Goal: Task Accomplishment & Management: Use online tool/utility

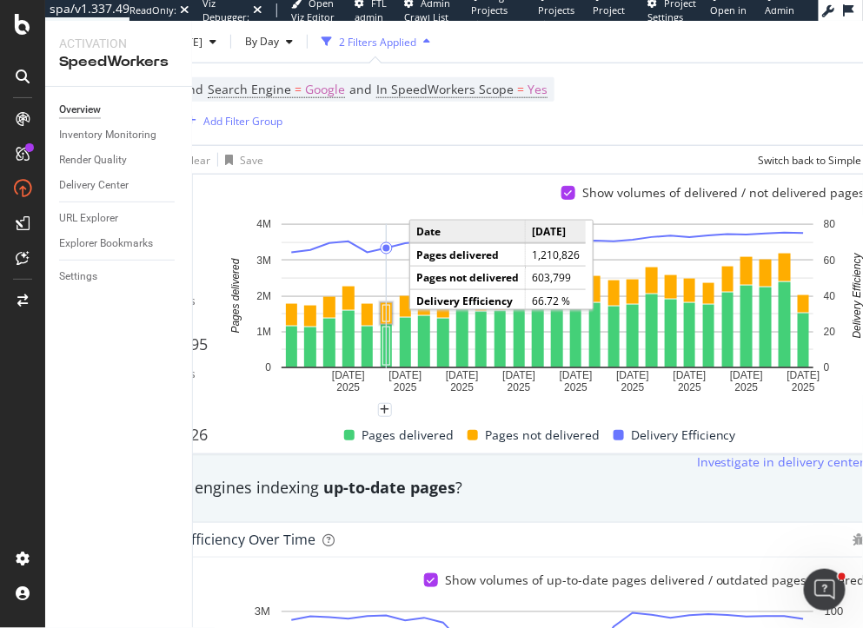
scroll to position [352, 116]
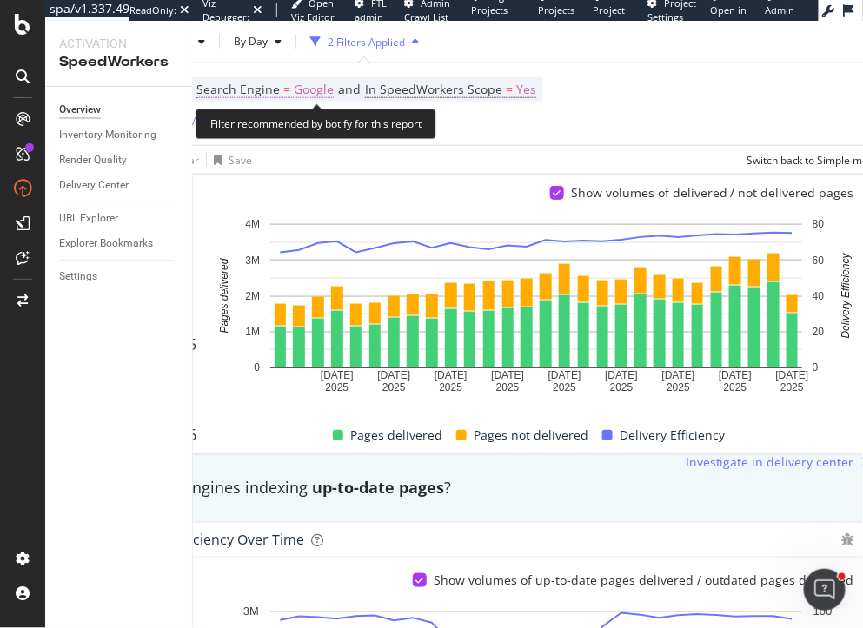
click at [316, 89] on span "Google" at bounding box center [314, 89] width 40 height 24
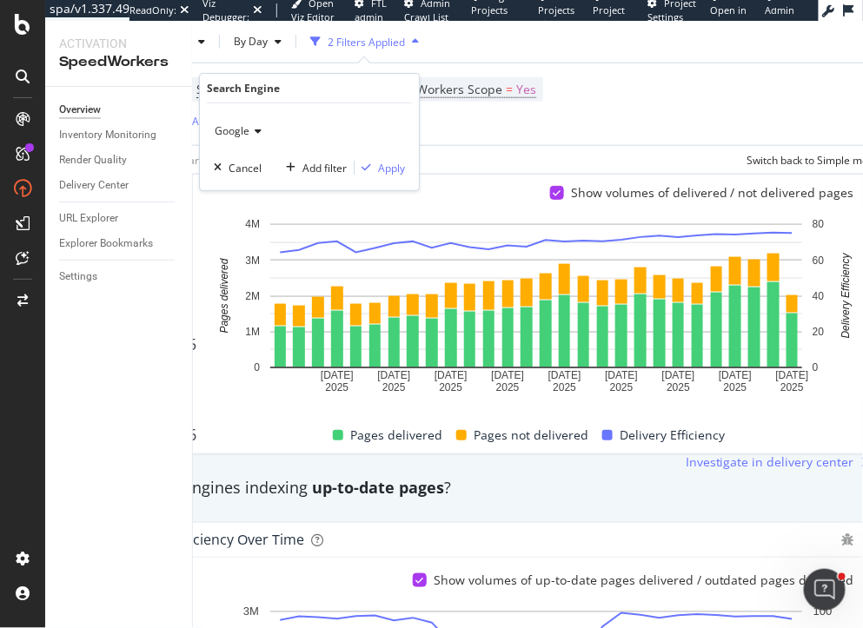
click at [225, 128] on span "Google" at bounding box center [232, 130] width 35 height 15
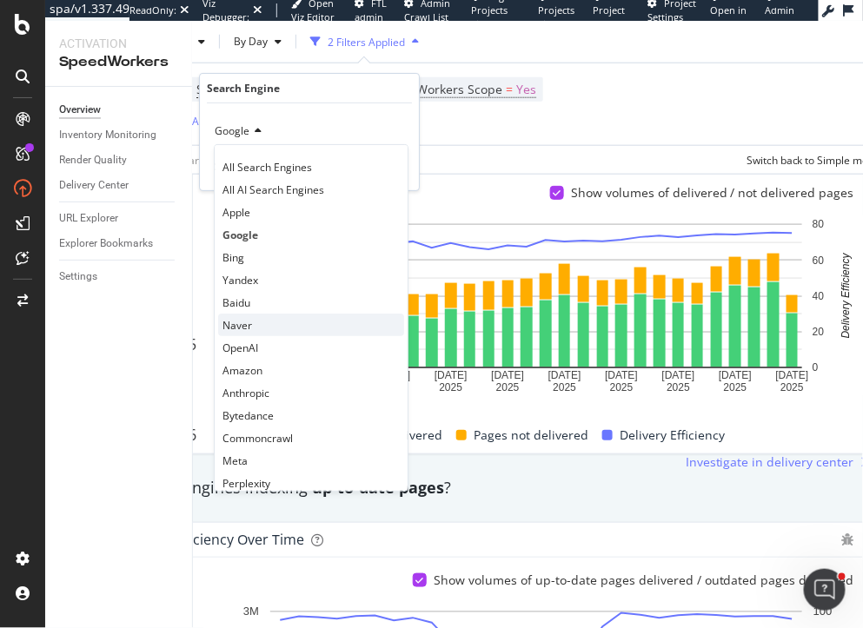
scroll to position [36, 0]
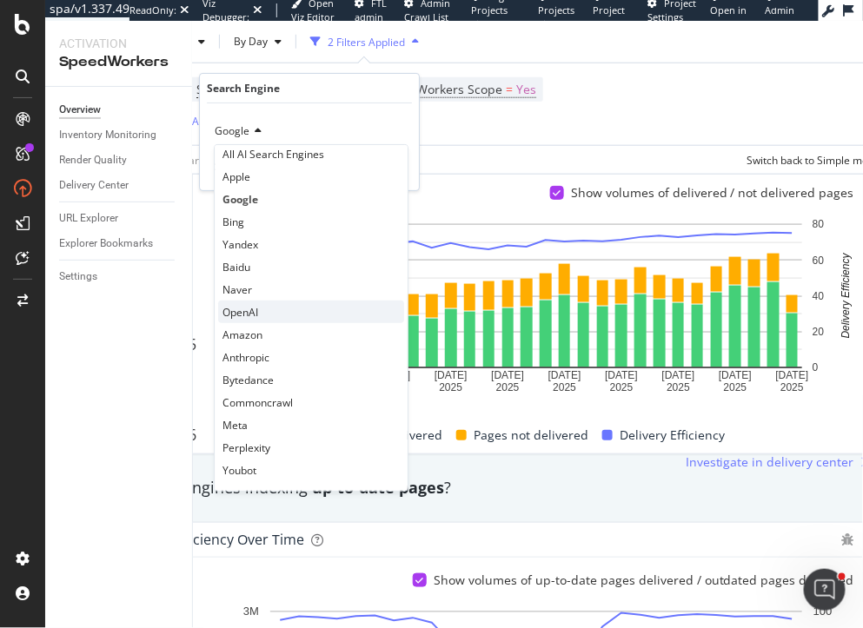
click at [259, 306] on div "OpenAI" at bounding box center [311, 312] width 186 height 23
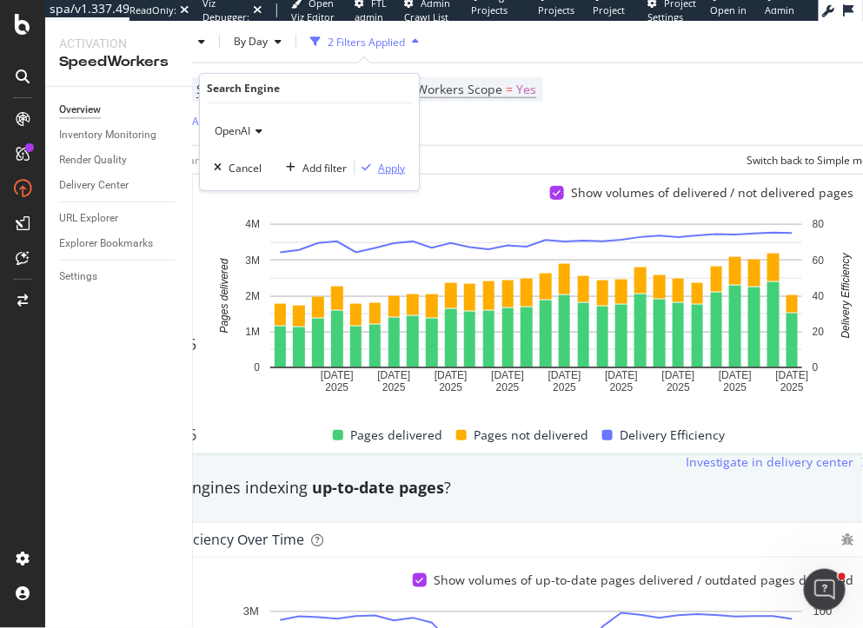
click at [388, 169] on div "Apply" at bounding box center [391, 168] width 27 height 15
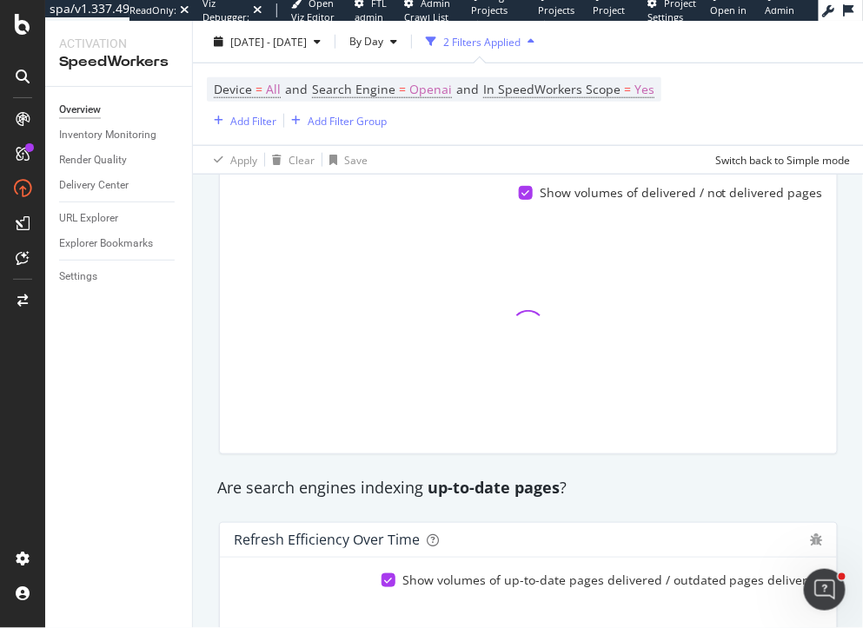
scroll to position [352, 0]
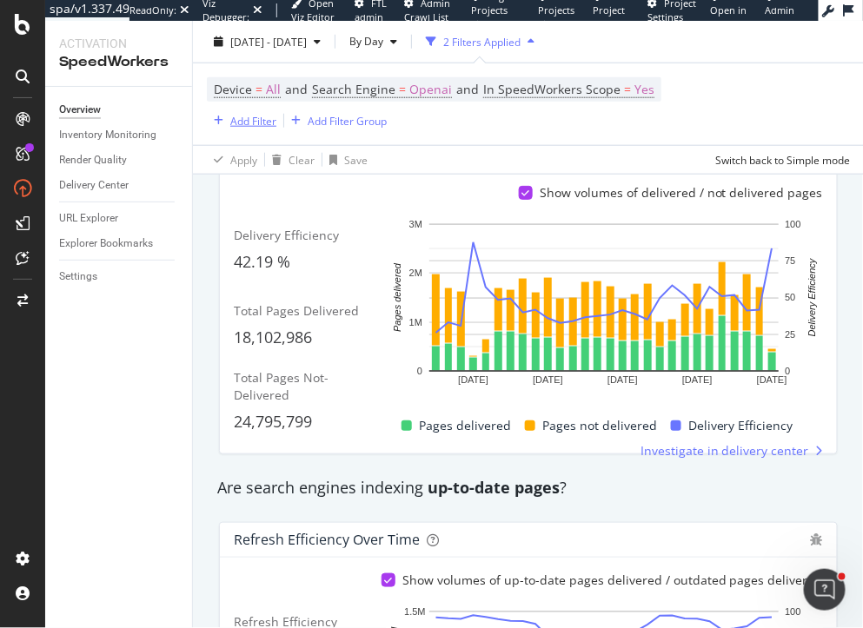
click at [250, 116] on div "Add Filter" at bounding box center [253, 120] width 46 height 15
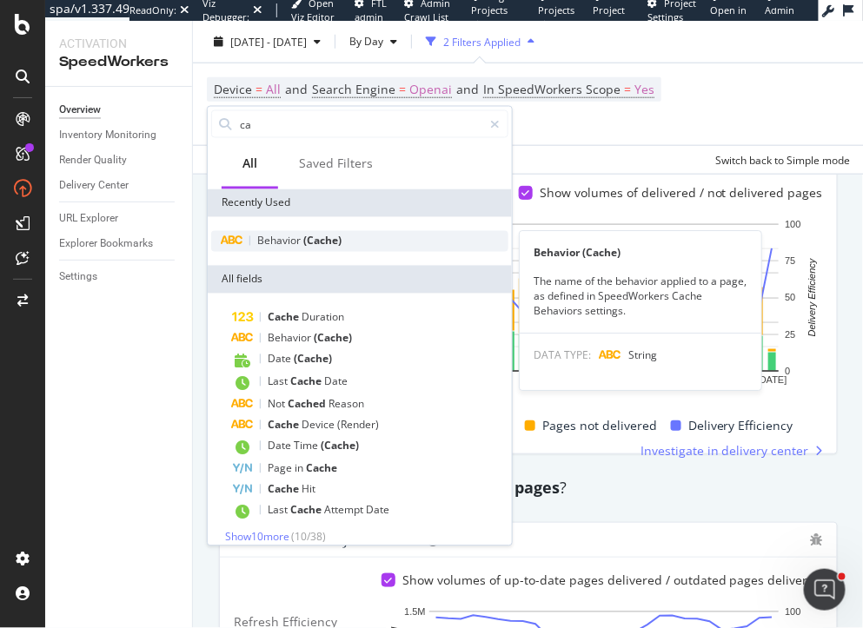
type input "ca"
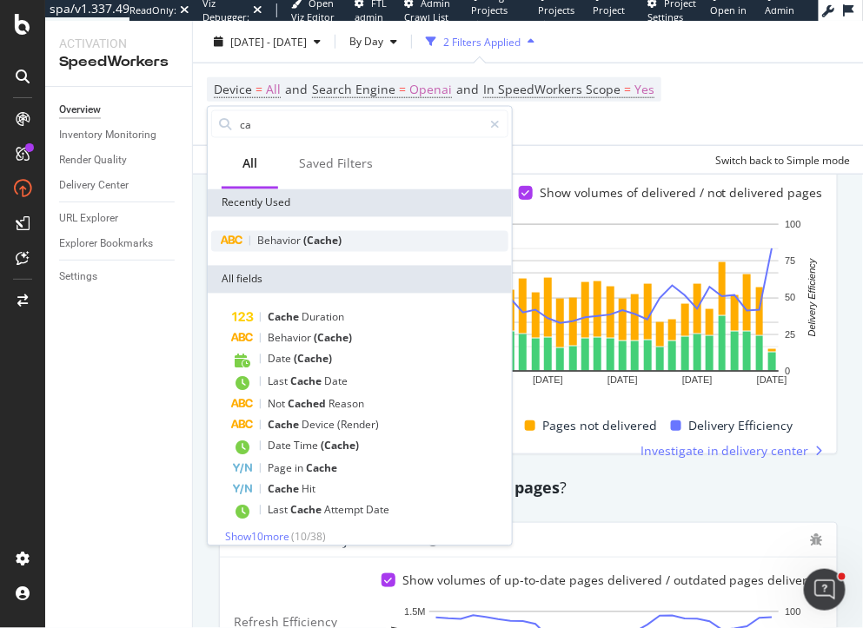
click at [298, 244] on span "Behavior" at bounding box center [280, 241] width 46 height 15
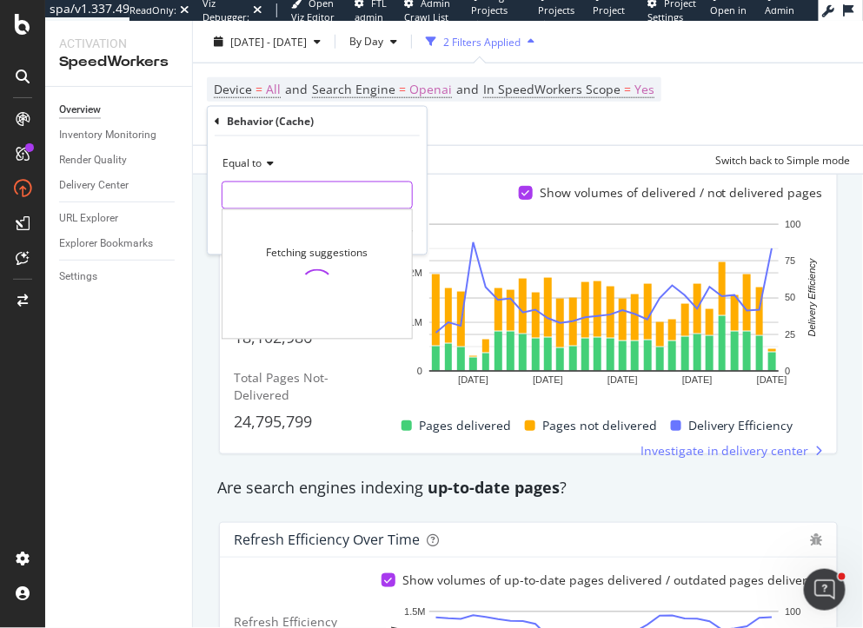
click at [282, 196] on input "text" at bounding box center [316, 196] width 189 height 28
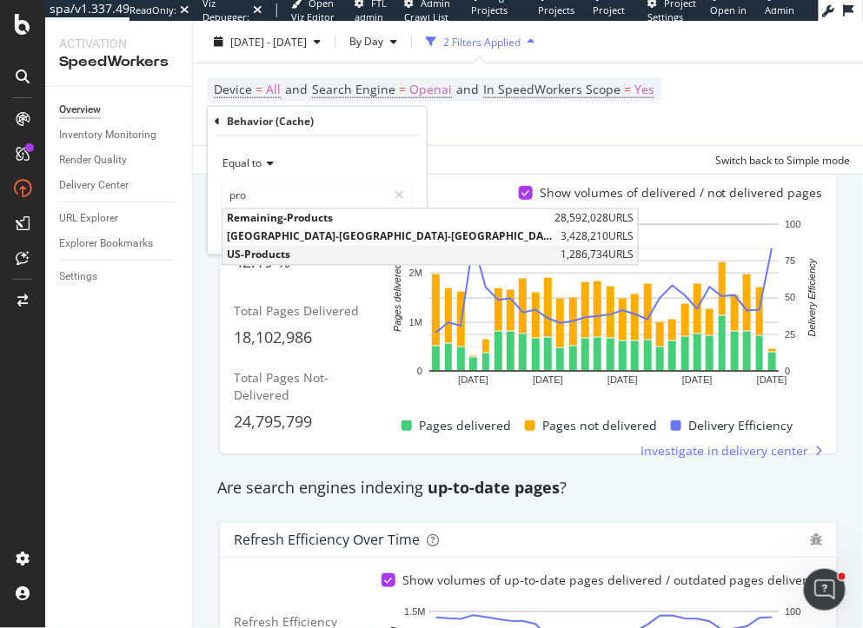
click at [288, 253] on span "US-Products" at bounding box center [391, 255] width 329 height 15
type input "US-Products"
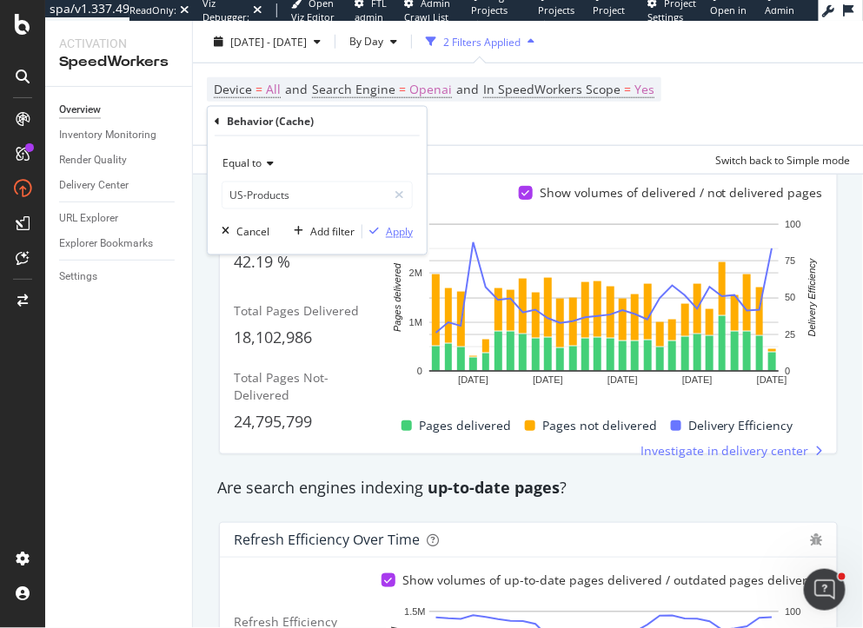
click at [388, 227] on div "Apply" at bounding box center [399, 231] width 27 height 15
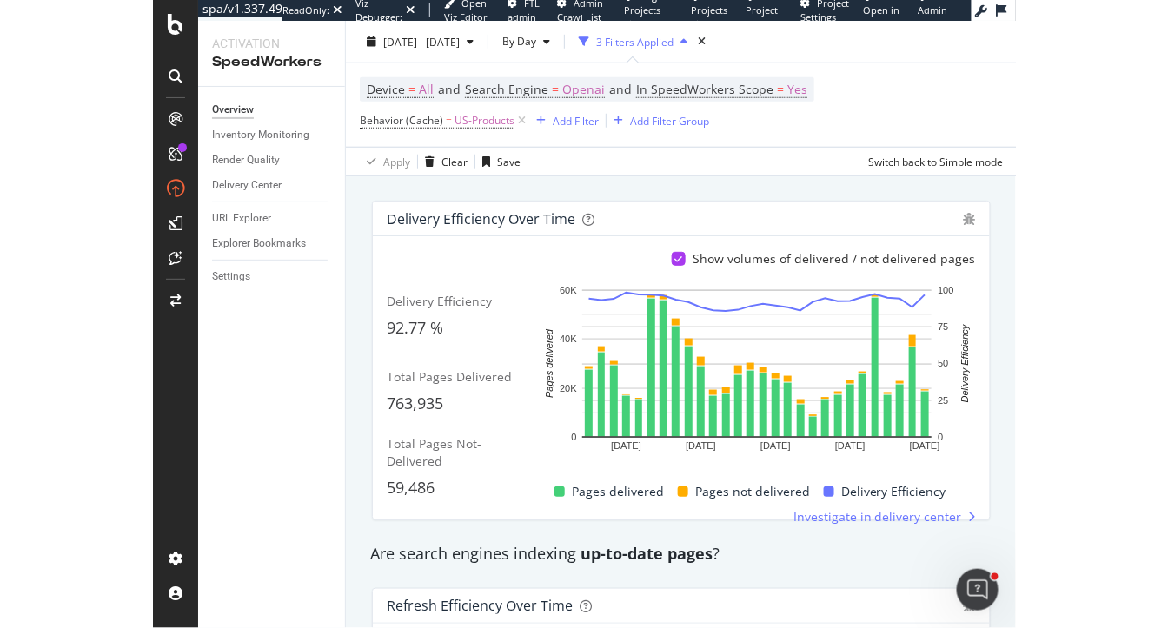
scroll to position [283, 0]
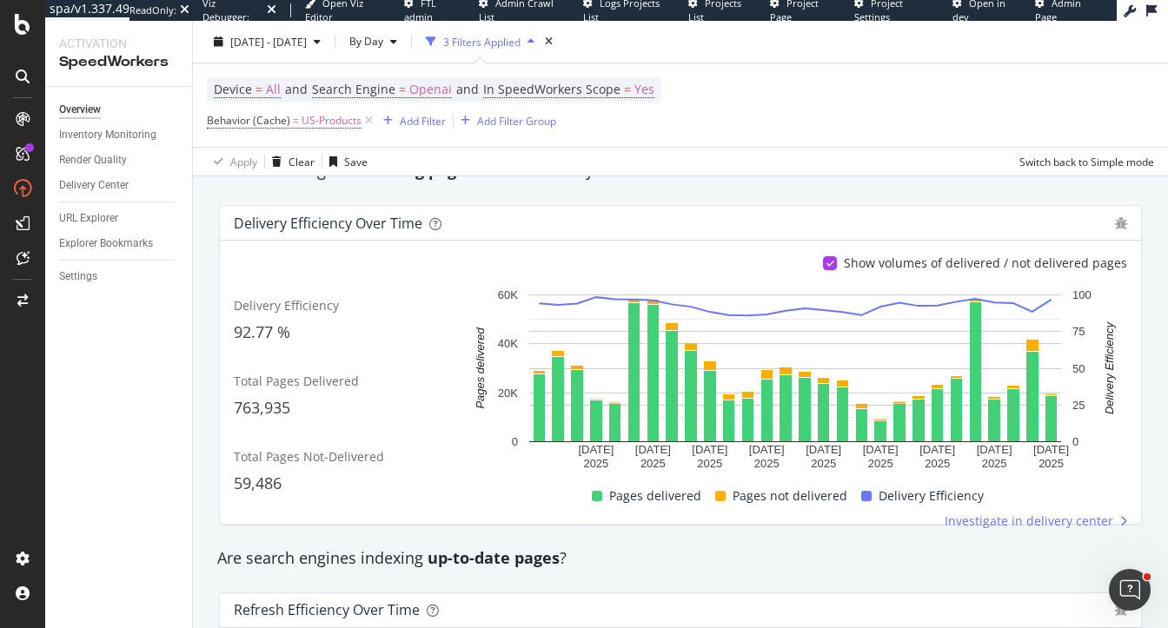
click at [225, 195] on div "Delivery Efficiency over time Show volumes of delivered / not delivered pages D…" at bounding box center [681, 365] width 944 height 348
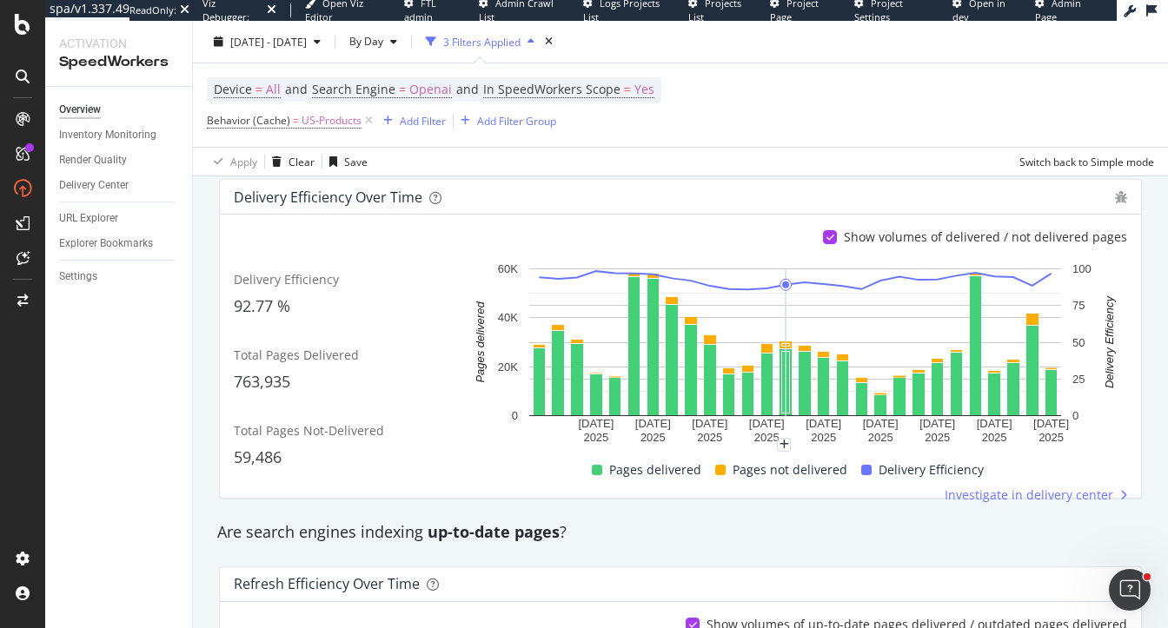
scroll to position [306, 0]
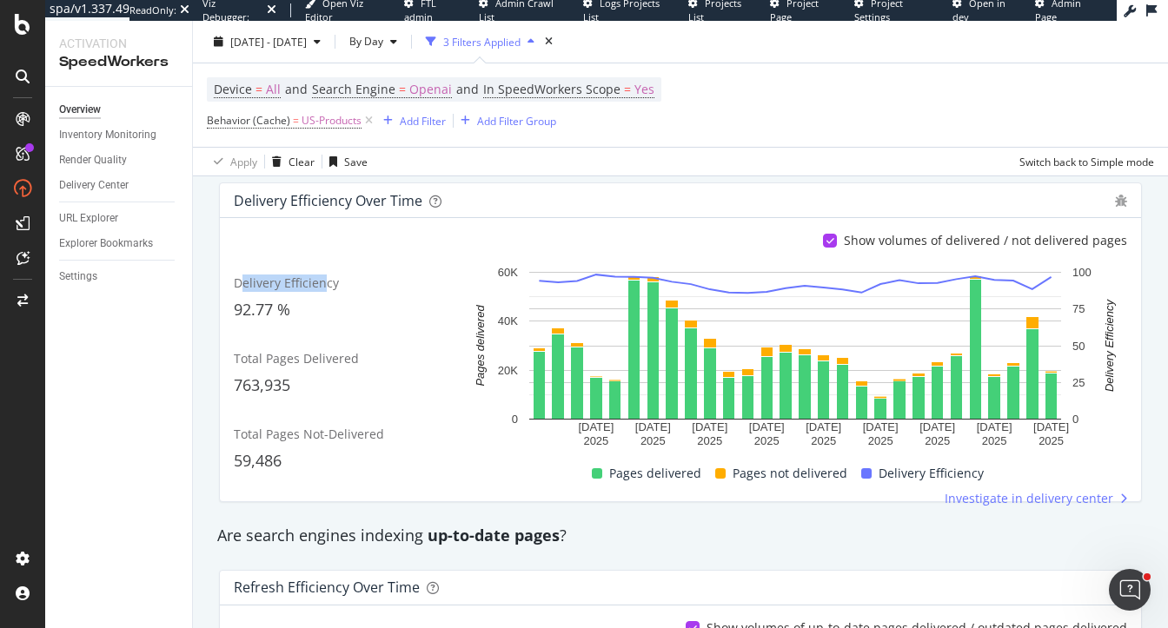
drag, startPoint x: 241, startPoint y: 276, endPoint x: 326, endPoint y: 276, distance: 85.2
click at [326, 276] on span "Delivery Efficiency" at bounding box center [286, 283] width 105 height 17
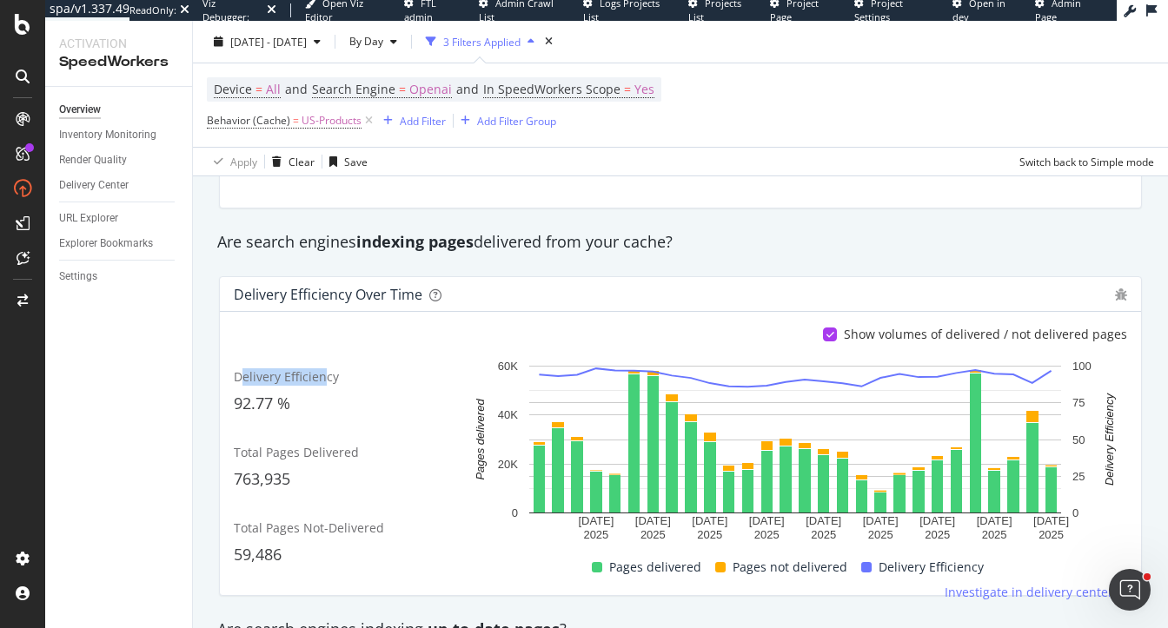
scroll to position [215, 0]
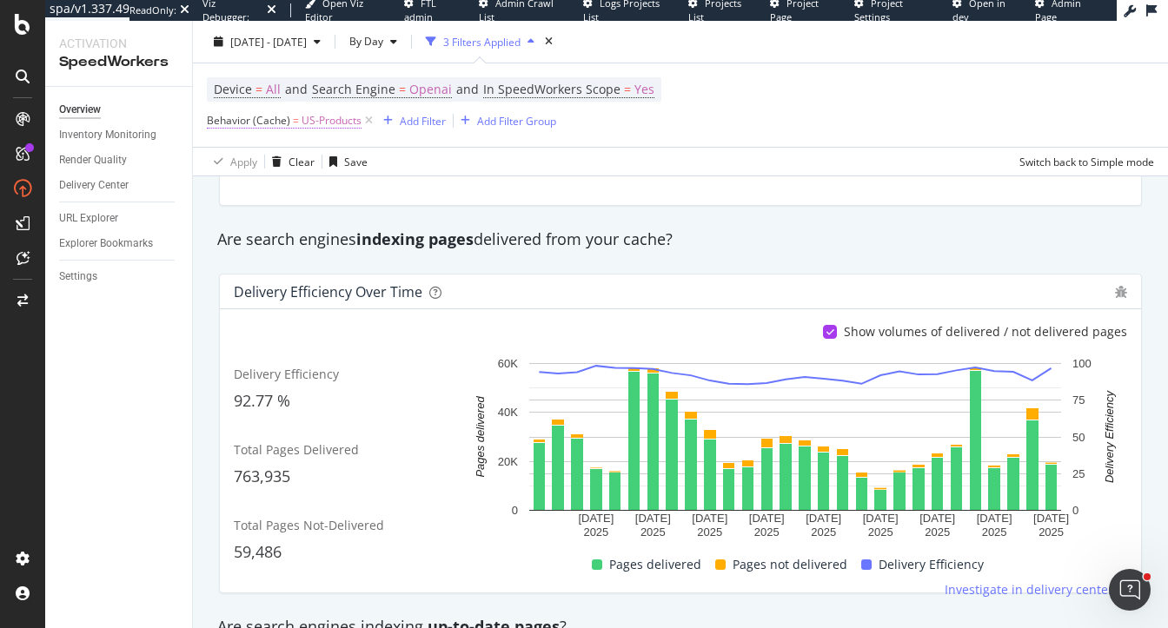
click at [313, 119] on span "US-Products" at bounding box center [332, 121] width 60 height 24
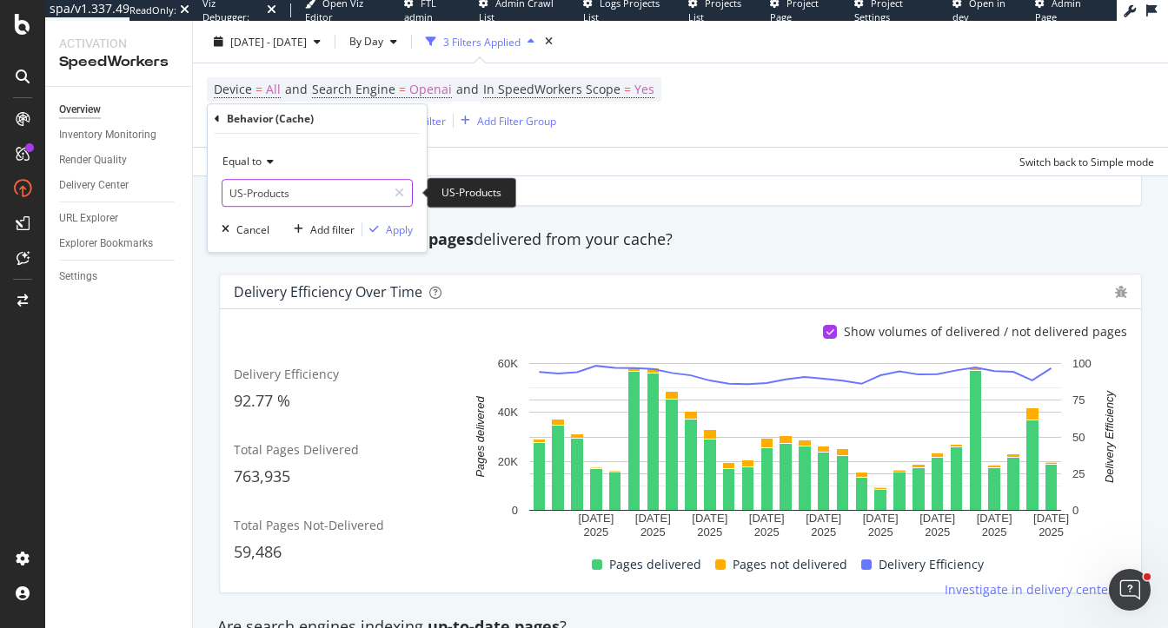
click at [262, 195] on input "US-Products" at bounding box center [304, 193] width 164 height 28
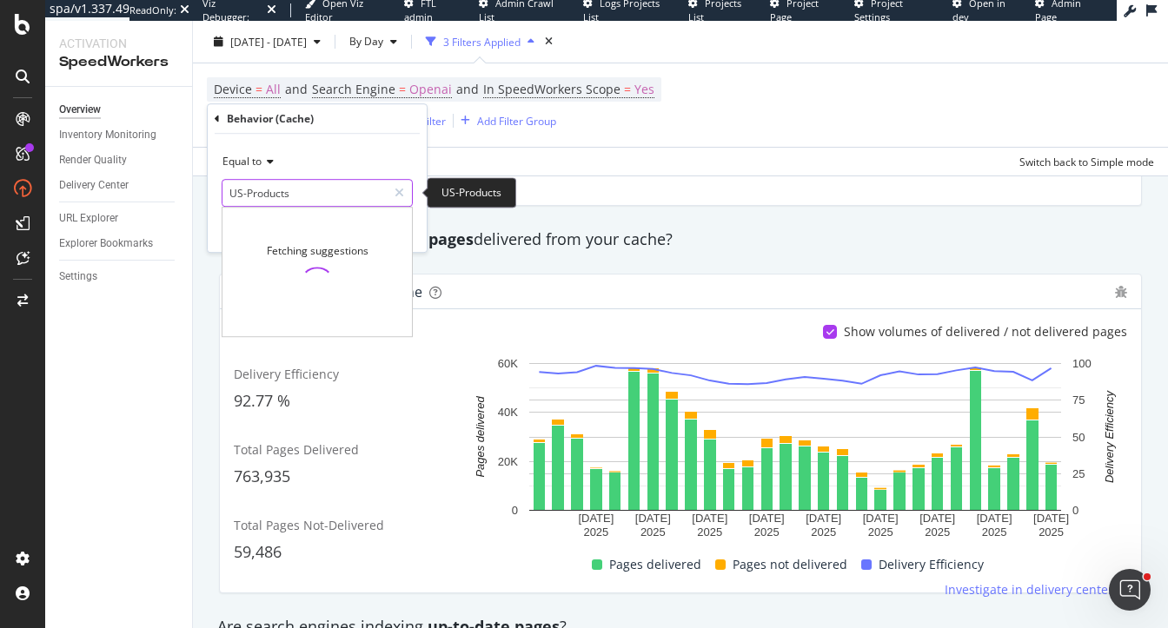
drag, startPoint x: 350, startPoint y: 194, endPoint x: 197, endPoint y: 194, distance: 152.9
click at [197, 194] on body "spa/v1.337.49 ReadOnly: Viz Debugger: Open Viz Editor FTL admin Admin Crawl Lis…" at bounding box center [584, 314] width 1168 height 628
type input "US-Product"
click at [395, 189] on icon at bounding box center [399, 193] width 10 height 12
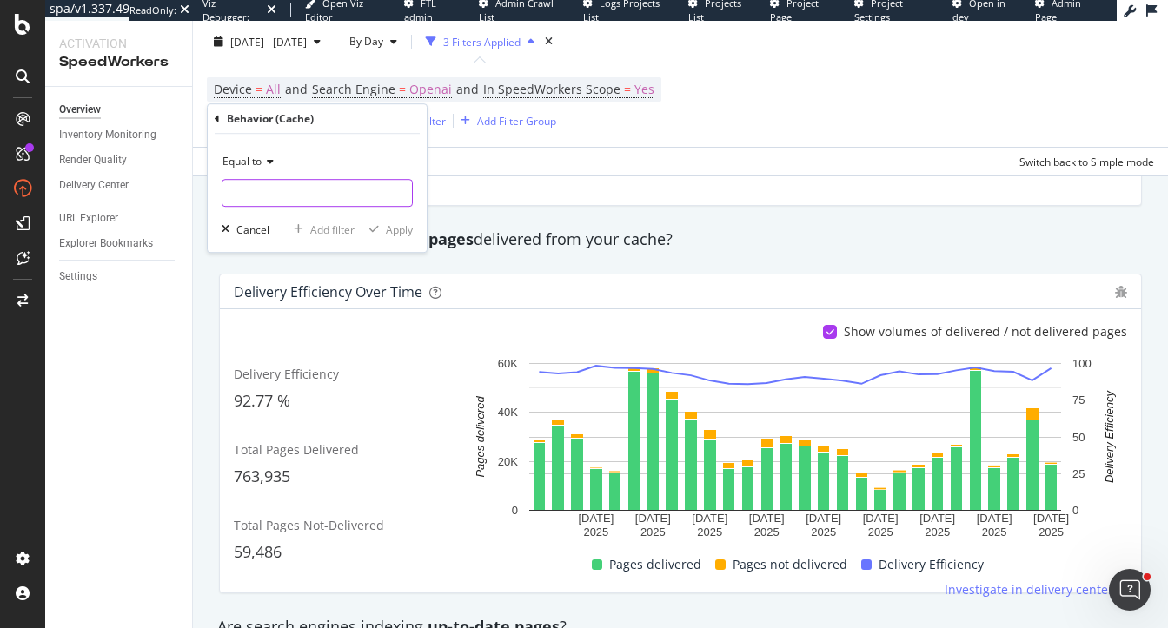
click at [310, 196] on input "text" at bounding box center [316, 193] width 189 height 28
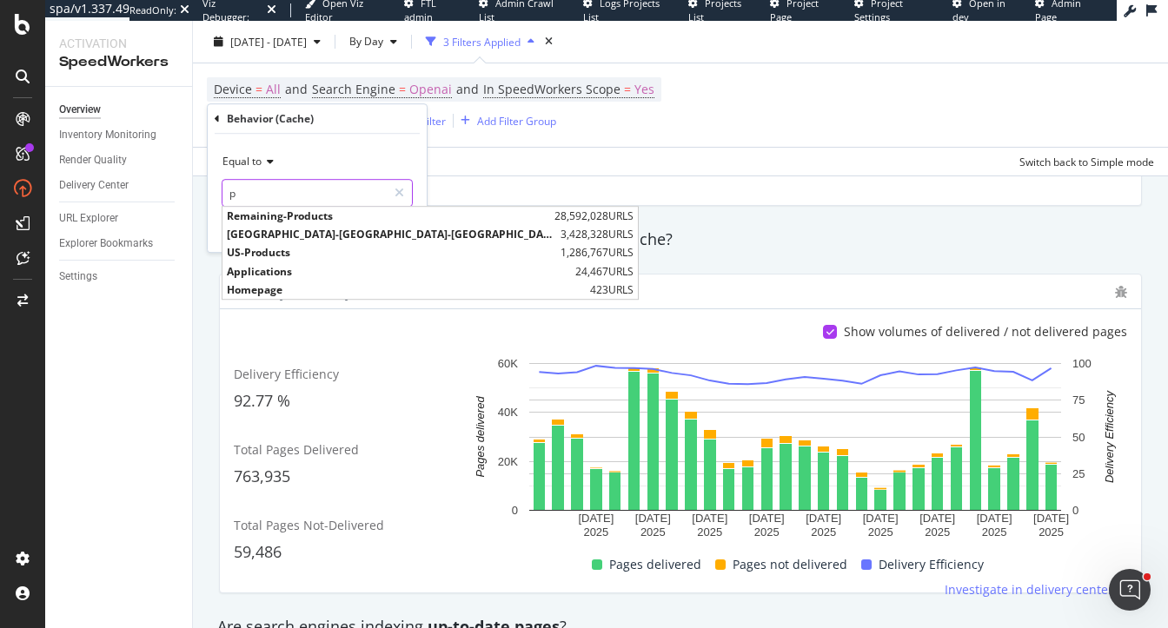
type input "p"
click at [245, 159] on span "Equal to" at bounding box center [241, 161] width 39 height 15
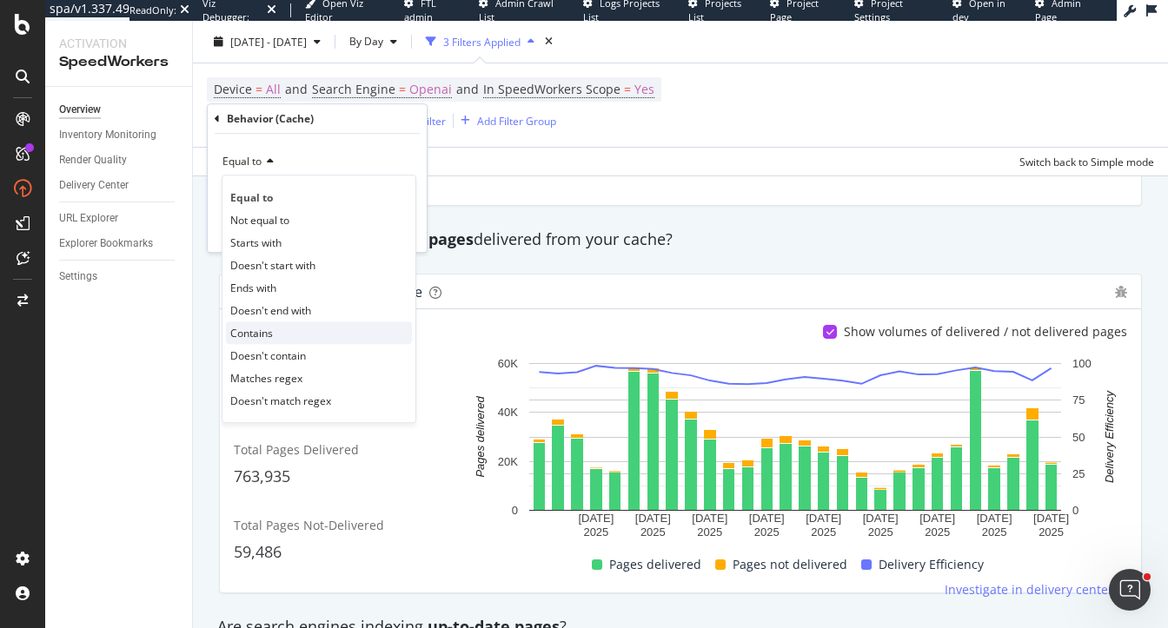
click at [263, 334] on span "Contains" at bounding box center [251, 333] width 43 height 15
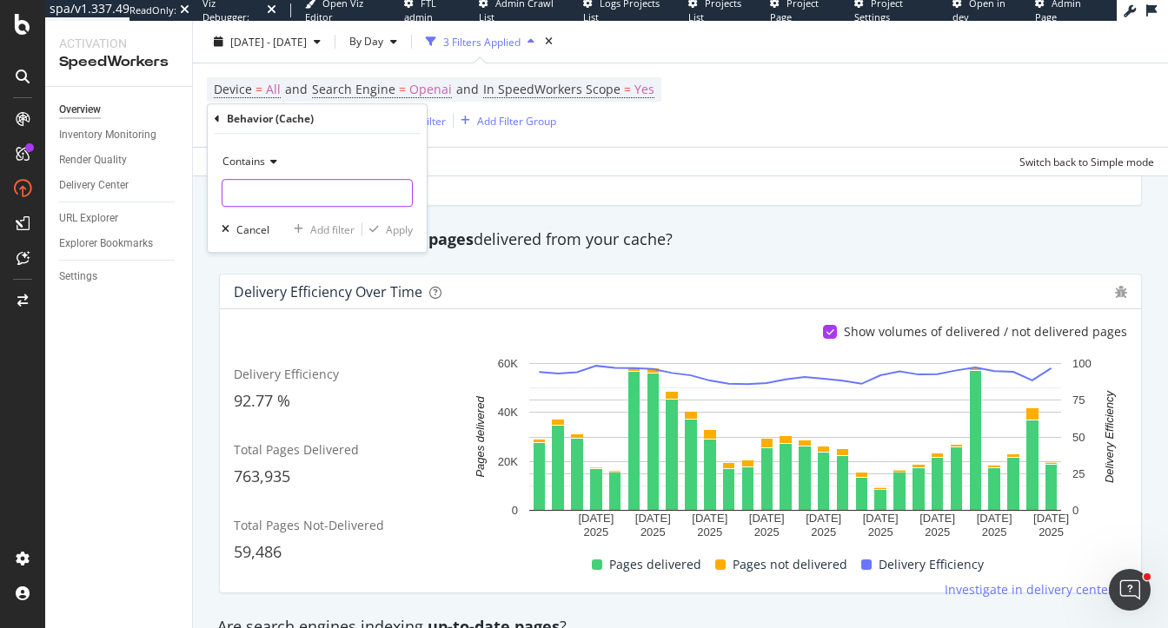
click at [266, 184] on input "text" at bounding box center [316, 193] width 189 height 28
type input "product"
click at [388, 226] on div "Apply" at bounding box center [399, 229] width 27 height 15
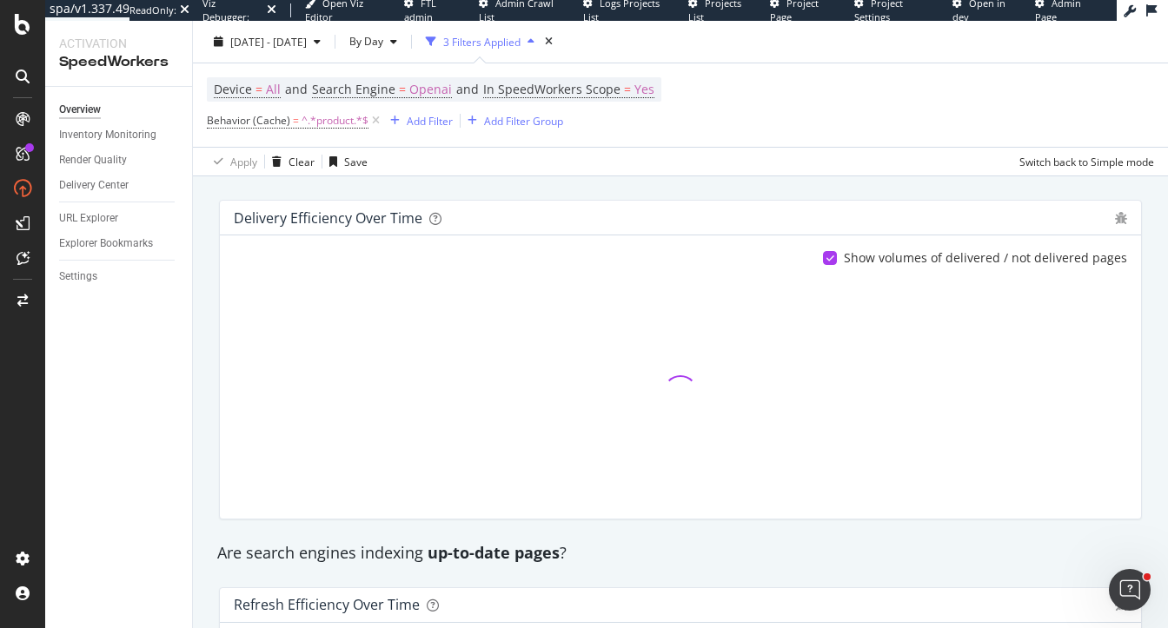
scroll to position [288, 0]
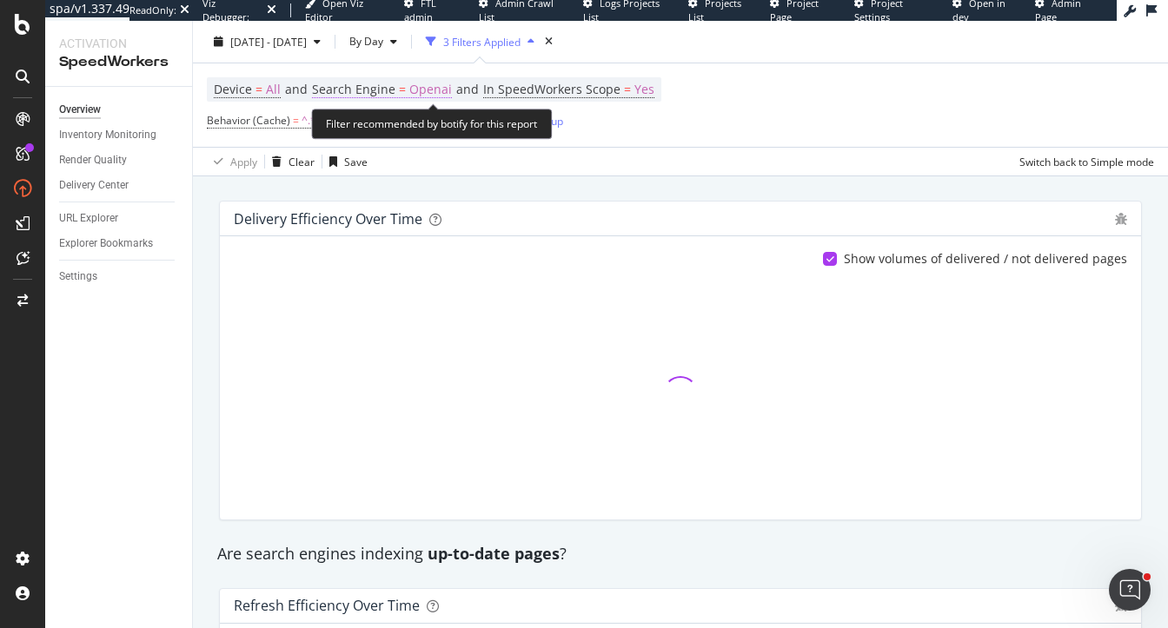
click at [430, 86] on span "Openai" at bounding box center [430, 89] width 43 height 24
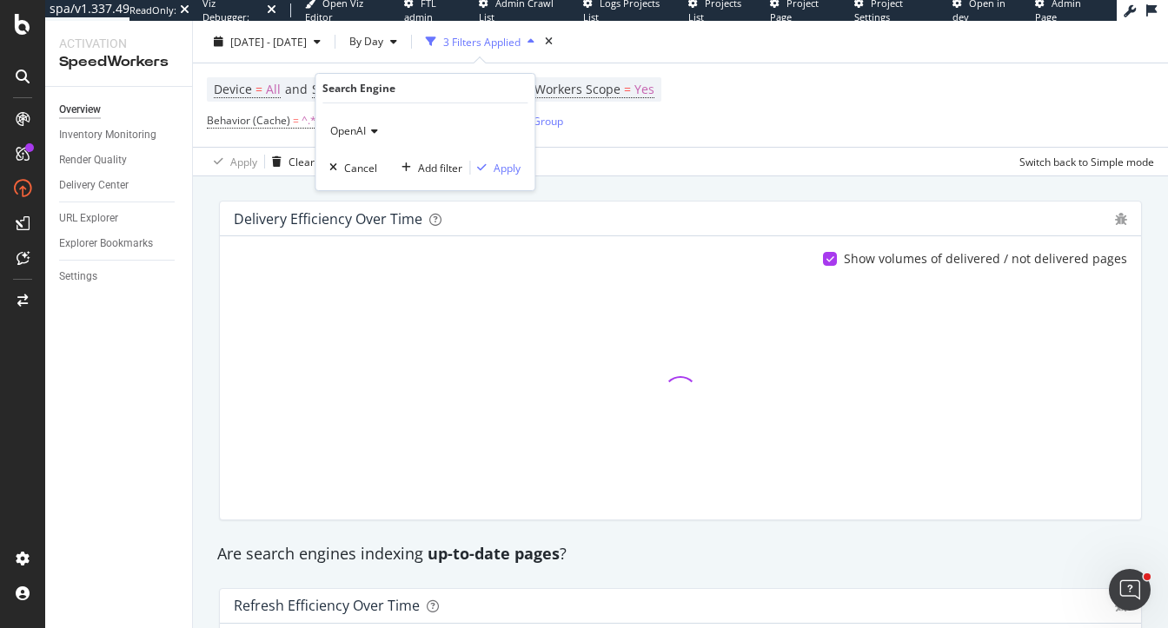
click at [349, 129] on span "OpenAI" at bounding box center [348, 130] width 36 height 15
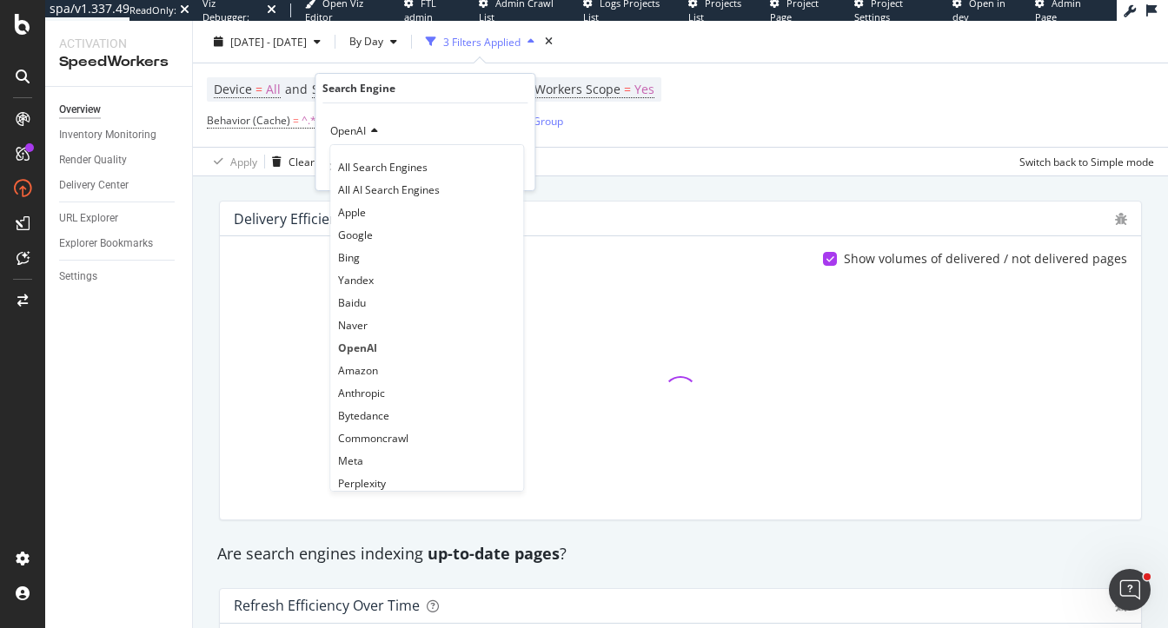
click at [619, 182] on div "Are search engines indexing pages delivered from your cache?" at bounding box center [681, 167] width 944 height 40
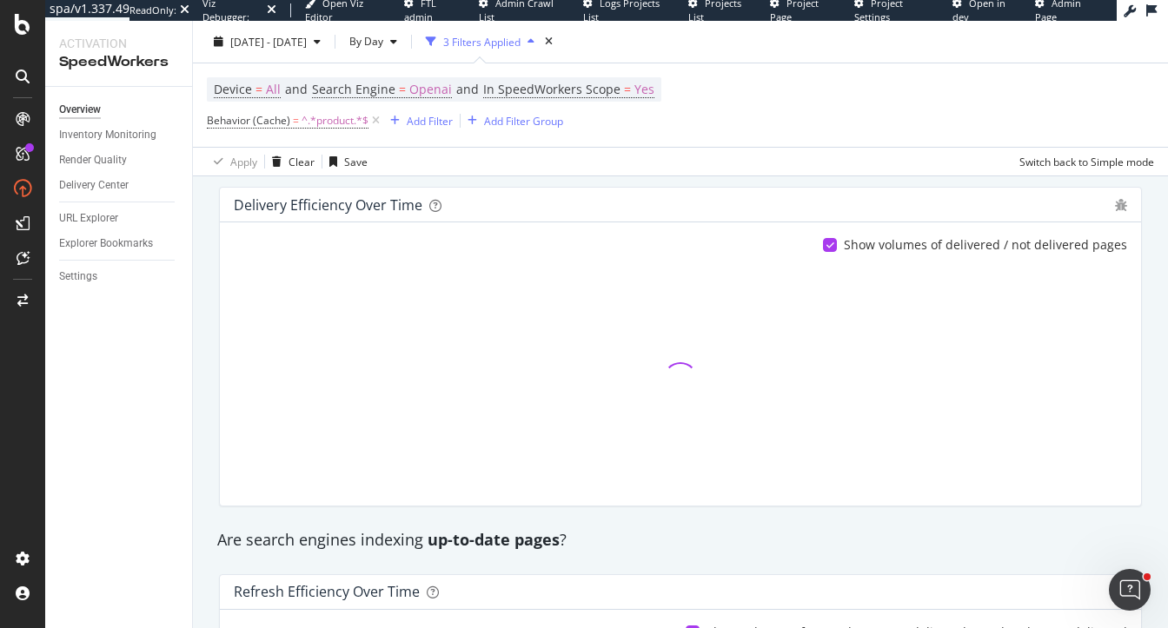
scroll to position [308, 0]
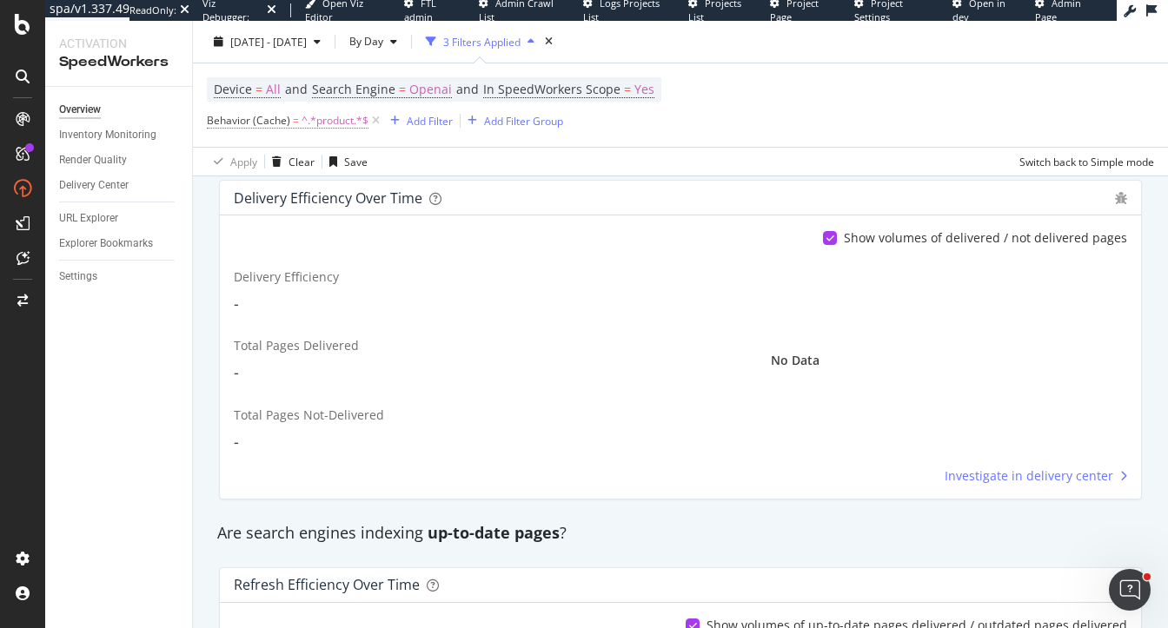
click at [331, 123] on span "^.*product.*$" at bounding box center [335, 121] width 67 height 24
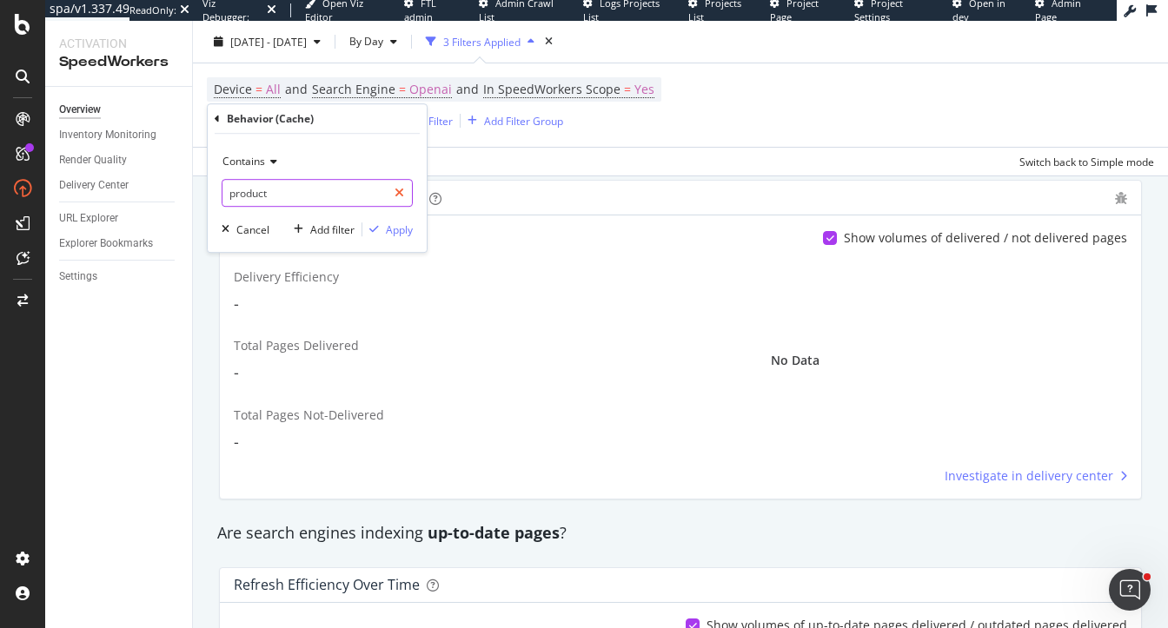
click at [402, 189] on icon at bounding box center [399, 193] width 10 height 12
click at [247, 159] on span "Contains" at bounding box center [243, 161] width 43 height 15
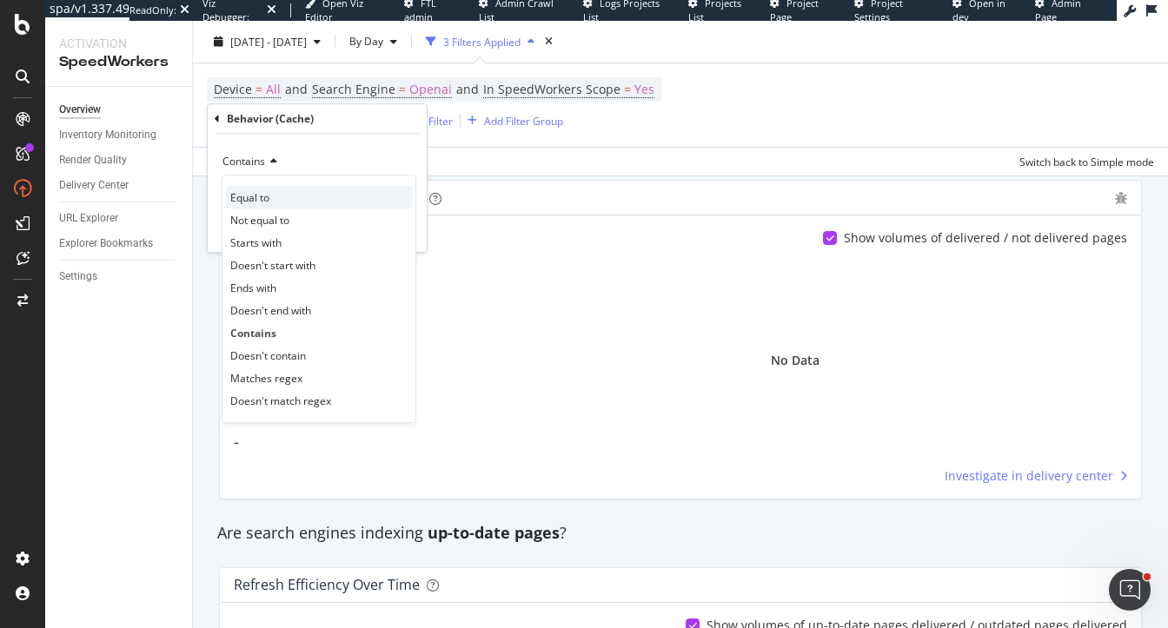
click at [251, 200] on span "Equal to" at bounding box center [249, 197] width 39 height 15
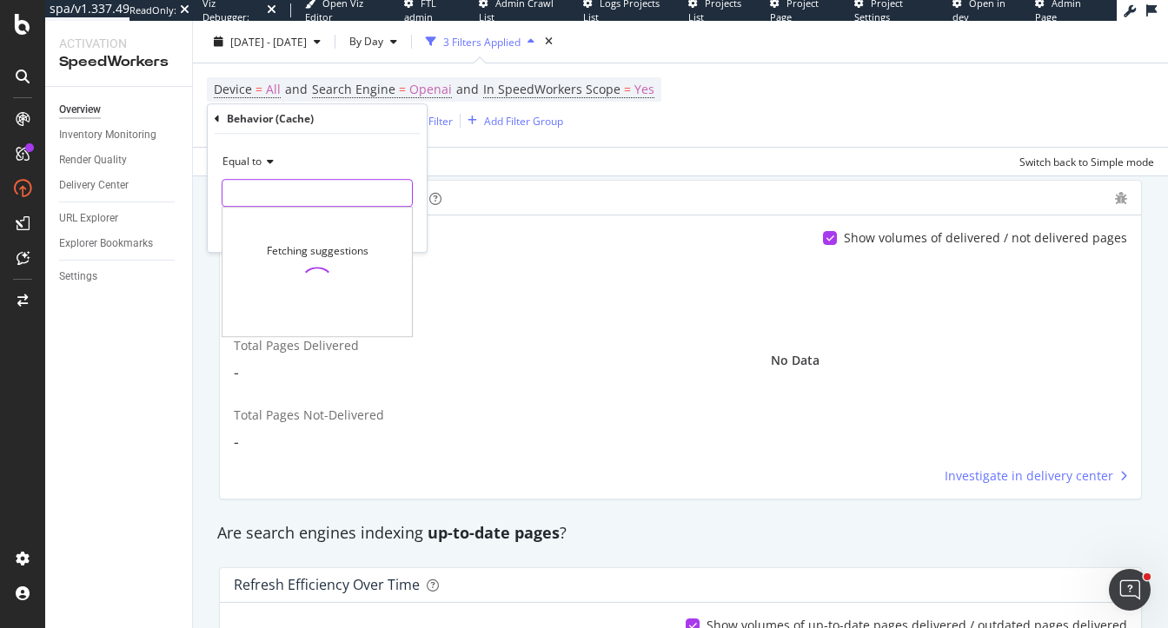
click at [249, 191] on input "text" at bounding box center [316, 193] width 189 height 28
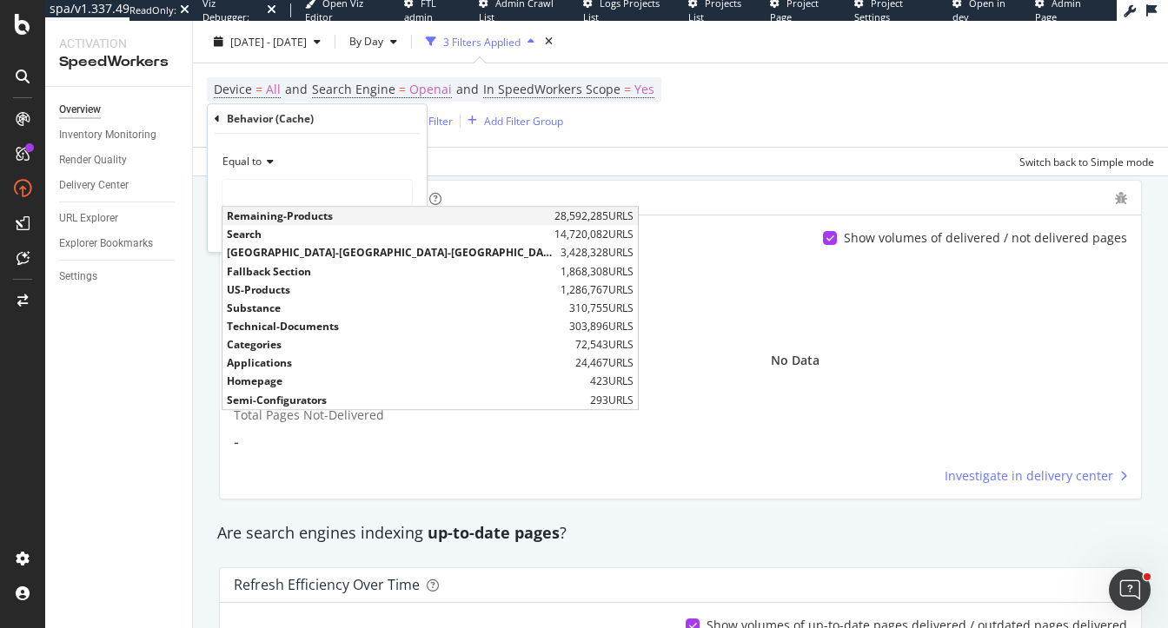
click at [287, 214] on span "Remaining-Products" at bounding box center [388, 216] width 323 height 15
type input "Remaining-Products"
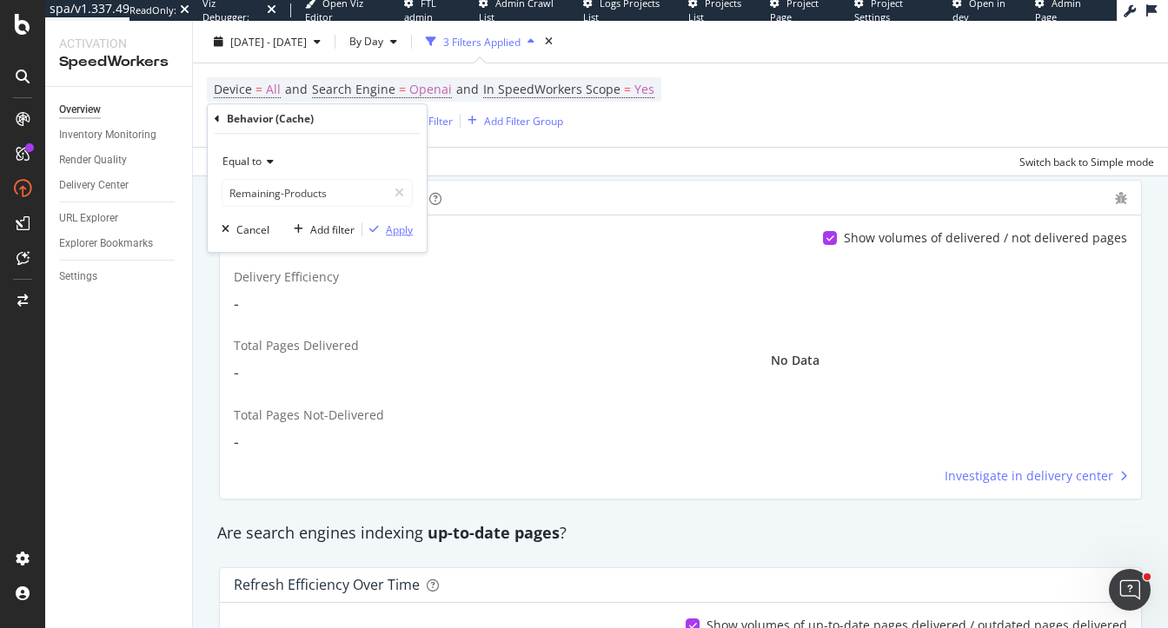
click at [394, 229] on div "Apply" at bounding box center [399, 229] width 27 height 15
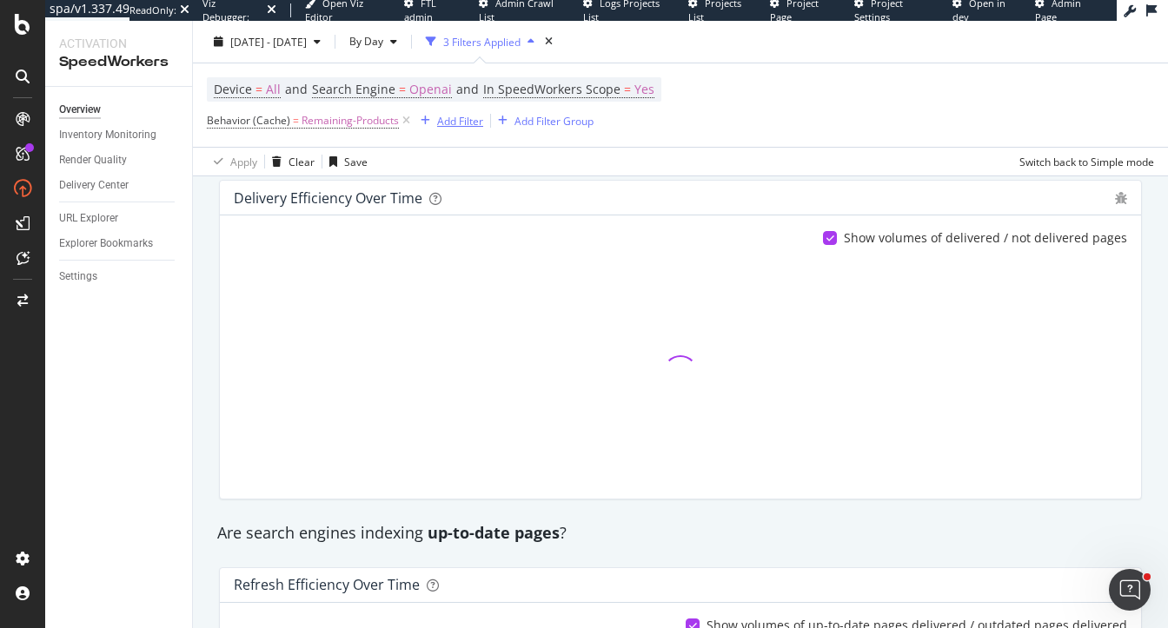
click at [467, 119] on div "Add Filter" at bounding box center [460, 120] width 46 height 15
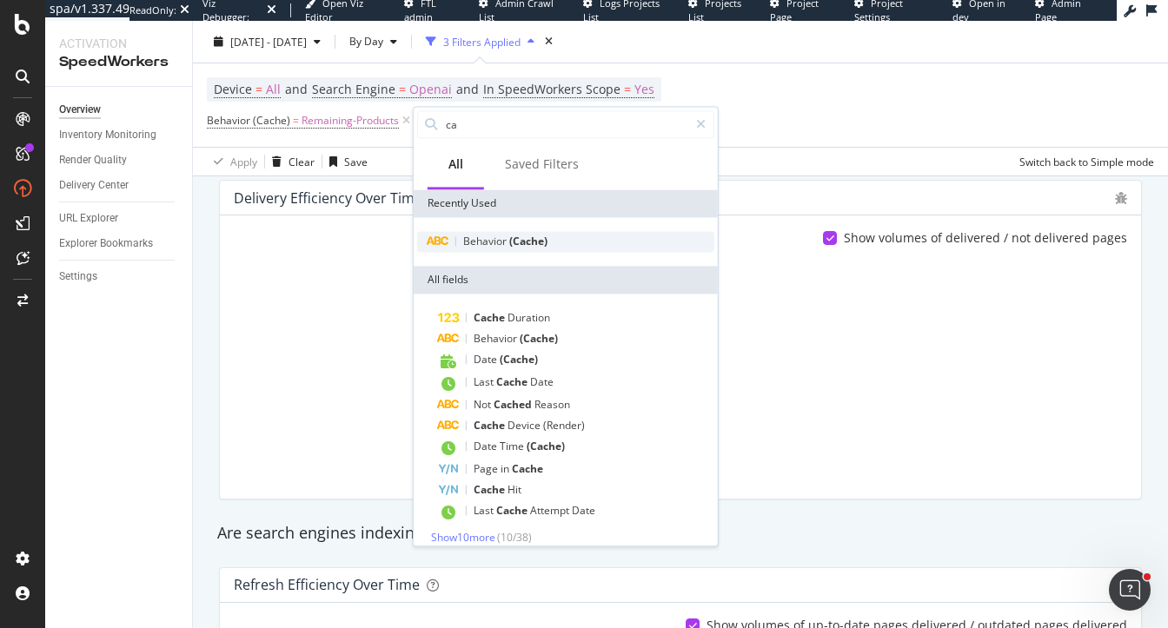
click at [498, 246] on span "Behavior" at bounding box center [486, 241] width 46 height 15
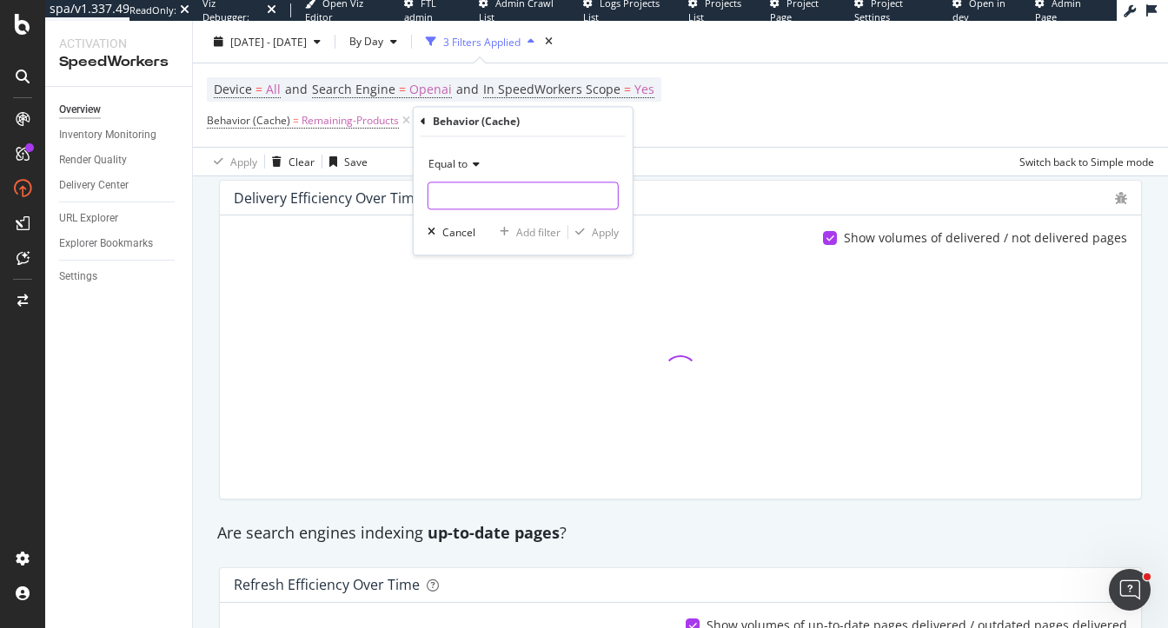
click at [452, 206] on input "text" at bounding box center [522, 196] width 189 height 28
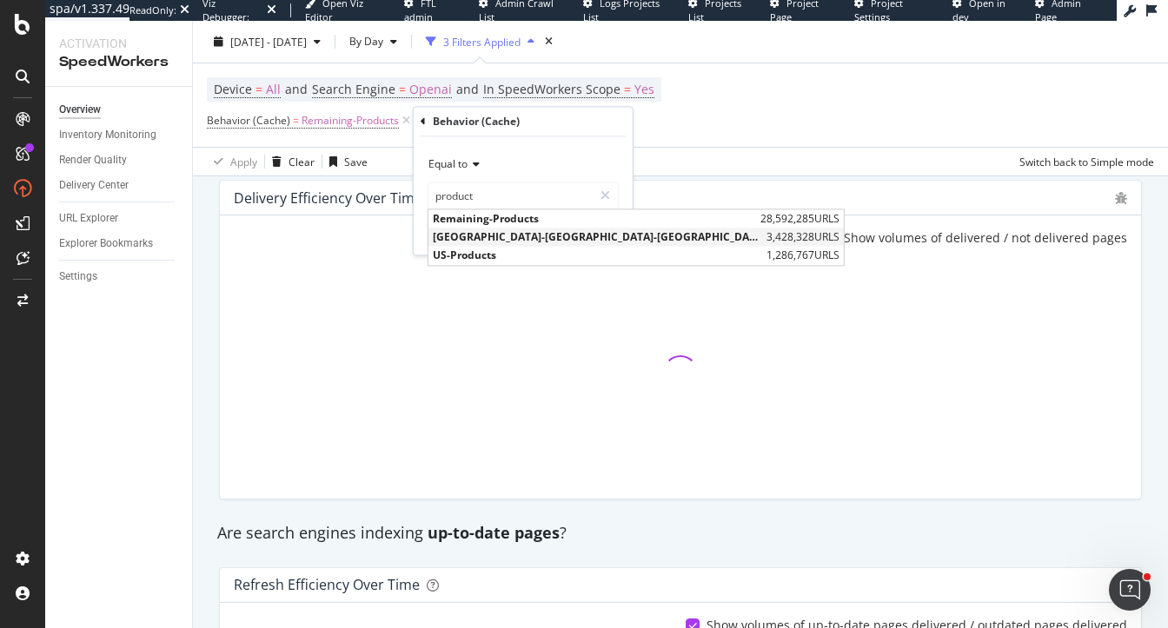
click at [469, 240] on span "Japan-Korea-Germany-Products" at bounding box center [597, 237] width 329 height 15
type input "Japan-Korea-Germany-Products"
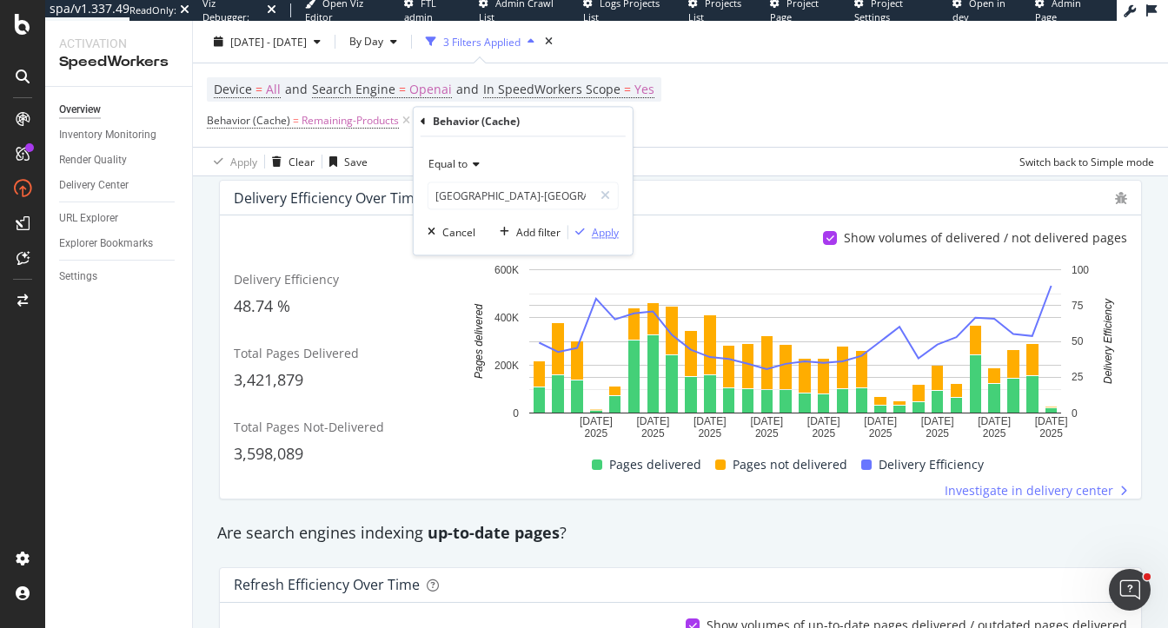
click at [601, 231] on div "Apply" at bounding box center [605, 232] width 27 height 15
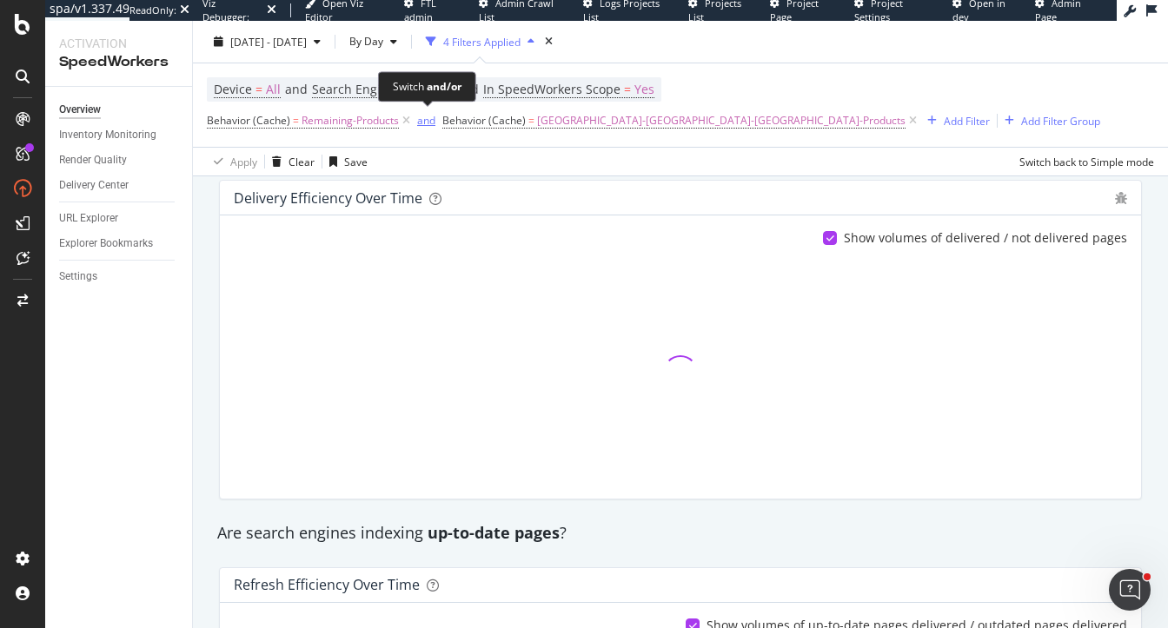
click at [426, 122] on div "and" at bounding box center [426, 120] width 18 height 15
click at [936, 121] on div "Add Filter" at bounding box center [959, 120] width 46 height 15
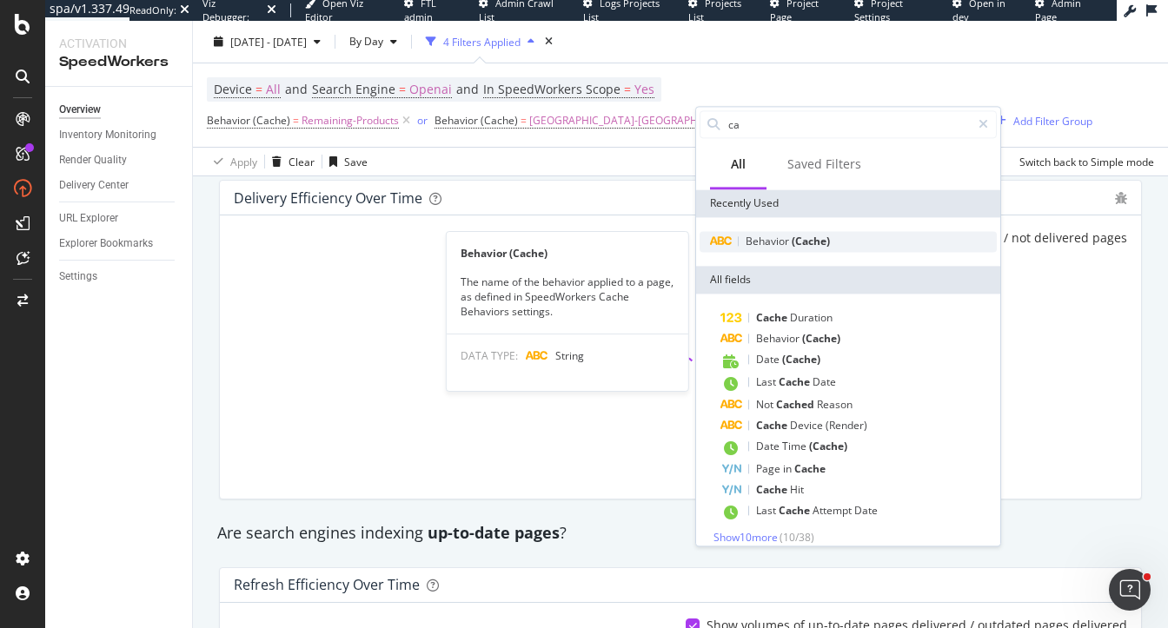
click at [792, 241] on span "(Cache)" at bounding box center [811, 241] width 38 height 15
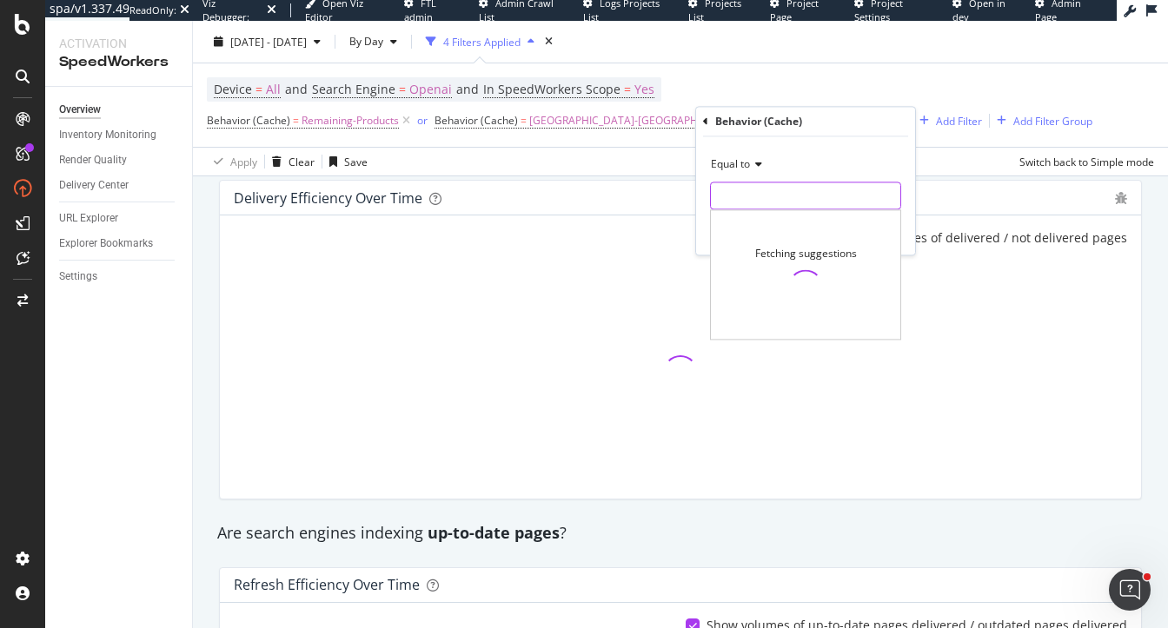
click at [767, 191] on input "text" at bounding box center [805, 196] width 189 height 28
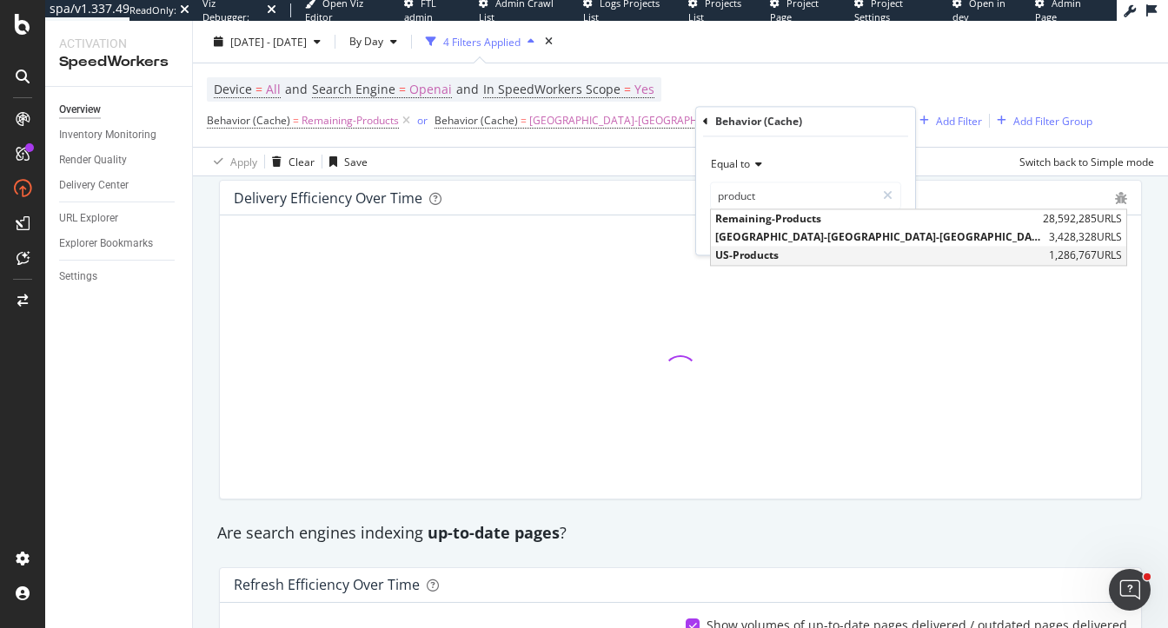
click at [746, 255] on span "US-Products" at bounding box center [879, 256] width 329 height 15
type input "US-Products"
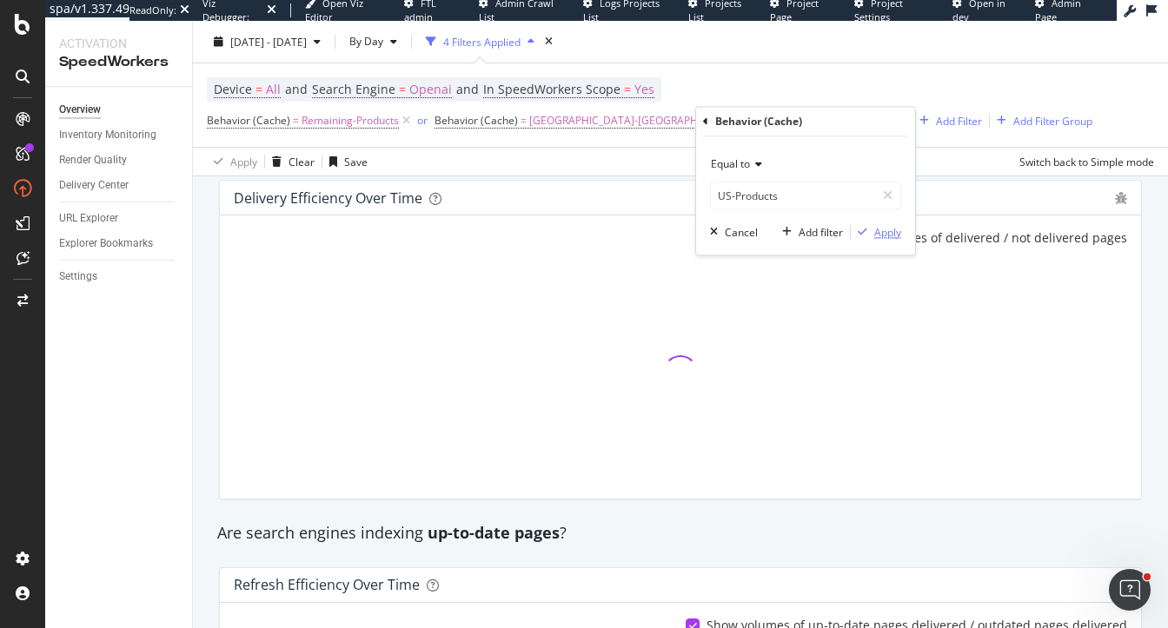
click at [884, 231] on div "Apply" at bounding box center [887, 232] width 27 height 15
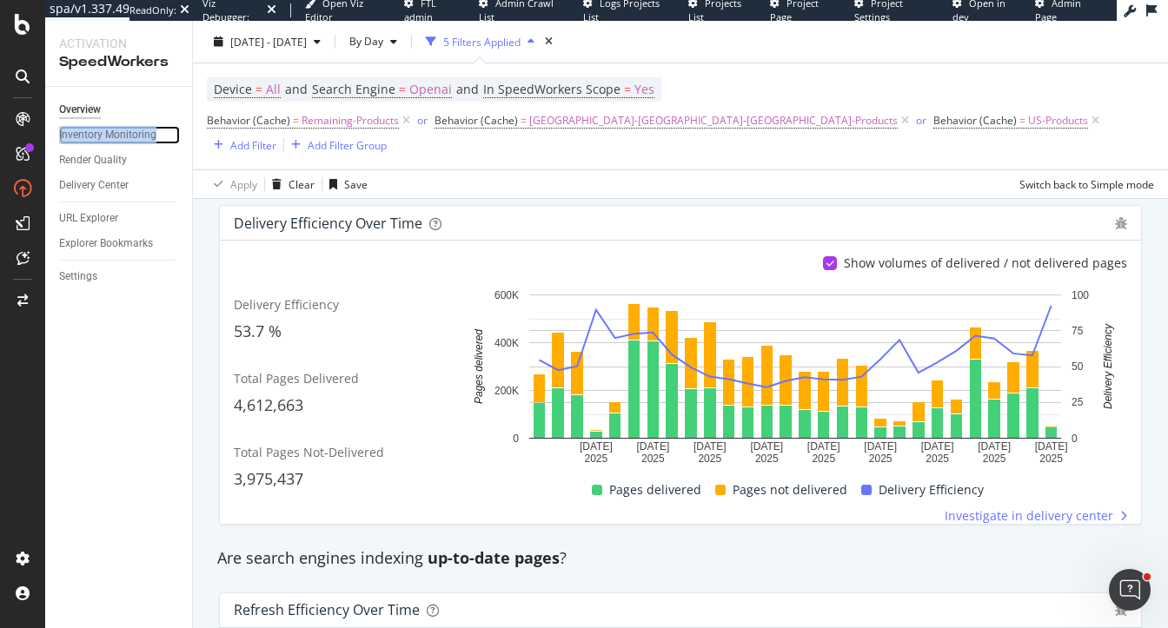
scroll to position [306, 0]
drag, startPoint x: 245, startPoint y: 275, endPoint x: 348, endPoint y: 287, distance: 103.1
click at [348, 296] on div "Delivery Efficiency" at bounding box center [345, 304] width 222 height 17
click at [95, 218] on div "URL Explorer" at bounding box center [88, 218] width 59 height 18
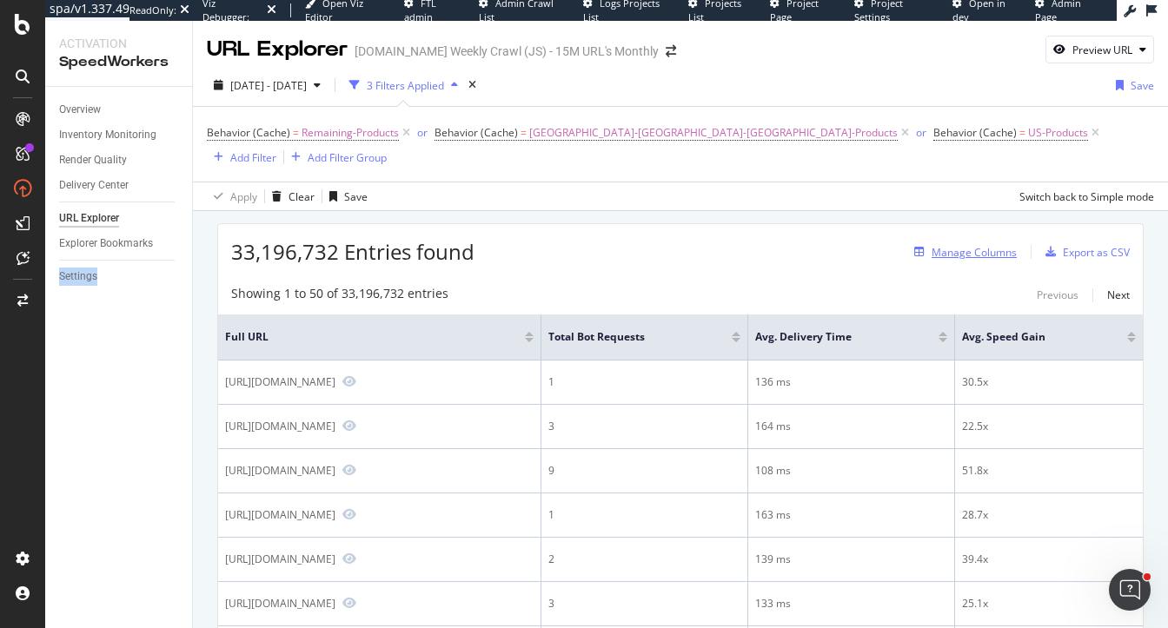
click at [960, 245] on div "Manage Columns" at bounding box center [973, 252] width 85 height 15
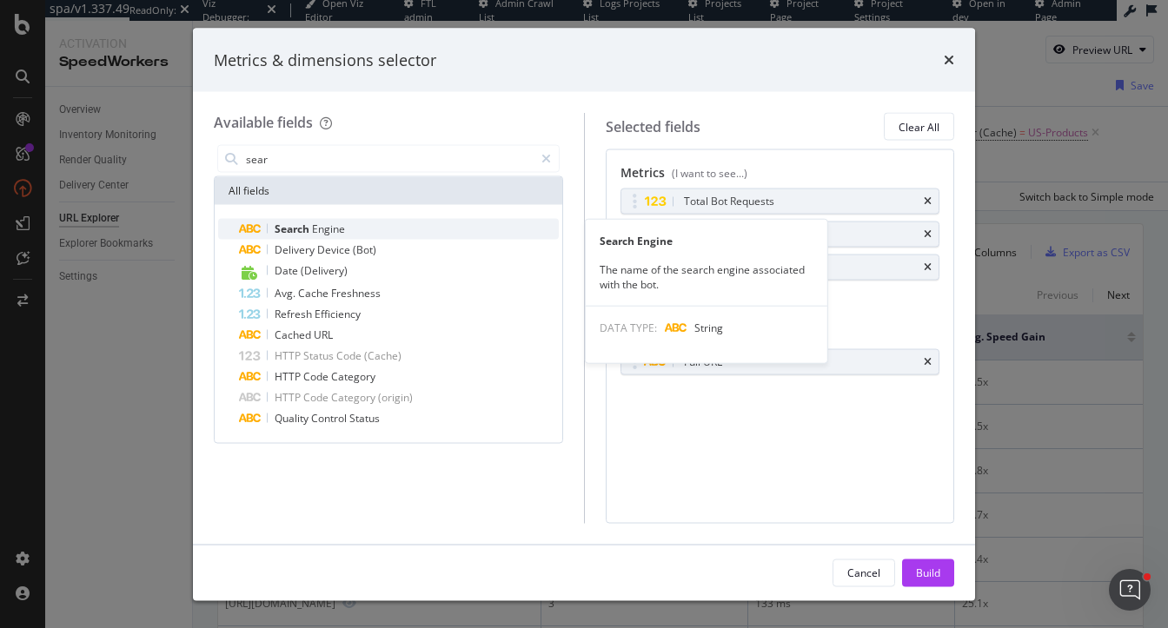
click at [352, 224] on div "Search Engine" at bounding box center [399, 229] width 320 height 21
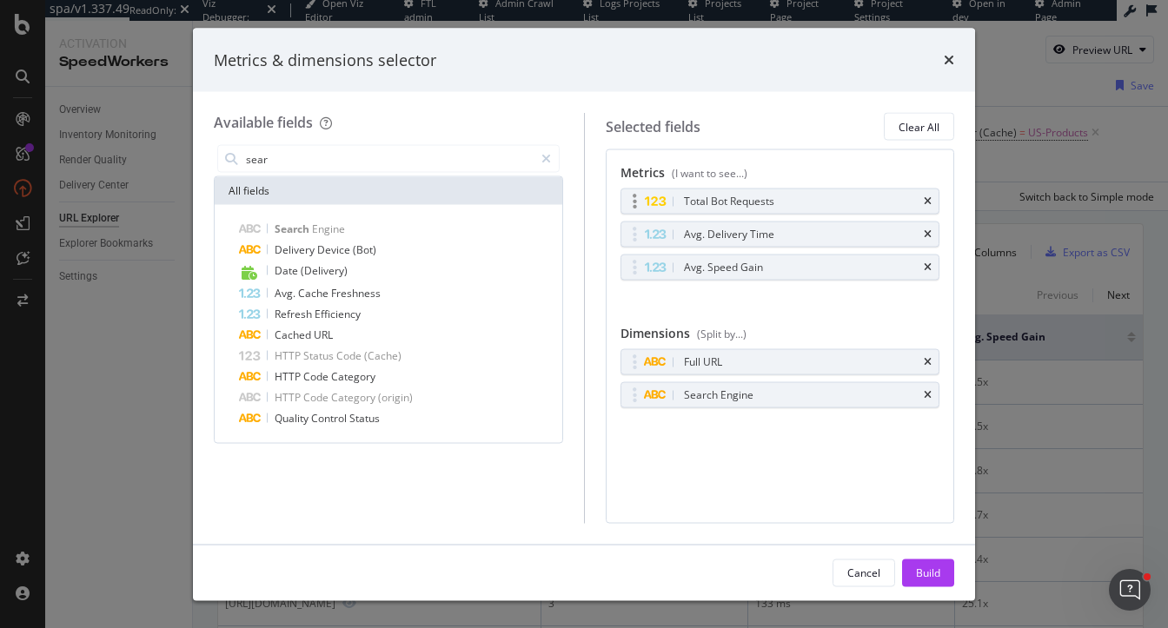
click at [932, 200] on div "Total Bot Requests" at bounding box center [780, 201] width 318 height 24
click at [926, 200] on icon "times" at bounding box center [928, 201] width 8 height 10
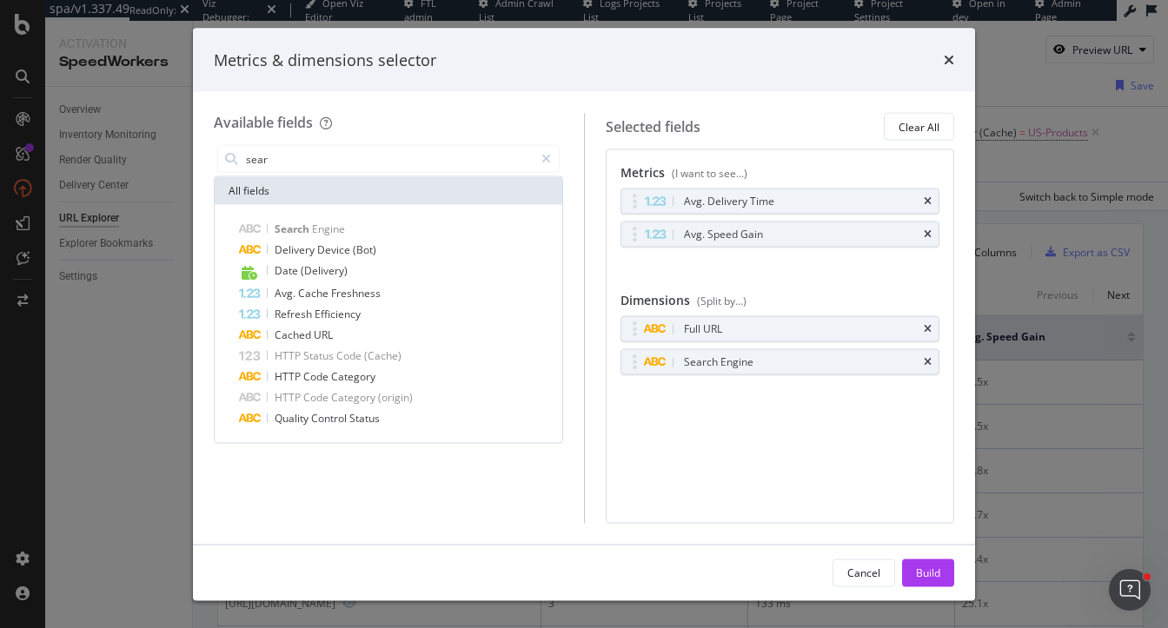
click at [926, 200] on icon "times" at bounding box center [928, 201] width 8 height 10
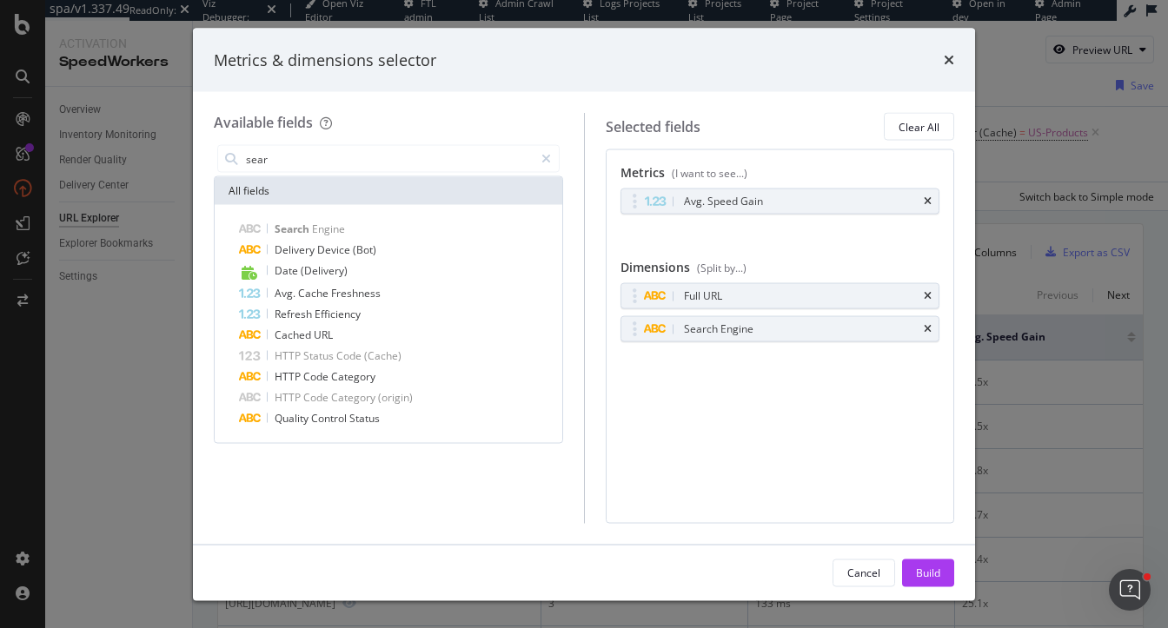
click at [926, 200] on icon "times" at bounding box center [928, 201] width 8 height 10
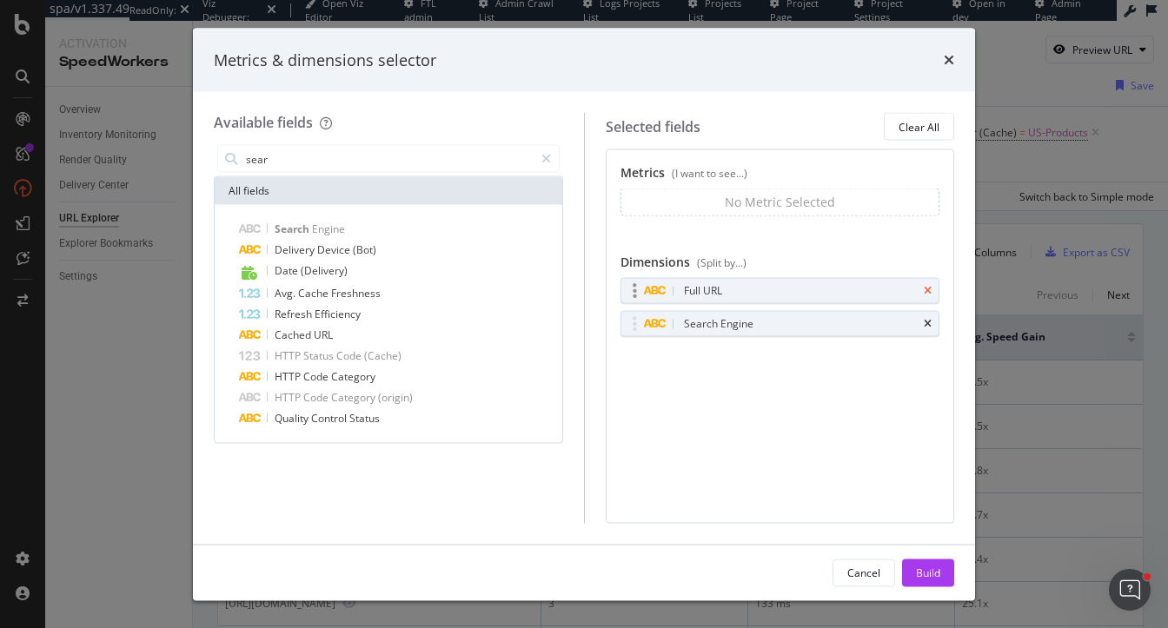
click at [926, 287] on icon "times" at bounding box center [928, 291] width 8 height 10
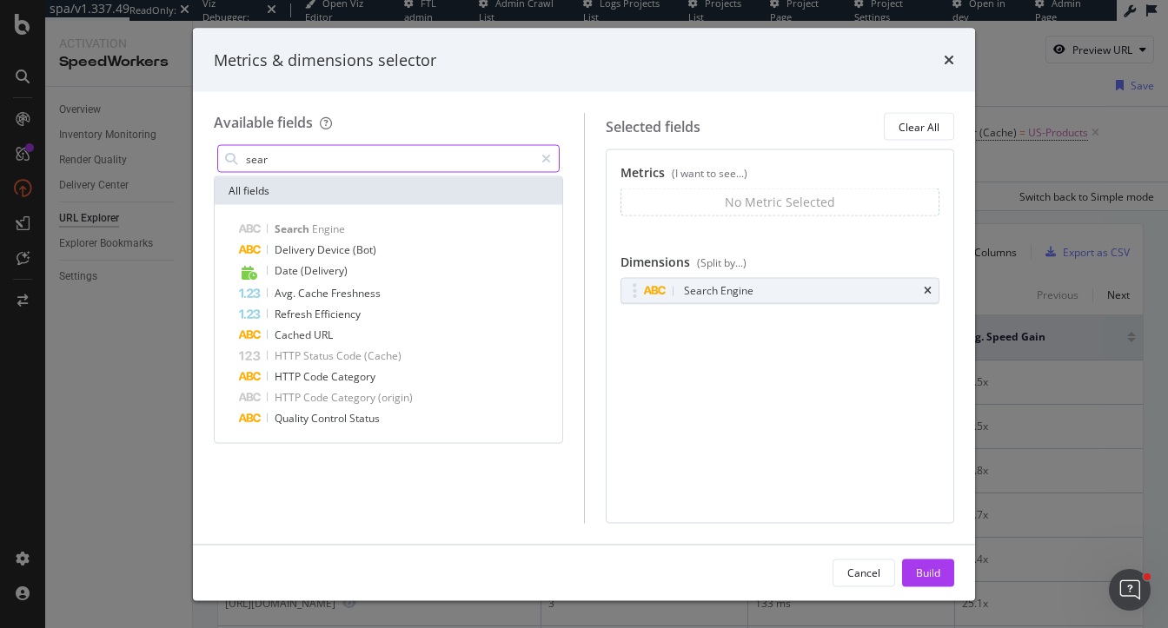
click at [332, 160] on input "sear" at bounding box center [388, 159] width 289 height 26
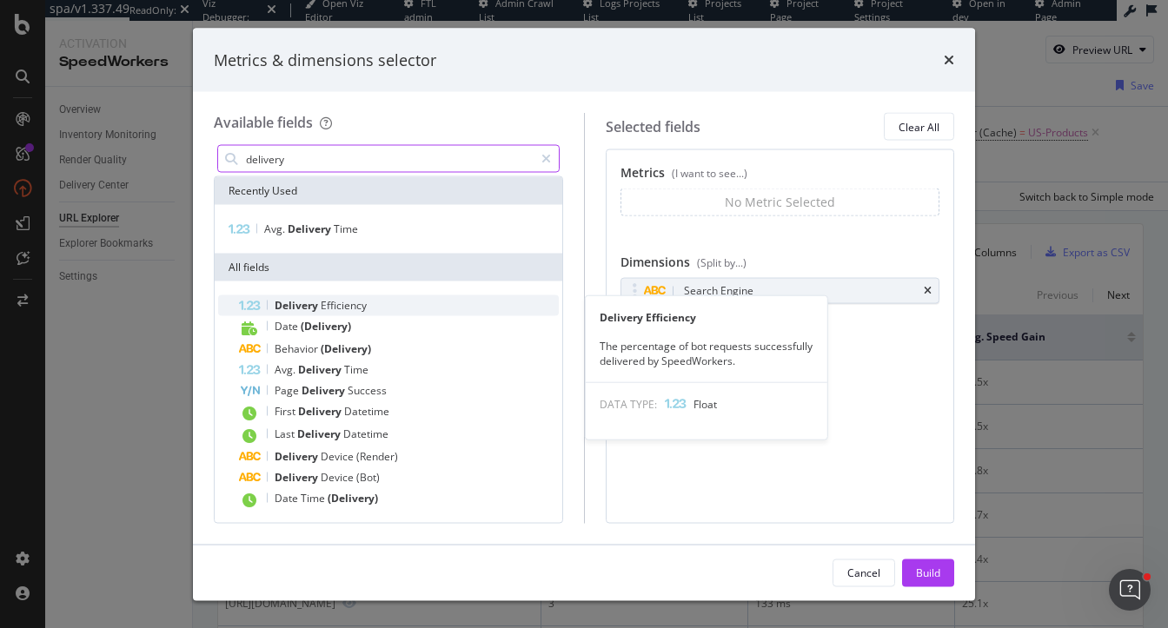
type input "delivery"
click at [330, 306] on span "Efficiency" at bounding box center [344, 305] width 46 height 15
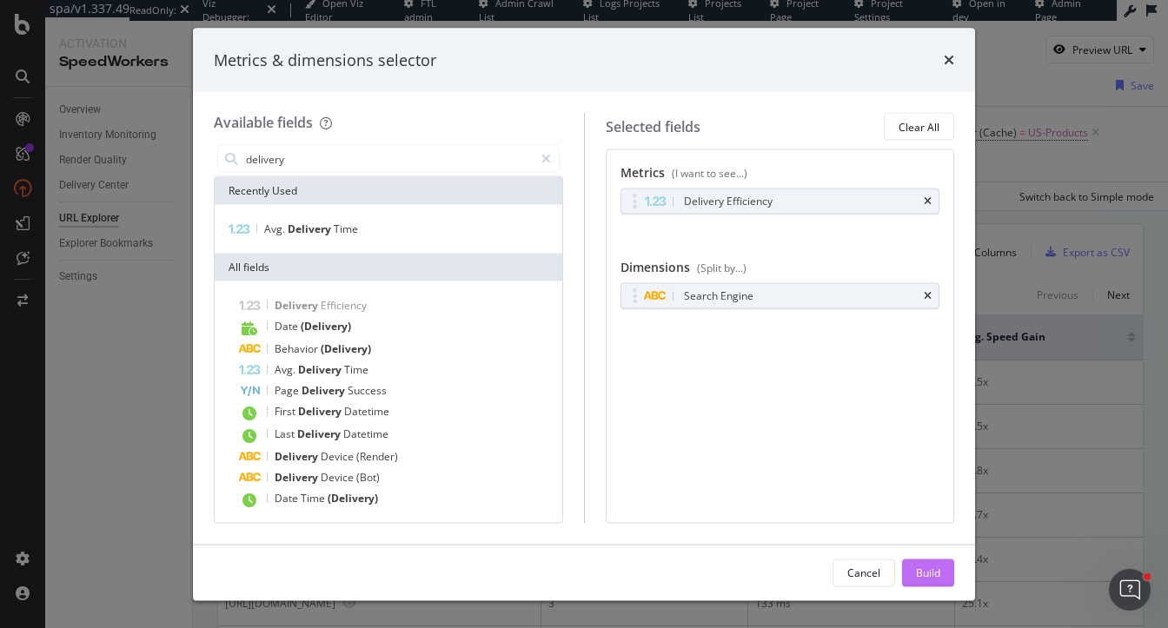
click at [937, 571] on div "Build" at bounding box center [928, 572] width 24 height 15
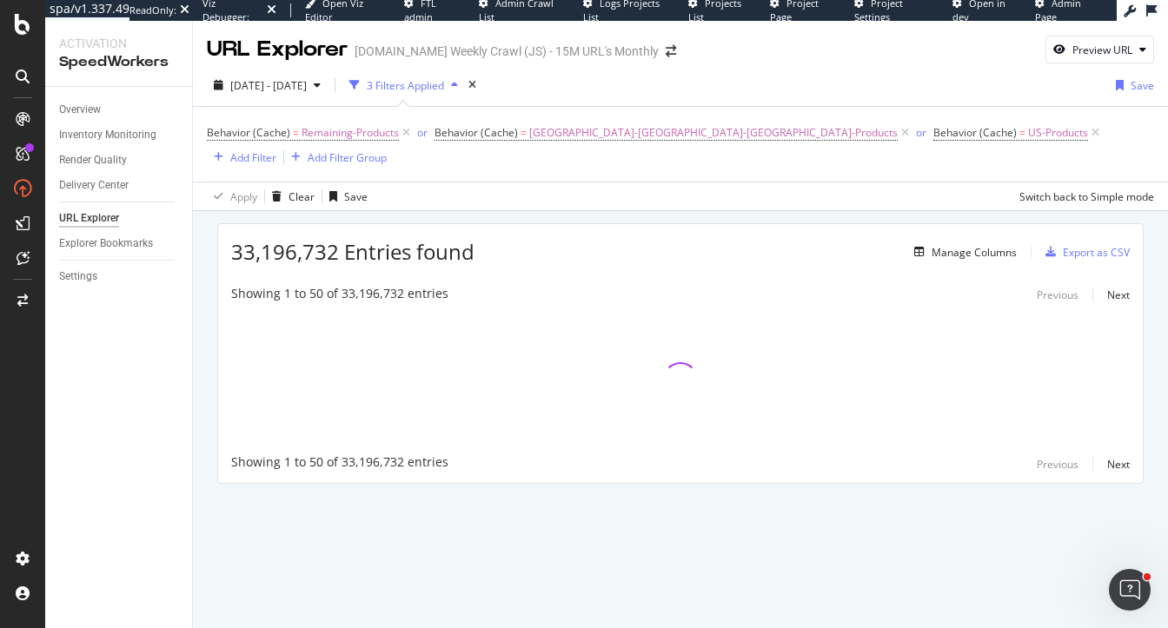
click at [215, 231] on div "33,196,732 Entries found Manage Columns Export as CSV Showing 1 to 50 of 33,196…" at bounding box center [680, 378] width 975 height 334
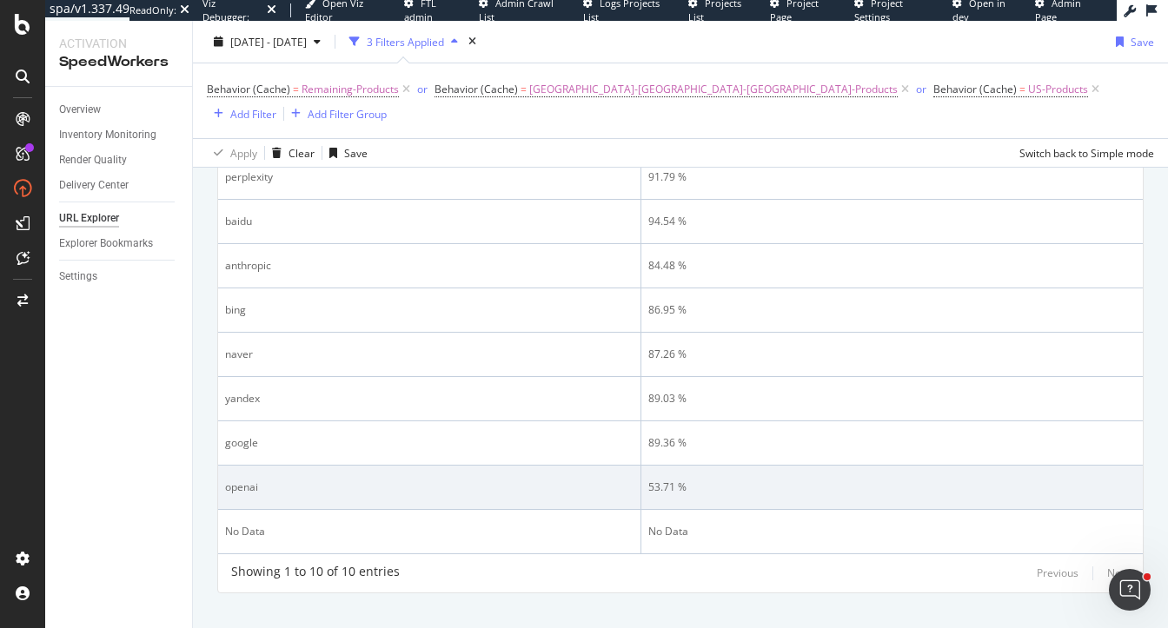
scroll to position [246, 0]
drag, startPoint x: 695, startPoint y: 472, endPoint x: 622, endPoint y: 467, distance: 73.2
click at [622, 469] on tr "openai 53.71 %" at bounding box center [680, 491] width 925 height 44
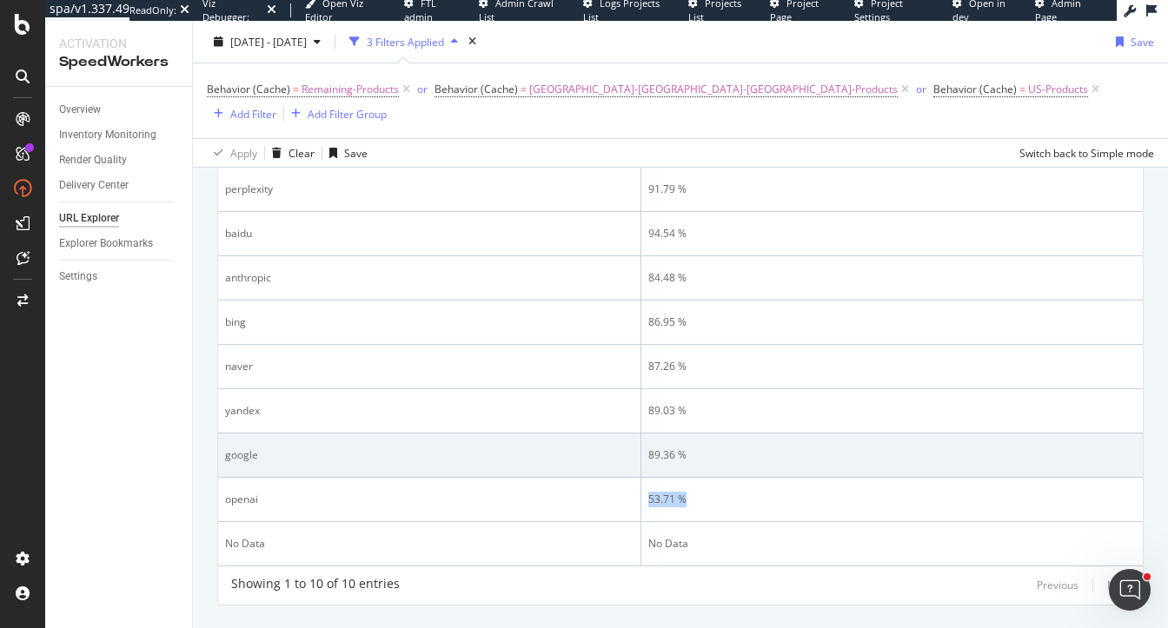
scroll to position [249, 0]
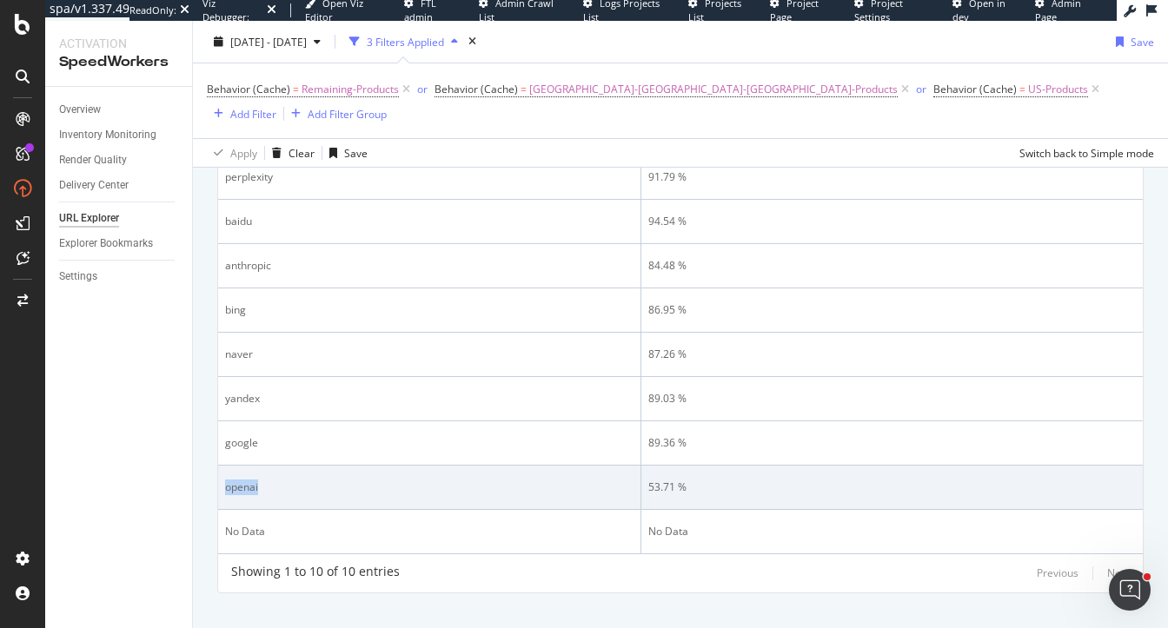
drag, startPoint x: 223, startPoint y: 459, endPoint x: 286, endPoint y: 460, distance: 62.6
click at [287, 466] on td "openai" at bounding box center [429, 488] width 423 height 44
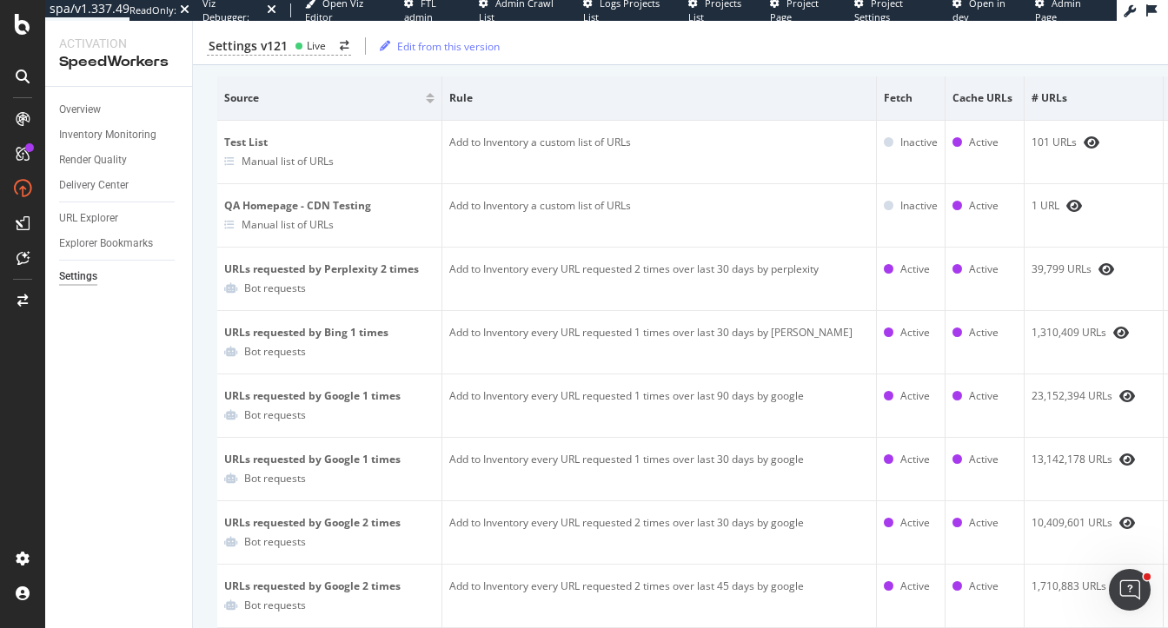
scroll to position [174, 0]
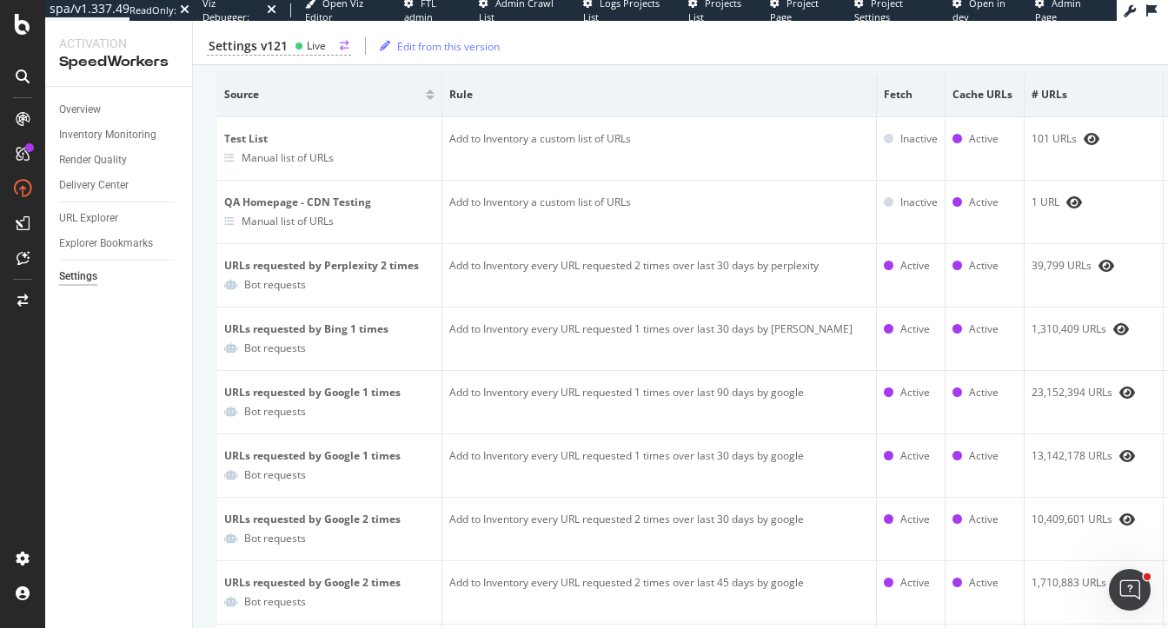
click at [282, 46] on div "Settings v121" at bounding box center [248, 45] width 79 height 17
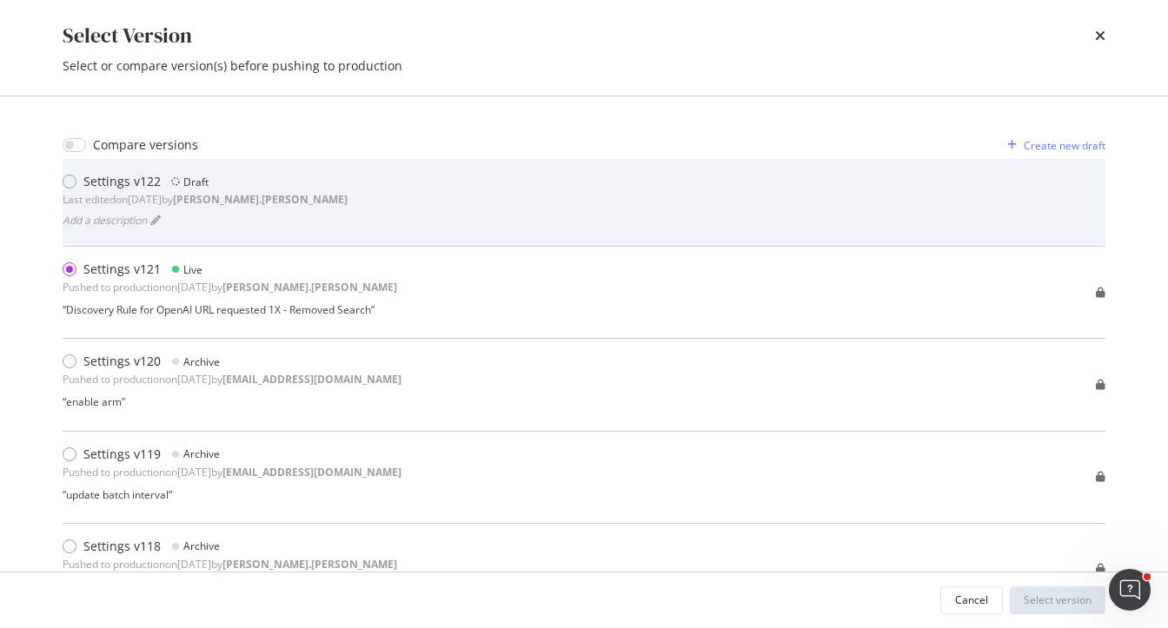
click at [295, 194] on div "Settings v122 Draft Last edited on 2025 Sep 18th by heidi.noonan Add a descript…" at bounding box center [584, 202] width 1043 height 59
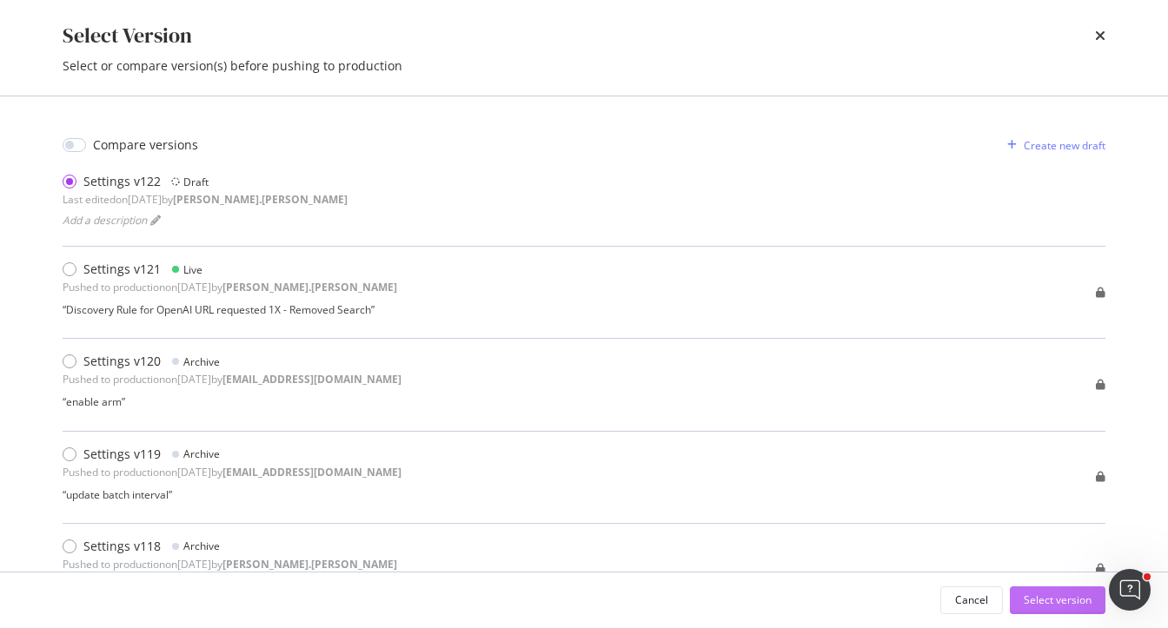
click at [1068, 601] on div "Select version" at bounding box center [1058, 600] width 68 height 15
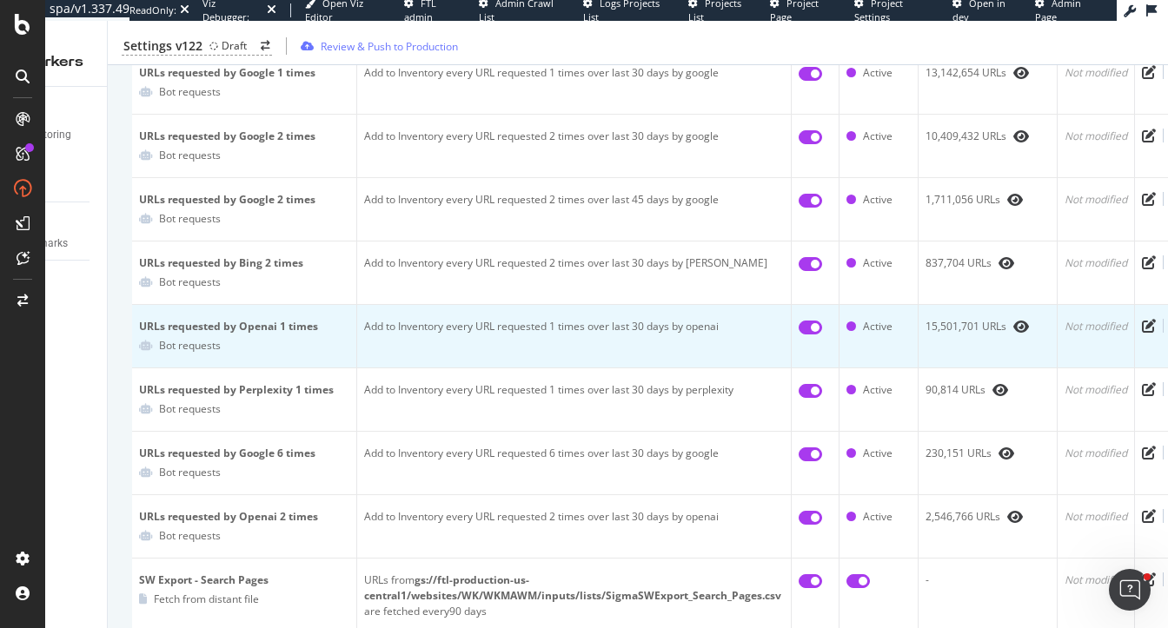
scroll to position [0, 87]
click at [1144, 321] on icon "pen-to-square" at bounding box center [1147, 326] width 14 height 14
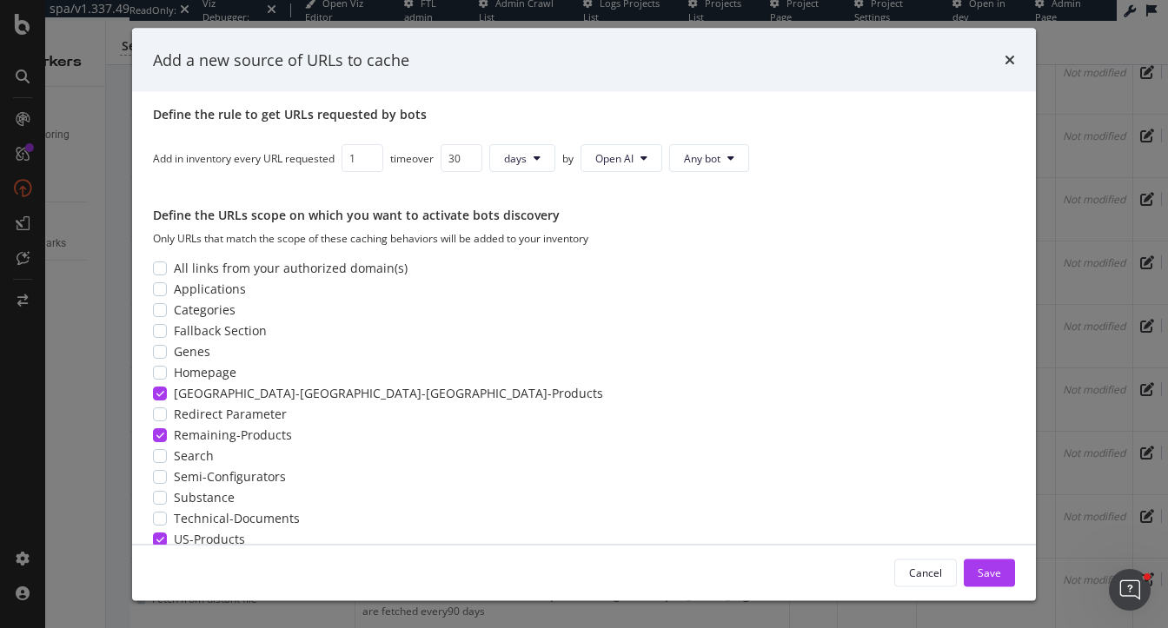
scroll to position [154, 0]
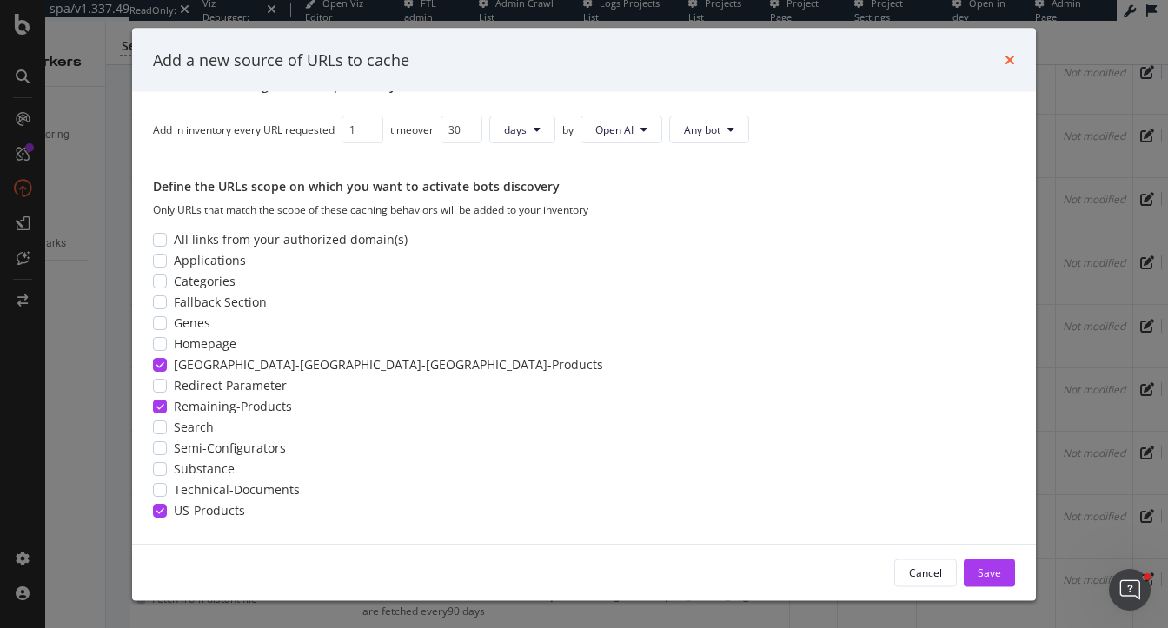
click at [1005, 62] on icon "times" at bounding box center [1009, 60] width 10 height 14
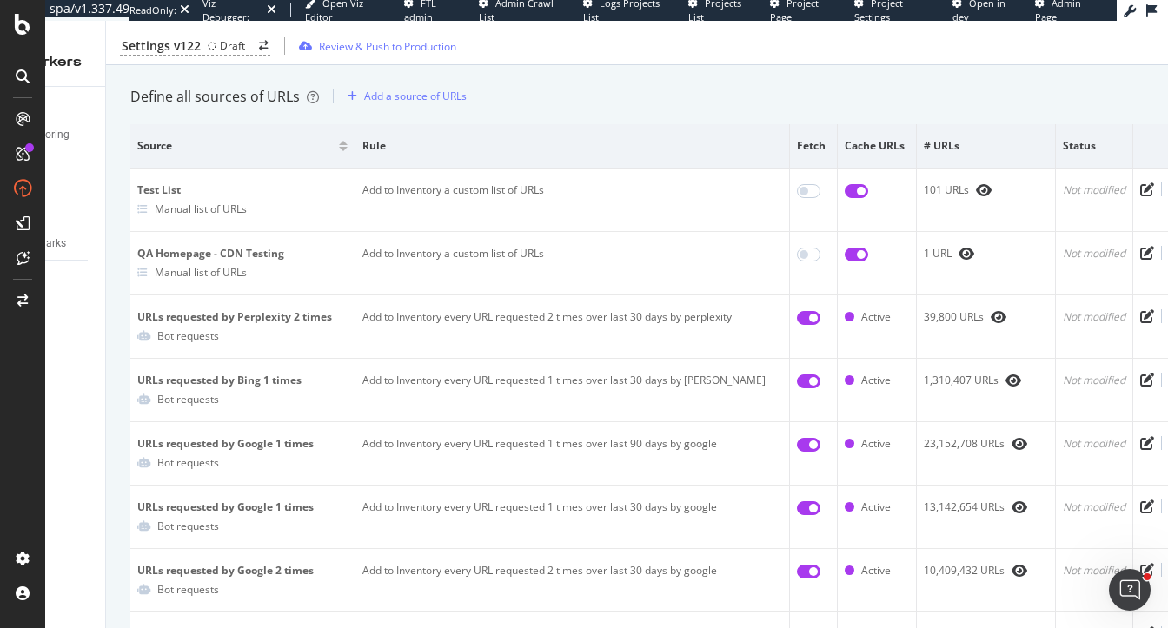
scroll to position [48, 0]
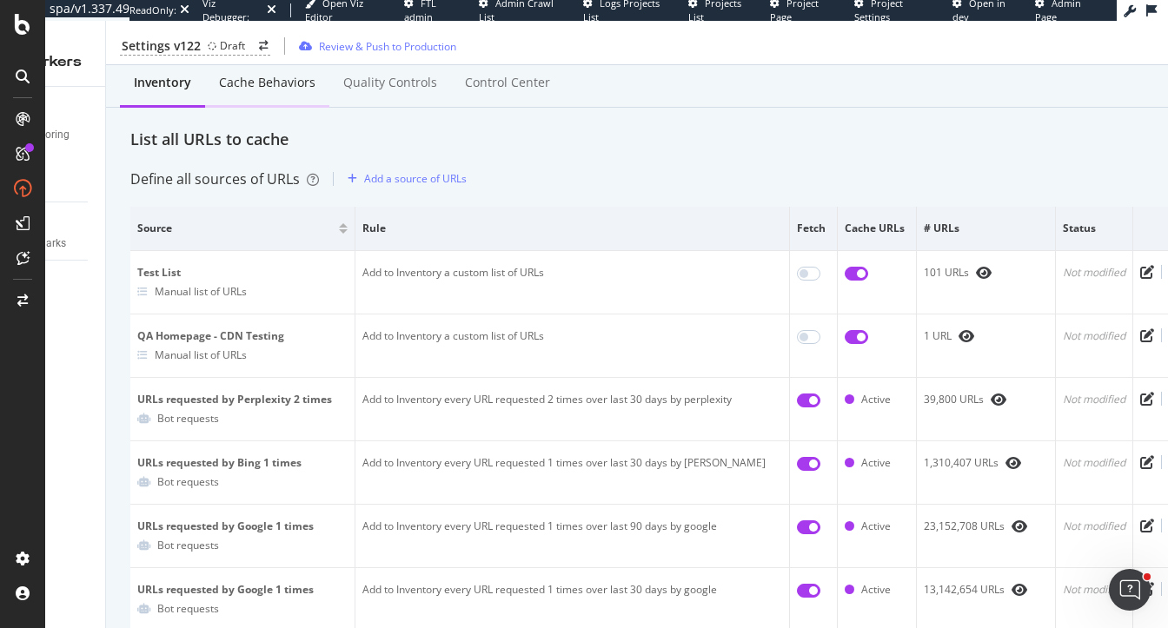
click at [233, 76] on div "Cache behaviors" at bounding box center [267, 82] width 96 height 17
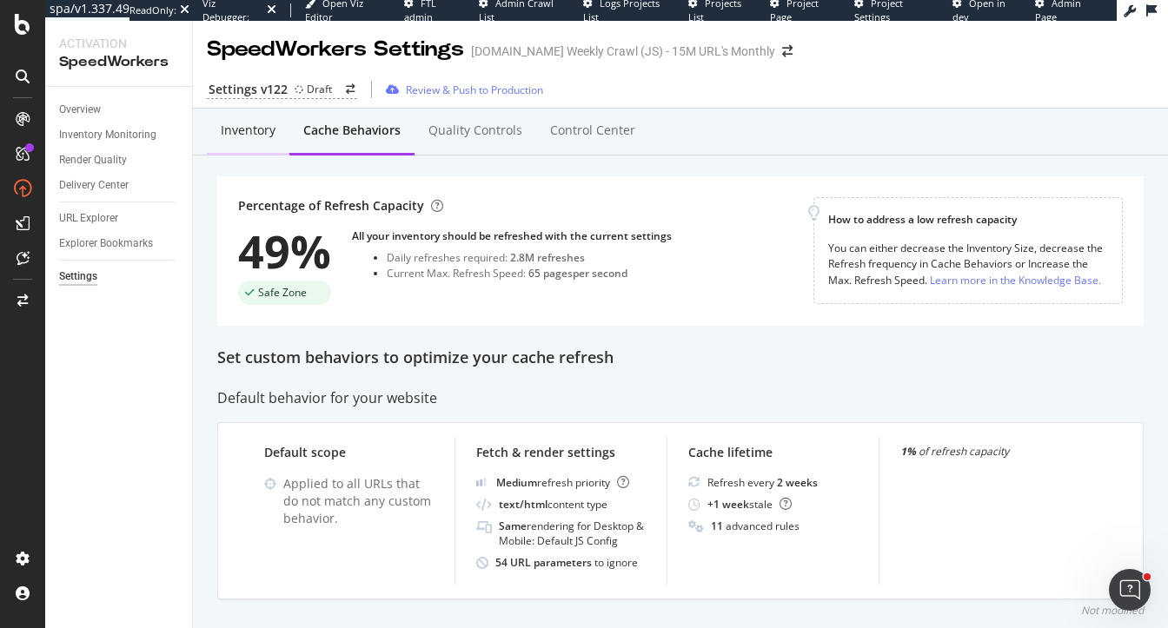
click at [235, 129] on div "Inventory" at bounding box center [248, 130] width 55 height 17
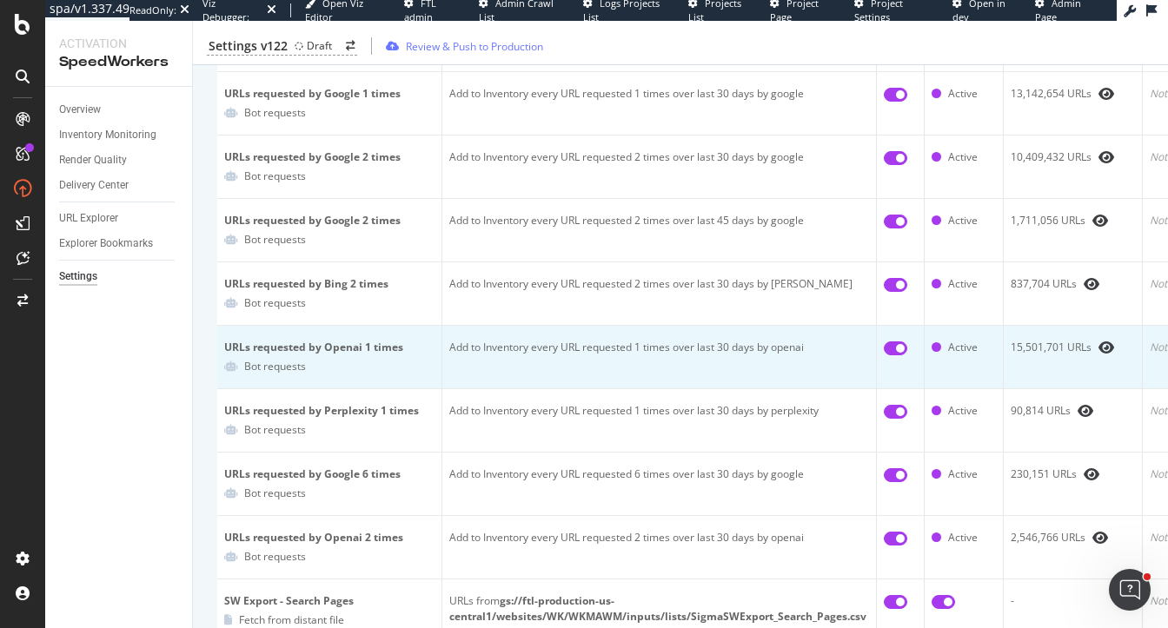
scroll to position [603, 0]
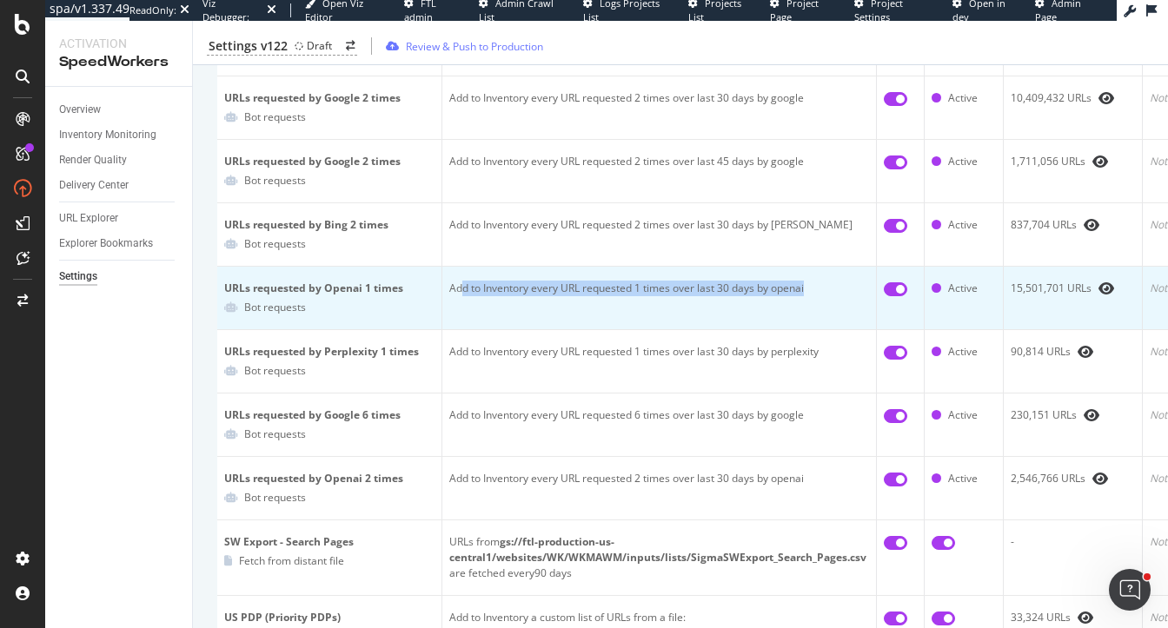
drag, startPoint x: 459, startPoint y: 278, endPoint x: 810, endPoint y: 279, distance: 351.0
click at [811, 279] on td "Add to Inventory every URL requested 1 times over last 30 days by openai" at bounding box center [659, 298] width 434 height 63
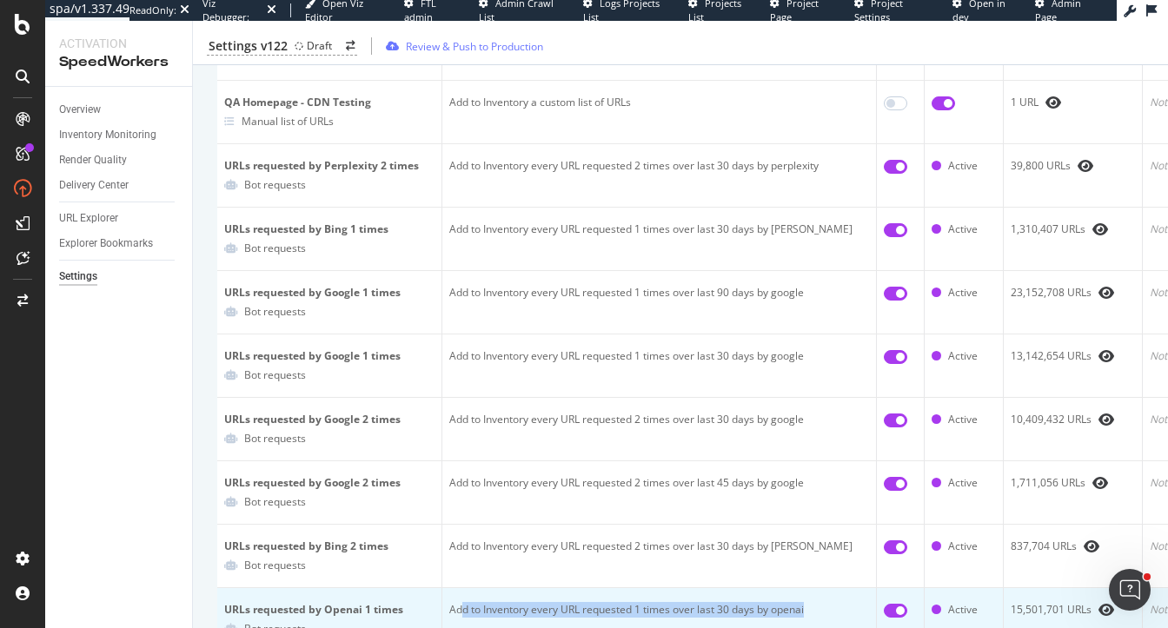
scroll to position [0, 0]
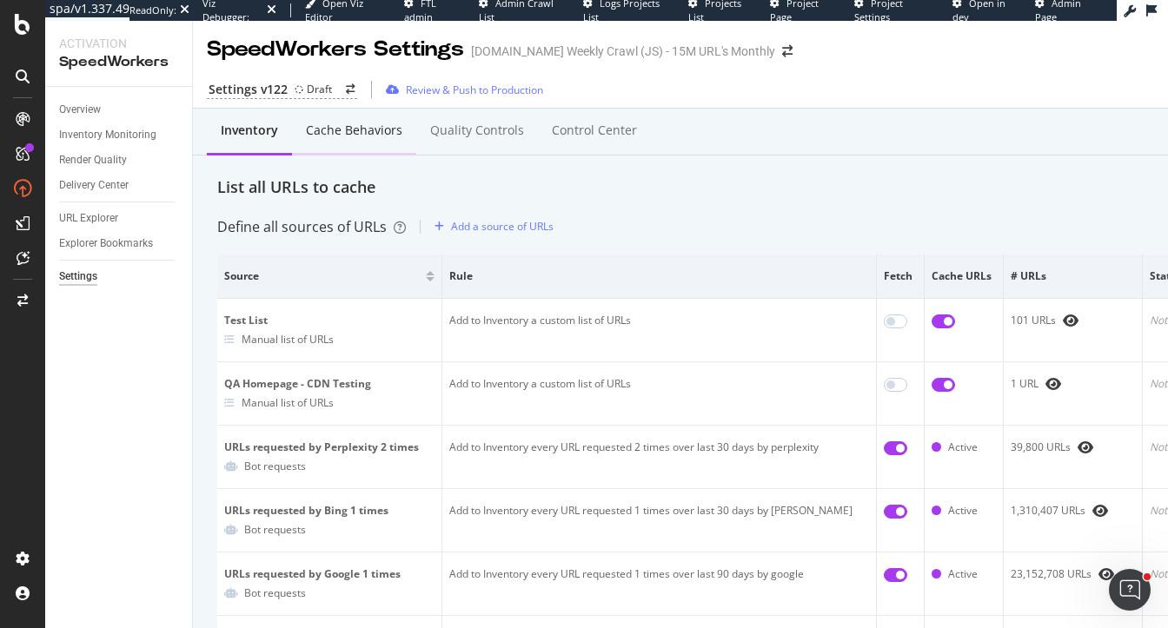
click at [344, 130] on div "Cache behaviors" at bounding box center [354, 130] width 96 height 17
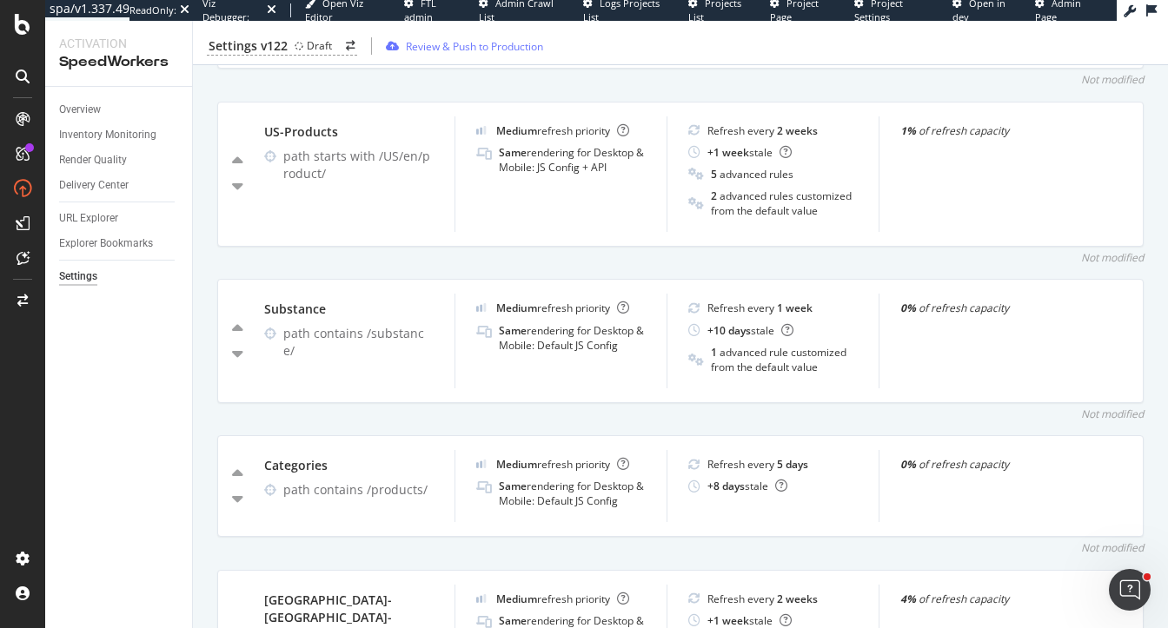
scroll to position [758, 0]
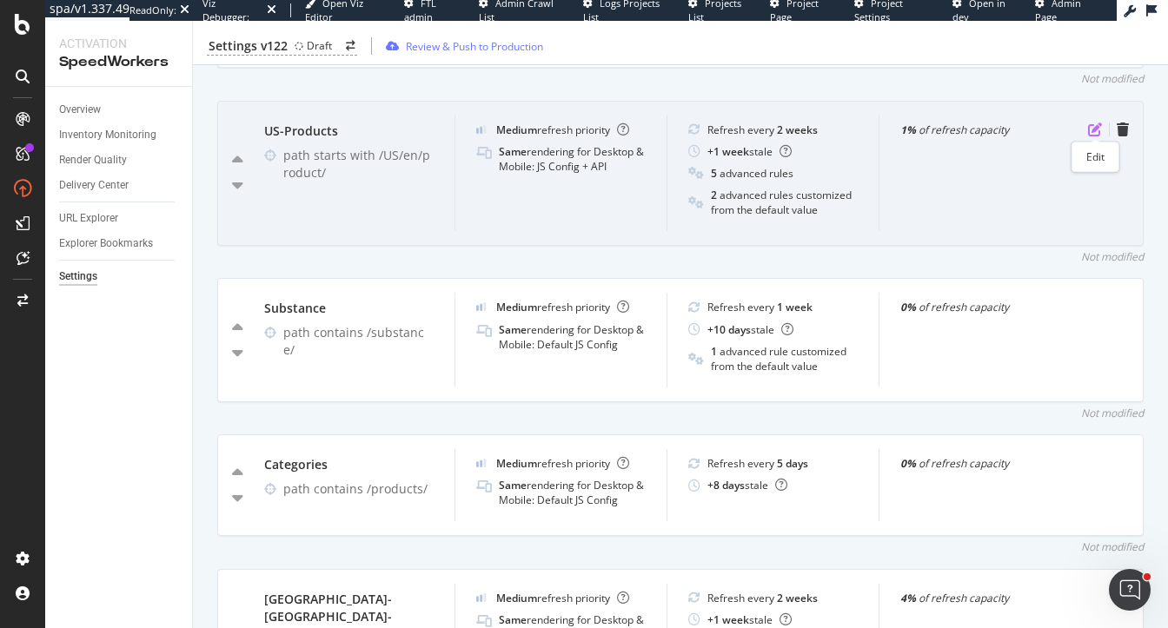
click at [1092, 127] on icon "pen-to-square" at bounding box center [1095, 130] width 14 height 14
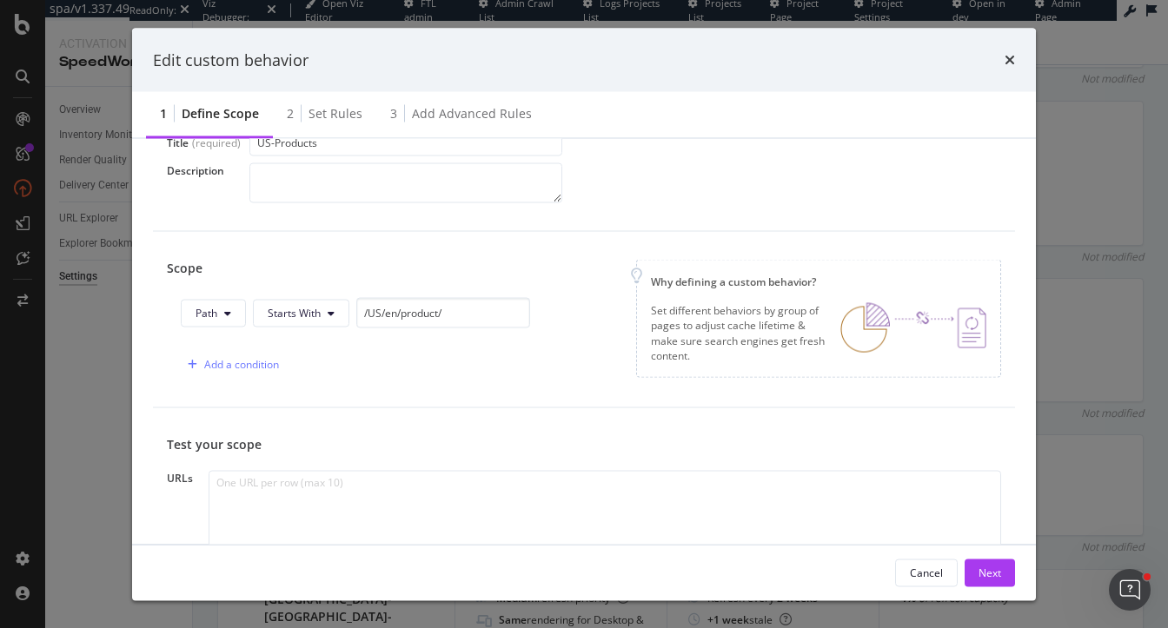
scroll to position [18, 0]
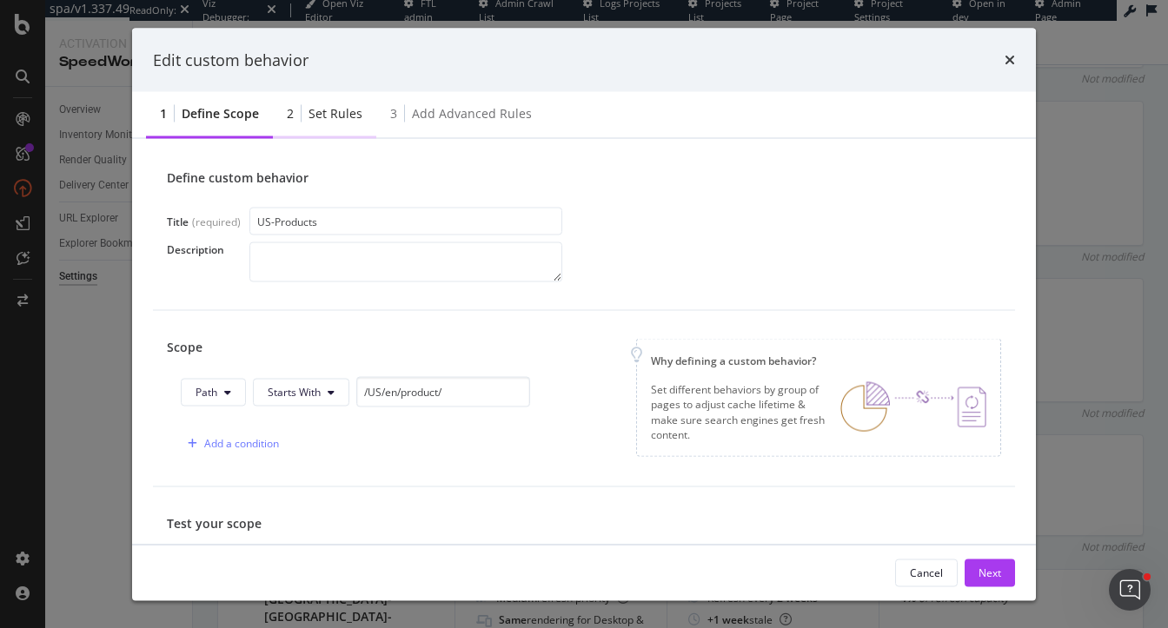
click at [340, 106] on div "Set rules" at bounding box center [335, 113] width 54 height 17
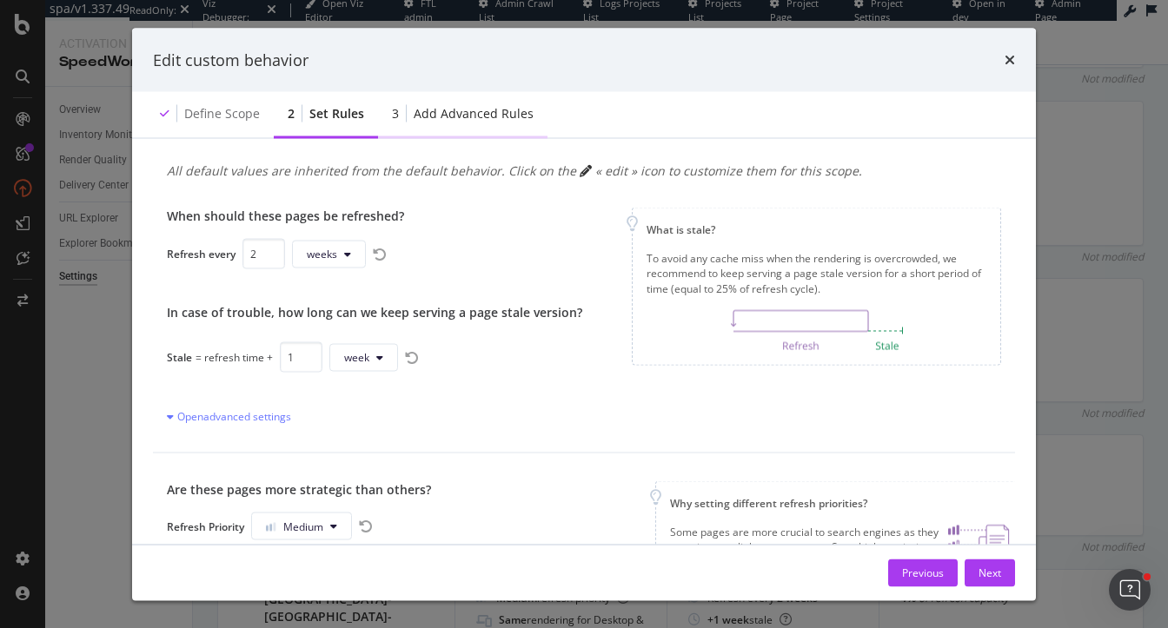
click at [477, 114] on div "Add advanced rules" at bounding box center [474, 113] width 120 height 17
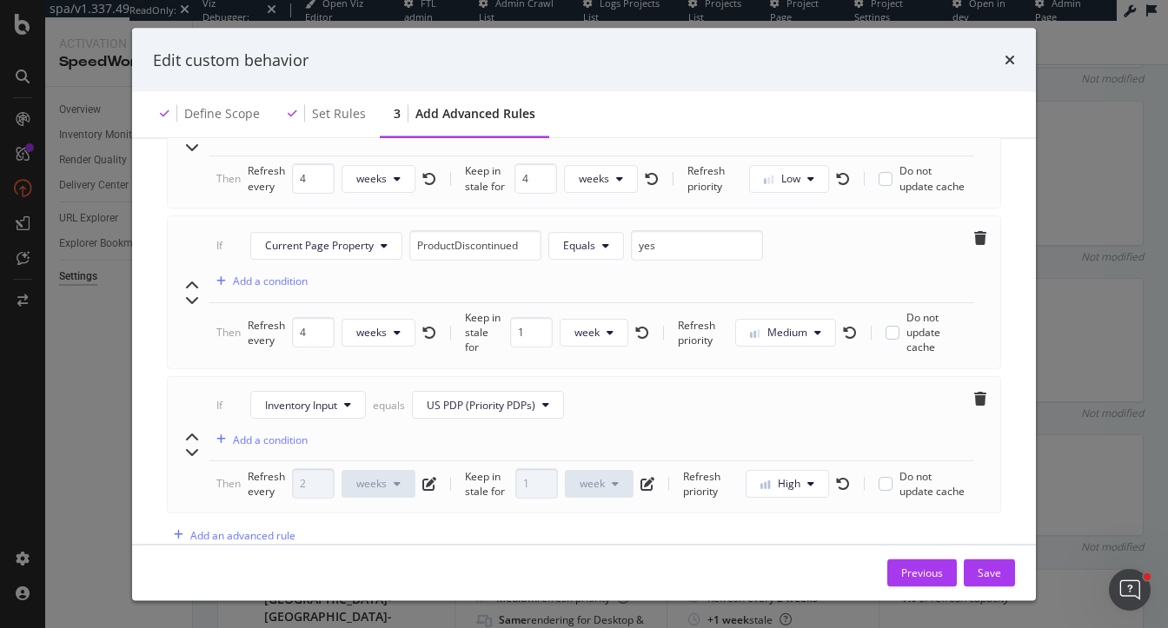
scroll to position [1704, 0]
click at [1008, 61] on icon "times" at bounding box center [1009, 60] width 10 height 14
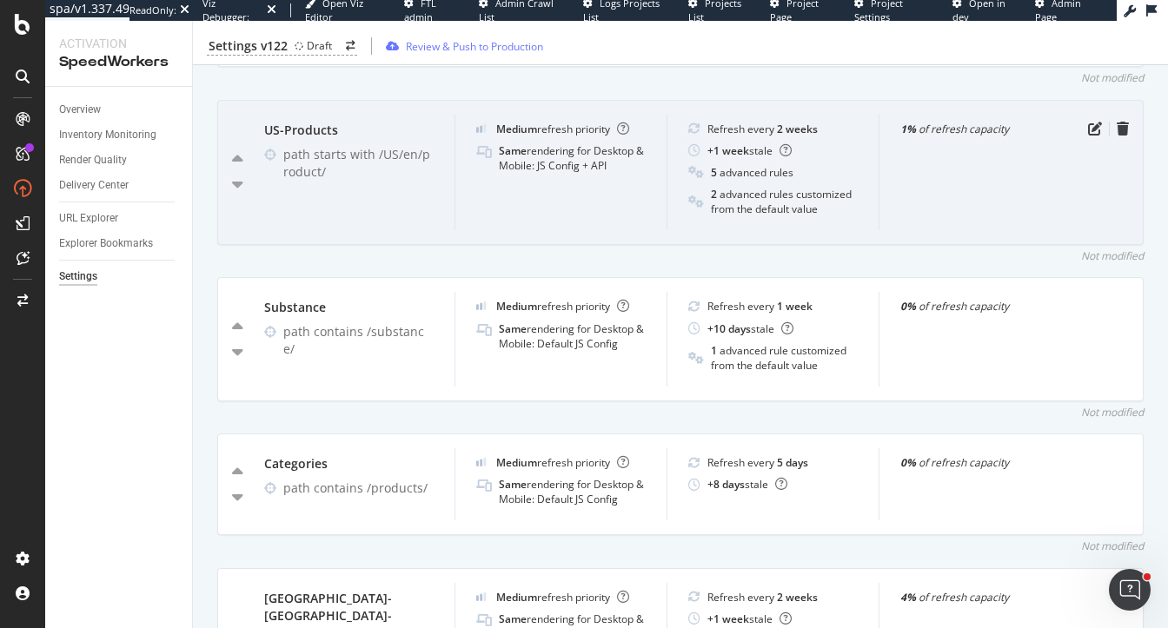
scroll to position [761, 0]
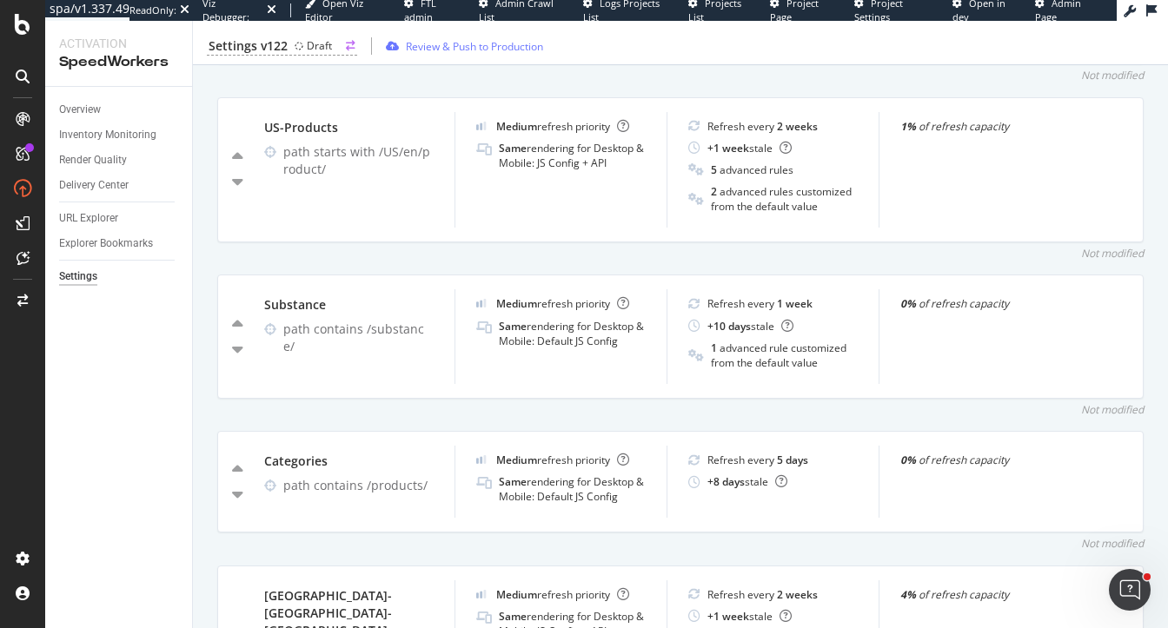
click at [259, 50] on div "Settings v122" at bounding box center [248, 45] width 79 height 17
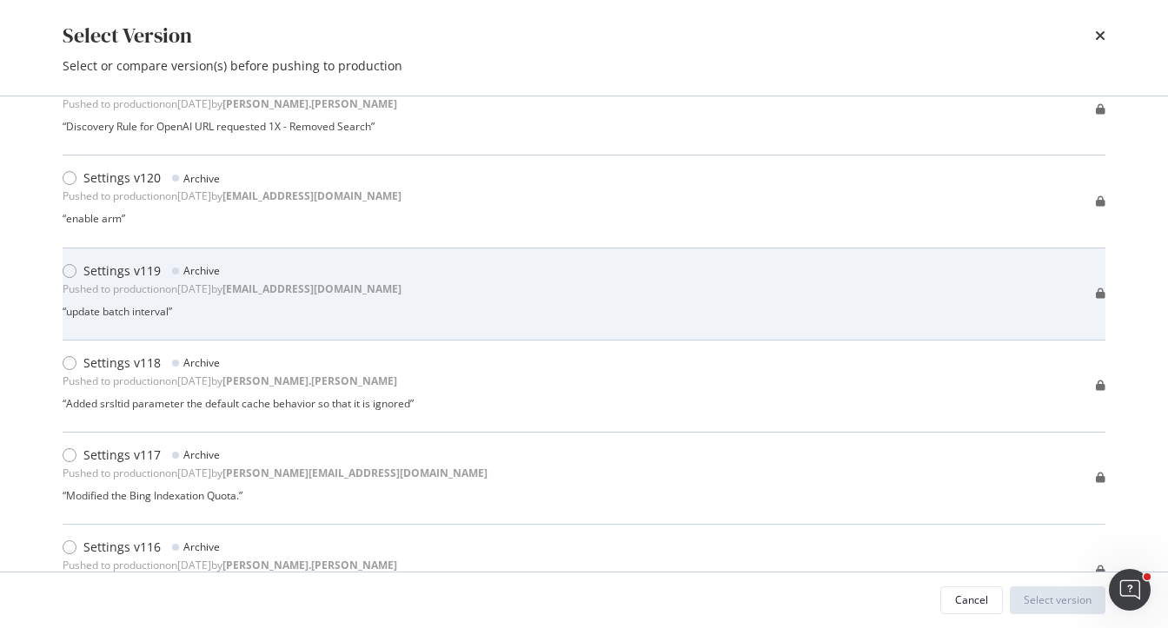
scroll to position [0, 0]
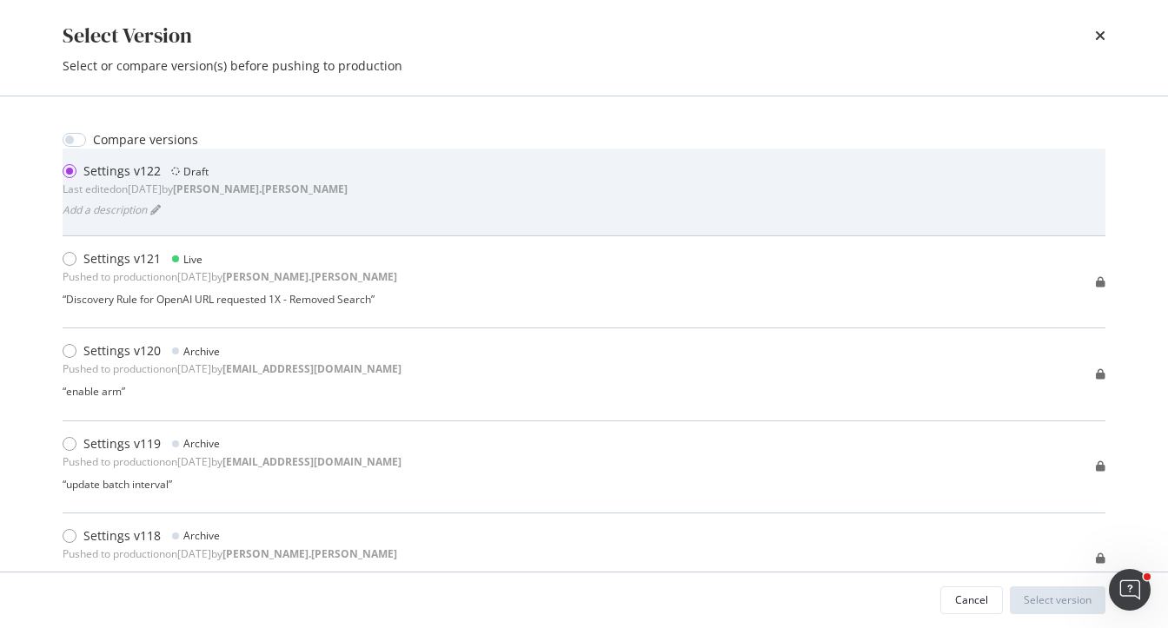
click at [813, 189] on div "Settings v122 Draft Last edited on 2025 Sep 18th by heidi.noonan Add a descript…" at bounding box center [584, 191] width 1043 height 59
click at [962, 195] on div "Settings v122 Draft Last edited on 2025 Sep 18th by heidi.noonan Add a descript…" at bounding box center [584, 191] width 1043 height 59
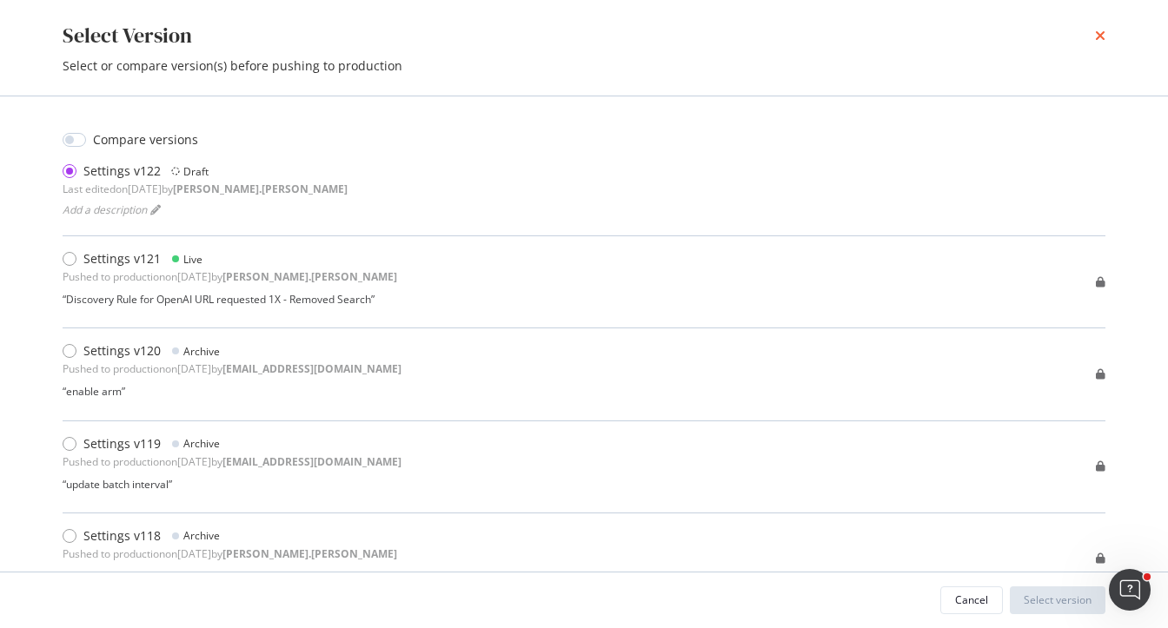
click at [1104, 34] on icon "times" at bounding box center [1100, 36] width 10 height 14
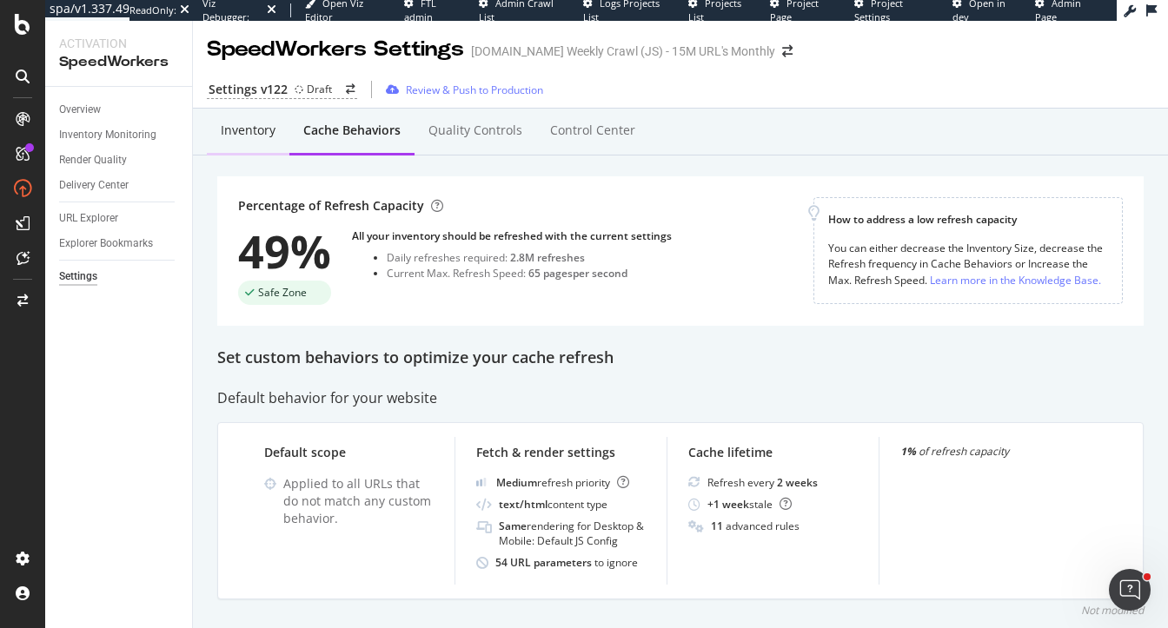
click at [229, 136] on div "Inventory" at bounding box center [248, 130] width 55 height 17
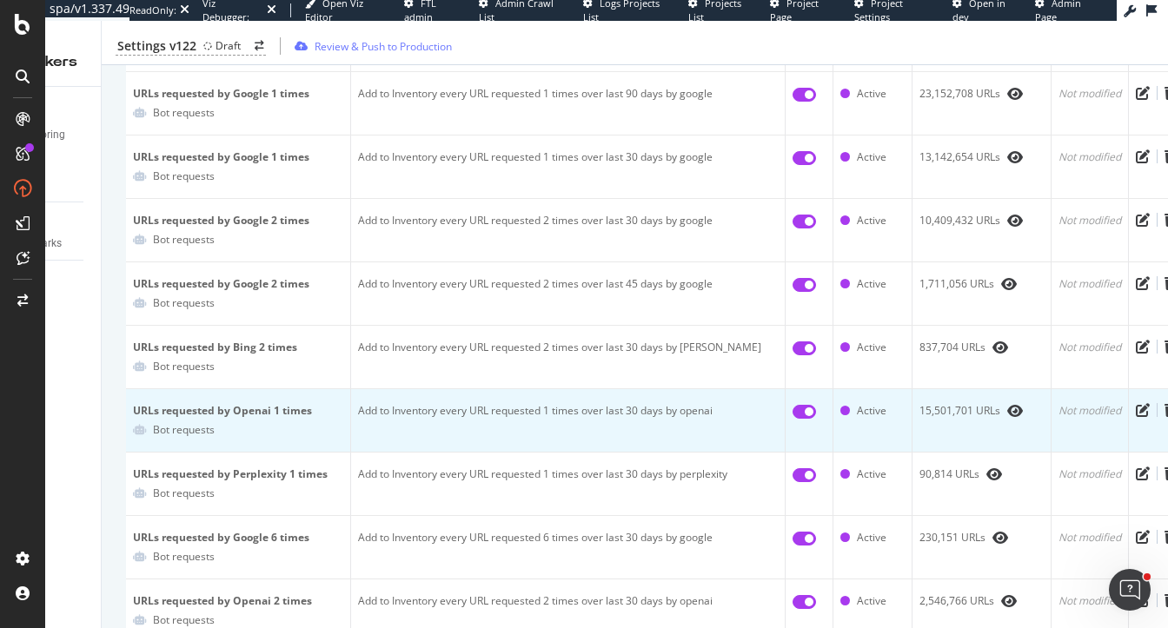
scroll to position [0, 130]
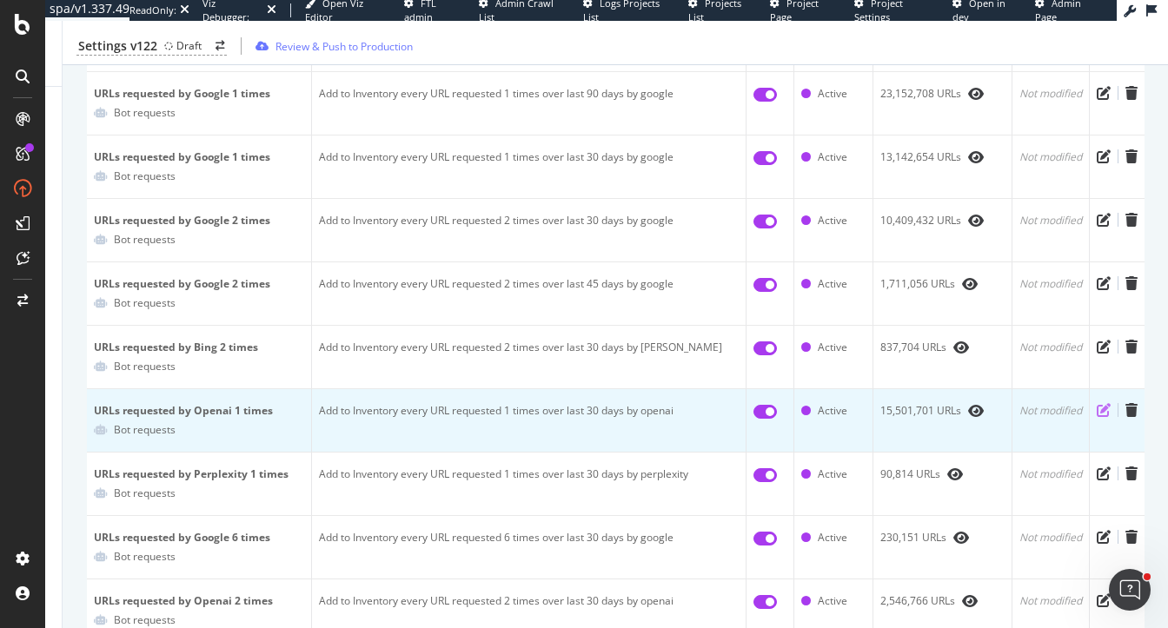
click at [1106, 409] on icon "pen-to-square" at bounding box center [1104, 410] width 14 height 14
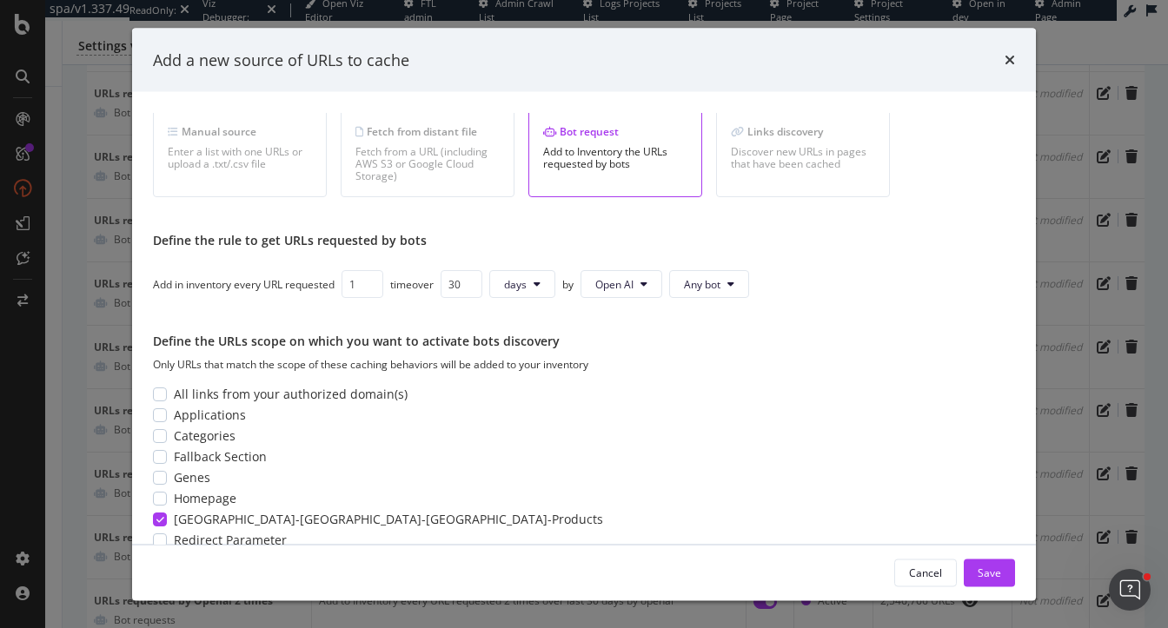
scroll to position [154, 0]
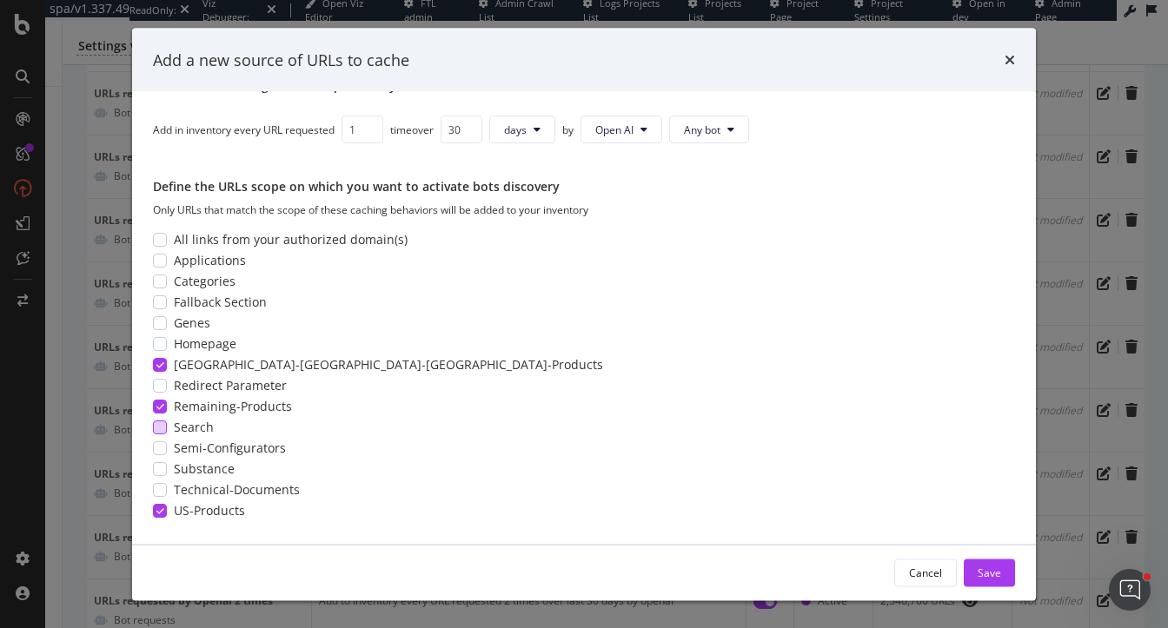
click at [158, 428] on div "modal" at bounding box center [160, 428] width 14 height 14
click at [1053, 234] on div "Add a new source of URLs to cache Select a source type Manual source Enter a li…" at bounding box center [584, 314] width 1168 height 628
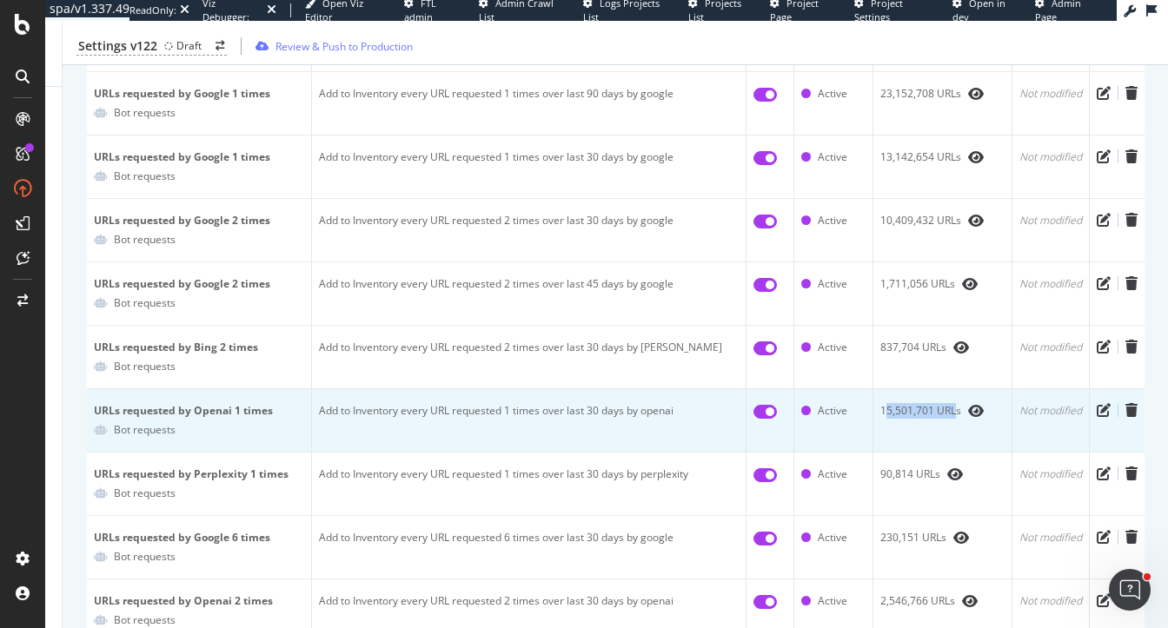
drag, startPoint x: 881, startPoint y: 409, endPoint x: 955, endPoint y: 409, distance: 73.9
click at [955, 409] on div "15,501,701 URLs" at bounding box center [942, 411] width 124 height 16
click at [1097, 406] on icon "pen-to-square" at bounding box center [1104, 410] width 14 height 14
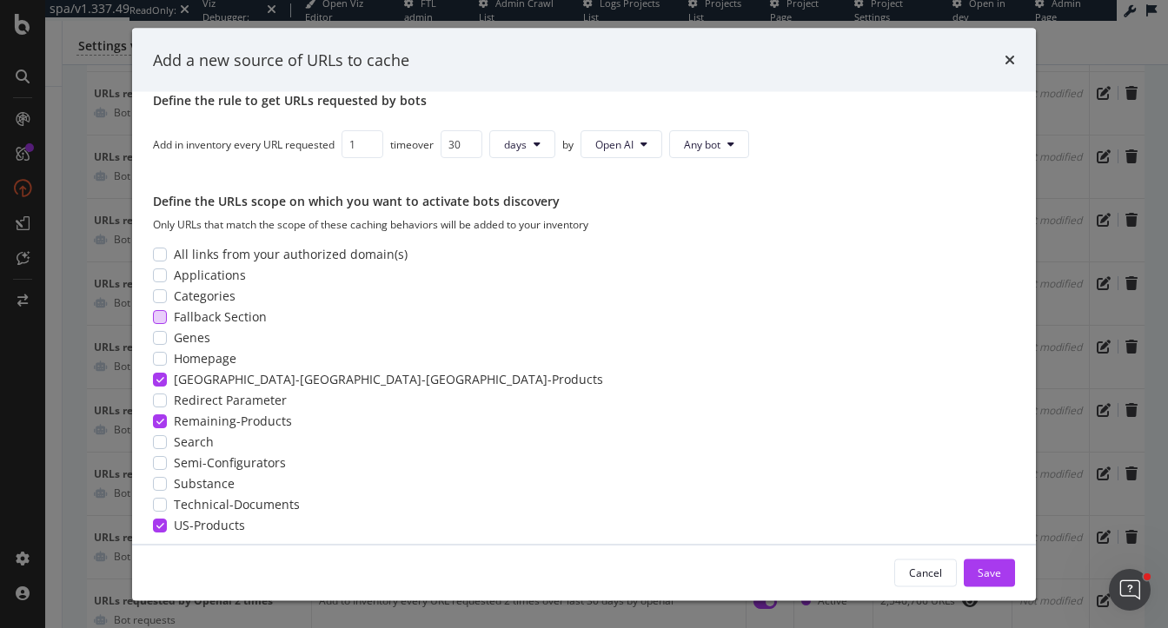
scroll to position [143, 0]
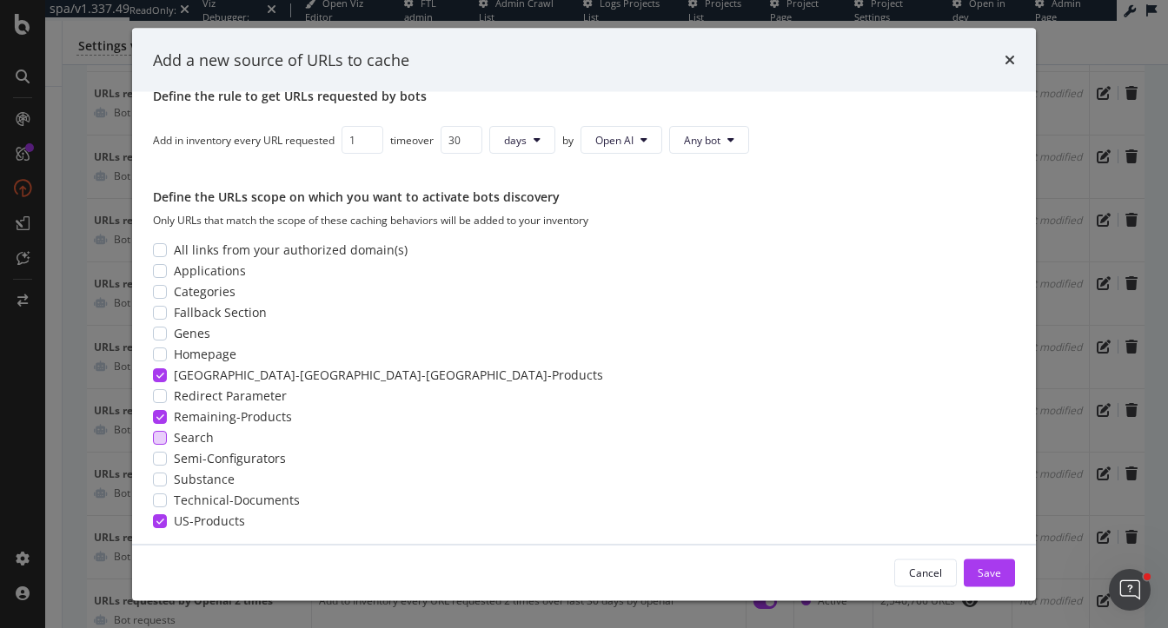
click at [153, 441] on div "modal" at bounding box center [160, 439] width 14 height 14
click at [989, 583] on div "Save" at bounding box center [989, 573] width 23 height 26
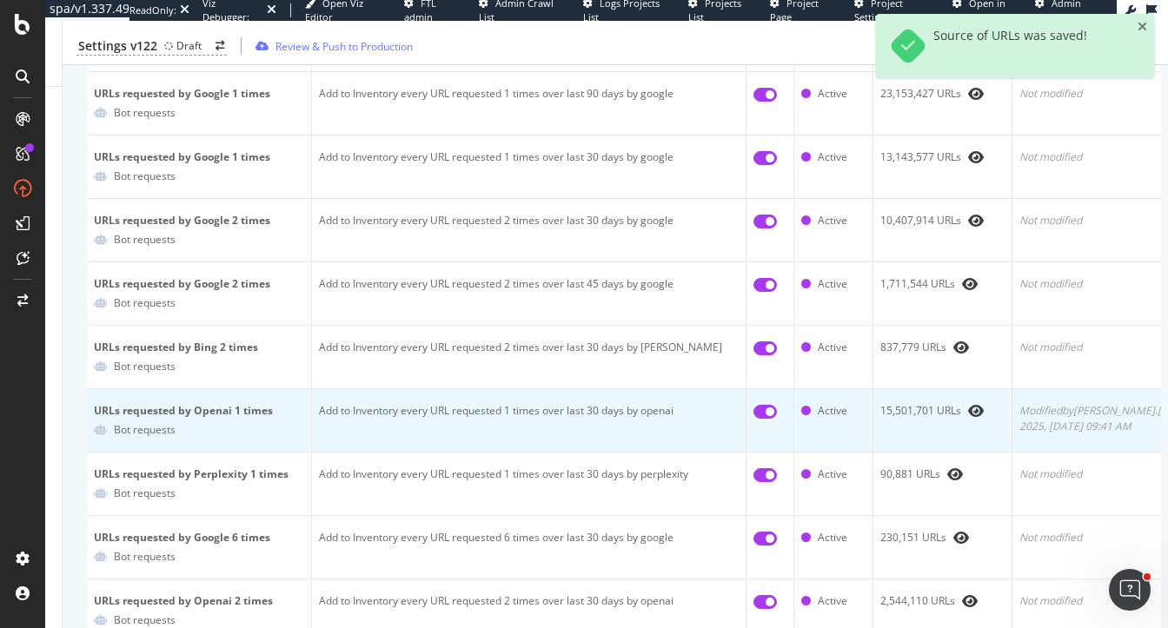
scroll to position [0, 43]
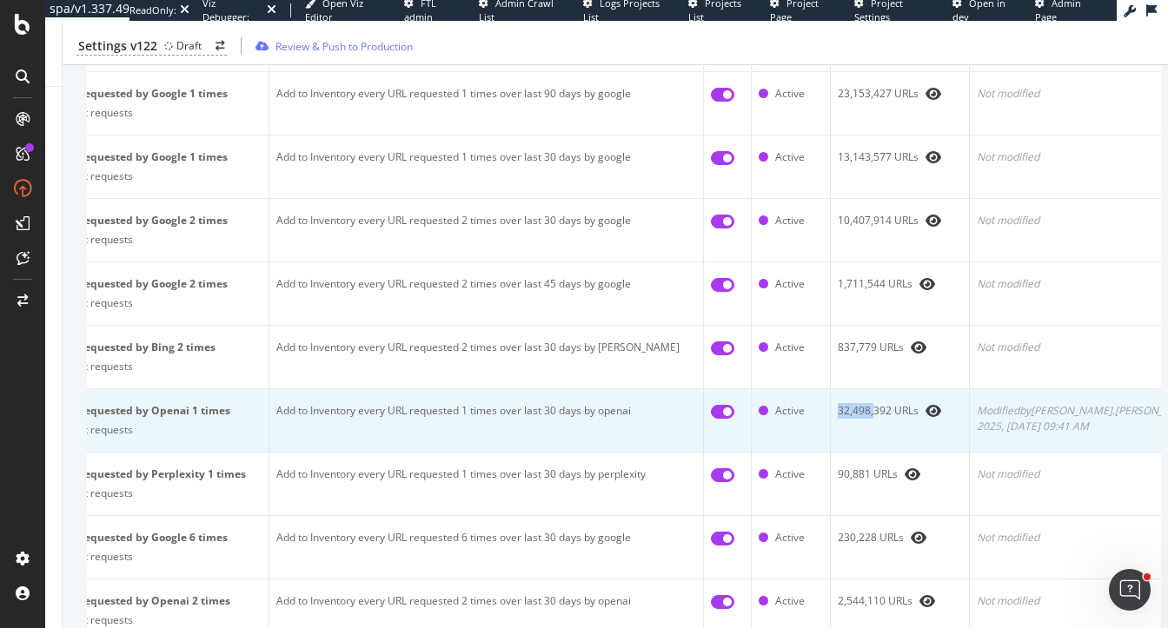
drag, startPoint x: 838, startPoint y: 410, endPoint x: 870, endPoint y: 414, distance: 32.4
click at [870, 414] on div "32,498,392 URLs" at bounding box center [900, 411] width 124 height 16
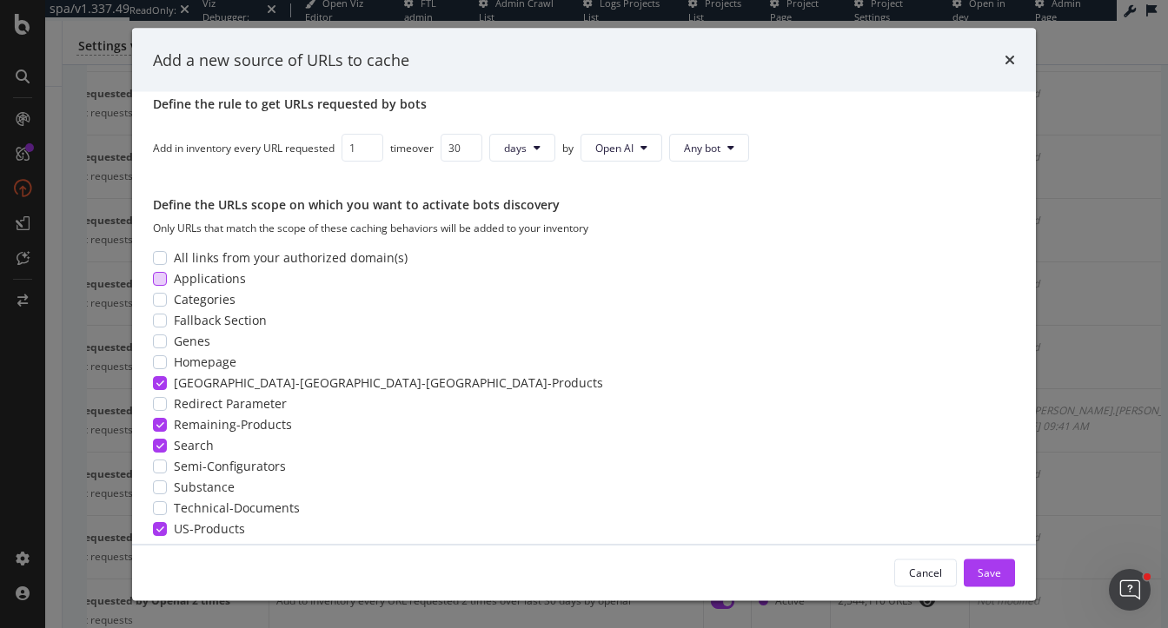
scroll to position [154, 0]
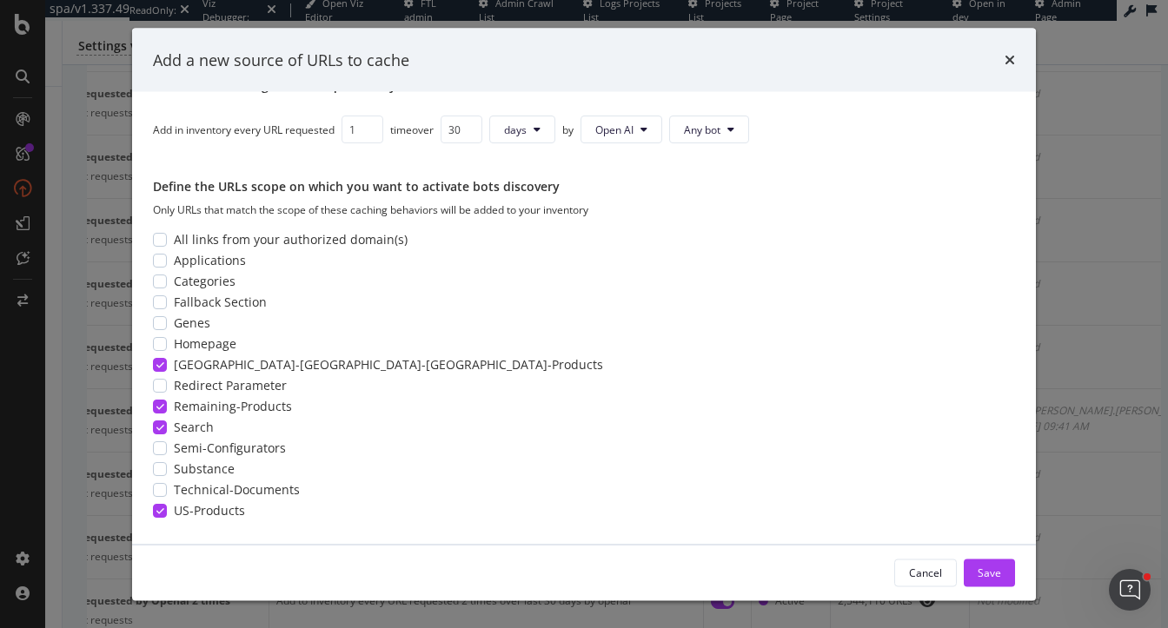
click at [158, 428] on icon "modal" at bounding box center [160, 428] width 8 height 9
click at [997, 571] on div "Save" at bounding box center [989, 572] width 23 height 15
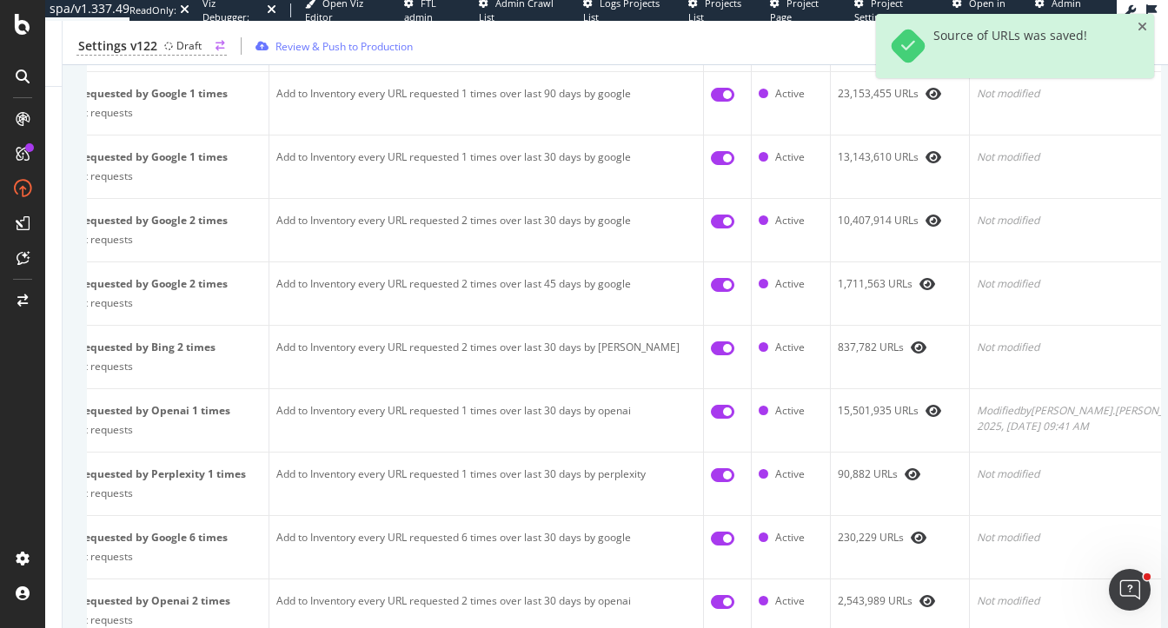
click at [165, 45] on circle at bounding box center [168, 45] width 7 height 7
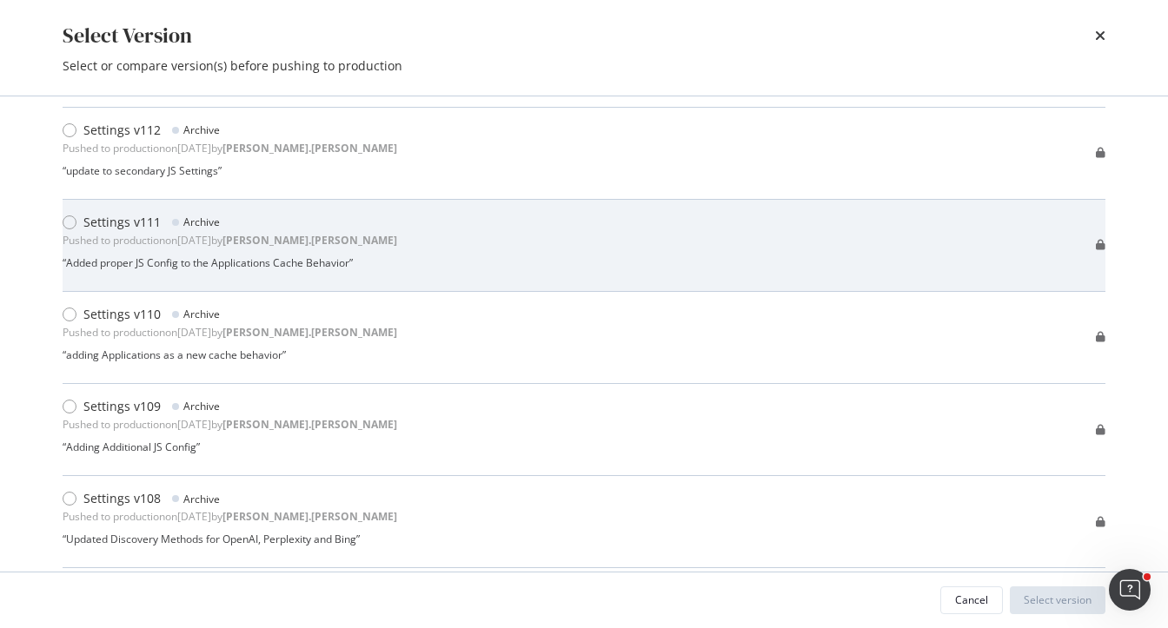
scroll to position [1001, 0]
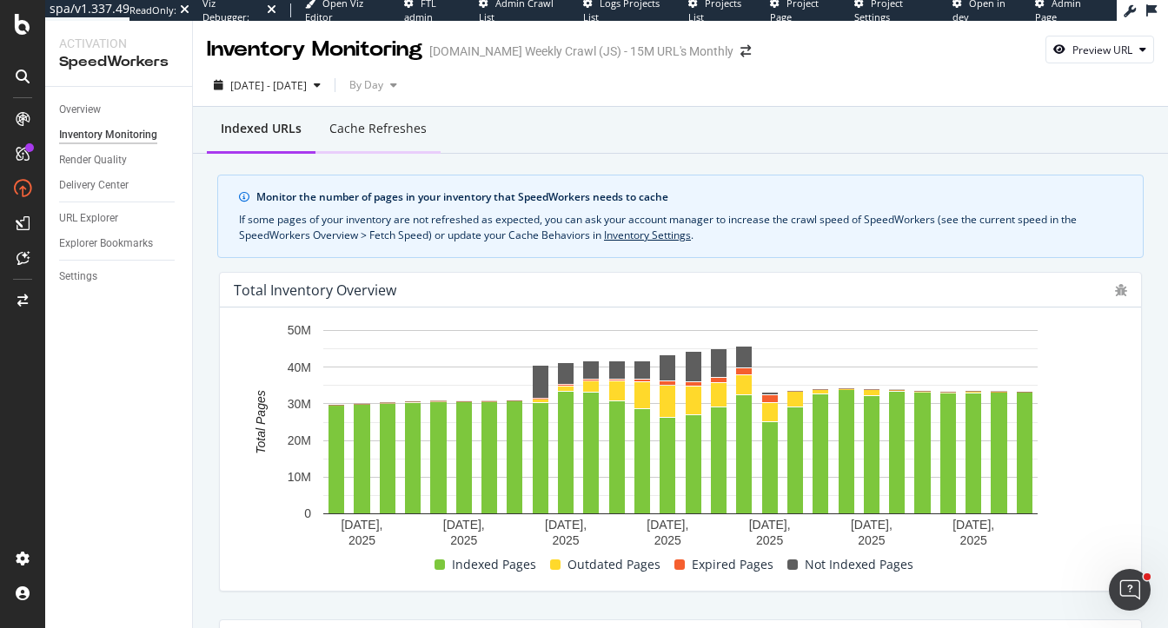
click at [378, 131] on div "Cache refreshes" at bounding box center [377, 128] width 97 height 17
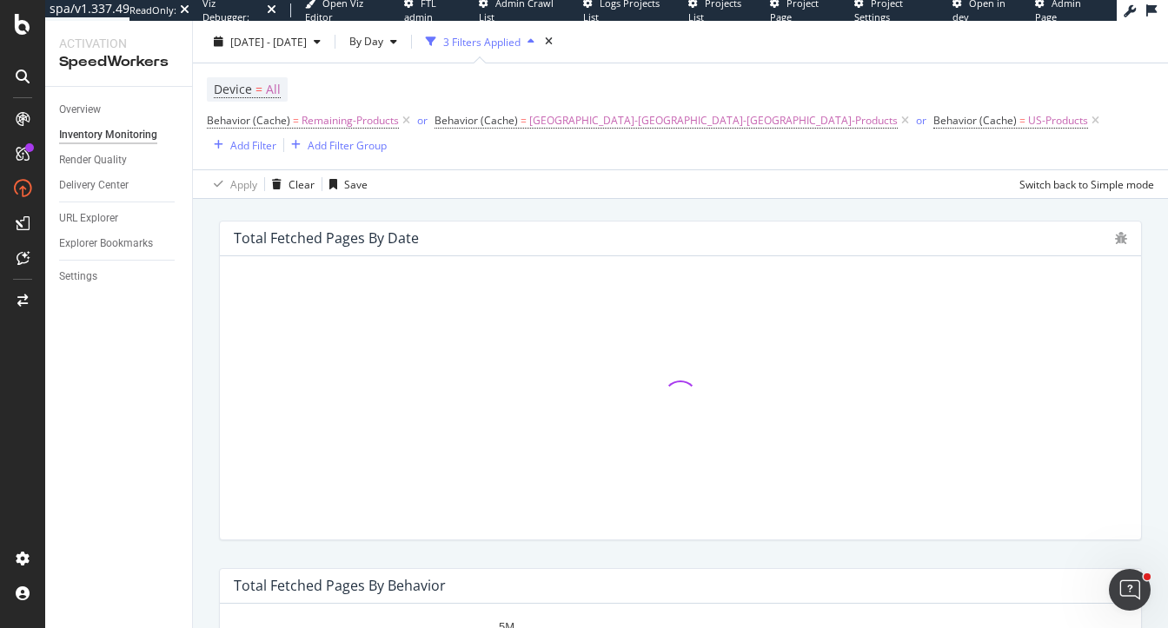
scroll to position [316, 0]
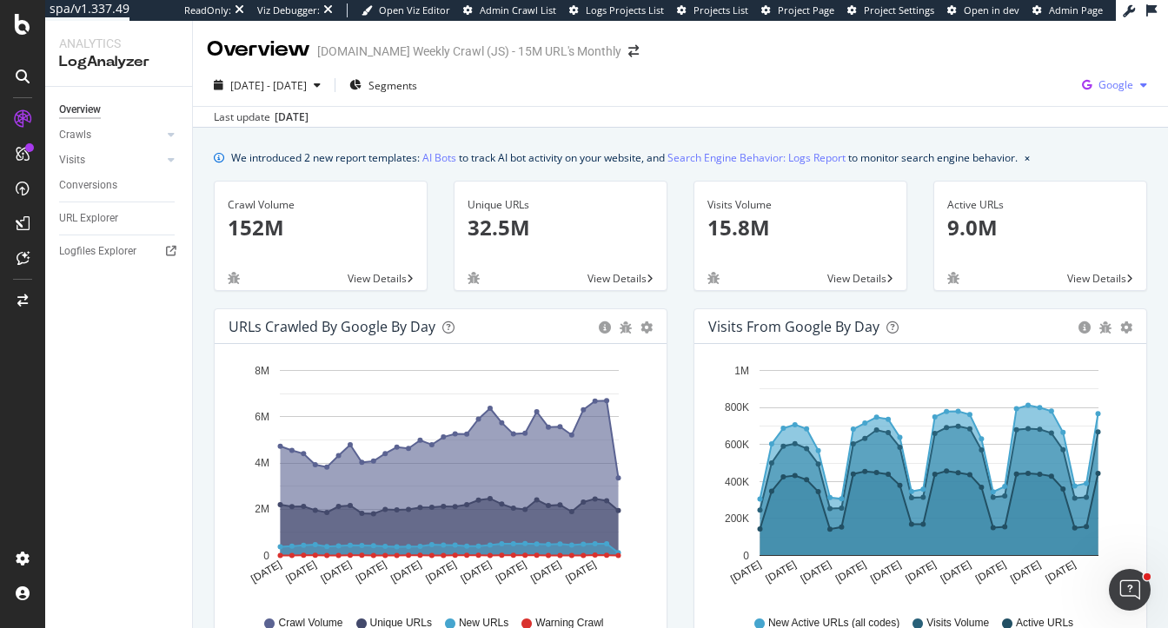
click at [1123, 82] on span "Google" at bounding box center [1115, 84] width 35 height 15
click at [1011, 107] on span "OpenAI" at bounding box center [1029, 102] width 64 height 16
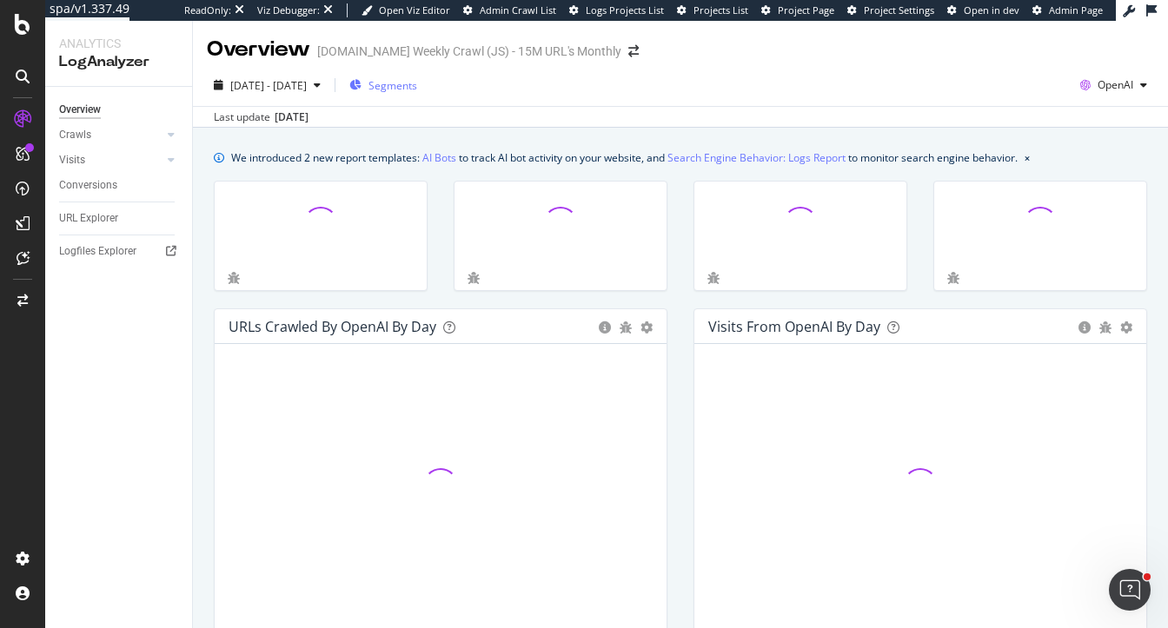
click at [417, 90] on span "Segments" at bounding box center [392, 85] width 49 height 15
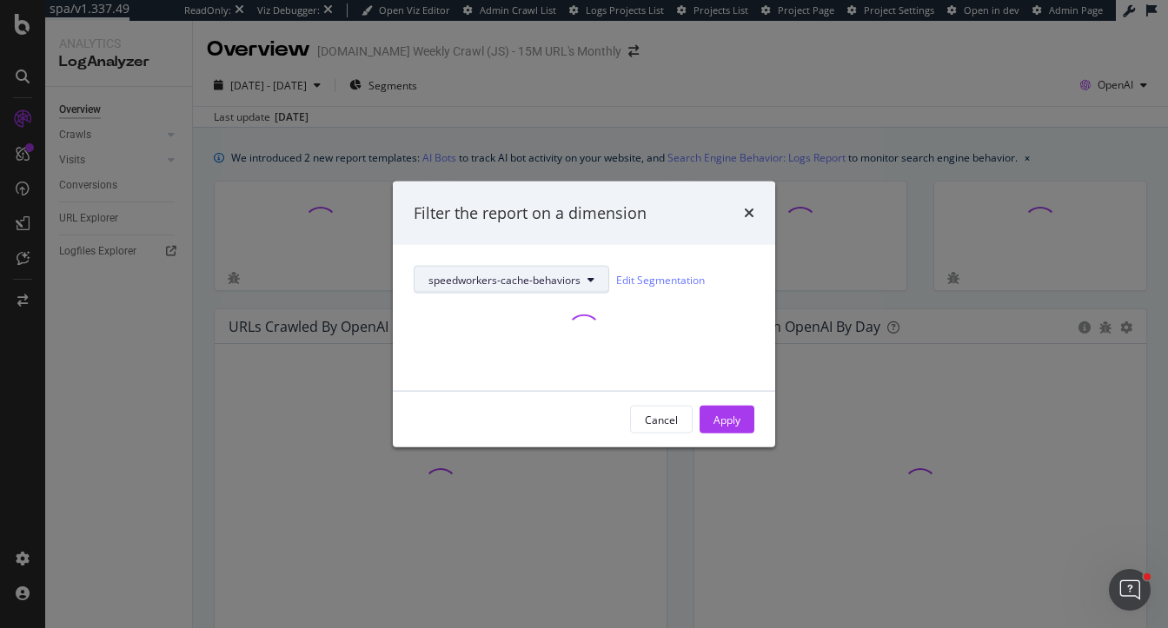
click at [539, 285] on span "speedworkers-cache-behaviors" at bounding box center [504, 279] width 152 height 15
click at [757, 369] on div "speedworkers-cache-behaviors Edit Segmentation" at bounding box center [584, 318] width 382 height 146
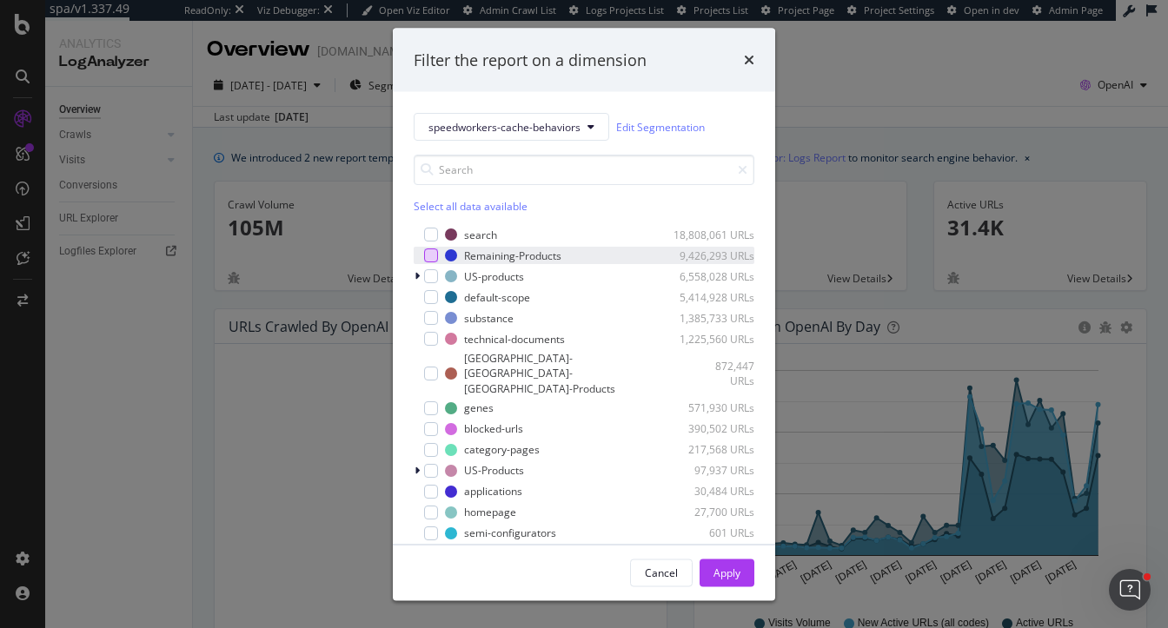
click at [436, 261] on div "modal" at bounding box center [431, 256] width 14 height 14
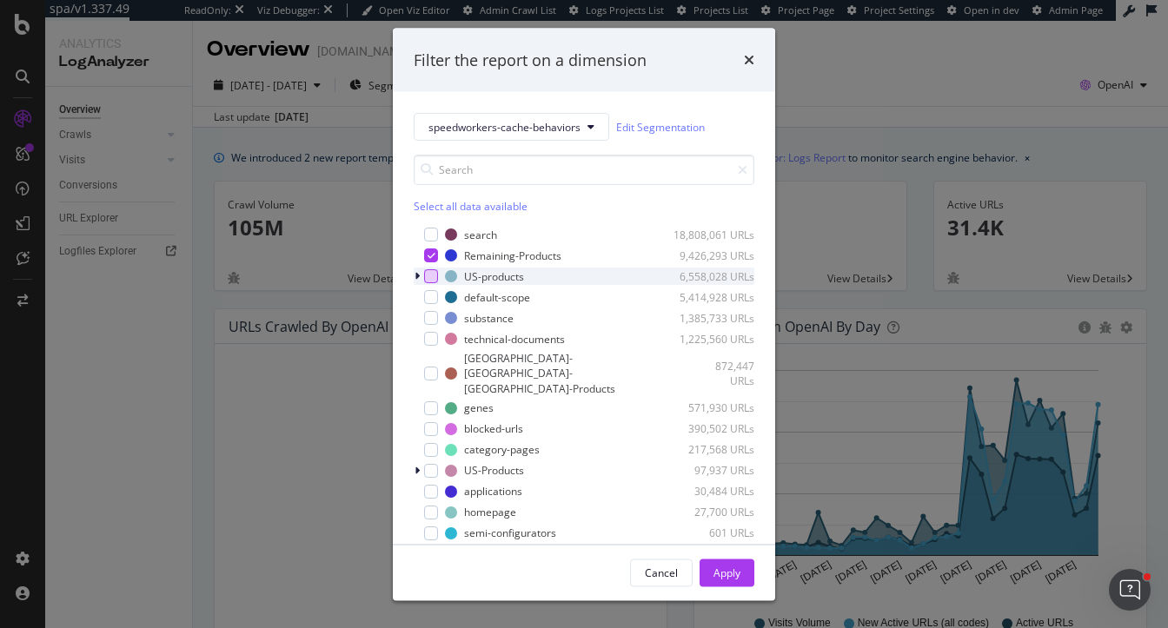
click at [431, 283] on div "modal" at bounding box center [431, 276] width 14 height 14
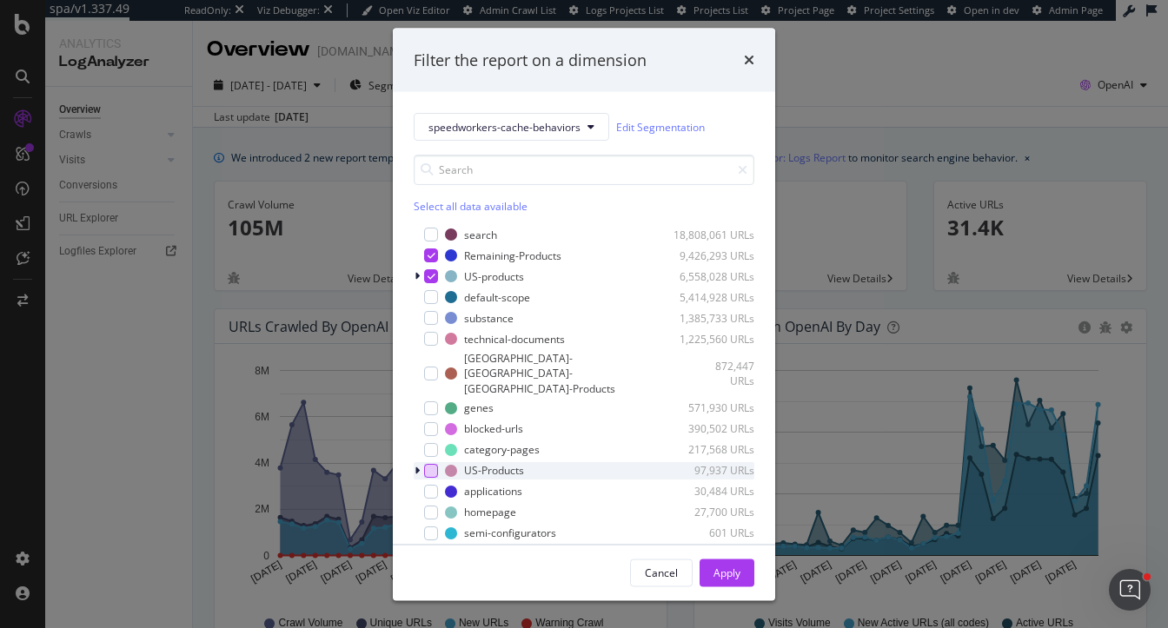
click at [430, 463] on div "modal" at bounding box center [431, 470] width 14 height 14
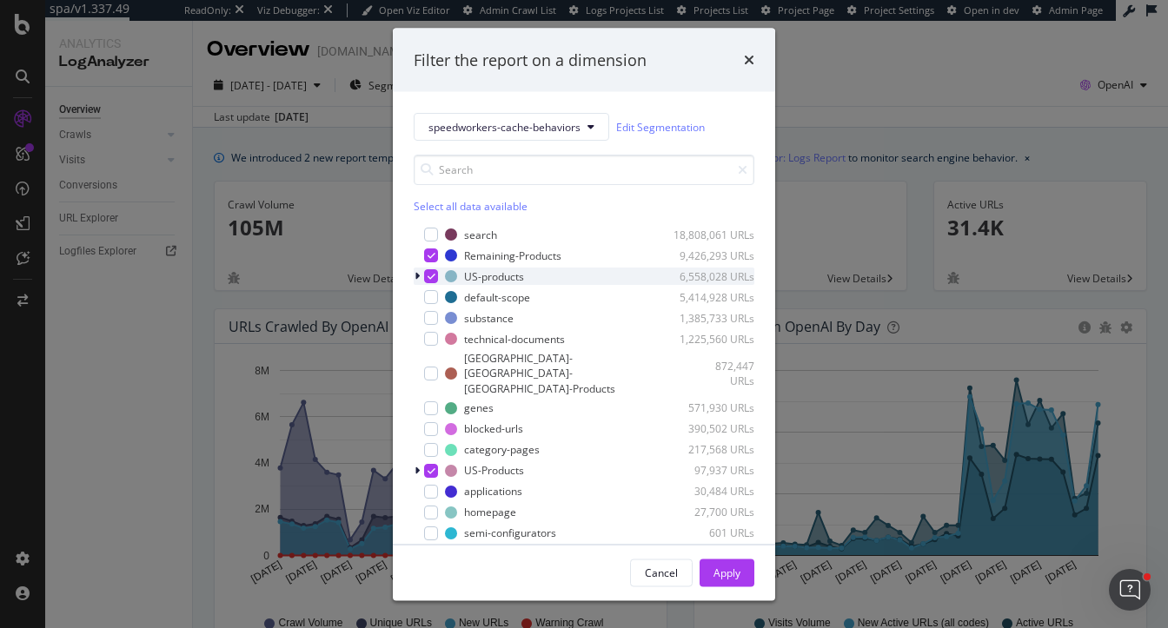
click at [418, 281] on icon "modal" at bounding box center [416, 276] width 5 height 10
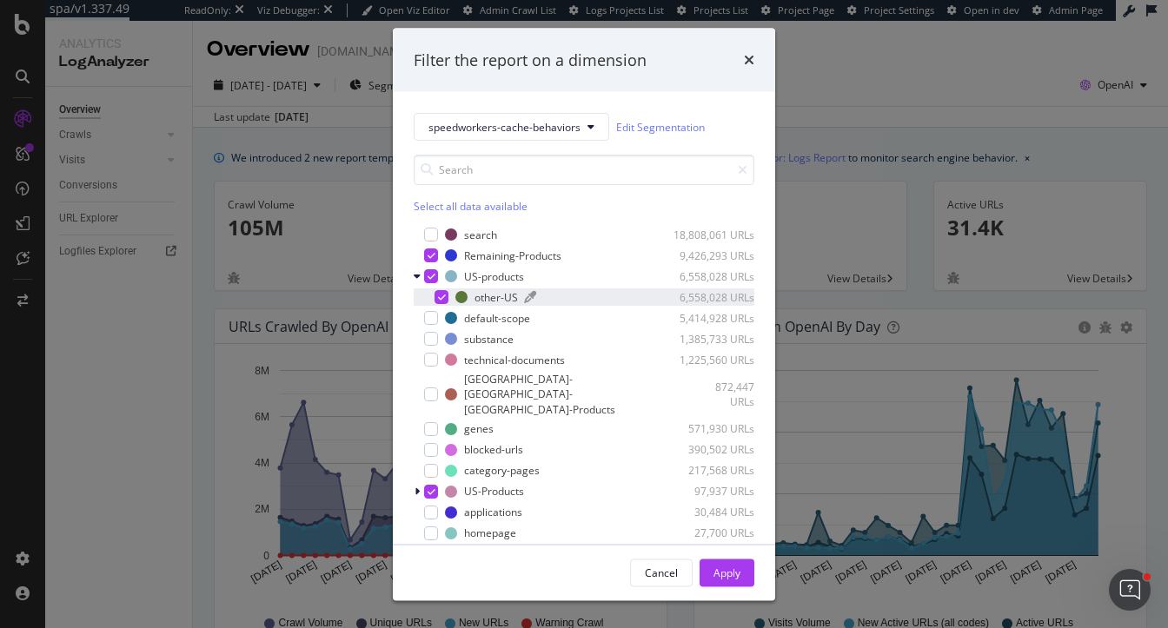
scroll to position [11, 0]
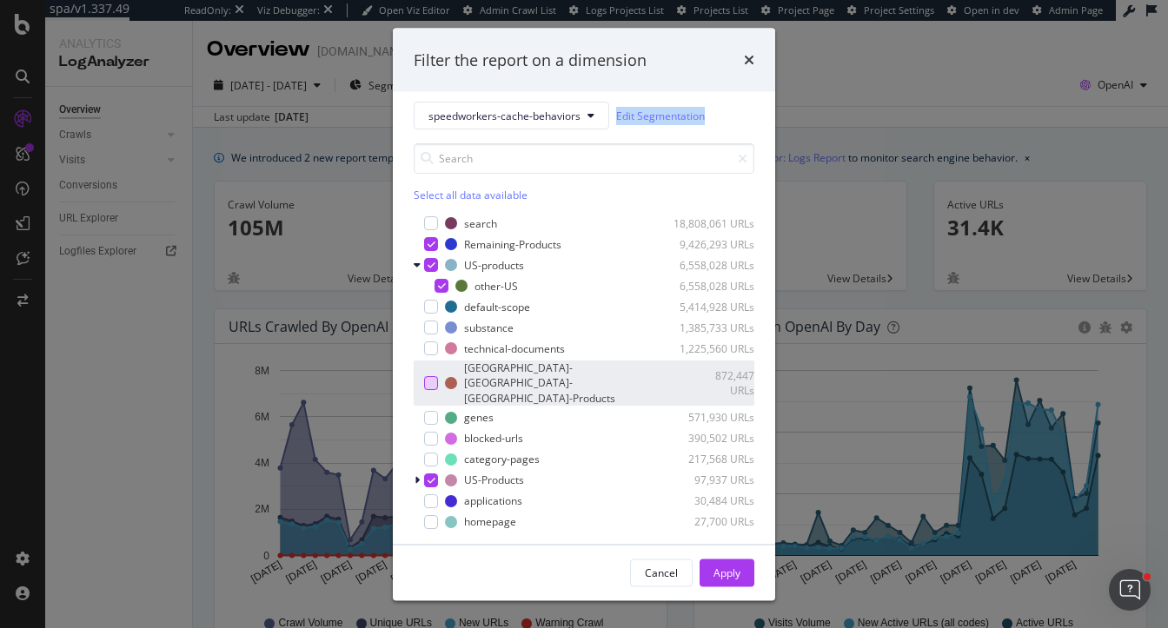
click at [430, 376] on div "modal" at bounding box center [431, 383] width 14 height 14
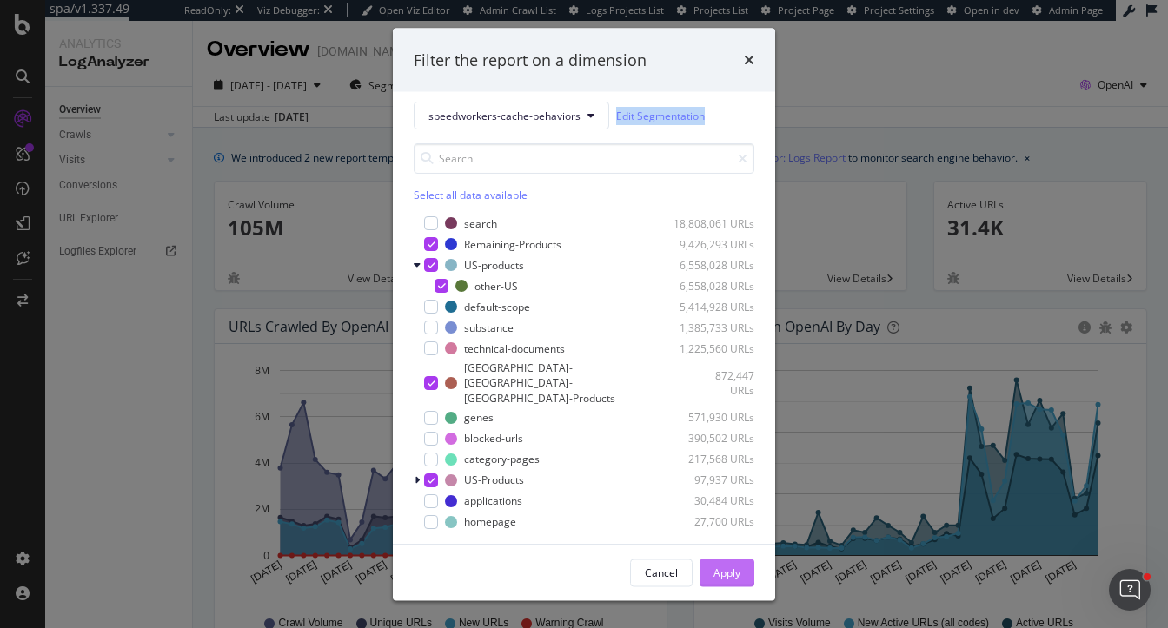
click at [729, 580] on div "Apply" at bounding box center [726, 572] width 27 height 15
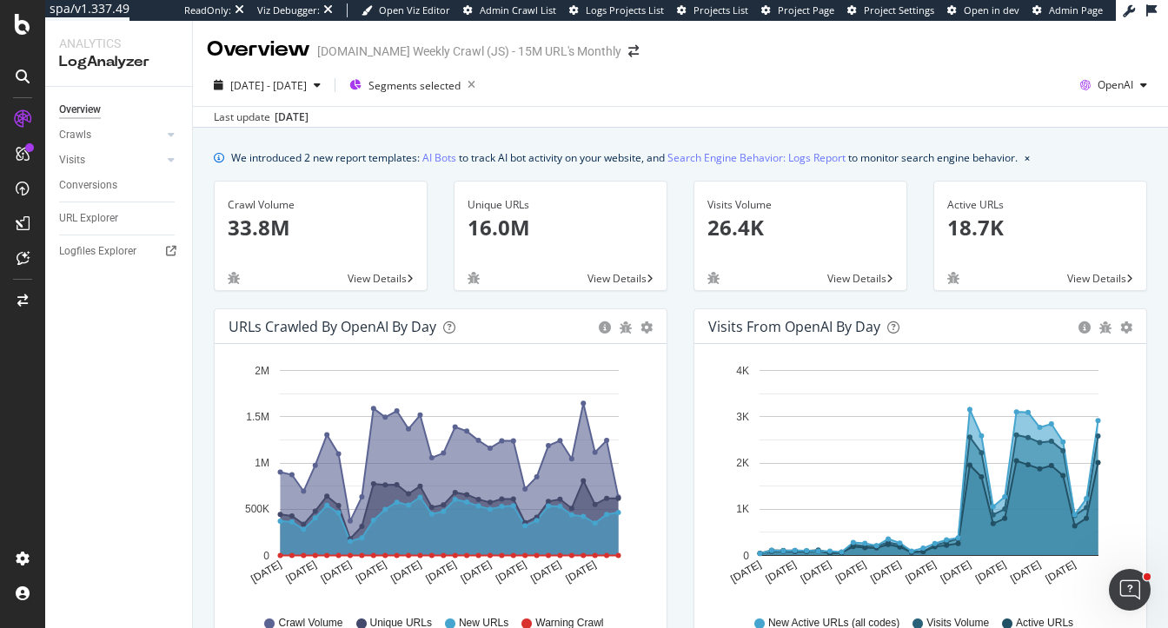
click at [678, 344] on div "URLs Crawled by OpenAI by day Area Table Hold CMD (⌘) while clicking to filter …" at bounding box center [441, 491] width 480 height 367
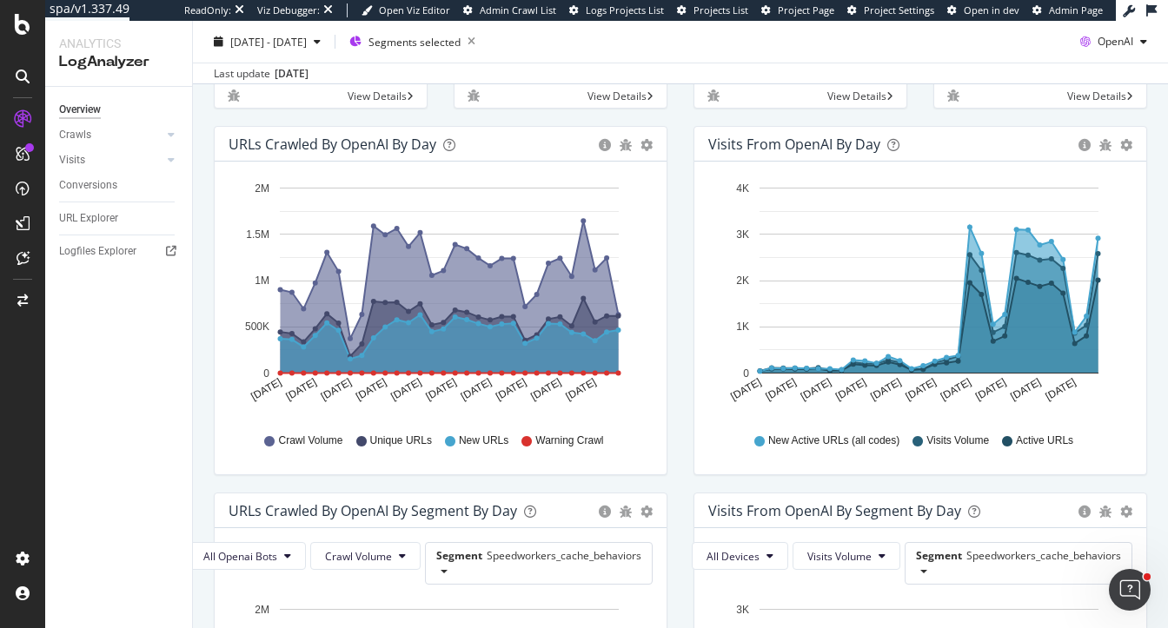
scroll to position [191, 0]
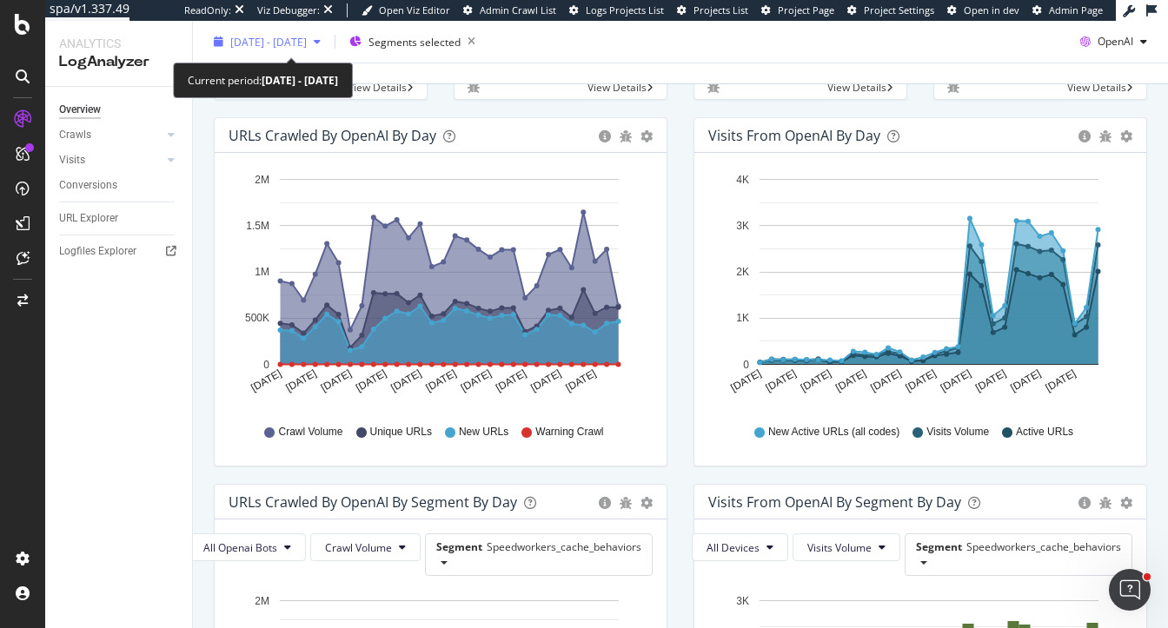
click at [302, 47] on span "2025 Aug. 31st - Sep. 29th" at bounding box center [268, 41] width 76 height 15
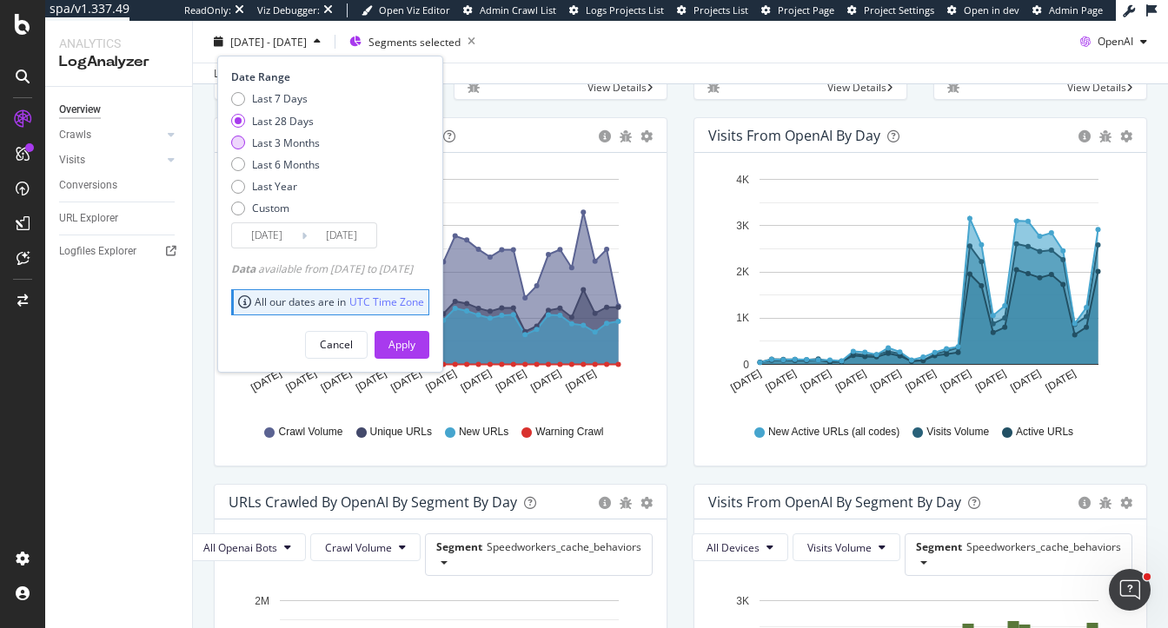
click at [268, 148] on div "Last 3 Months" at bounding box center [286, 142] width 68 height 15
type input "2025/06/30"
click at [415, 335] on div "Apply" at bounding box center [401, 344] width 27 height 26
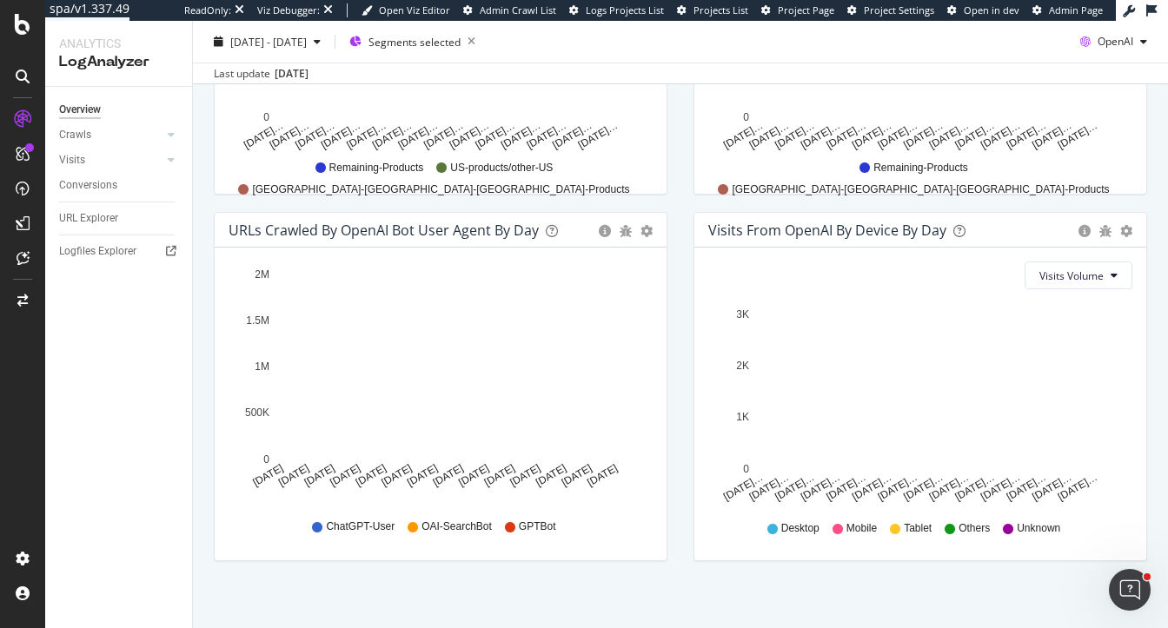
scroll to position [824, 0]
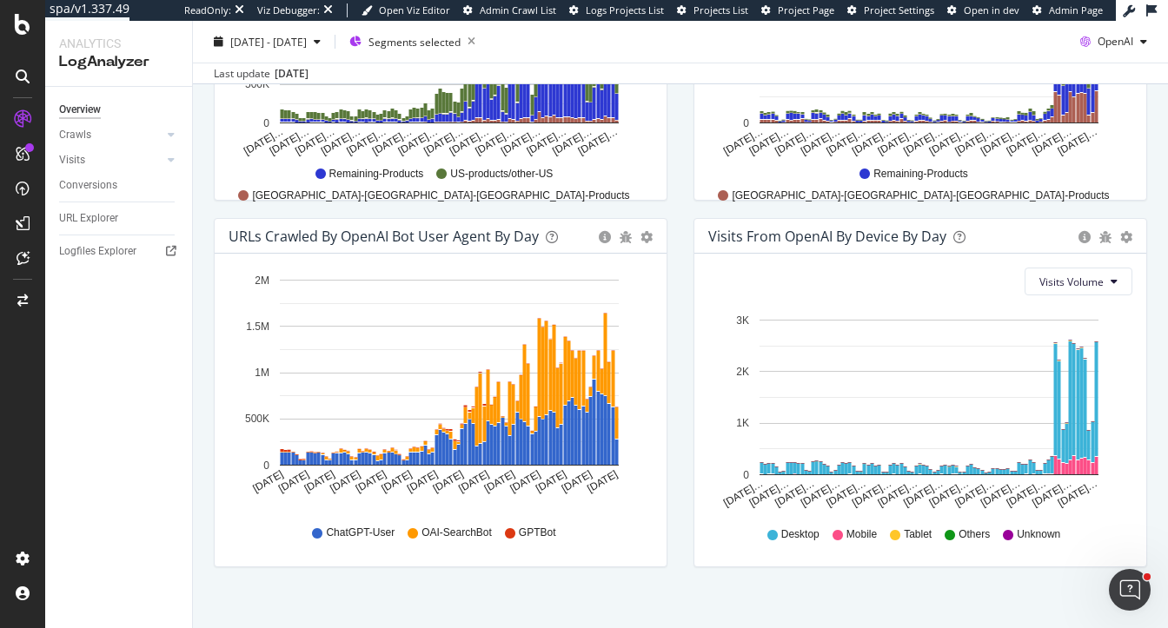
drag, startPoint x: 516, startPoint y: 41, endPoint x: 669, endPoint y: 142, distance: 183.6
click at [669, 142] on div "Overview sigmaaldrich.com Weekly Crawl (JS) - 15M URL's Monthly 2025 Jun. 30th …" at bounding box center [680, 324] width 975 height 607
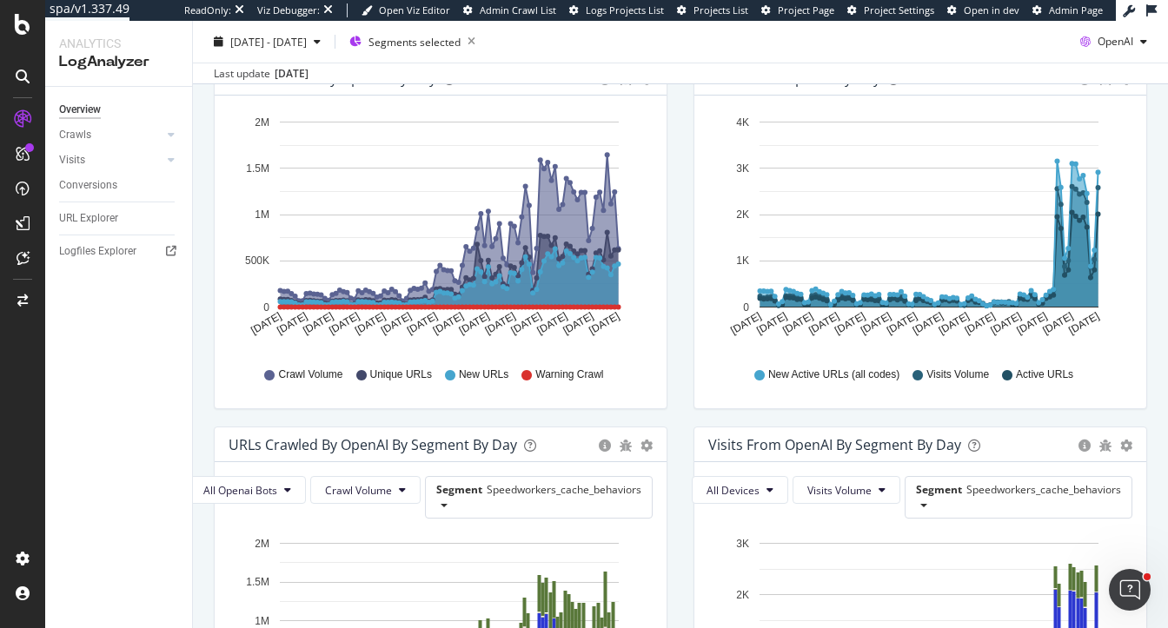
scroll to position [254, 0]
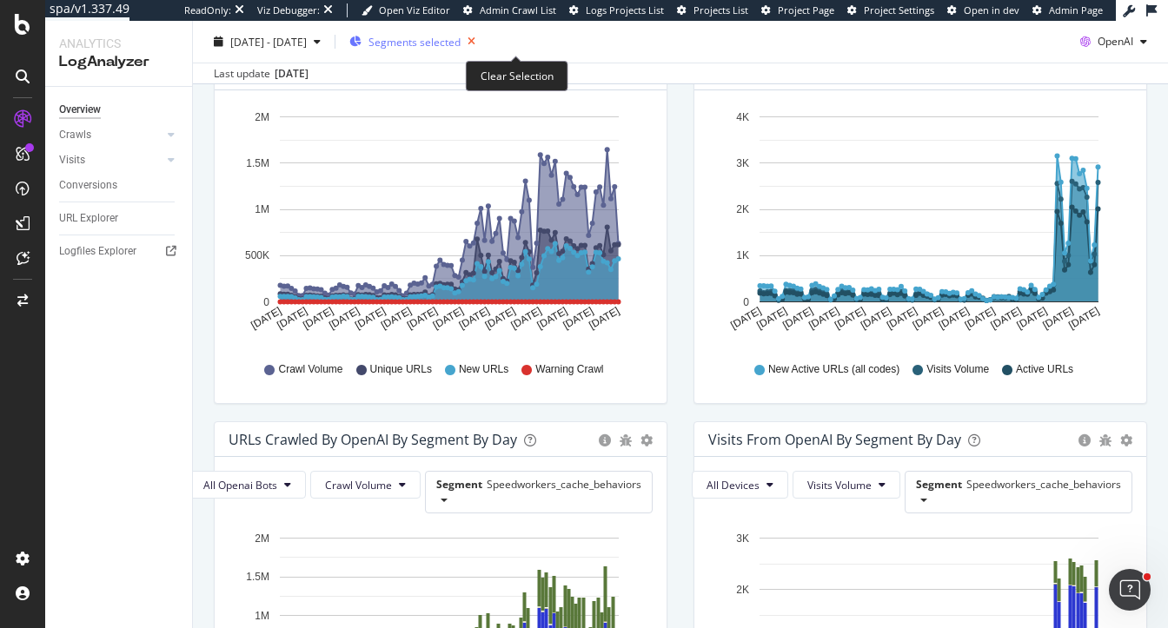
click at [482, 39] on icon "button" at bounding box center [472, 42] width 22 height 24
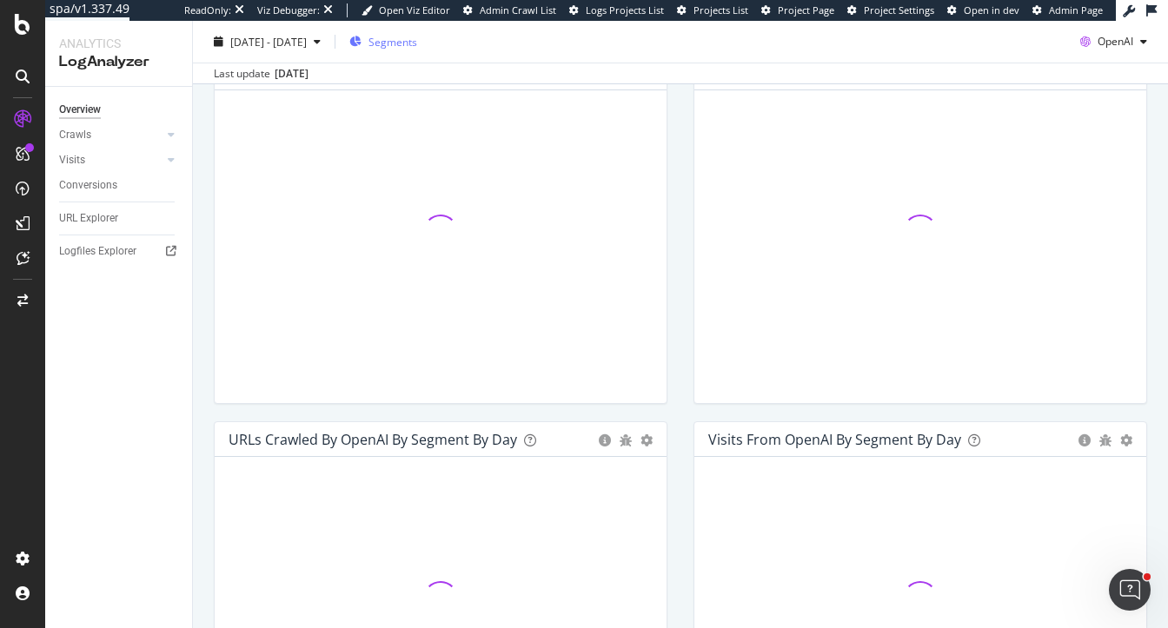
click at [417, 49] on div "Segments" at bounding box center [383, 42] width 68 height 26
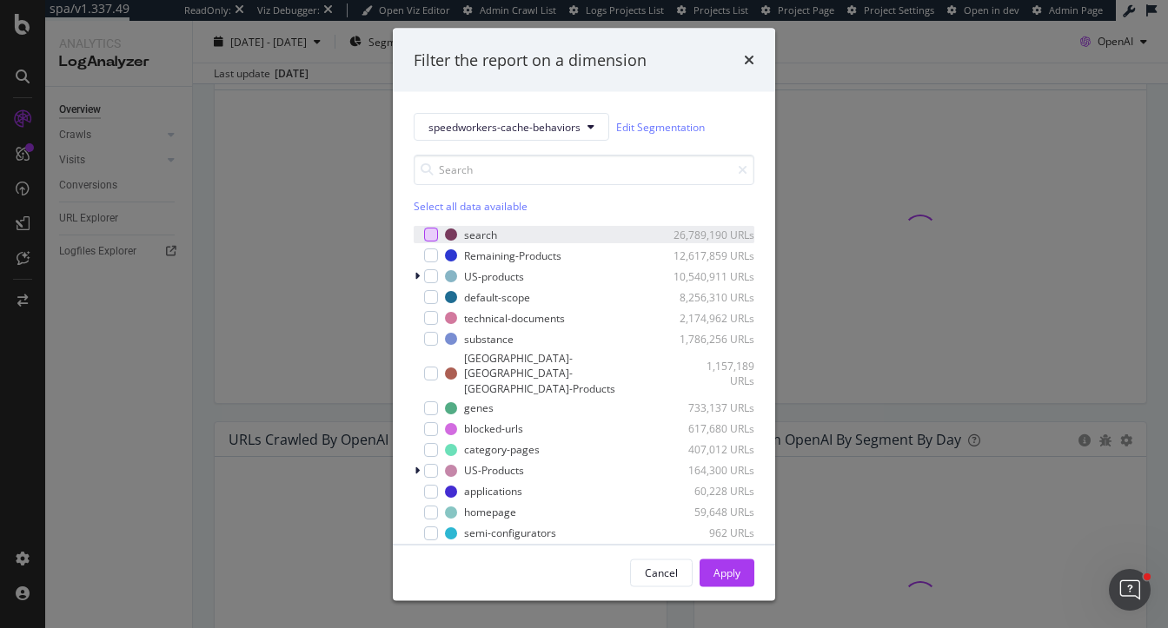
click at [434, 236] on div "modal" at bounding box center [431, 235] width 14 height 14
click at [728, 560] on div "Apply" at bounding box center [726, 573] width 27 height 26
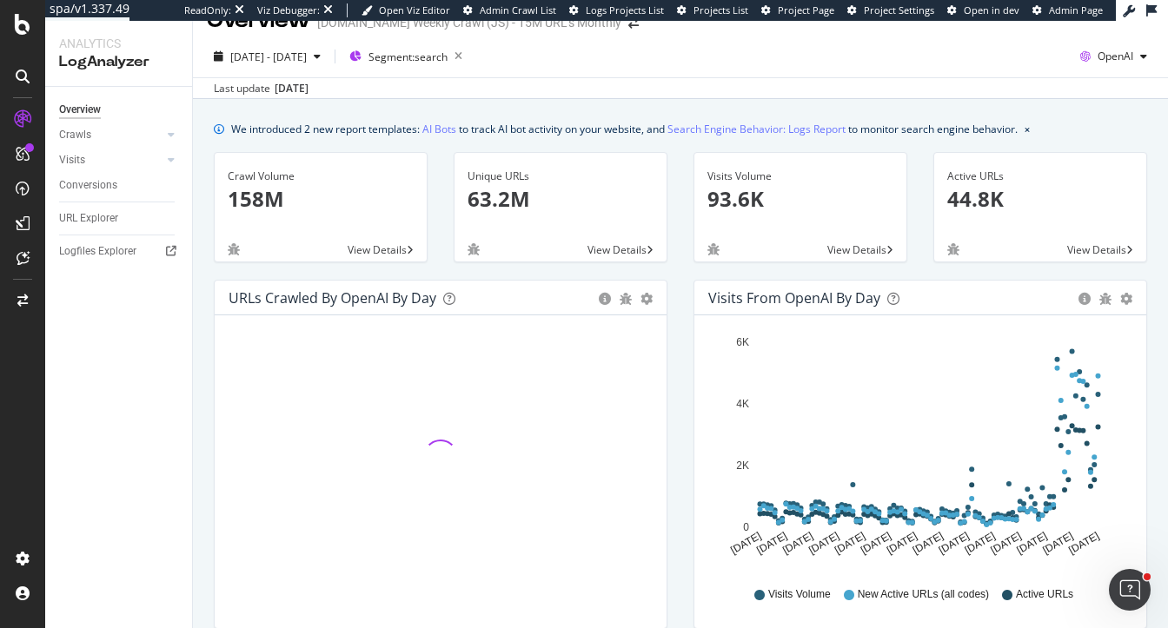
scroll to position [26, 0]
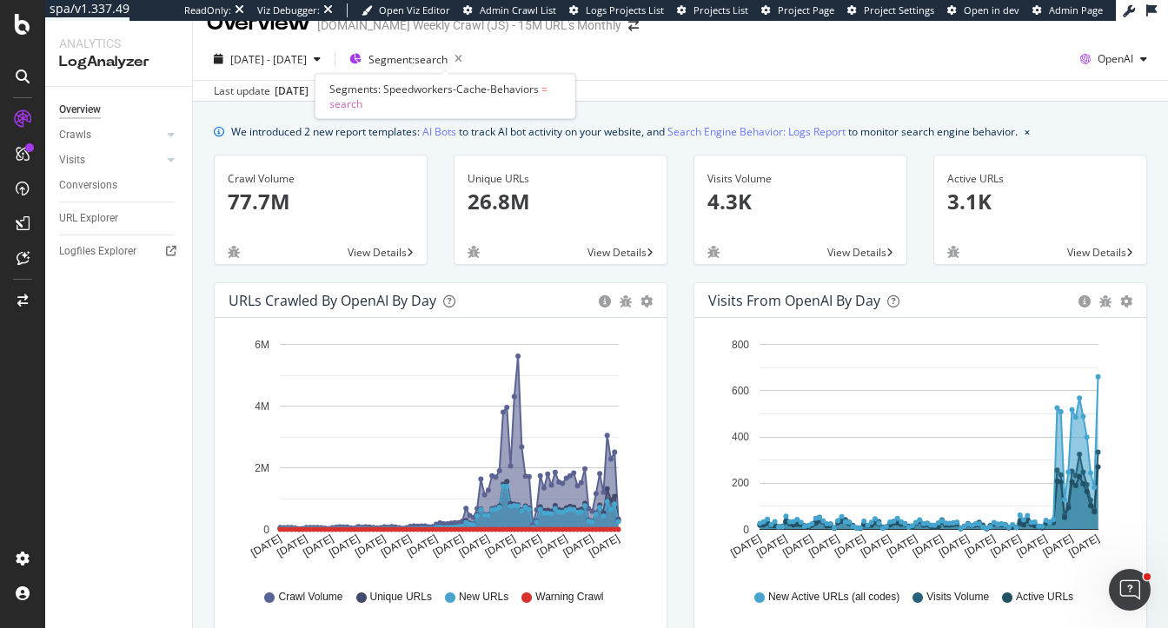
click at [447, 62] on span "Segment: search" at bounding box center [407, 59] width 79 height 15
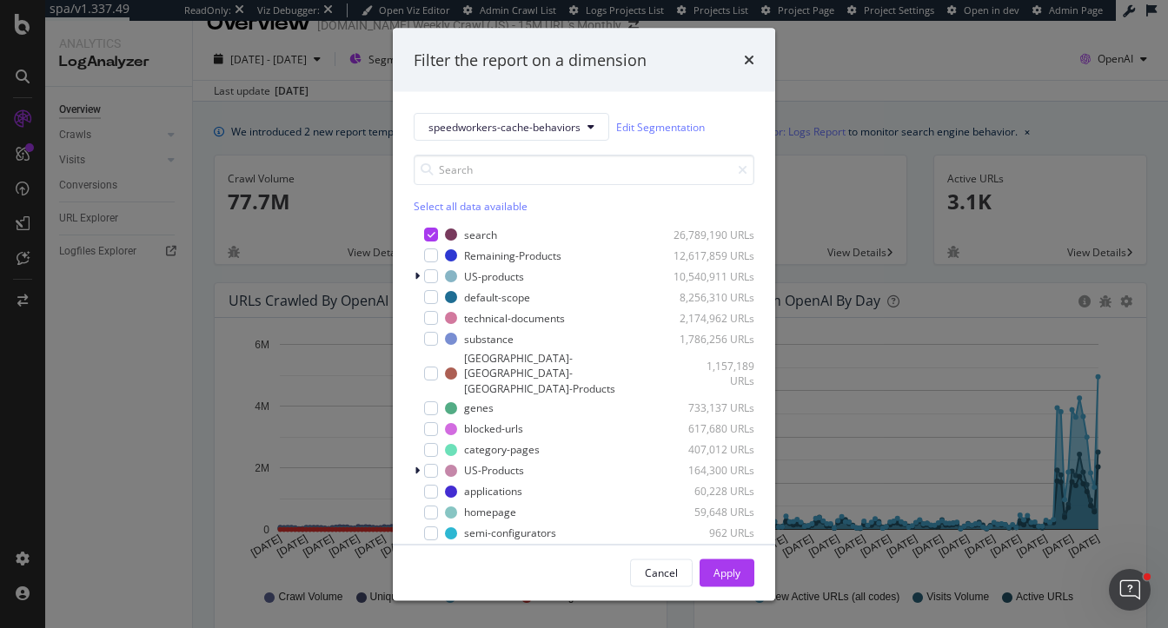
click at [439, 214] on div "Select all data available" at bounding box center [584, 206] width 341 height 15
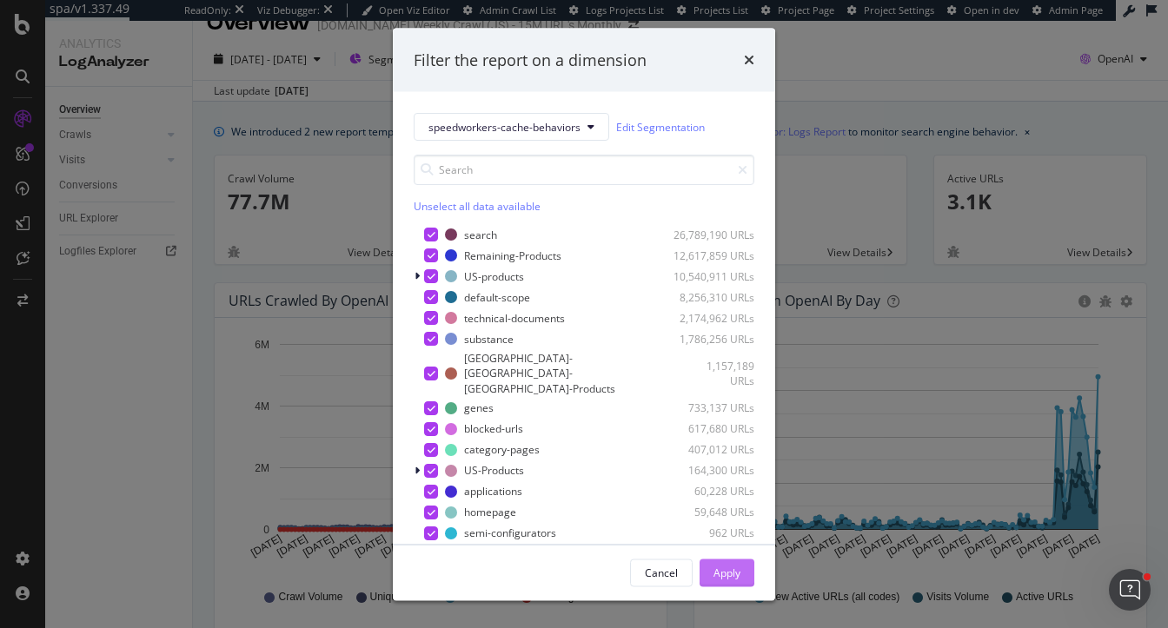
click at [719, 565] on div "Apply" at bounding box center [726, 572] width 27 height 15
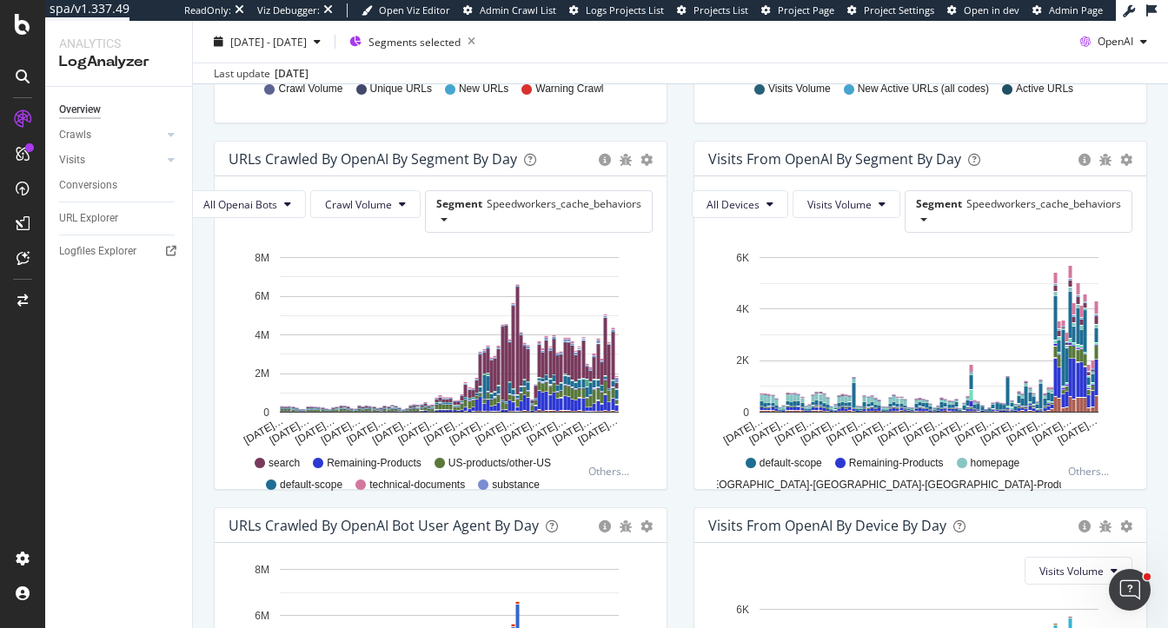
scroll to position [535, 0]
click at [681, 362] on div "Visits from OpenAI By Segment By Day Timeline (by Value) Table All Devices Visi…" at bounding box center [920, 323] width 480 height 367
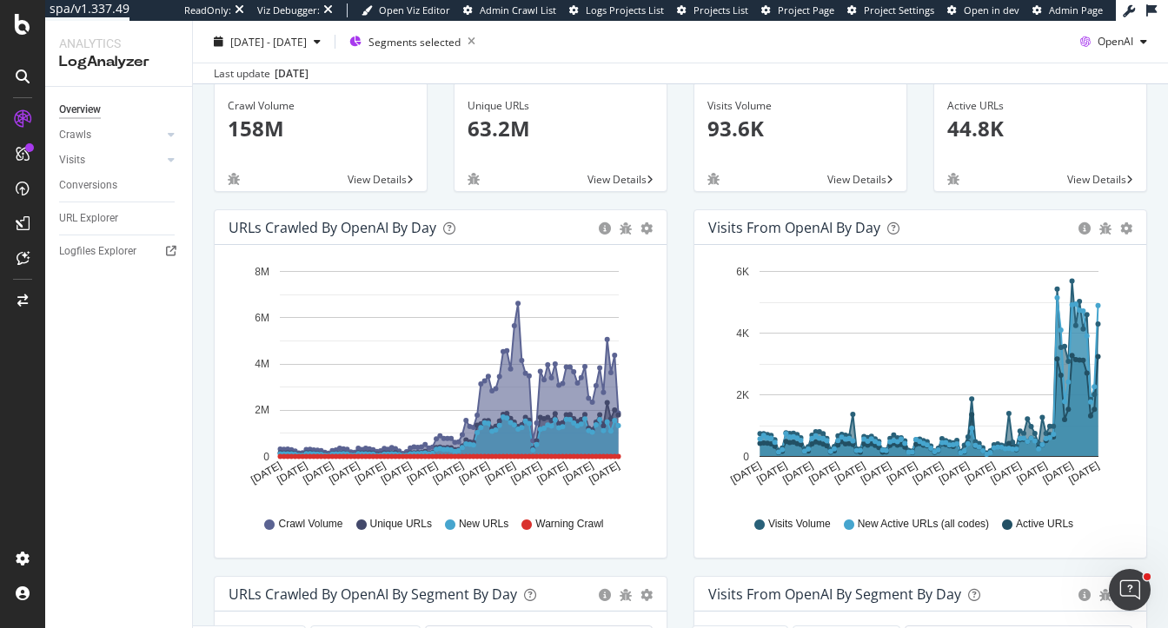
scroll to position [0, 0]
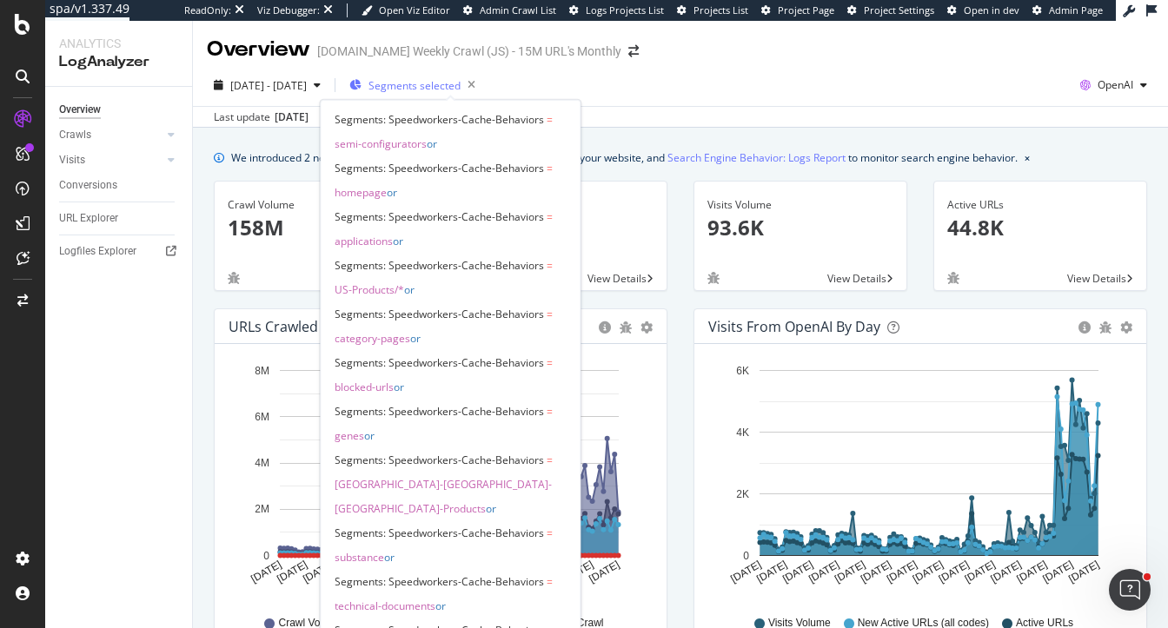
click at [461, 86] on span "Segments selected" at bounding box center [414, 85] width 92 height 15
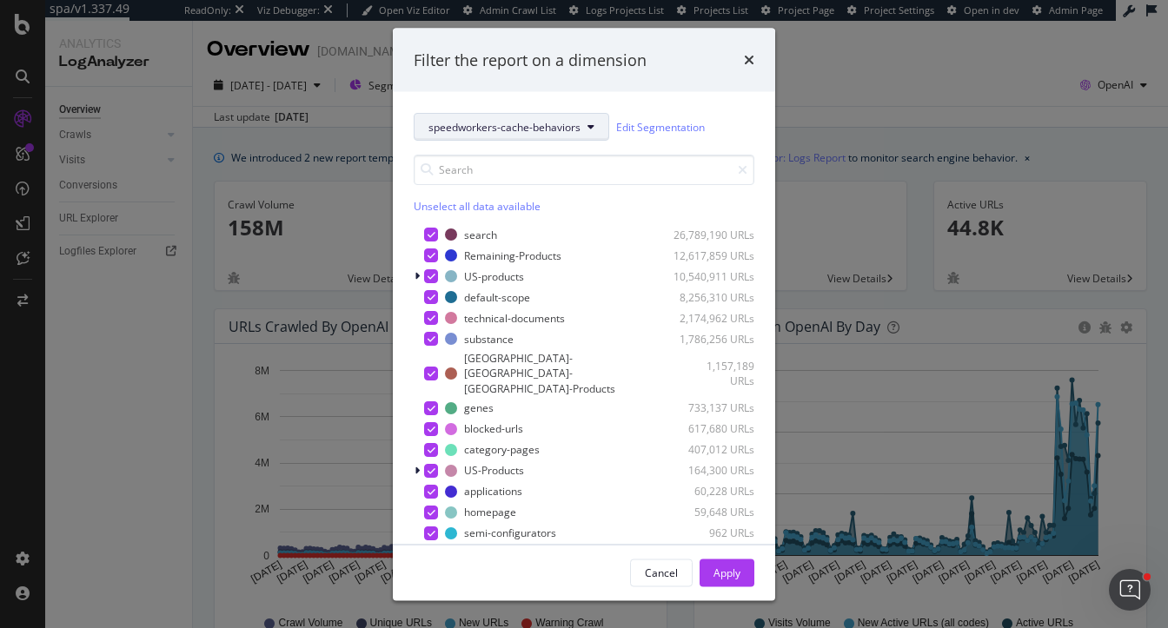
click at [455, 134] on span "speedworkers-cache-behaviors" at bounding box center [504, 126] width 152 height 15
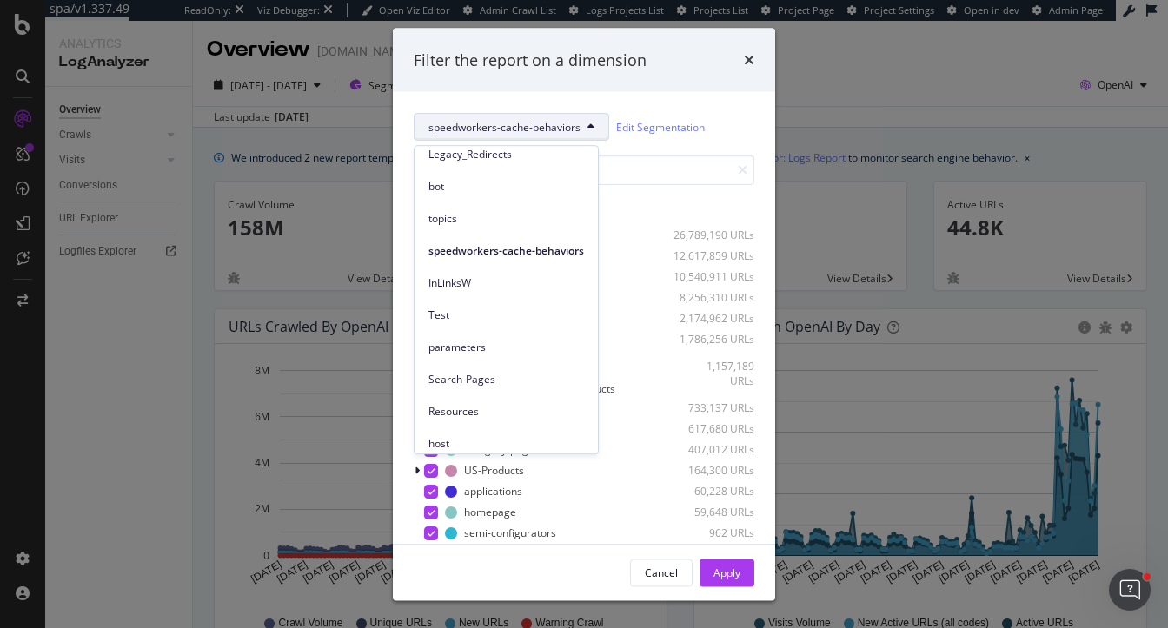
scroll to position [337, 0]
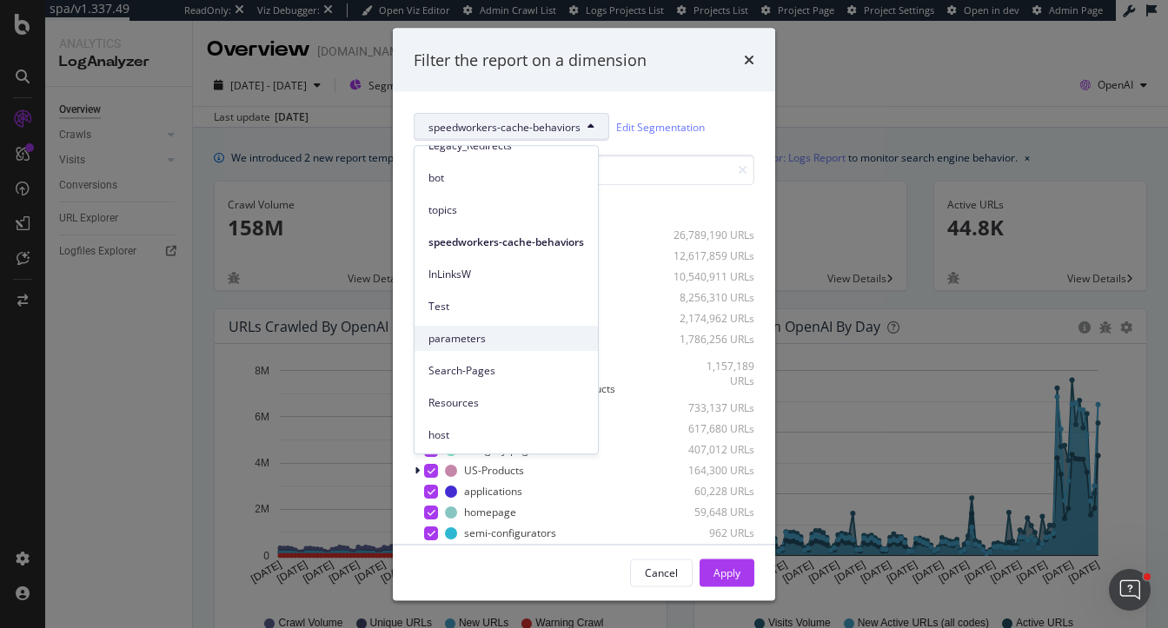
click at [490, 332] on span "parameters" at bounding box center [506, 339] width 156 height 16
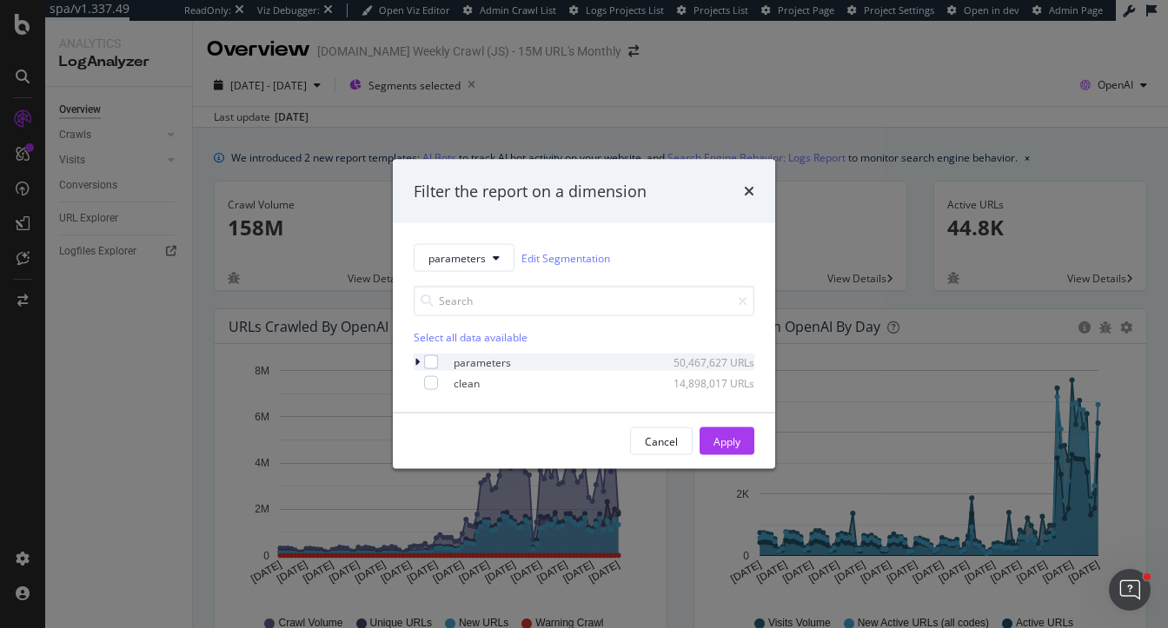
click at [415, 360] on icon "modal" at bounding box center [416, 362] width 5 height 10
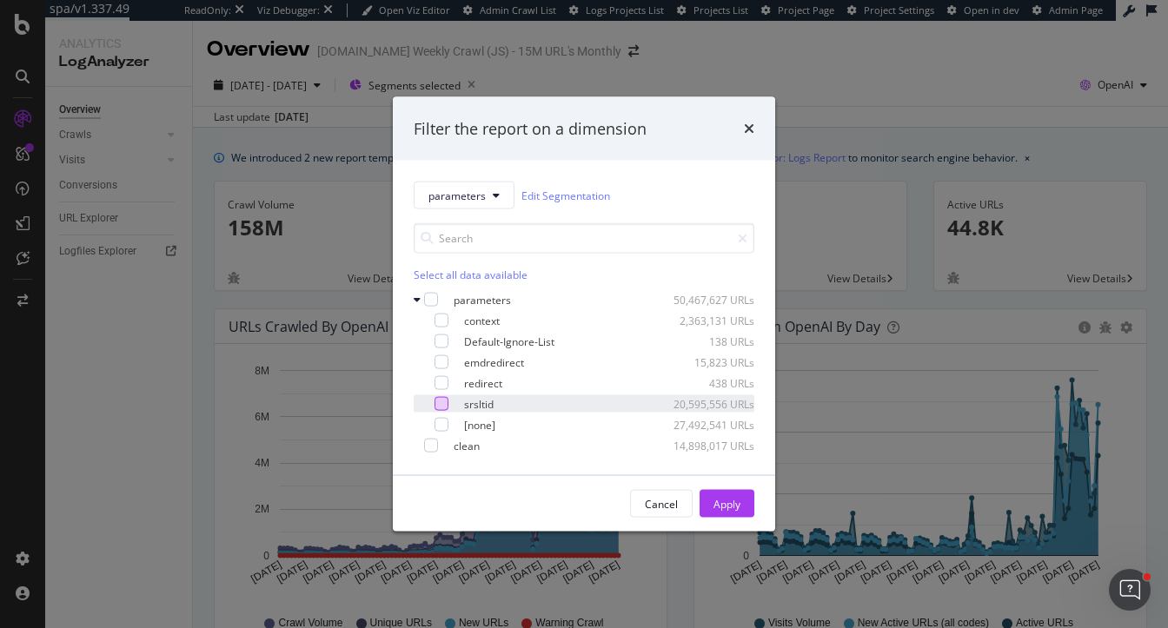
click at [440, 401] on div "modal" at bounding box center [441, 404] width 14 height 14
click at [726, 499] on div "Apply" at bounding box center [726, 503] width 27 height 15
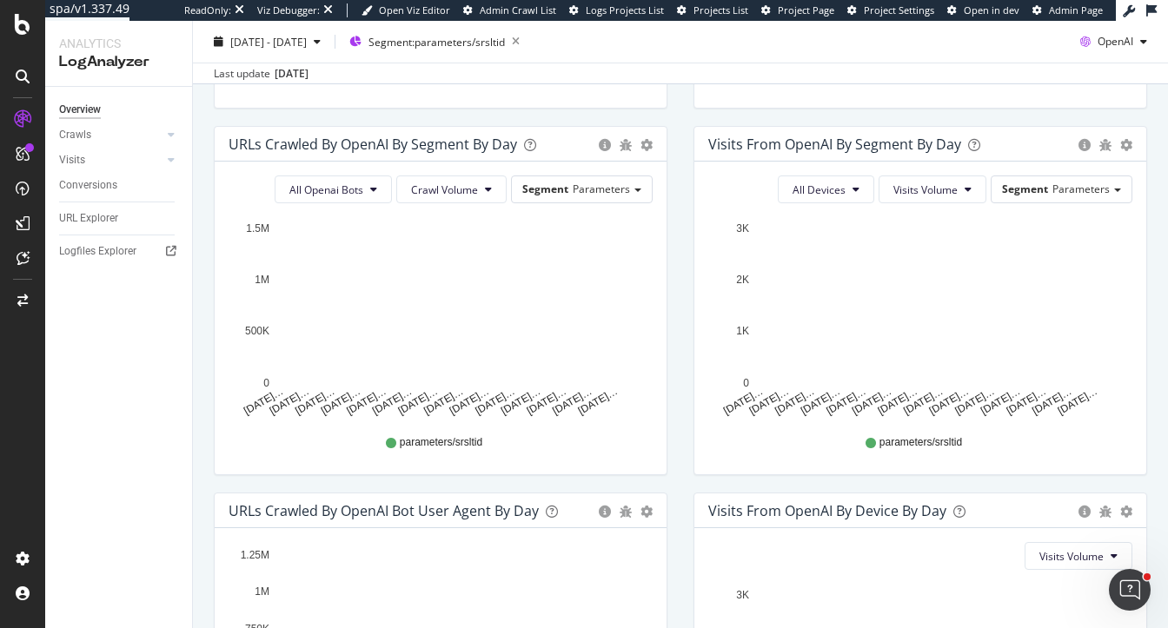
scroll to position [534, 0]
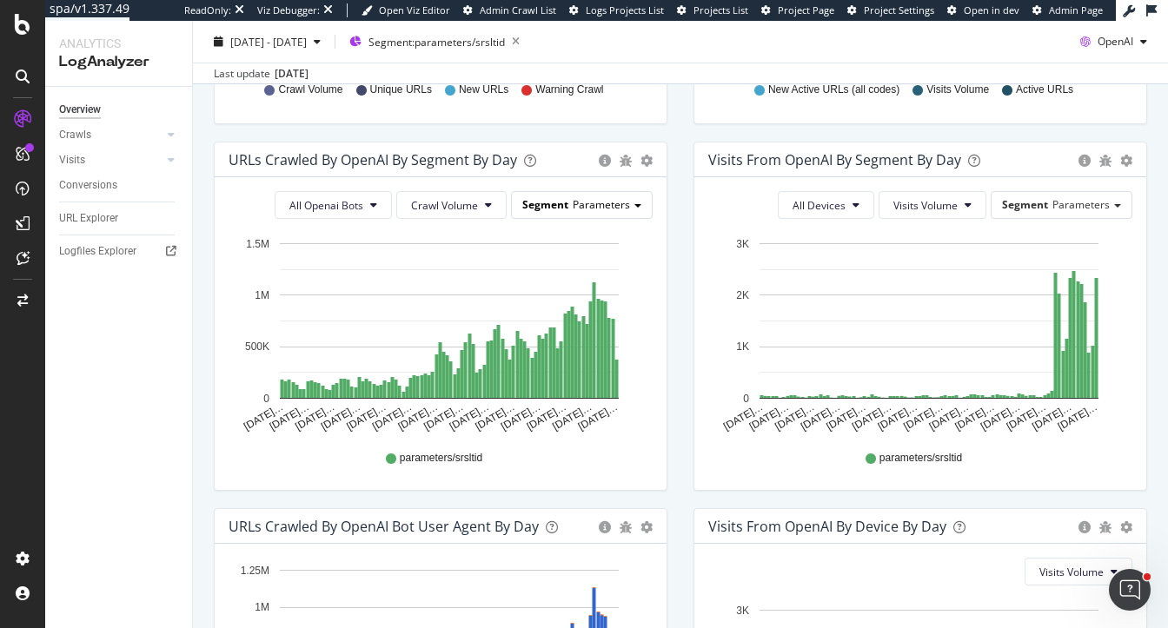
click at [611, 208] on span "Parameters" at bounding box center [601, 204] width 57 height 15
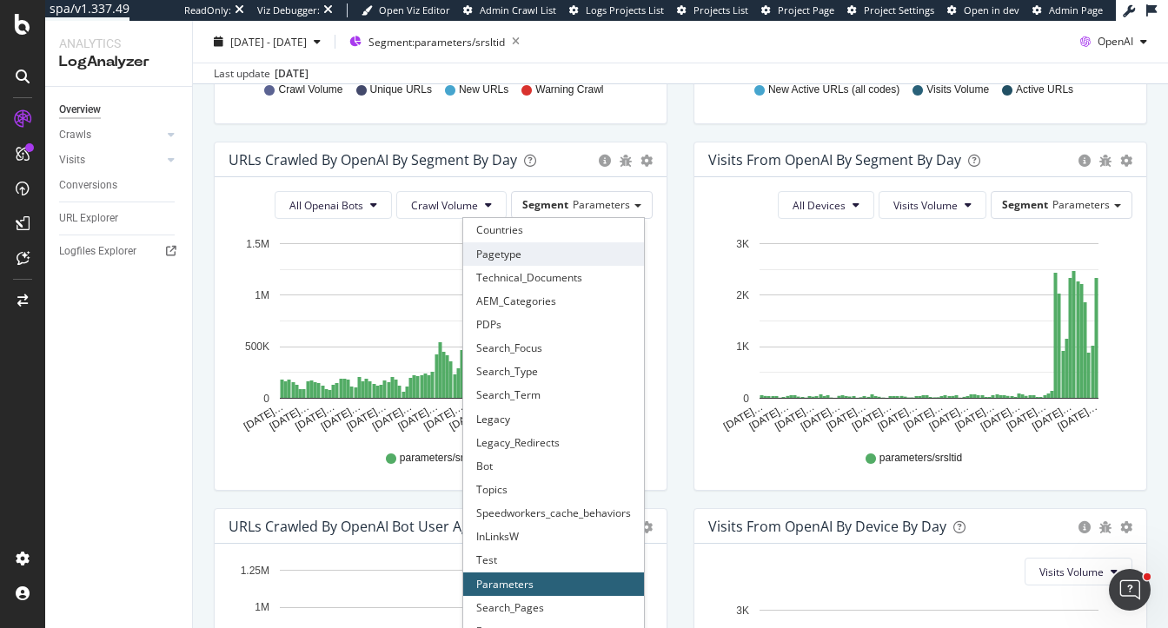
click at [541, 242] on div "Pagetype" at bounding box center [553, 253] width 181 height 23
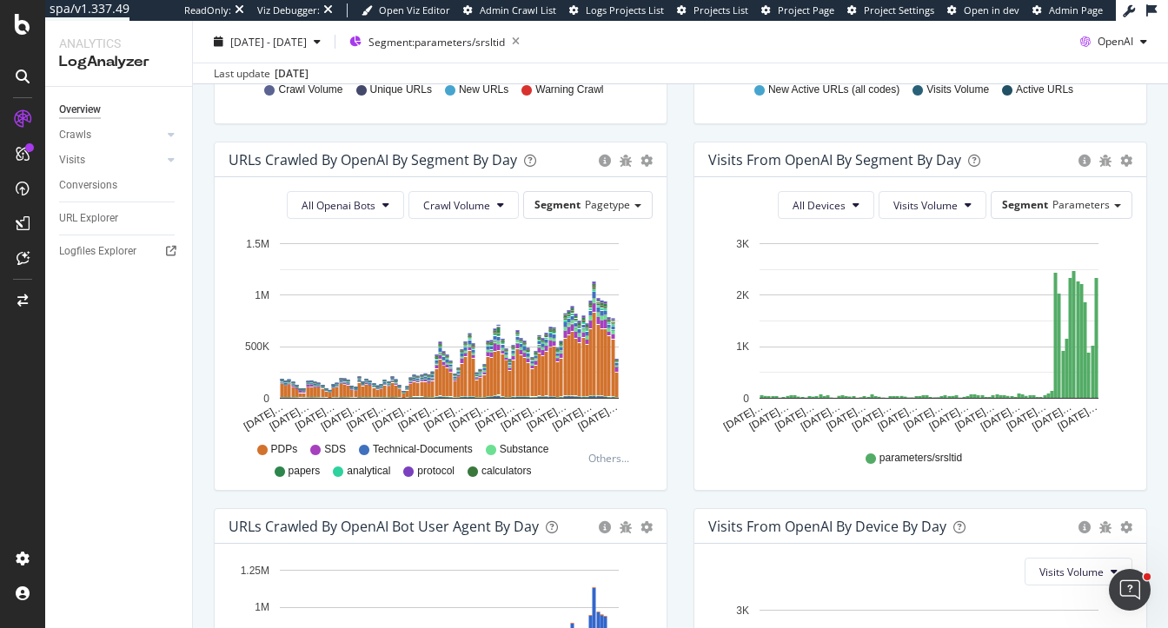
click at [197, 182] on div "We introduced 2 new report templates: AI Bots to track AI bot activity on your …" at bounding box center [680, 265] width 975 height 1342
drag, startPoint x: 548, startPoint y: 71, endPoint x: 587, endPoint y: 67, distance: 39.3
click at [588, 68] on div "Segments: Parameters = parameters/srsltid" at bounding box center [475, 71] width 242 height 30
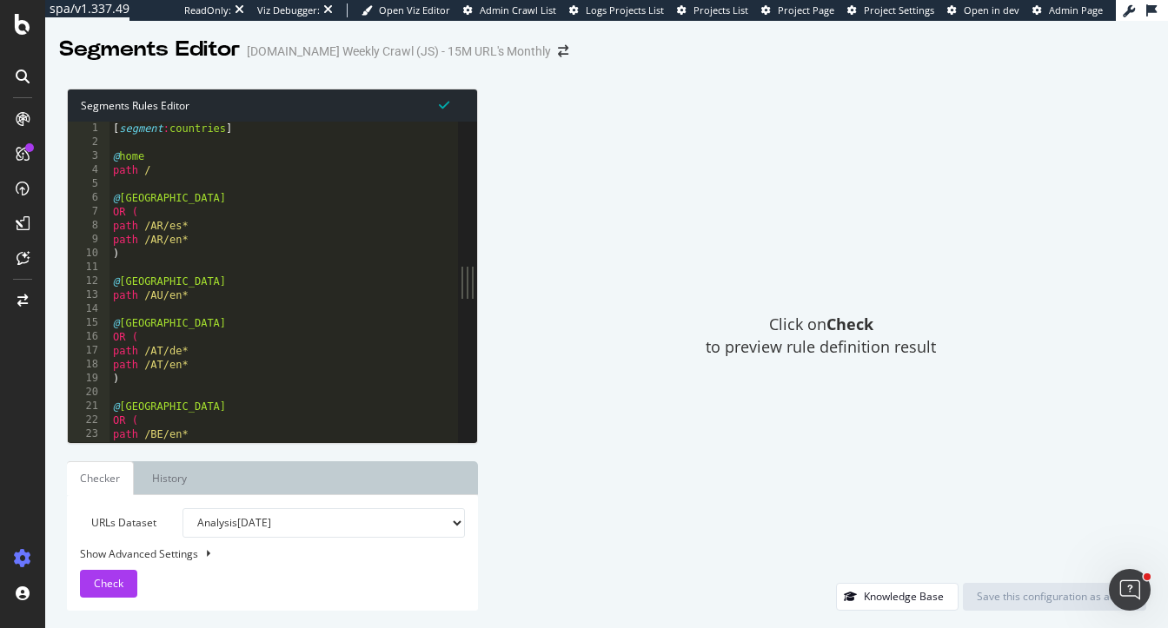
type textarea ")"
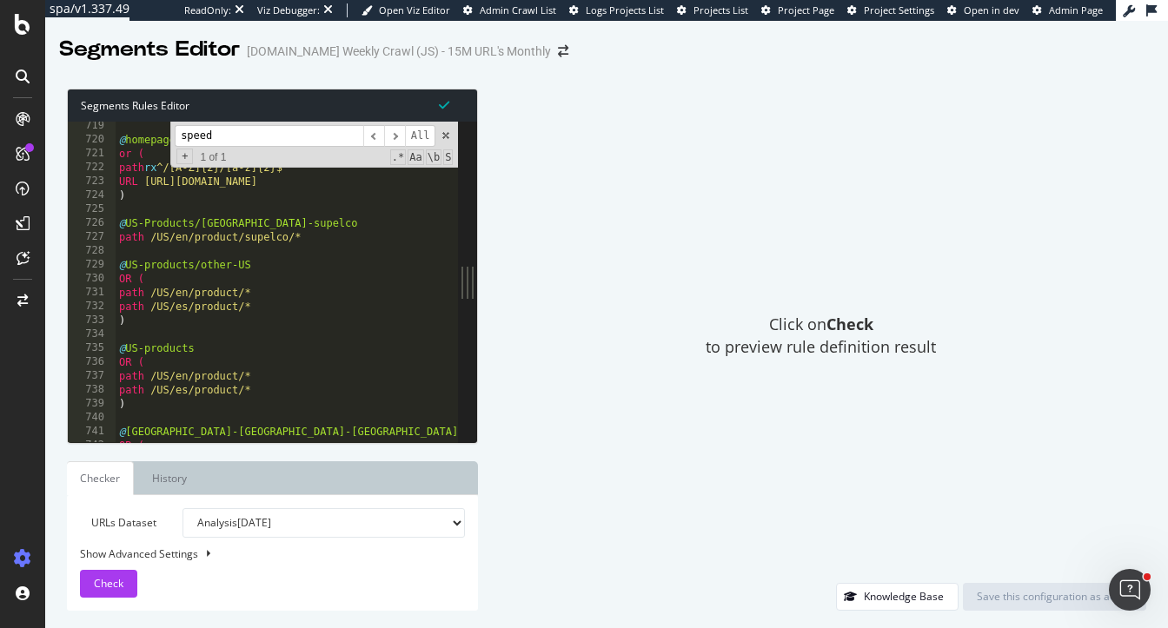
scroll to position [2733, 0]
type input "speed"
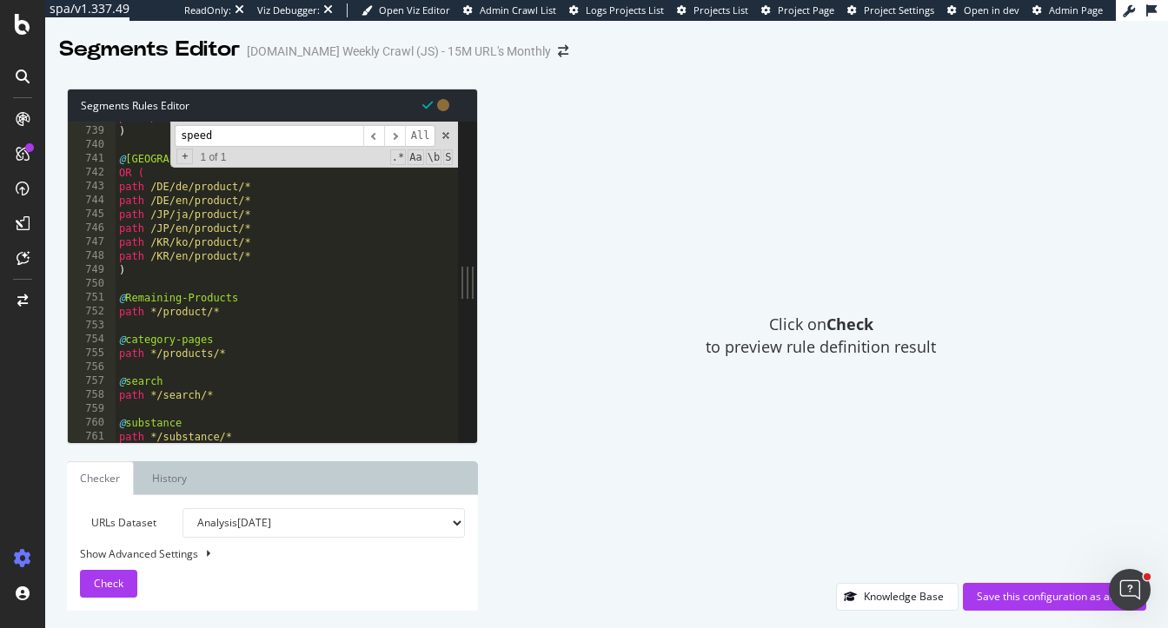
scroll to position [2808, 0]
type textarea "@US-Products"
click at [1031, 592] on div "Save this configuration as active" at bounding box center [1055, 596] width 156 height 15
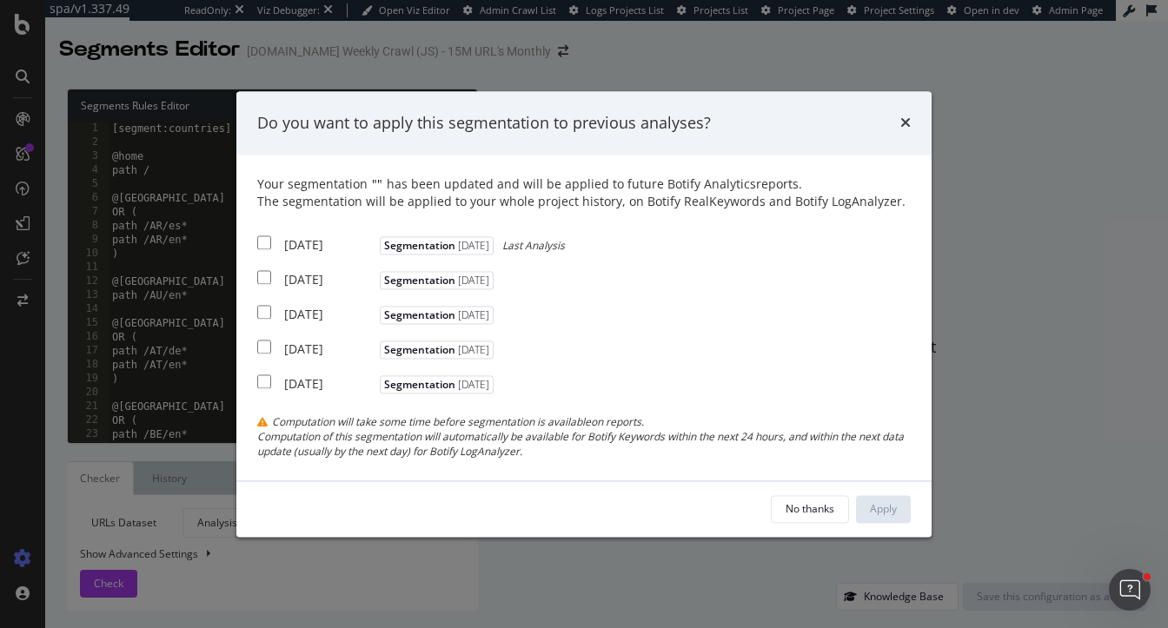
click at [264, 247] on input "modal" at bounding box center [264, 243] width 14 height 14
checkbox input "true"
click at [268, 292] on div "Your segmentation " " has been updated and will be applied to future Botify Ana…" at bounding box center [583, 317] width 653 height 283
click at [267, 278] on input "modal" at bounding box center [264, 278] width 14 height 14
checkbox input "true"
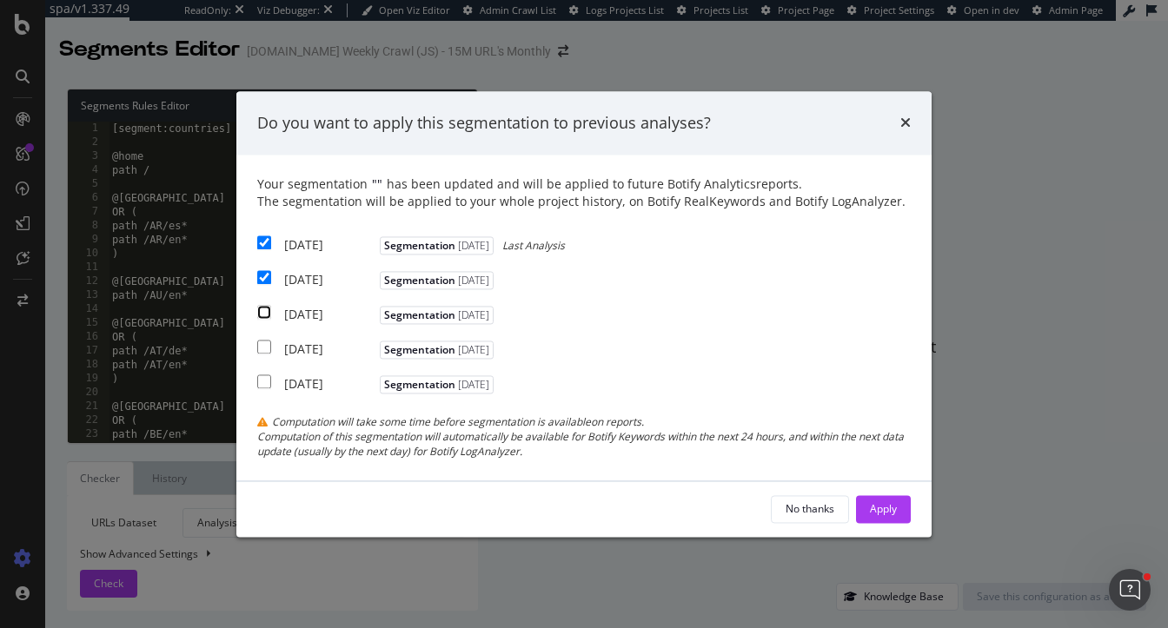
click at [267, 310] on input "modal" at bounding box center [264, 313] width 14 height 14
checkbox input "true"
click at [893, 507] on div "Apply" at bounding box center [883, 508] width 27 height 15
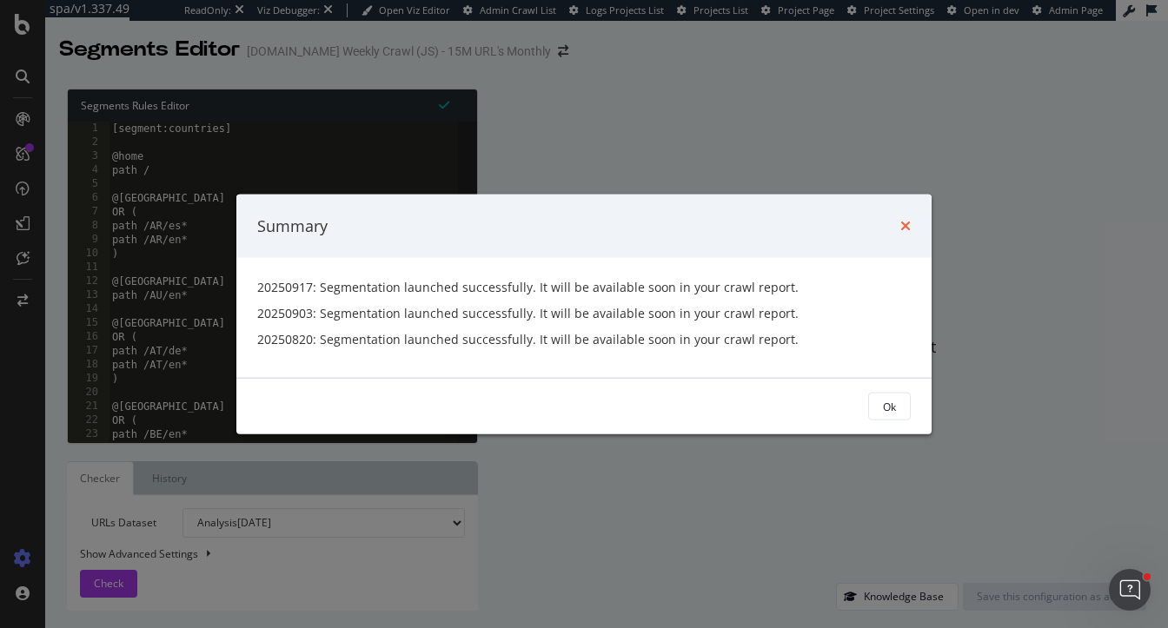
click at [908, 220] on icon "times" at bounding box center [905, 226] width 10 height 14
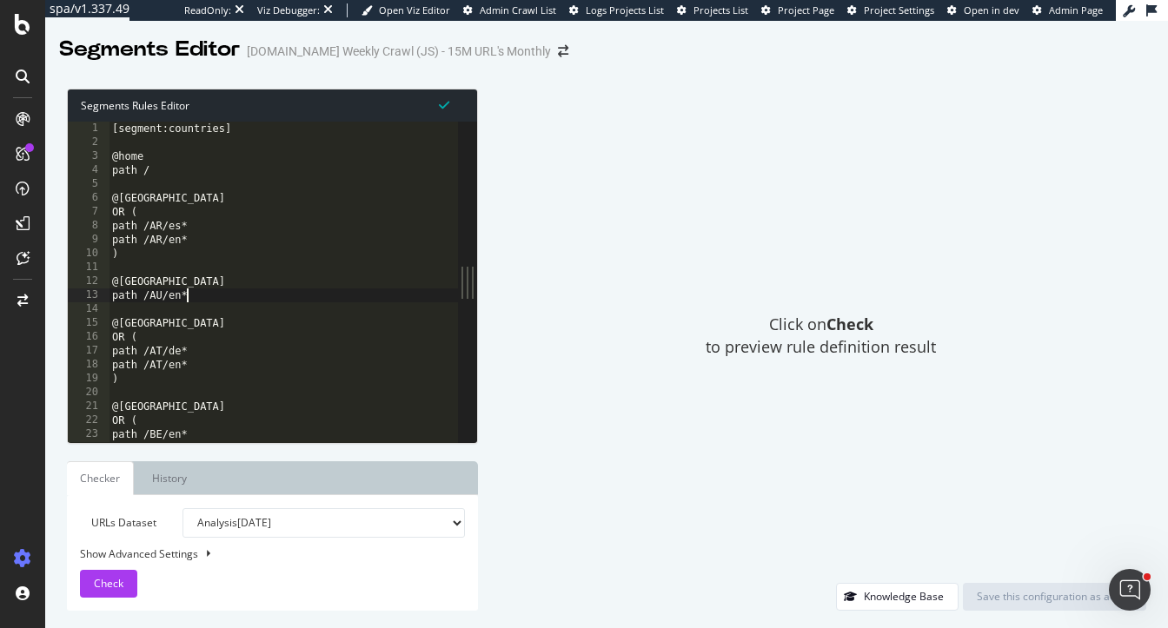
type textarea "path /AU/en*"
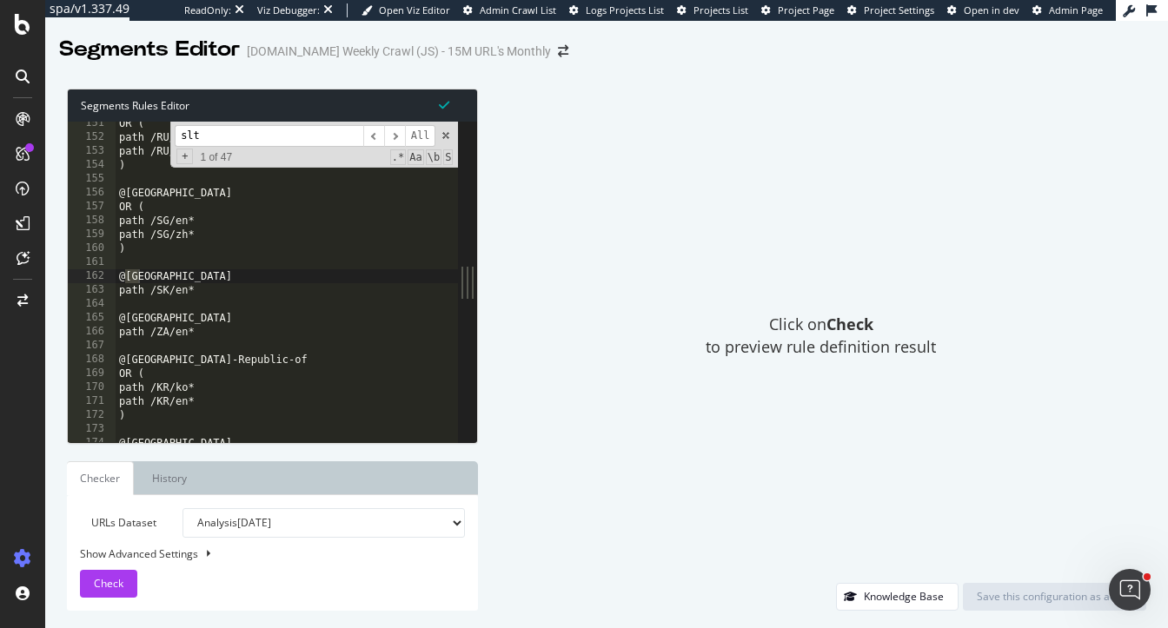
scroll to position [23655, 0]
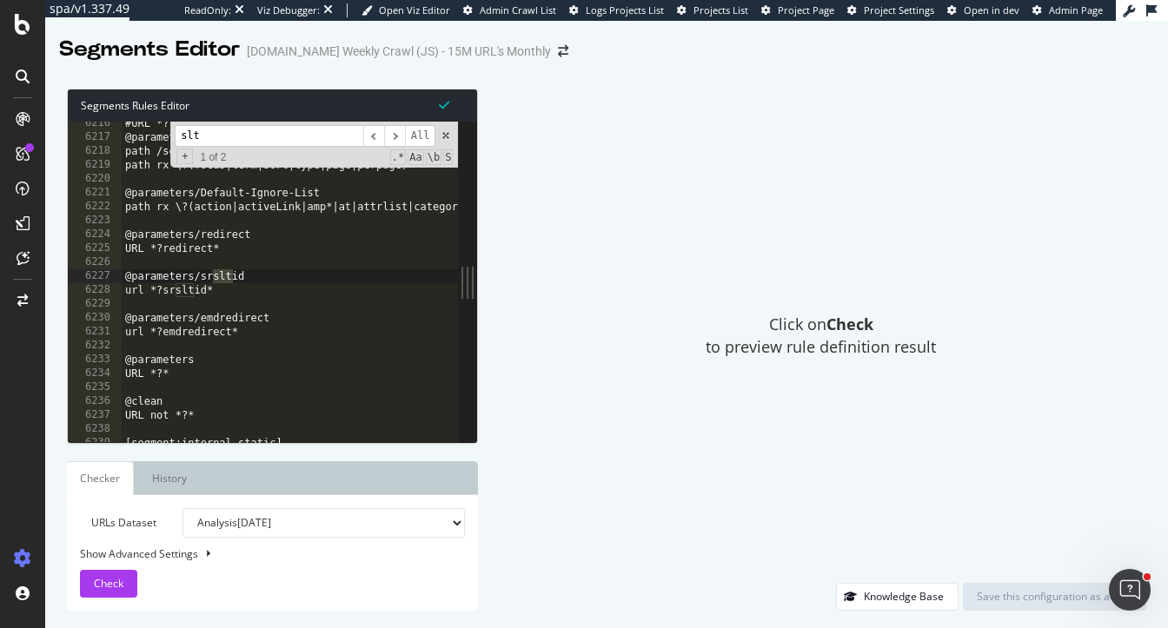
type input "slt"
type textarea "@parameters/srsltid"
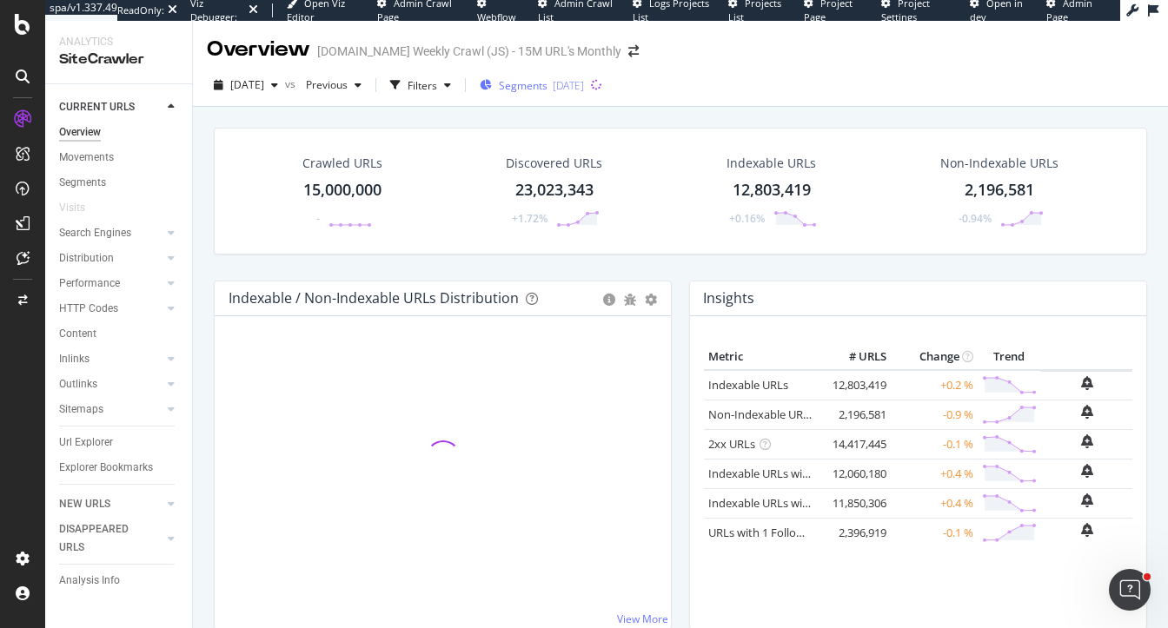
click at [542, 74] on div "Segments [DATE]" at bounding box center [532, 85] width 104 height 26
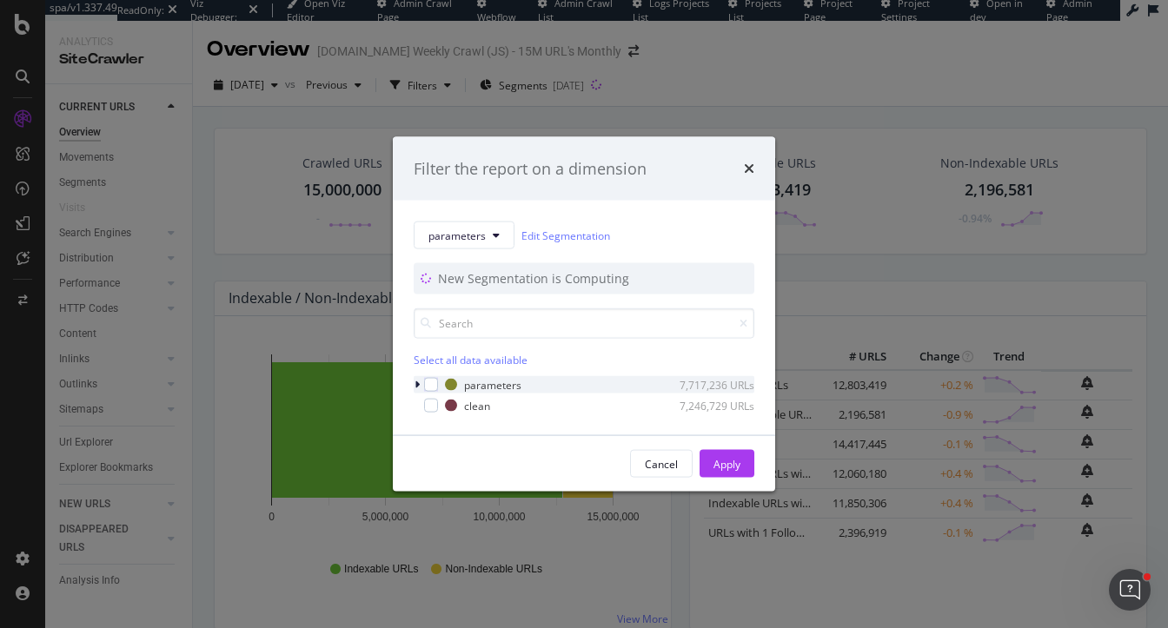
click at [418, 378] on div "modal" at bounding box center [419, 384] width 10 height 17
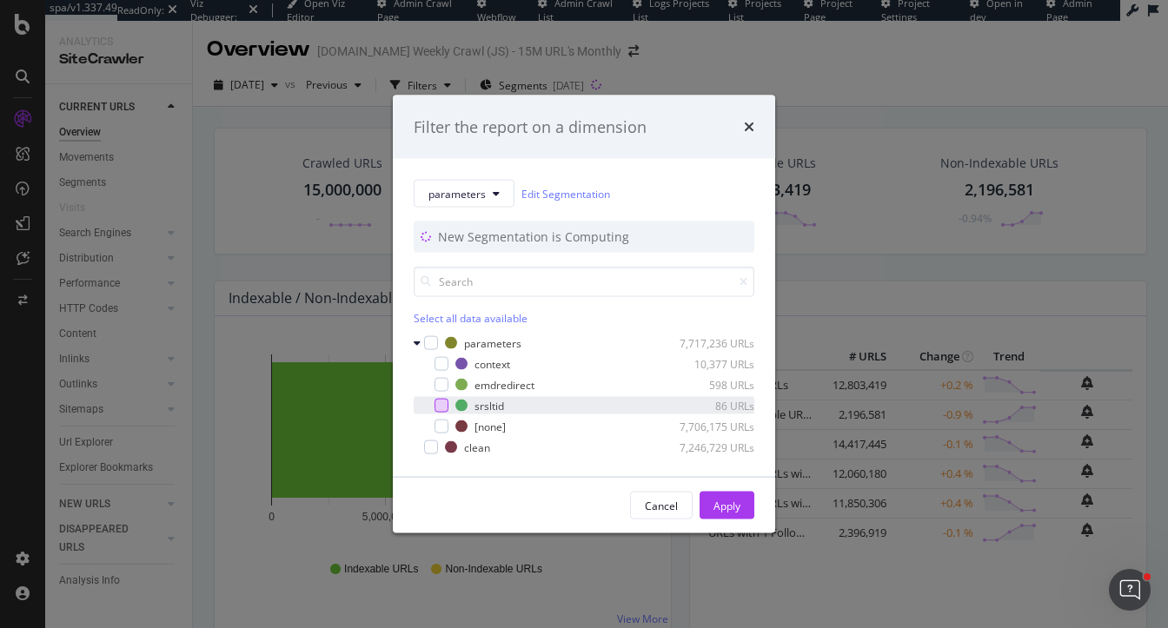
click at [442, 407] on div "modal" at bounding box center [441, 406] width 14 height 14
click at [726, 499] on div "Apply" at bounding box center [726, 505] width 27 height 15
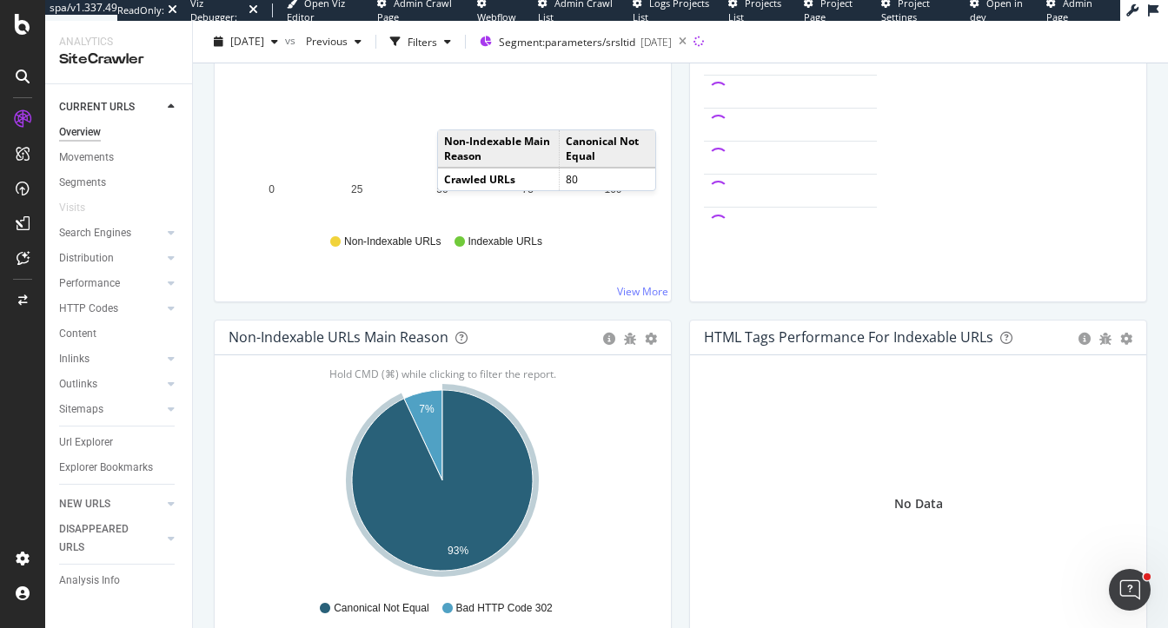
scroll to position [93, 0]
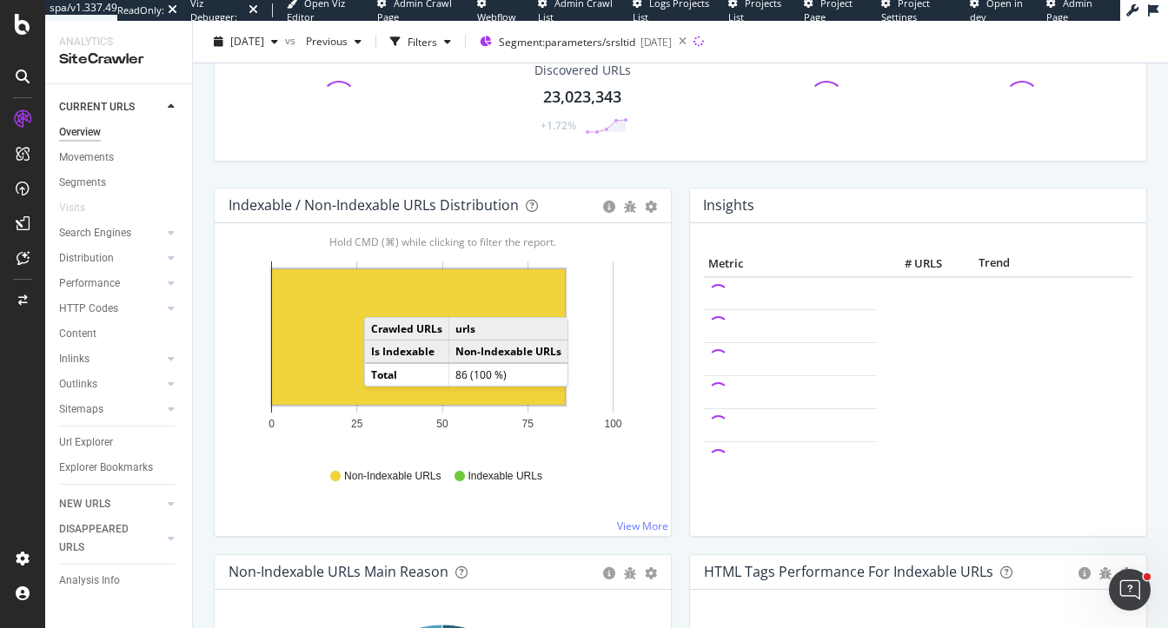
click at [381, 299] on rect "A chart." at bounding box center [418, 337] width 293 height 136
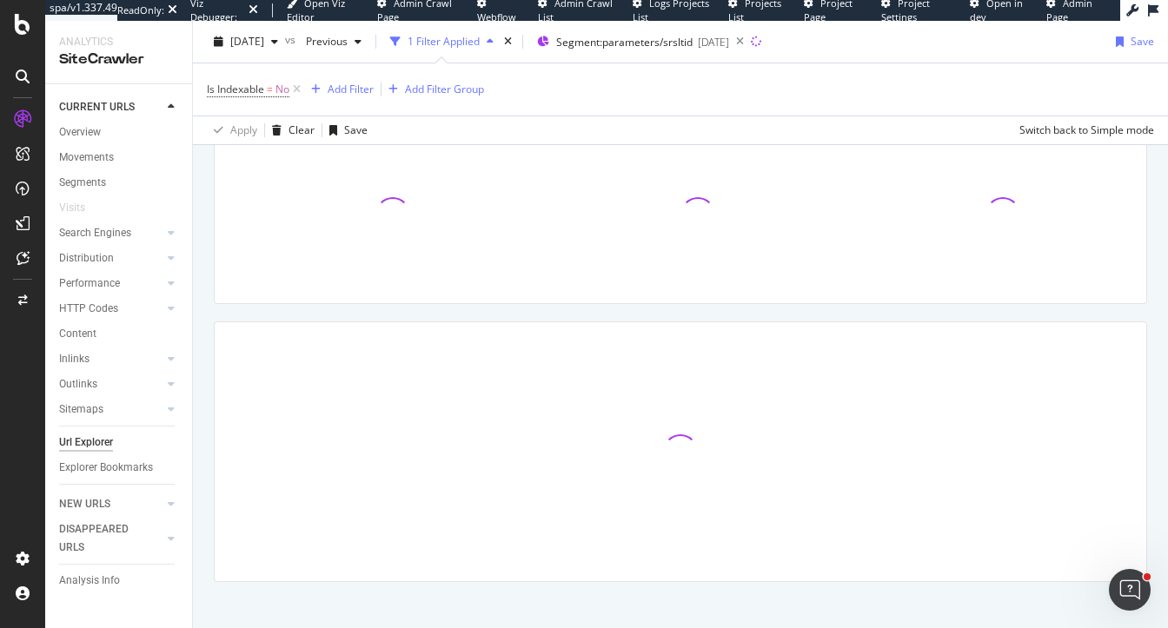
scroll to position [258, 0]
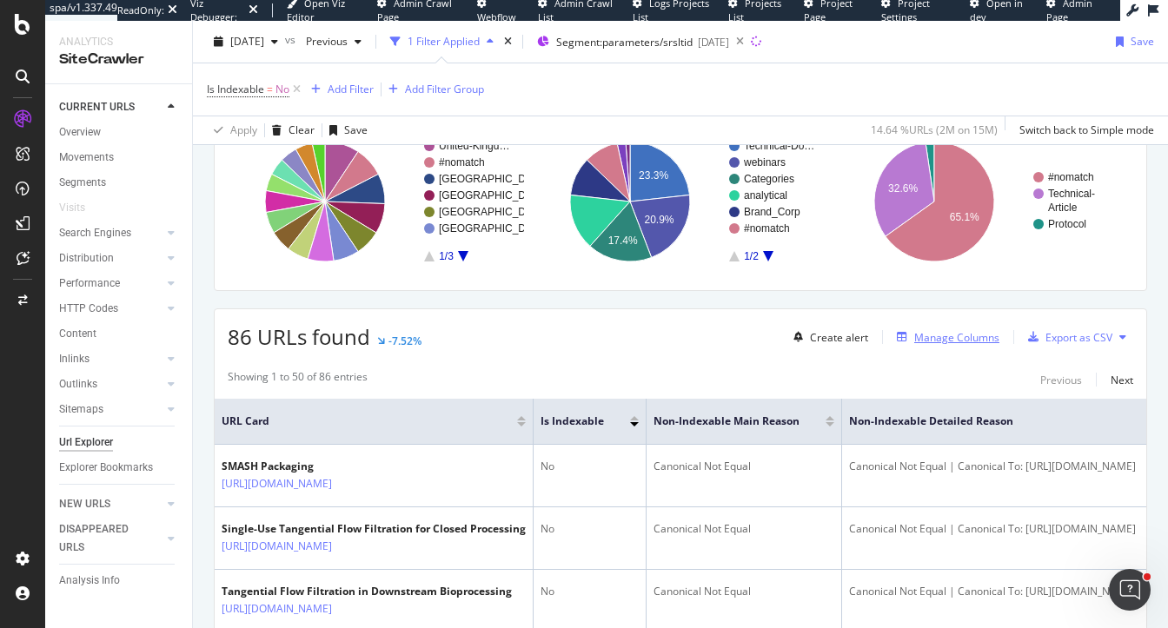
click at [938, 330] on div "Manage Columns" at bounding box center [956, 337] width 85 height 15
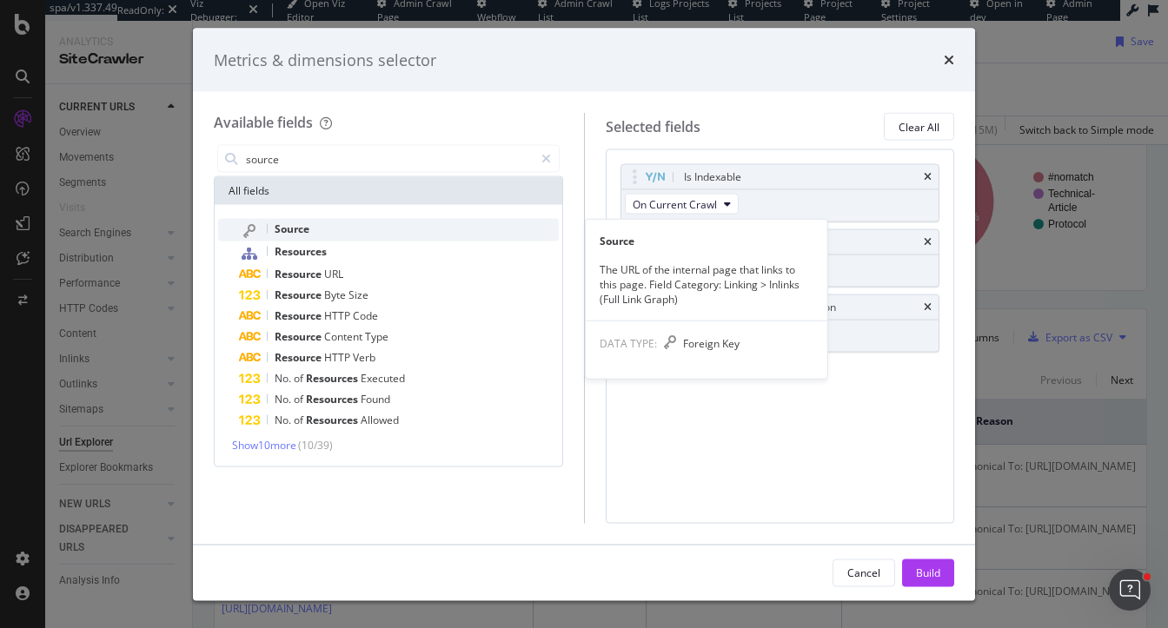
type input "source"
click at [330, 223] on div "Source" at bounding box center [399, 230] width 320 height 23
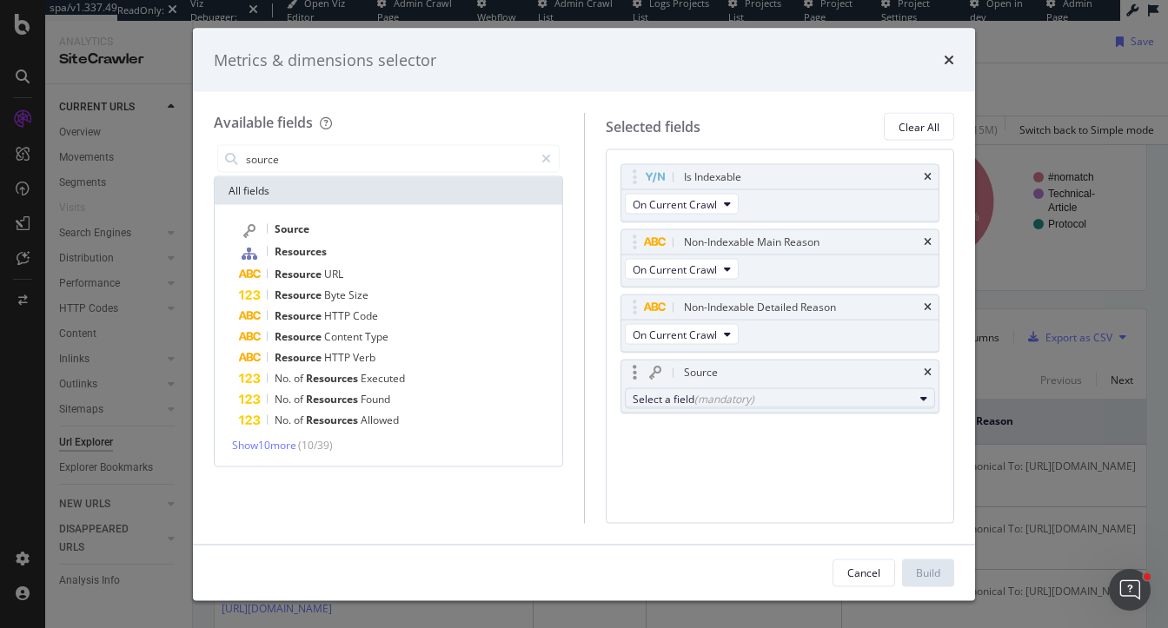
click at [849, 391] on div "Select a field (mandatory)" at bounding box center [774, 398] width 282 height 15
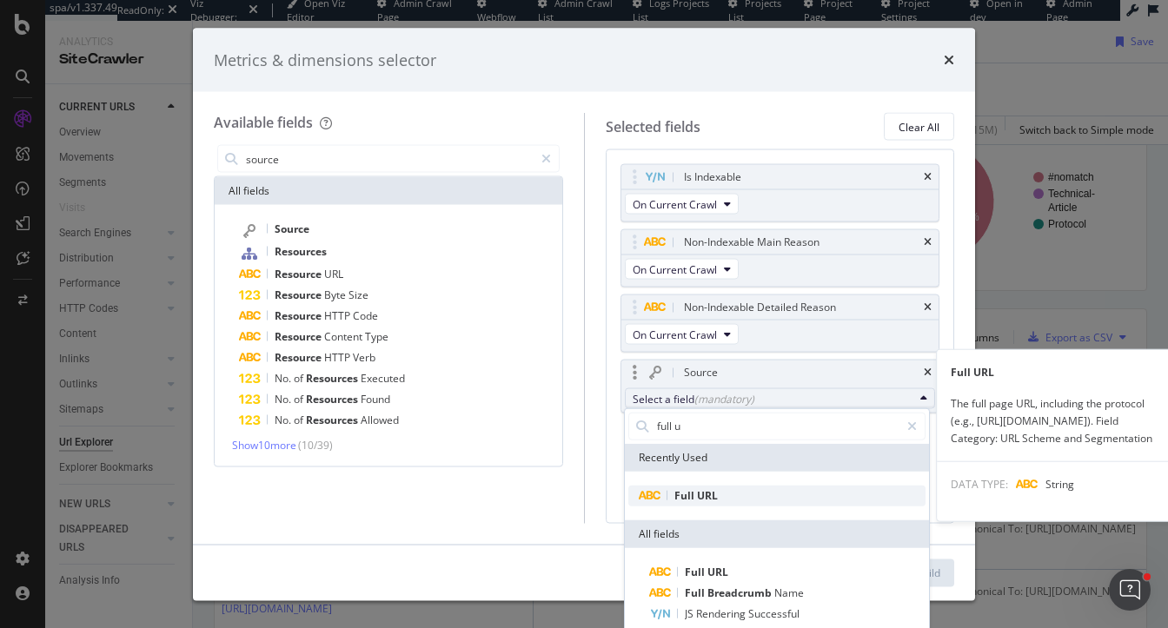
type input "full u"
click at [756, 487] on span "Full URL" at bounding box center [776, 495] width 297 height 21
click at [684, 492] on span "Full" at bounding box center [685, 494] width 23 height 15
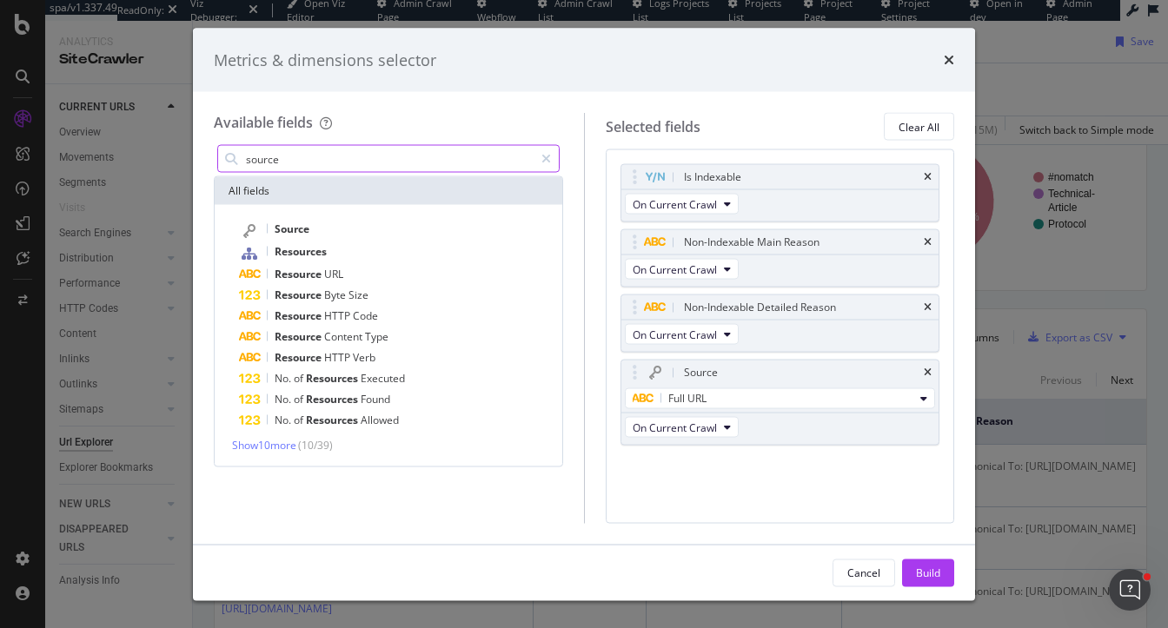
click at [274, 164] on input "source" at bounding box center [388, 159] width 289 height 26
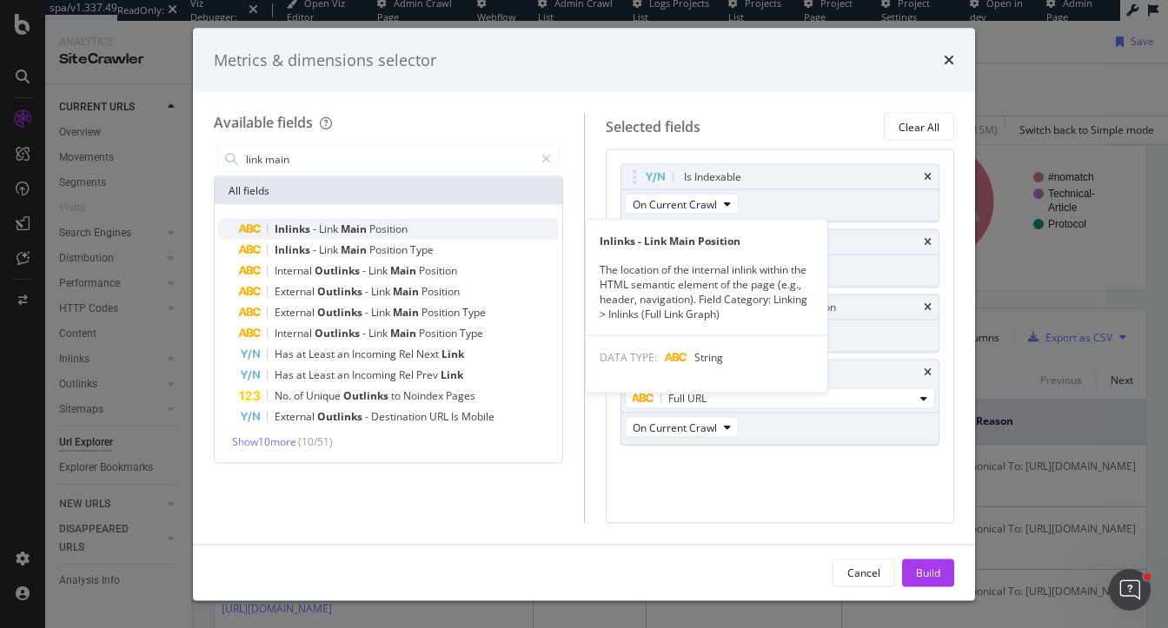
click at [349, 229] on span "Main" at bounding box center [355, 229] width 29 height 15
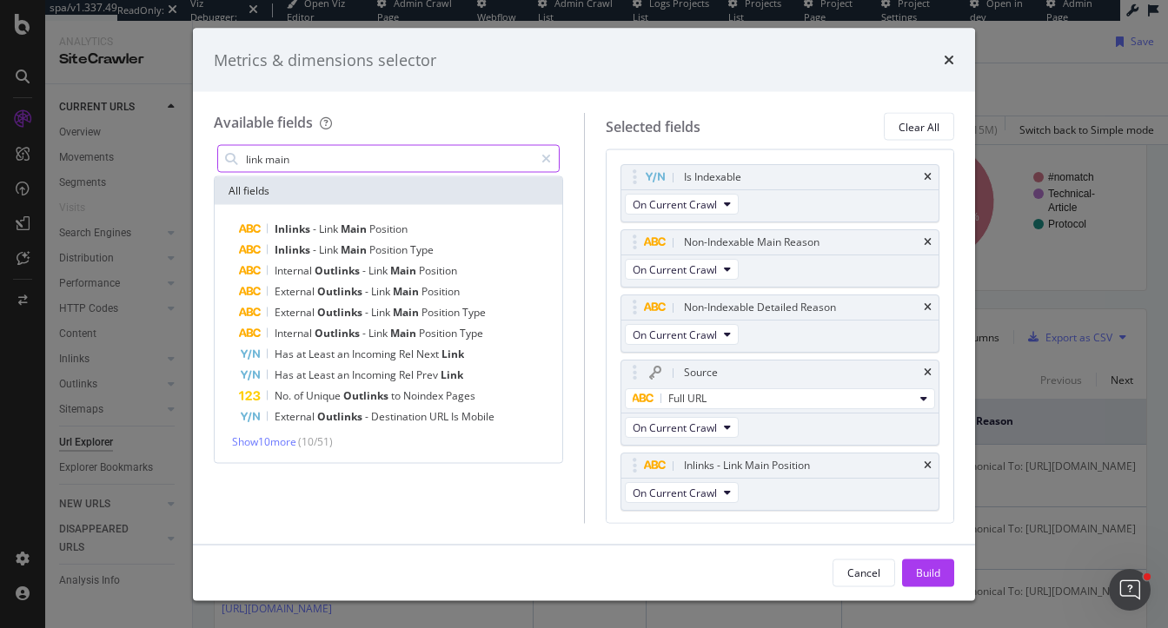
click at [300, 162] on input "link main" at bounding box center [388, 159] width 289 height 26
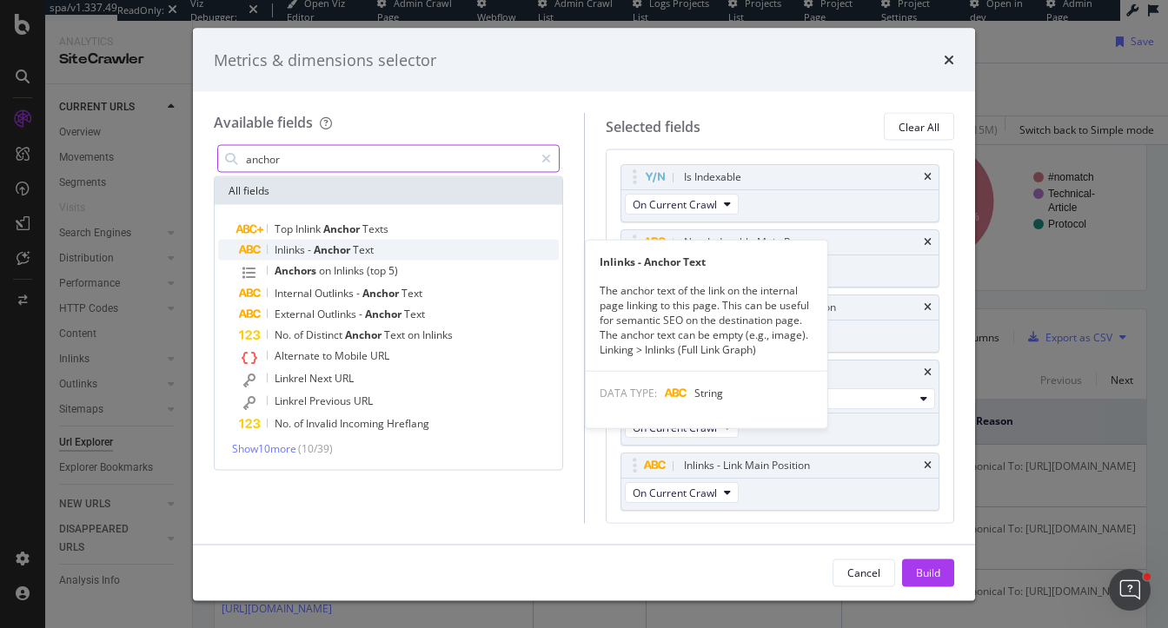
type input "anchor"
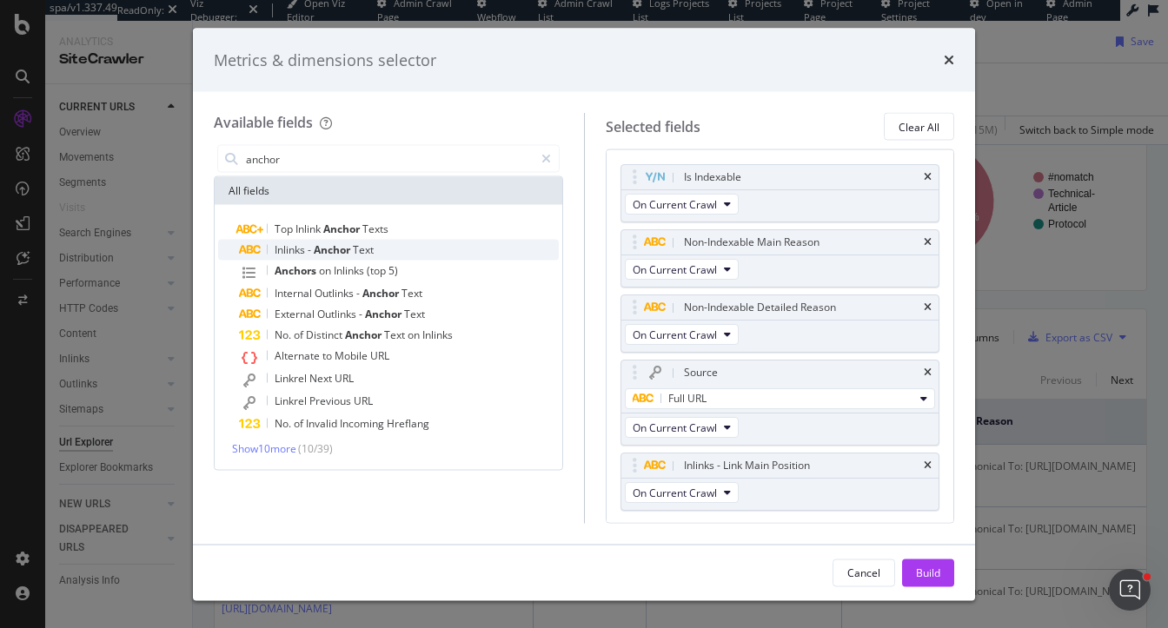
click at [360, 249] on span "Text" at bounding box center [363, 249] width 21 height 15
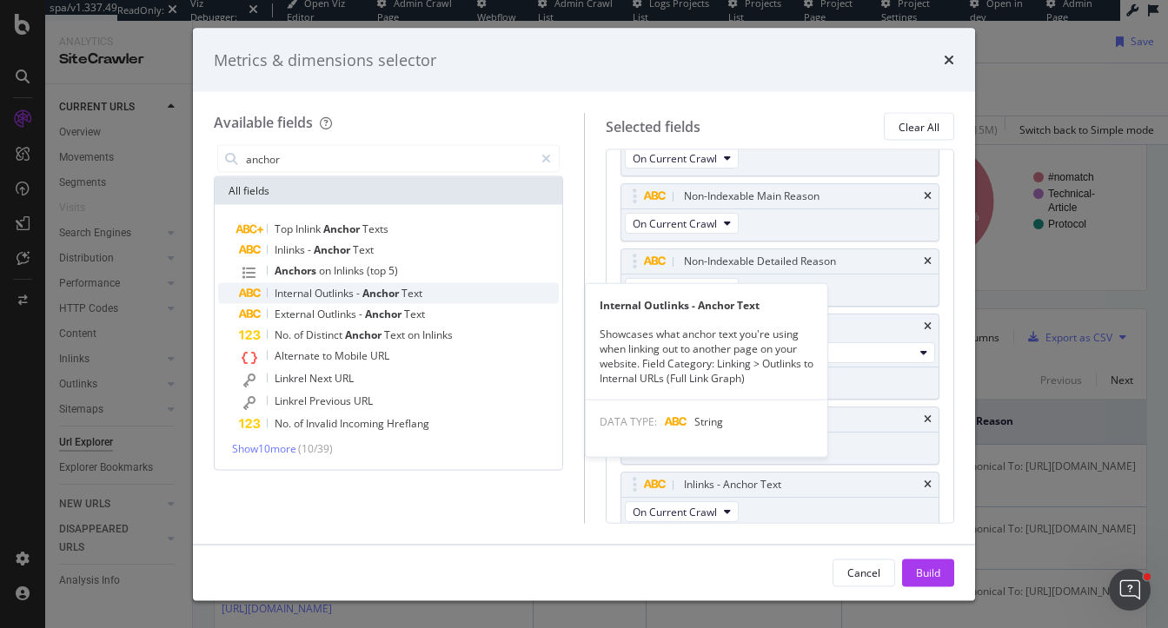
scroll to position [50, 0]
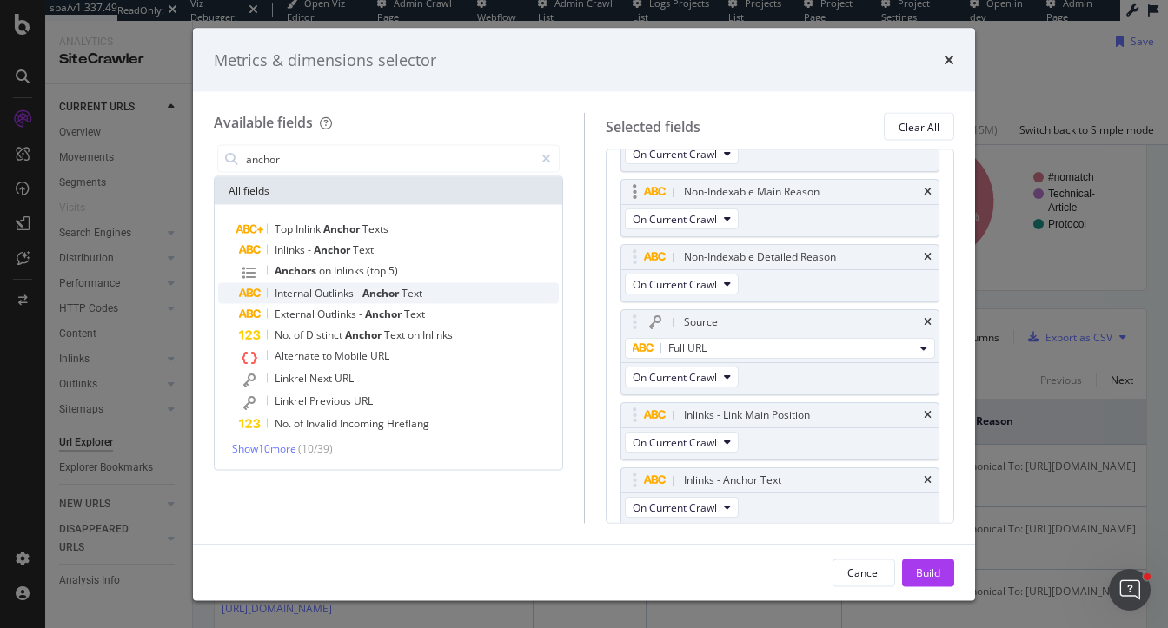
click at [933, 196] on div "Non-Indexable Main Reason" at bounding box center [780, 192] width 318 height 24
click at [930, 189] on icon "times" at bounding box center [928, 192] width 8 height 10
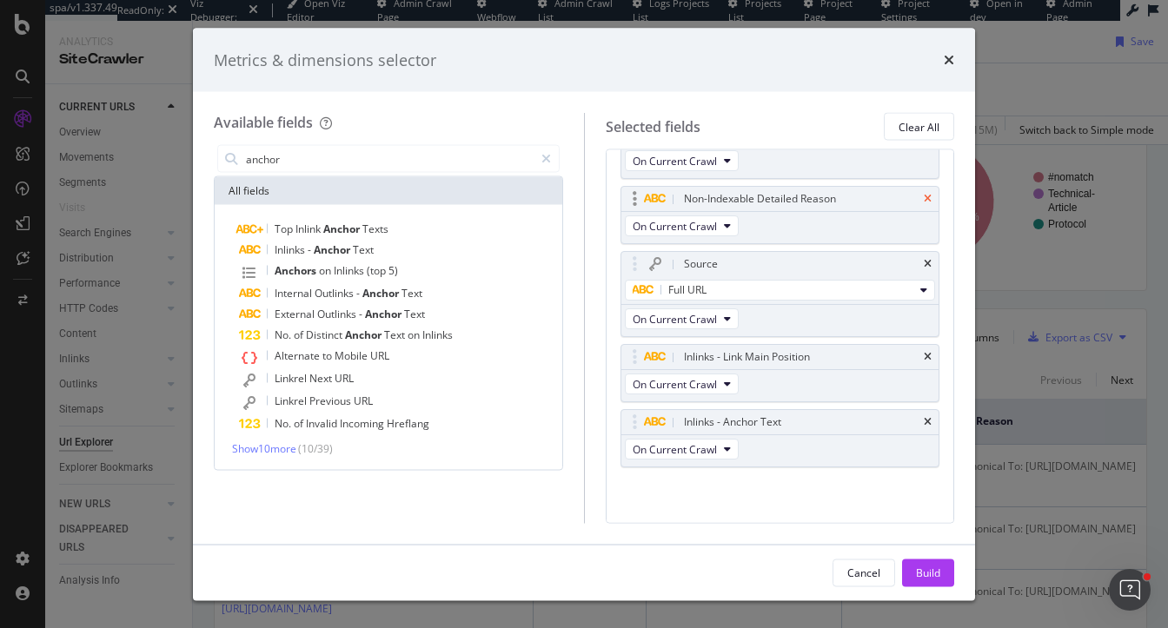
click at [926, 195] on icon "times" at bounding box center [928, 199] width 8 height 10
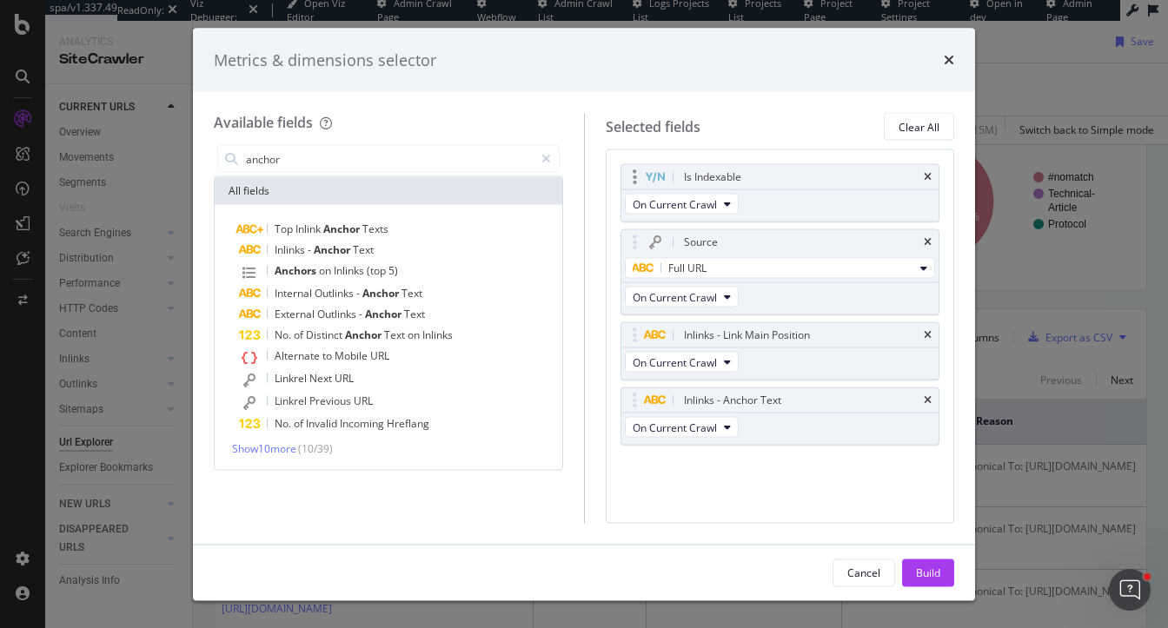
click at [929, 168] on div "Is Indexable" at bounding box center [780, 177] width 318 height 24
click at [924, 169] on div "Is Indexable" at bounding box center [780, 177] width 318 height 24
click at [927, 173] on icon "times" at bounding box center [928, 177] width 8 height 10
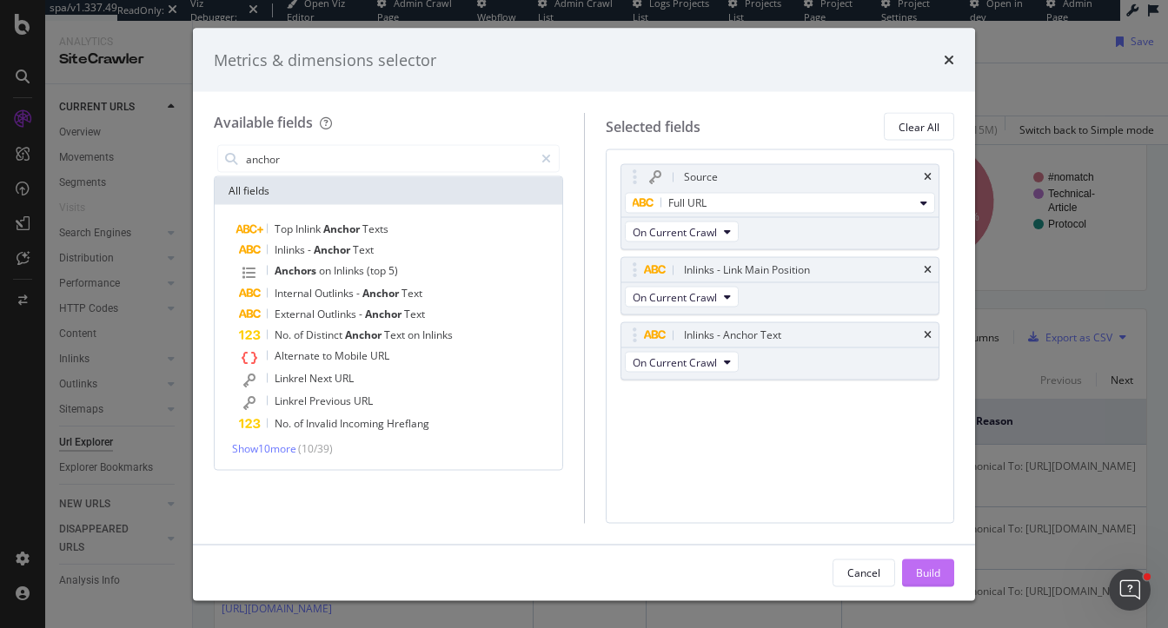
click at [930, 560] on div "Build" at bounding box center [928, 573] width 24 height 26
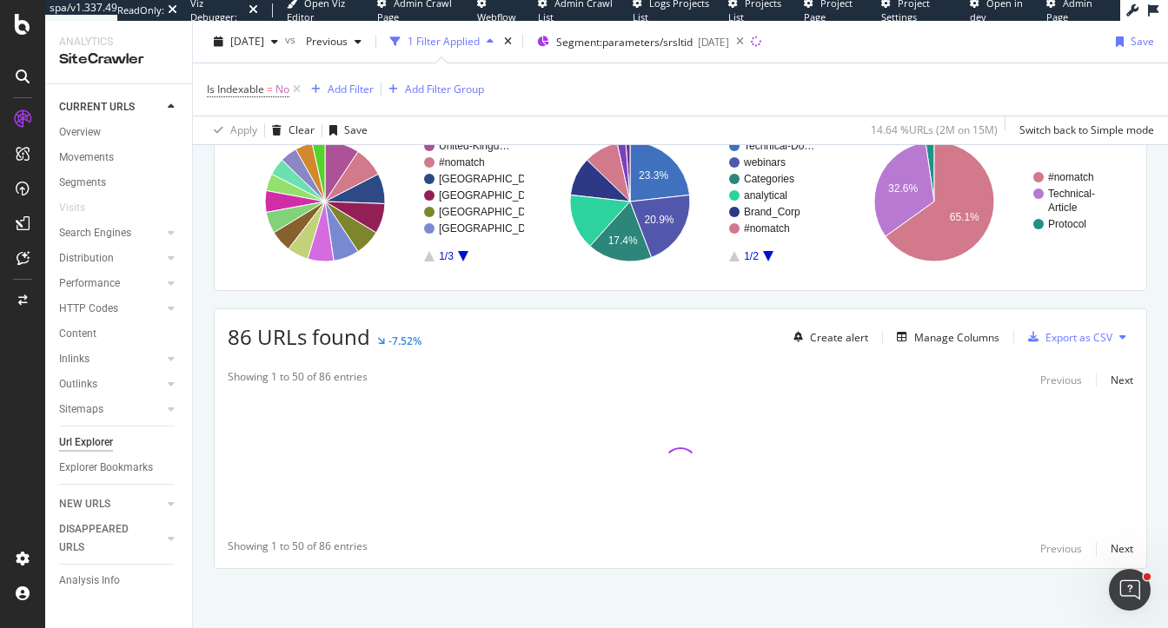
click at [468, 289] on div "Crawl metrics are now in the RealKeywords Explorer While the Site Explorer prov…" at bounding box center [680, 291] width 975 height 678
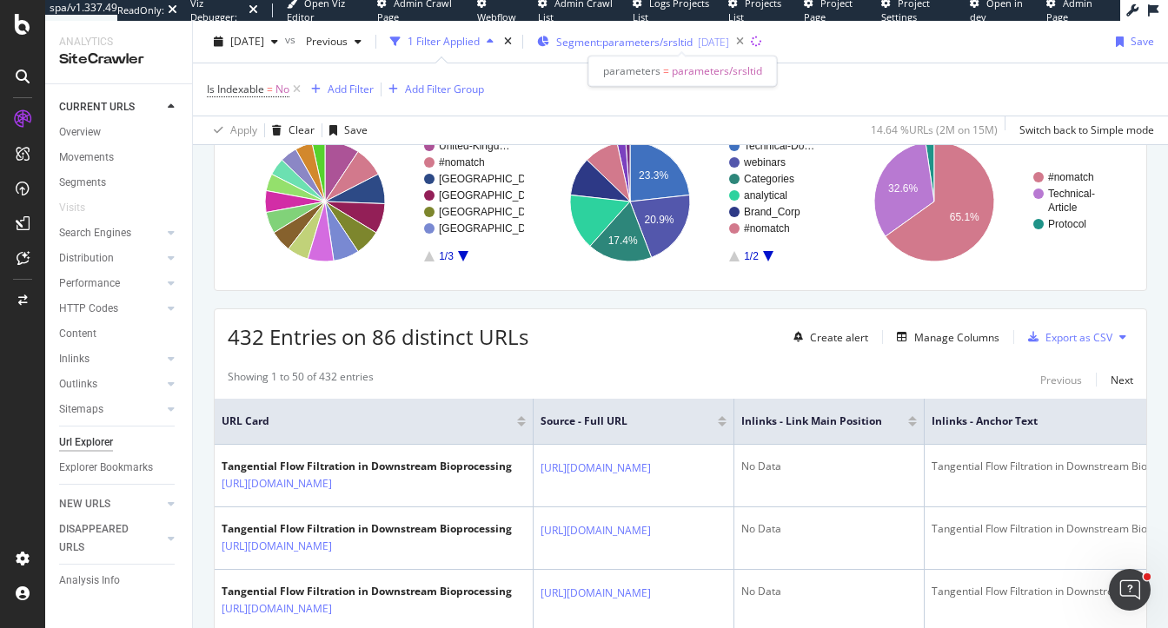
click at [657, 35] on span "Segment: parameters/srsltid" at bounding box center [624, 42] width 136 height 15
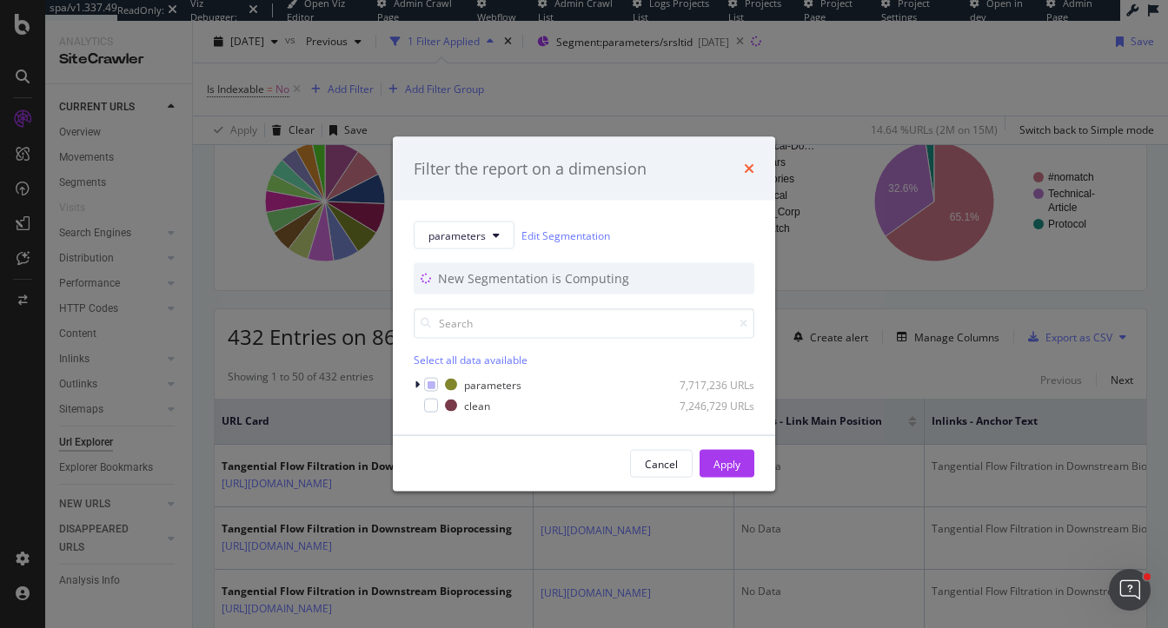
click at [744, 168] on icon "times" at bounding box center [749, 169] width 10 height 14
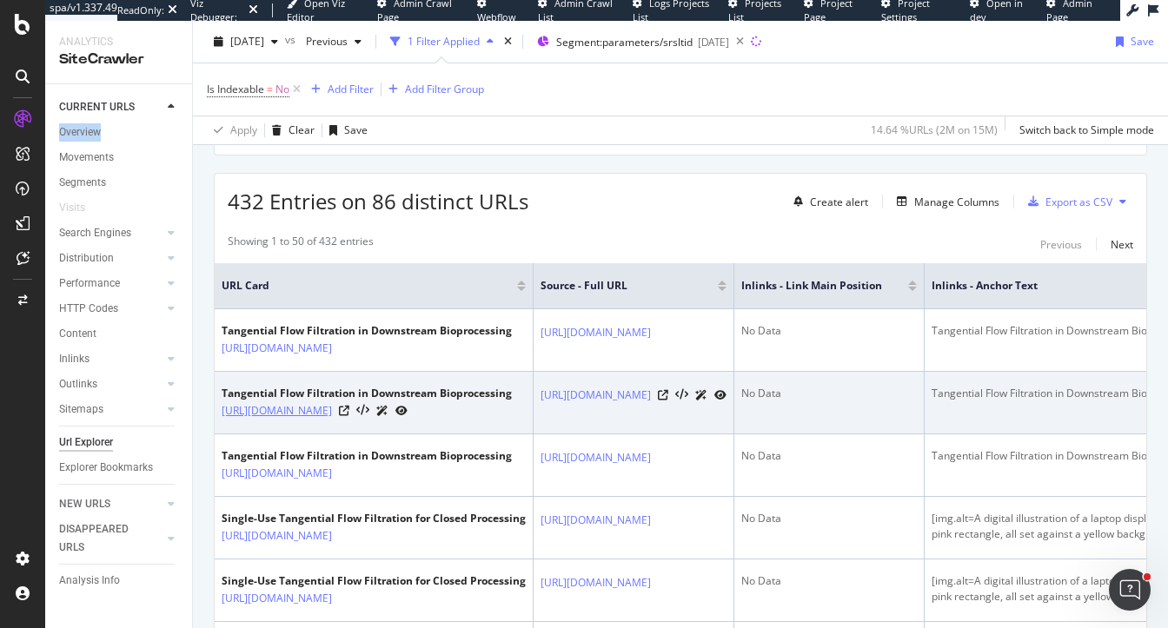
scroll to position [413, 0]
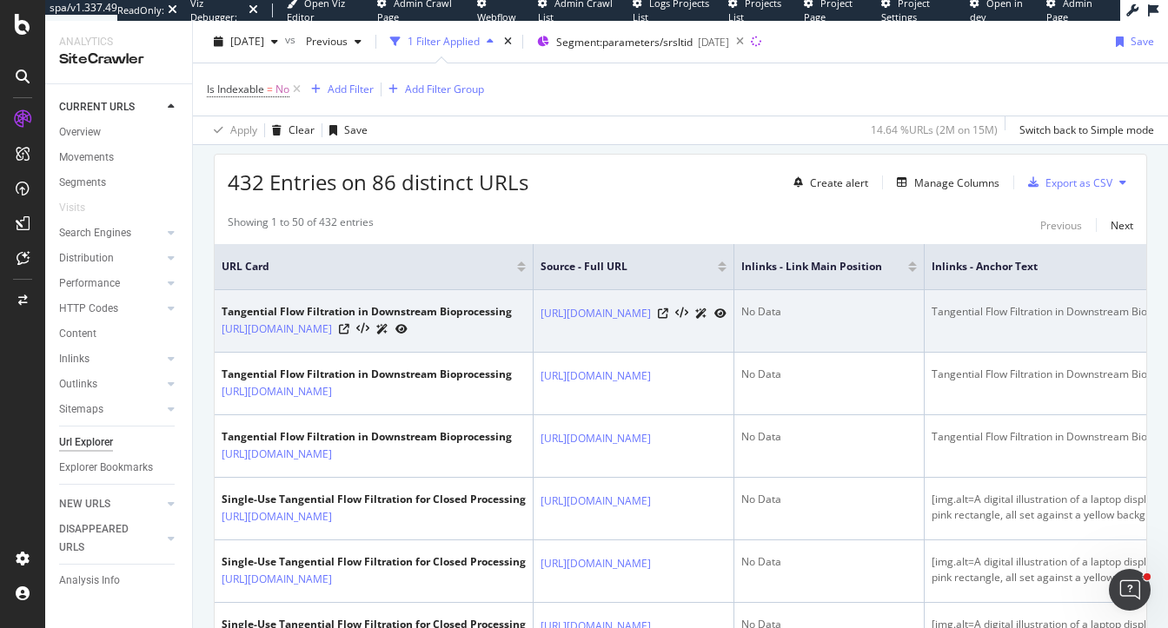
click at [512, 338] on div "https://www.sigmaaldrich.com/US/en/technical-documents/technical-article/pharma…" at bounding box center [367, 329] width 290 height 18
click at [349, 335] on icon at bounding box center [344, 329] width 10 height 10
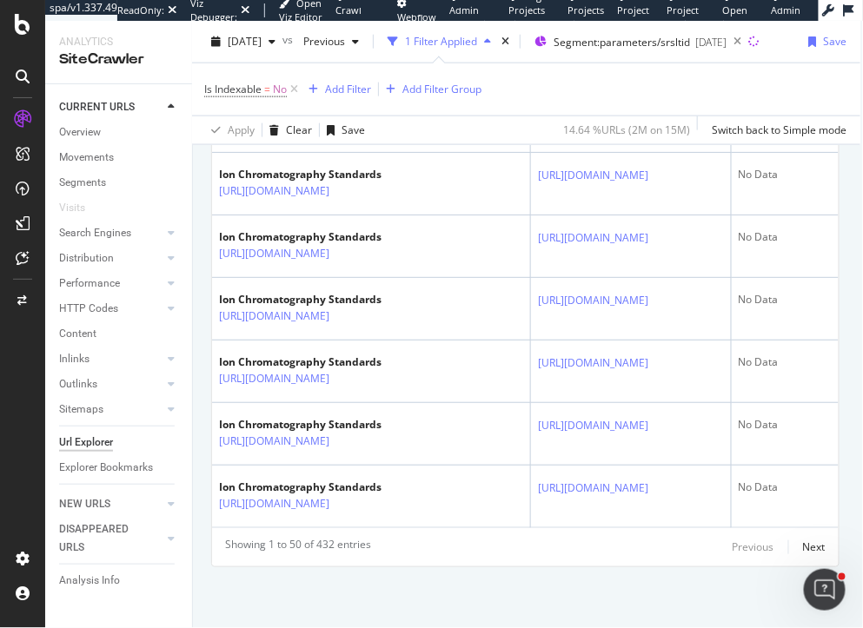
scroll to position [4184, 3]
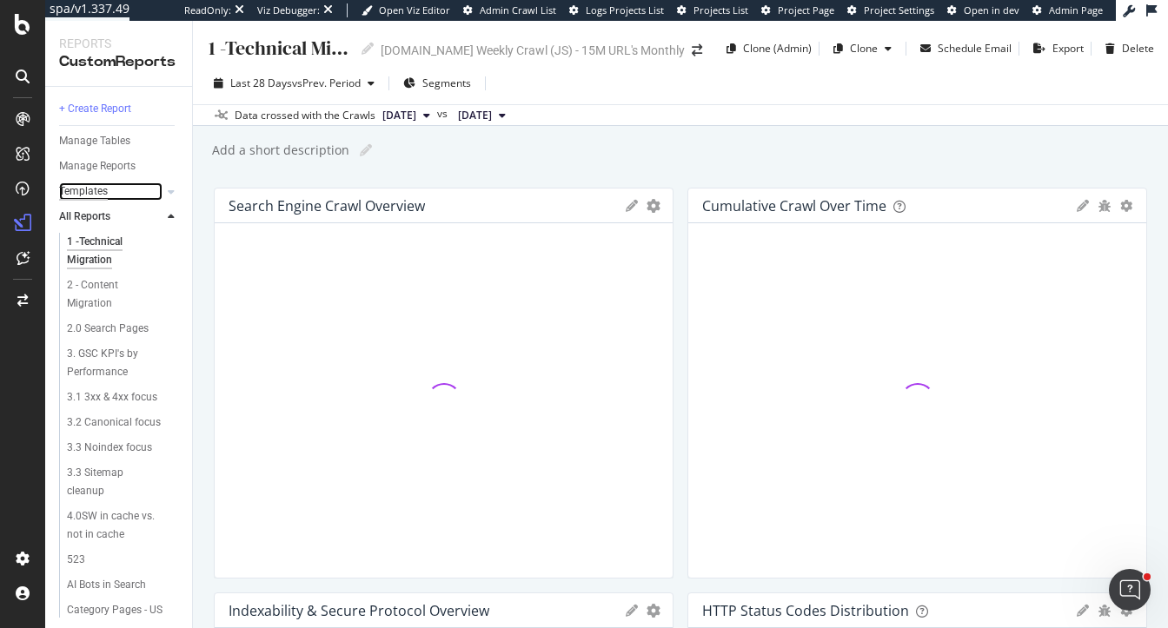
click at [93, 190] on div "Templates" at bounding box center [83, 191] width 49 height 18
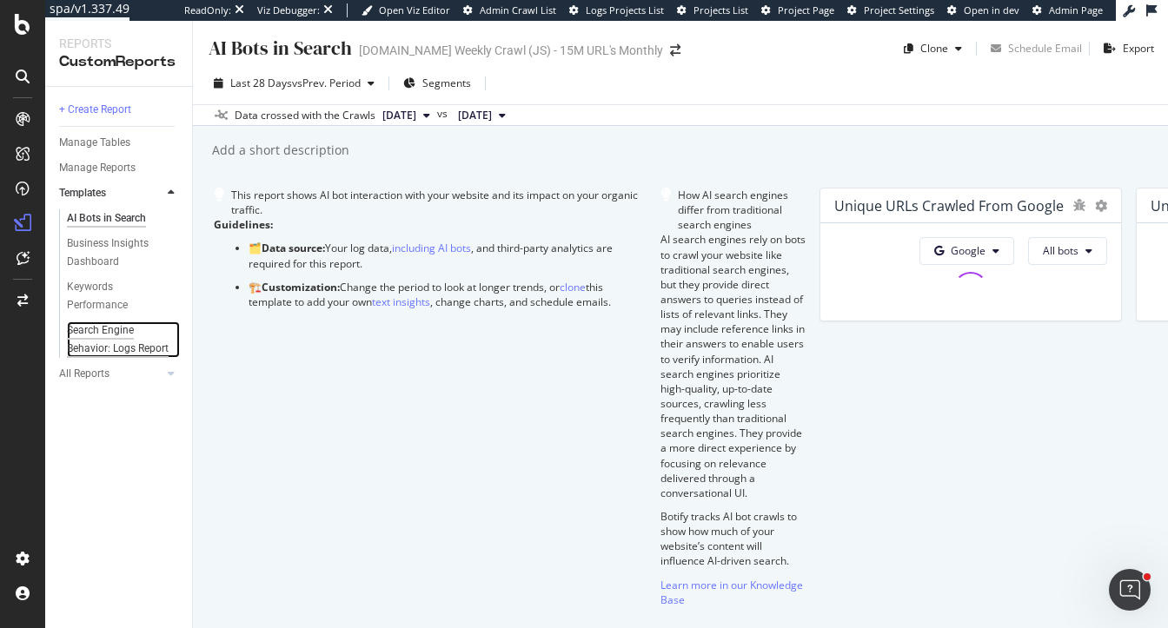
click at [93, 330] on div "Search Engine Behavior: Logs Report" at bounding box center [118, 339] width 103 height 36
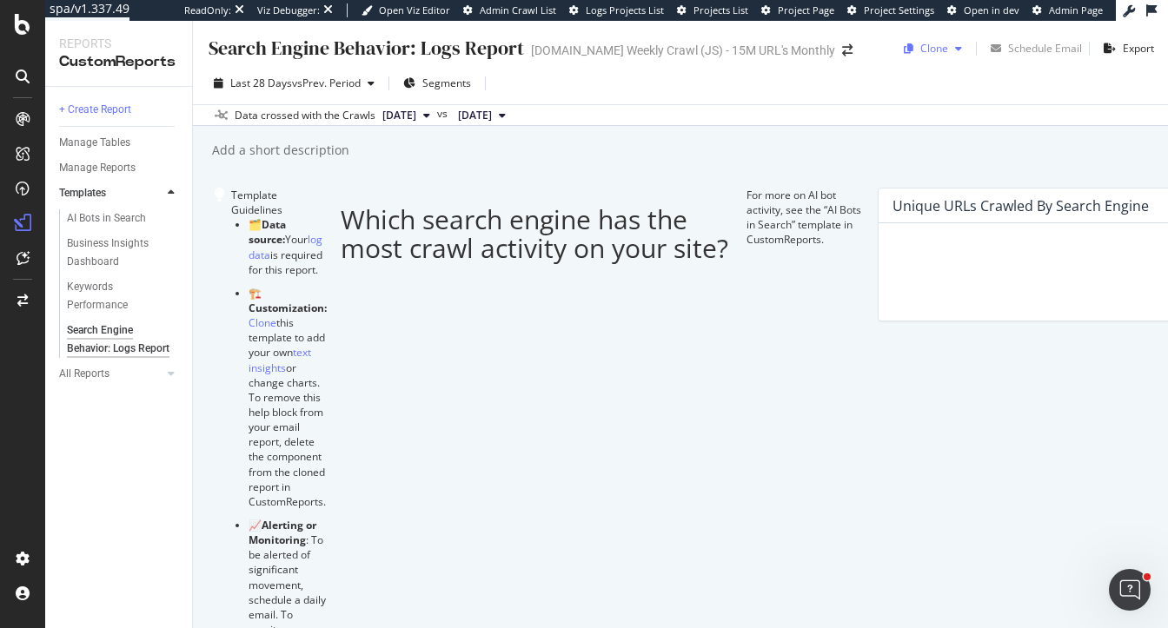
click at [921, 44] on div "Clone" at bounding box center [934, 48] width 28 height 15
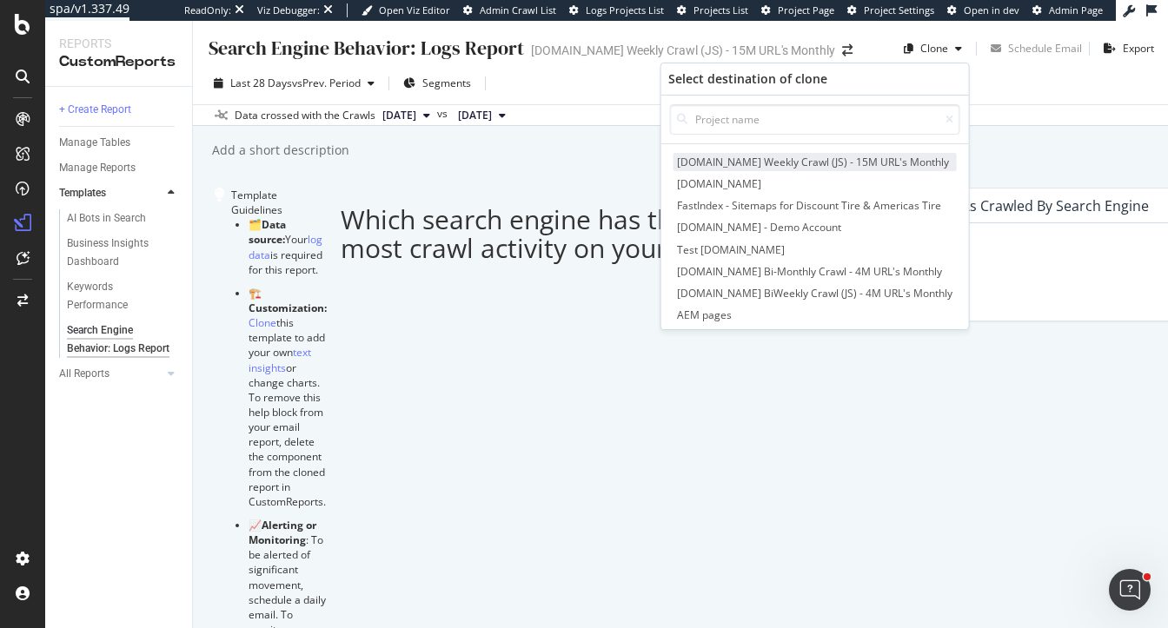
click at [719, 162] on span "[DOMAIN_NAME] Weekly Crawl (JS) - 15M URL's Monthly" at bounding box center [814, 162] width 283 height 18
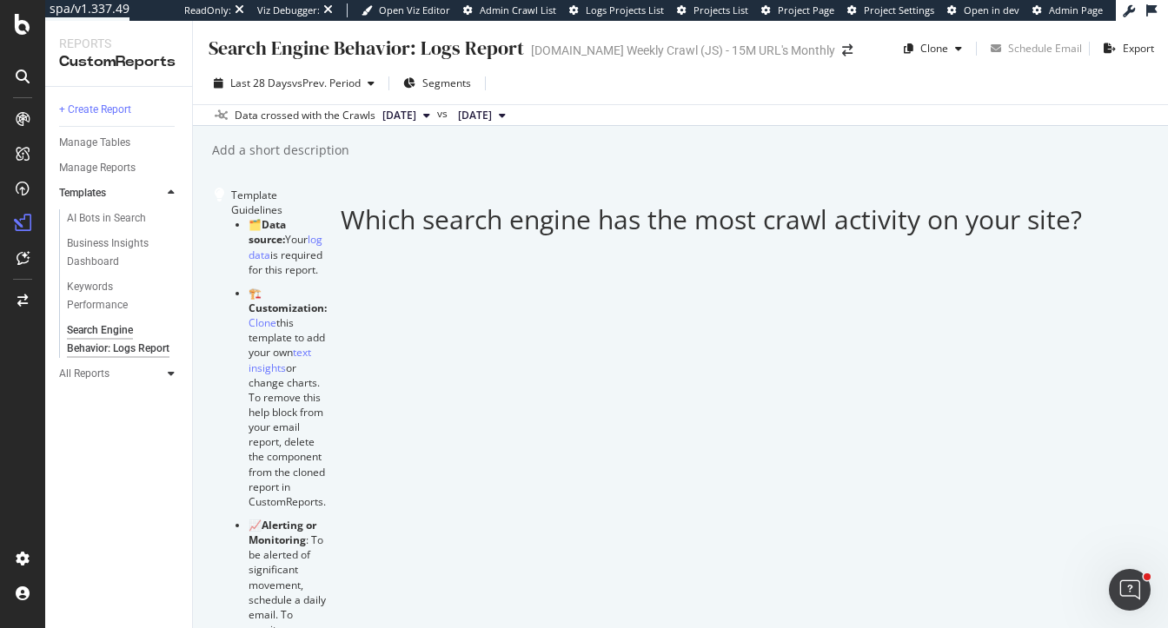
click at [172, 379] on icon at bounding box center [171, 373] width 7 height 10
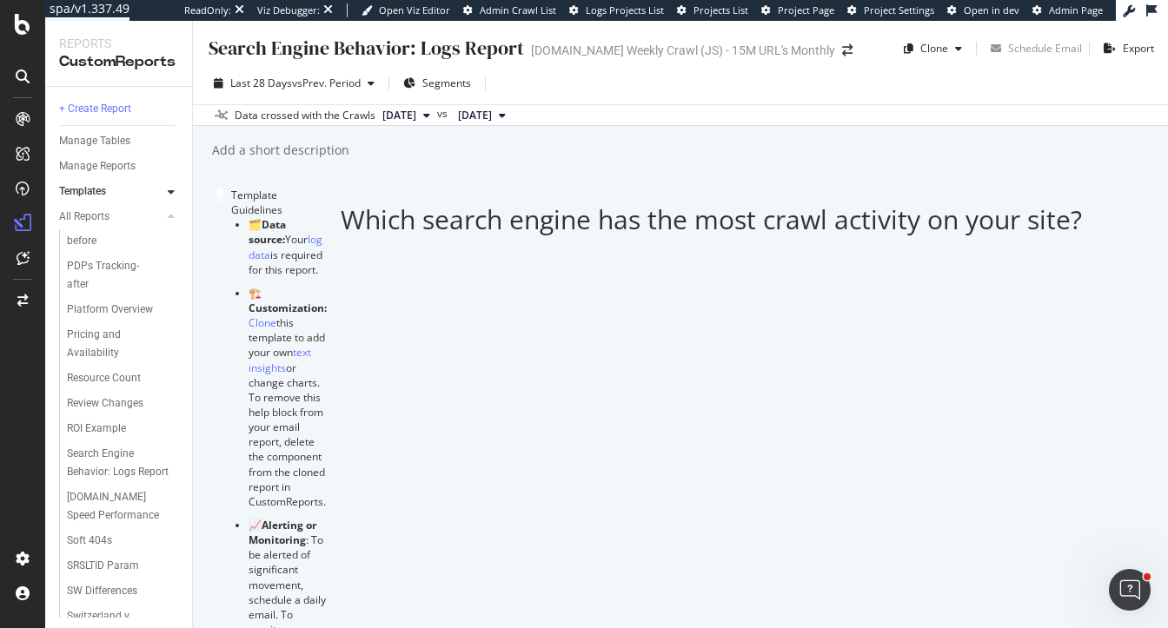
scroll to position [1345, 0]
click at [116, 441] on div "Search Engine Behavior: Logs Report" at bounding box center [118, 459] width 103 height 36
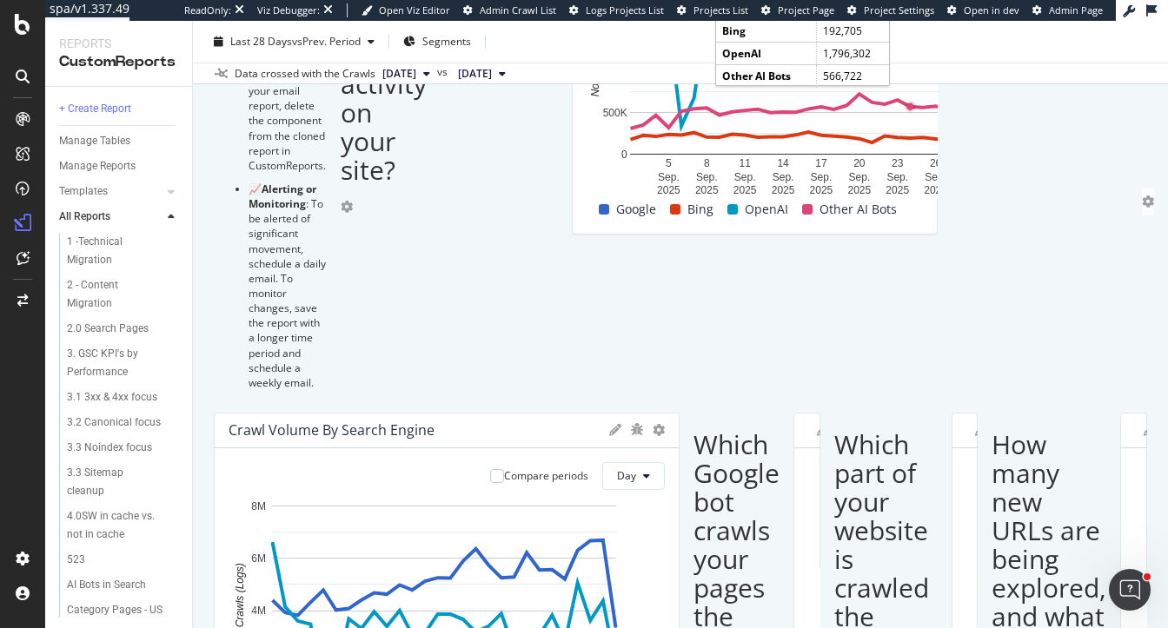
scroll to position [337, 0]
click at [441, 36] on span "Segments" at bounding box center [446, 41] width 49 height 15
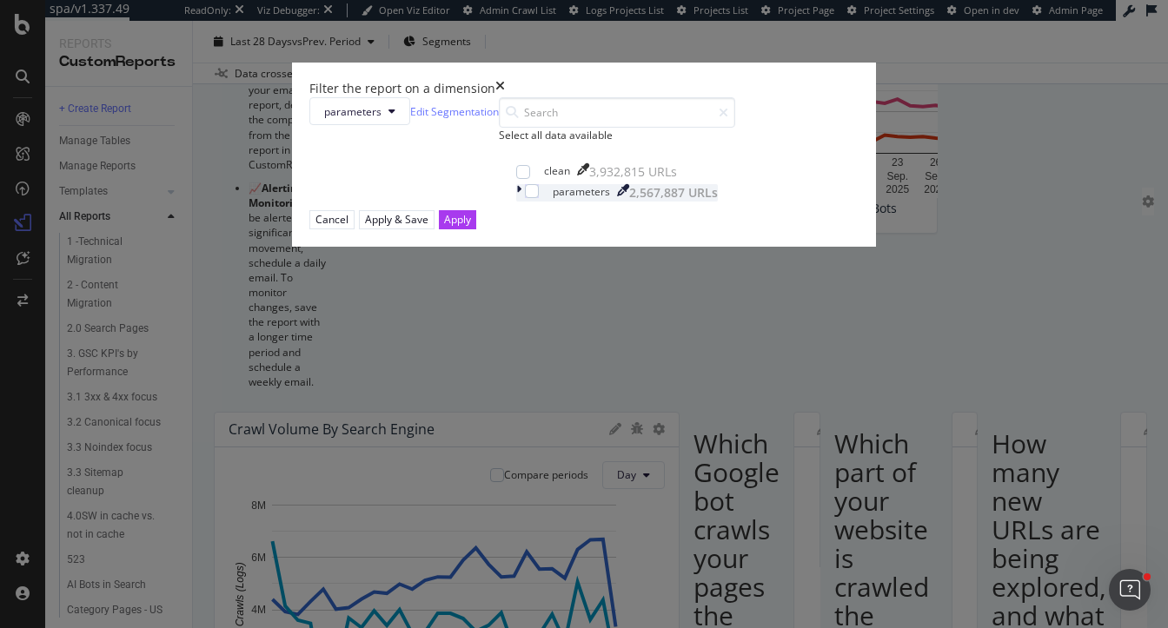
click at [516, 202] on icon "modal" at bounding box center [518, 192] width 5 height 17
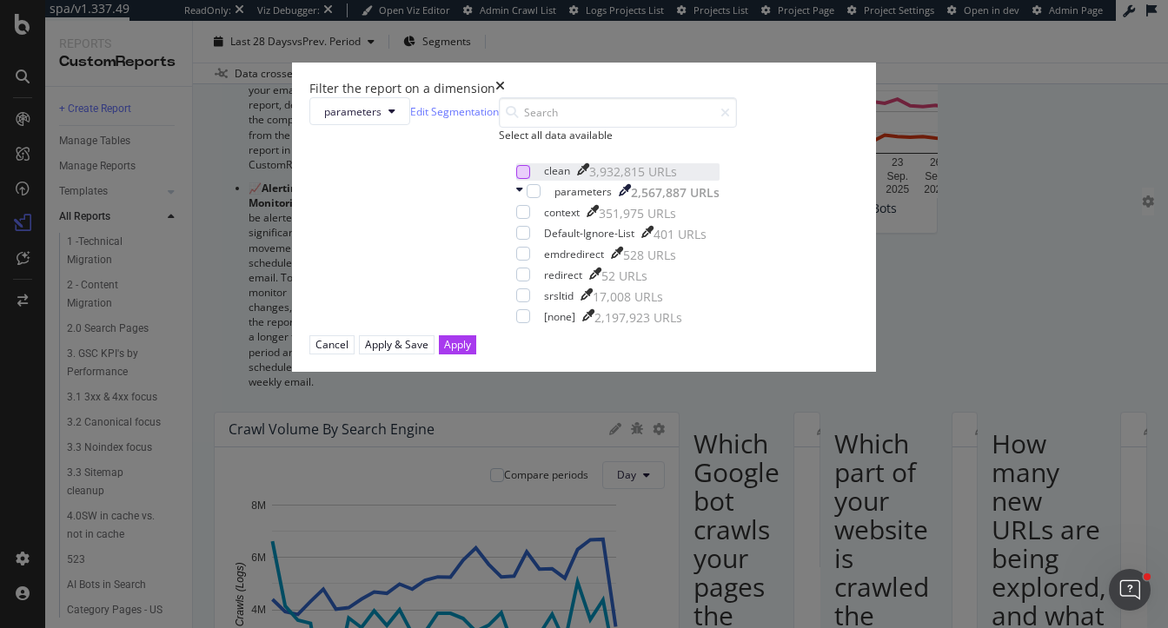
click at [516, 179] on div "modal" at bounding box center [523, 172] width 14 height 14
click at [527, 198] on div "modal" at bounding box center [534, 191] width 14 height 14
click at [520, 300] on icon "modal" at bounding box center [524, 295] width 8 height 9
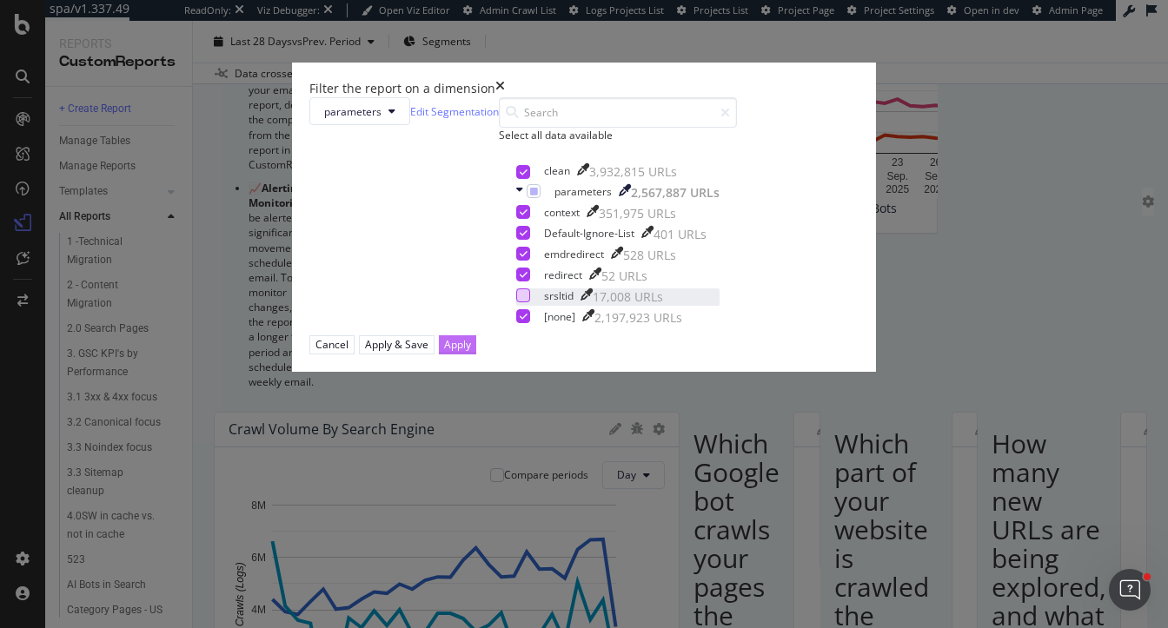
click at [471, 352] on div "Apply" at bounding box center [457, 344] width 27 height 15
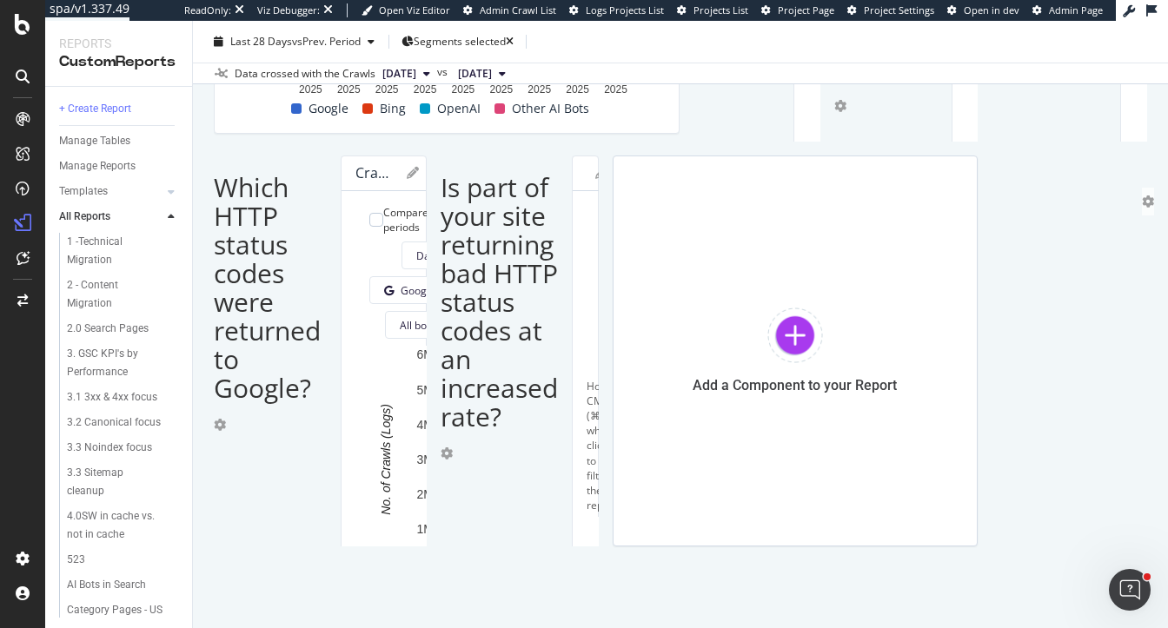
scroll to position [2921, 0]
click at [767, 350] on div at bounding box center [795, 336] width 56 height 56
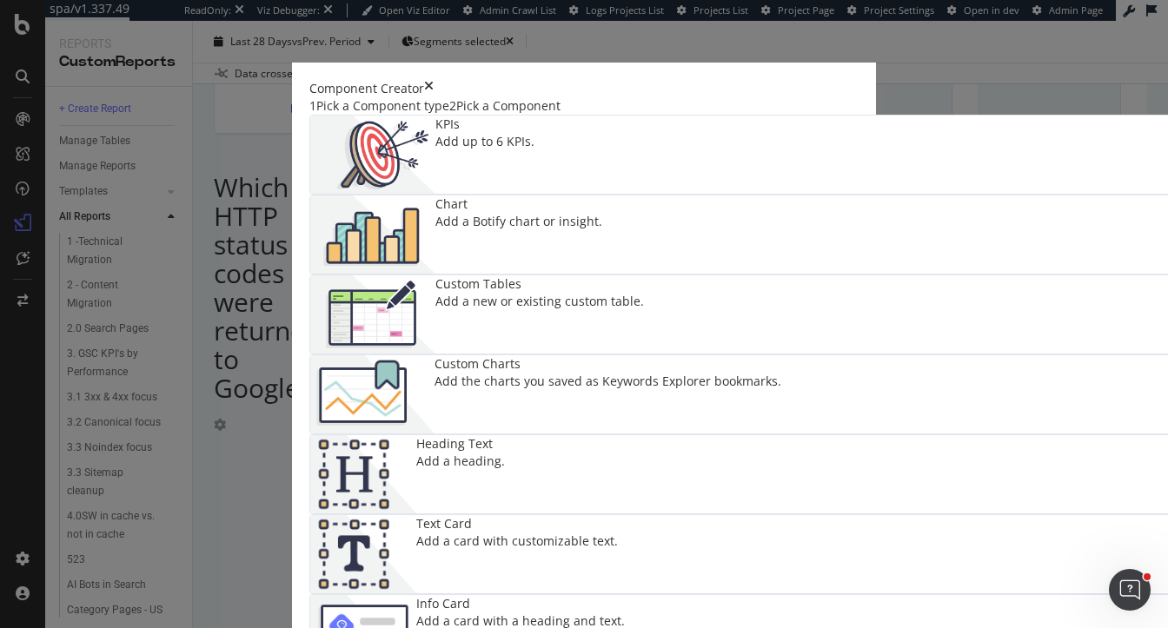
click at [435, 222] on img "modal" at bounding box center [372, 235] width 125 height 78
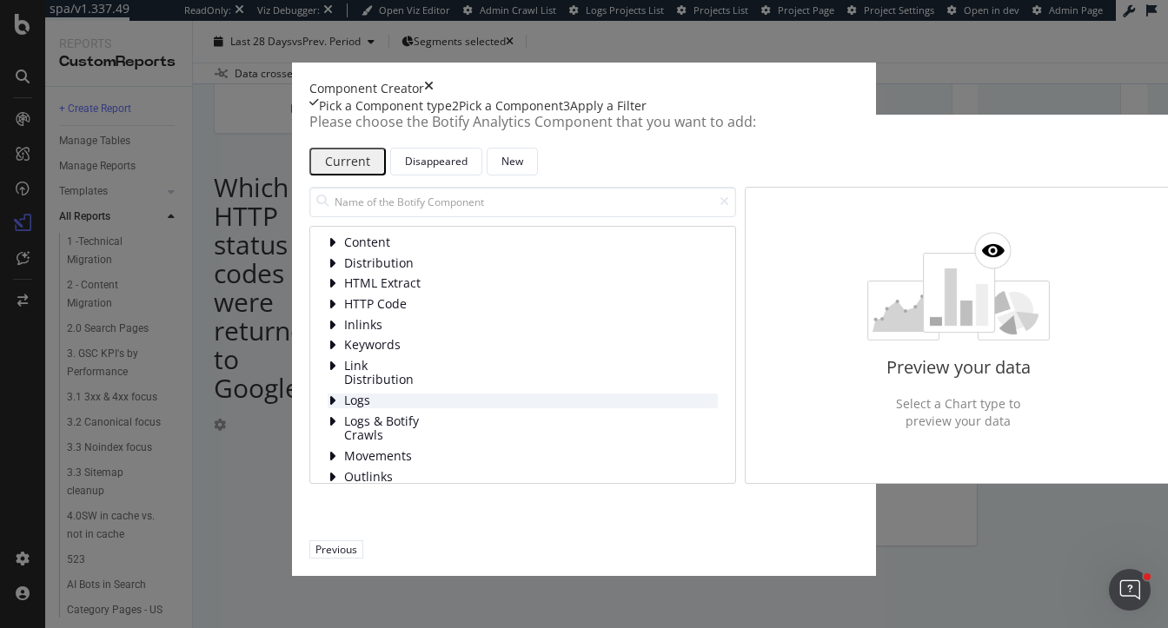
click at [328, 408] on icon "modal" at bounding box center [332, 401] width 9 height 14
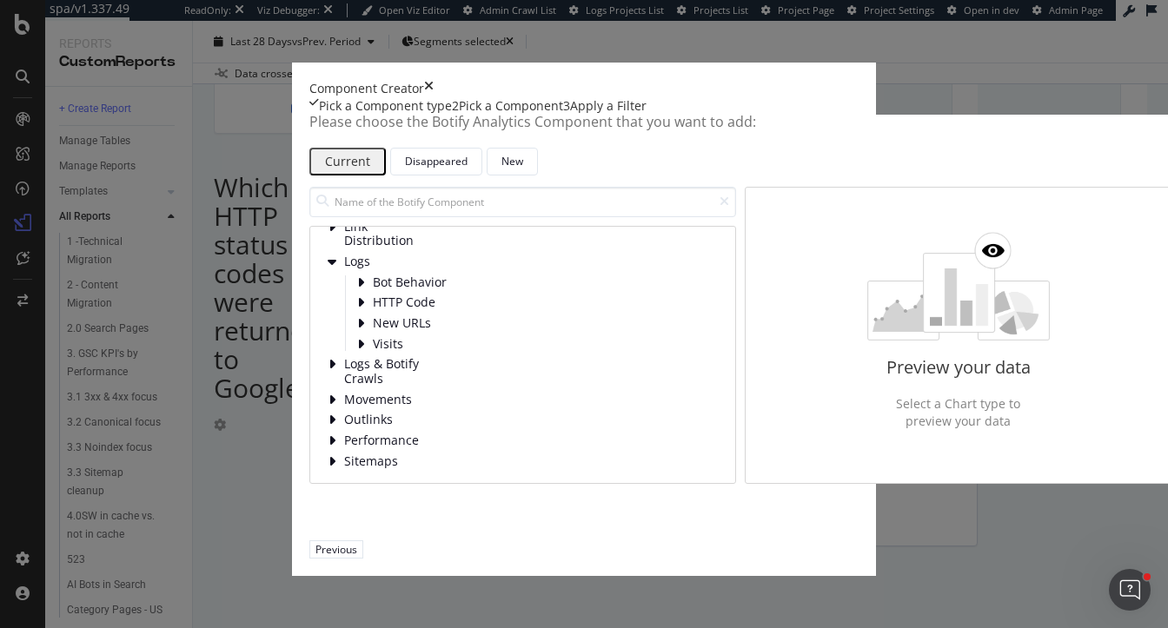
scroll to position [151, 0]
click at [356, 352] on div "Visits" at bounding box center [536, 344] width 361 height 15
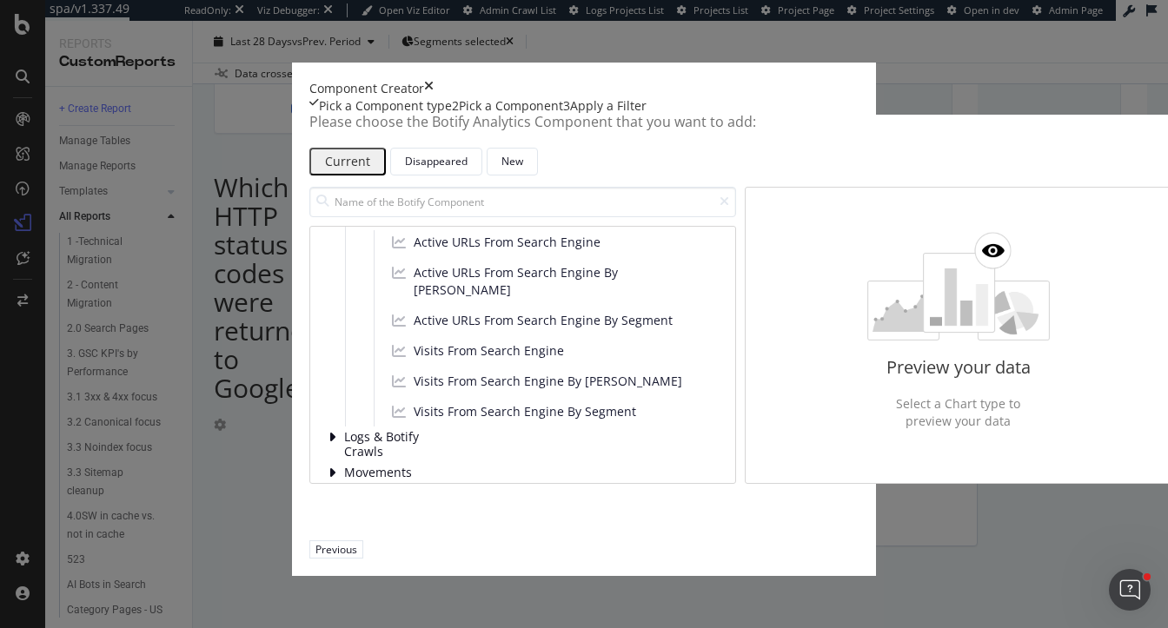
scroll to position [268, 0]
click at [414, 249] on span "Active URLs From Search Engine" at bounding box center [507, 240] width 187 height 17
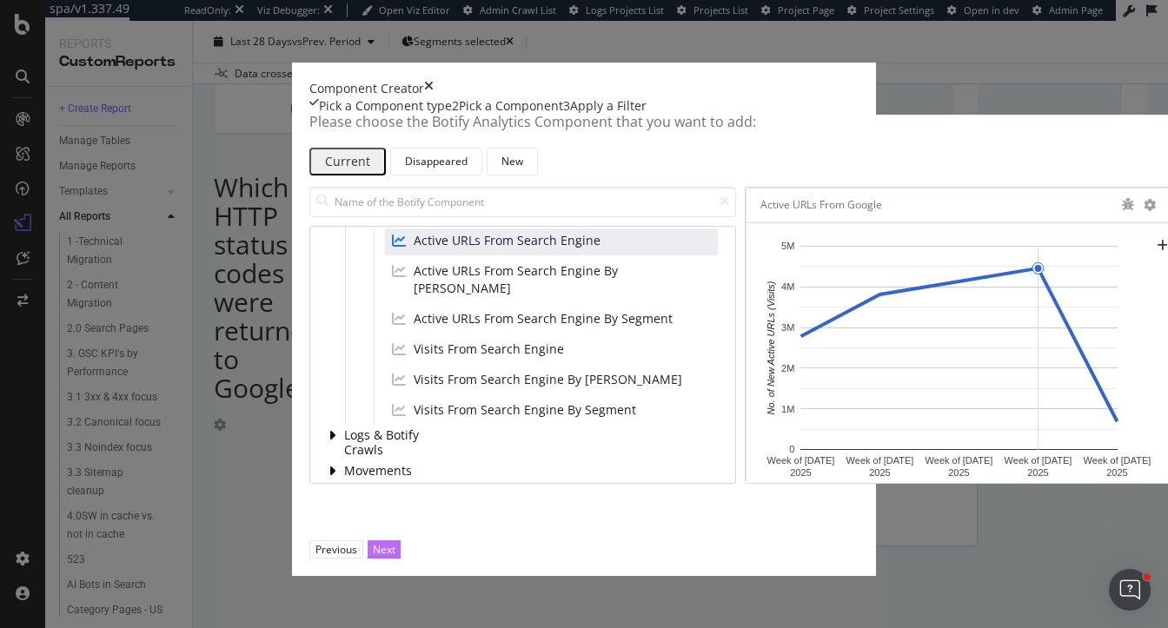
click at [395, 558] on div "Next" at bounding box center [384, 549] width 23 height 17
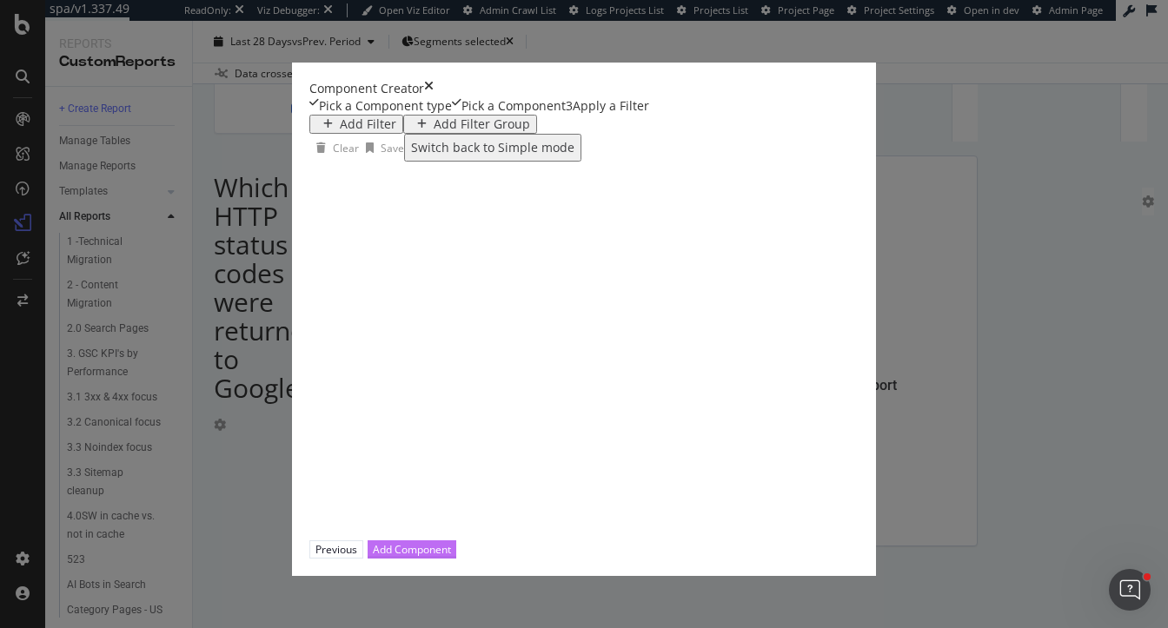
click at [451, 557] on div "Add Component" at bounding box center [412, 549] width 78 height 15
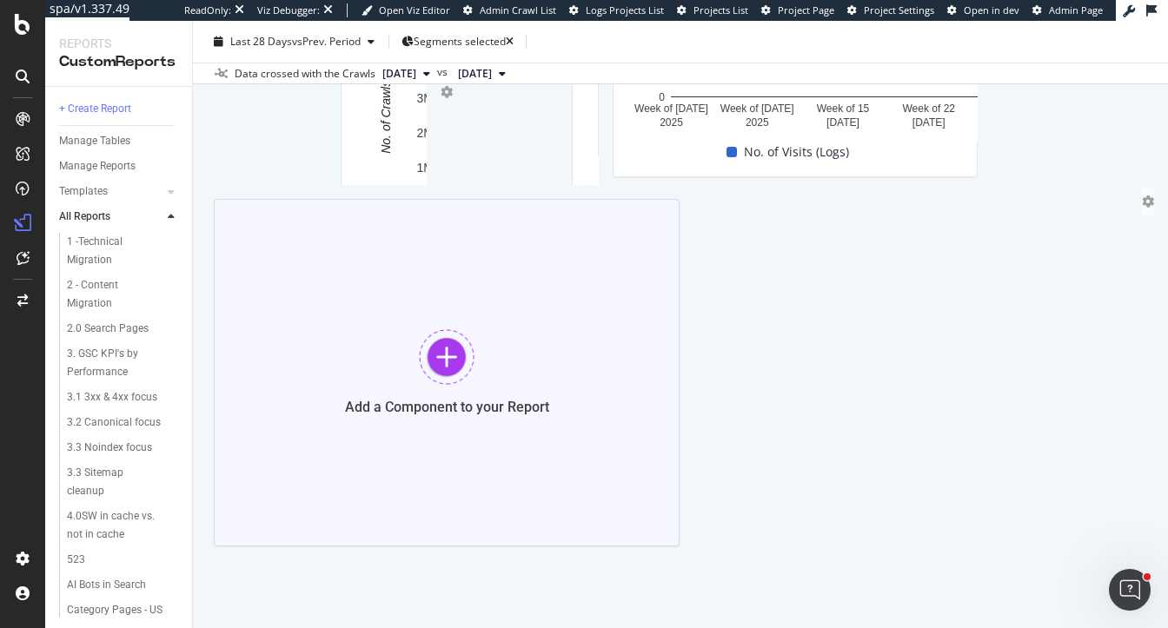
click at [679, 342] on div "Add a Component to your Report" at bounding box center [447, 373] width 466 height 348
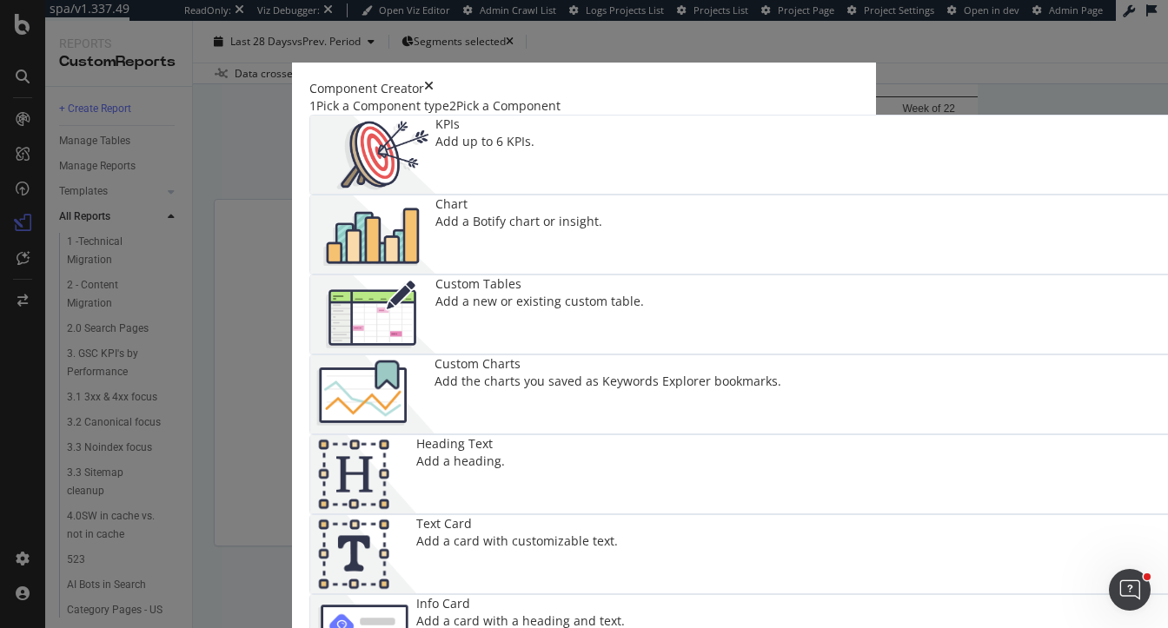
click at [435, 228] on img "modal" at bounding box center [372, 235] width 125 height 78
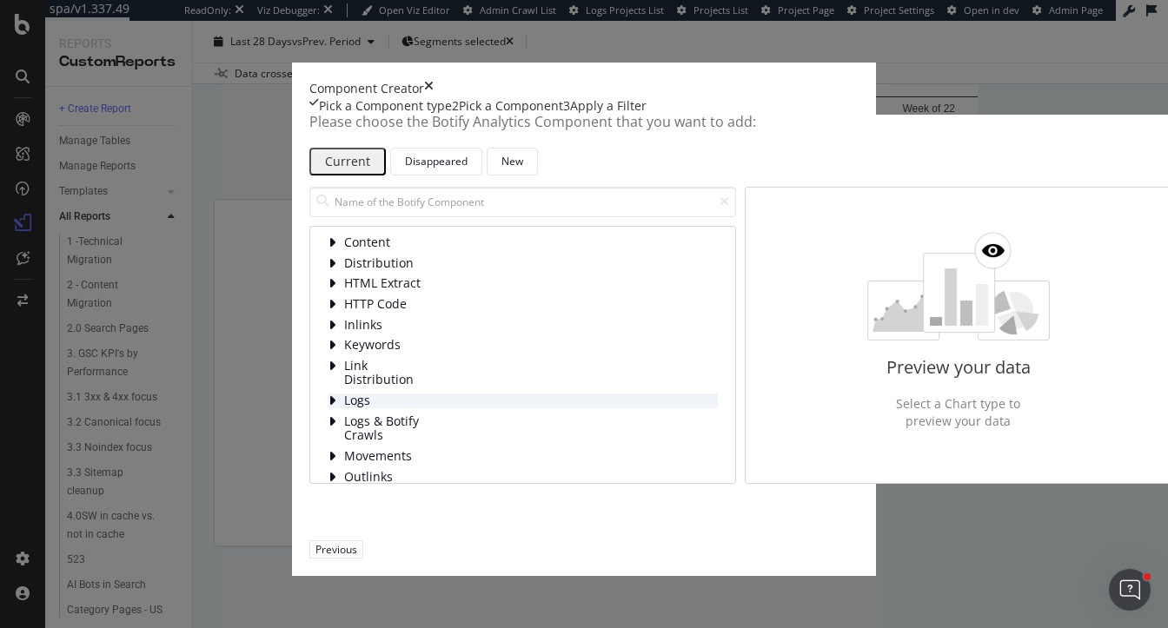
click at [344, 408] on span "Logs" at bounding box center [382, 401] width 77 height 15
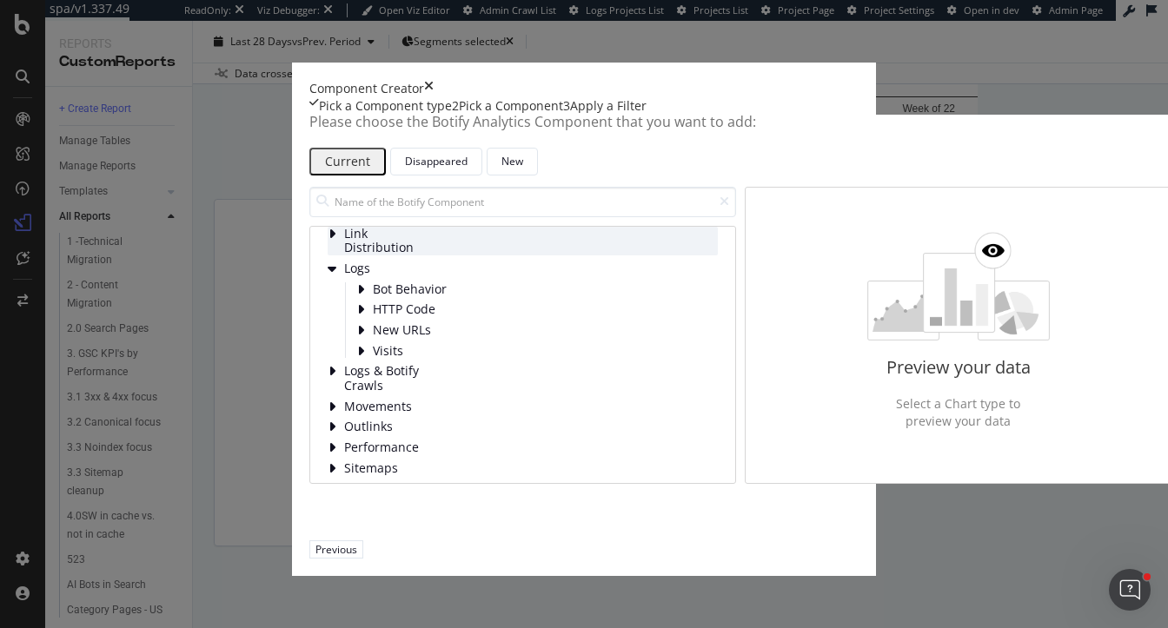
scroll to position [169, 0]
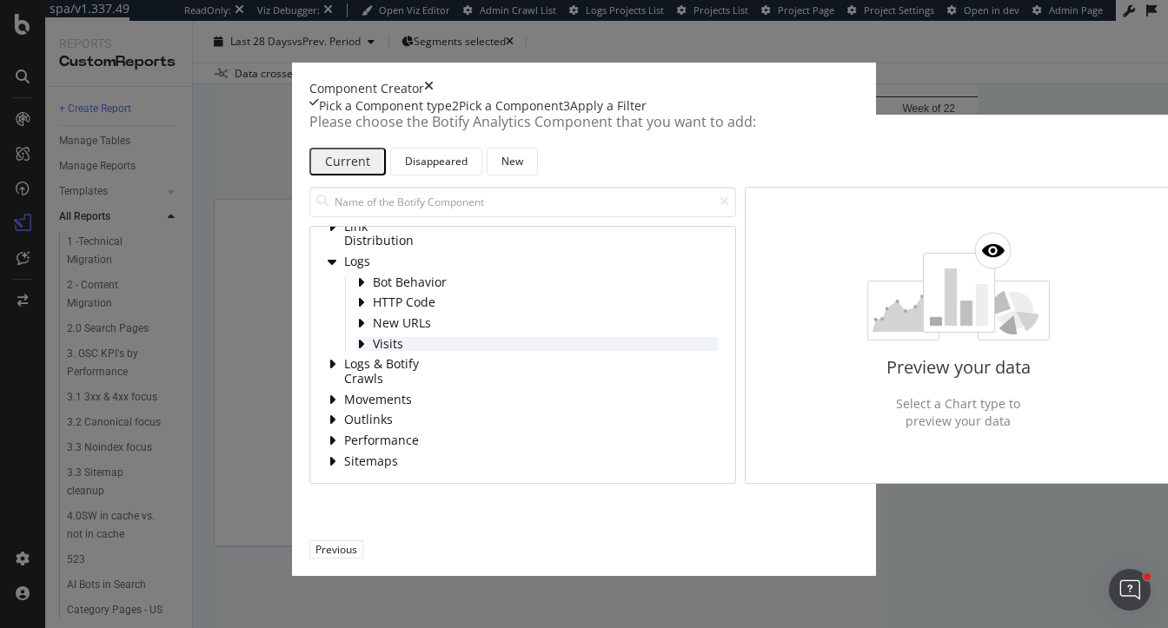
click at [373, 352] on span "Visits" at bounding box center [411, 344] width 77 height 15
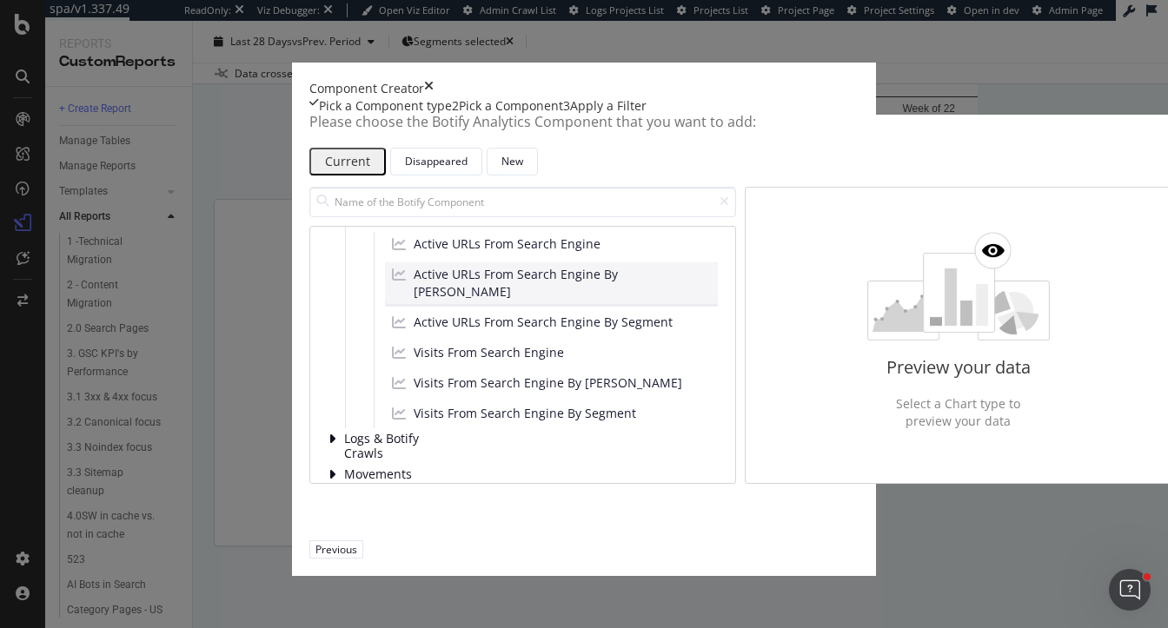
scroll to position [265, 0]
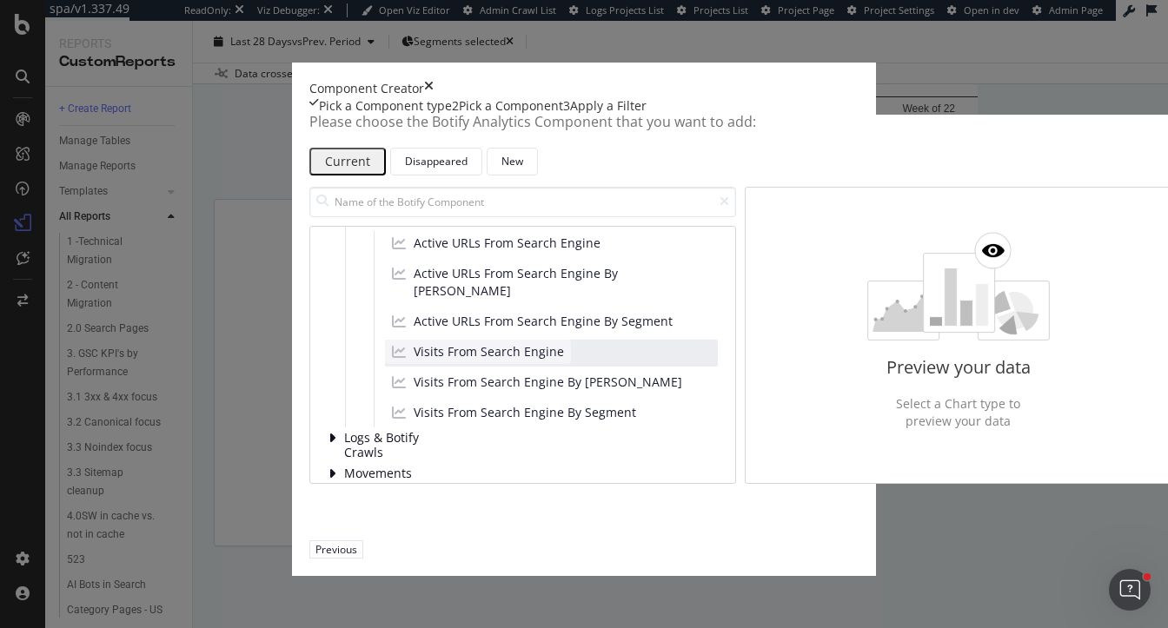
click at [414, 361] on span "Visits From Search Engine" at bounding box center [489, 351] width 150 height 17
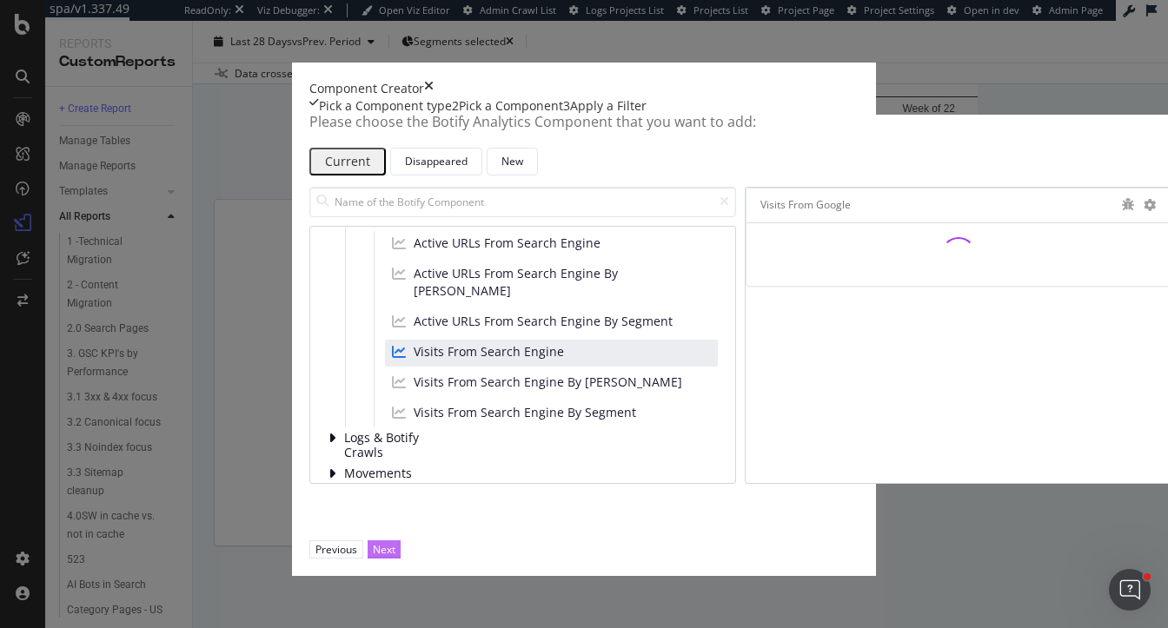
click at [395, 557] on div "Next" at bounding box center [384, 549] width 23 height 15
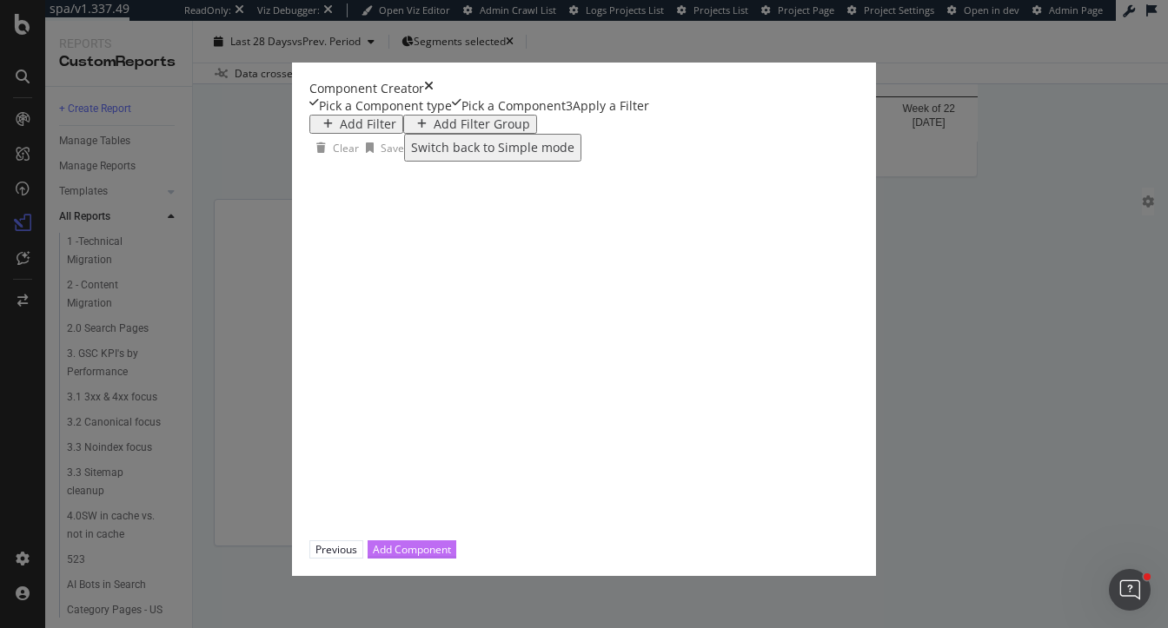
click at [451, 557] on div "Add Component" at bounding box center [412, 549] width 78 height 15
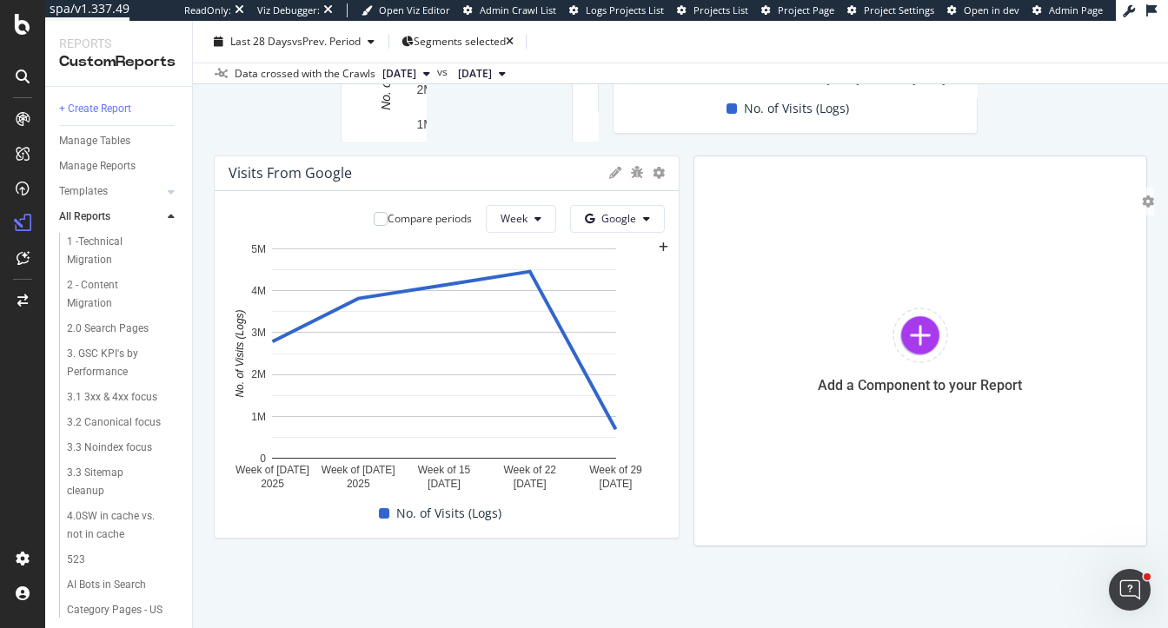
scroll to position [2892, 0]
click at [640, 401] on div "OpenAI" at bounding box center [626, 390] width 120 height 25
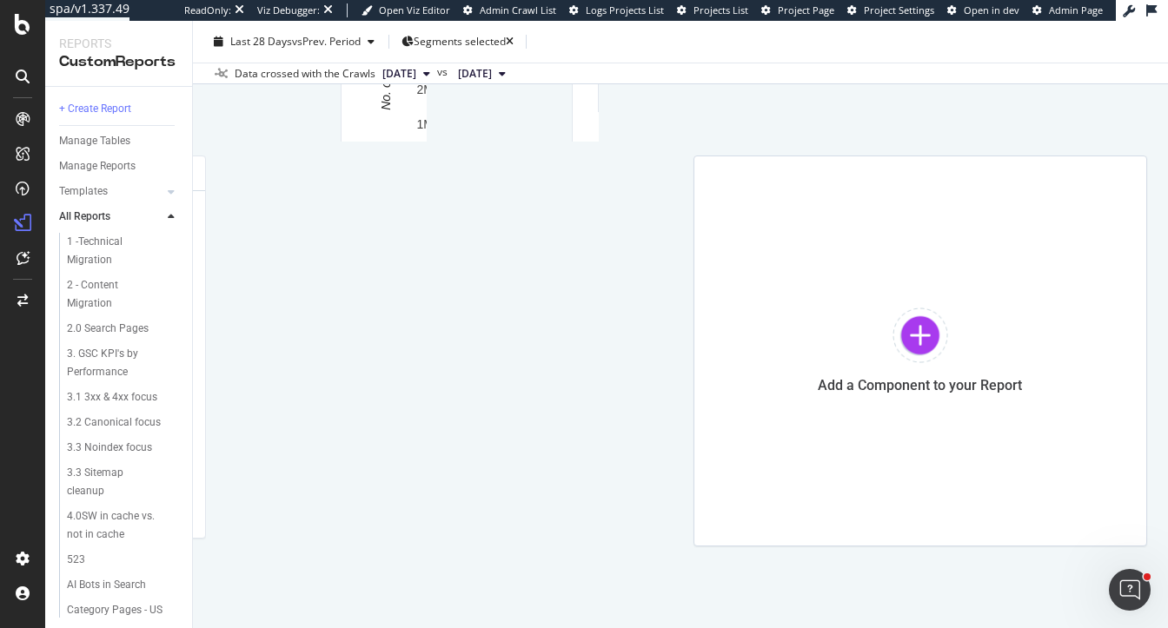
drag, startPoint x: 472, startPoint y: 256, endPoint x: 958, endPoint y: 268, distance: 486.7
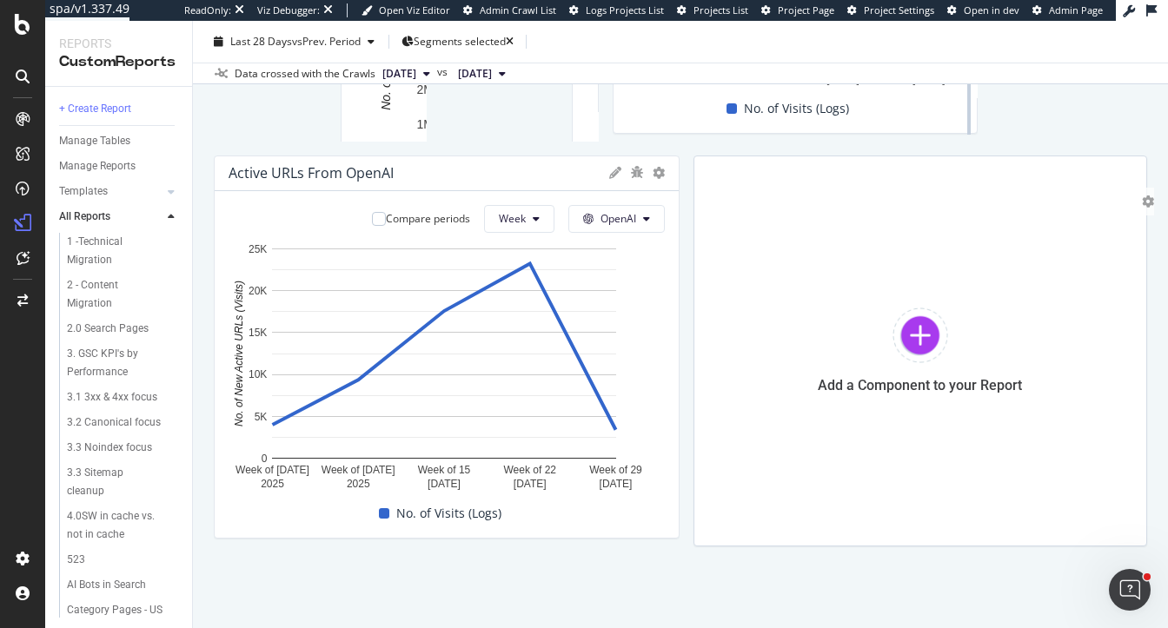
scroll to position [3326, 0]
click at [892, 329] on div at bounding box center [920, 336] width 56 height 56
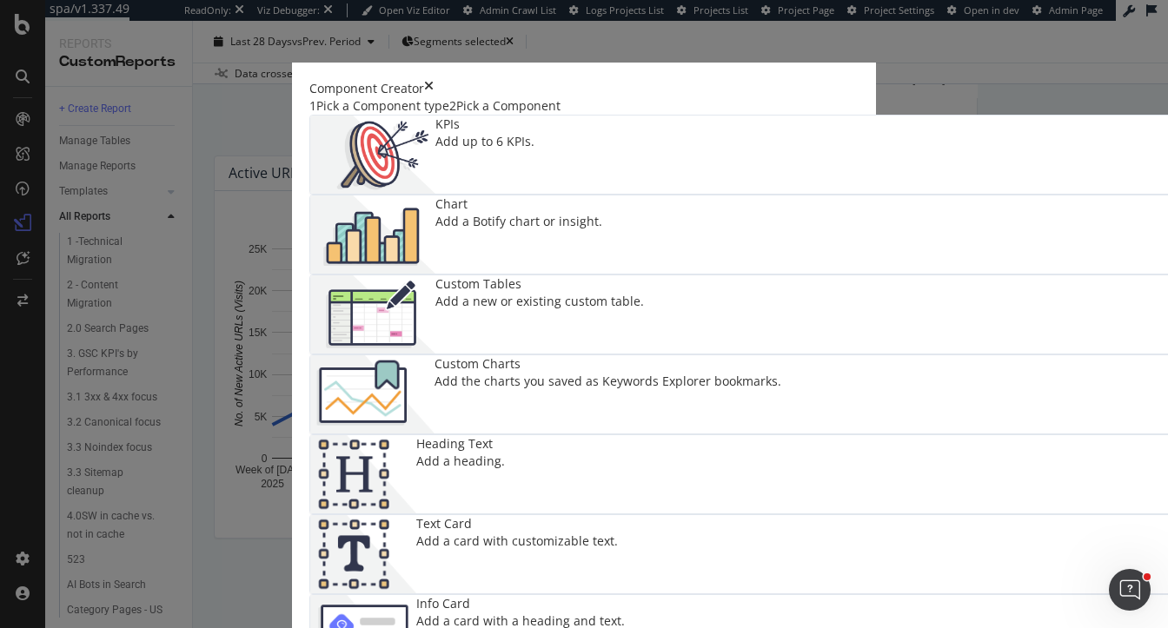
click at [602, 242] on div "Chart Add a Botify chart or insight." at bounding box center [518, 235] width 167 height 78
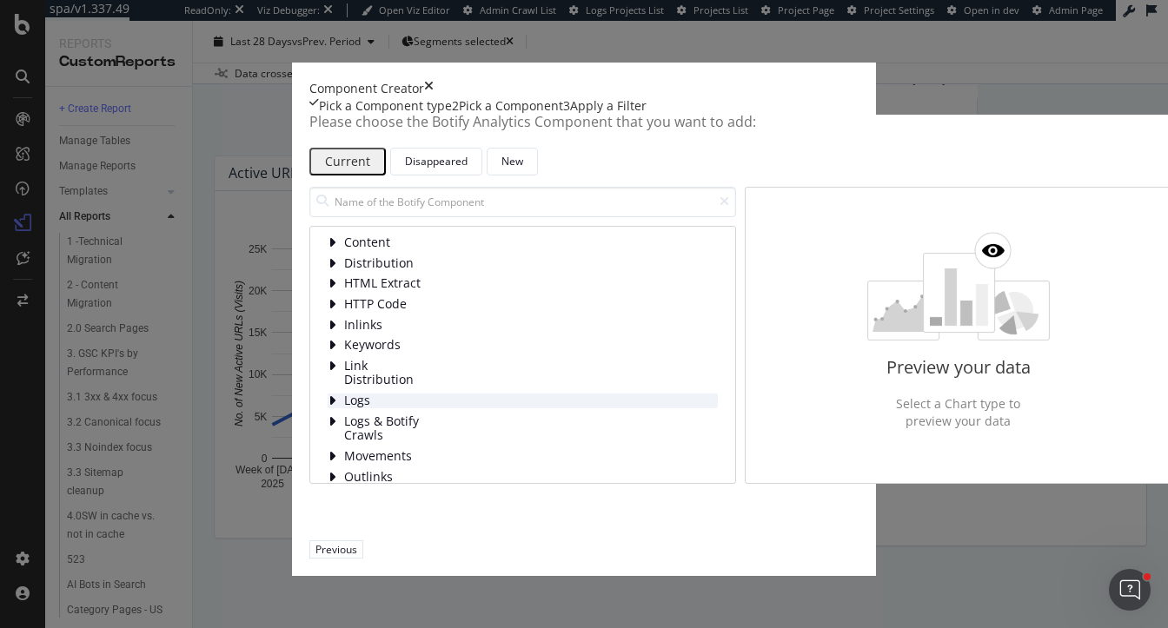
click at [344, 408] on span "Logs" at bounding box center [382, 401] width 77 height 15
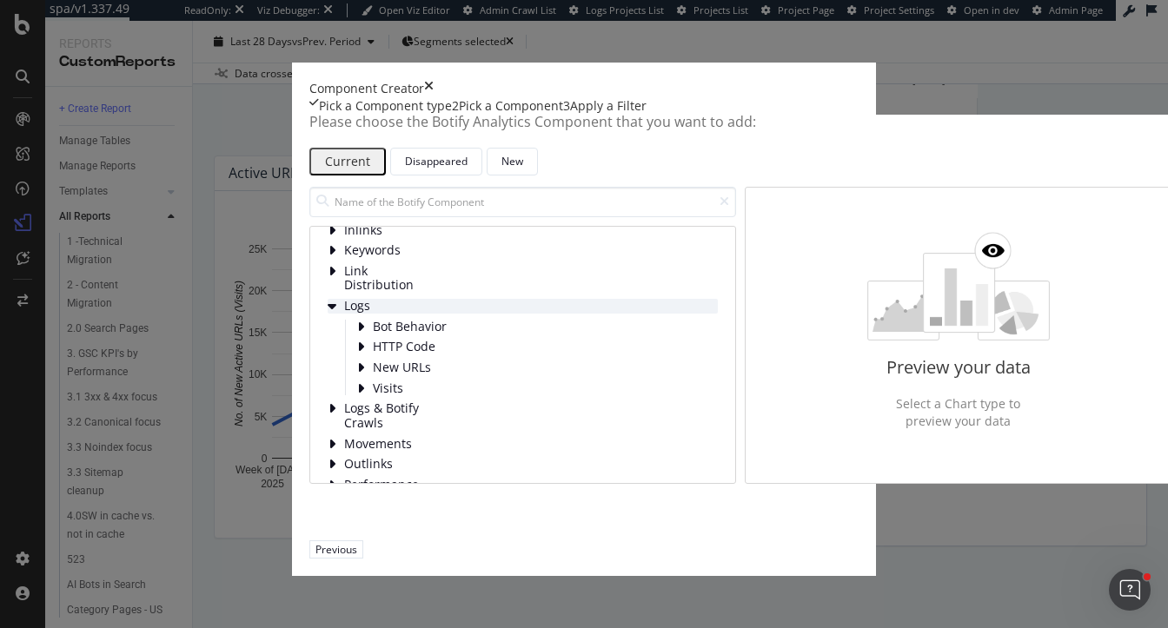
scroll to position [119, 0]
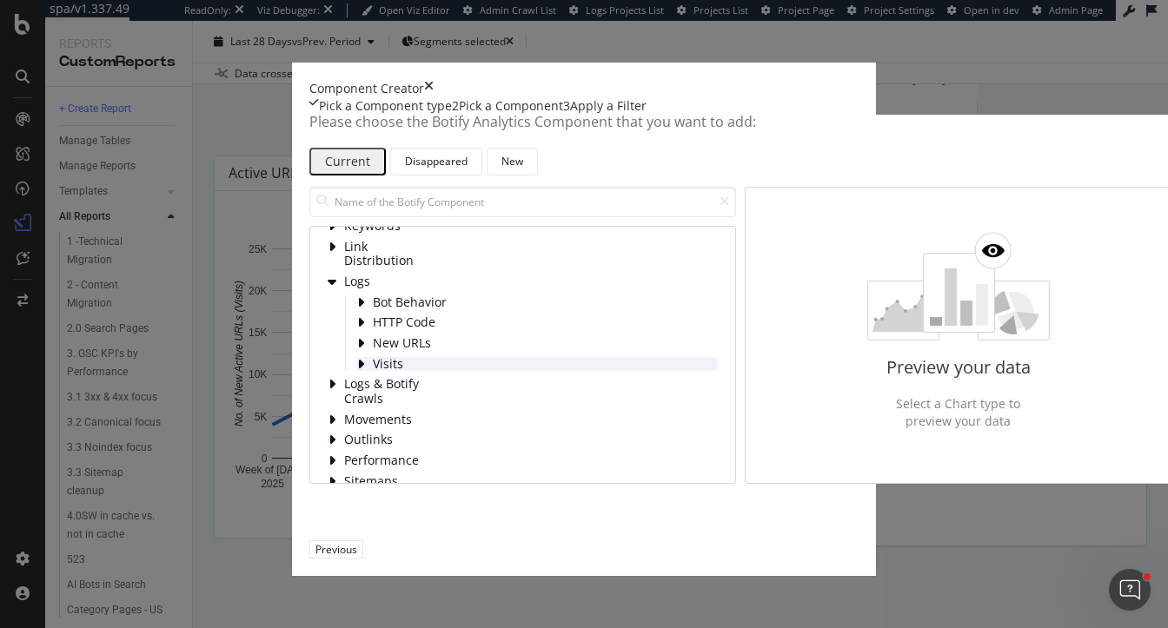
click at [373, 372] on span "Visits" at bounding box center [411, 364] width 77 height 15
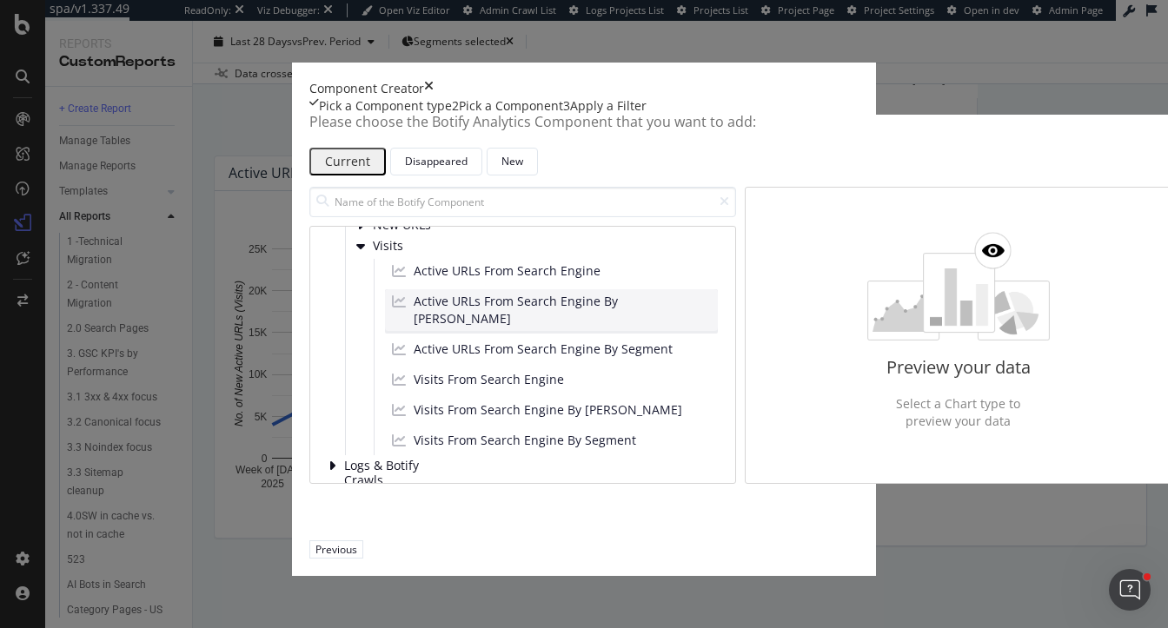
scroll to position [243, 0]
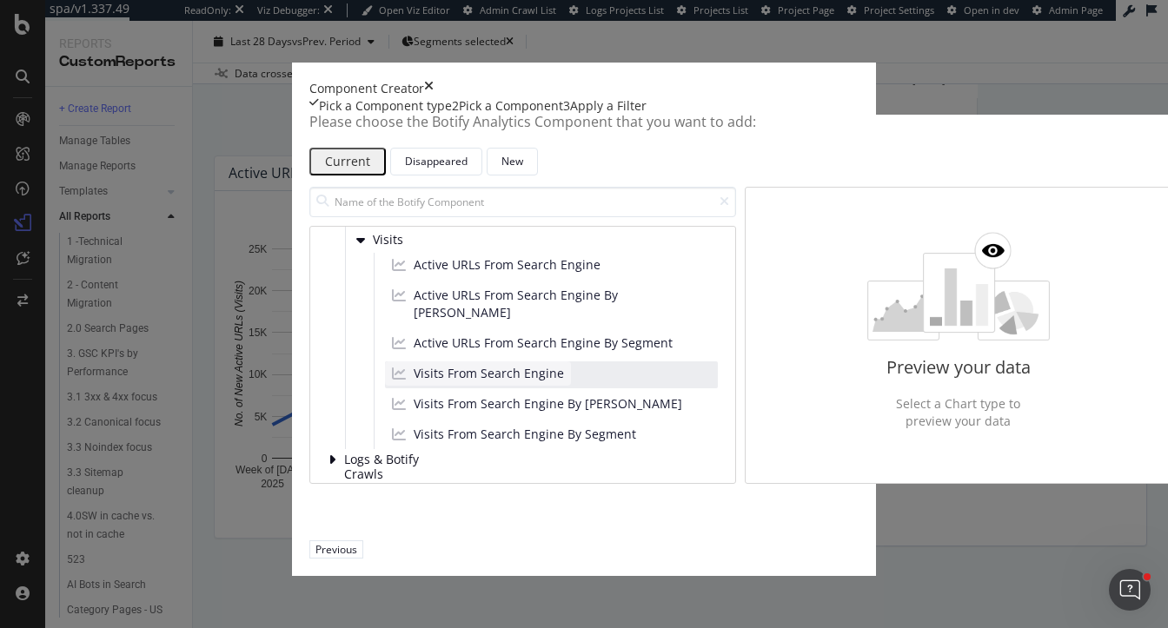
click at [414, 382] on span "Visits From Search Engine" at bounding box center [489, 373] width 150 height 17
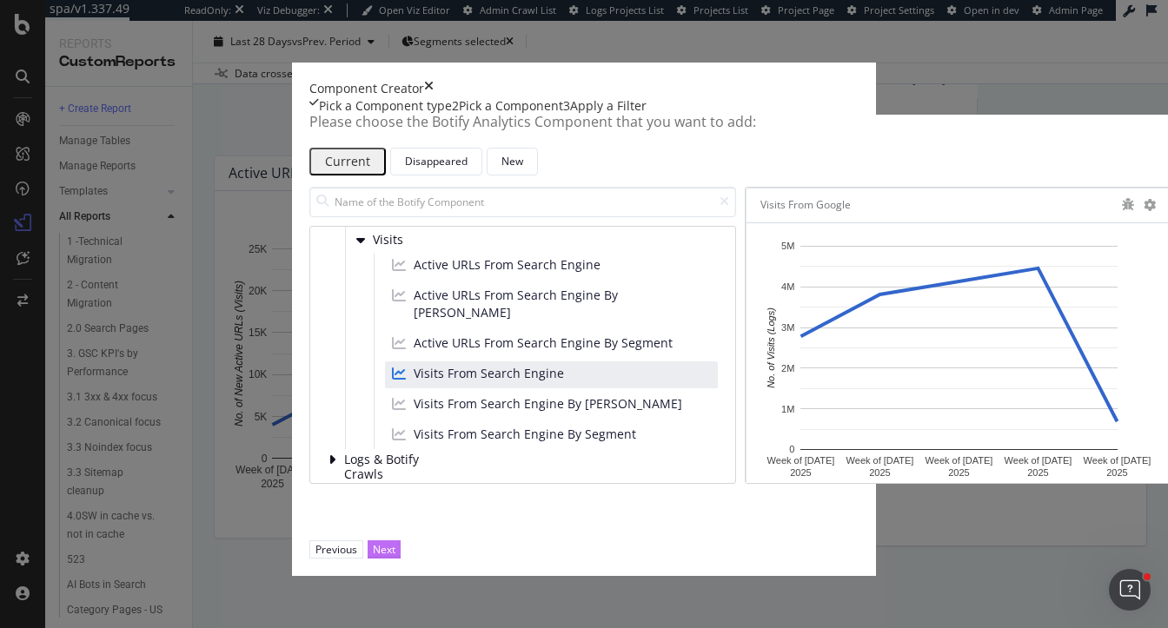
click at [395, 557] on div "Next" at bounding box center [384, 549] width 23 height 15
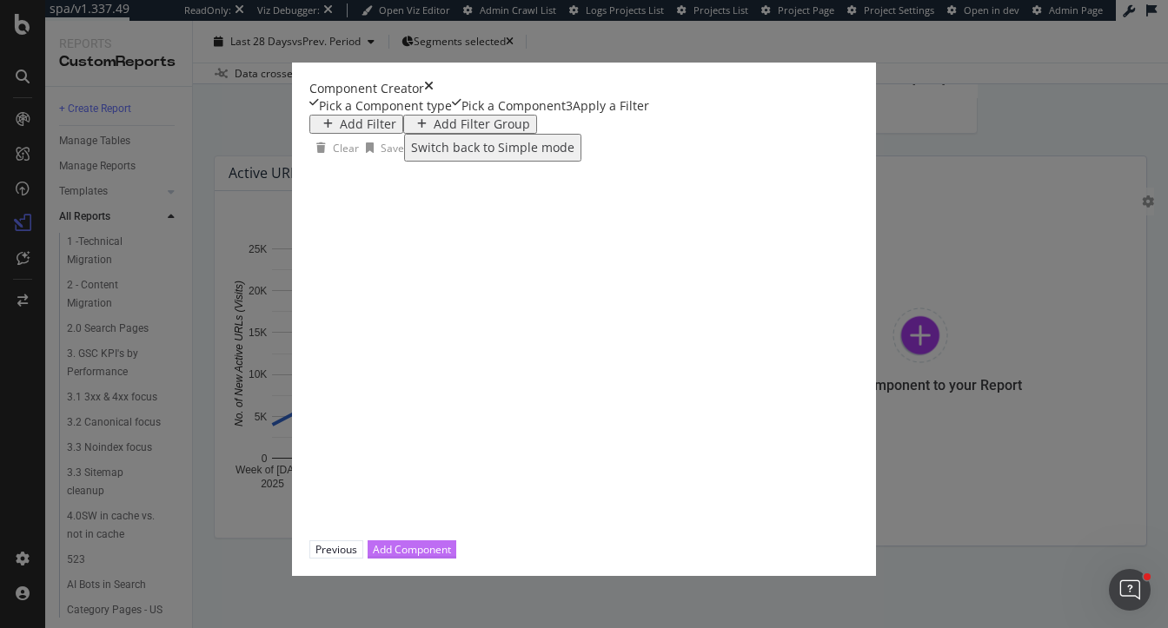
click at [451, 558] on div "Add Component" at bounding box center [412, 549] width 78 height 17
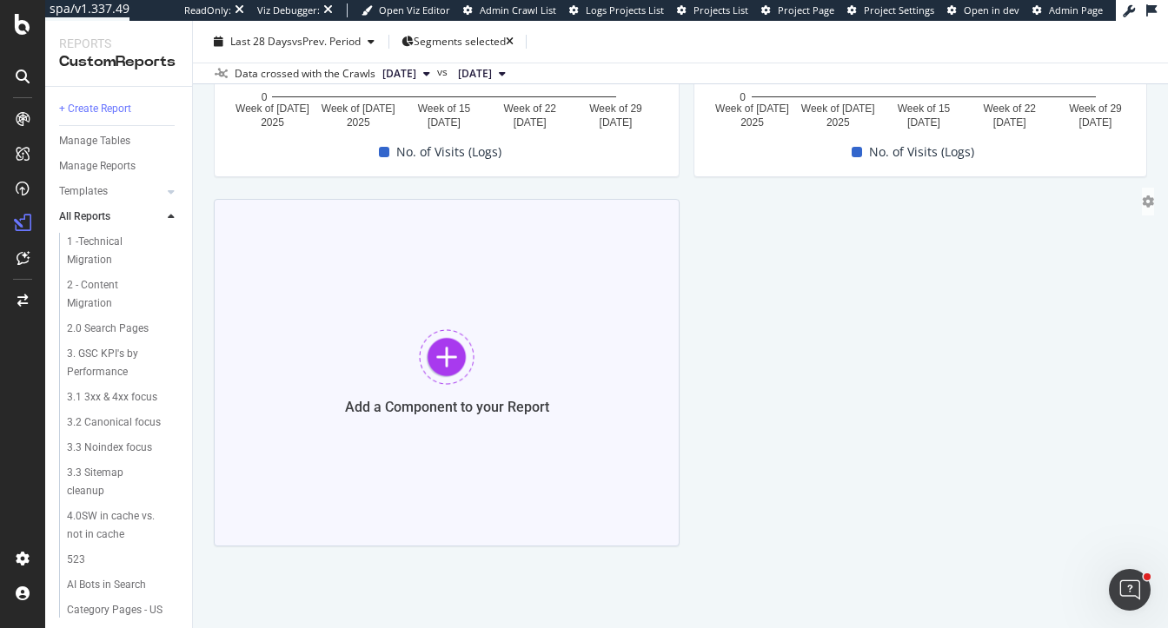
scroll to position [3264, 0]
click at [474, 385] on div at bounding box center [447, 357] width 56 height 56
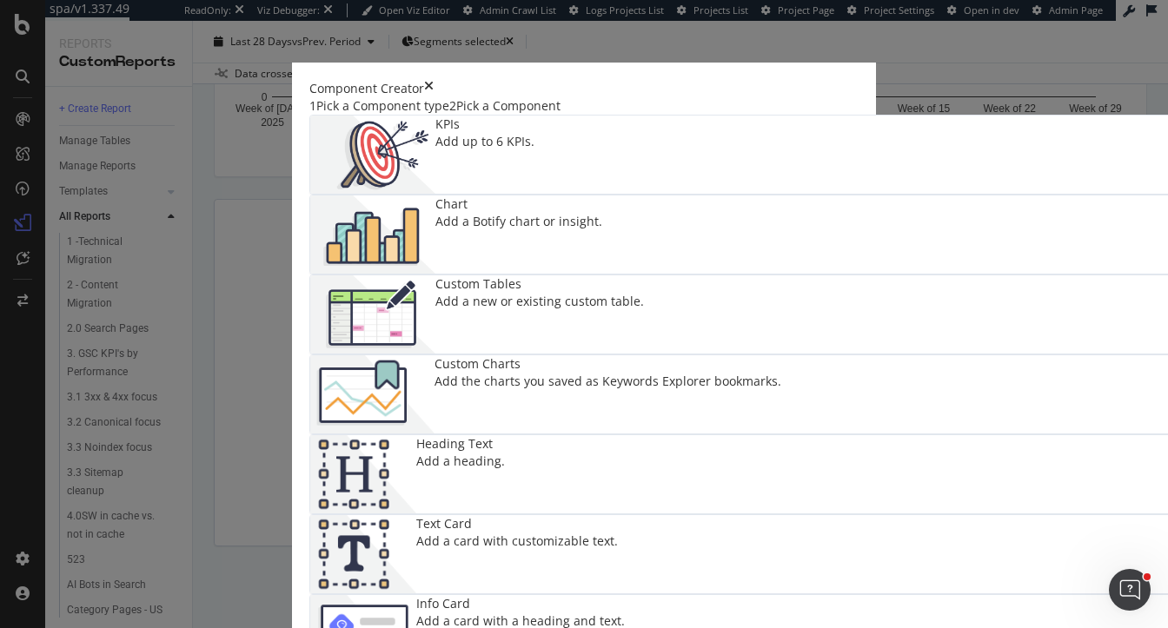
click at [435, 202] on img "modal" at bounding box center [372, 235] width 125 height 78
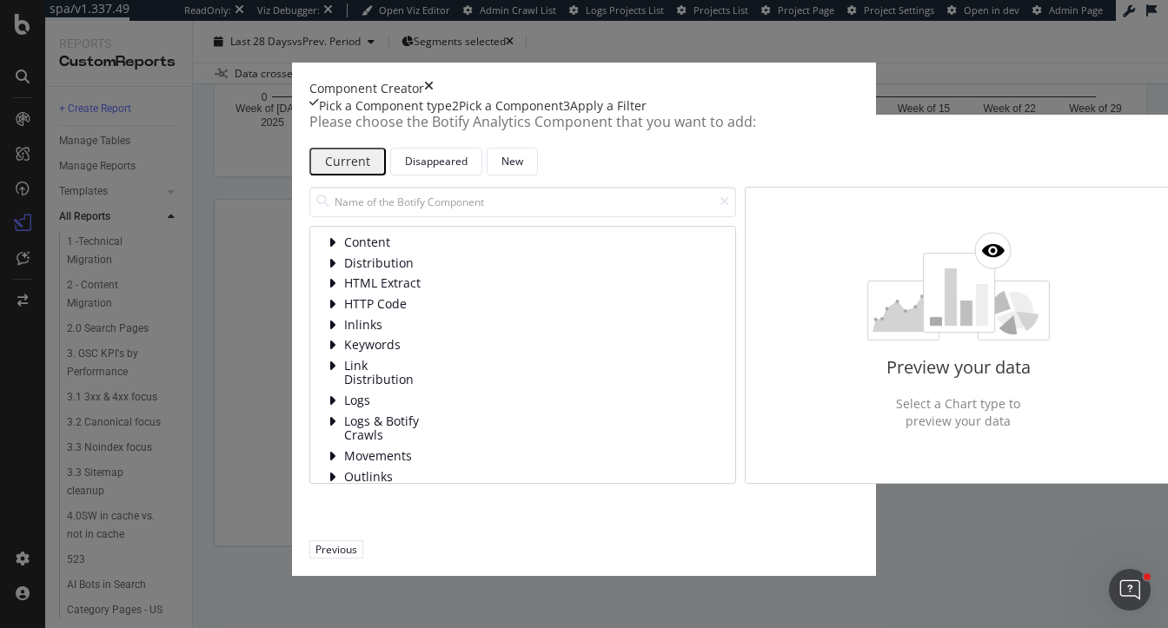
click at [328, 454] on div "Content Distribution HTML Extract HTTP Code Inlinks Keywords Link Distribution …" at bounding box center [523, 380] width 390 height 290
click at [344, 408] on span "Logs" at bounding box center [382, 401] width 77 height 15
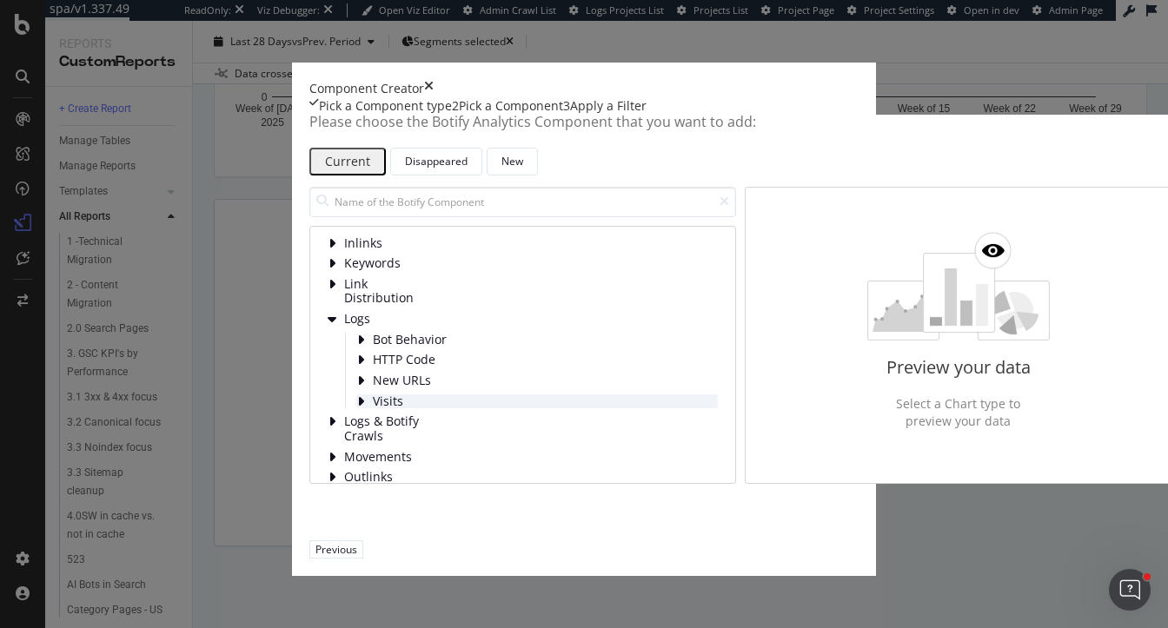
click at [373, 409] on span "Visits" at bounding box center [411, 401] width 77 height 15
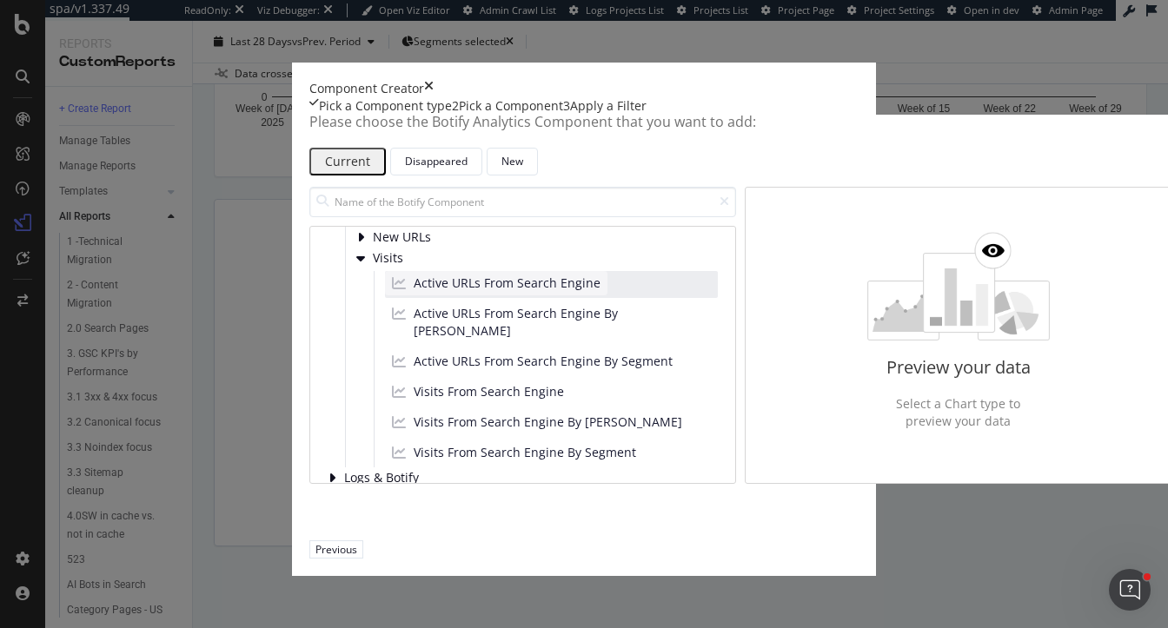
scroll to position [239, 0]
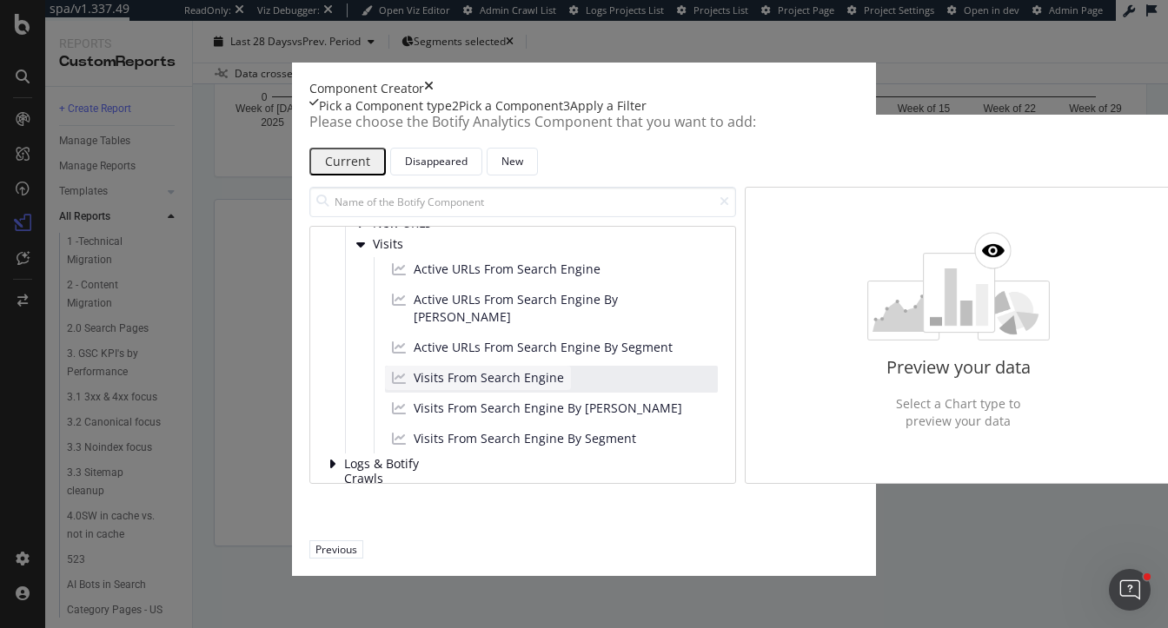
click at [414, 387] on span "Visits From Search Engine" at bounding box center [489, 377] width 150 height 17
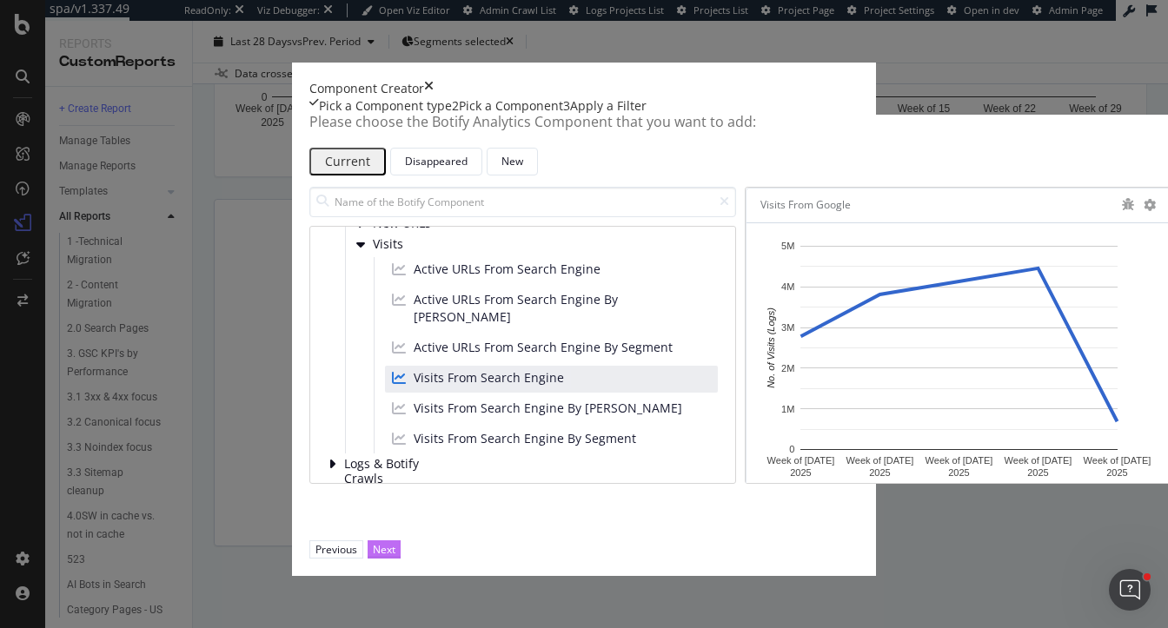
click at [395, 557] on div "Next" at bounding box center [384, 549] width 23 height 15
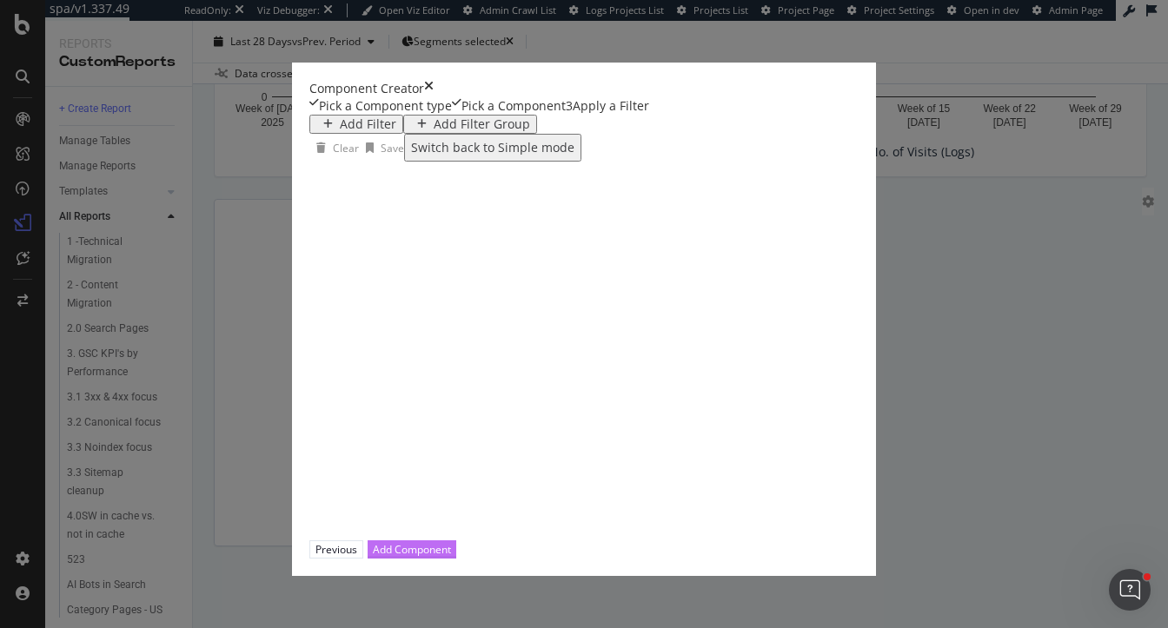
click at [451, 557] on div "Add Component" at bounding box center [412, 549] width 78 height 15
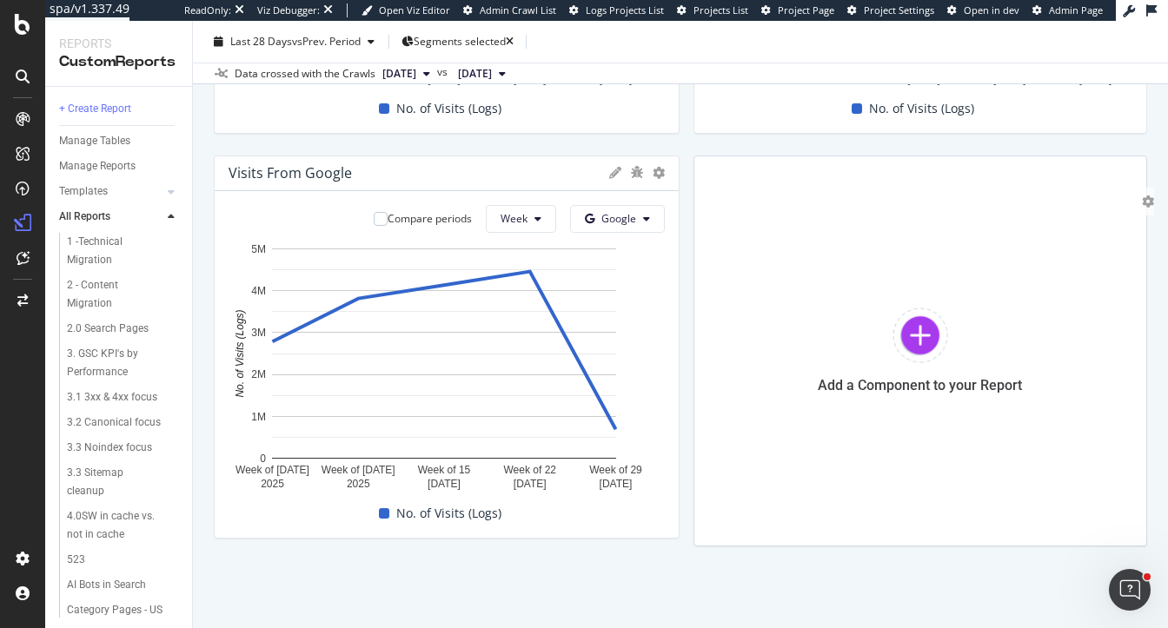
scroll to position [3184, 0]
click at [606, 473] on div "Bing" at bounding box center [626, 470] width 120 height 25
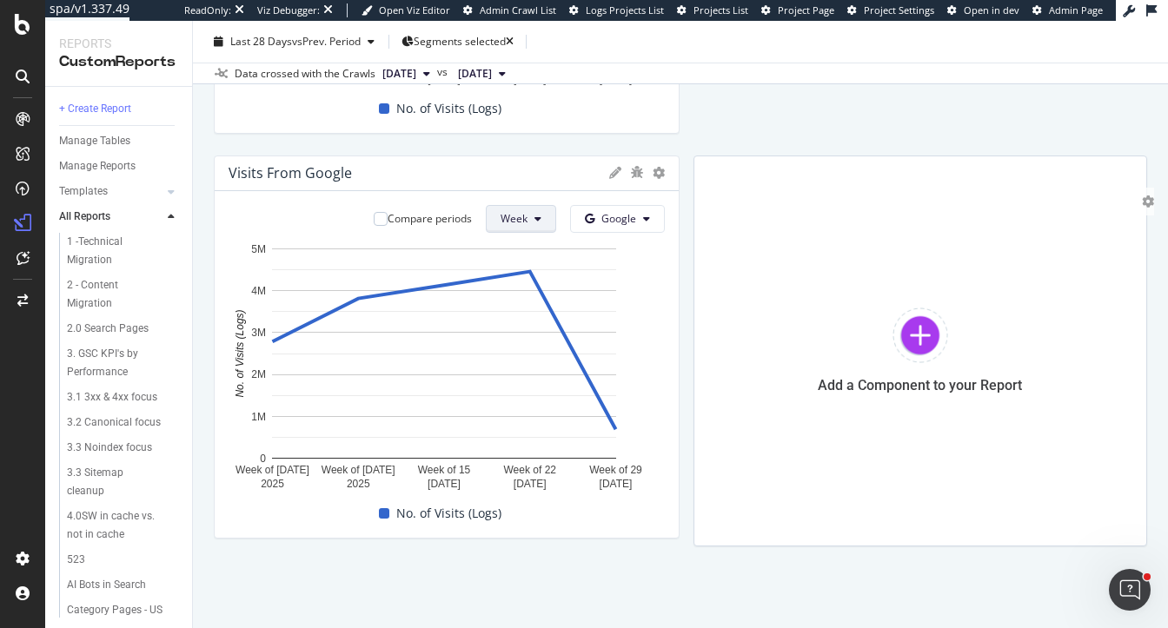
click at [541, 224] on icon at bounding box center [537, 219] width 7 height 10
click at [636, 226] on span "Google" at bounding box center [618, 218] width 35 height 15
click at [1091, 500] on span "OpenAI" at bounding box center [1113, 503] width 64 height 16
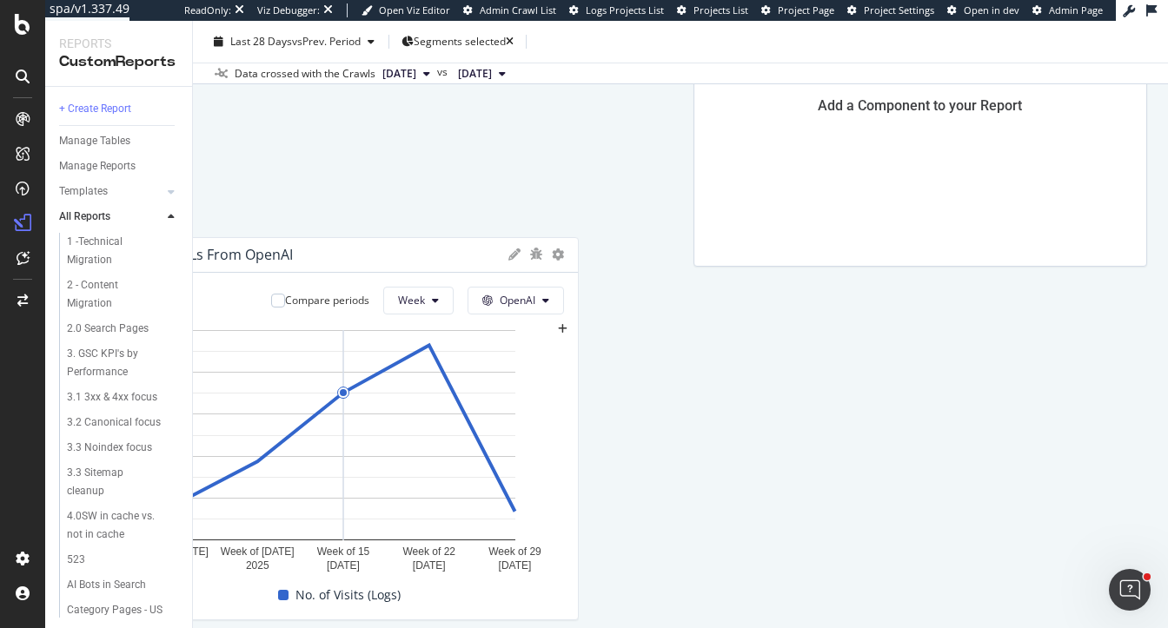
scroll to position [3731, 0]
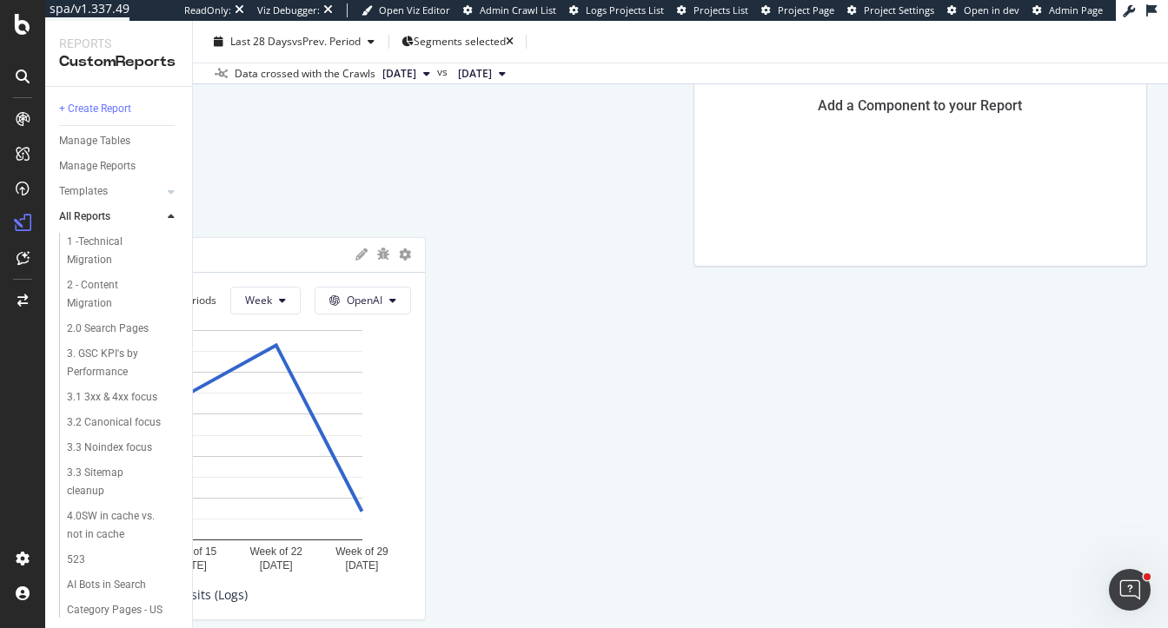
drag, startPoint x: 939, startPoint y: 159, endPoint x: 686, endPoint y: 508, distance: 431.2
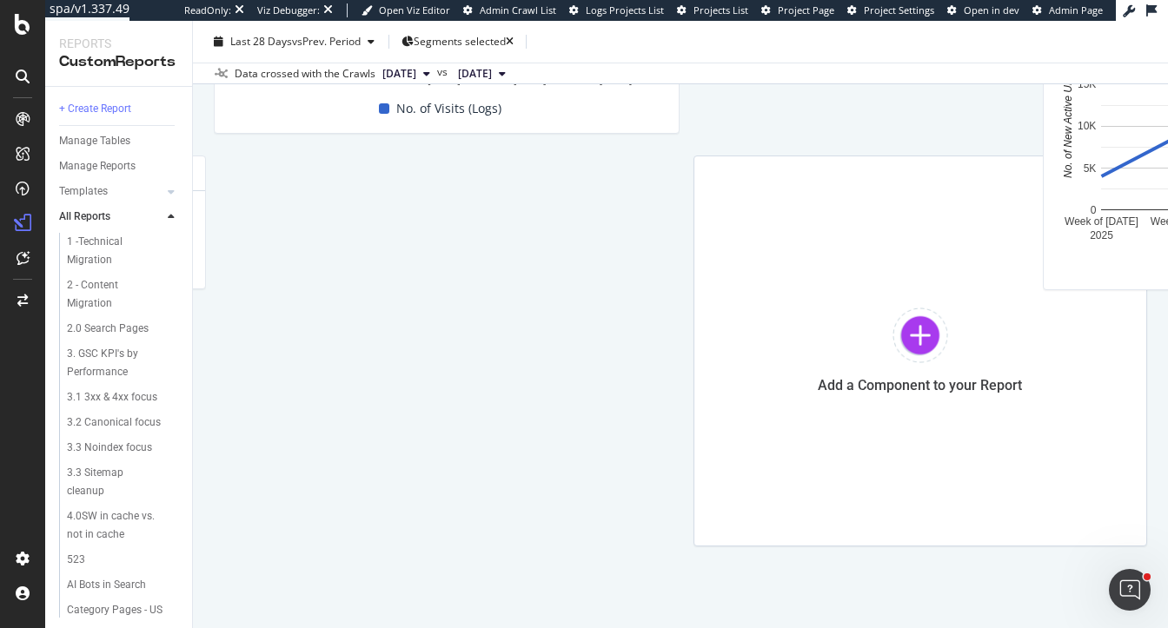
scroll to position [3313, 0]
drag, startPoint x: 614, startPoint y: 422, endPoint x: 969, endPoint y: 559, distance: 379.9
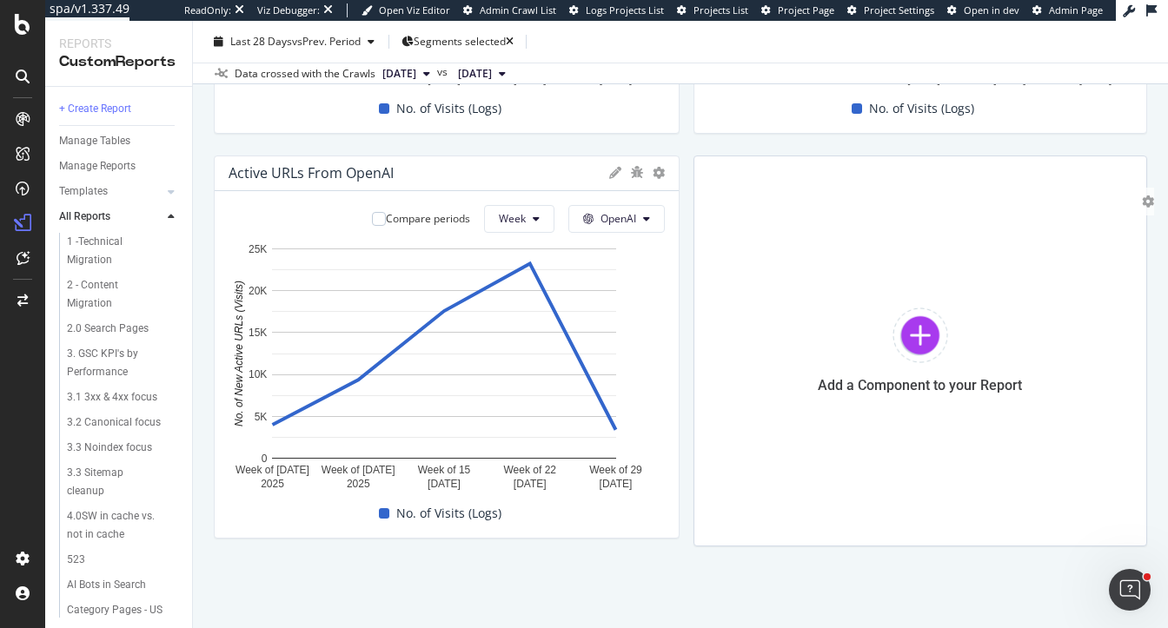
scroll to position [3357, 0]
click at [665, 179] on icon at bounding box center [659, 173] width 12 height 12
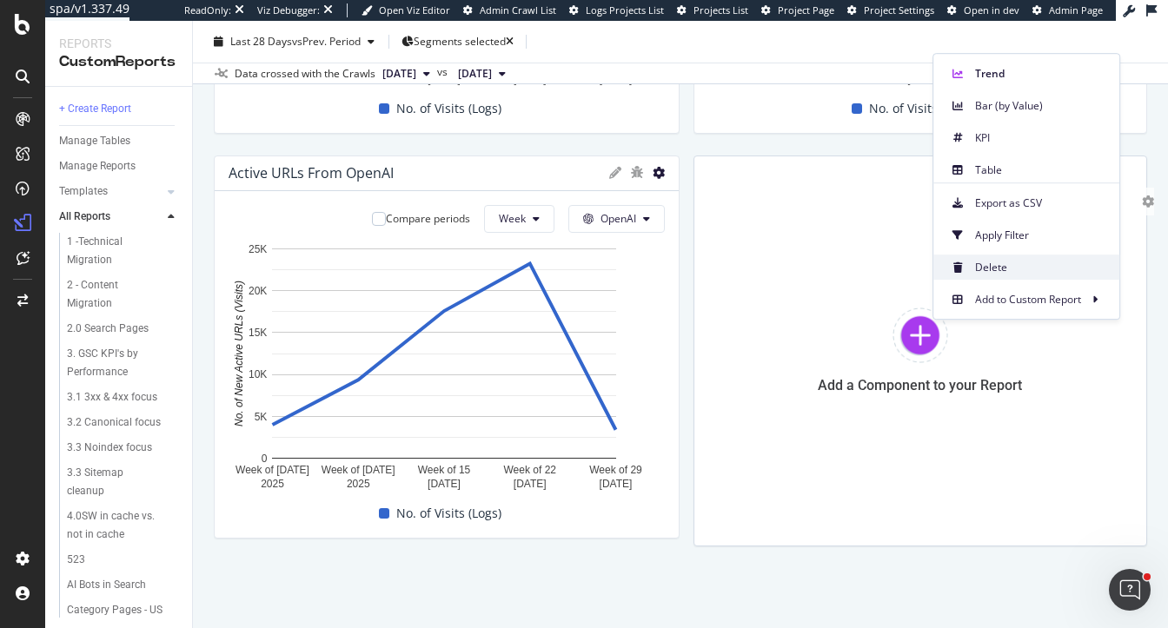
click at [989, 275] on div "Delete" at bounding box center [1026, 267] width 186 height 25
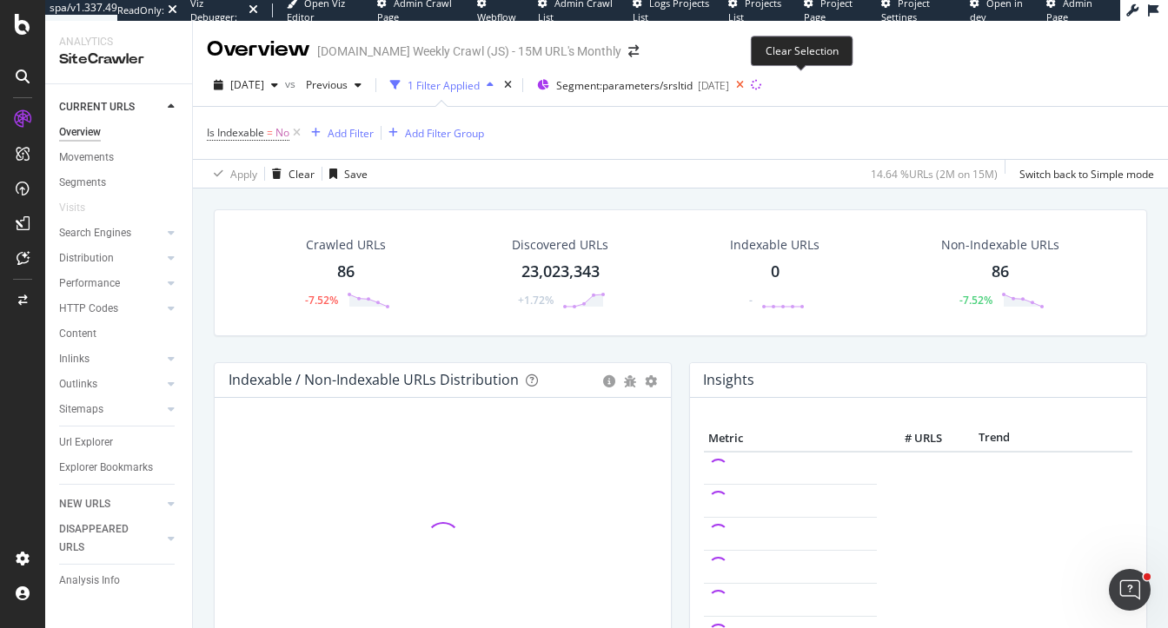
click at [751, 86] on icon at bounding box center [740, 85] width 22 height 24
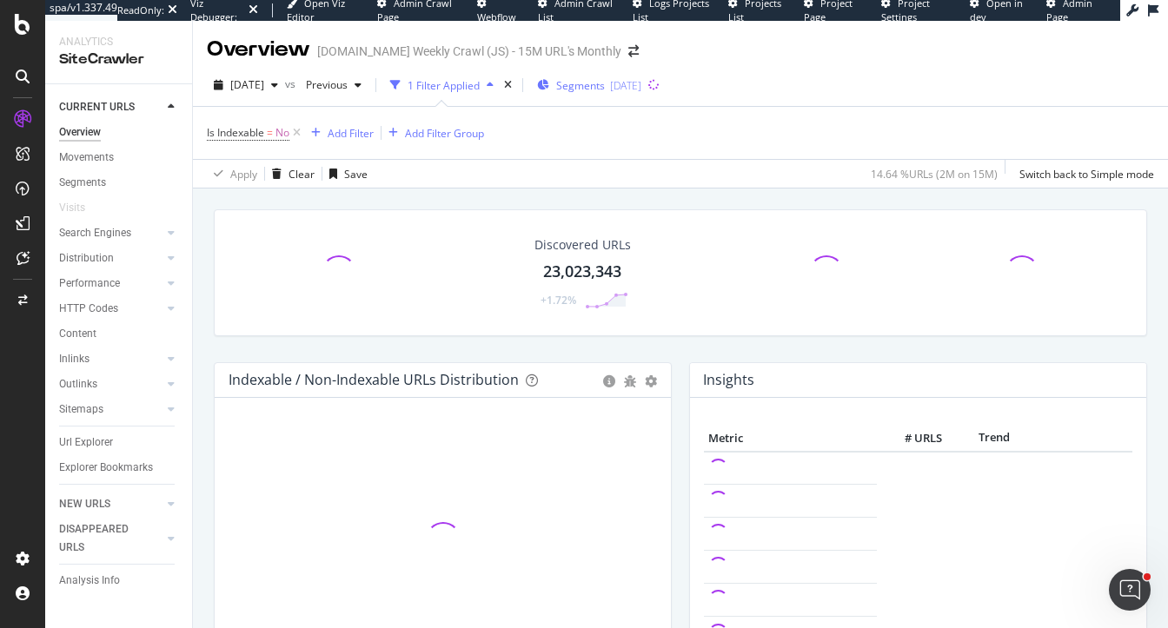
click at [549, 83] on icon "button" at bounding box center [543, 85] width 12 height 10
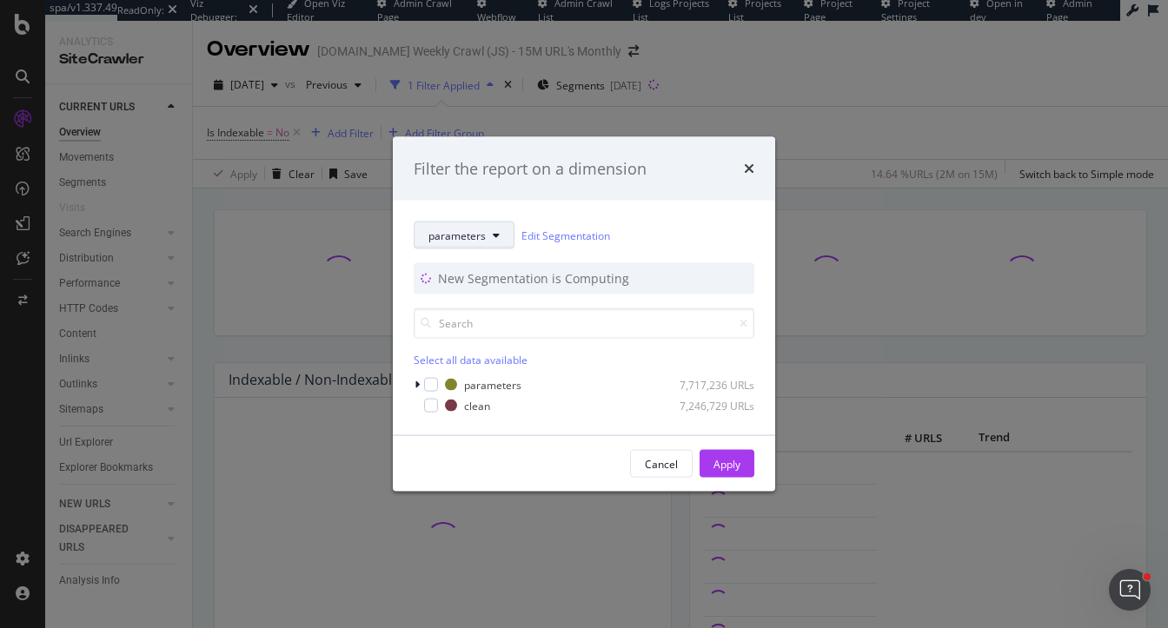
click at [447, 247] on button "parameters" at bounding box center [464, 236] width 101 height 28
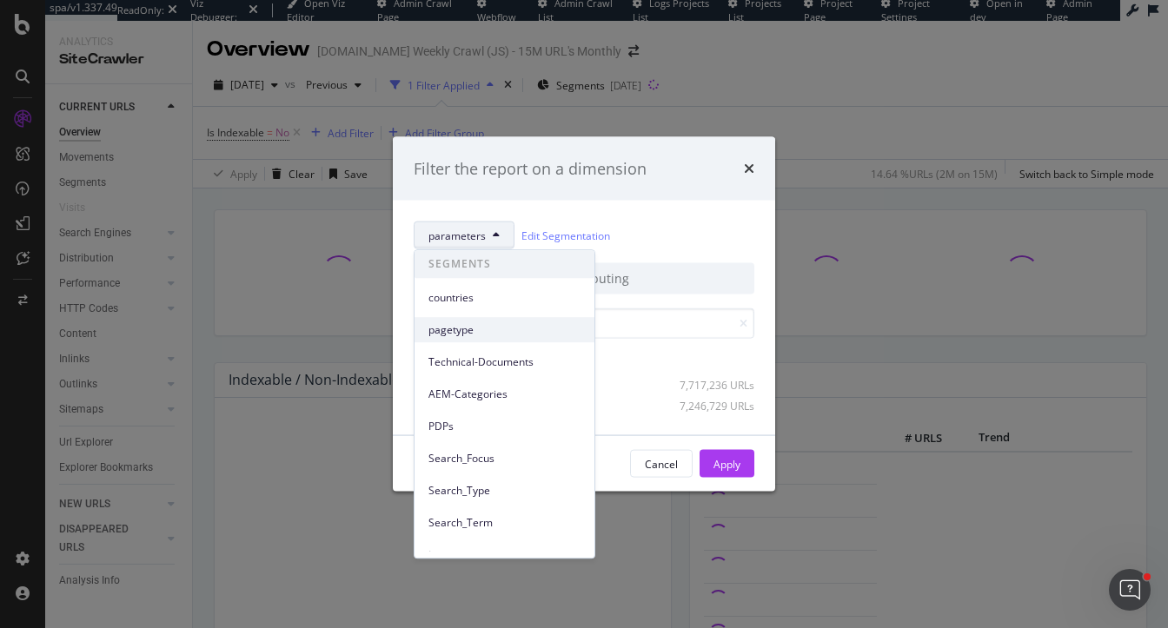
click at [461, 337] on span "pagetype" at bounding box center [504, 330] width 152 height 16
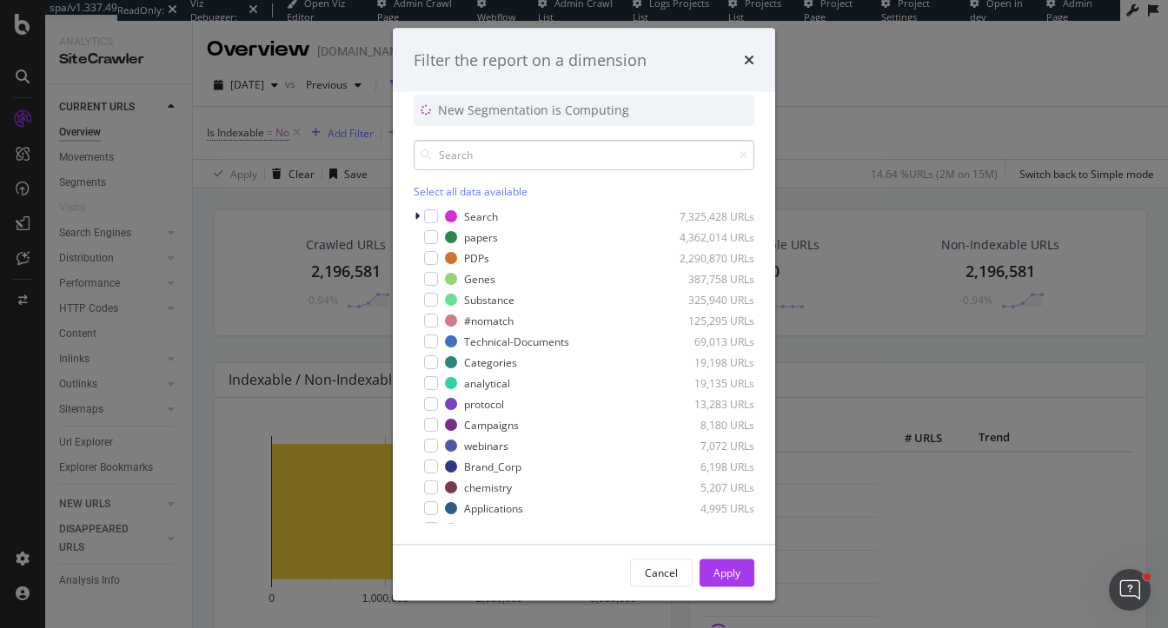
click at [460, 154] on input "modal" at bounding box center [584, 155] width 341 height 30
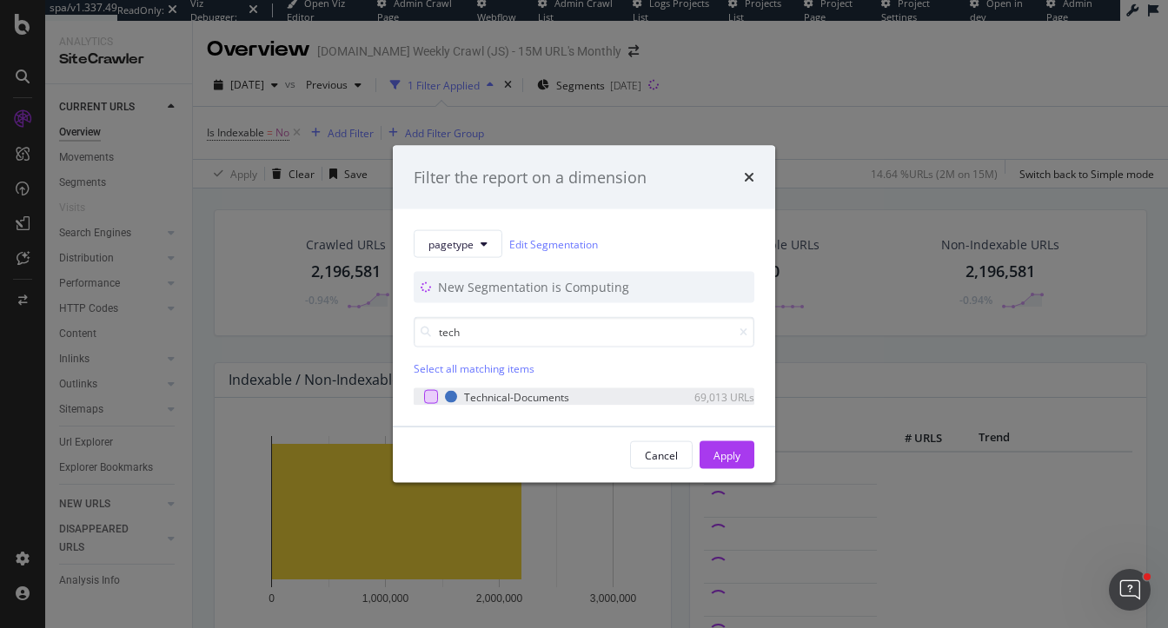
click at [425, 399] on div "modal" at bounding box center [431, 397] width 14 height 14
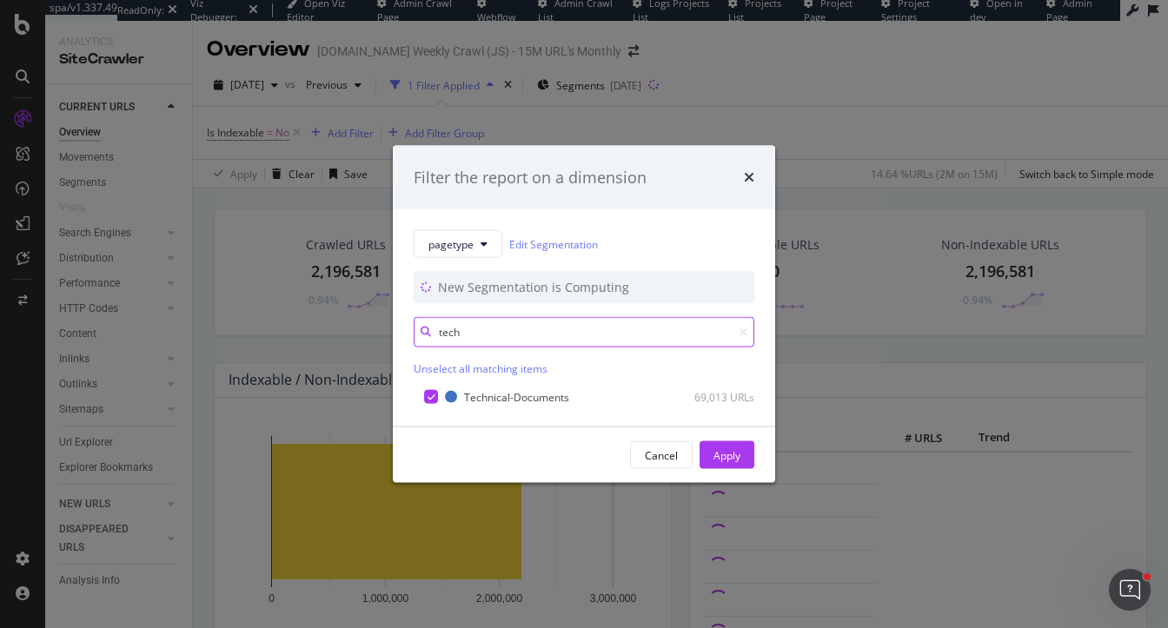
click at [454, 330] on input "tech" at bounding box center [584, 332] width 341 height 30
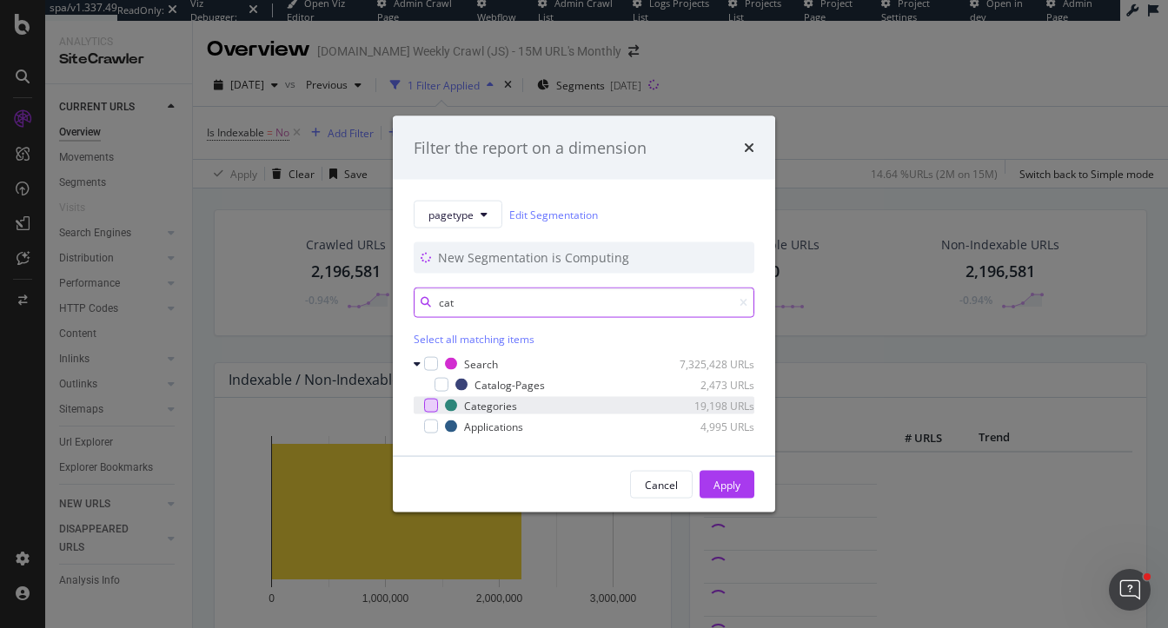
type input "cat"
click at [431, 406] on div "modal" at bounding box center [431, 406] width 14 height 14
click at [447, 305] on input "cat" at bounding box center [584, 303] width 341 height 30
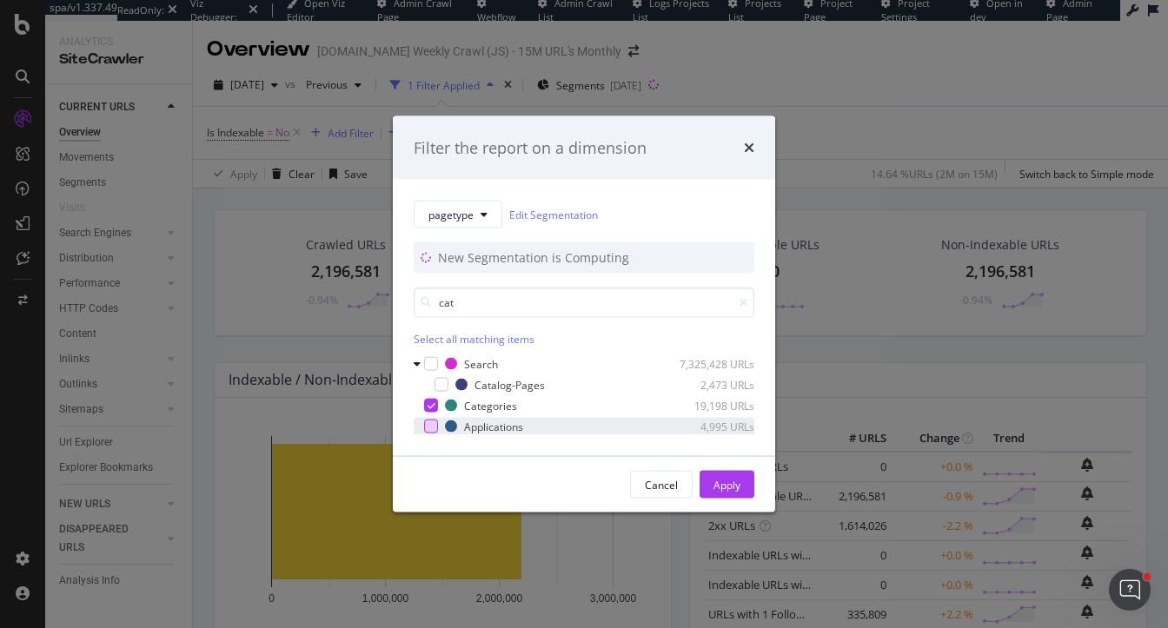
click at [429, 427] on div "modal" at bounding box center [431, 427] width 14 height 14
click at [441, 306] on input "cat" at bounding box center [584, 303] width 341 height 30
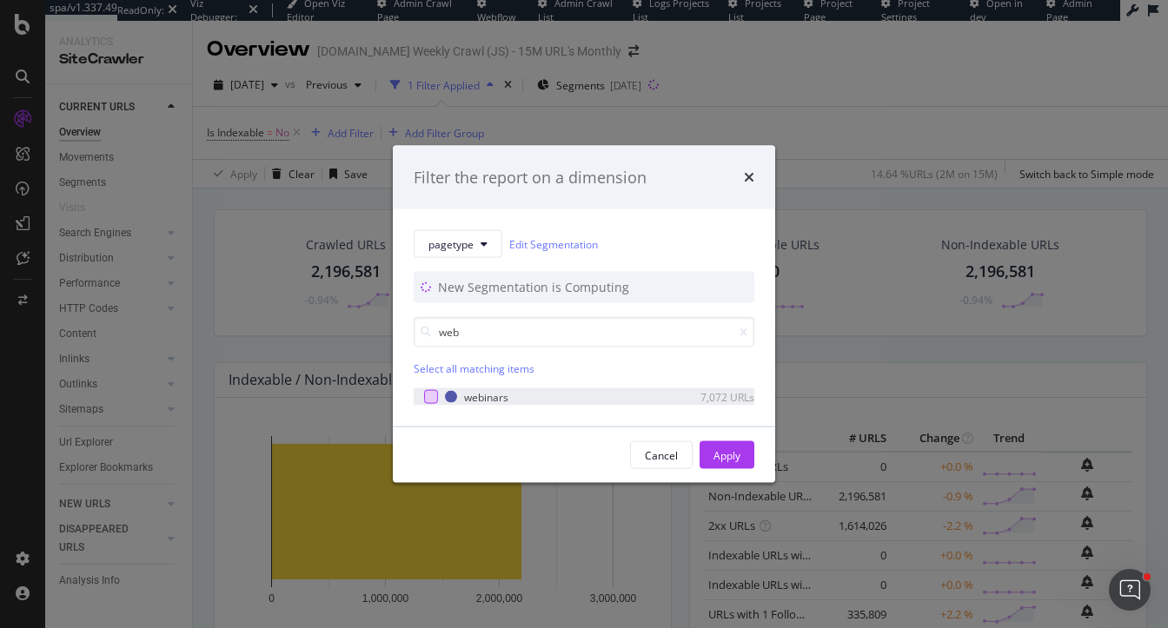
click at [425, 401] on div "modal" at bounding box center [431, 397] width 14 height 14
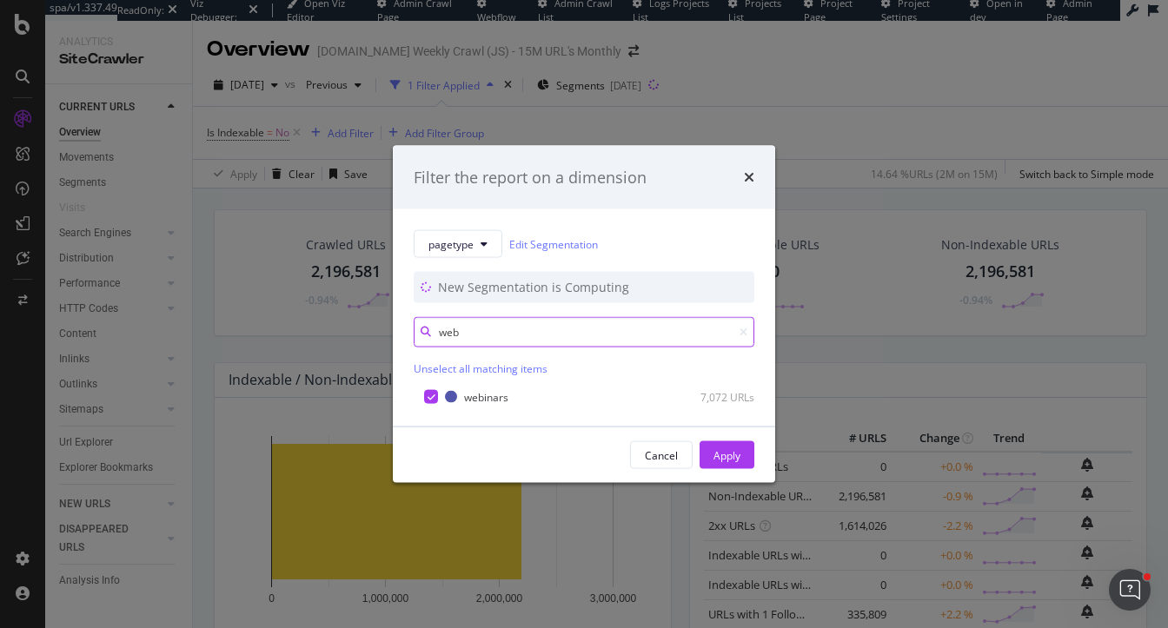
click at [461, 333] on input "web" at bounding box center [584, 332] width 341 height 30
type input "w"
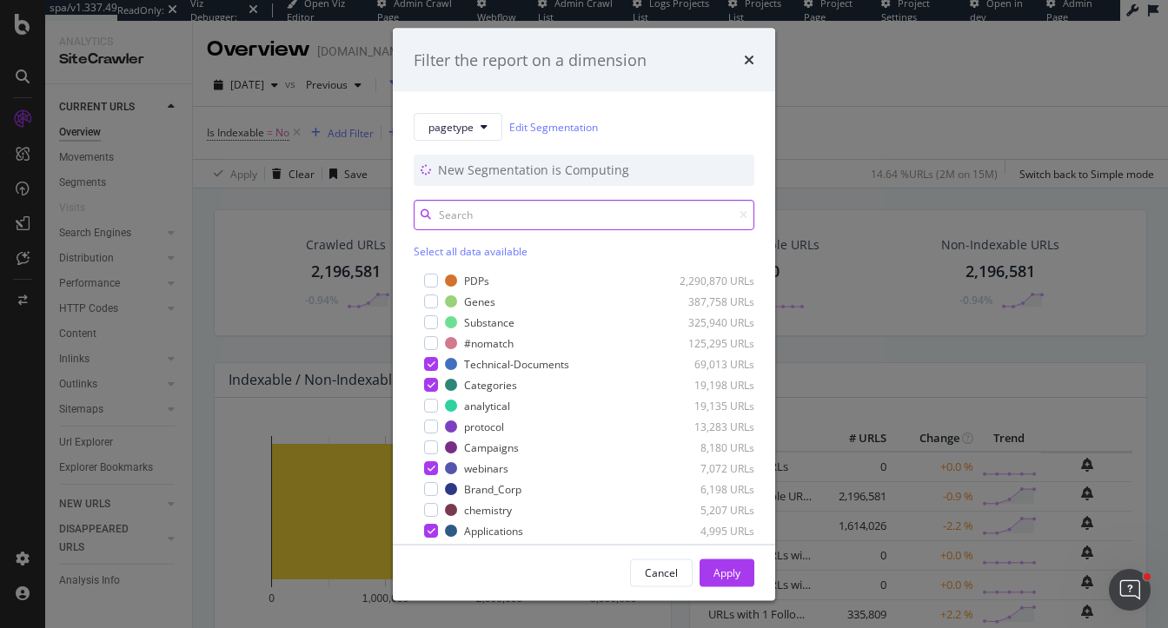
scroll to position [122, 0]
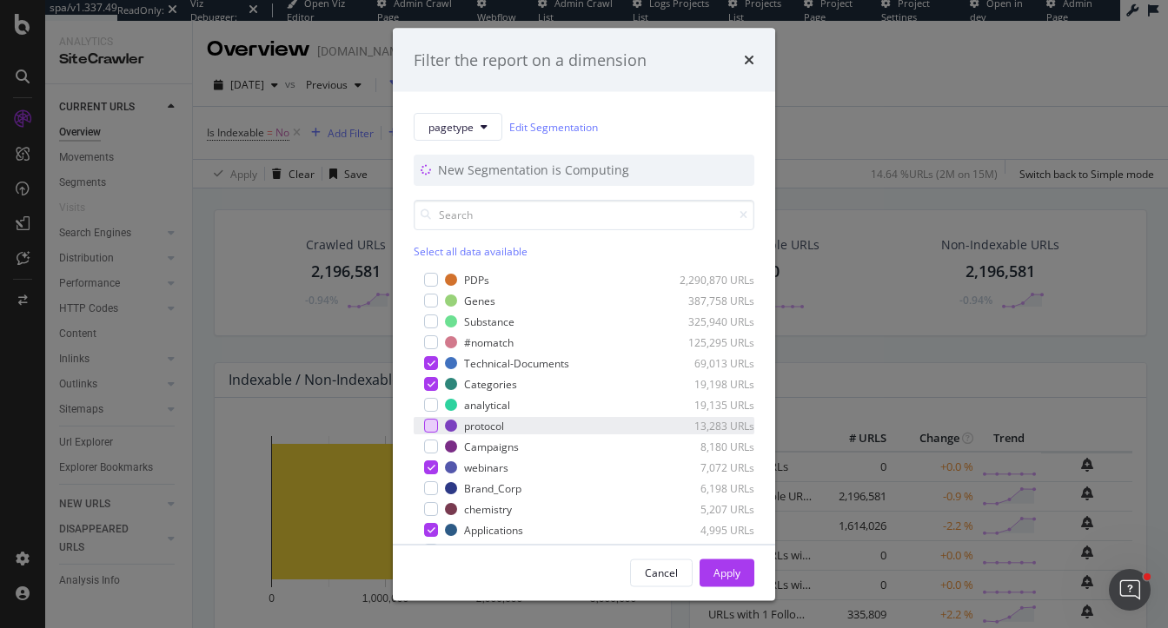
click at [431, 427] on div "modal" at bounding box center [431, 426] width 14 height 14
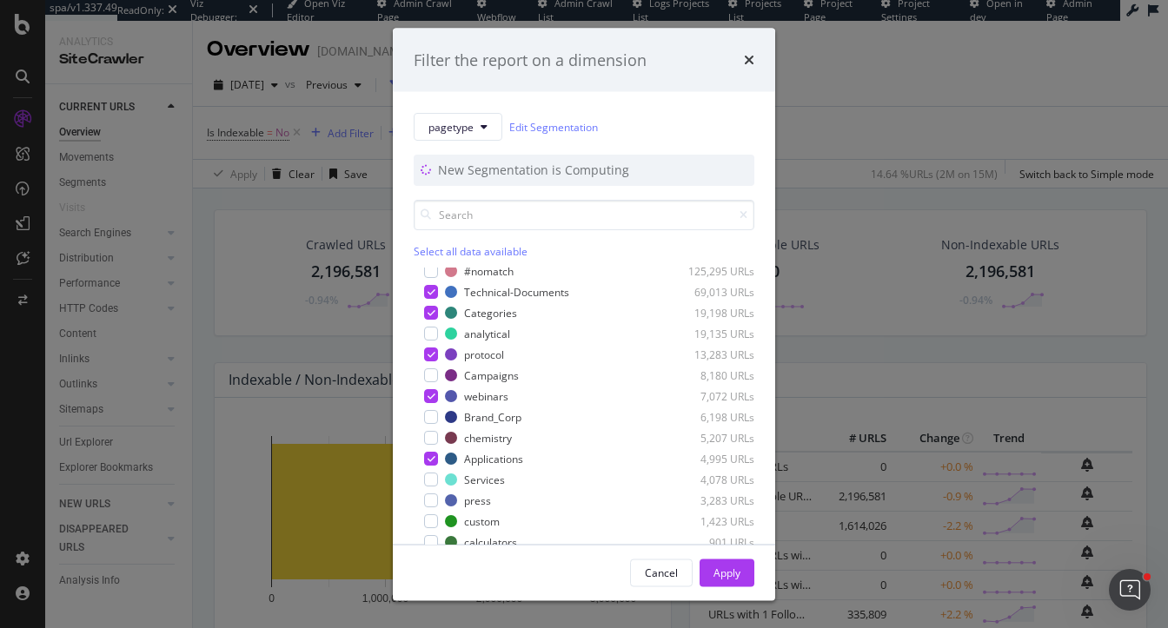
scroll to position [194, 0]
click at [431, 333] on div "modal" at bounding box center [431, 333] width 14 height 14
click at [429, 473] on div "modal" at bounding box center [431, 479] width 14 height 14
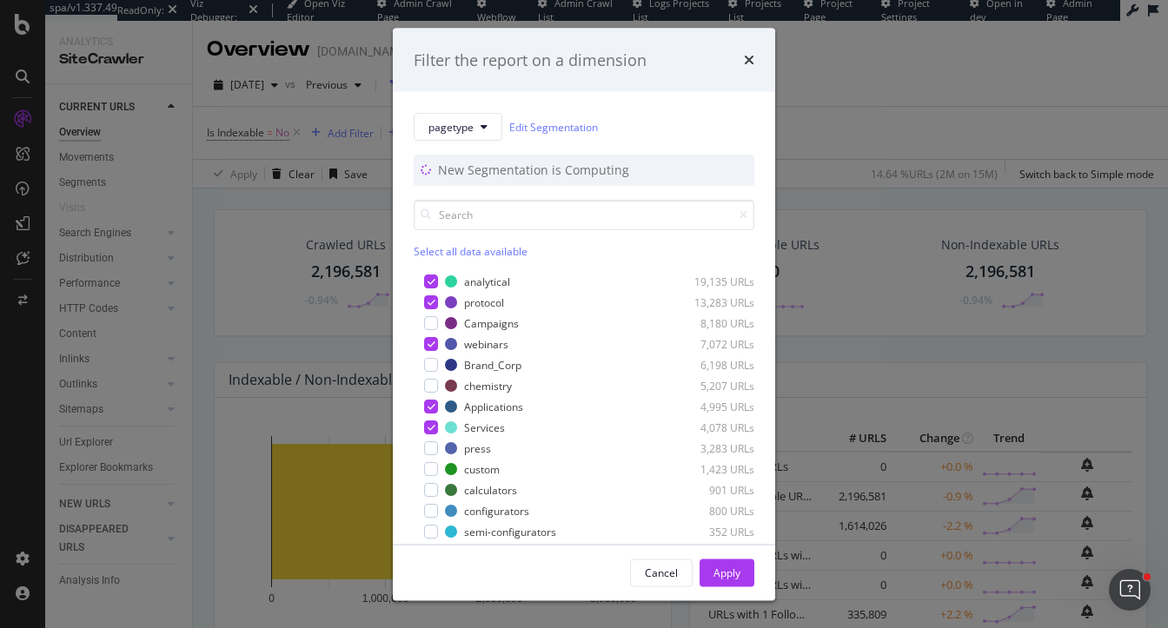
scroll to position [255, 0]
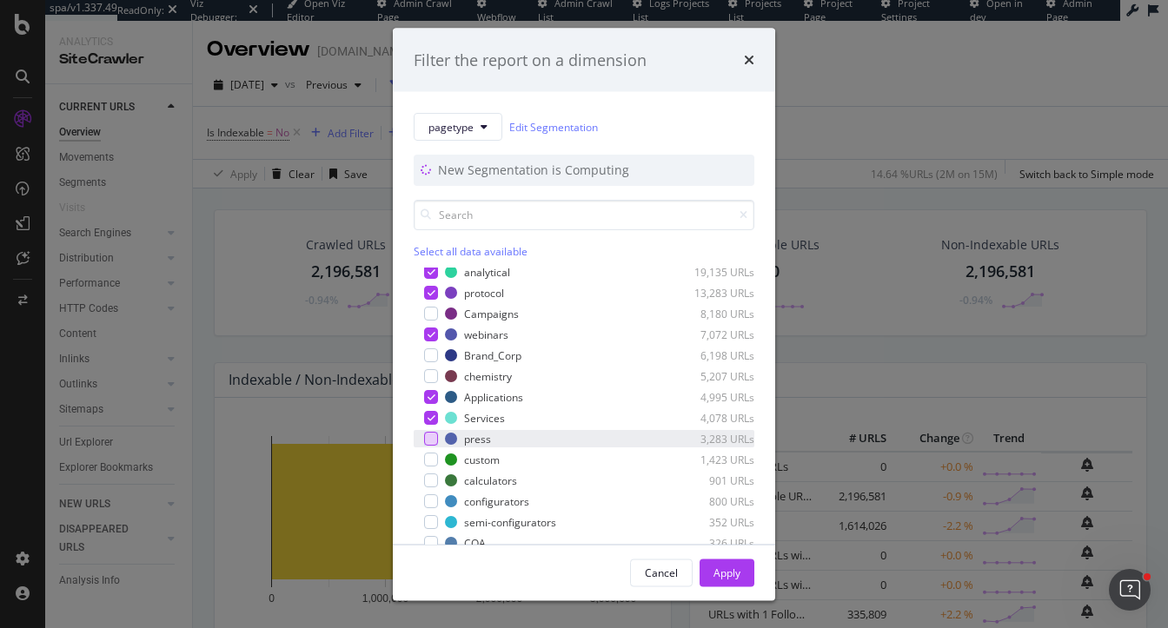
click at [434, 437] on div "modal" at bounding box center [431, 439] width 14 height 14
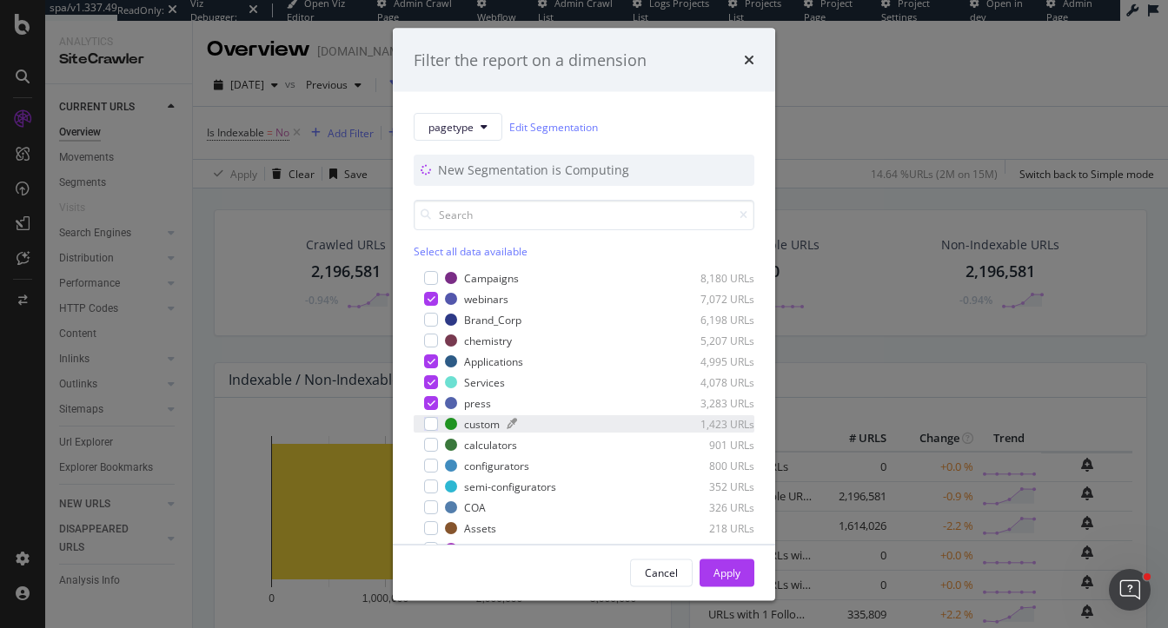
scroll to position [296, 0]
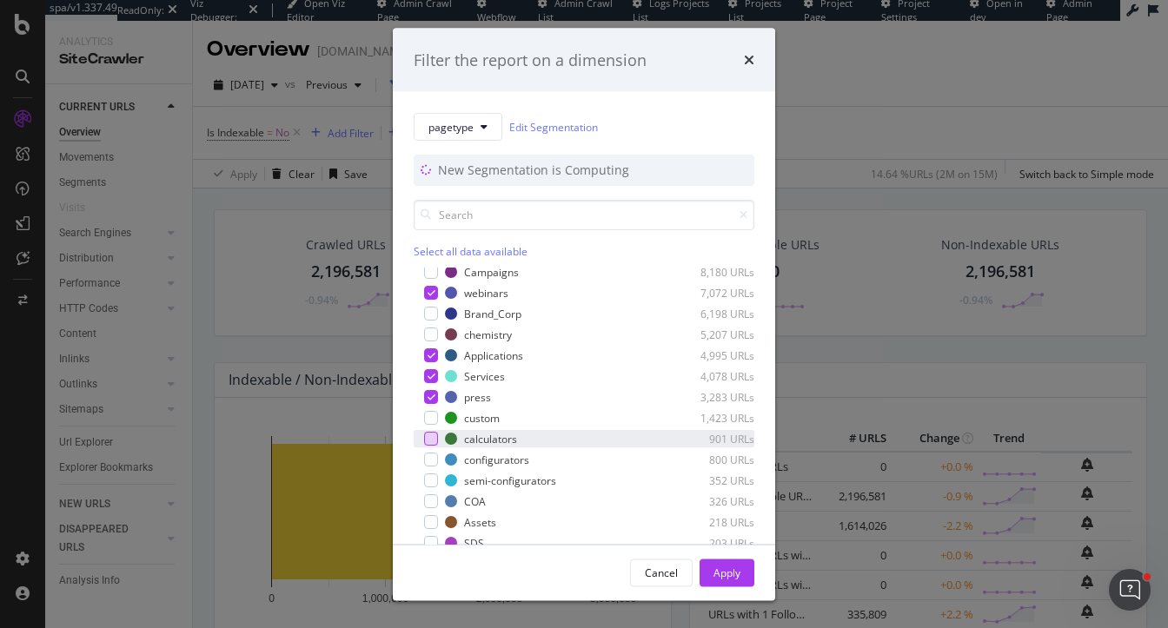
click at [426, 435] on div "modal" at bounding box center [431, 439] width 14 height 14
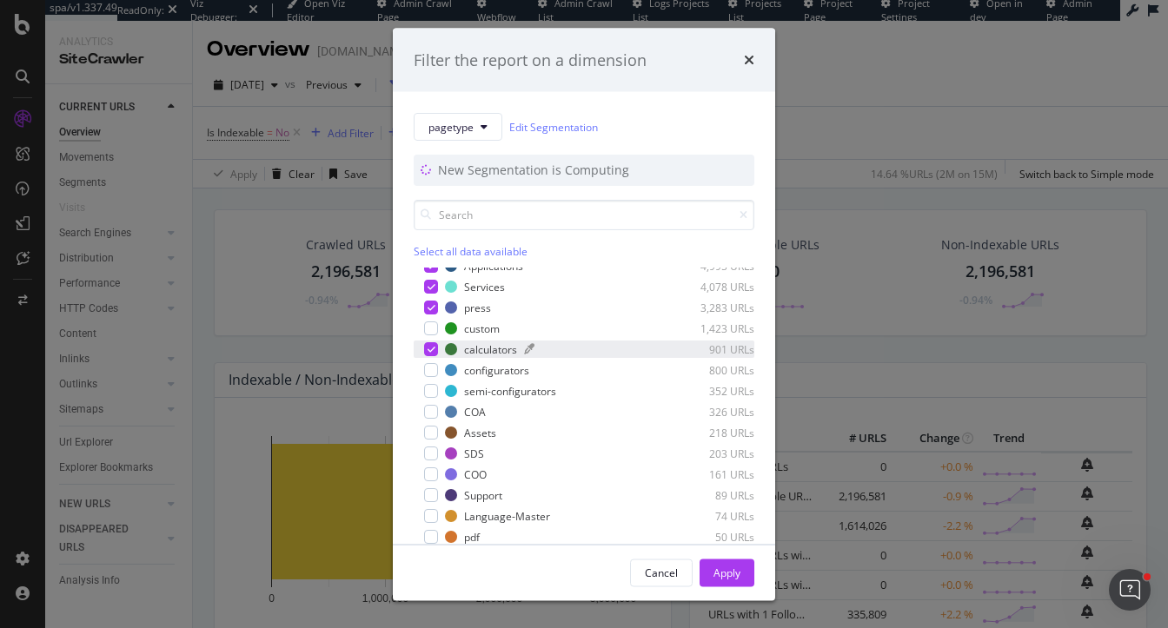
scroll to position [389, 0]
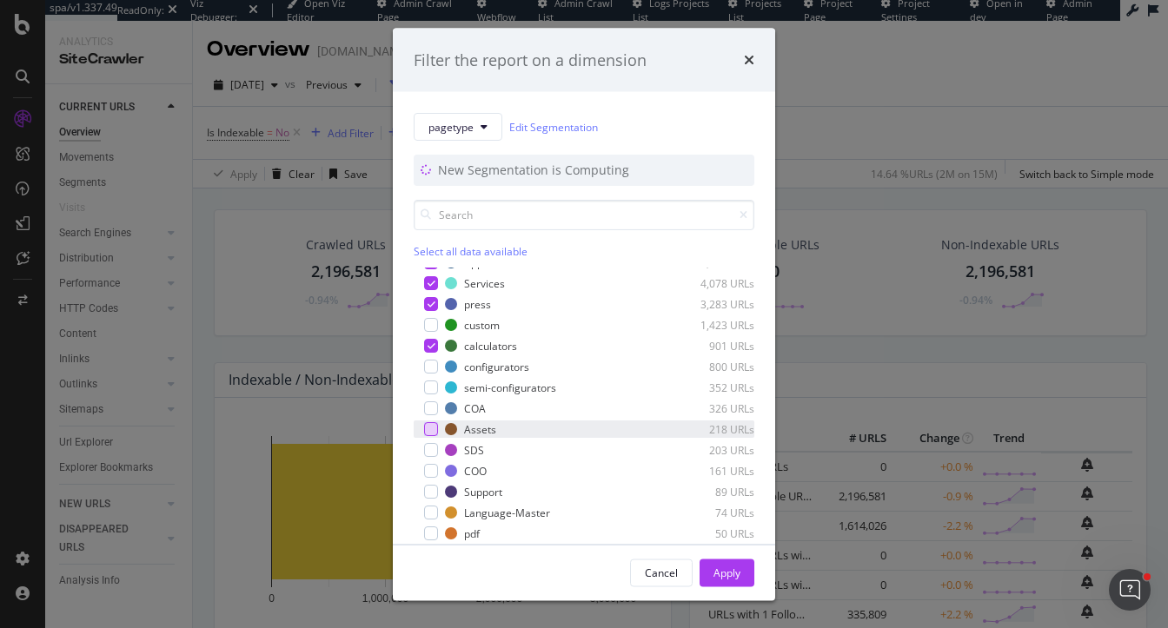
click at [431, 425] on div "modal" at bounding box center [431, 429] width 14 height 14
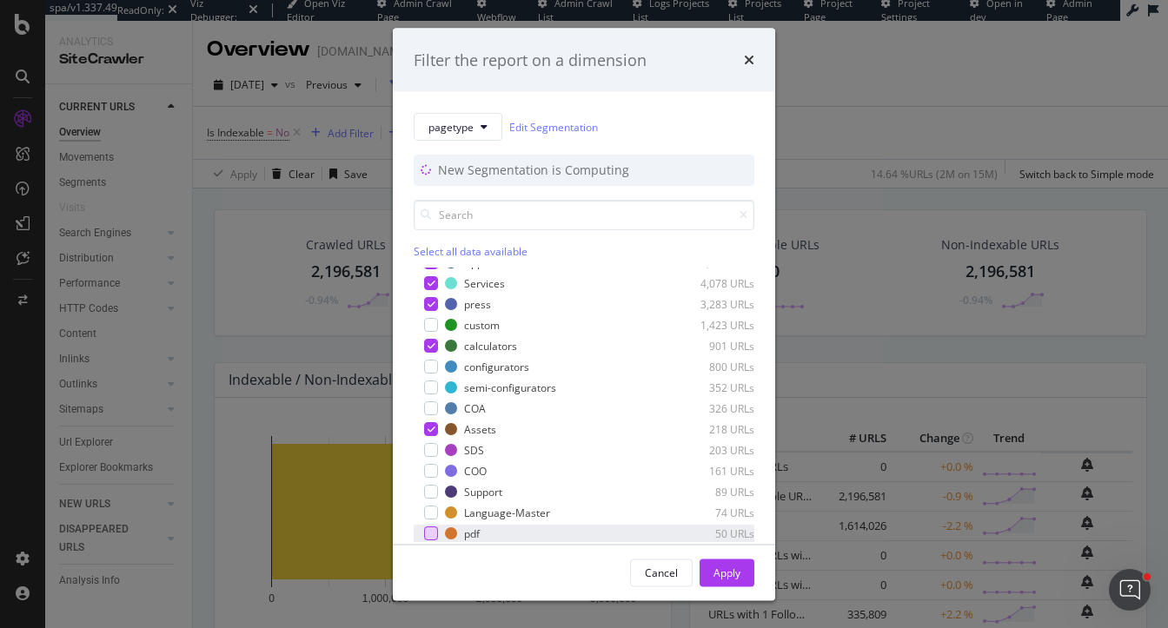
click at [431, 531] on div "modal" at bounding box center [431, 534] width 14 height 14
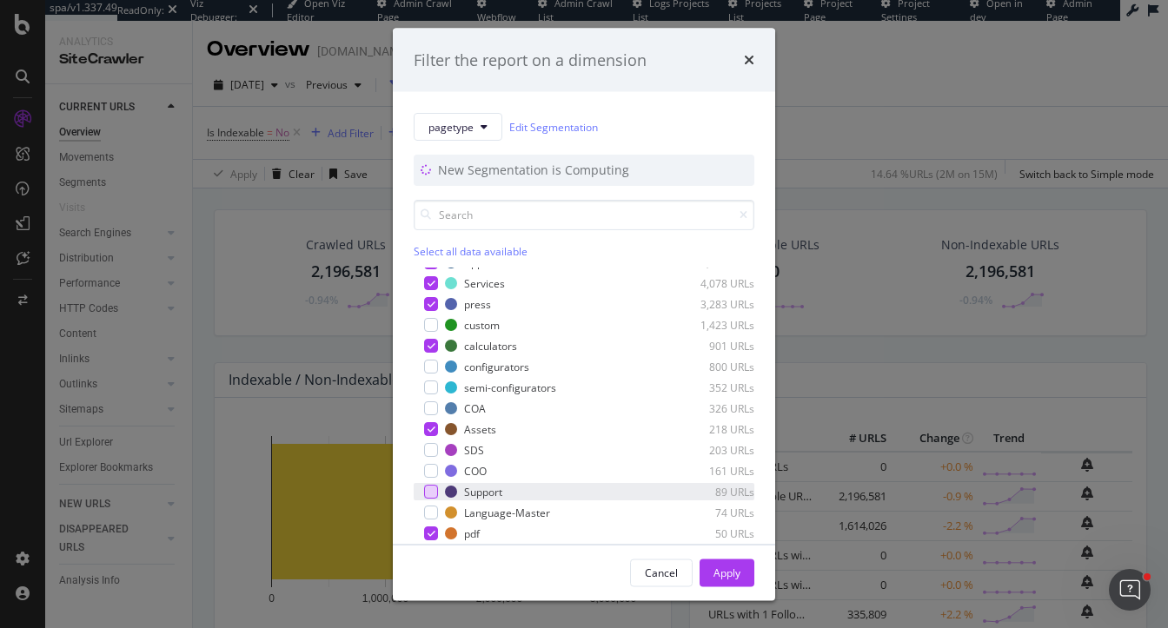
click at [429, 494] on div "modal" at bounding box center [431, 492] width 14 height 14
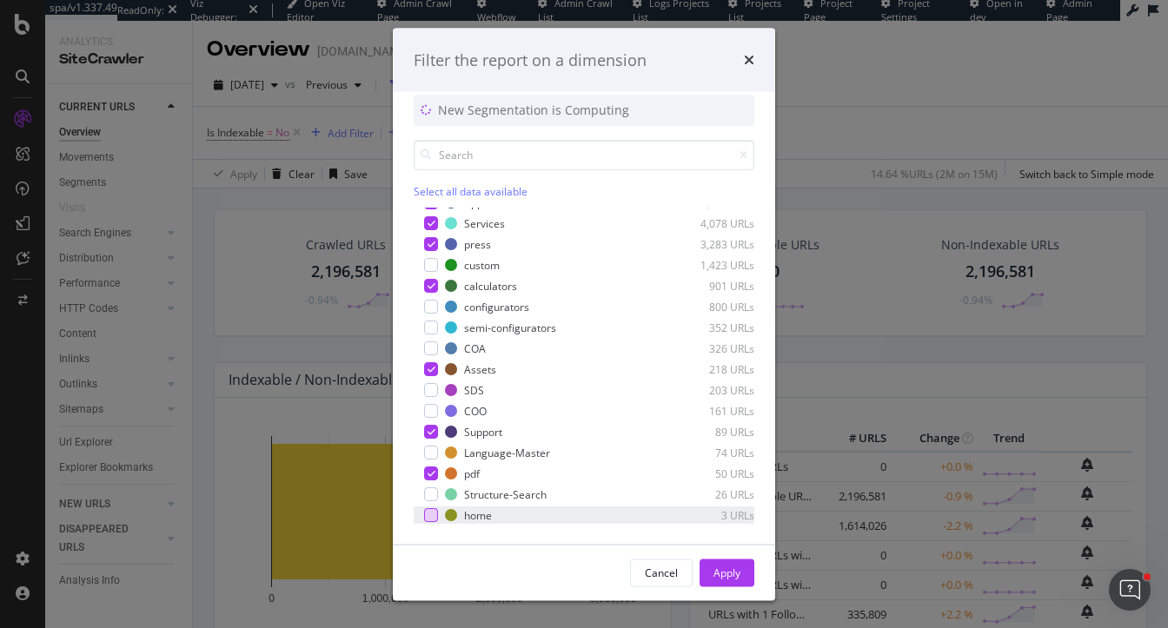
click at [428, 508] on div "modal" at bounding box center [431, 515] width 14 height 14
click at [720, 562] on div "Apply" at bounding box center [726, 573] width 27 height 26
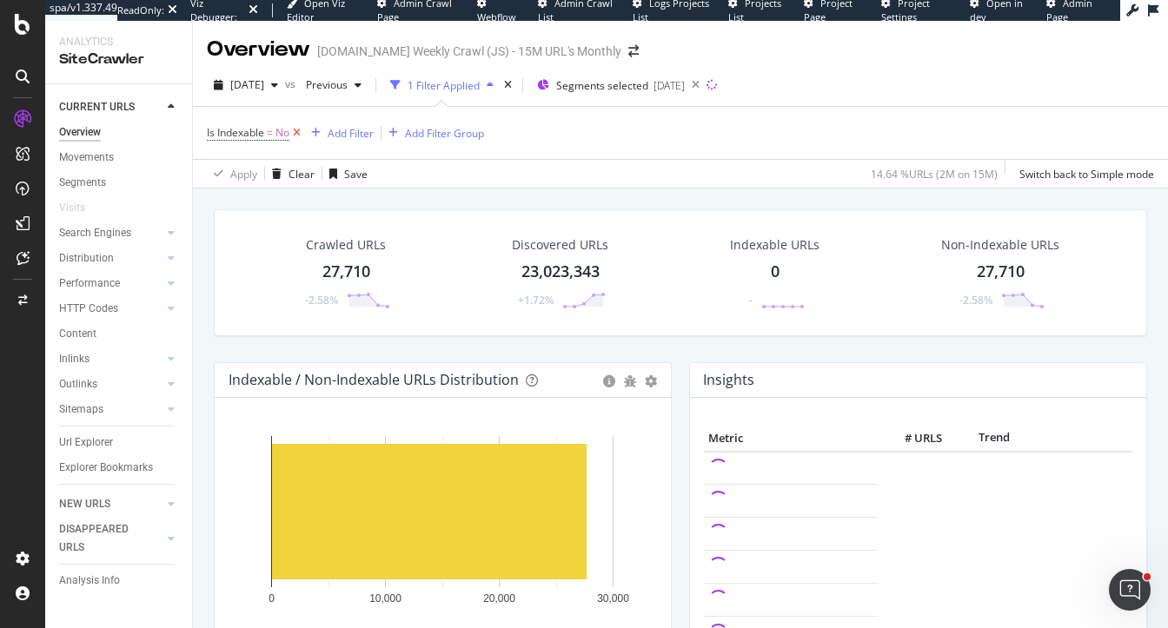
click at [298, 136] on icon at bounding box center [296, 132] width 15 height 17
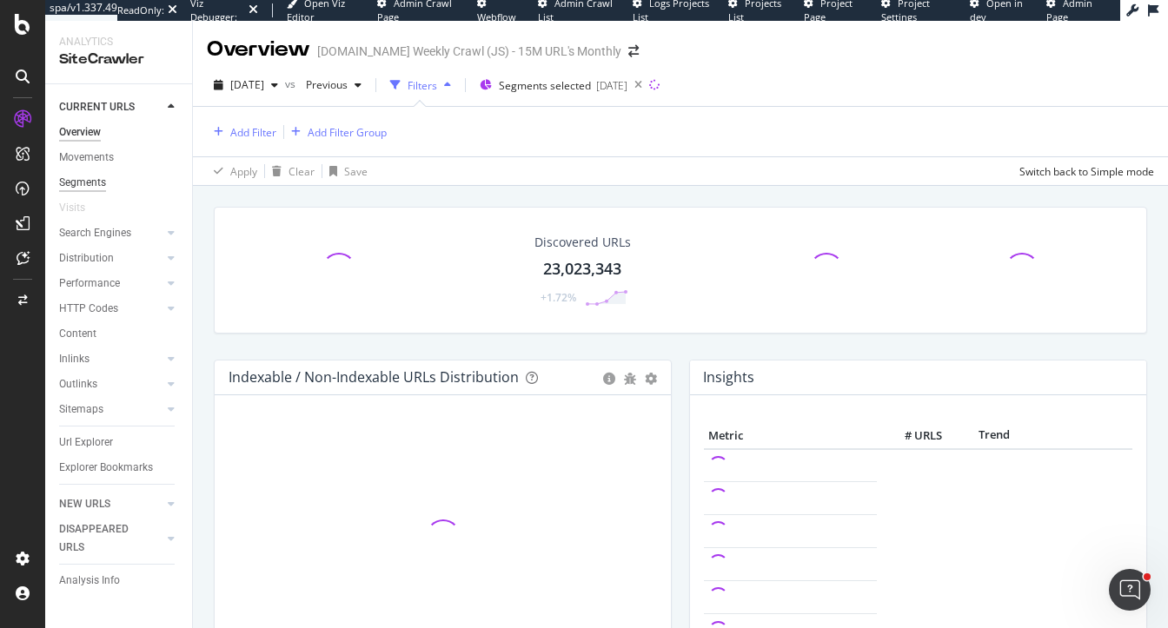
click at [81, 183] on div "Segments" at bounding box center [82, 183] width 47 height 18
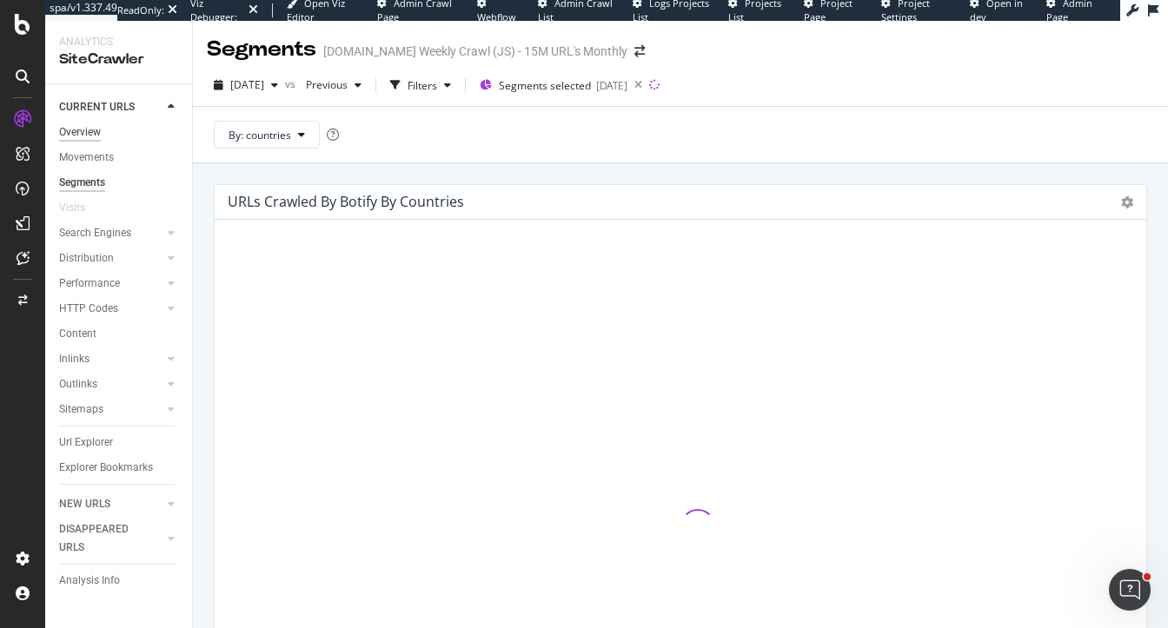
click at [83, 132] on div "Overview" at bounding box center [80, 132] width 42 height 18
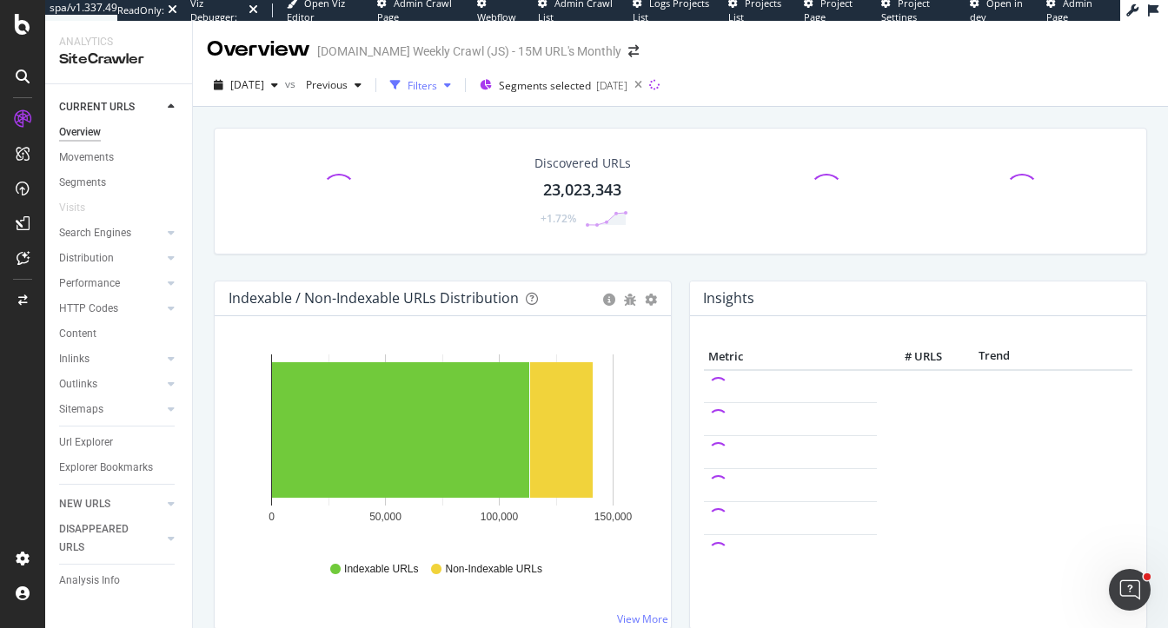
click at [408, 83] on div "button" at bounding box center [395, 85] width 24 height 24
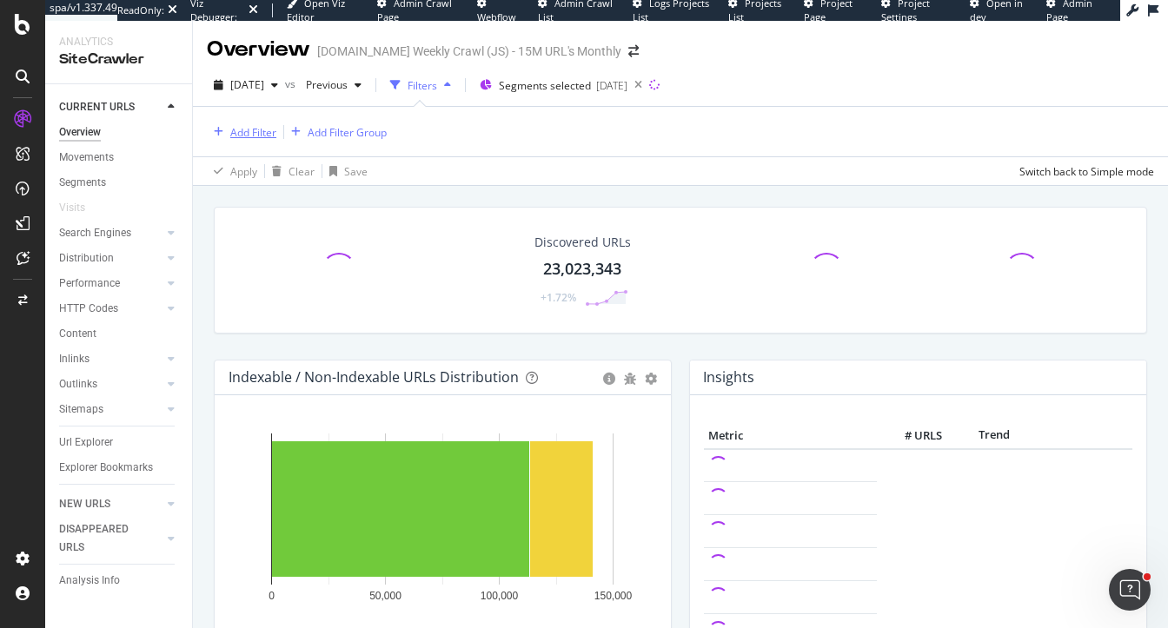
click at [270, 129] on div "Add Filter" at bounding box center [253, 132] width 46 height 15
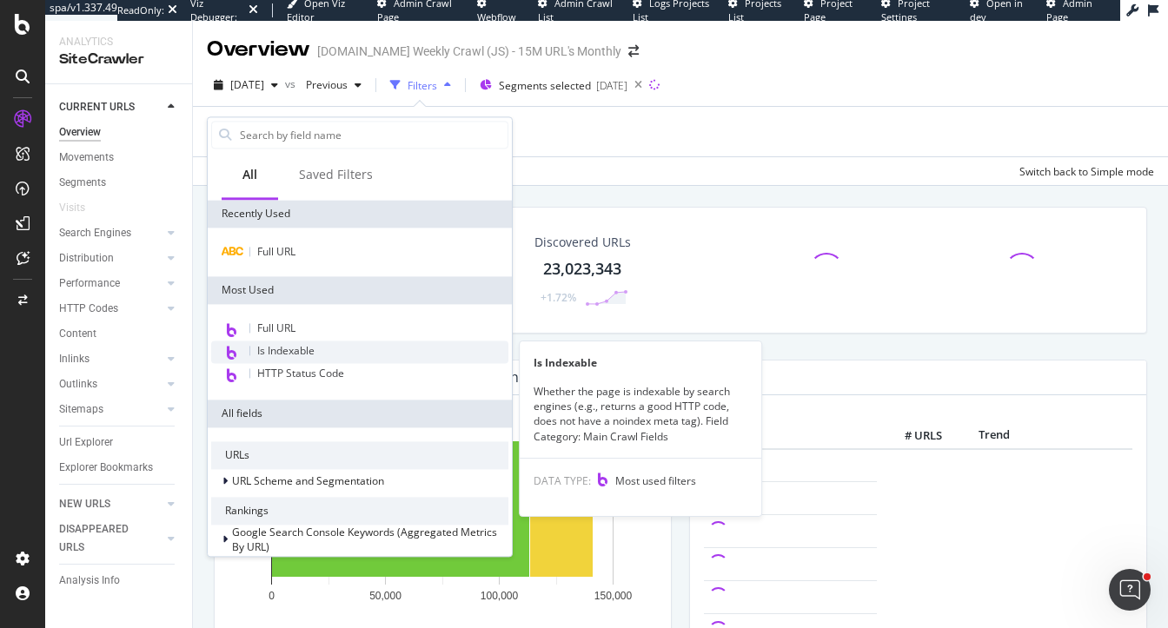
click at [260, 352] on span "Is Indexable" at bounding box center [285, 350] width 57 height 15
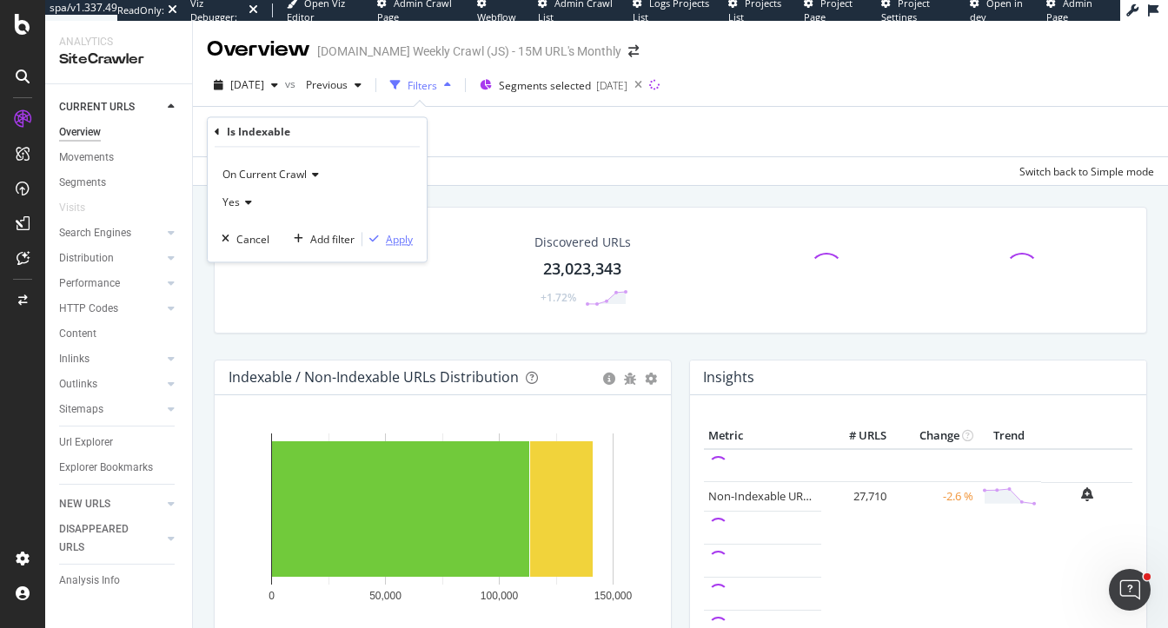
click at [392, 243] on div "Apply" at bounding box center [399, 239] width 27 height 15
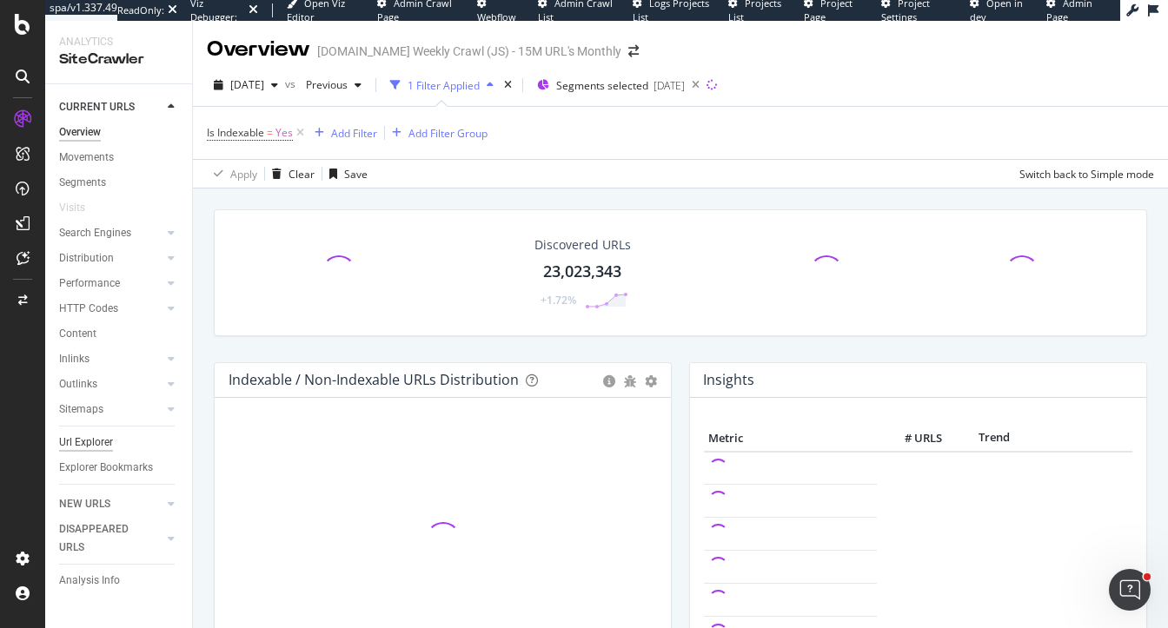
click at [84, 446] on div "Url Explorer" at bounding box center [86, 443] width 54 height 18
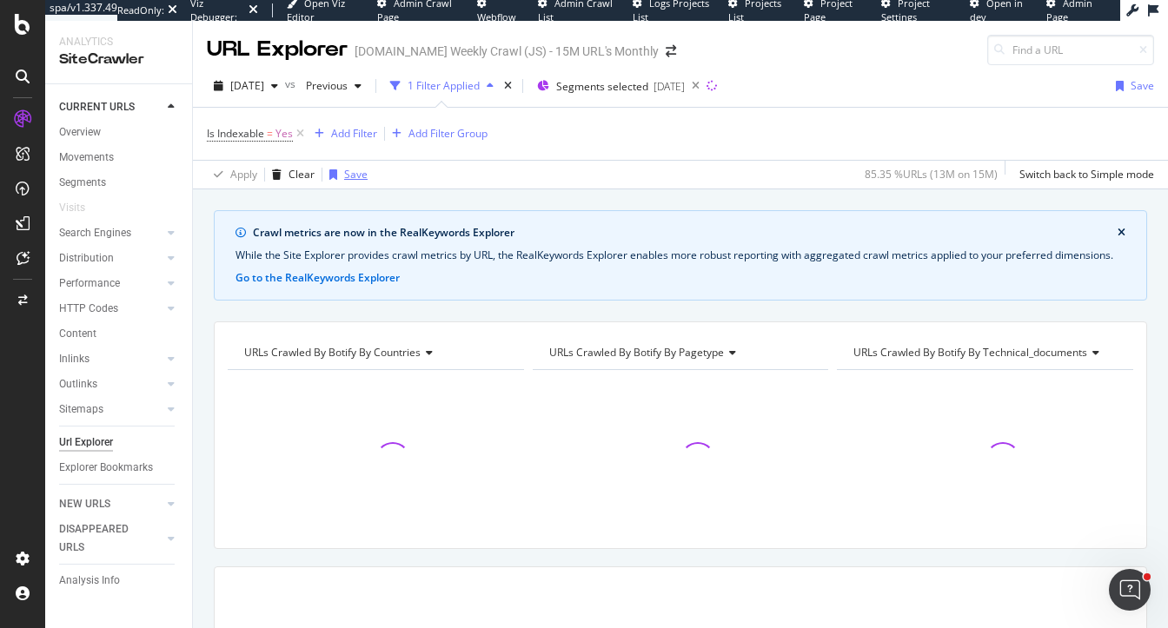
click at [344, 171] on div "Save" at bounding box center [355, 174] width 23 height 15
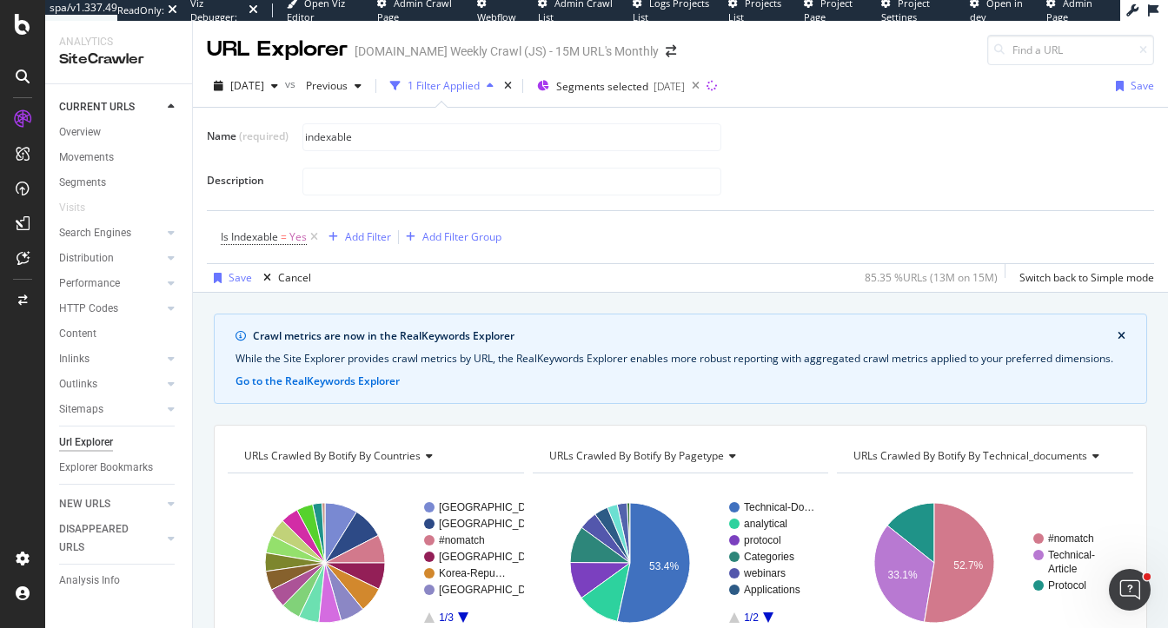
type input "indexable"
click at [407, 278] on div "Save Cancel 85.35 % URLs ( 13M on 15M ) Switch back to Simple mode" at bounding box center [680, 278] width 947 height 28
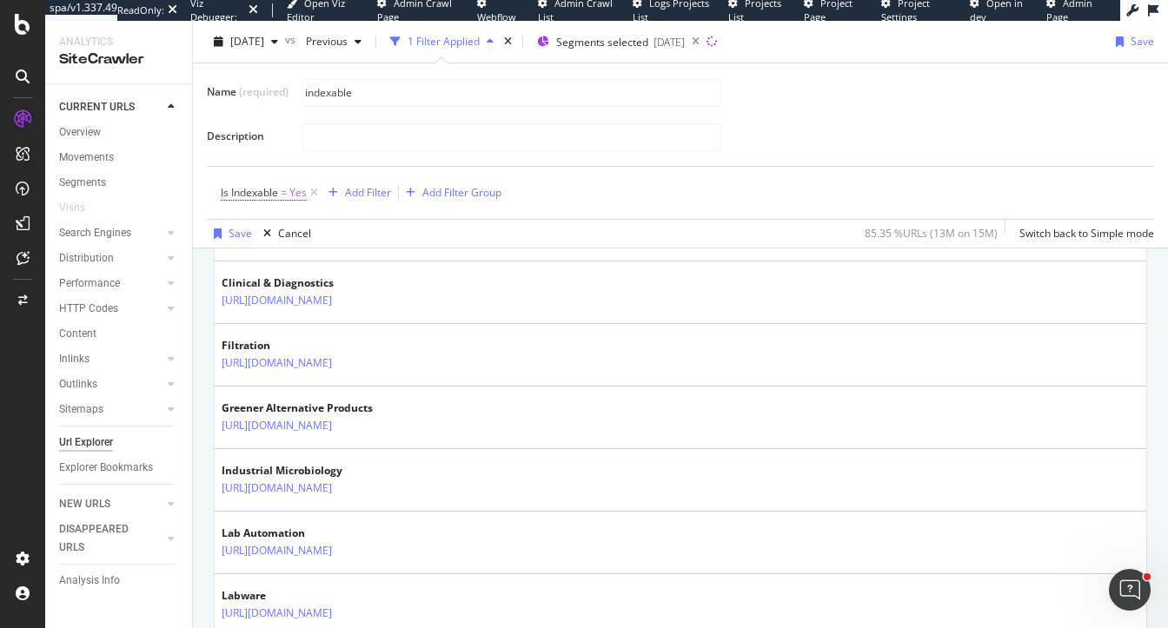
scroll to position [732, 0]
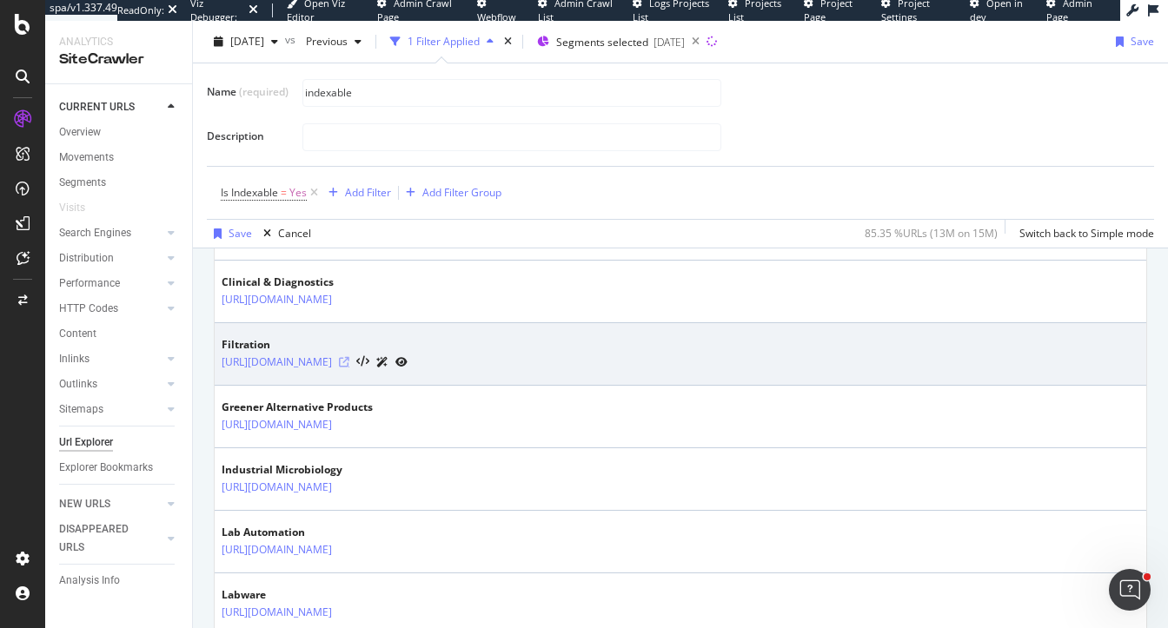
click at [349, 361] on icon at bounding box center [344, 362] width 10 height 10
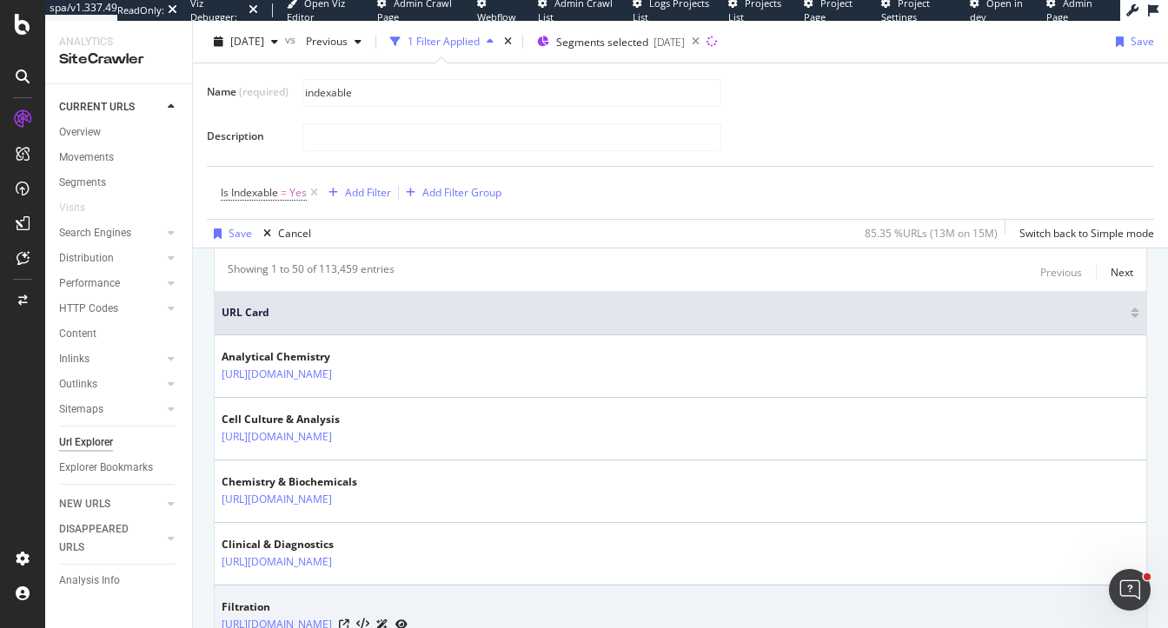
scroll to position [421, 0]
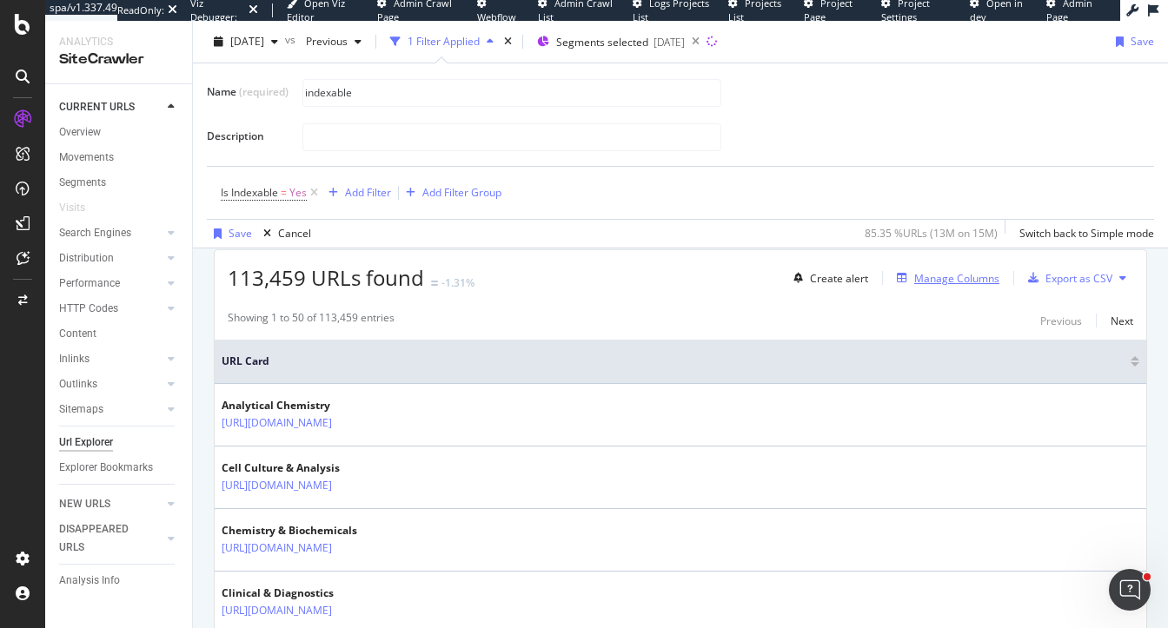
click at [941, 276] on div "Manage Columns" at bounding box center [956, 278] width 85 height 15
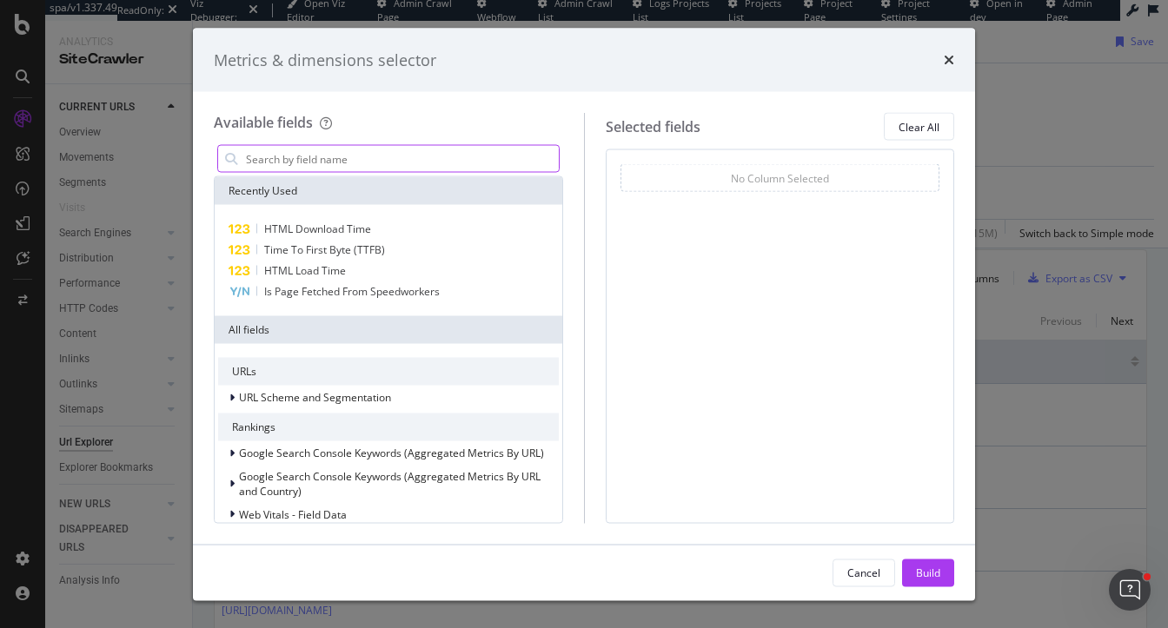
click at [432, 162] on input "Name (required)" at bounding box center [401, 159] width 315 height 26
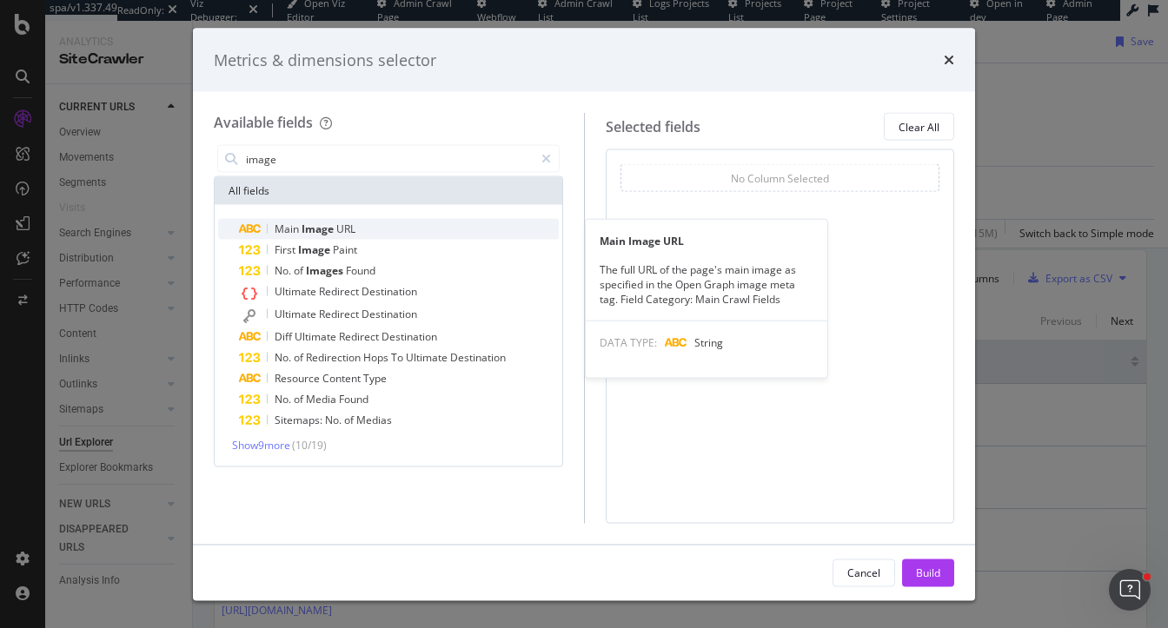
type input "image"
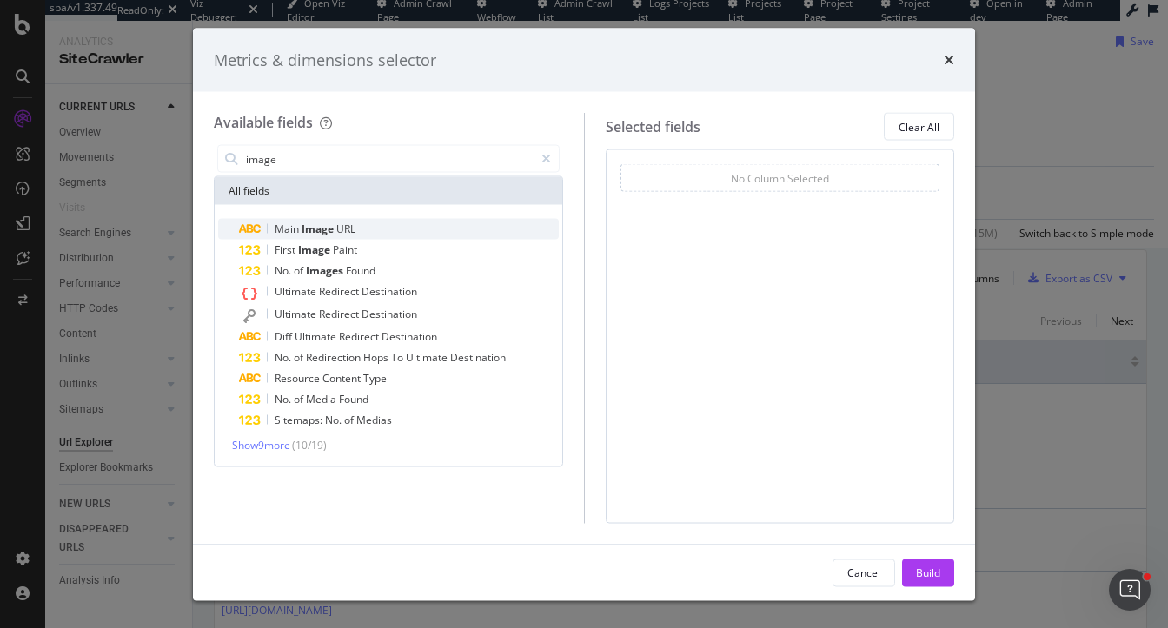
click at [370, 229] on div "Main Image URL" at bounding box center [399, 229] width 320 height 21
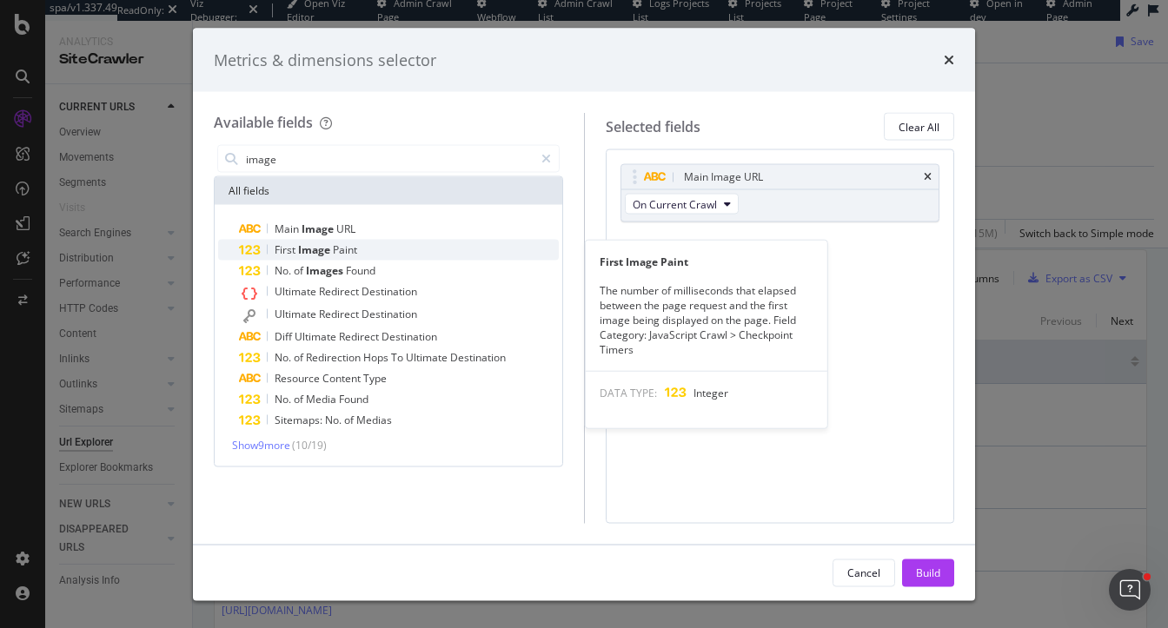
click at [348, 249] on span "Paint" at bounding box center [345, 249] width 24 height 15
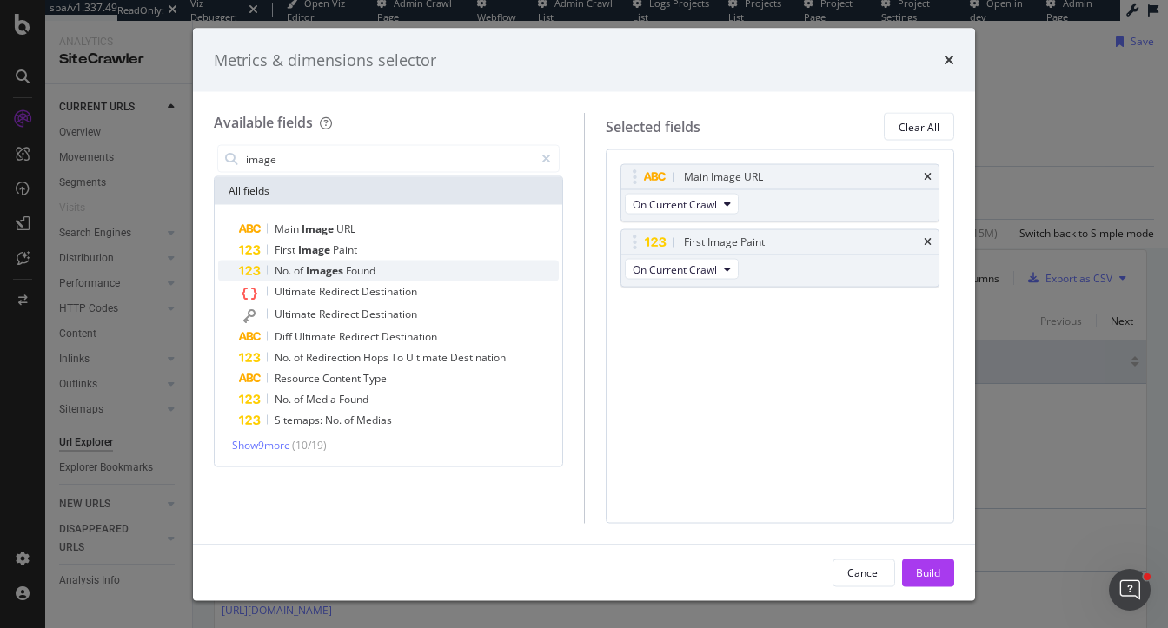
click at [315, 274] on span "Images" at bounding box center [326, 270] width 40 height 15
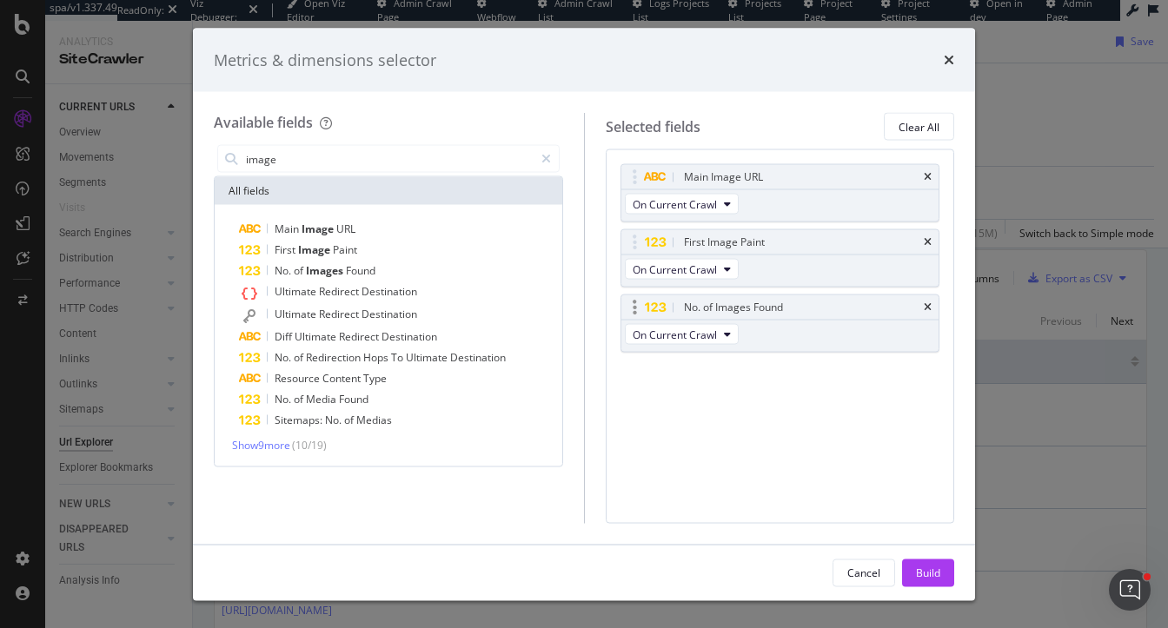
click at [920, 308] on div "No. of Images Found" at bounding box center [780, 307] width 318 height 24
click at [927, 303] on icon "times" at bounding box center [928, 307] width 8 height 10
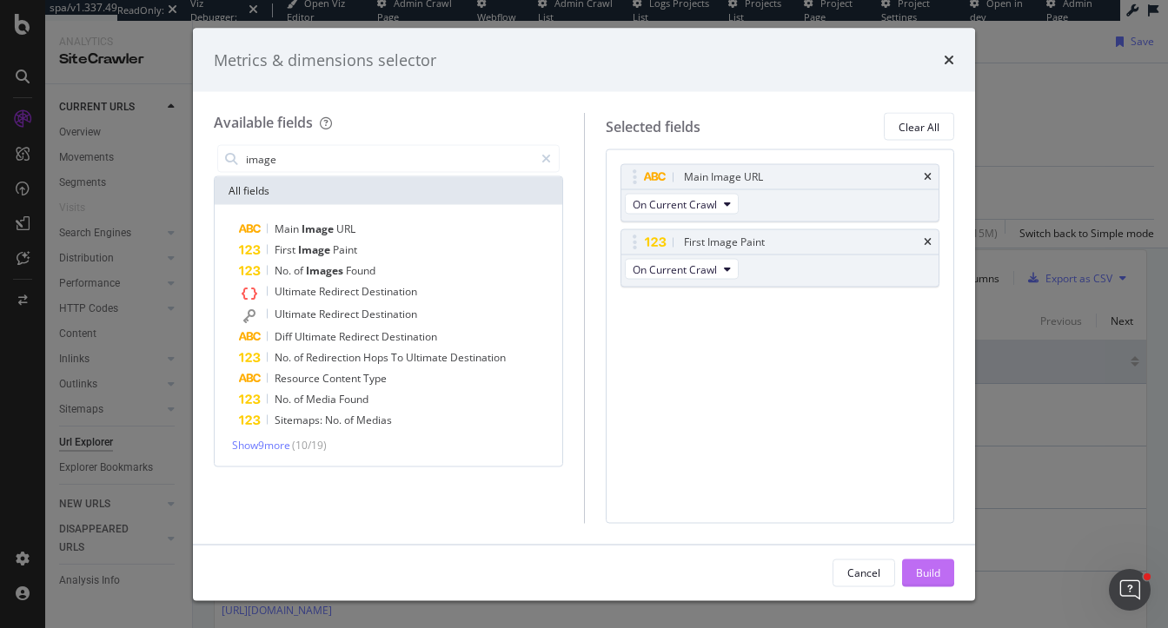
click at [929, 577] on div "Build" at bounding box center [928, 572] width 24 height 15
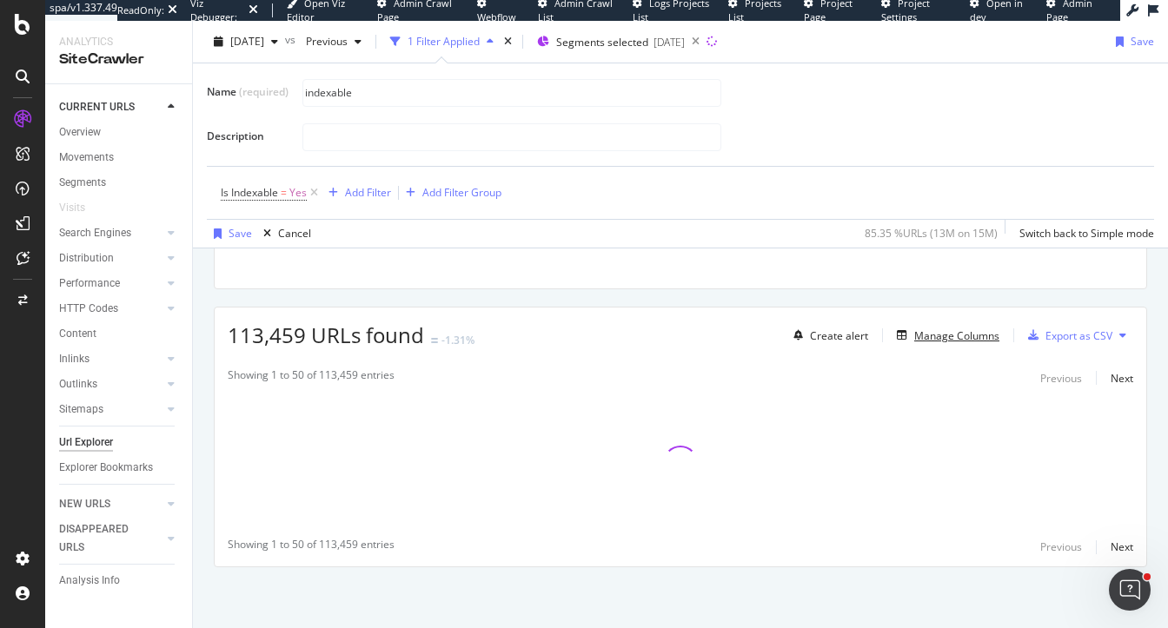
scroll to position [361, 0]
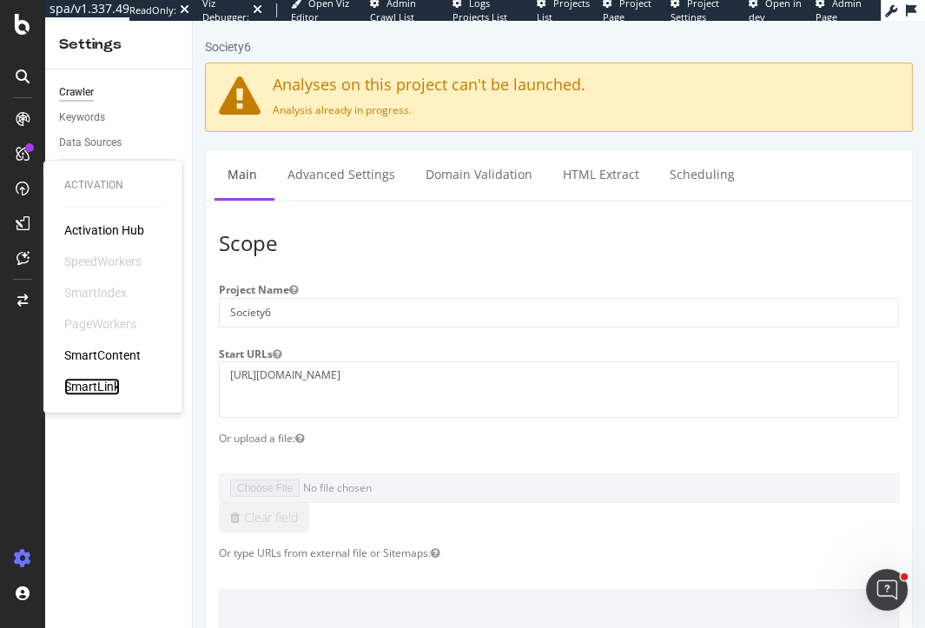
click at [87, 381] on div "SmartLink" at bounding box center [92, 386] width 56 height 17
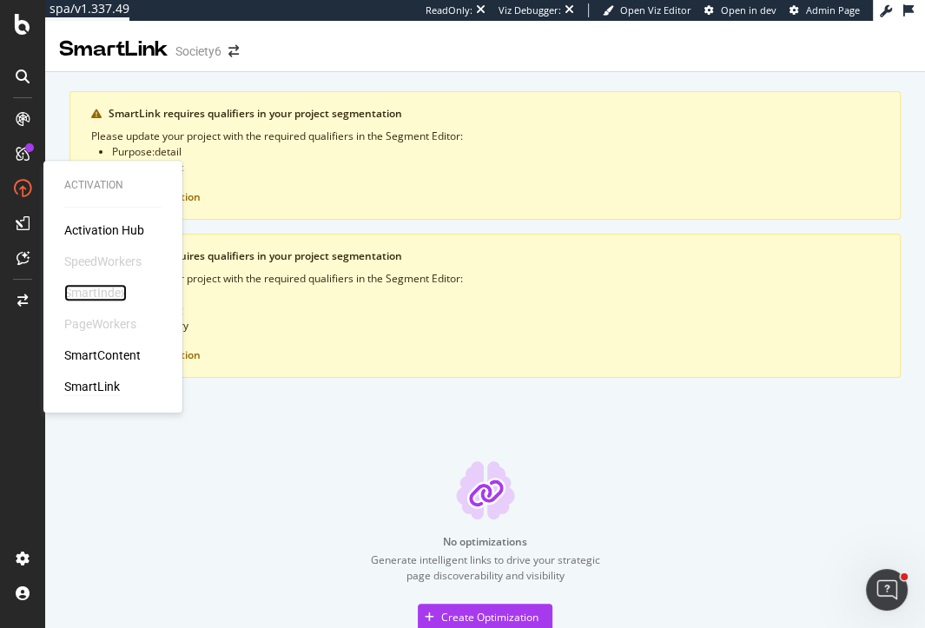
click at [109, 292] on div "SmartIndex" at bounding box center [95, 292] width 63 height 17
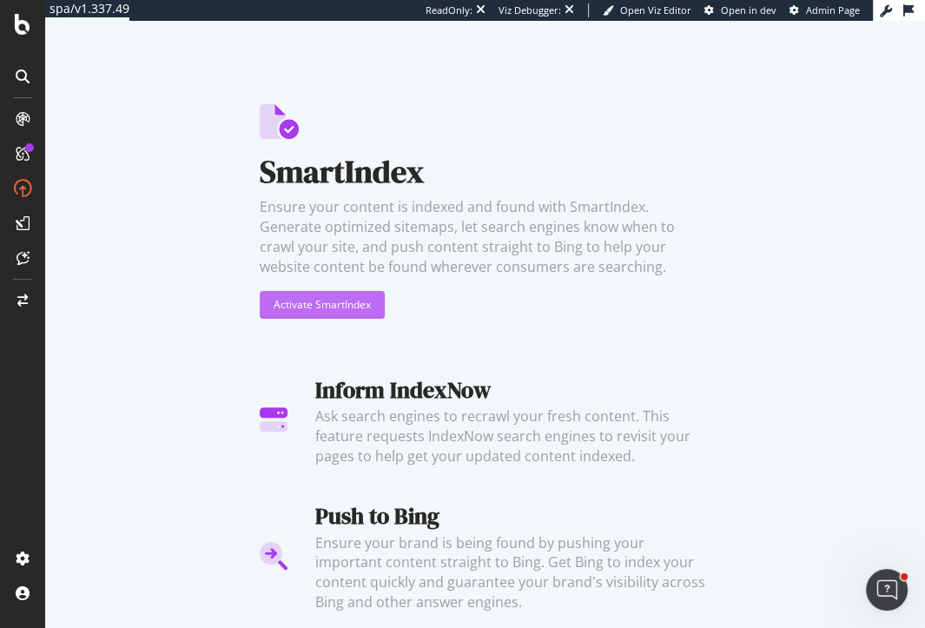
click at [338, 308] on div "Activate SmartIndex" at bounding box center [322, 304] width 97 height 15
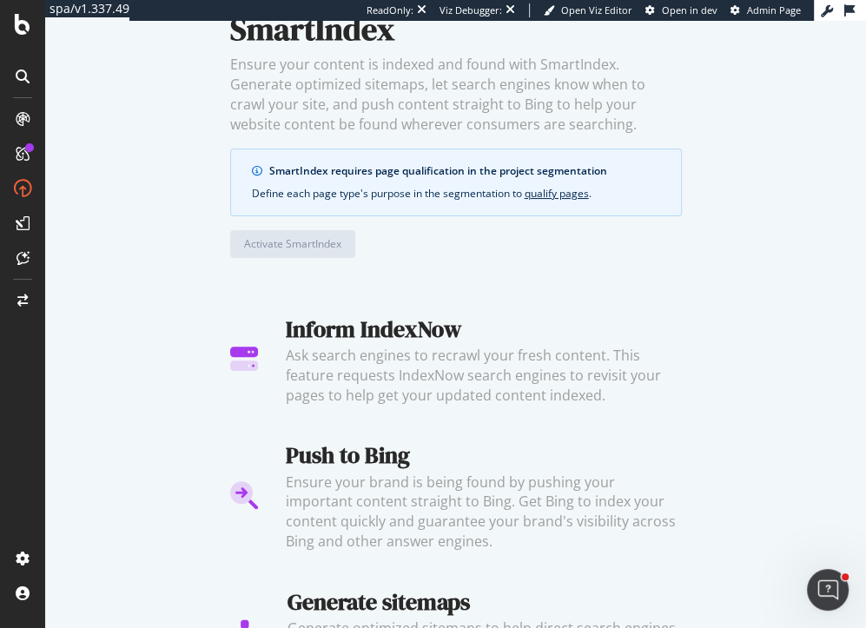
scroll to position [126, 0]
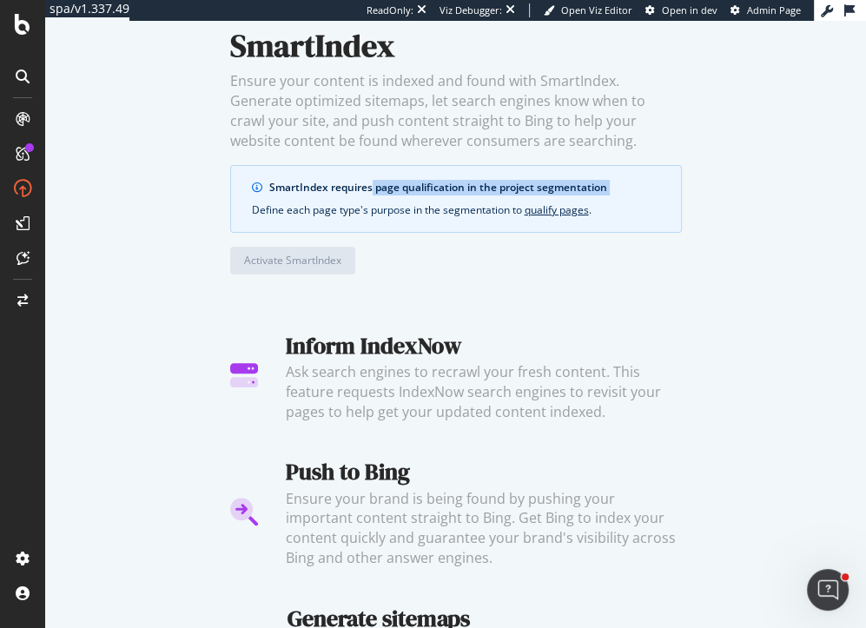
drag, startPoint x: 370, startPoint y: 187, endPoint x: 525, endPoint y: 196, distance: 155.0
click at [525, 196] on div "SmartIndex requires page qualification in the project segmentation Define each …" at bounding box center [456, 199] width 452 height 68
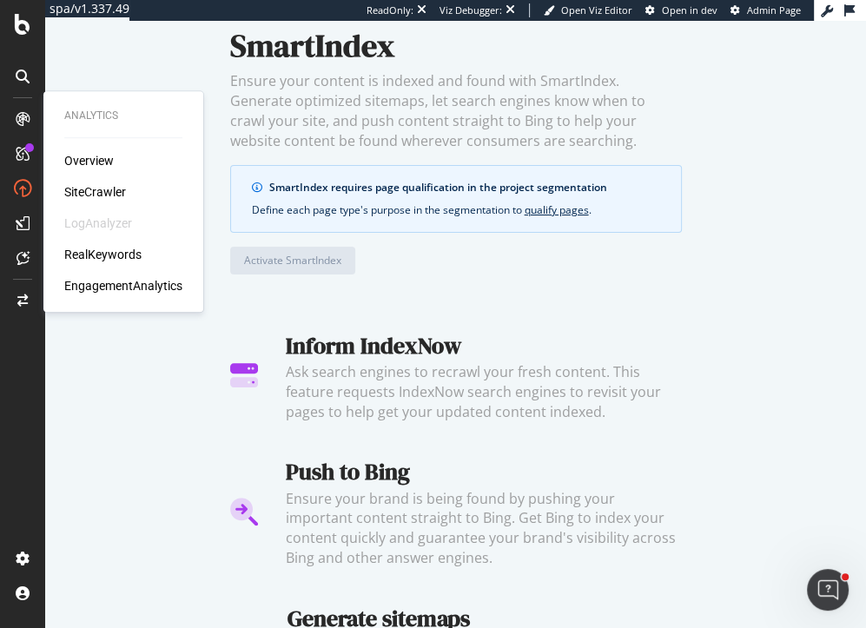
click at [106, 202] on div "Overview SiteCrawler LogAnalyzer RealKeywords EngagementAnalytics" at bounding box center [123, 223] width 118 height 142
click at [106, 193] on div "SiteCrawler" at bounding box center [95, 191] width 62 height 17
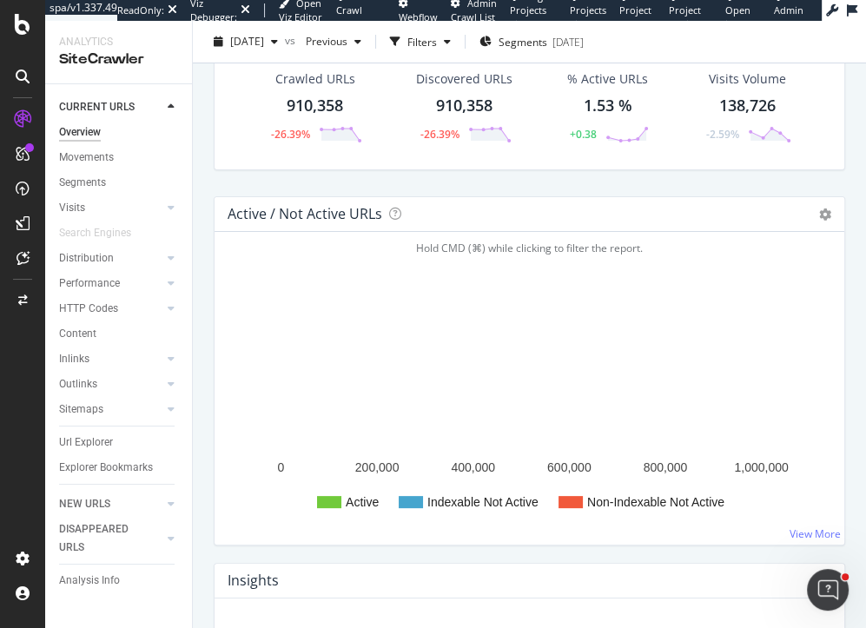
scroll to position [85, 0]
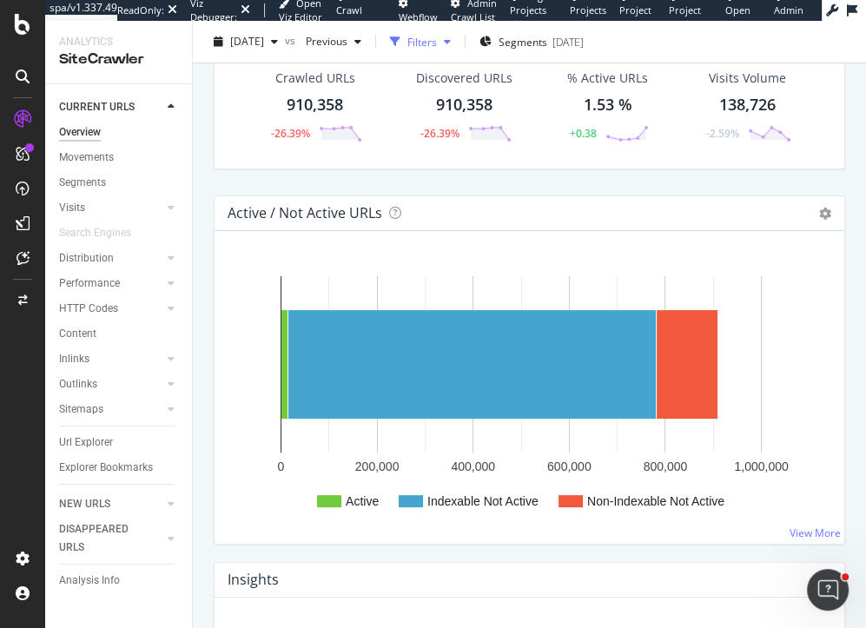
click at [437, 46] on div "Filters" at bounding box center [423, 41] width 30 height 15
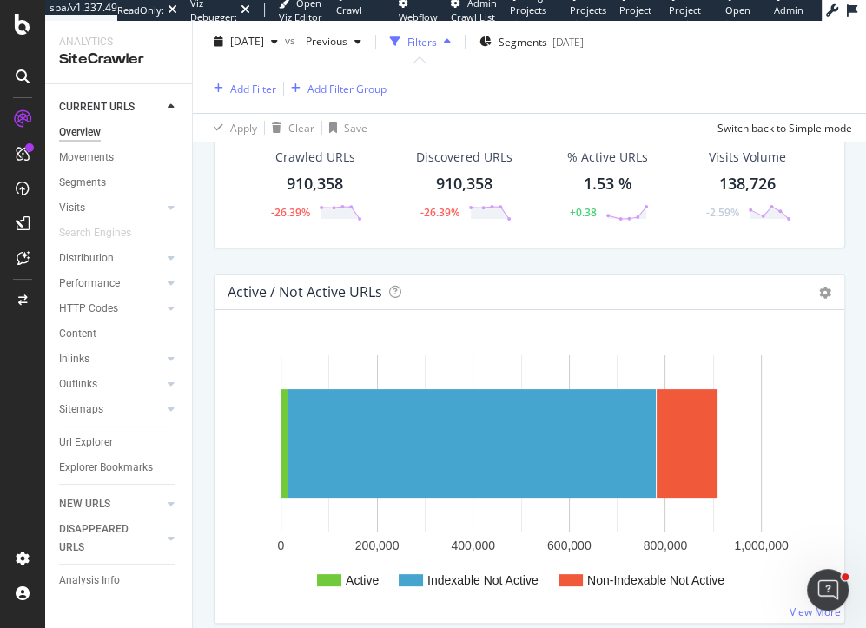
scroll to position [163, 0]
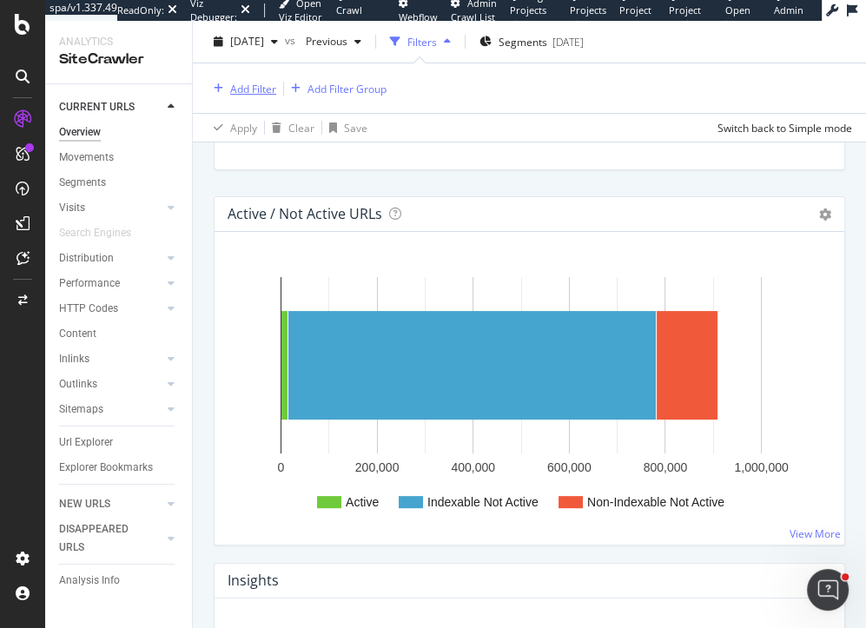
click at [244, 89] on div "Add Filter" at bounding box center [253, 88] width 46 height 15
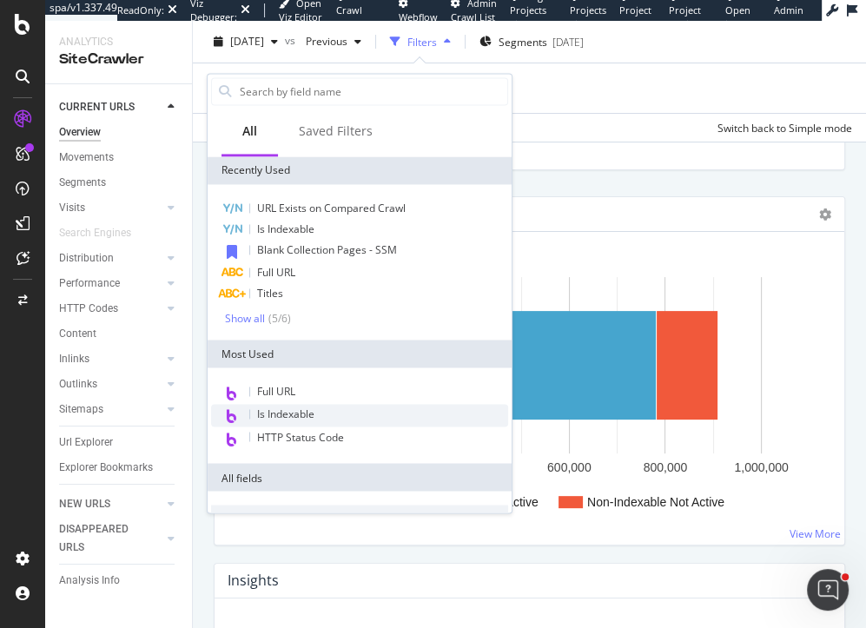
click at [262, 417] on span "Is Indexable" at bounding box center [285, 415] width 57 height 15
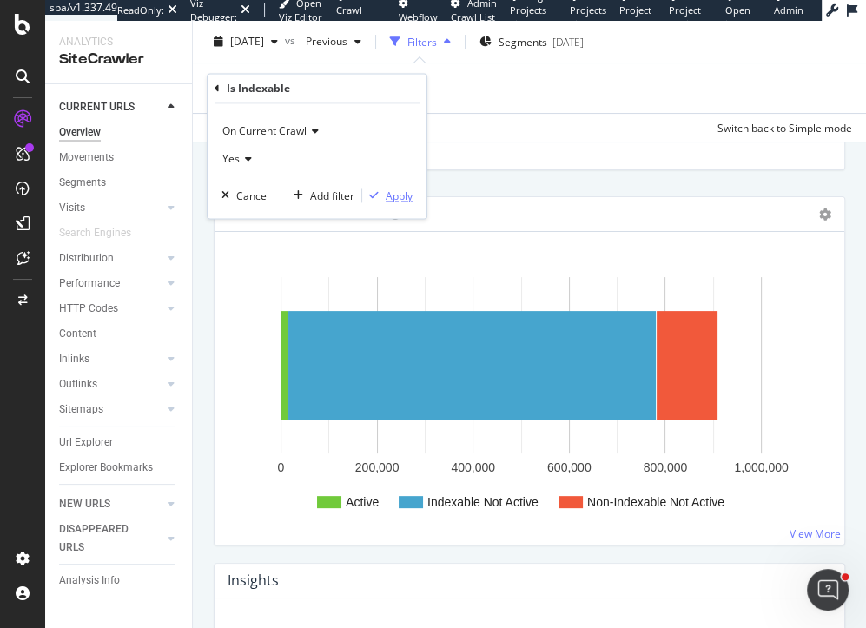
click at [393, 189] on div "Apply" at bounding box center [399, 196] width 27 height 15
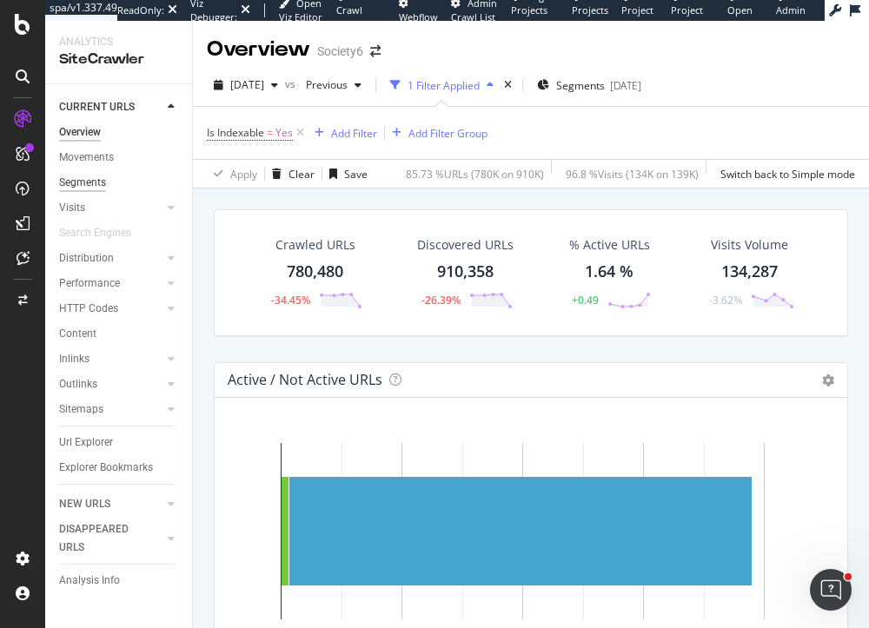
click at [89, 186] on div "Segments" at bounding box center [82, 183] width 47 height 18
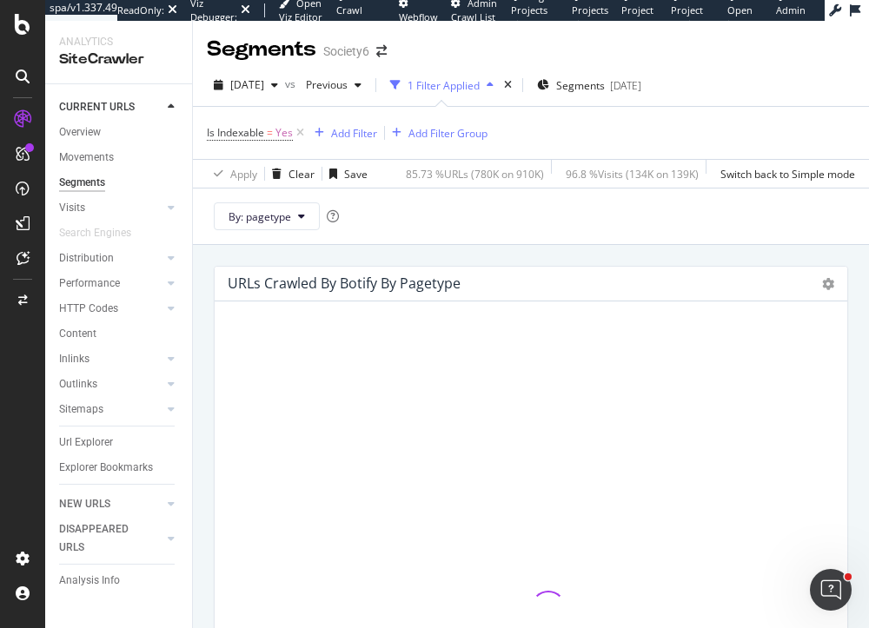
click at [848, 242] on div "By: pagetype" at bounding box center [531, 216] width 676 height 56
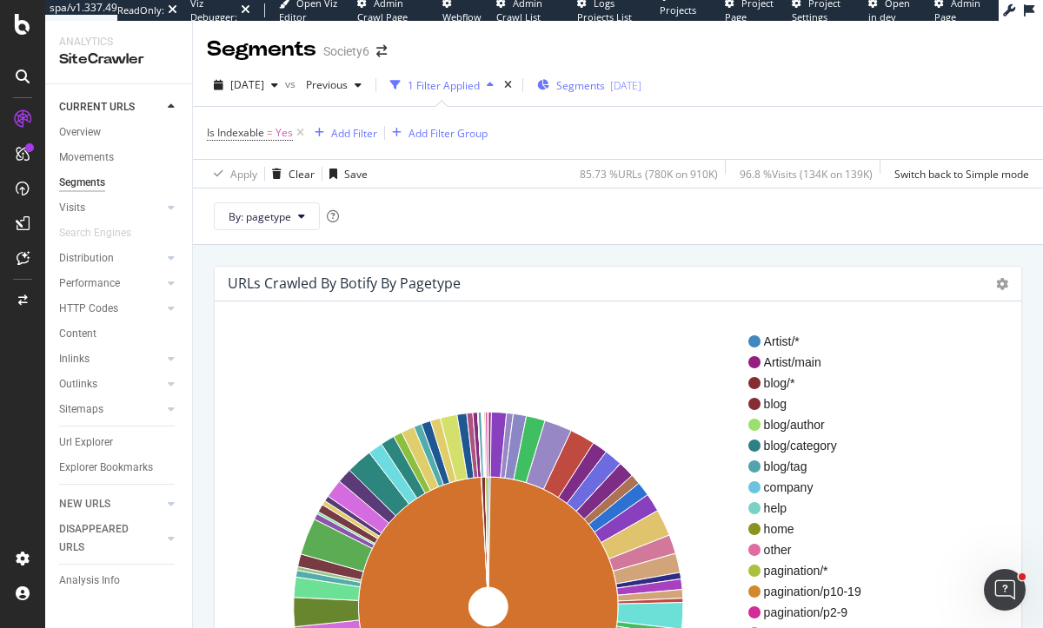
click at [605, 83] on span "Segments" at bounding box center [580, 85] width 49 height 15
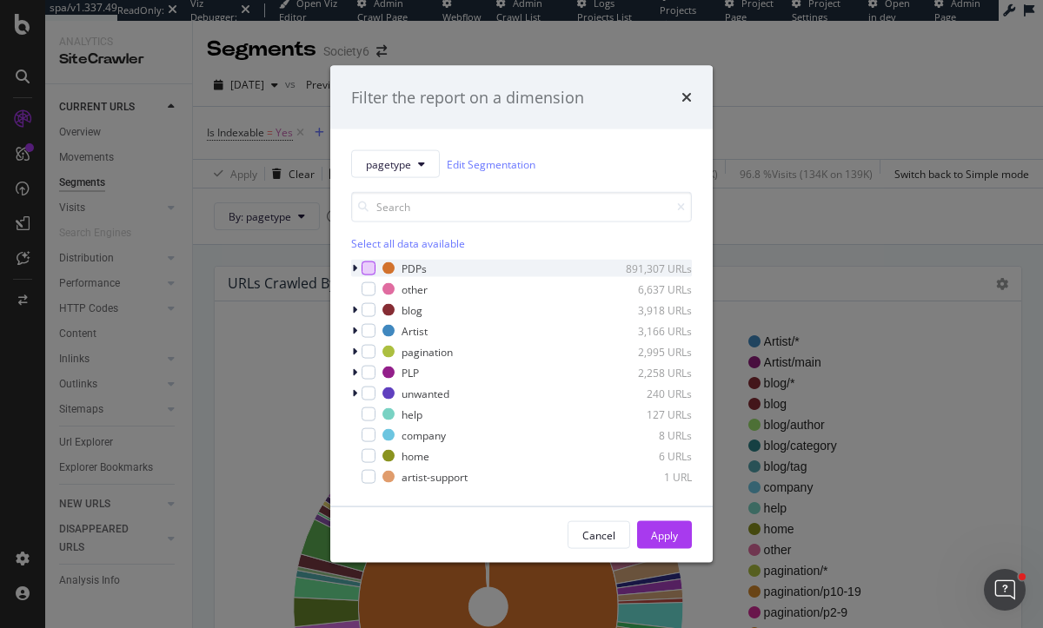
click at [374, 270] on div "modal" at bounding box center [368, 269] width 14 height 14
click at [368, 308] on div "modal" at bounding box center [368, 310] width 14 height 14
click at [370, 349] on div "modal" at bounding box center [368, 352] width 14 height 14
click at [370, 349] on icon "modal" at bounding box center [369, 352] width 8 height 9
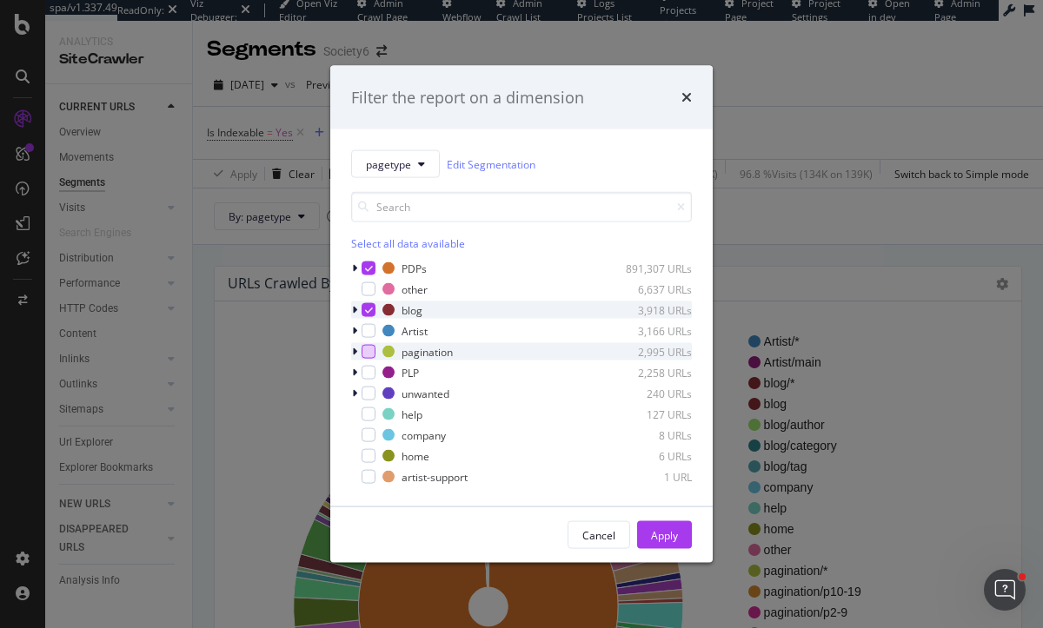
click at [372, 311] on icon "modal" at bounding box center [369, 310] width 8 height 9
drag, startPoint x: 655, startPoint y: 532, endPoint x: 819, endPoint y: 359, distance: 238.5
click at [657, 531] on div "Apply" at bounding box center [664, 534] width 27 height 15
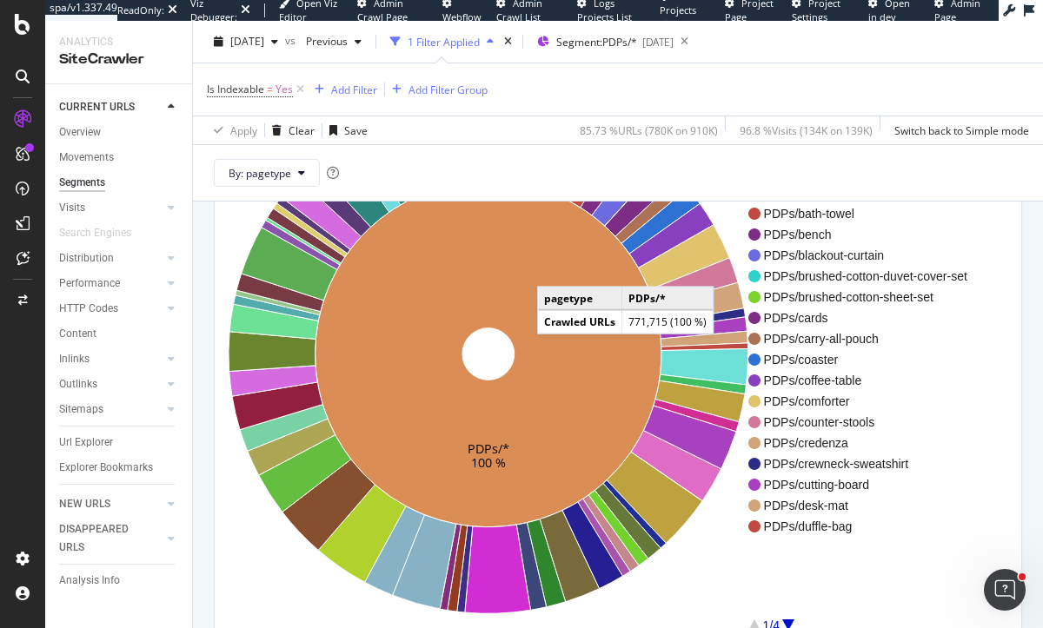
scroll to position [255, 0]
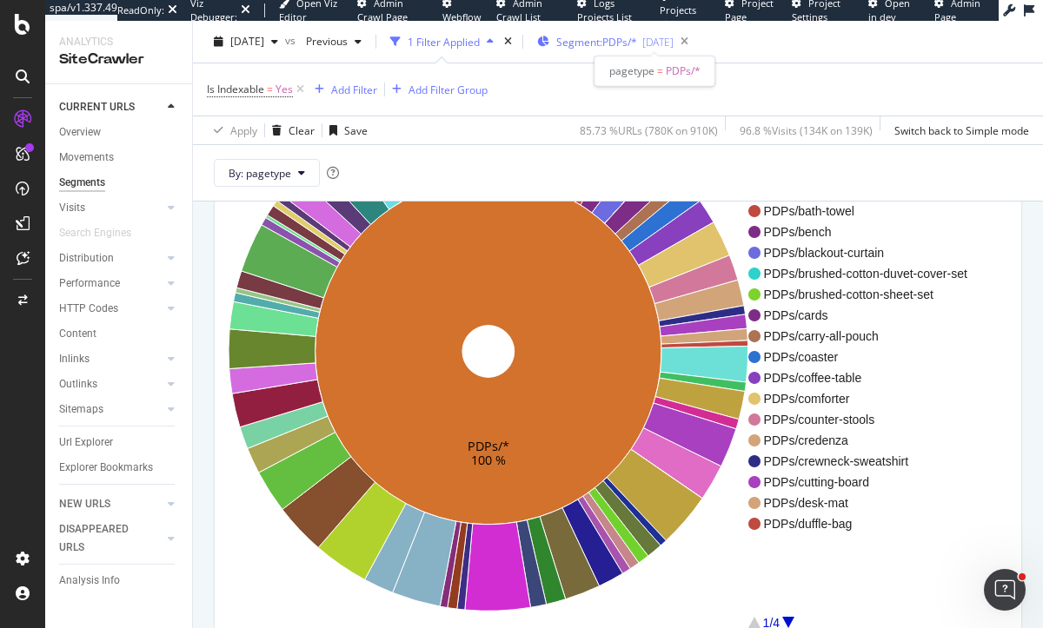
click at [610, 43] on span "Segment: PDPs/*" at bounding box center [596, 42] width 81 height 15
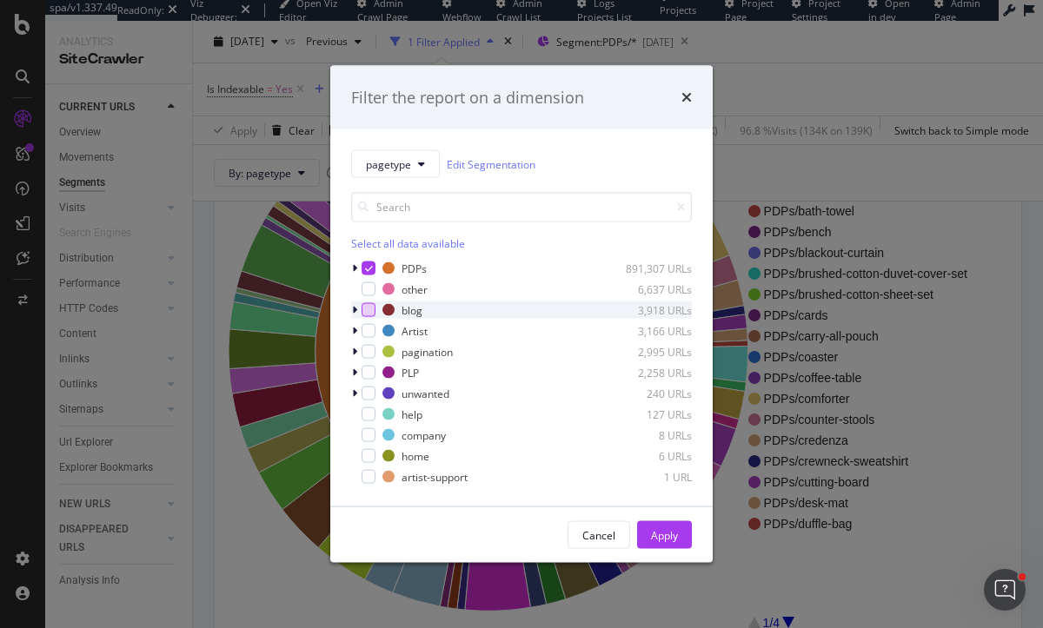
click at [368, 312] on div "modal" at bounding box center [368, 310] width 14 height 14
click at [367, 372] on div "modal" at bounding box center [368, 373] width 14 height 14
click at [647, 534] on button "Apply" at bounding box center [664, 535] width 55 height 28
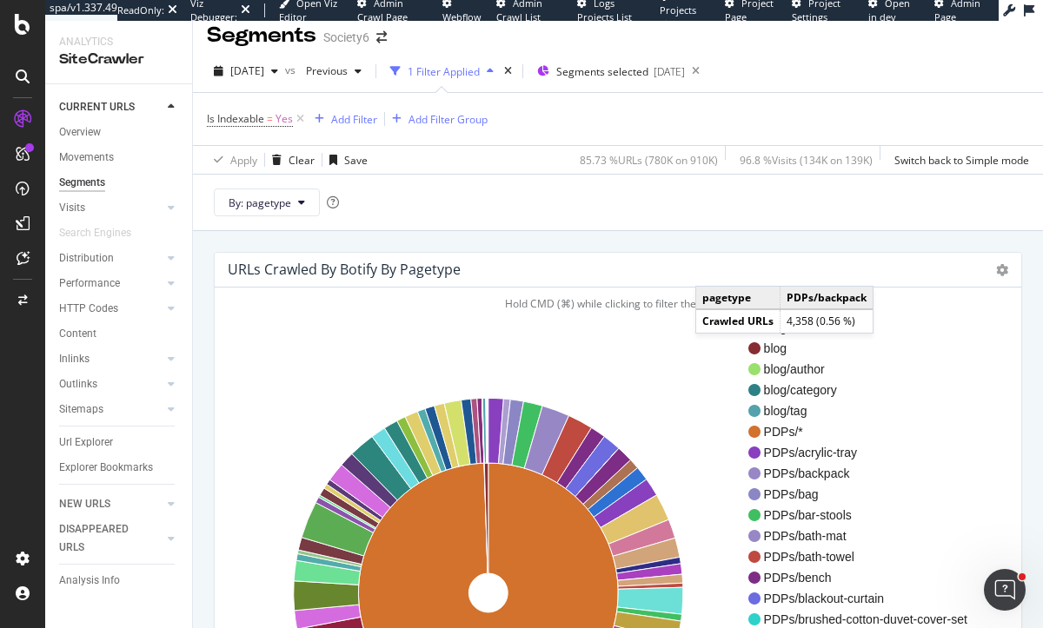
scroll to position [14, 0]
click at [925, 268] on icon at bounding box center [1002, 270] width 12 height 12
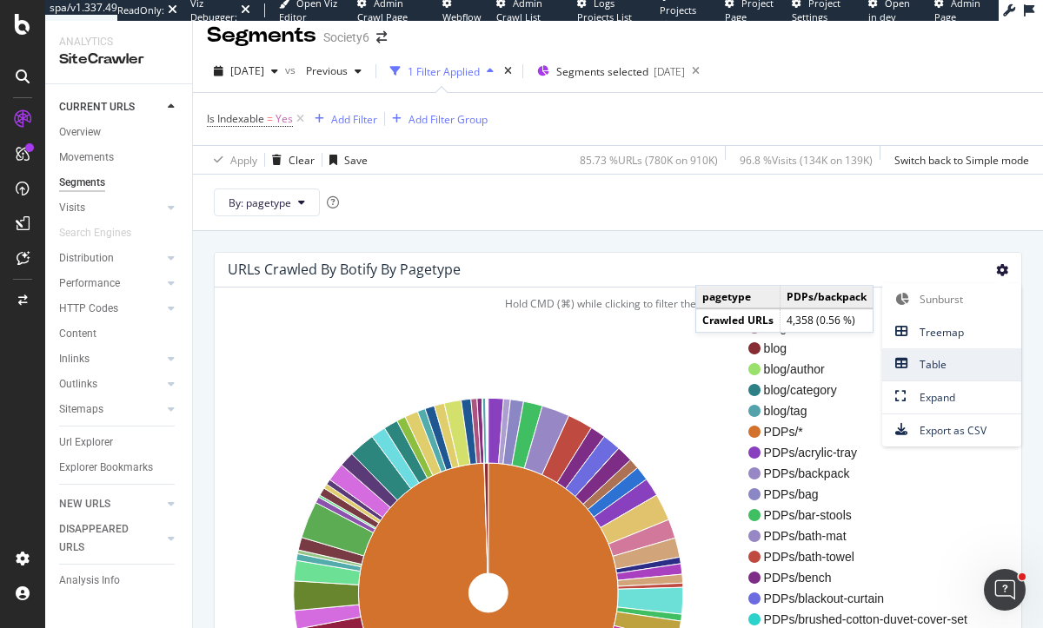
click at [925, 371] on span "Table" at bounding box center [951, 364] width 139 height 23
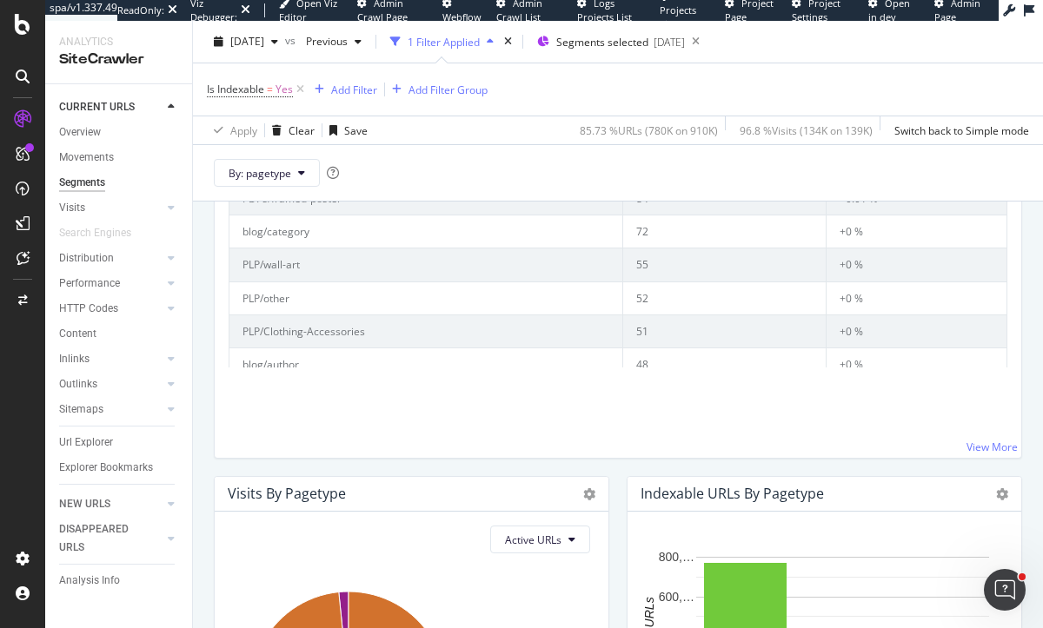
scroll to position [2267, 0]
drag, startPoint x: 653, startPoint y: 292, endPoint x: 608, endPoint y: 290, distance: 45.2
click at [608, 290] on tr "PLP/other 52 +0 %" at bounding box center [617, 300] width 777 height 33
drag, startPoint x: 653, startPoint y: 255, endPoint x: 627, endPoint y: 252, distance: 26.2
click at [627, 252] on td "55" at bounding box center [725, 266] width 204 height 33
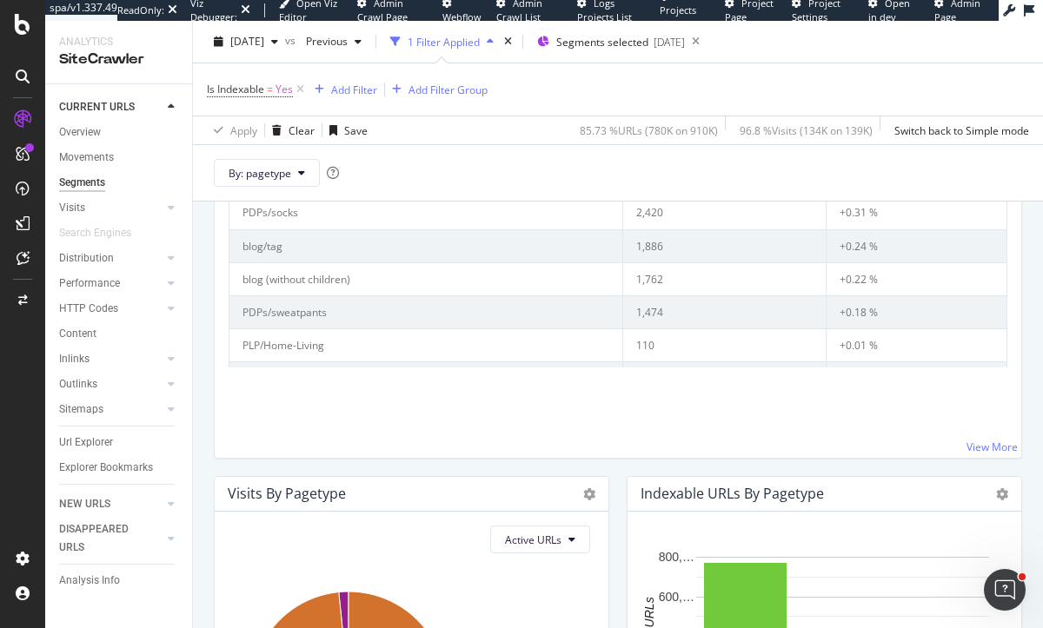
scroll to position [2089, 0]
click at [302, 166] on button "By: pagetype" at bounding box center [267, 173] width 106 height 28
click at [279, 429] on div "Segment Crawled URLs Percentage Segment Crawled URLs Percentage PDPs/other 31,2…" at bounding box center [618, 165] width 779 height 558
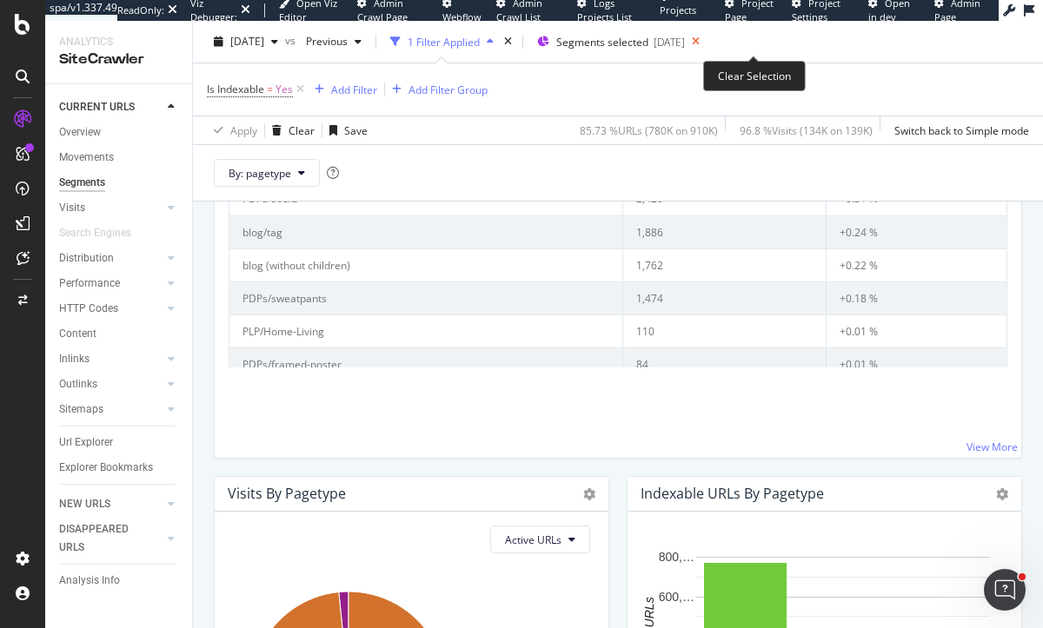
click at [706, 39] on icon at bounding box center [696, 42] width 22 height 24
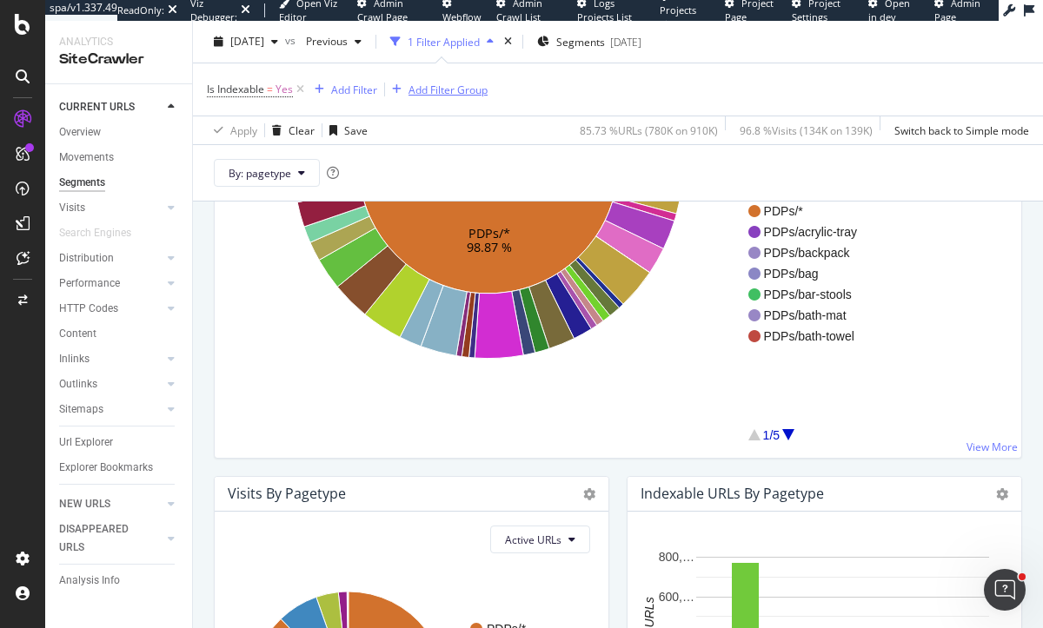
click at [302, 91] on icon at bounding box center [300, 89] width 15 height 17
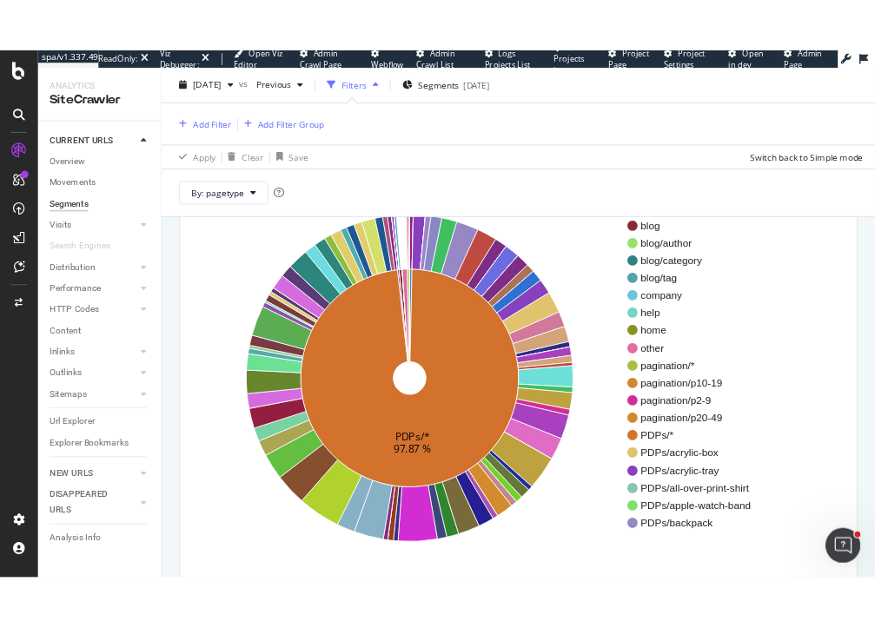
scroll to position [182, 0]
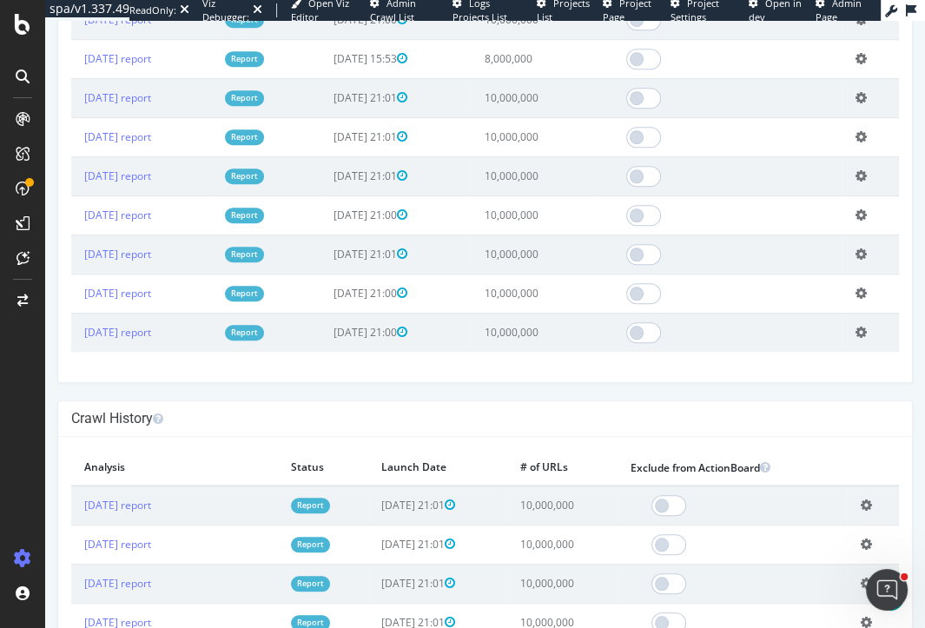
scroll to position [577, 0]
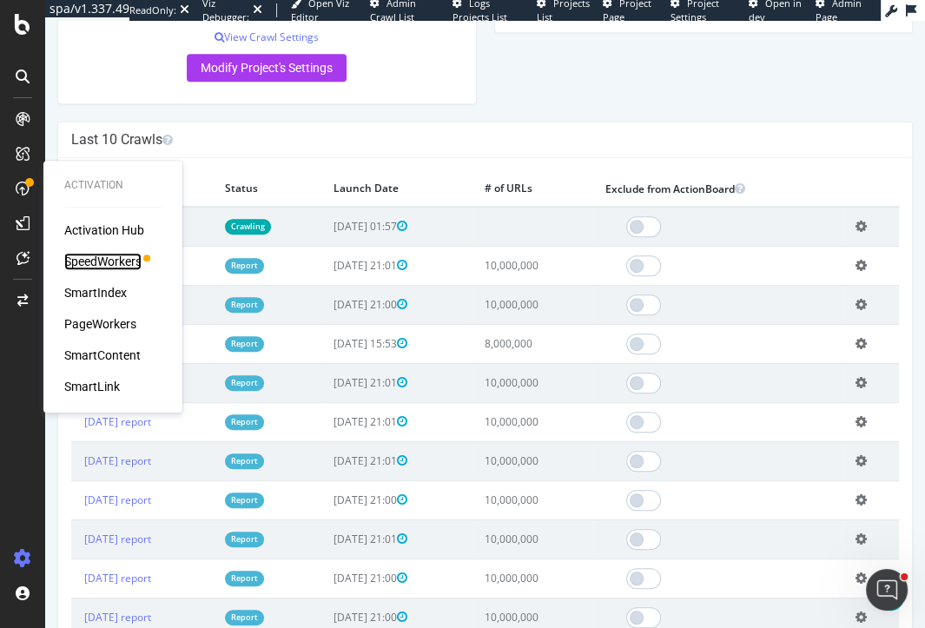
click at [115, 268] on div "SpeedWorkers" at bounding box center [102, 261] width 77 height 17
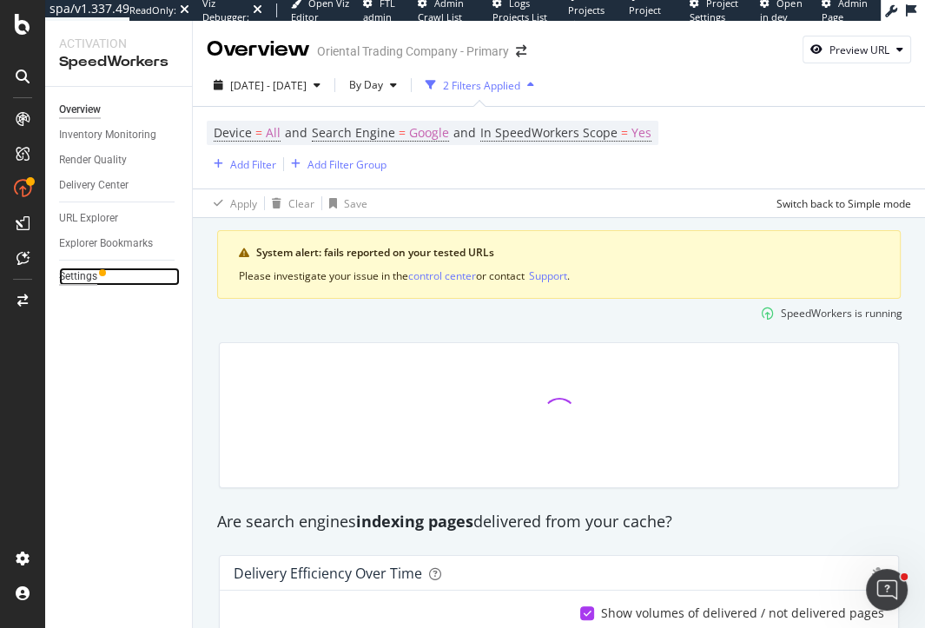
click at [87, 268] on div "Settings" at bounding box center [78, 277] width 38 height 18
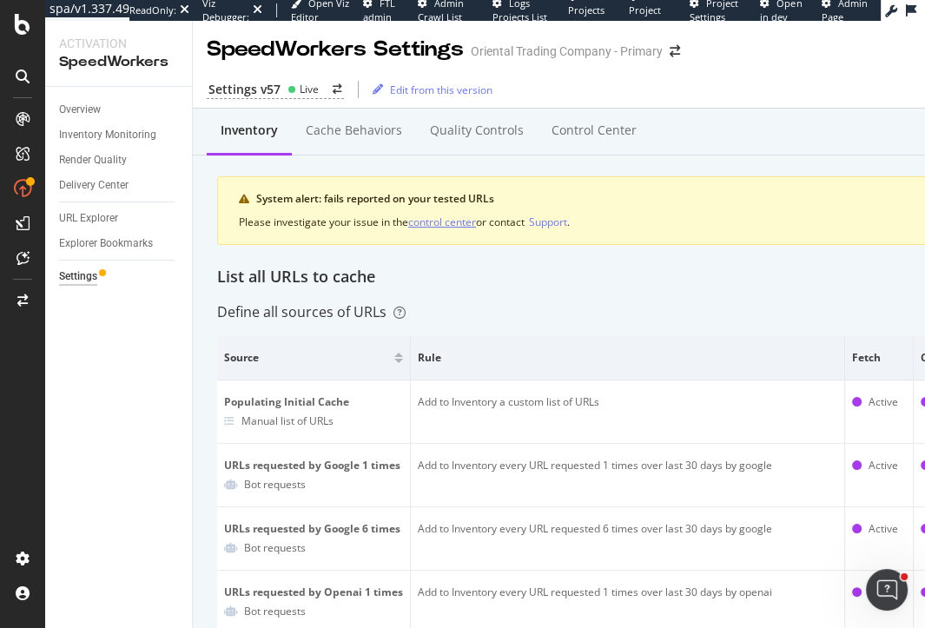
click at [453, 220] on div "control center" at bounding box center [442, 222] width 68 height 15
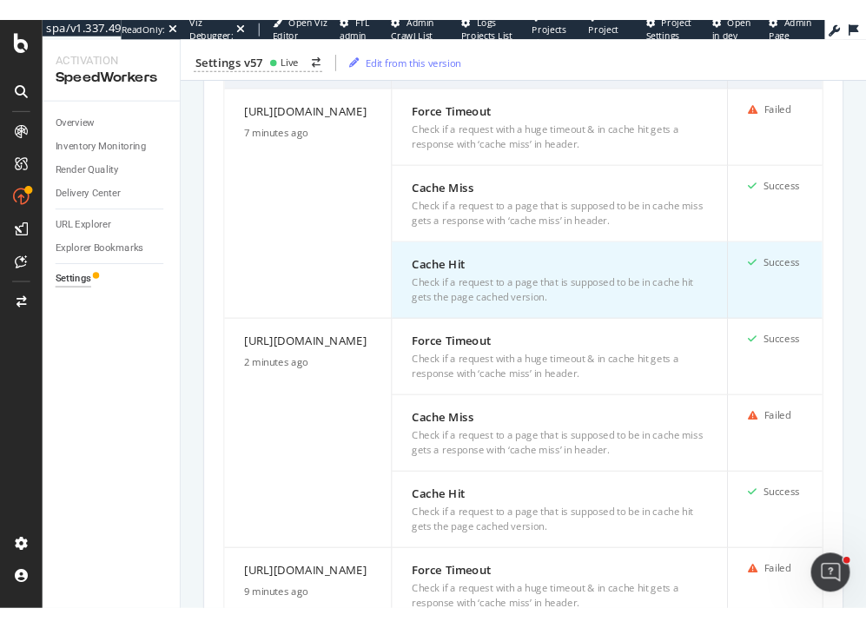
scroll to position [584, 0]
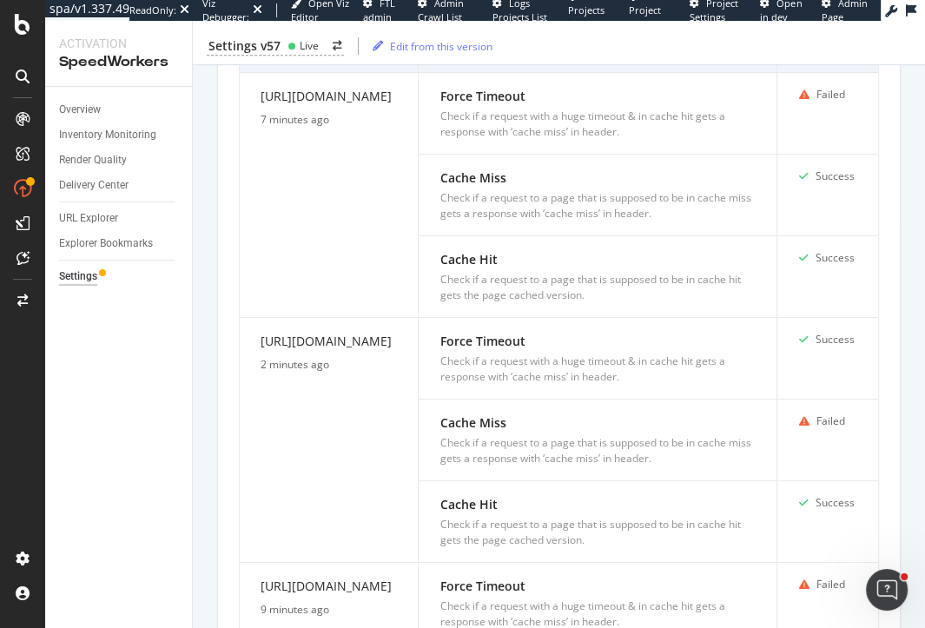
drag, startPoint x: 381, startPoint y: 148, endPoint x: 209, endPoint y: 91, distance: 181.9
click at [209, 91] on div "Inventory Cache behaviors Quality Controls Control Center System alert: fails r…" at bounding box center [559, 498] width 732 height 1947
copy table "Tests Test Rule Status https://www.orientaltrading.com/occasions-and-events/gra…"
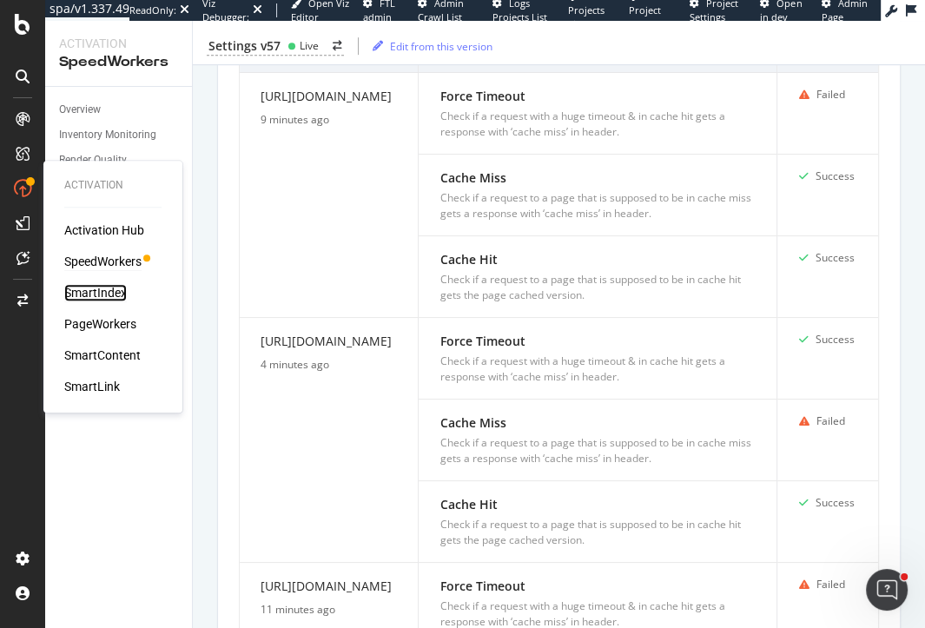
click at [96, 286] on div "SmartIndex" at bounding box center [95, 292] width 63 height 17
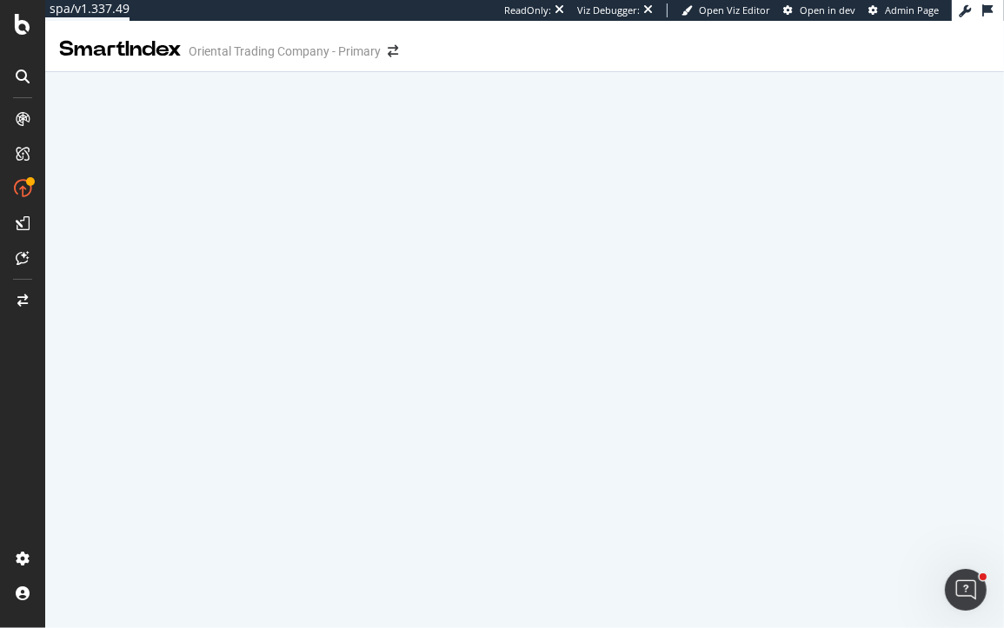
click at [860, 34] on div "SmartIndex Oriental Trading Company - Primary" at bounding box center [524, 42] width 958 height 43
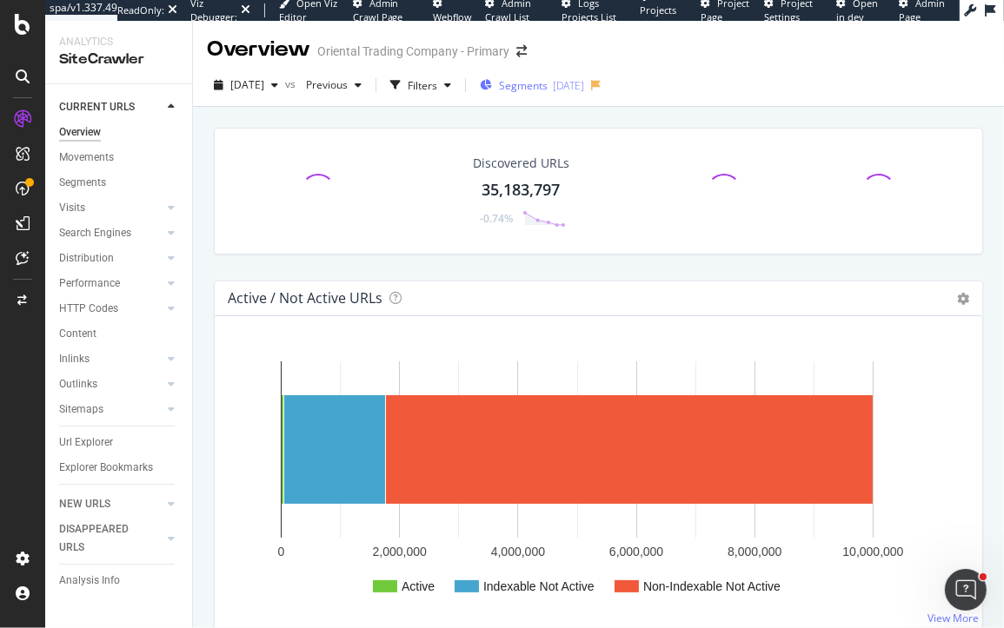
click at [532, 83] on div "Segments [DATE]" at bounding box center [532, 85] width 104 height 15
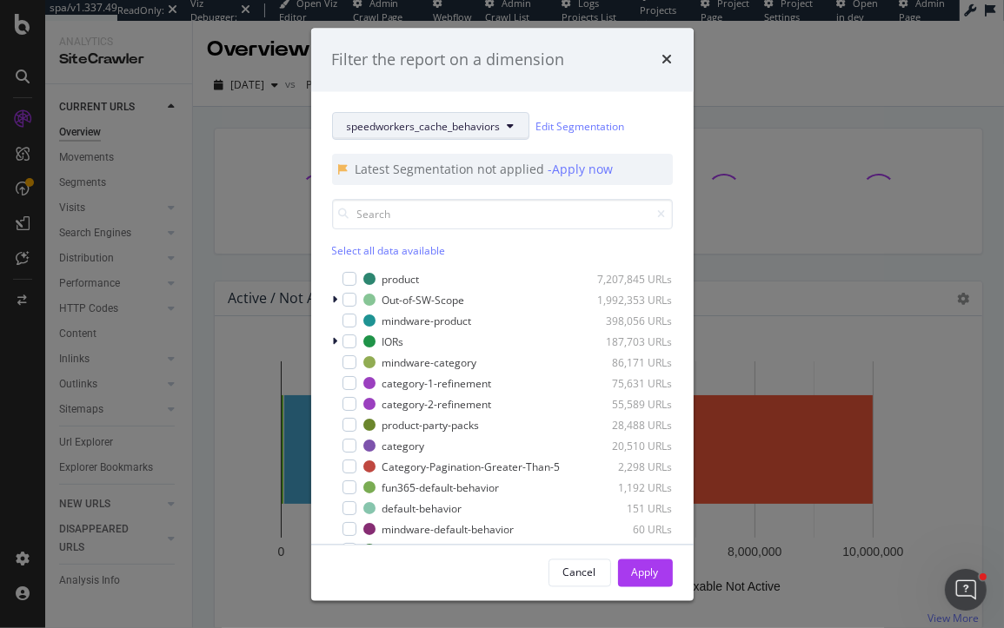
click at [416, 123] on span "speedworkers_cache_behaviors" at bounding box center [424, 126] width 154 height 15
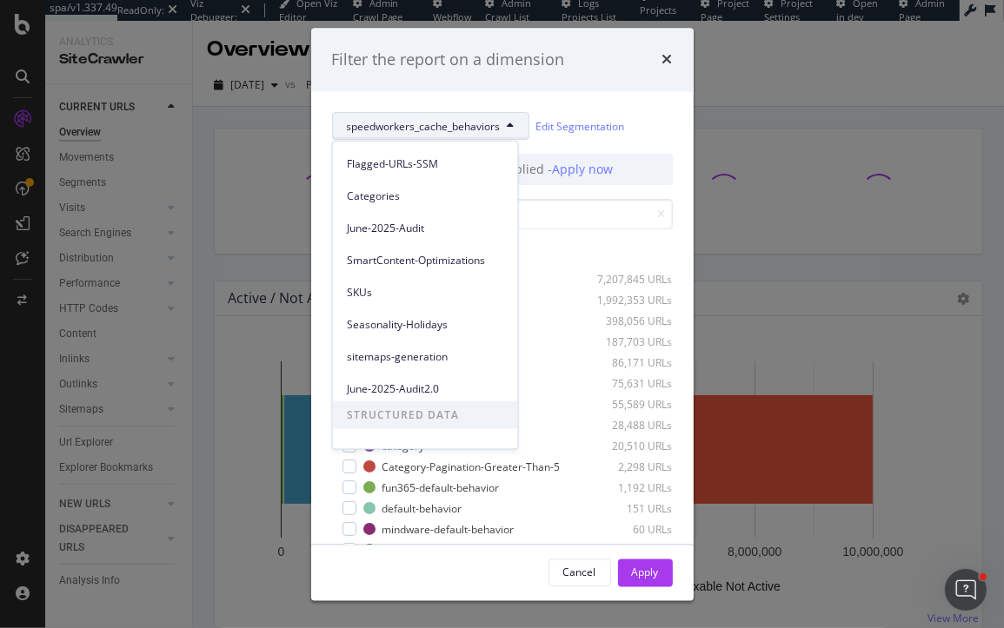
scroll to position [355, 0]
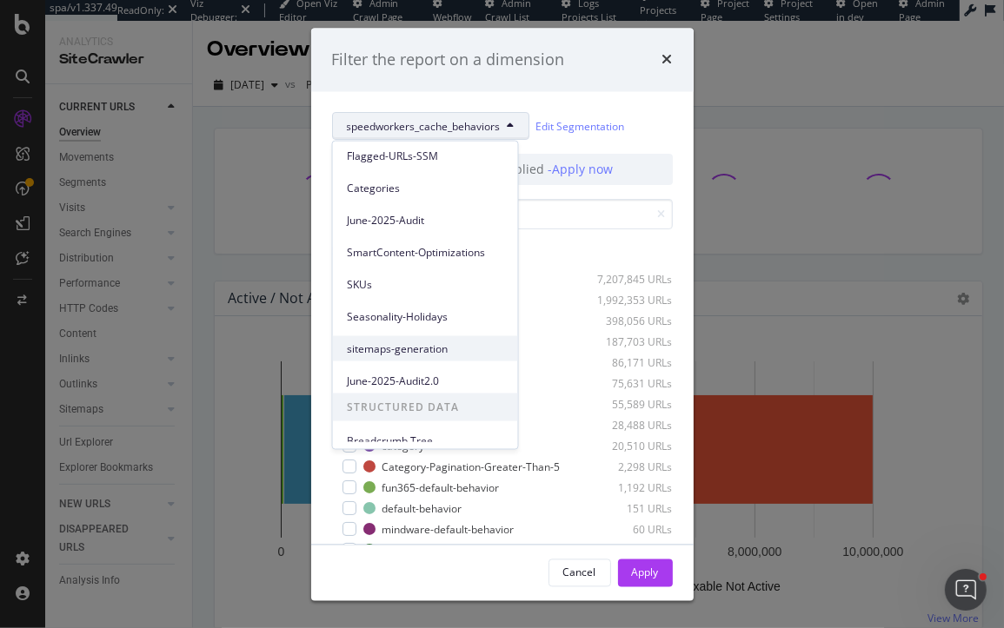
click at [372, 348] on span "sitemaps-generation" at bounding box center [425, 349] width 157 height 16
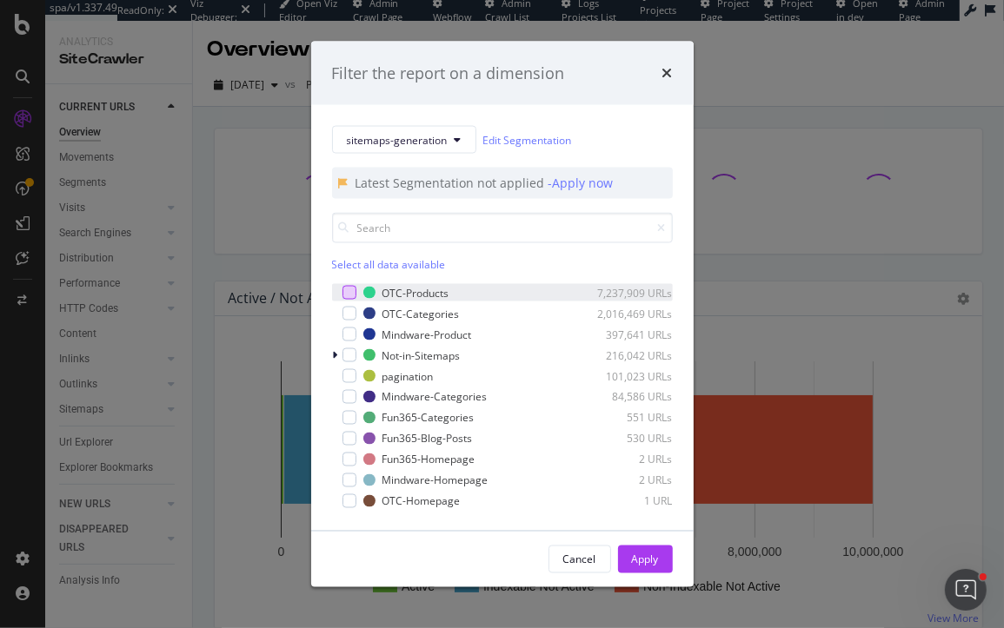
click at [350, 286] on div "modal" at bounding box center [349, 293] width 14 height 14
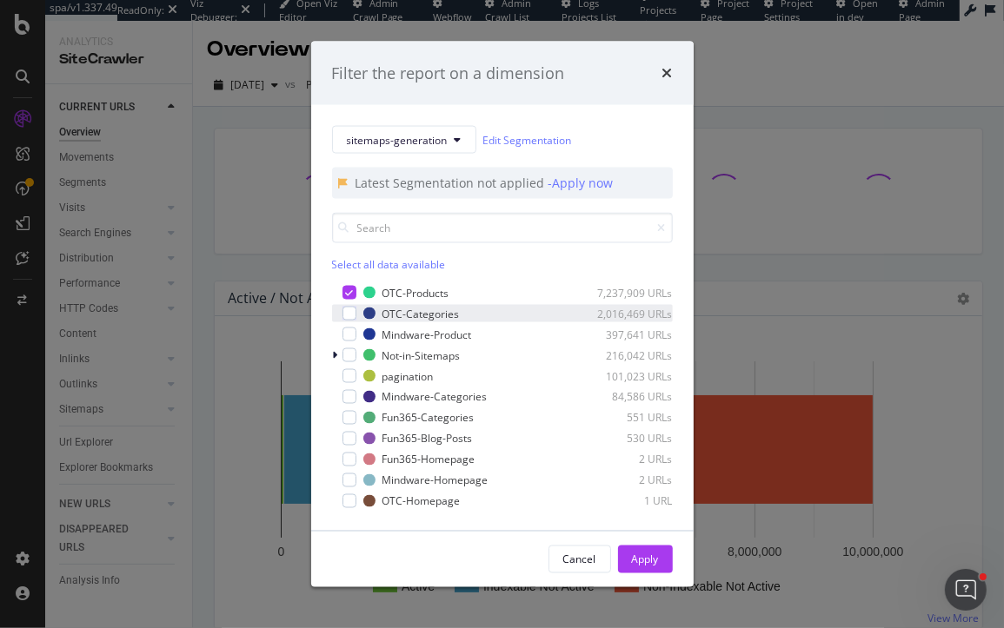
click at [350, 305] on div "OTC-Categories 2,016,469 URLs" at bounding box center [502, 313] width 341 height 17
click at [637, 558] on div "Apply" at bounding box center [645, 559] width 27 height 15
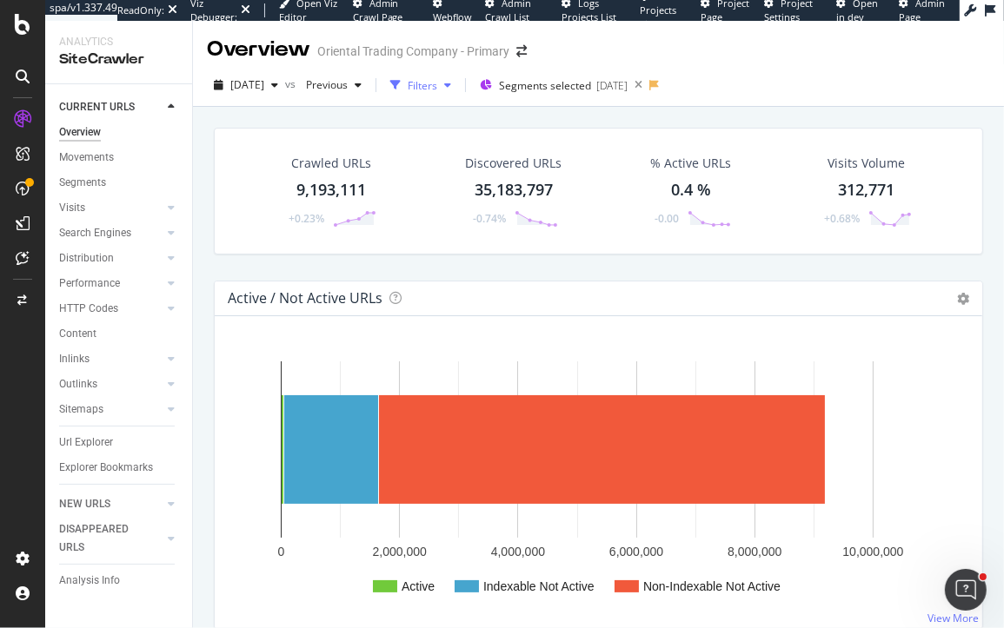
click at [437, 81] on div "Filters" at bounding box center [423, 85] width 30 height 15
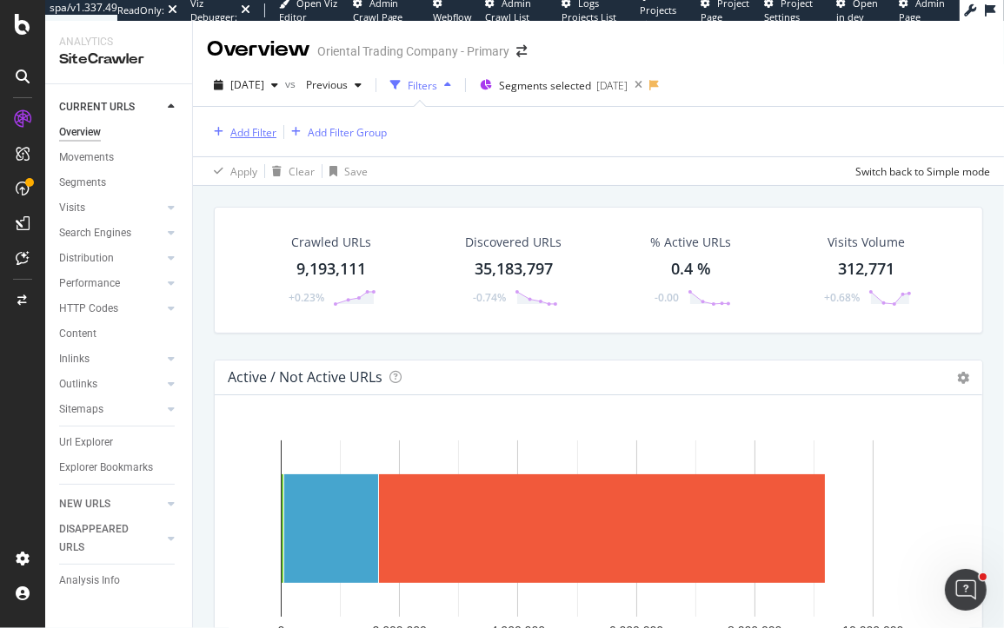
click at [238, 128] on div "Add Filter" at bounding box center [253, 132] width 46 height 15
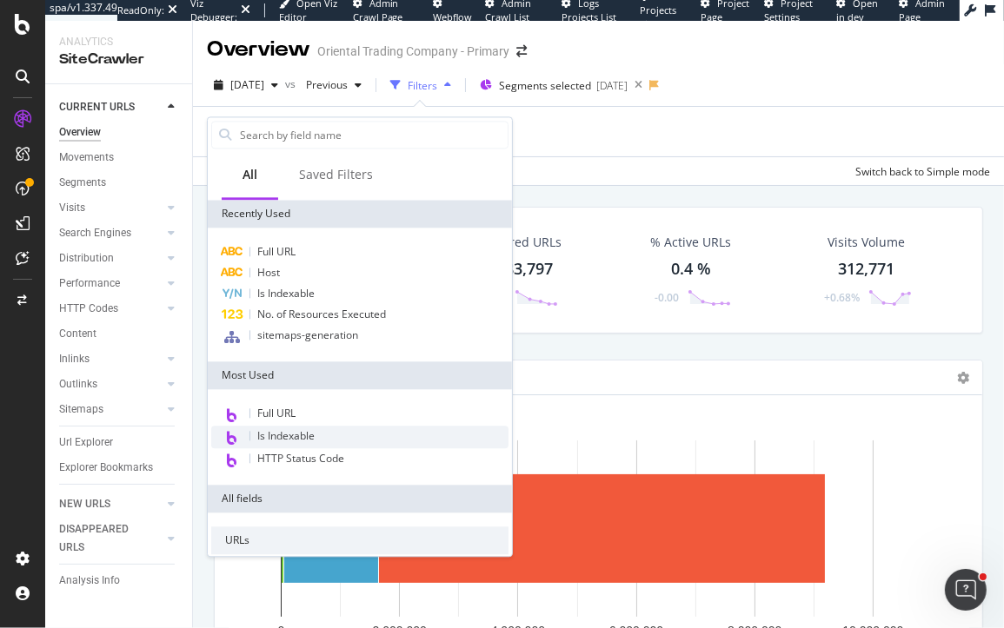
click at [283, 437] on span "Is Indexable" at bounding box center [285, 435] width 57 height 15
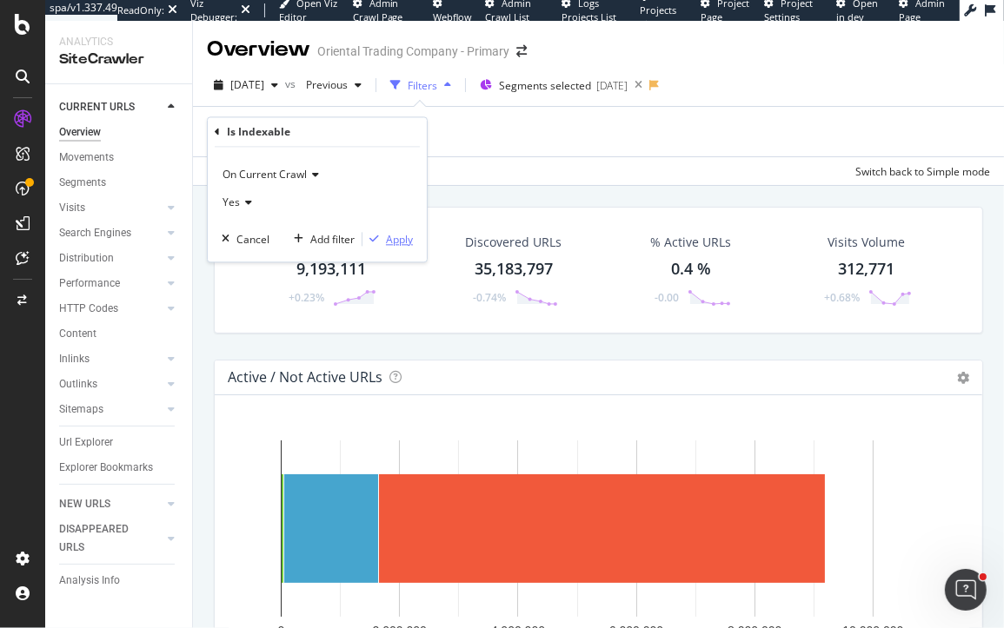
click at [387, 235] on div "Apply" at bounding box center [399, 239] width 27 height 15
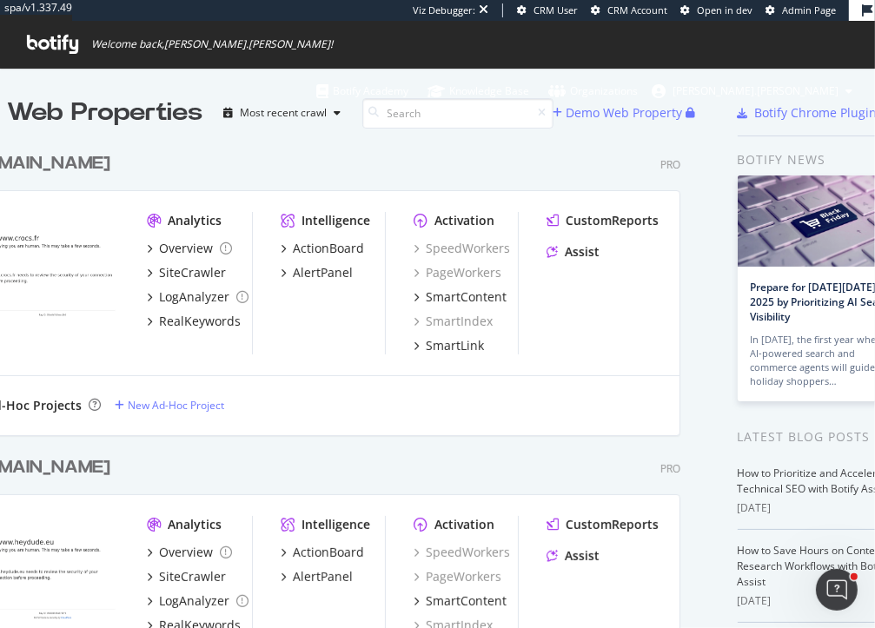
click at [156, 158] on div "[DOMAIN_NAME] Pro" at bounding box center [322, 163] width 716 height 25
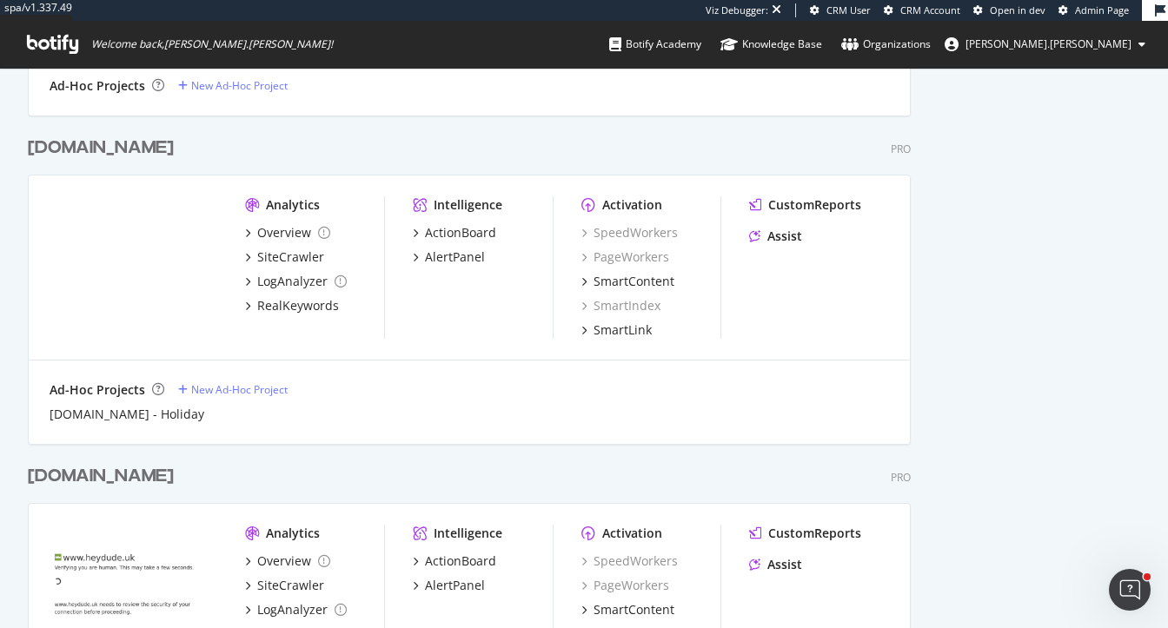
click at [74, 140] on div "crocs.com" at bounding box center [101, 148] width 146 height 25
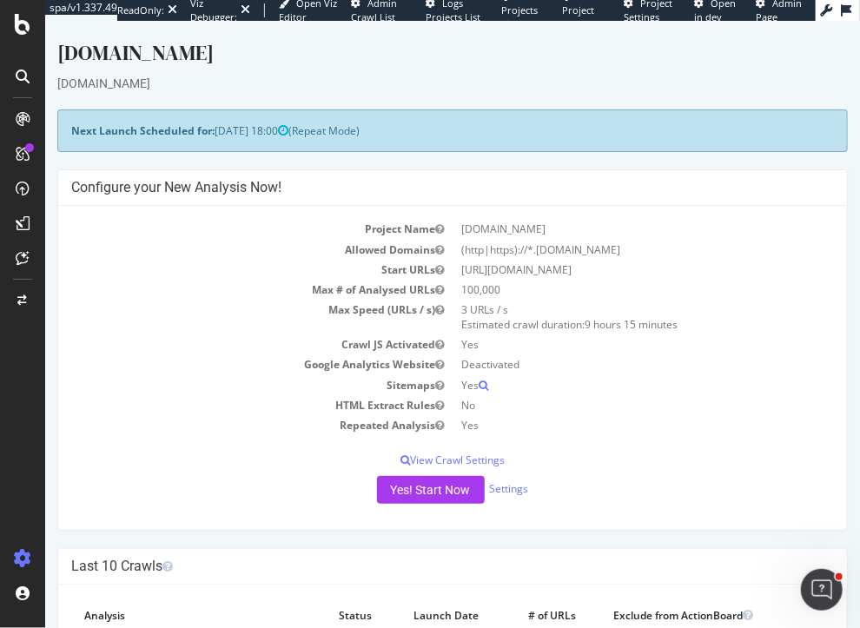
click at [735, 64] on div "crocs.com" at bounding box center [451, 55] width 791 height 36
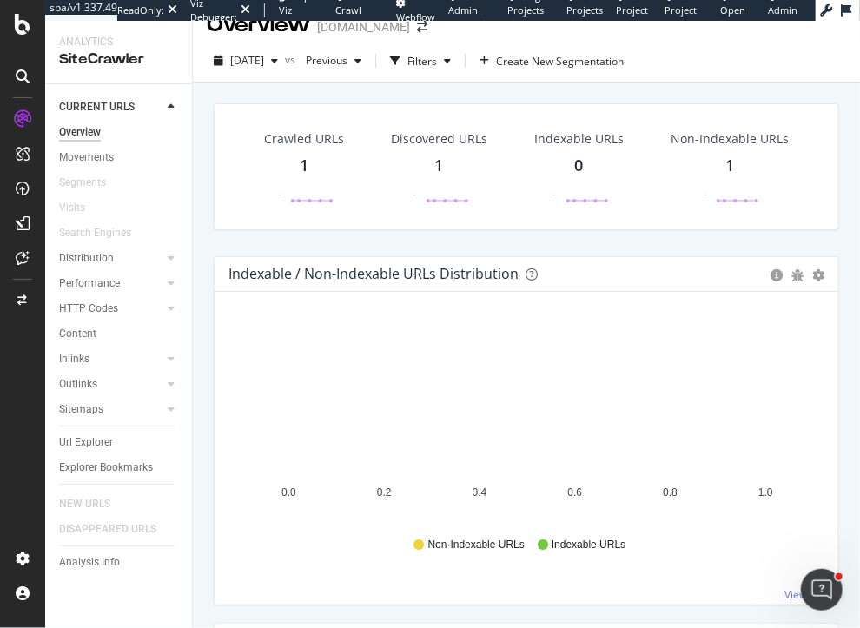
scroll to position [43, 0]
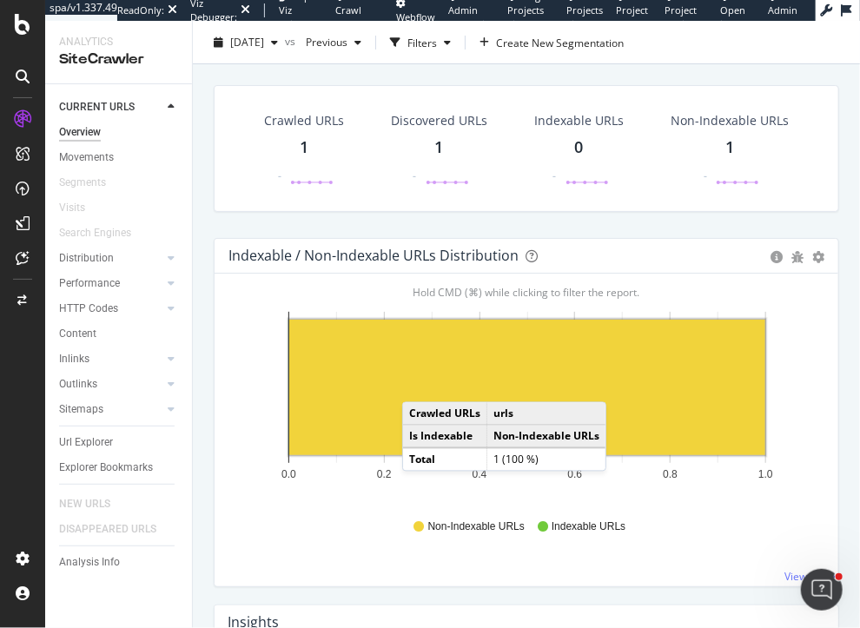
click at [420, 383] on rect "A chart." at bounding box center [527, 388] width 476 height 136
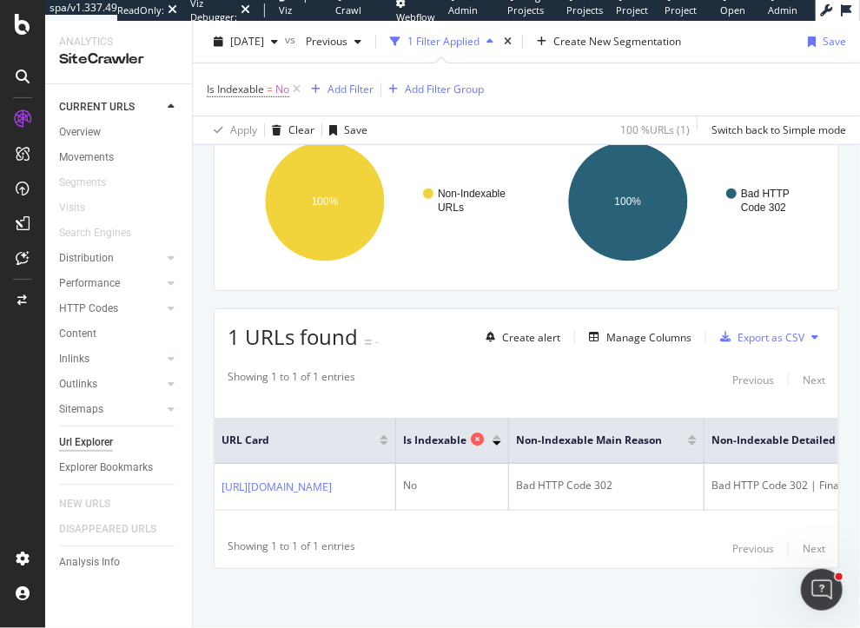
click at [484, 433] on icon at bounding box center [477, 439] width 13 height 13
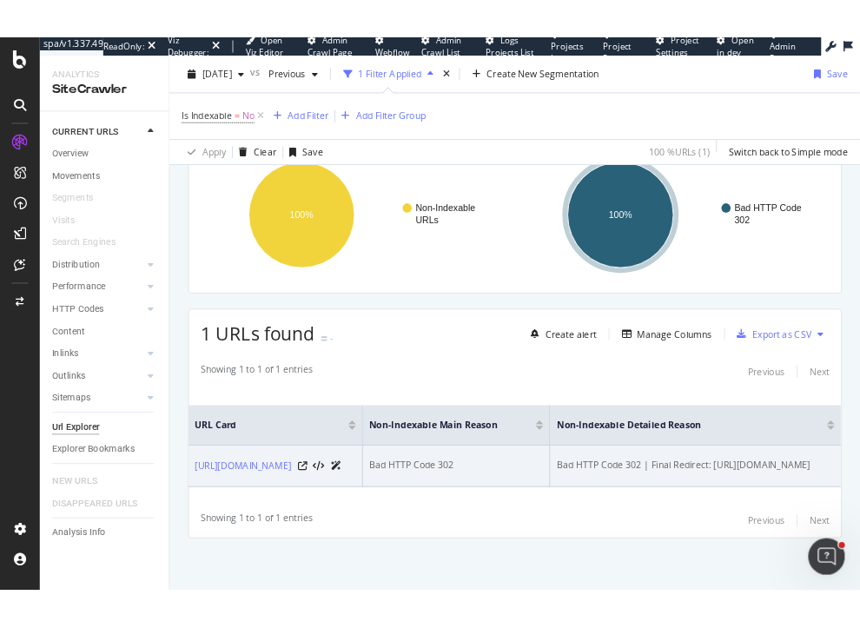
scroll to position [0, 81]
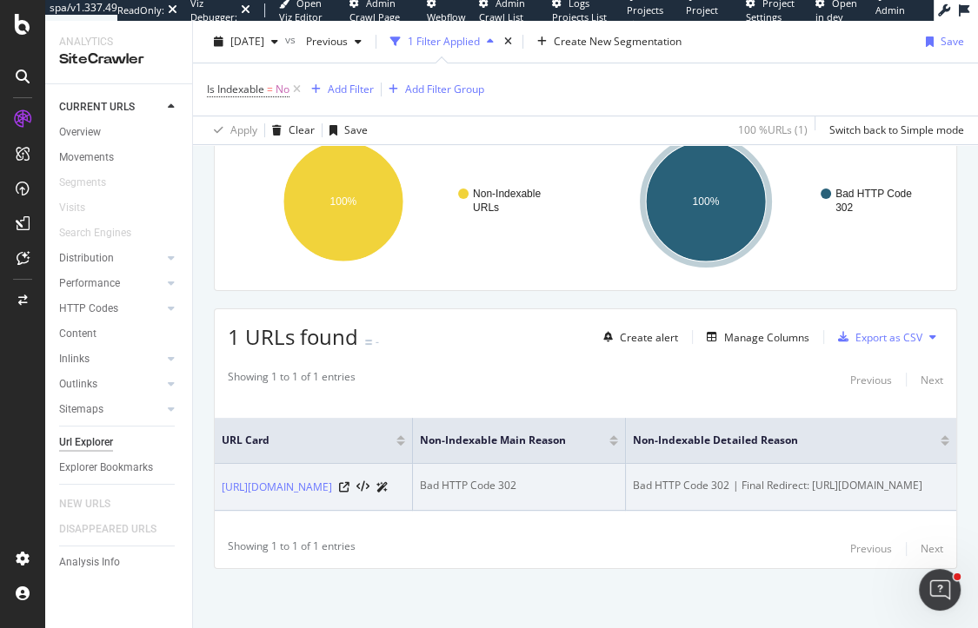
drag, startPoint x: 712, startPoint y: 495, endPoint x: 531, endPoint y: 476, distance: 181.7
click at [633, 478] on div "Bad HTTP Code 302 | Final Redirect: https://www.heydude.com/?shpxid=44f46592-0f…" at bounding box center [791, 486] width 316 height 16
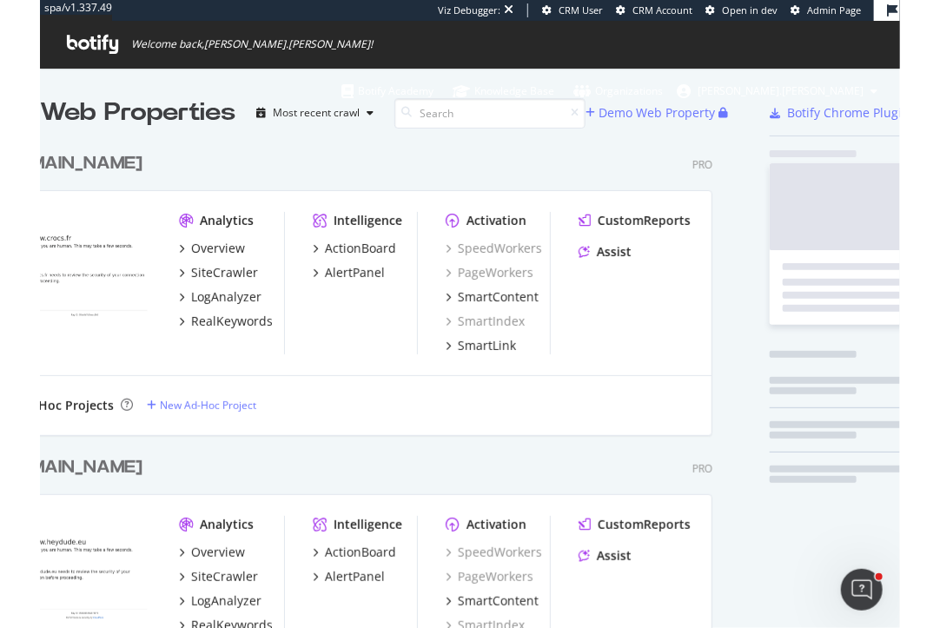
scroll to position [4577, 730]
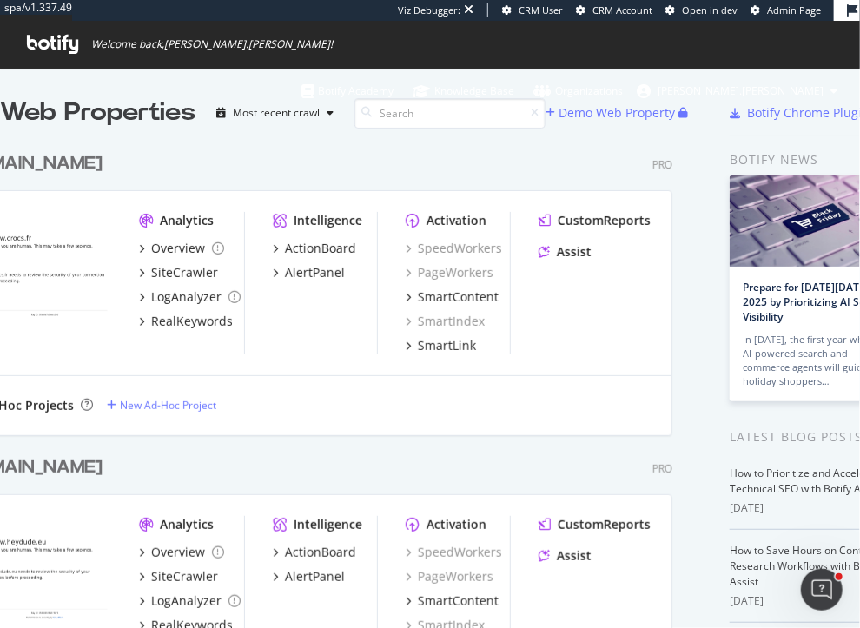
click at [214, 470] on div "[DOMAIN_NAME] Pro" at bounding box center [315, 467] width 716 height 25
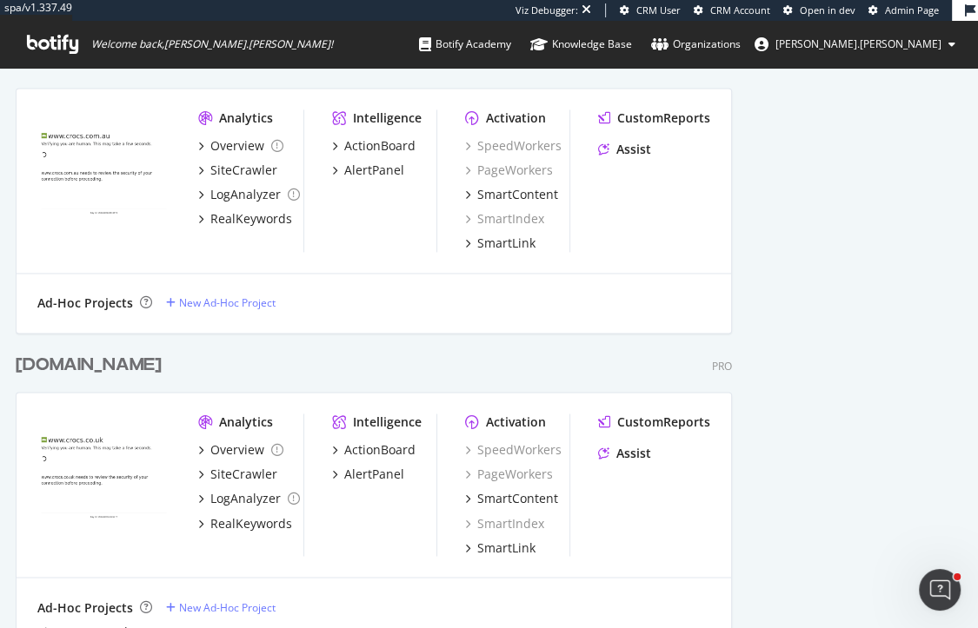
scroll to position [0, 0]
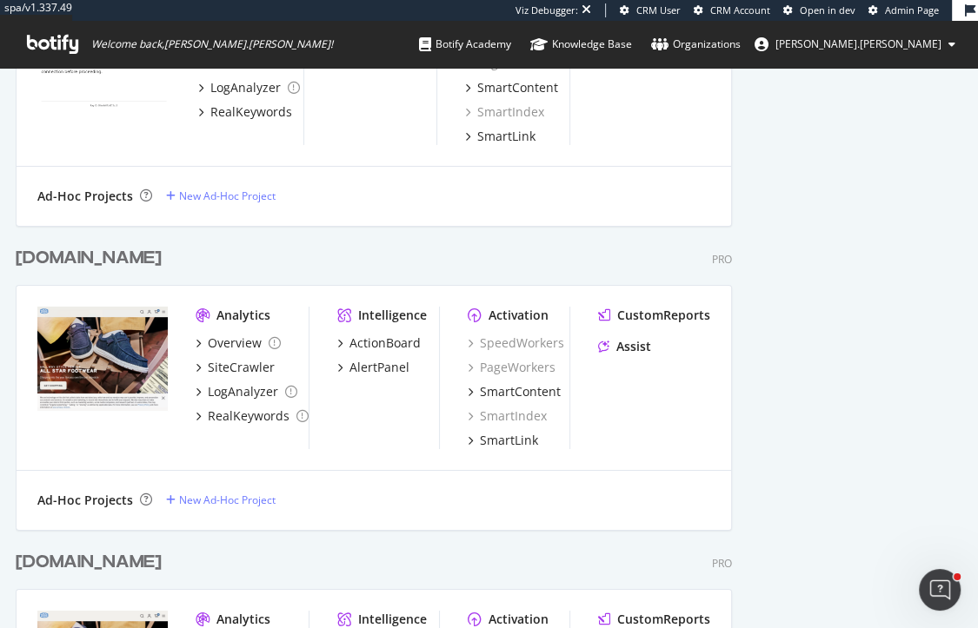
click at [88, 262] on div "[DOMAIN_NAME]" at bounding box center [89, 258] width 146 height 25
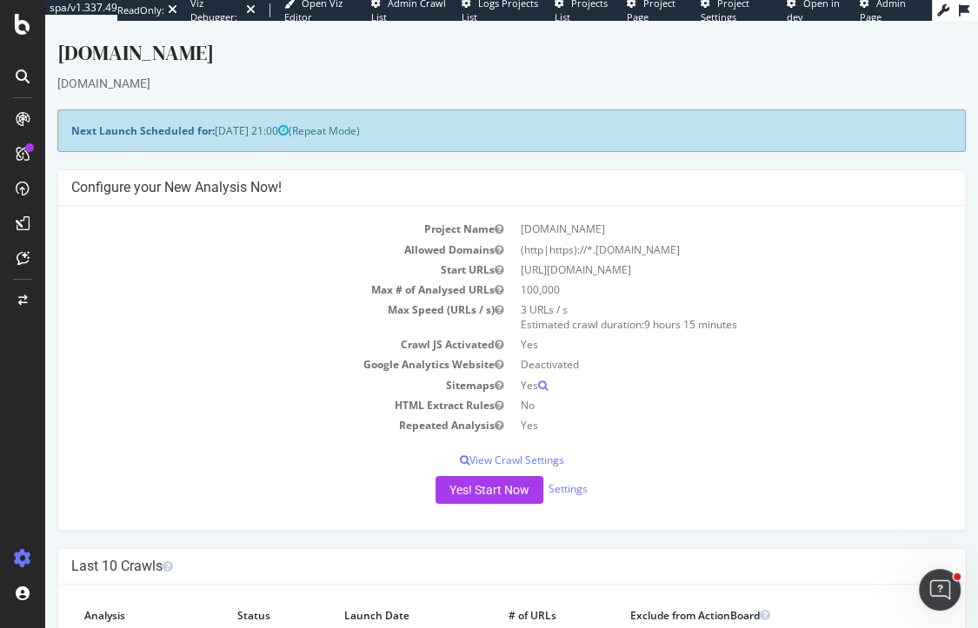
click at [685, 78] on div "[DOMAIN_NAME]" at bounding box center [511, 83] width 908 height 17
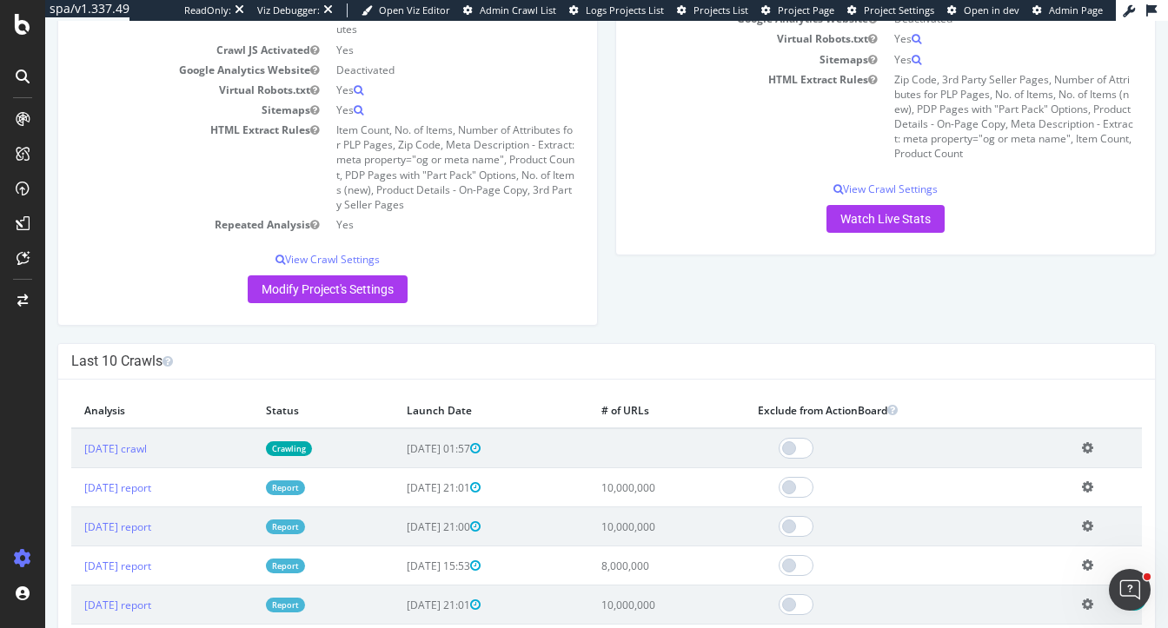
scroll to position [349, 0]
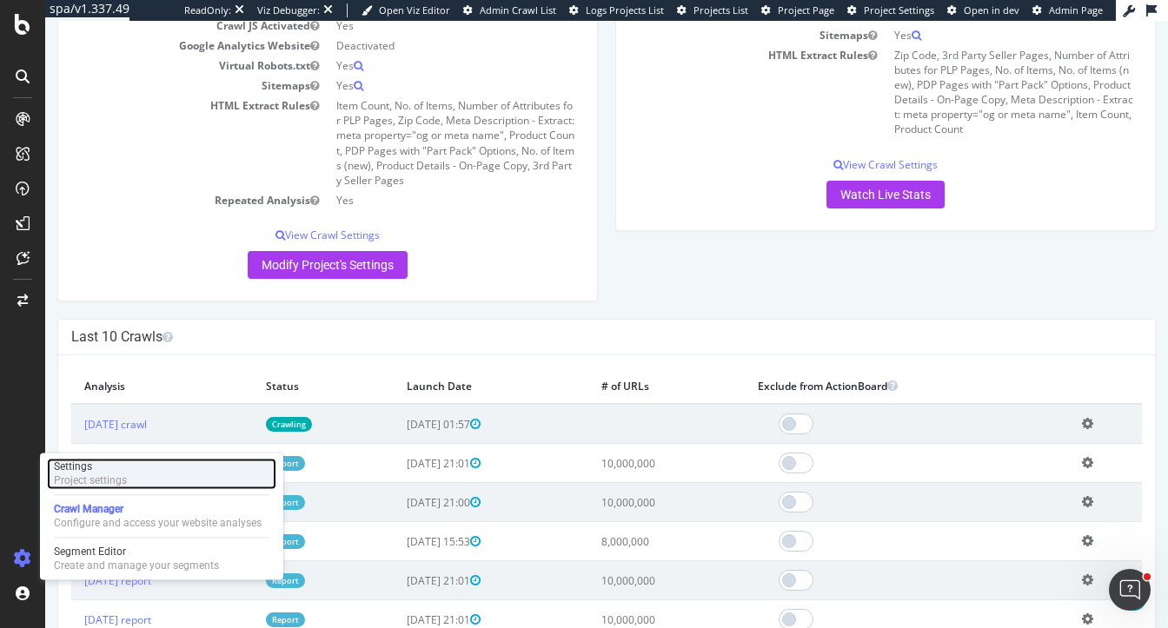
click at [120, 474] on div "Project settings" at bounding box center [90, 481] width 73 height 14
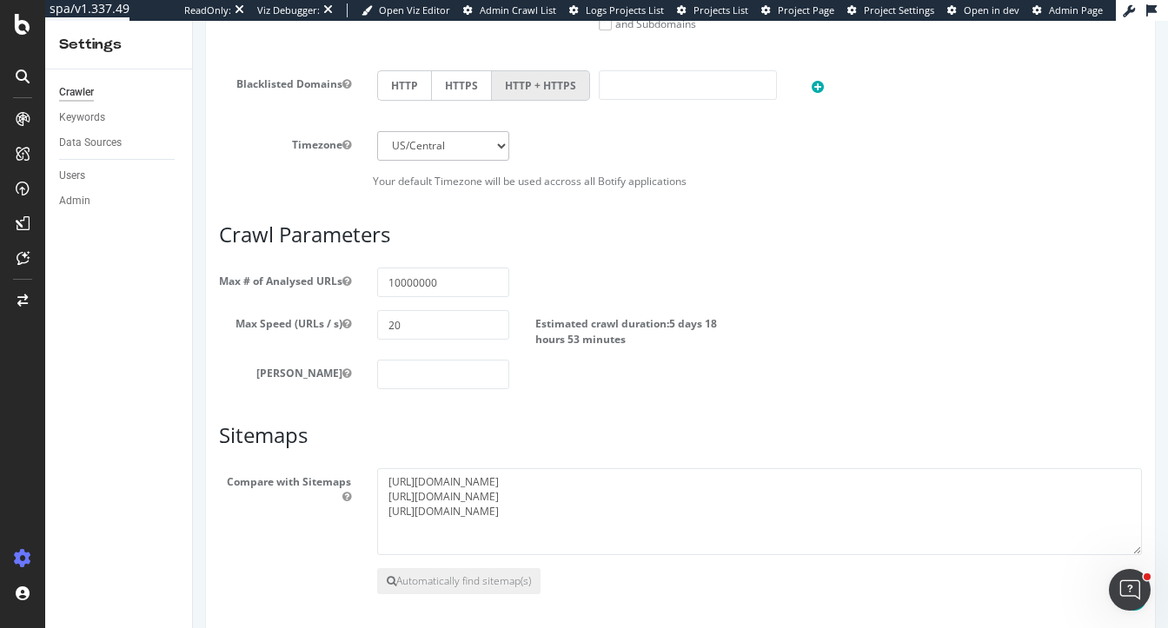
scroll to position [925, 0]
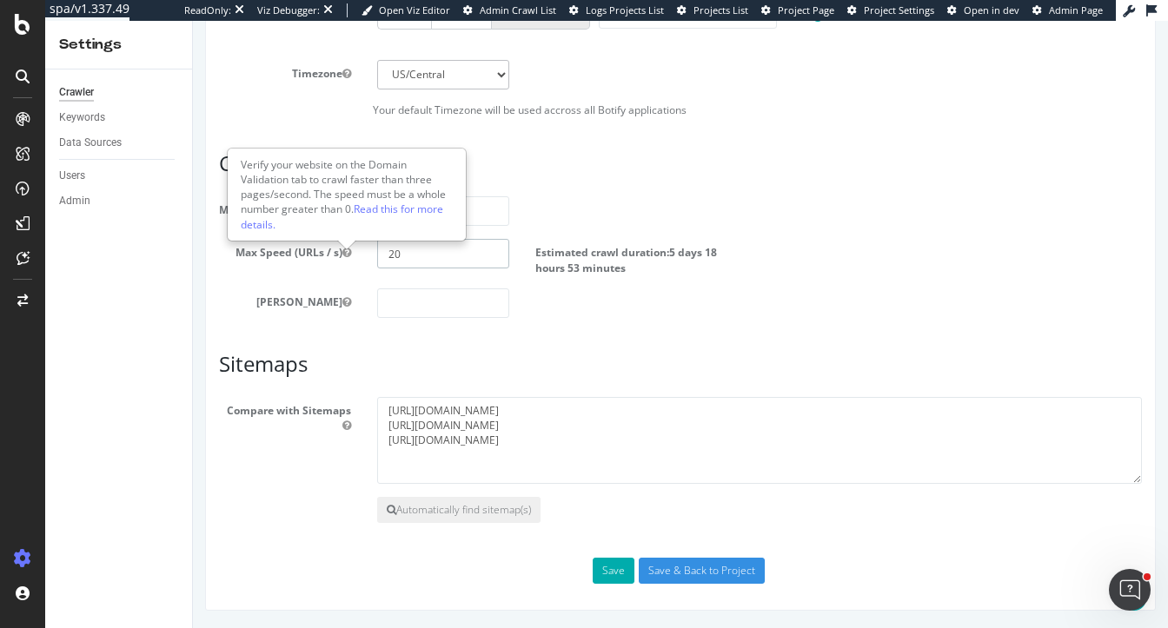
drag, startPoint x: 420, startPoint y: 262, endPoint x: 325, endPoint y: 252, distance: 95.2
click at [325, 252] on div "Max Speed (URLs / s) 20 Estimated crawl duration: 5 days 18 hours 53 minutes" at bounding box center [680, 257] width 949 height 36
click at [235, 308] on label "Max Depth" at bounding box center [285, 298] width 158 height 21
click at [342, 308] on button "Max Depth" at bounding box center [346, 302] width 9 height 15
click at [488, 255] on input "20" at bounding box center [443, 254] width 132 height 30
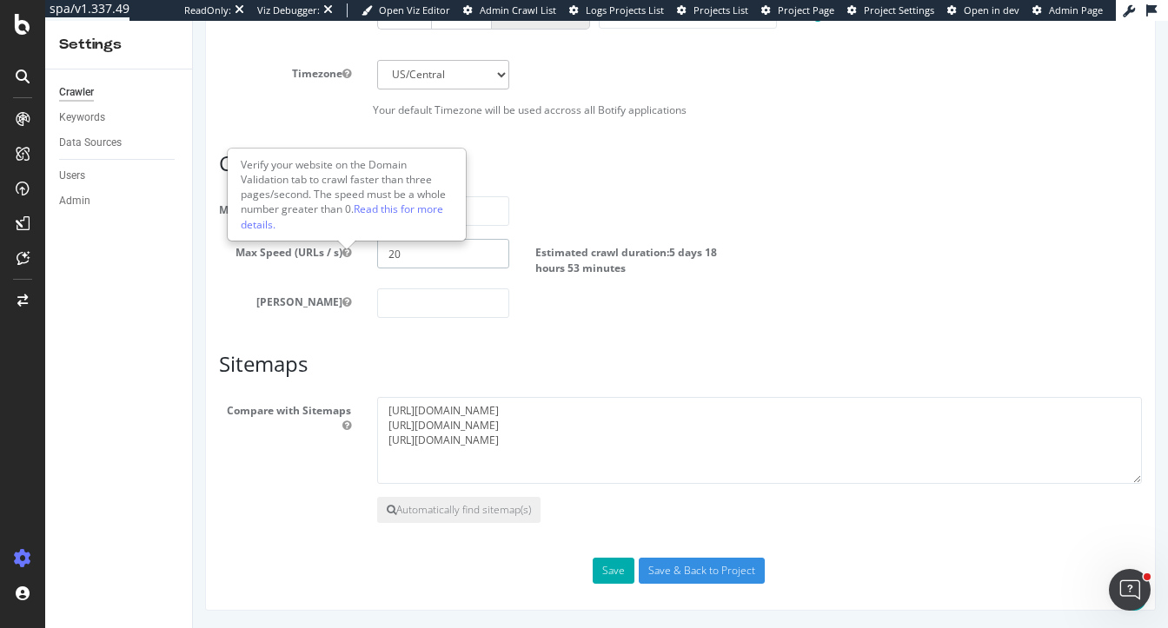
click at [488, 255] on input "20" at bounding box center [443, 254] width 132 height 30
click at [631, 218] on div "Max # of Analysed URLs 10000000" at bounding box center [680, 211] width 949 height 30
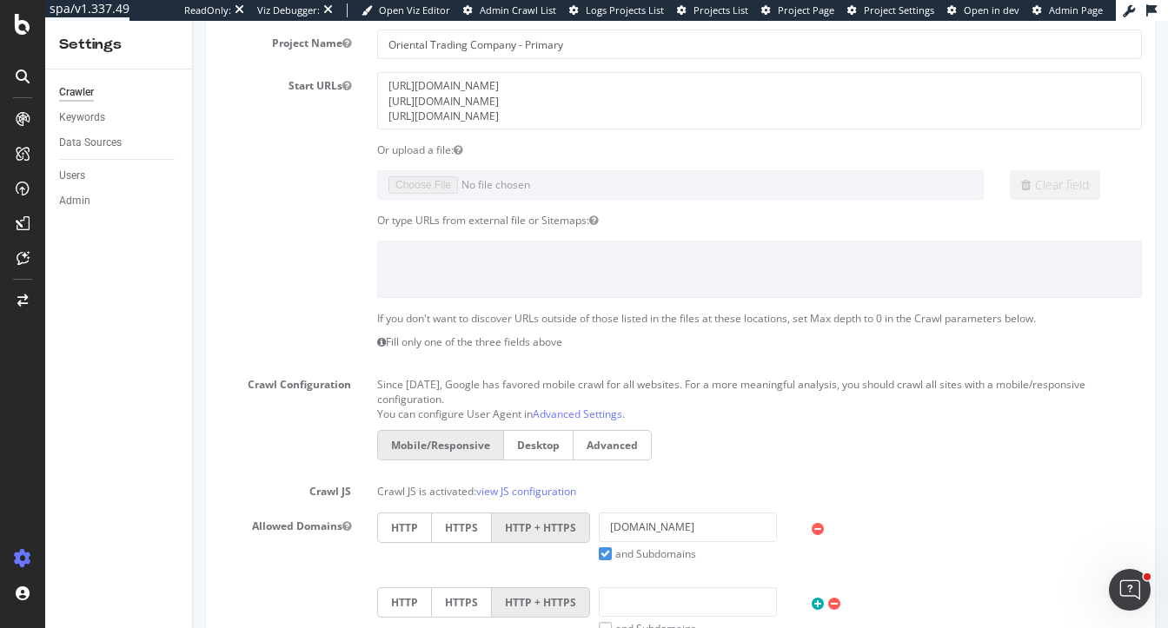
scroll to position [0, 0]
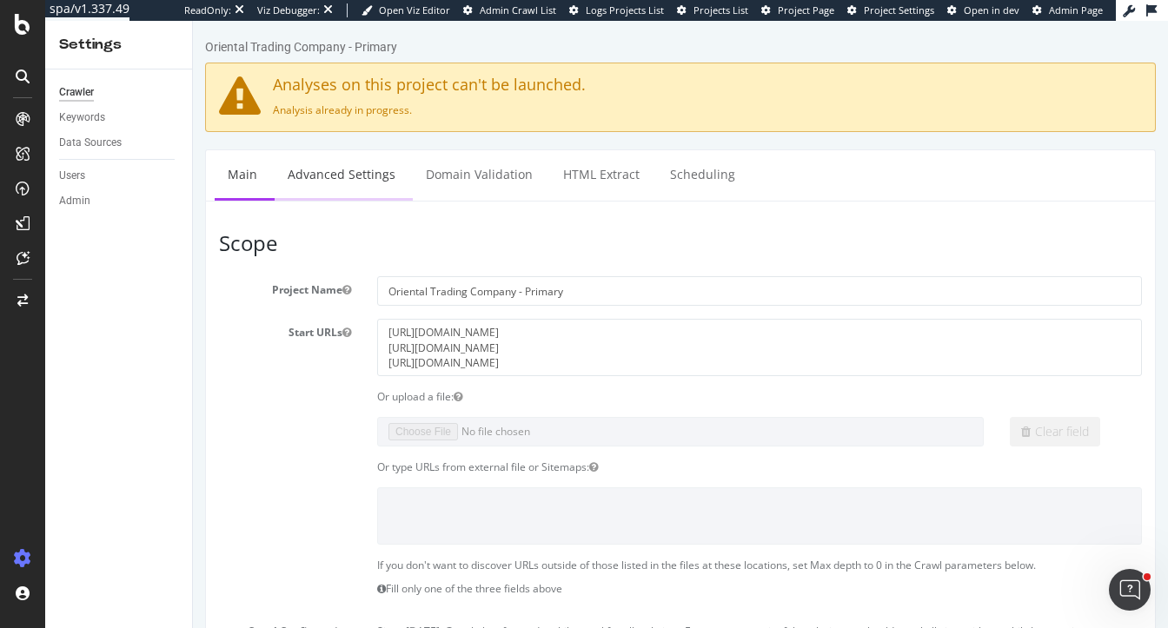
click at [323, 178] on link "Advanced Settings" at bounding box center [342, 174] width 134 height 48
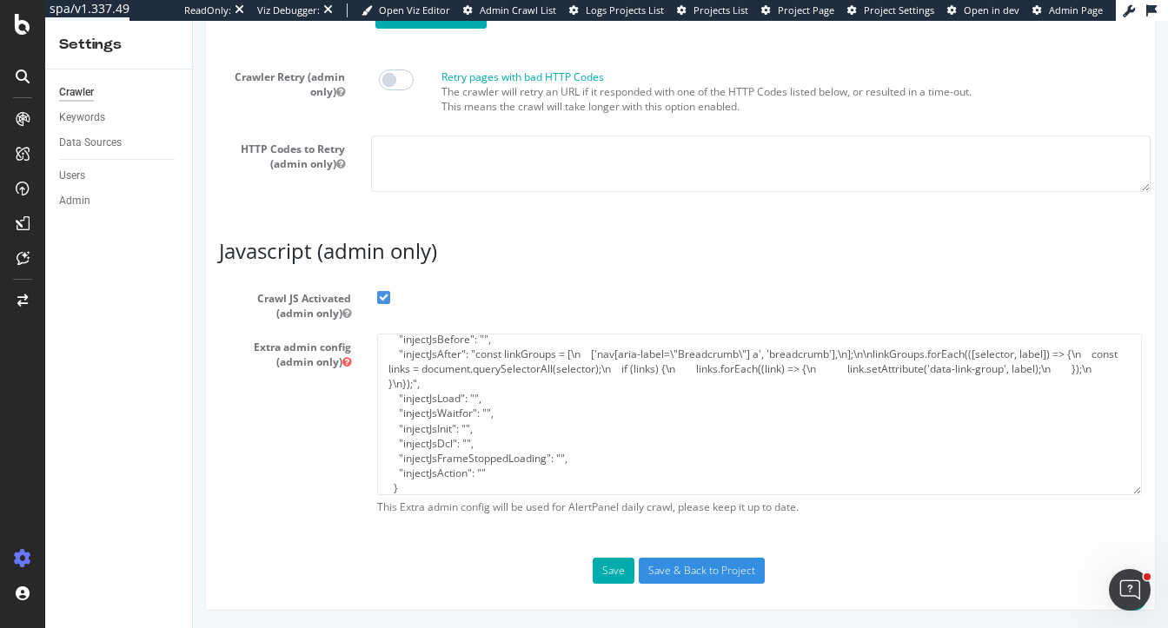
scroll to position [297, 0]
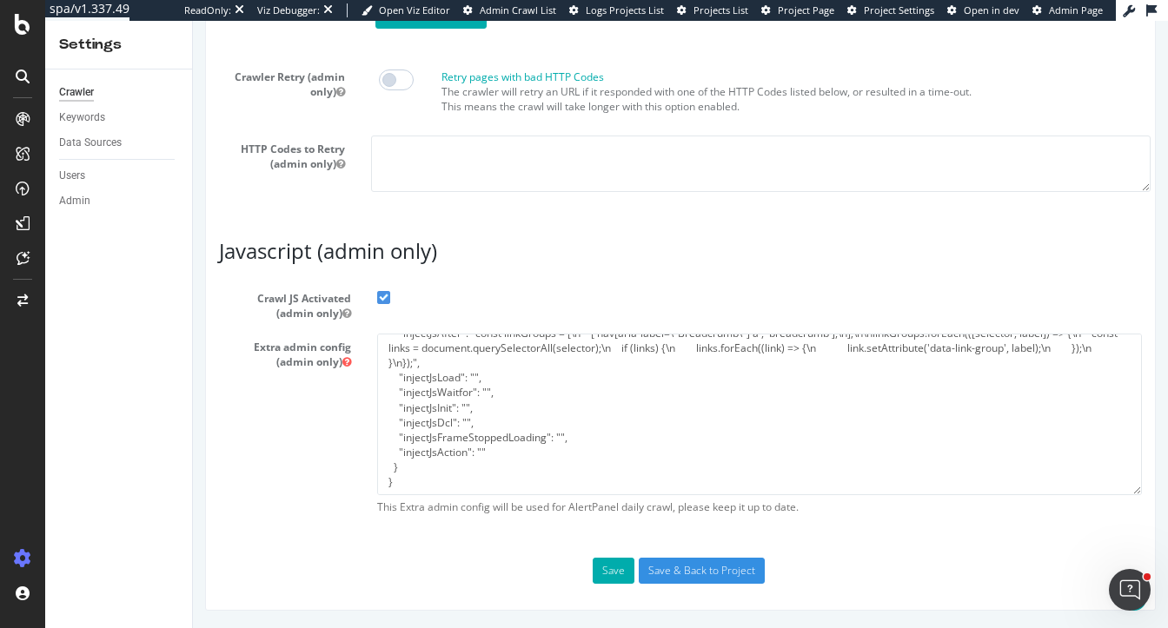
type input "heidi@botify.com"
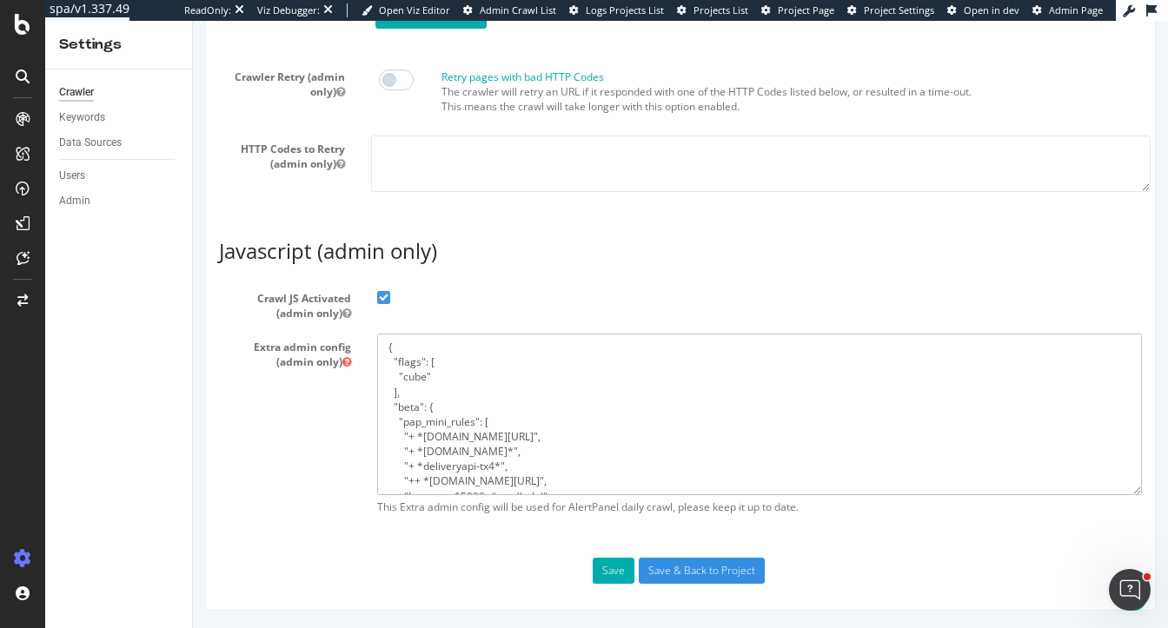
drag, startPoint x: 405, startPoint y: 481, endPoint x: 363, endPoint y: 85, distance: 398.4
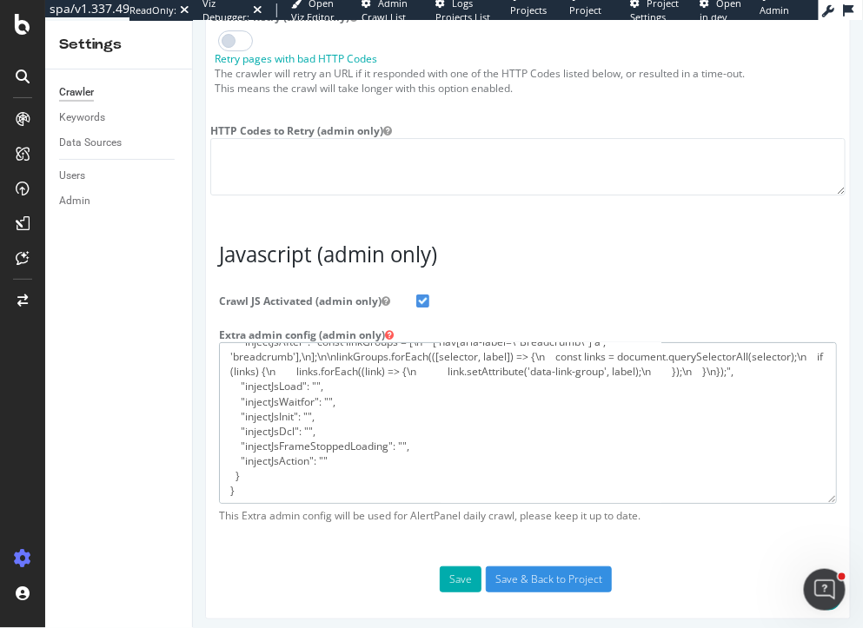
scroll to position [2749, 0]
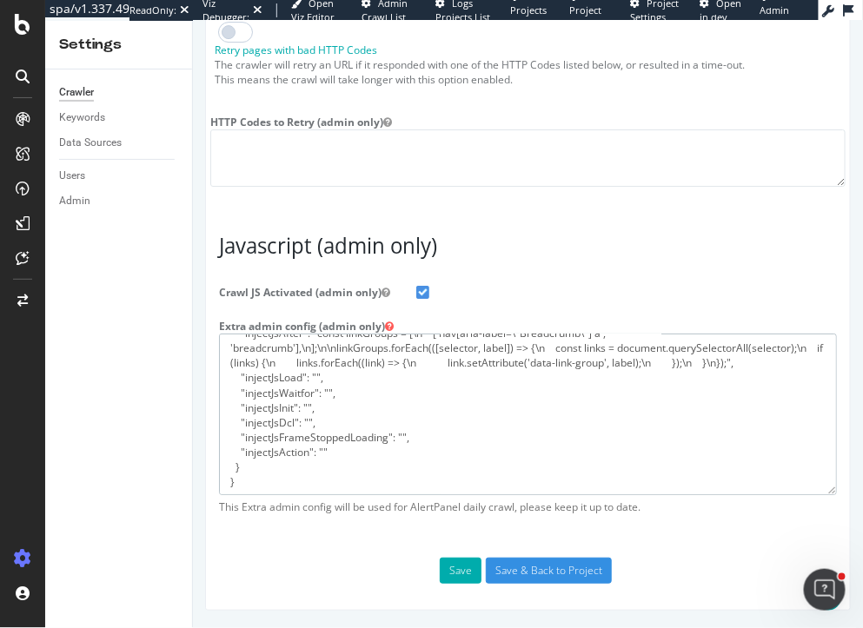
click at [349, 398] on textarea "{ "flags": [ "cube" ], "beta": { "pap_mini_rules": [ "+ *monetate.net/*", "+ *p…" at bounding box center [527, 413] width 618 height 161
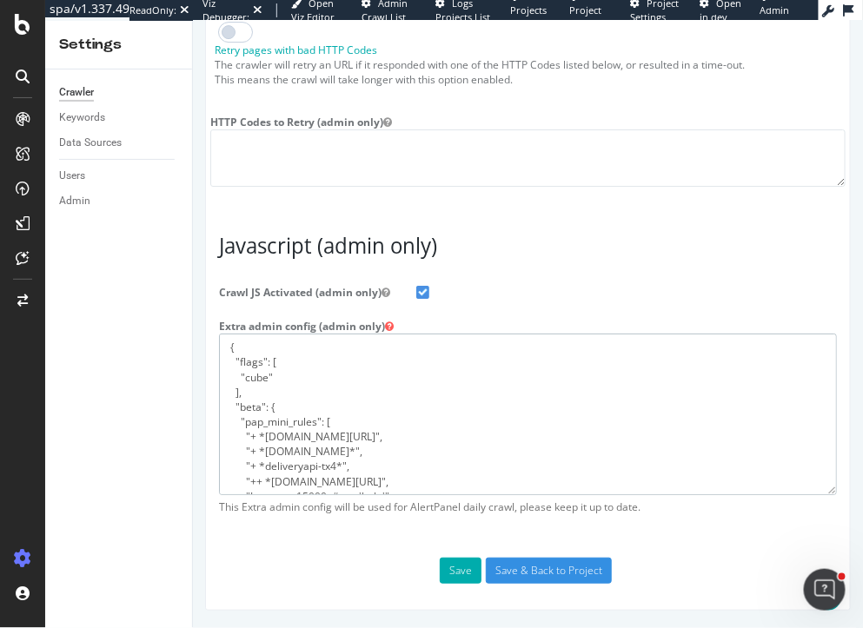
drag, startPoint x: 248, startPoint y: 487, endPoint x: 177, endPoint y: 108, distance: 386.2
click at [616, 195] on div "Crawler Retry (admin only) Retry pages with bad HTTP Codes The crawler will ret…" at bounding box center [526, 96] width 635 height 205
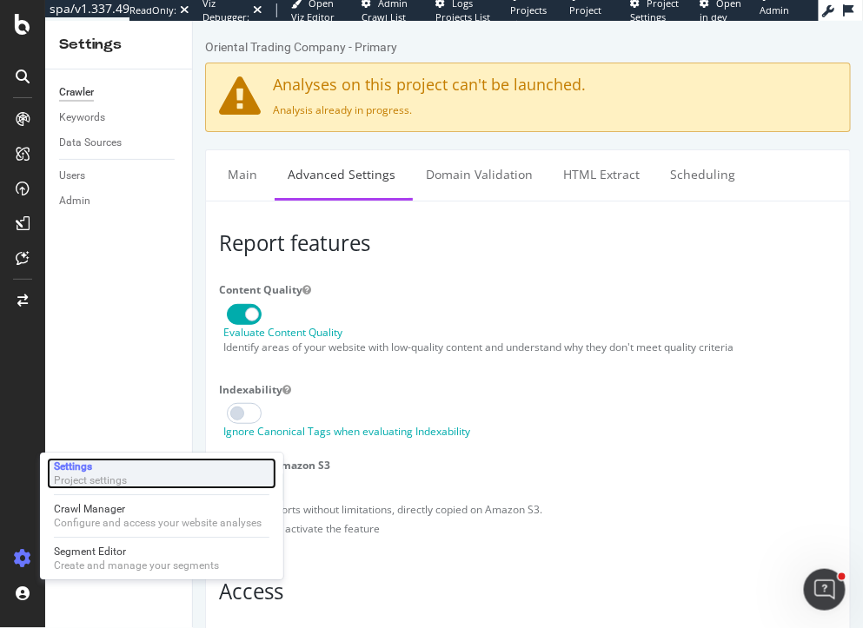
click at [107, 467] on div "Settings" at bounding box center [90, 467] width 73 height 14
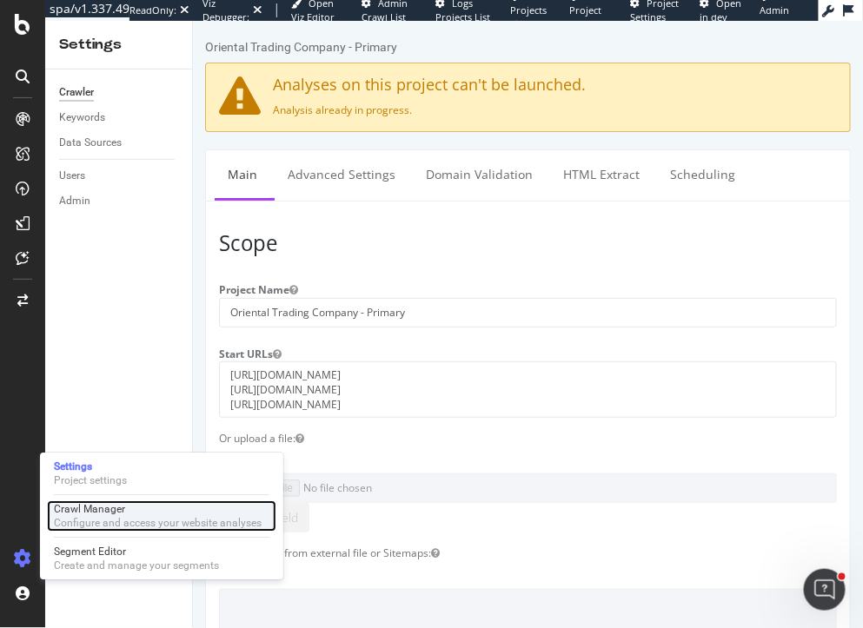
click at [112, 532] on div "Crawl Manager Configure and access your website analyses" at bounding box center [161, 515] width 229 height 31
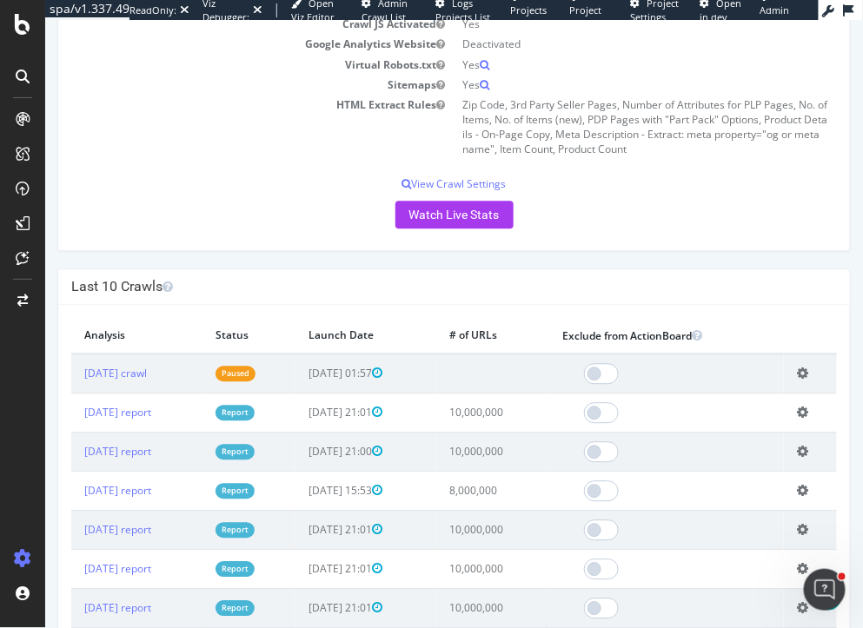
scroll to position [725, 0]
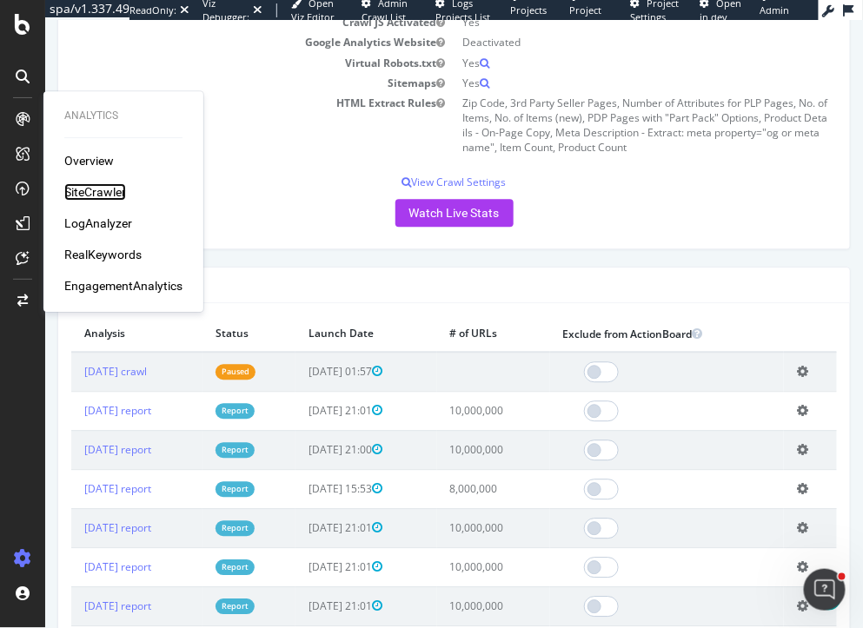
click at [96, 189] on div "SiteCrawler" at bounding box center [95, 191] width 62 height 17
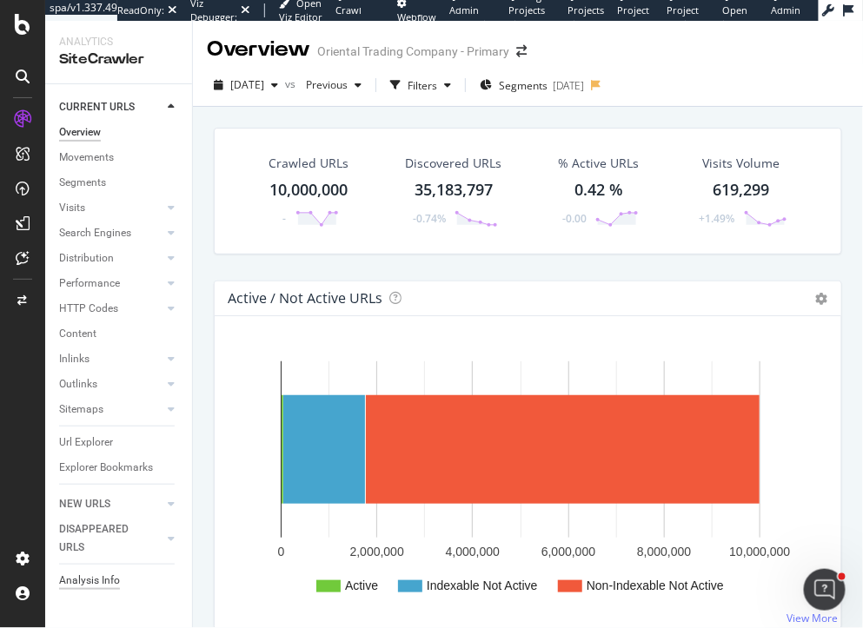
click at [101, 581] on div "Analysis Info" at bounding box center [89, 581] width 61 height 18
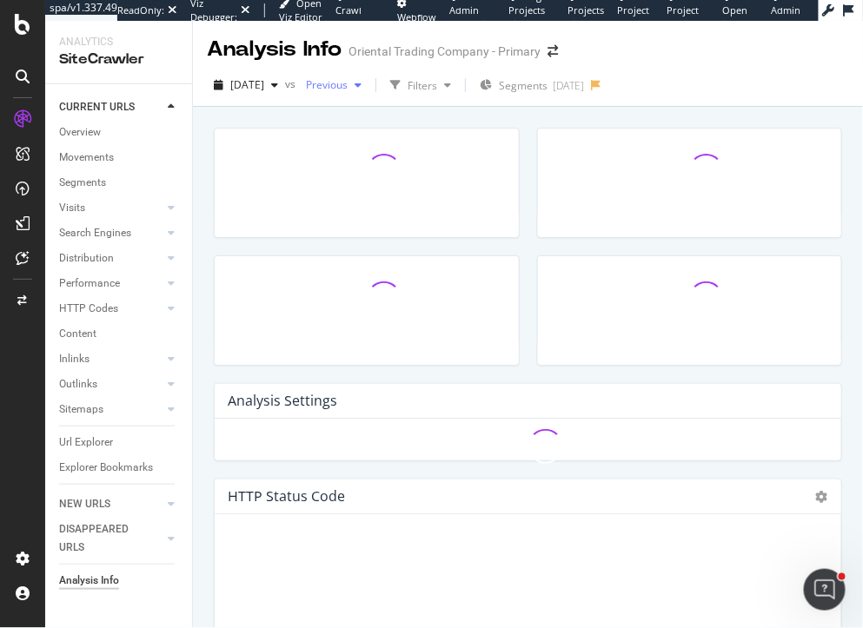
click at [348, 91] on span "Previous" at bounding box center [323, 84] width 49 height 15
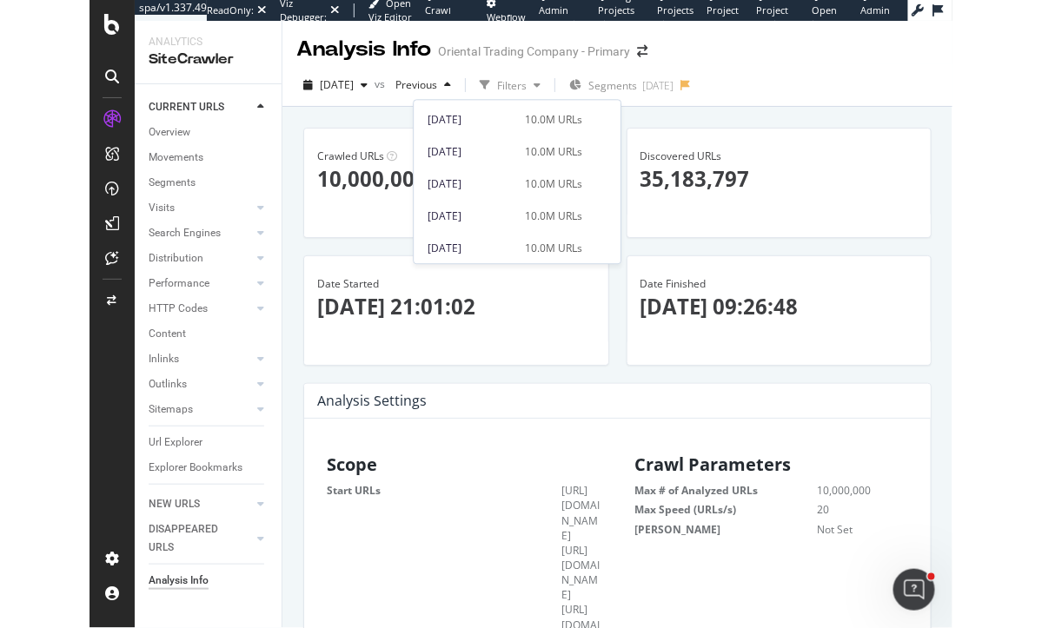
scroll to position [190, 0]
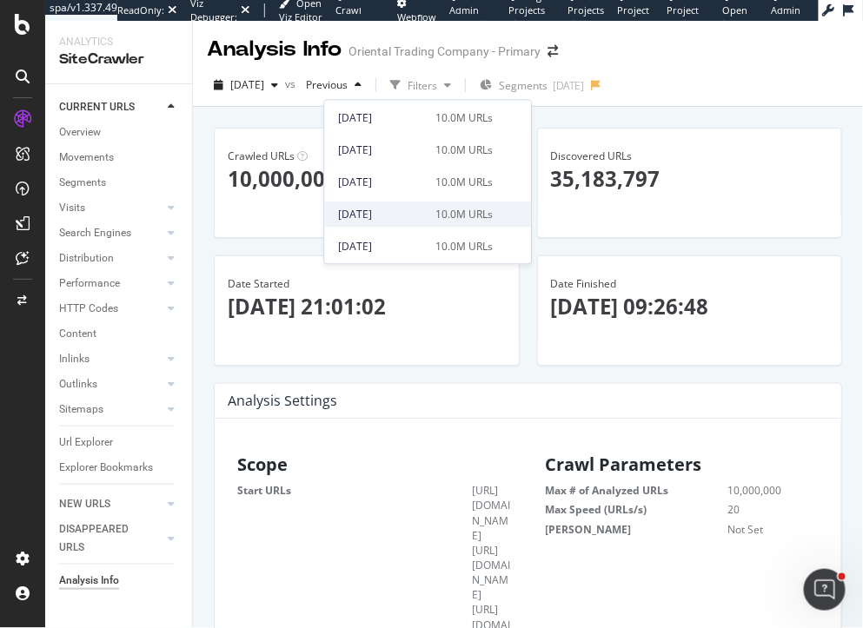
click at [407, 219] on div "2025 Jun. 13th" at bounding box center [381, 215] width 87 height 16
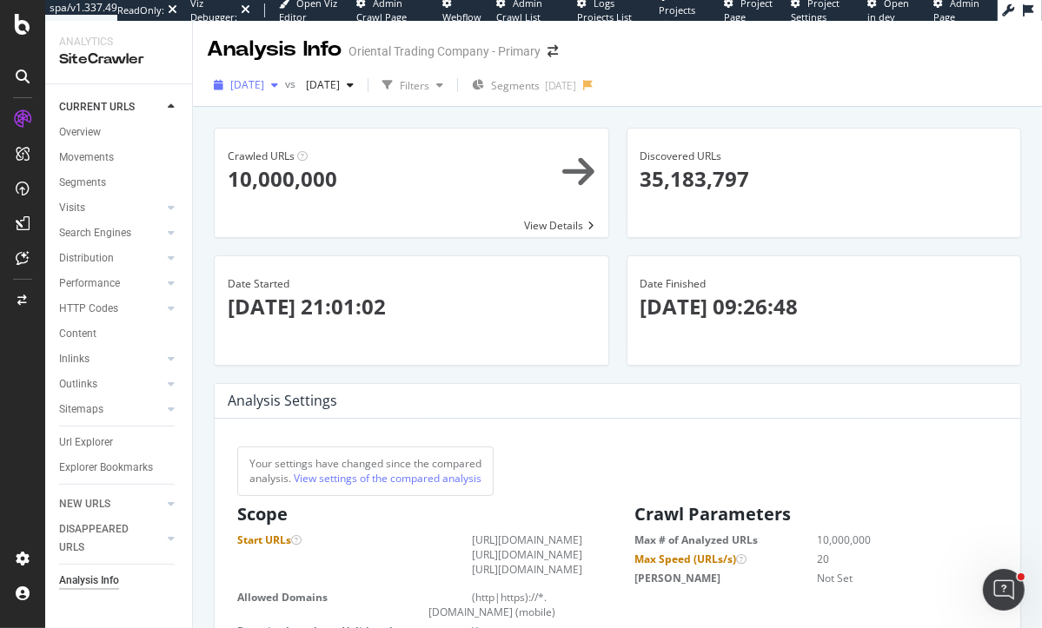
click at [285, 96] on div "2025 Sep. 19th" at bounding box center [246, 85] width 78 height 26
click at [460, 375] on div "Date Started × Close Chart - API Requests List Area Type Request Response Close…" at bounding box center [411, 319] width 413 height 128
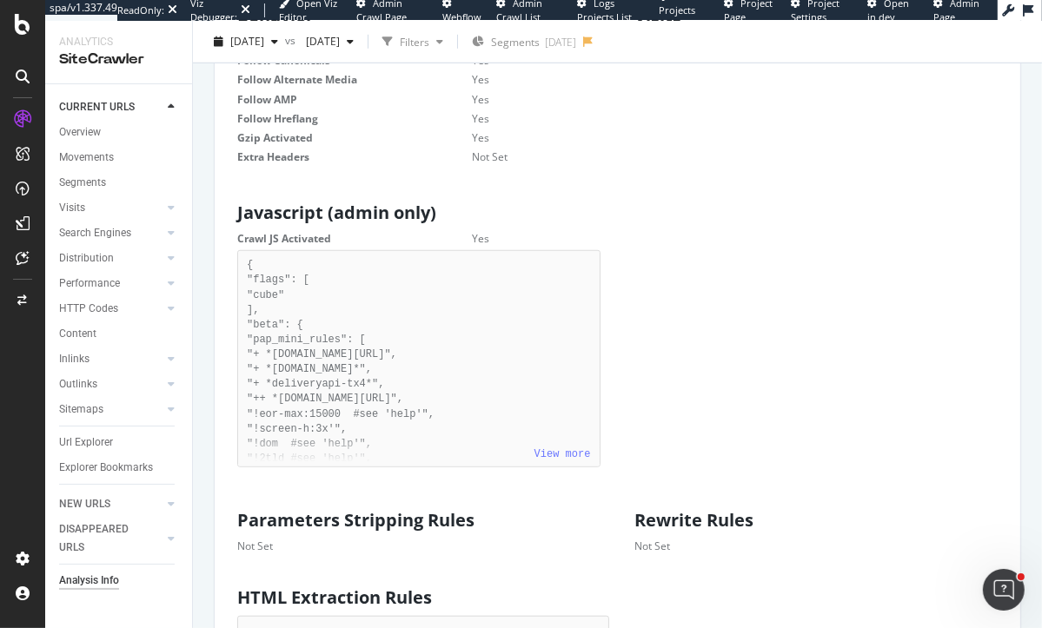
scroll to position [1100, 0]
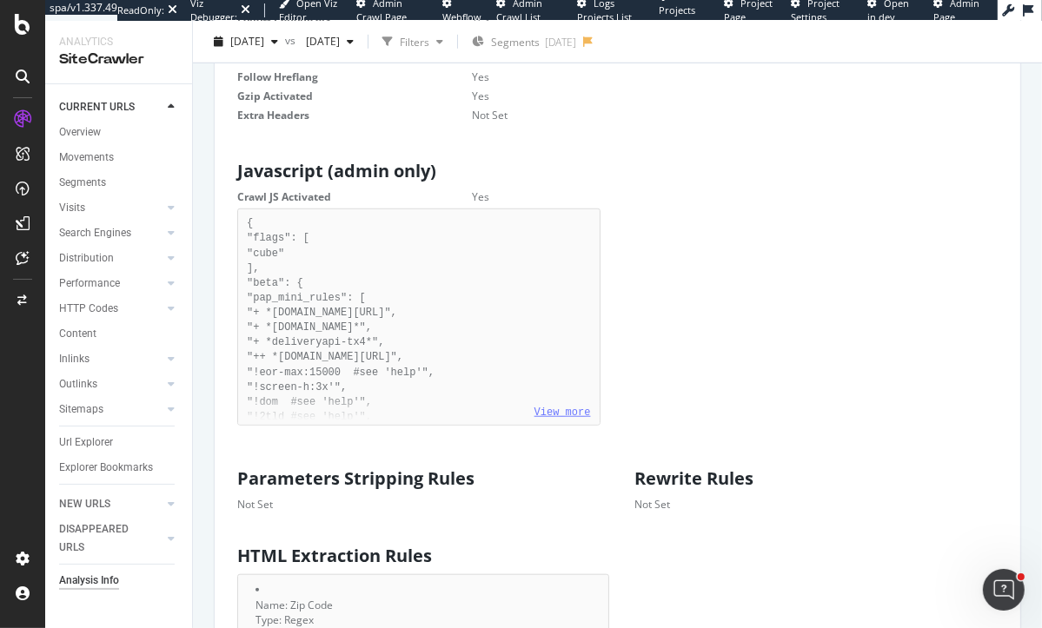
click at [566, 419] on link "View more" at bounding box center [562, 413] width 56 height 12
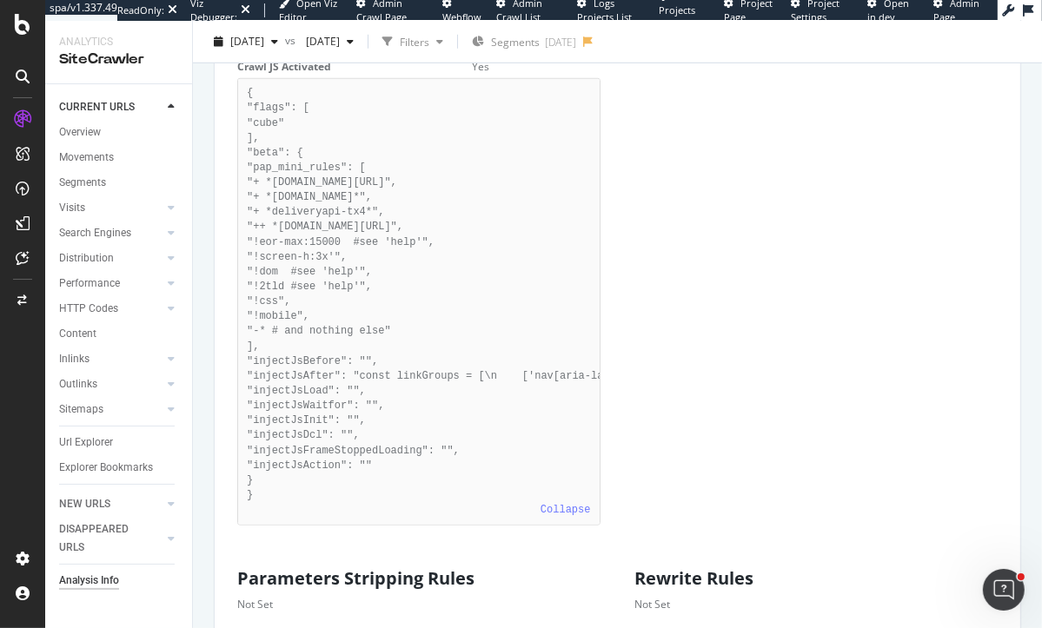
scroll to position [1230, 0]
drag, startPoint x: 434, startPoint y: 274, endPoint x: 268, endPoint y: 259, distance: 167.5
click at [268, 259] on pre "{ "flags": [ "cube" ], "beta": { "pap_mini_rules": [ "+ *monetate.net/*", "+ *p…" at bounding box center [418, 301] width 363 height 447
click at [264, 47] on span "2025 Sep. 19th" at bounding box center [247, 41] width 34 height 15
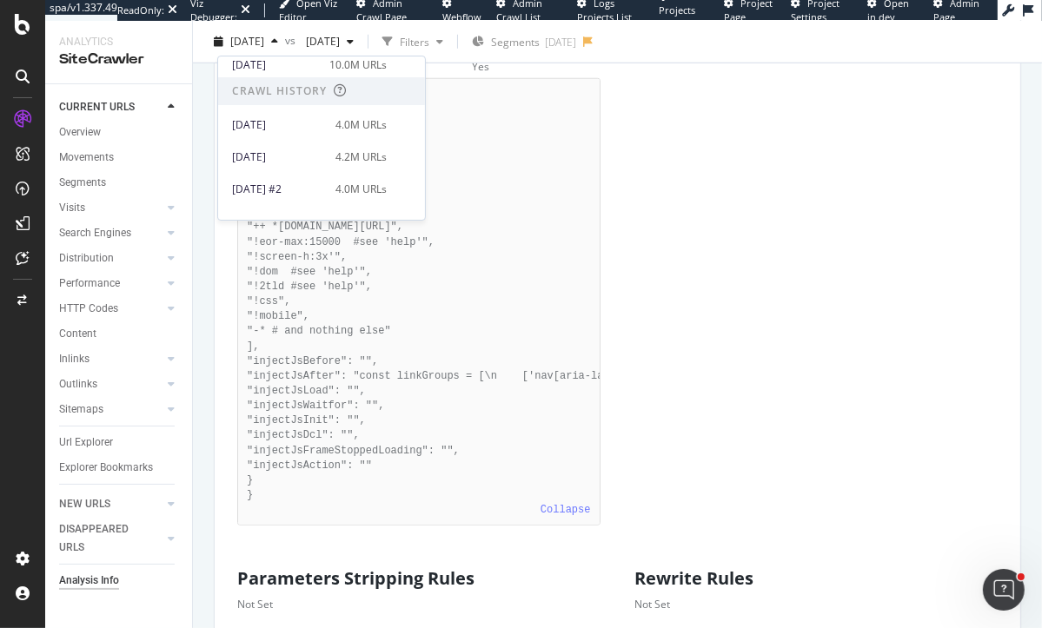
scroll to position [334, 0]
click at [322, 149] on div "2025 Mar. 28th" at bounding box center [278, 152] width 93 height 16
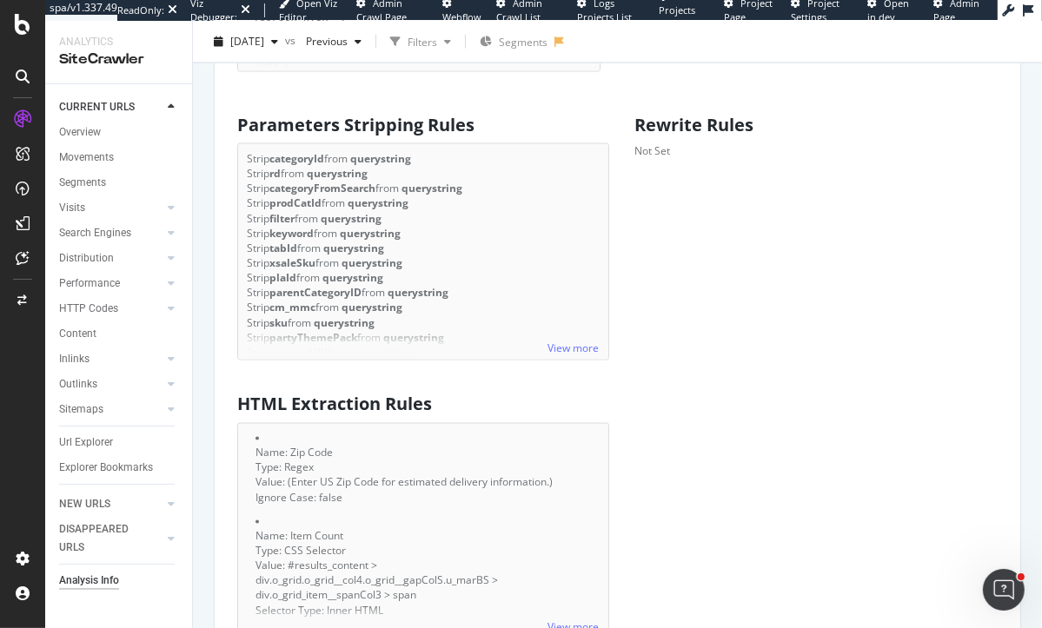
scroll to position [2259, 0]
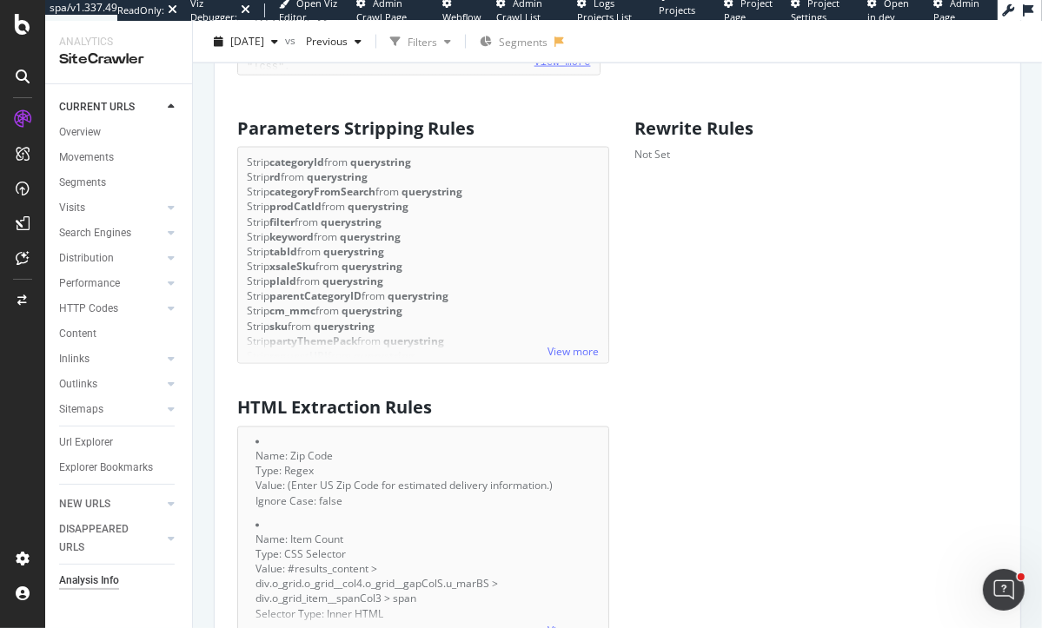
click at [563, 69] on link "View more" at bounding box center [562, 62] width 56 height 12
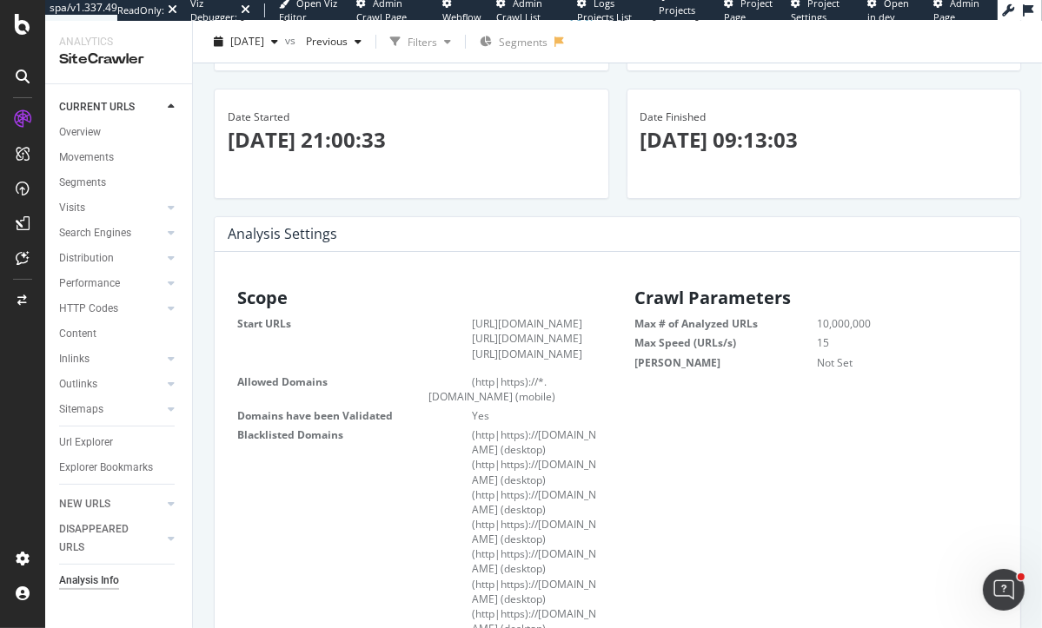
scroll to position [0, 0]
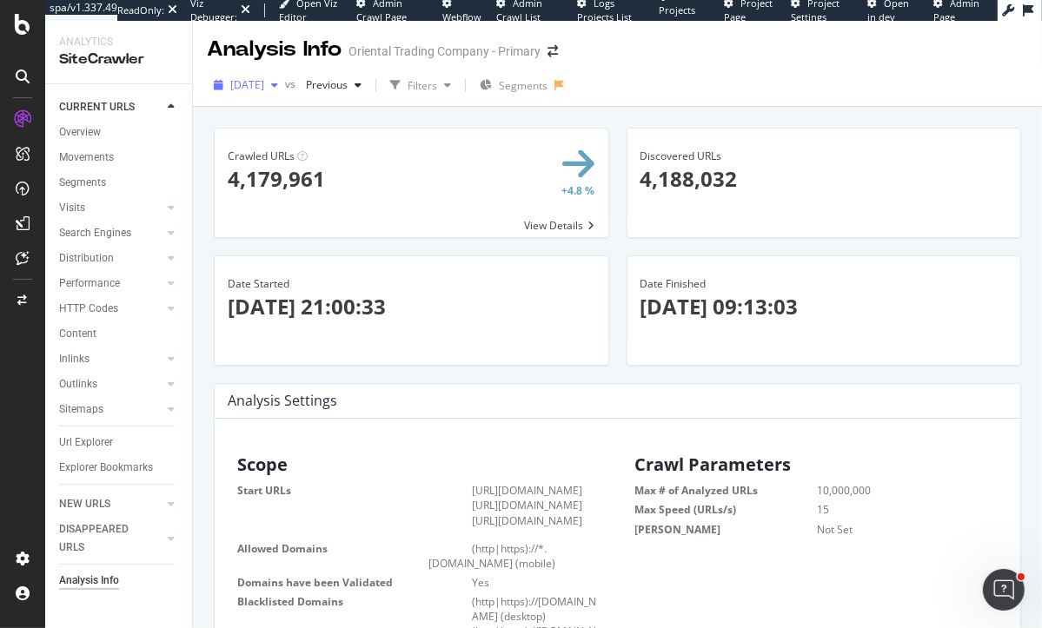
click at [262, 89] on span "2025 Mar. 28th" at bounding box center [247, 84] width 34 height 15
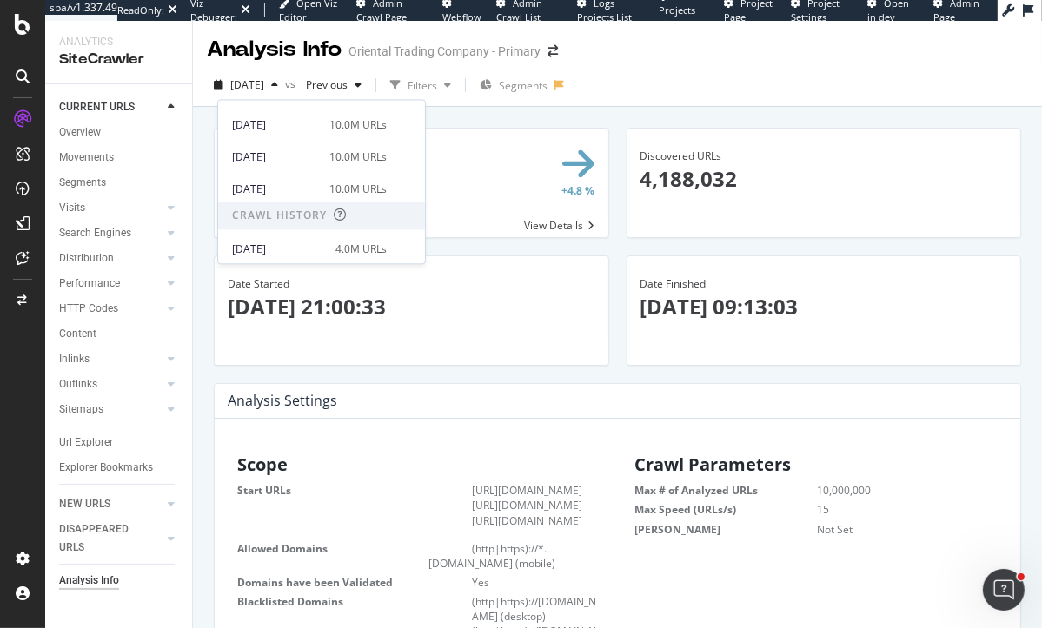
scroll to position [241, 0]
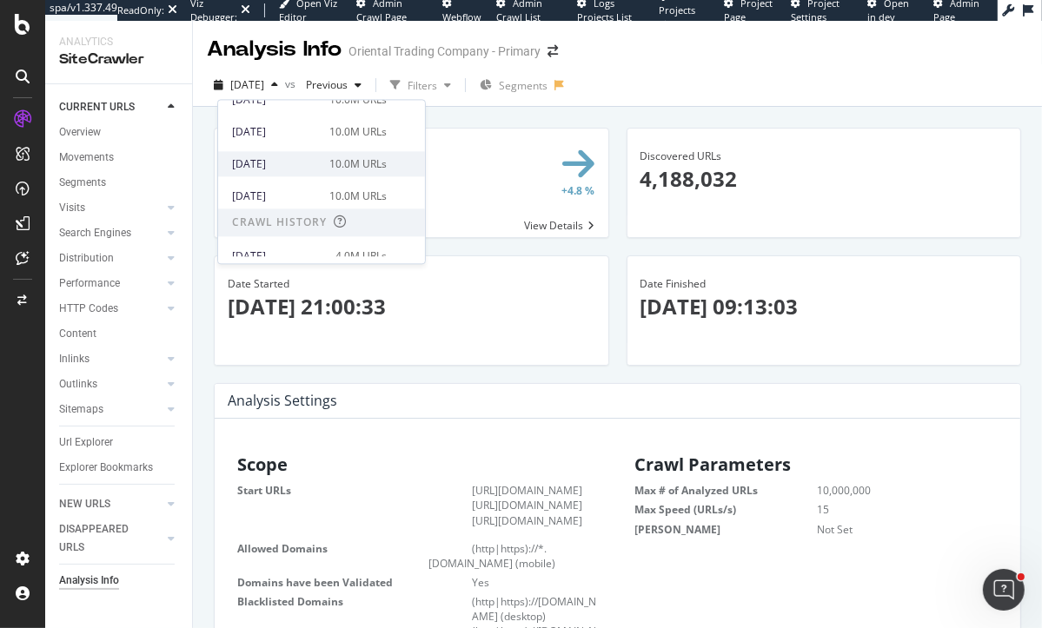
click at [292, 170] on div "2025 Jun. 13th" at bounding box center [275, 164] width 87 height 16
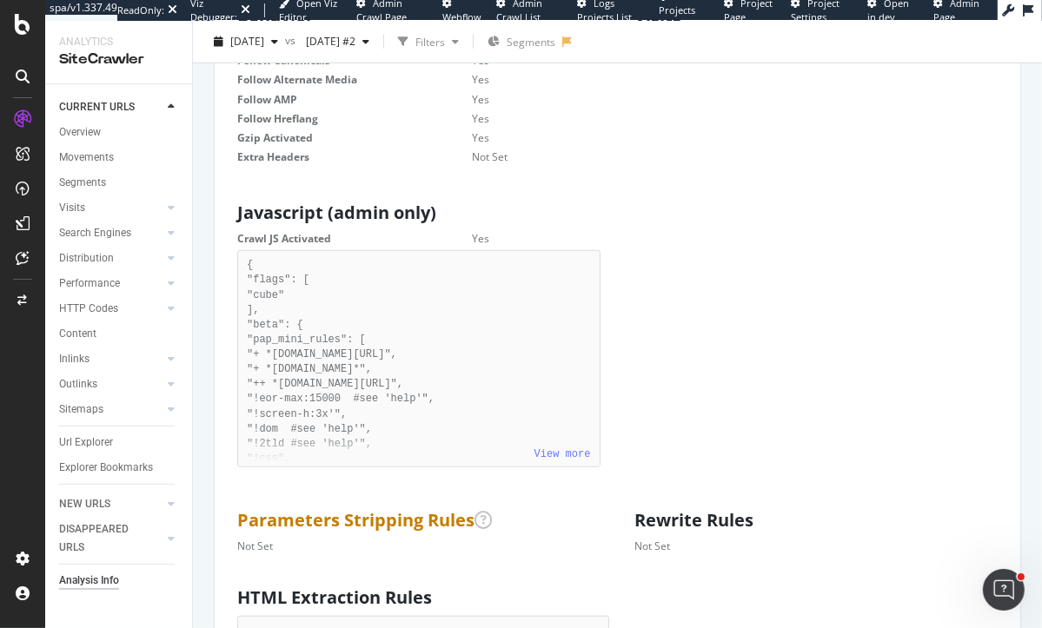
scroll to position [1068, 0]
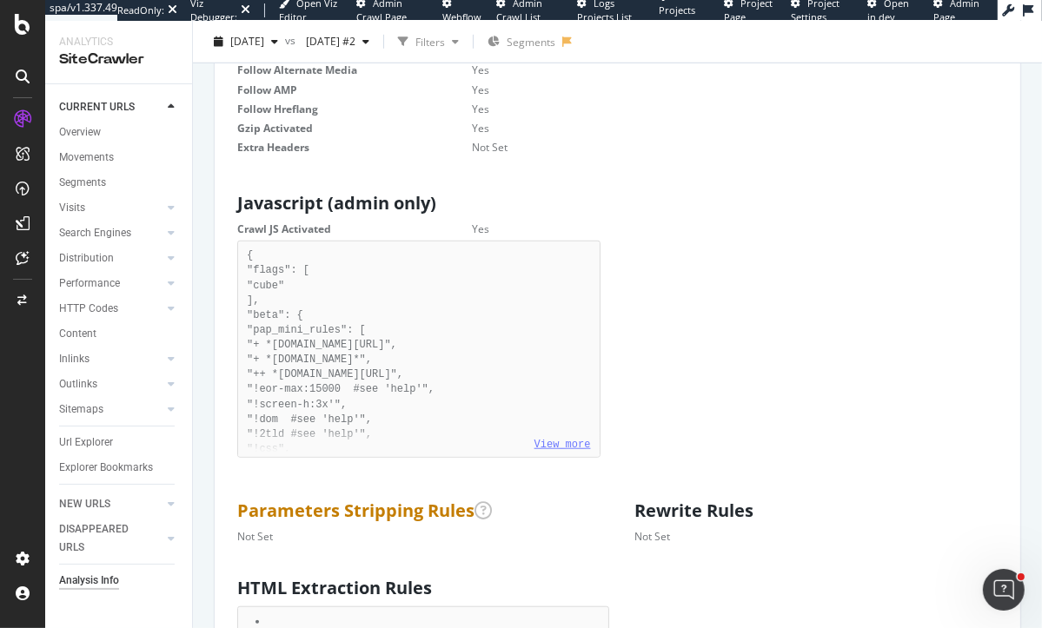
click at [571, 451] on link "View more" at bounding box center [562, 445] width 56 height 12
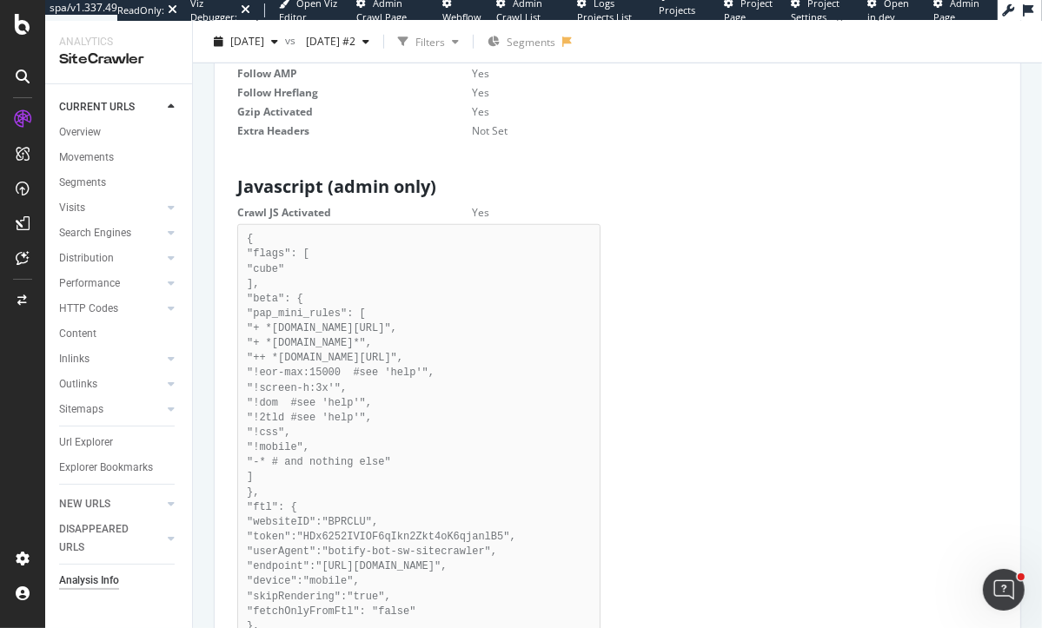
scroll to position [1094, 0]
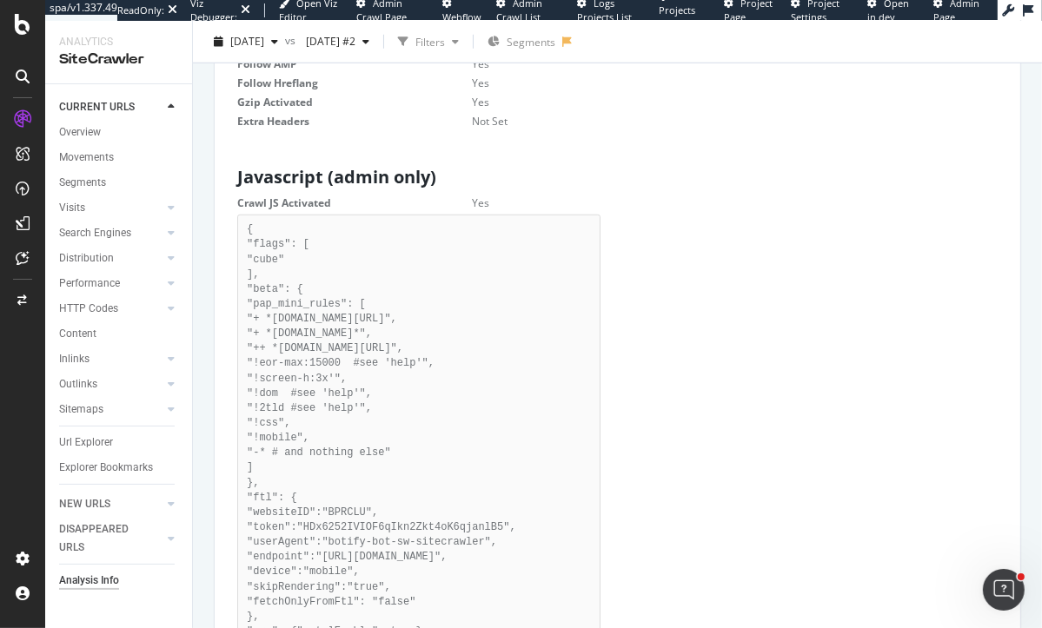
drag, startPoint x: 343, startPoint y: 390, endPoint x: 412, endPoint y: 393, distance: 68.7
click at [412, 393] on pre "{ "flags": [ "cube" ], "beta": { "pap_mini_rules": [ "+ *monetate.net/*", "+ *p…" at bounding box center [418, 446] width 363 height 462
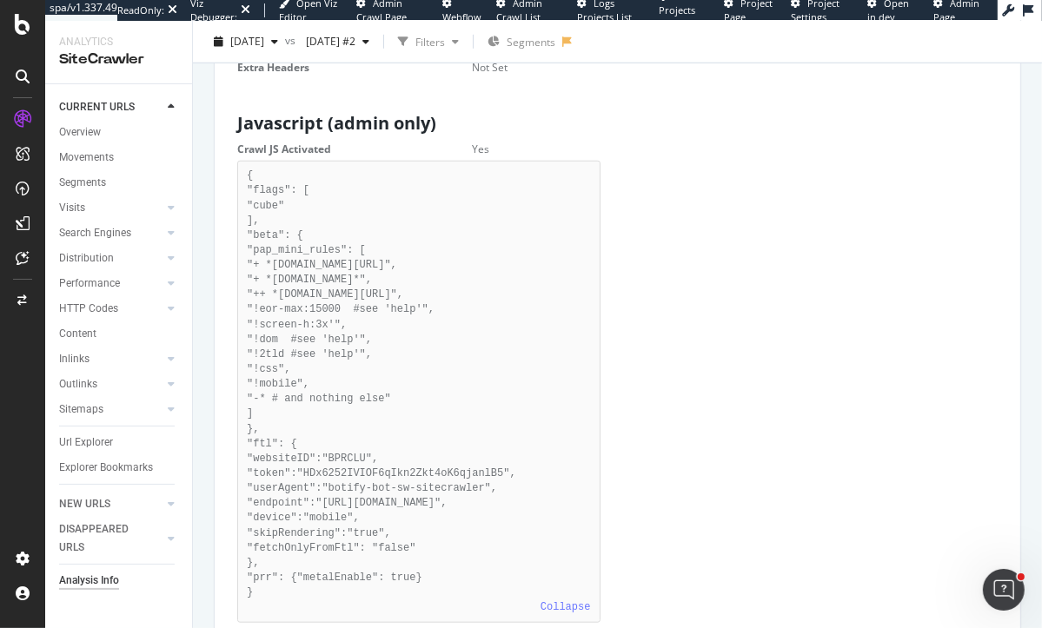
scroll to position [1150, 0]
click at [261, 36] on span "2025 Jun. 13th" at bounding box center [247, 41] width 34 height 15
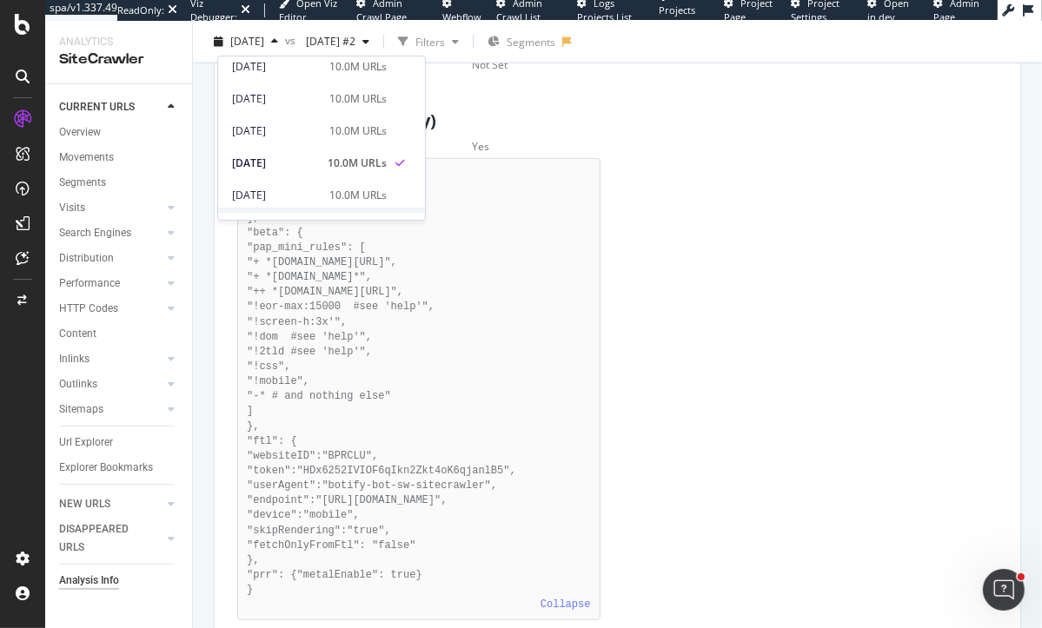
scroll to position [209, 0]
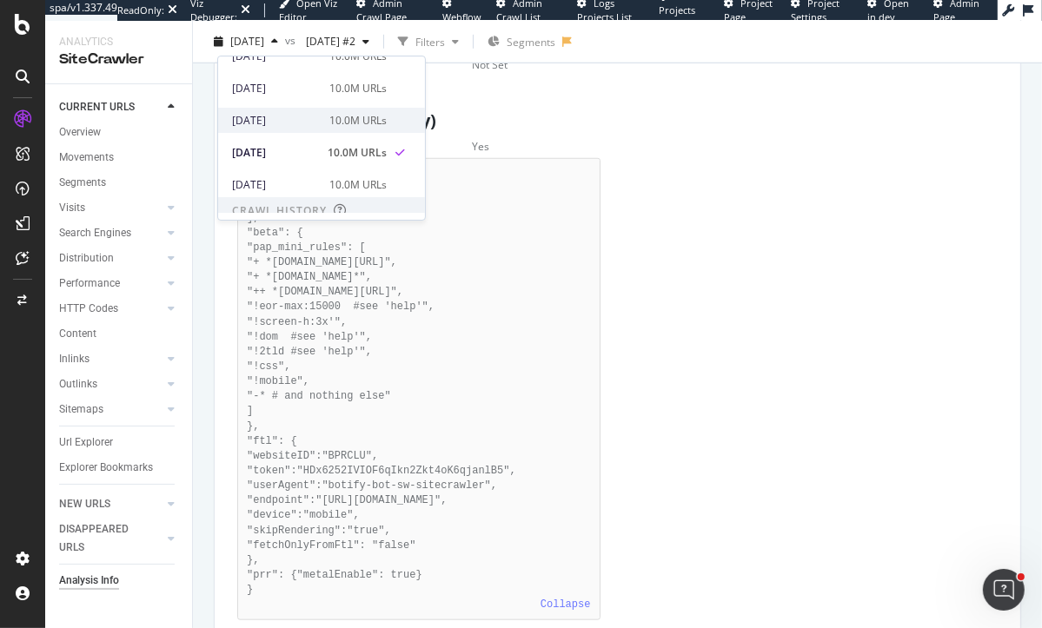
click at [294, 115] on div "2025 Jun. 27th" at bounding box center [275, 121] width 87 height 16
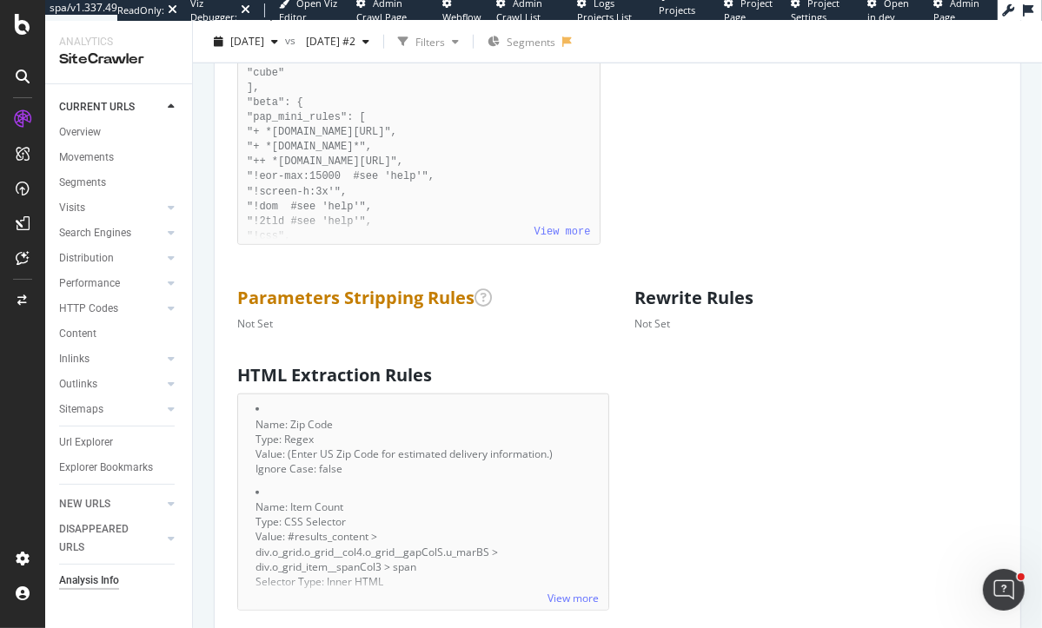
scroll to position [1273, 0]
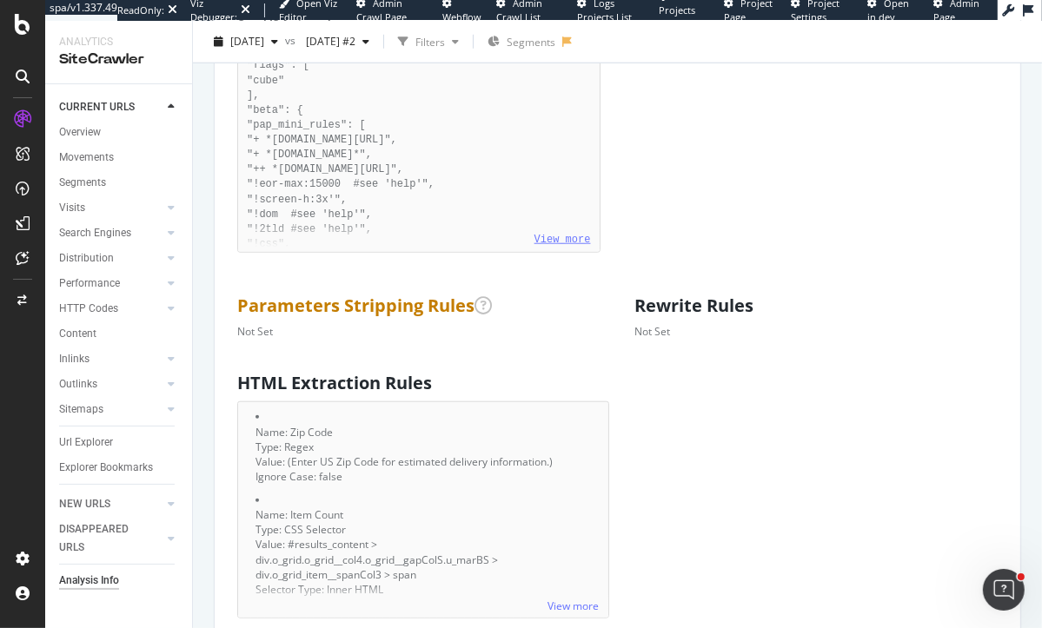
click at [545, 246] on link "View more" at bounding box center [562, 240] width 56 height 12
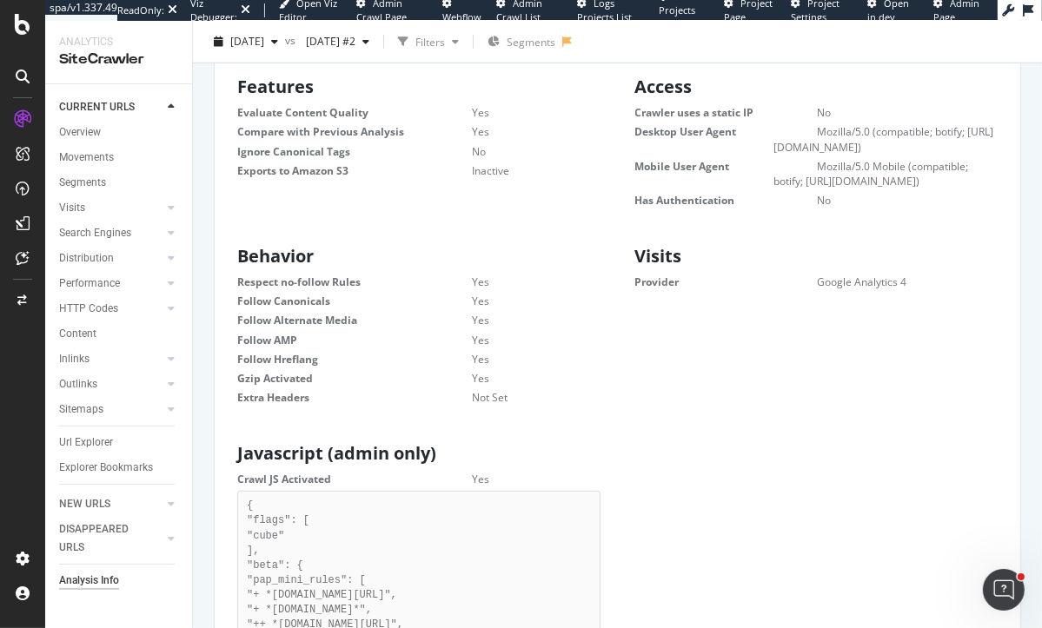
scroll to position [315, 0]
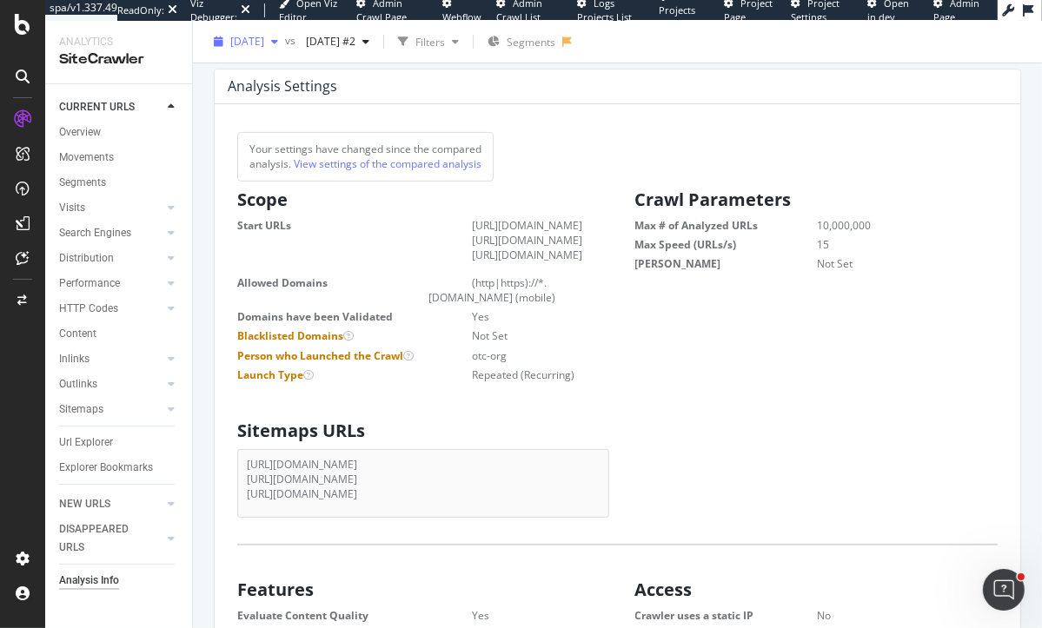
click at [262, 42] on span "2025 Jun. 27th" at bounding box center [247, 41] width 34 height 15
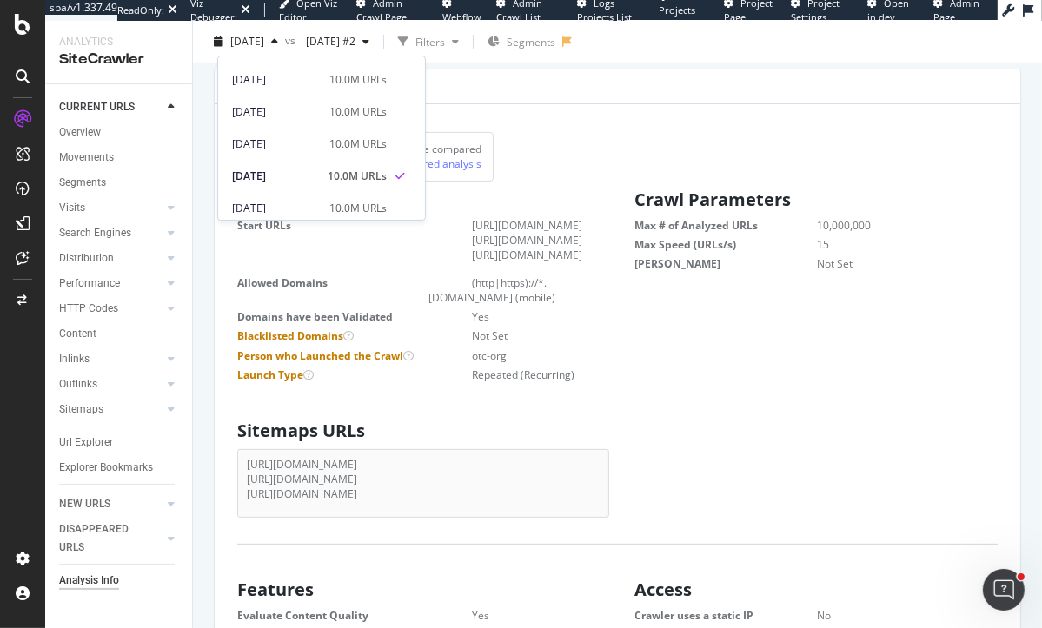
scroll to position [126, 0]
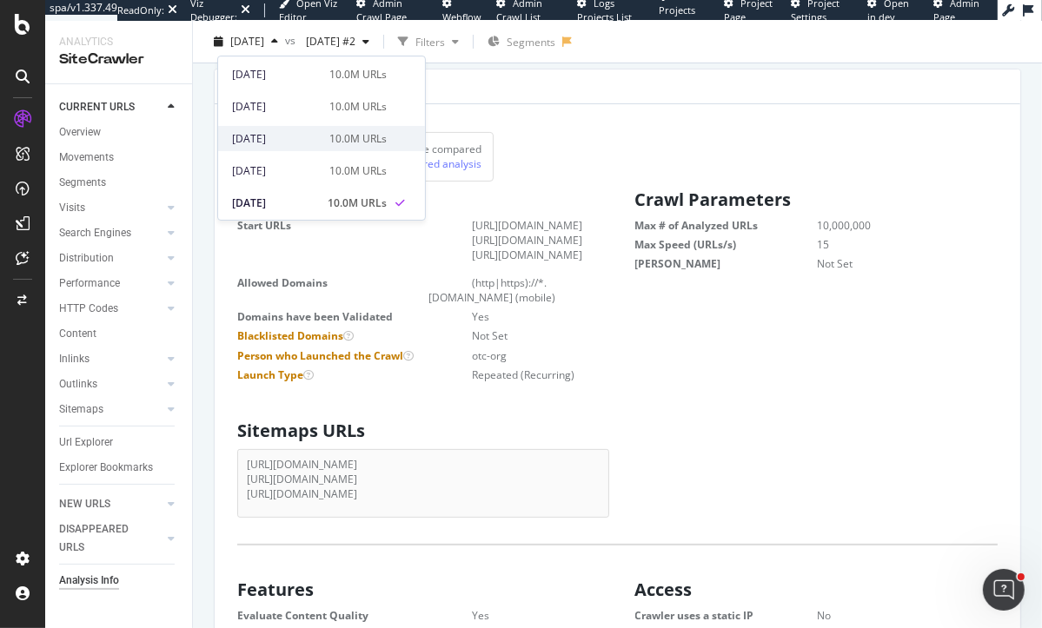
click at [295, 136] on div "2025 Jul. 25th" at bounding box center [275, 139] width 87 height 16
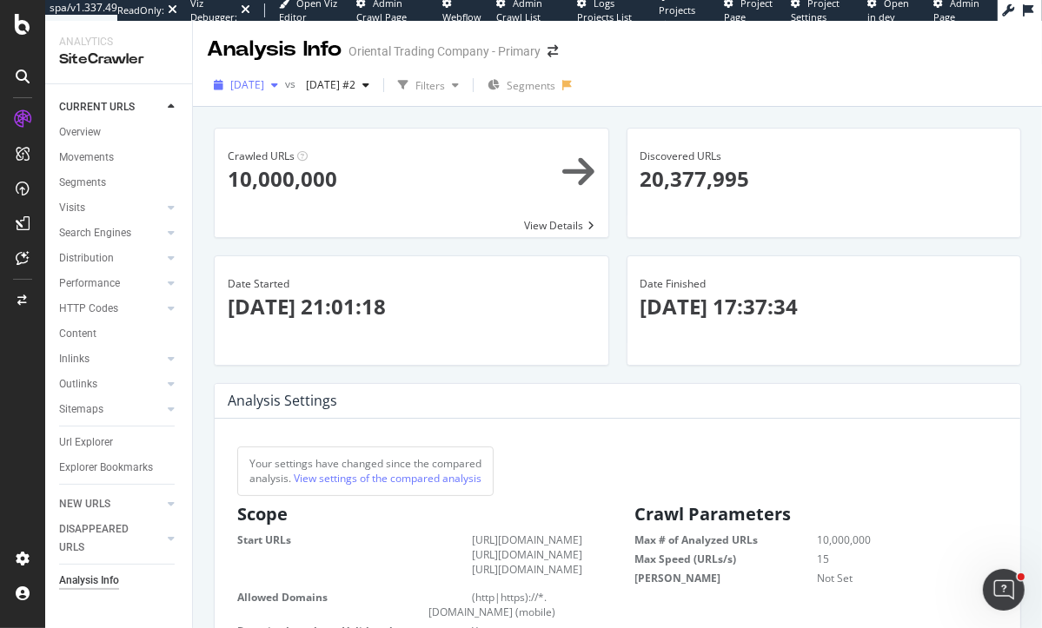
click at [264, 89] on span "2025 Jul. 25th" at bounding box center [247, 84] width 34 height 15
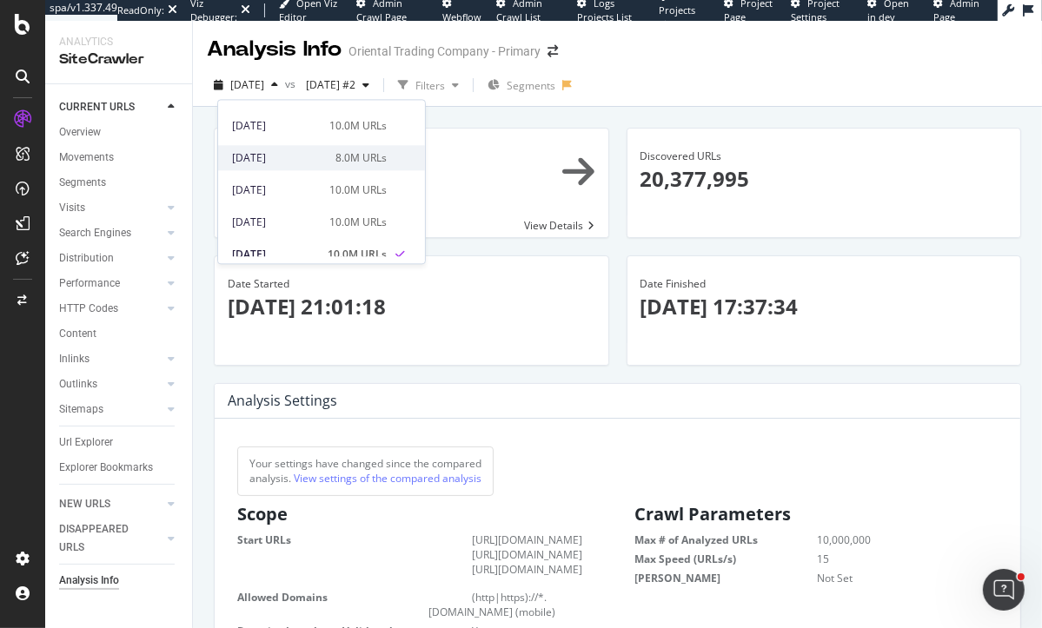
scroll to position [55, 0]
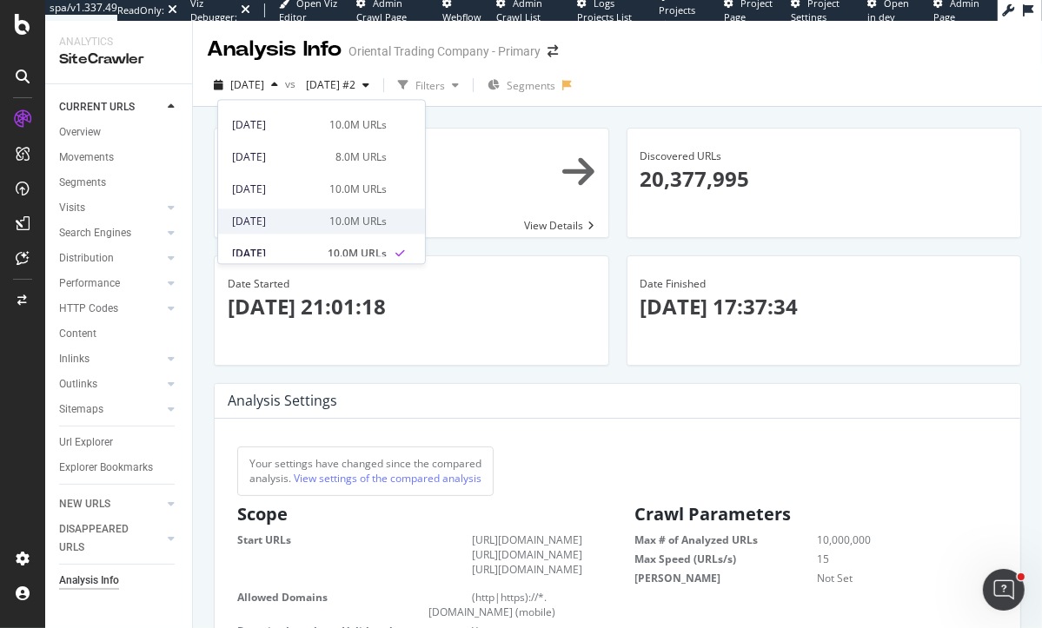
click at [308, 217] on div "2025 Aug. 8th" at bounding box center [275, 222] width 87 height 16
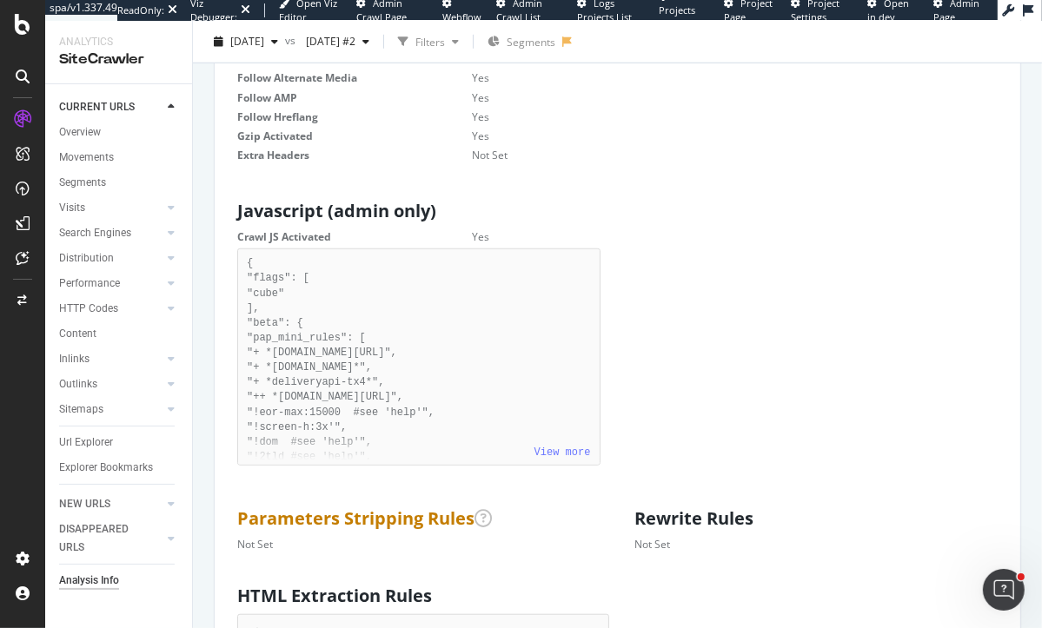
scroll to position [1084, 0]
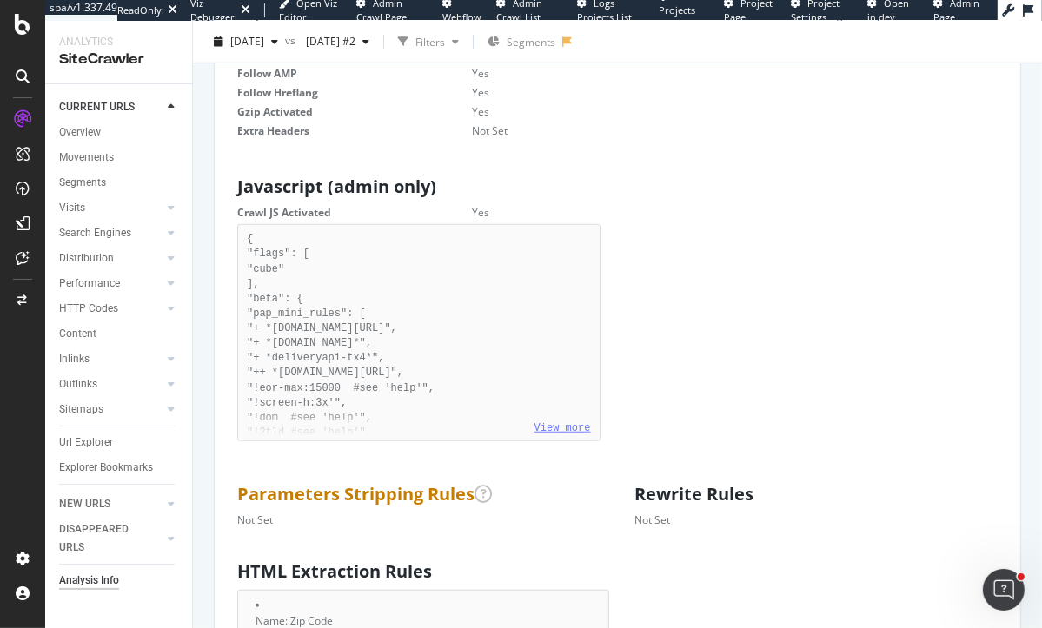
click at [557, 434] on link "View more" at bounding box center [562, 428] width 56 height 12
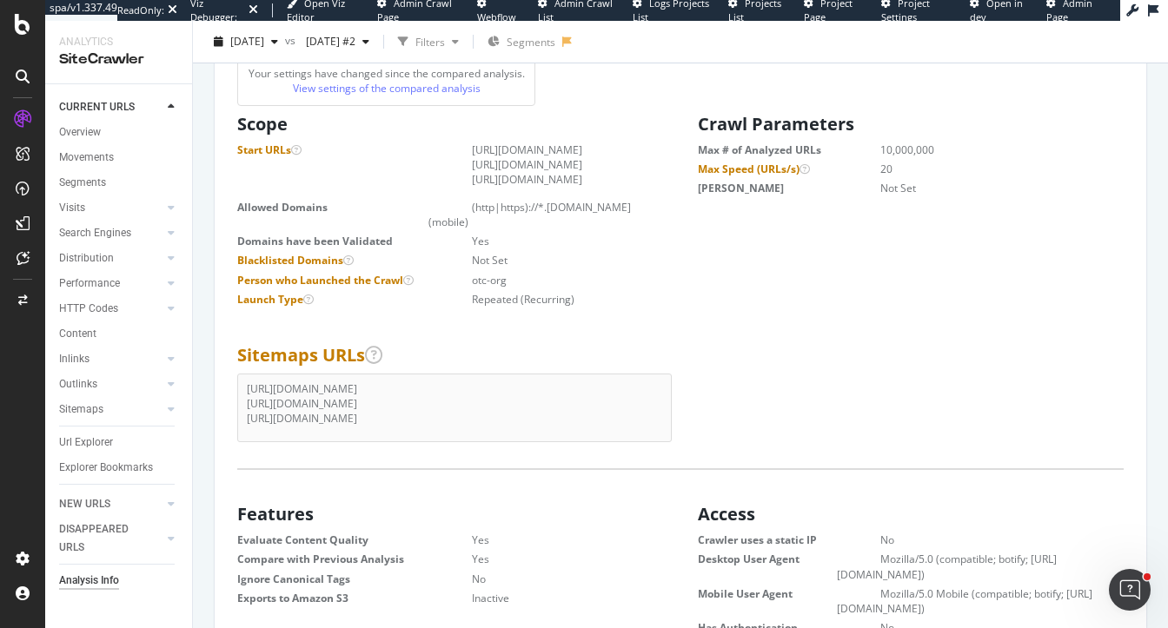
scroll to position [0, 0]
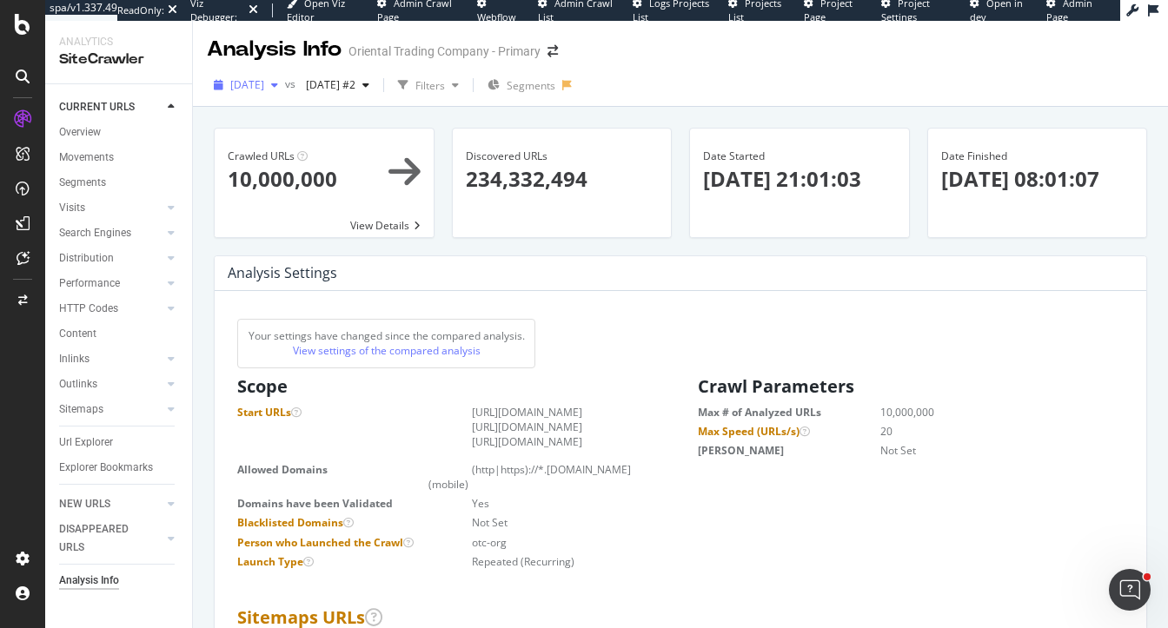
click at [264, 89] on span "2025 Aug. 8th" at bounding box center [247, 84] width 34 height 15
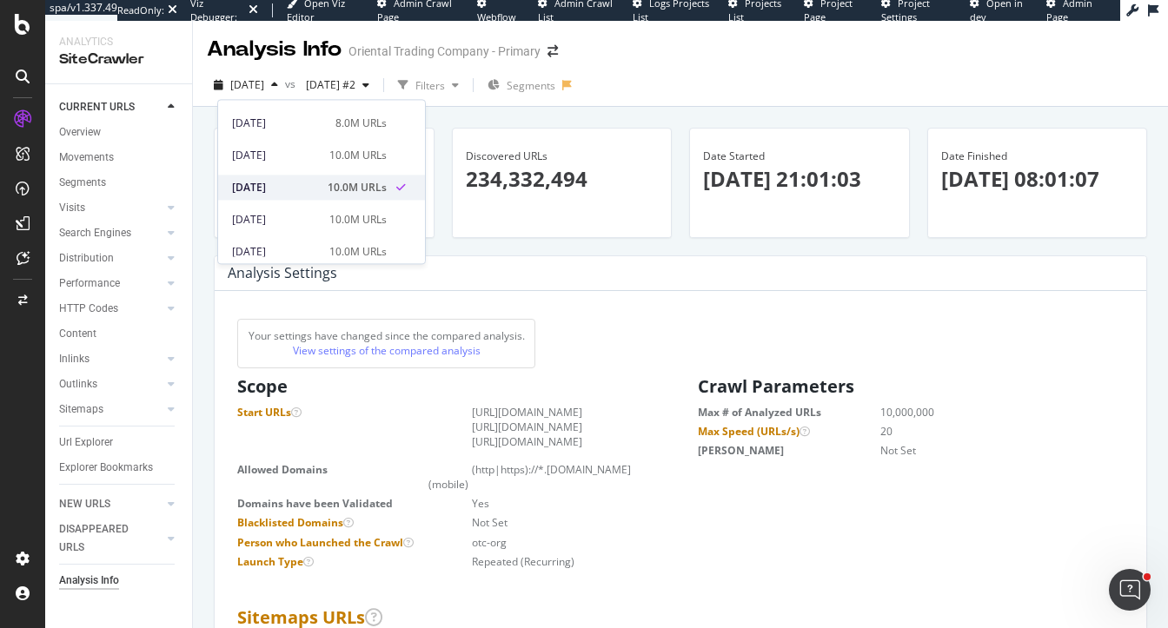
scroll to position [90, 0]
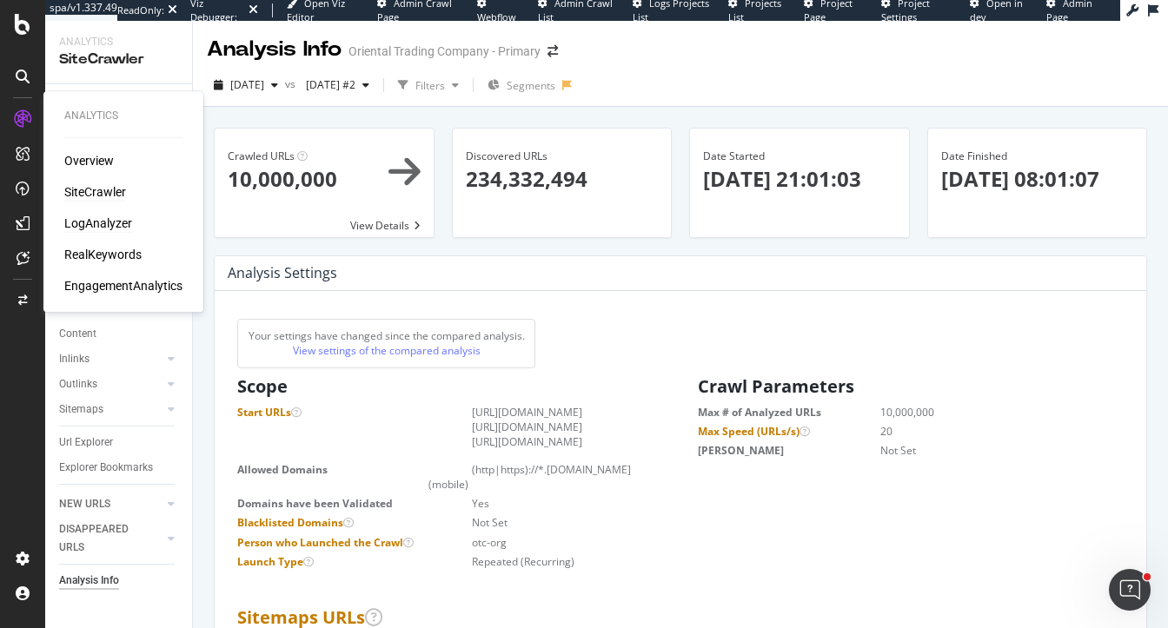
click at [110, 222] on div "LogAnalyzer" at bounding box center [98, 223] width 68 height 17
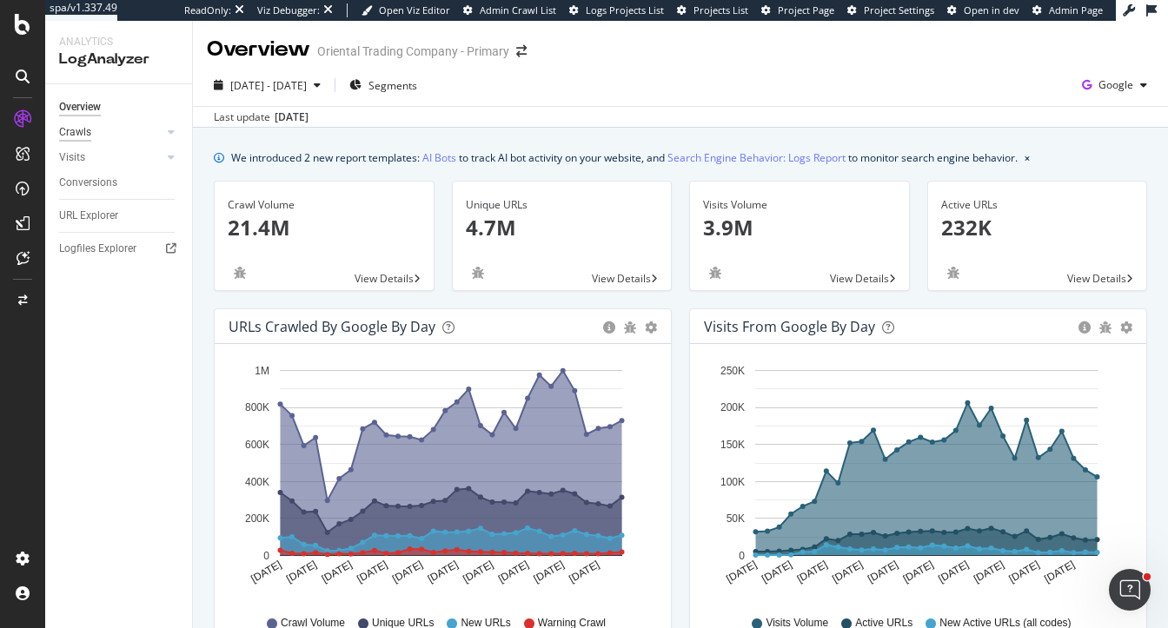
click at [75, 135] on div "Crawls" at bounding box center [75, 132] width 32 height 18
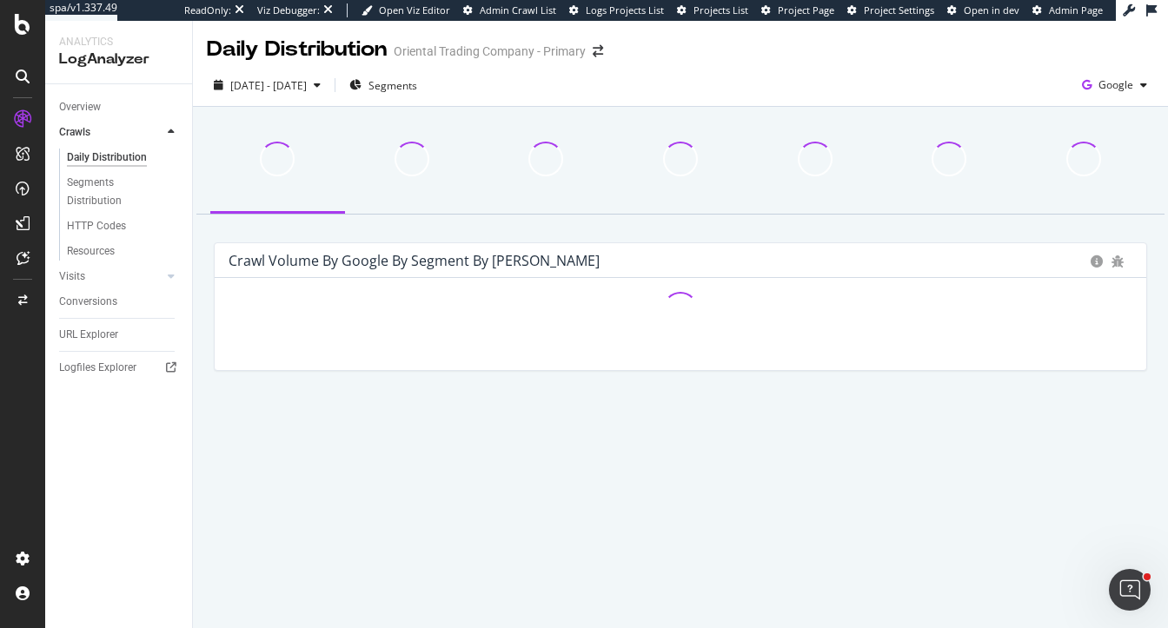
click at [90, 242] on div "Resources" at bounding box center [125, 250] width 133 height 22
click at [90, 217] on div "HTTP Codes" at bounding box center [96, 226] width 59 height 18
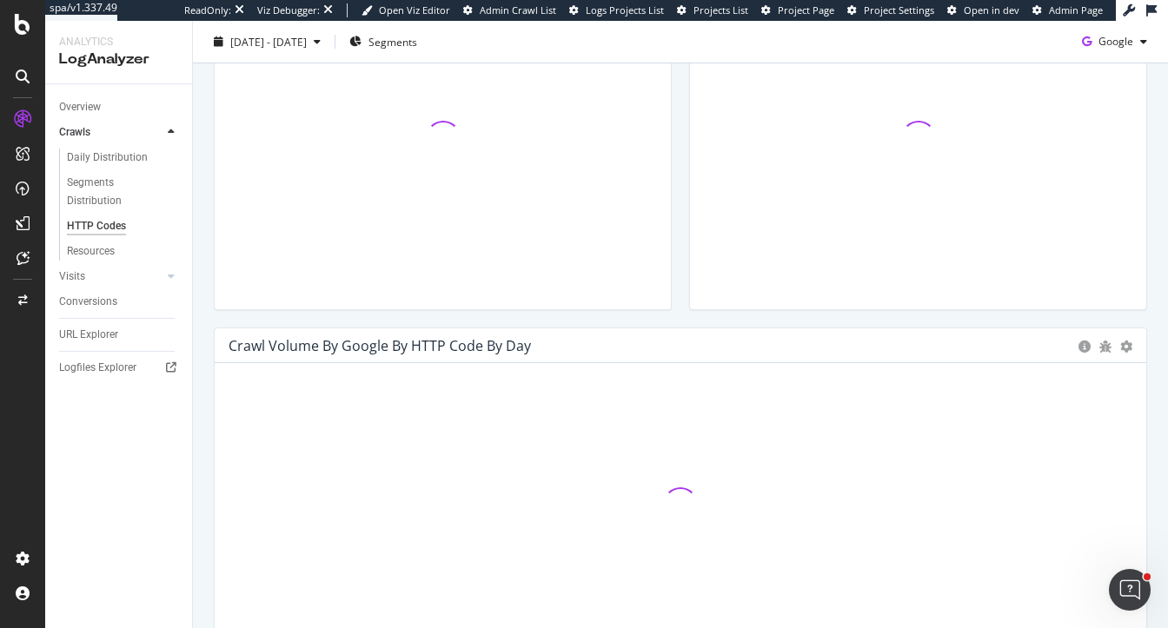
scroll to position [510, 0]
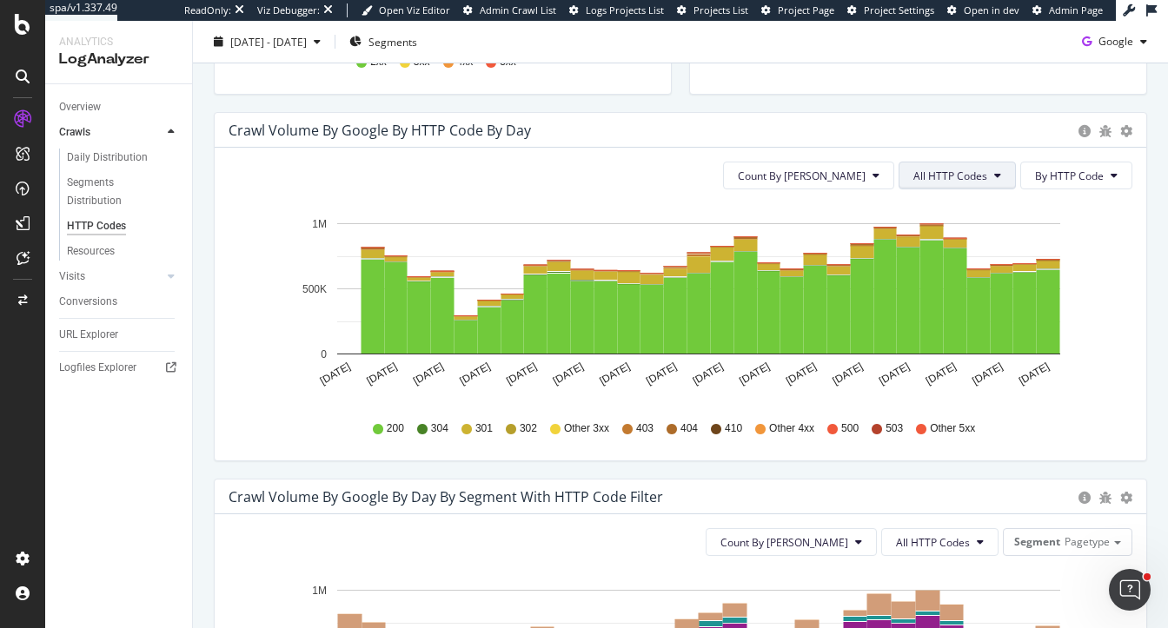
click at [973, 176] on span "All HTTP Codes" at bounding box center [950, 176] width 74 height 15
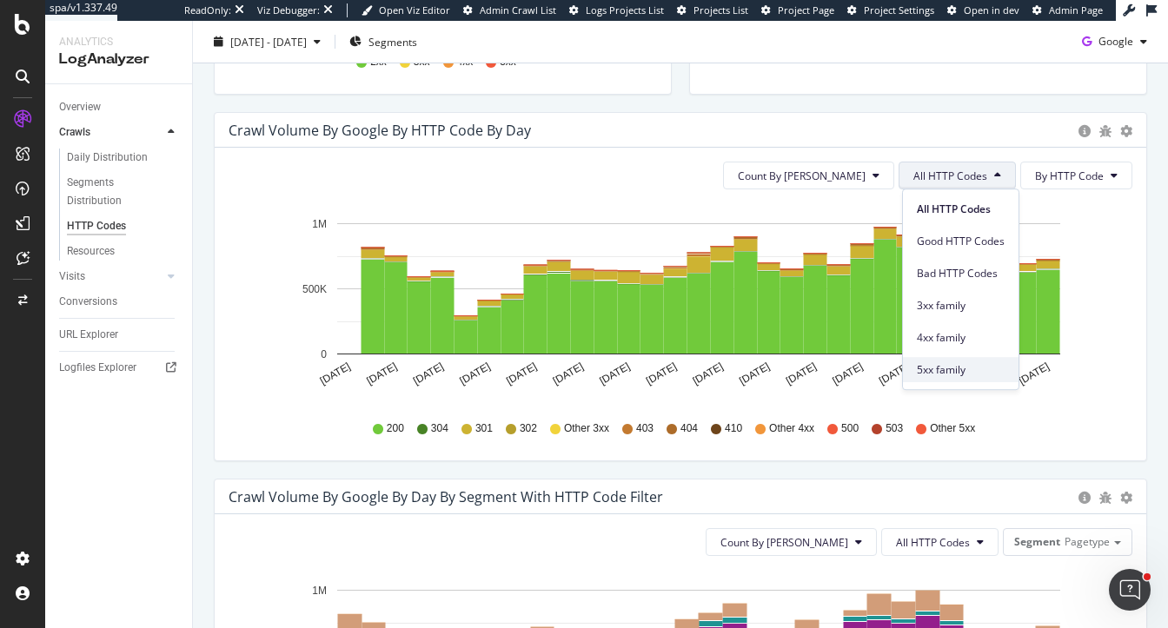
click at [927, 377] on span "5xx family" at bounding box center [961, 370] width 88 height 16
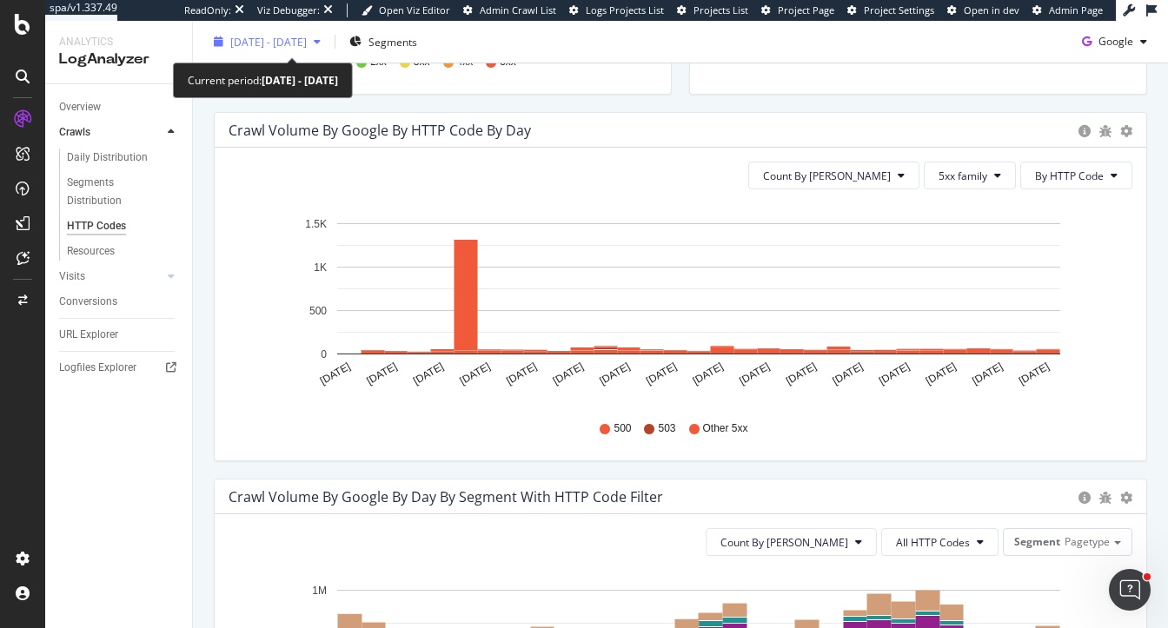
click at [295, 32] on div "2025 Aug. 30th - Sep. 28th" at bounding box center [267, 42] width 121 height 26
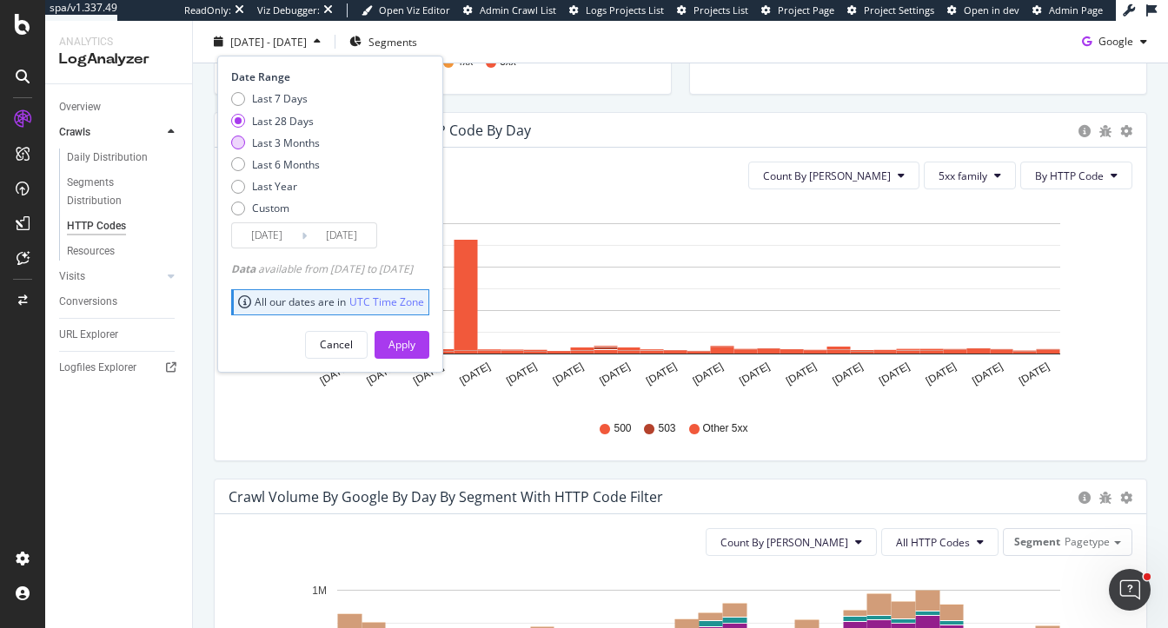
click at [288, 142] on div "Last 3 Months" at bounding box center [286, 142] width 68 height 15
type input "2025/06/29"
click at [415, 346] on div "Apply" at bounding box center [401, 344] width 27 height 15
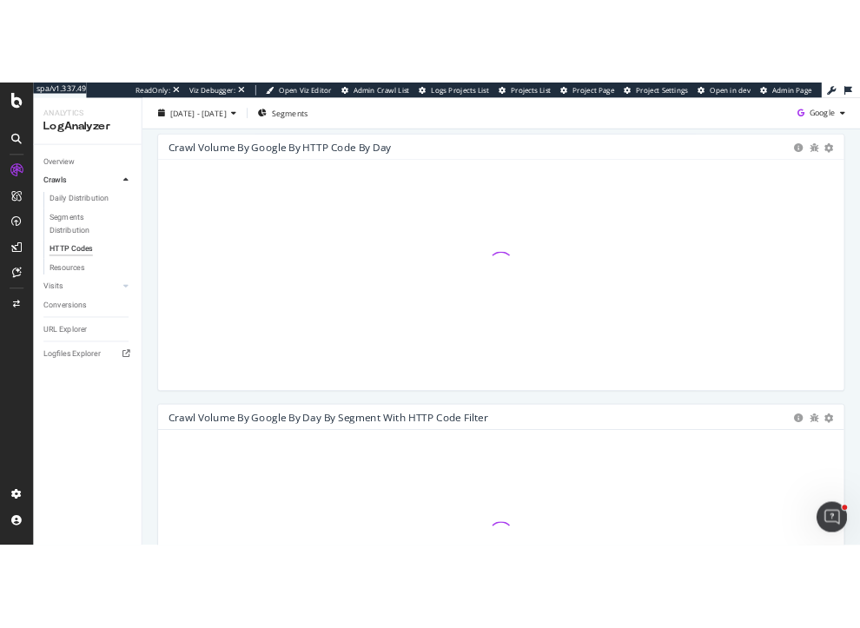
scroll to position [556, 0]
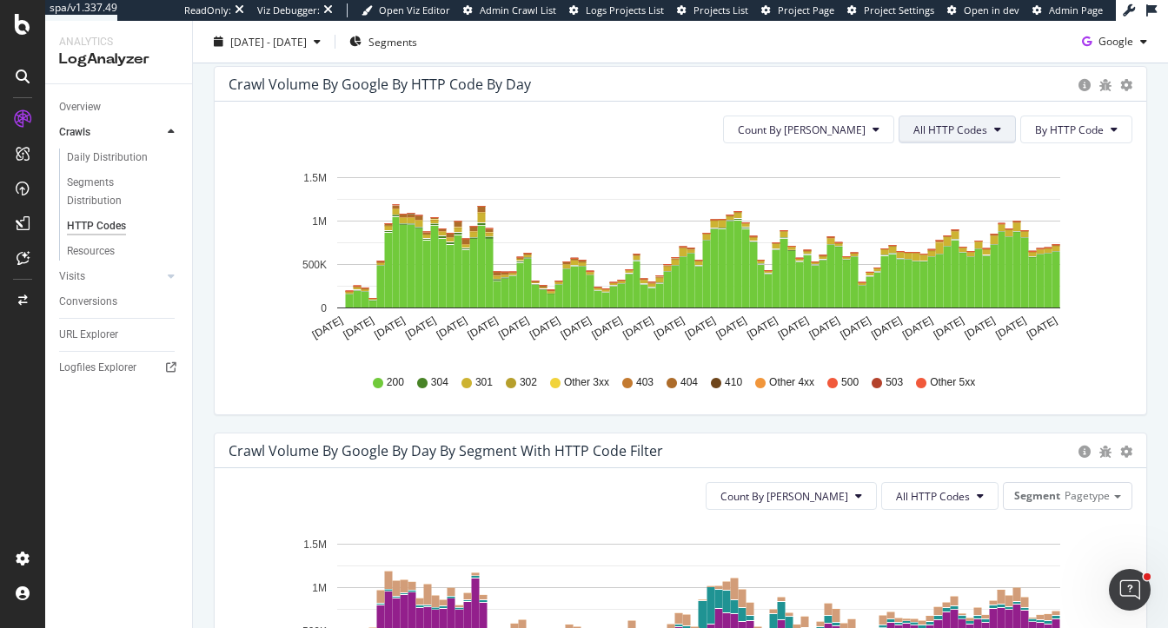
click at [962, 132] on span "All HTTP Codes" at bounding box center [950, 130] width 74 height 15
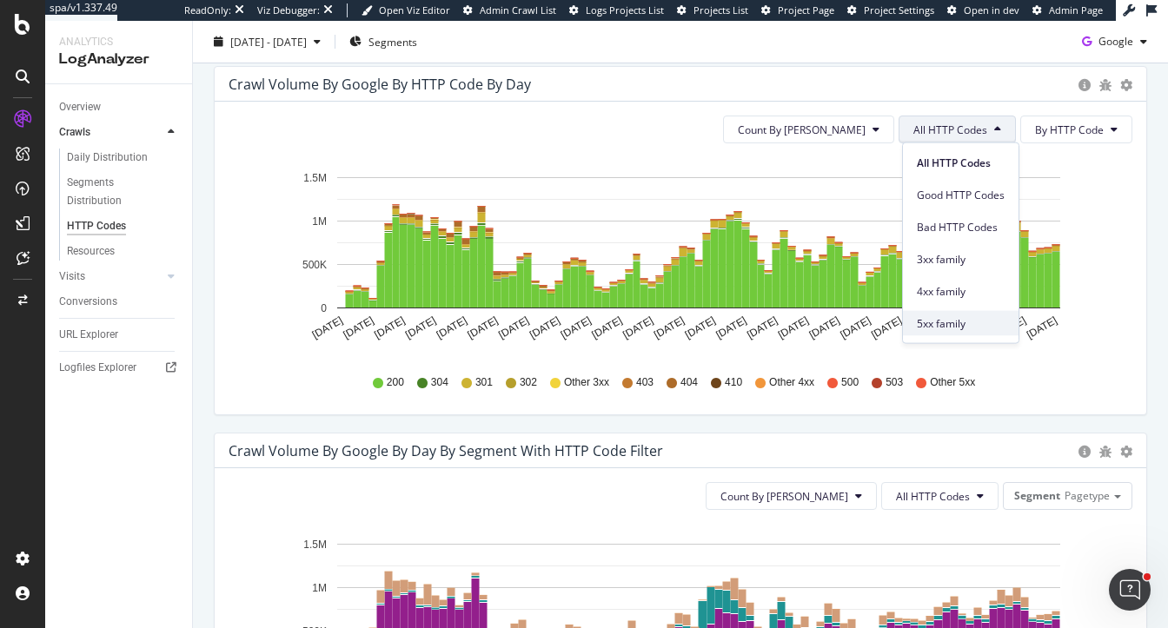
click at [944, 317] on span "5xx family" at bounding box center [961, 323] width 88 height 16
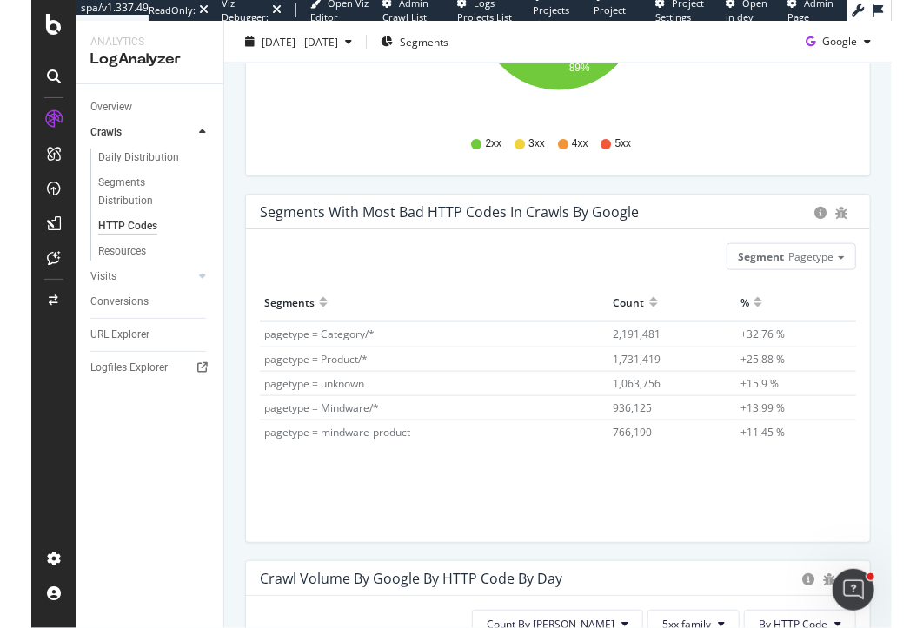
scroll to position [0, 0]
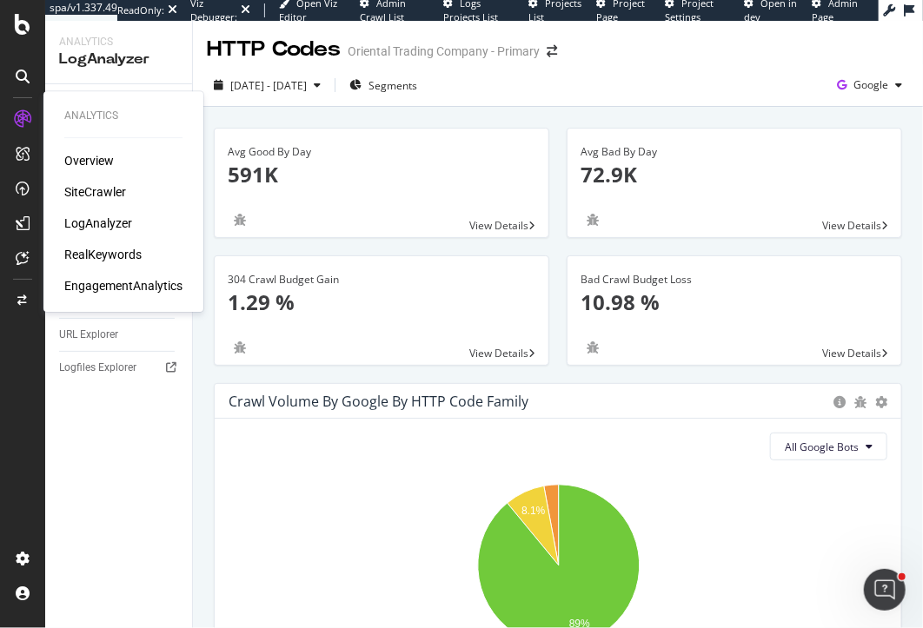
click at [95, 257] on div "RealKeywords" at bounding box center [102, 254] width 77 height 17
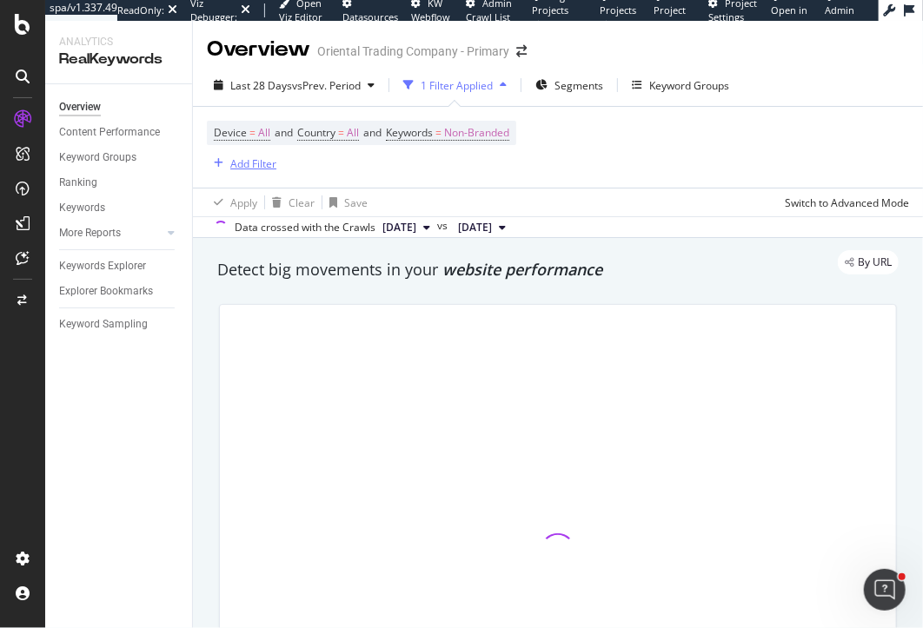
click at [245, 164] on div "Add Filter" at bounding box center [253, 163] width 46 height 15
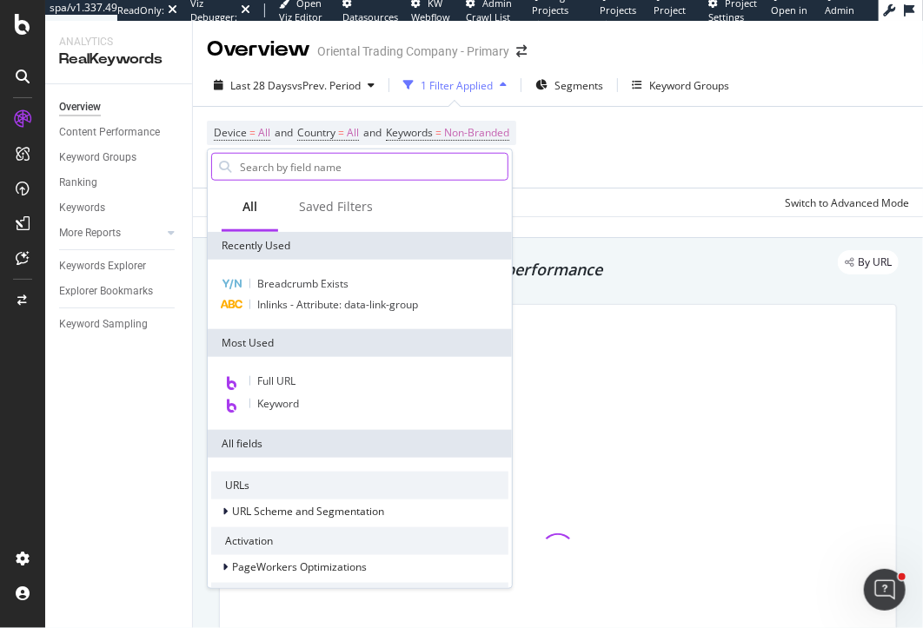
click at [245, 165] on input "text" at bounding box center [372, 167] width 269 height 26
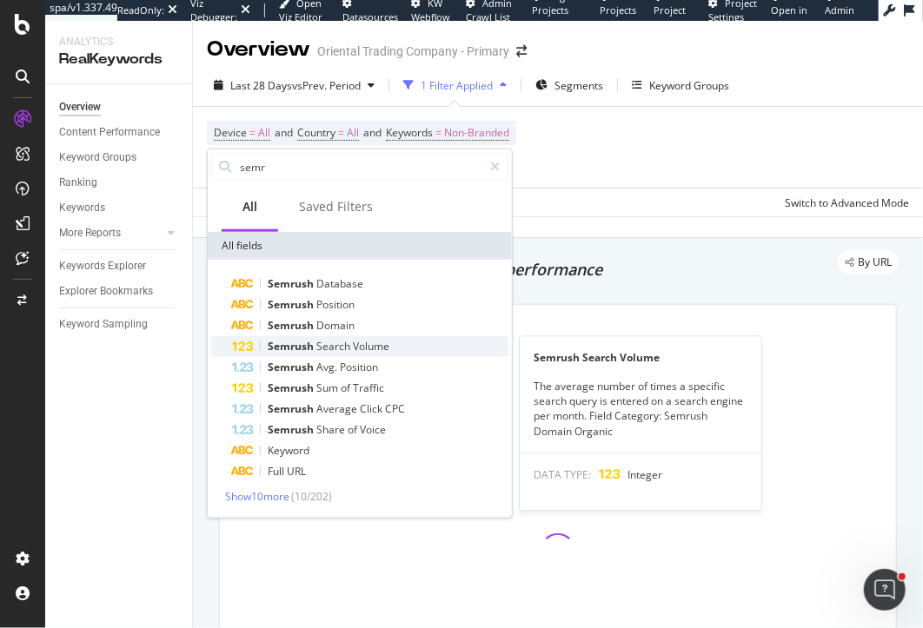
type input "semr"
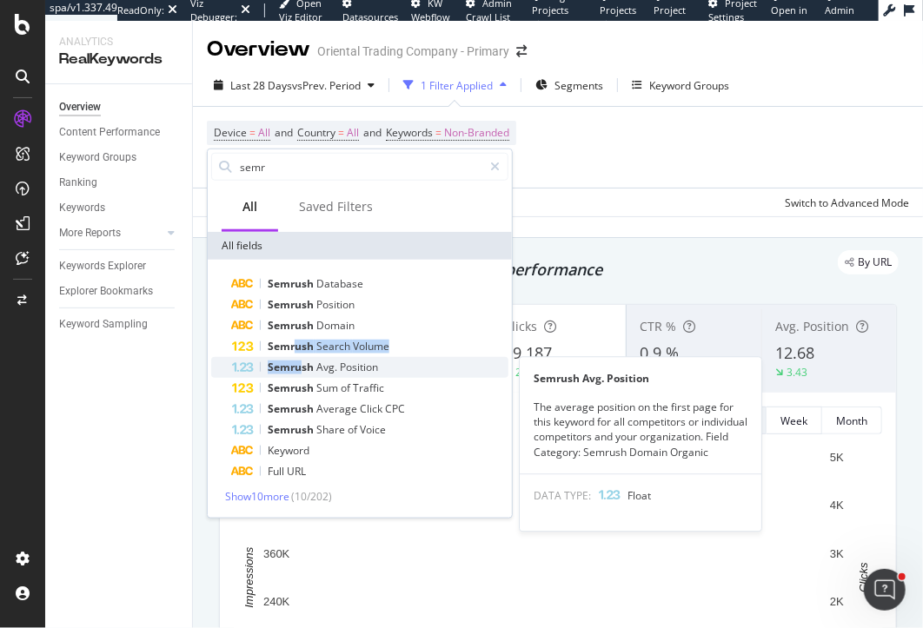
drag, startPoint x: 294, startPoint y: 344, endPoint x: 302, endPoint y: 370, distance: 27.2
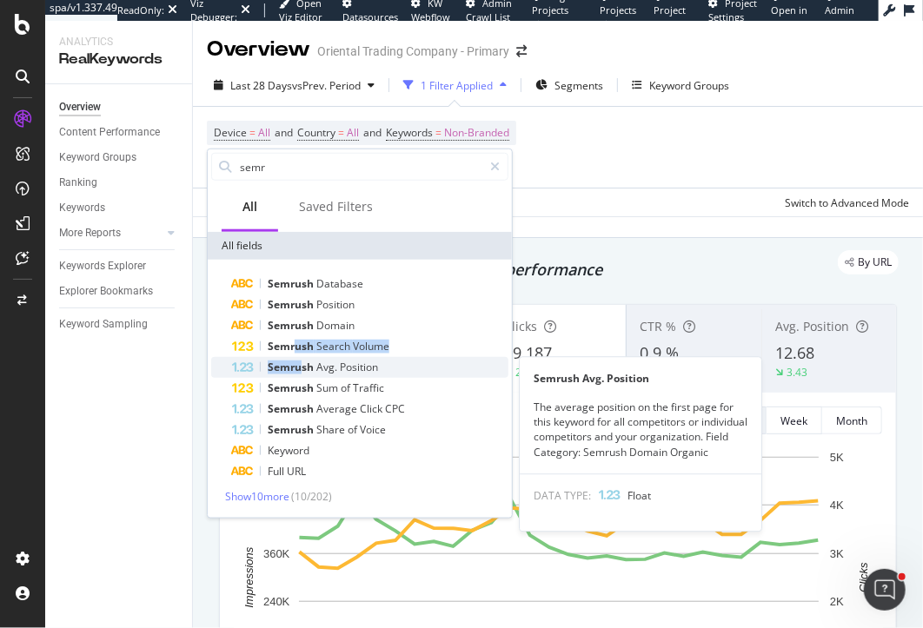
click at [302, 370] on div "Semrush Database Semrush Position Semrush Domain Semrush Search Volume Semrush …" at bounding box center [359, 378] width 297 height 209
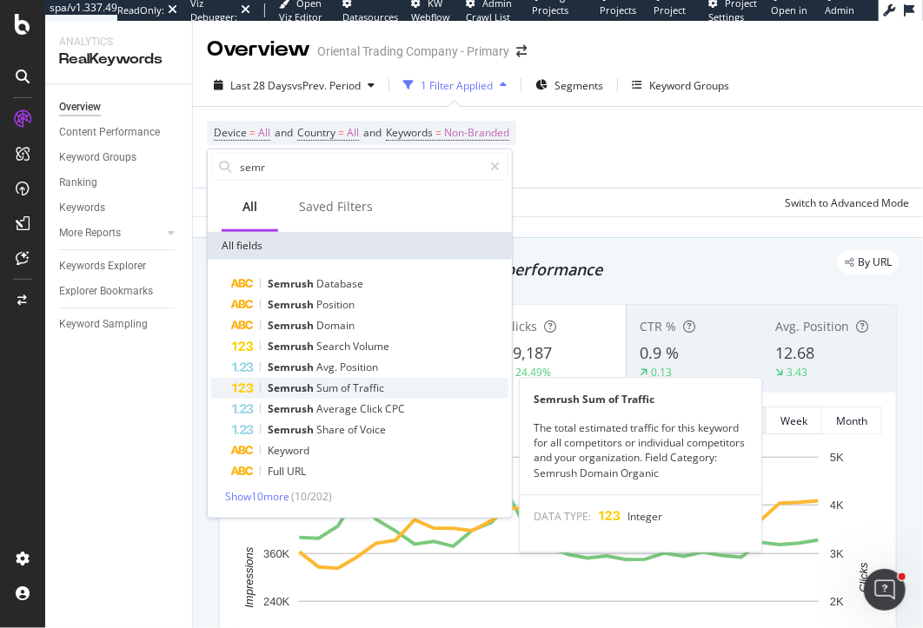
click at [300, 389] on span "Semrush" at bounding box center [292, 388] width 49 height 15
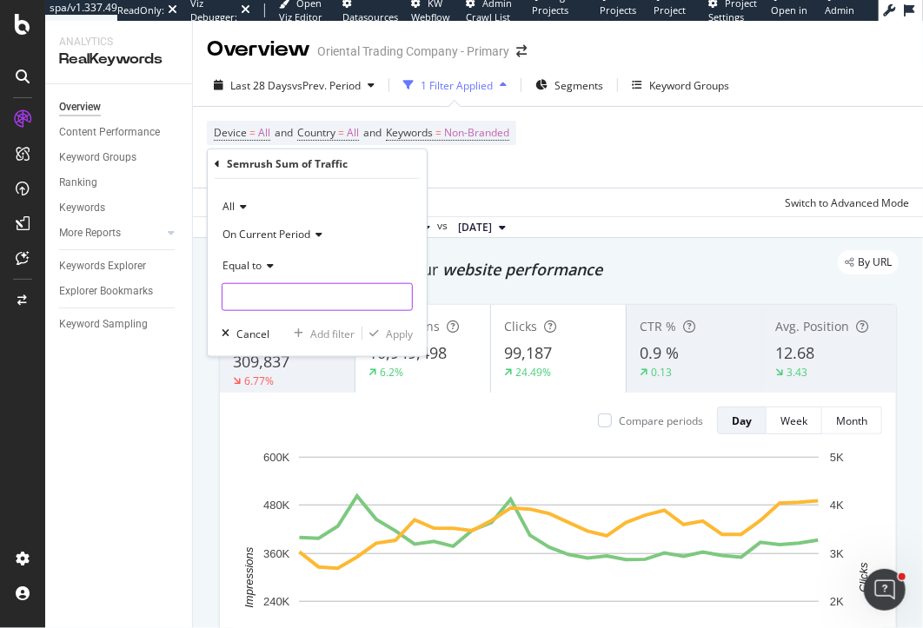
click at [288, 289] on input "number" at bounding box center [317, 297] width 191 height 28
click at [250, 272] on div "Equal to" at bounding box center [317, 266] width 191 height 28
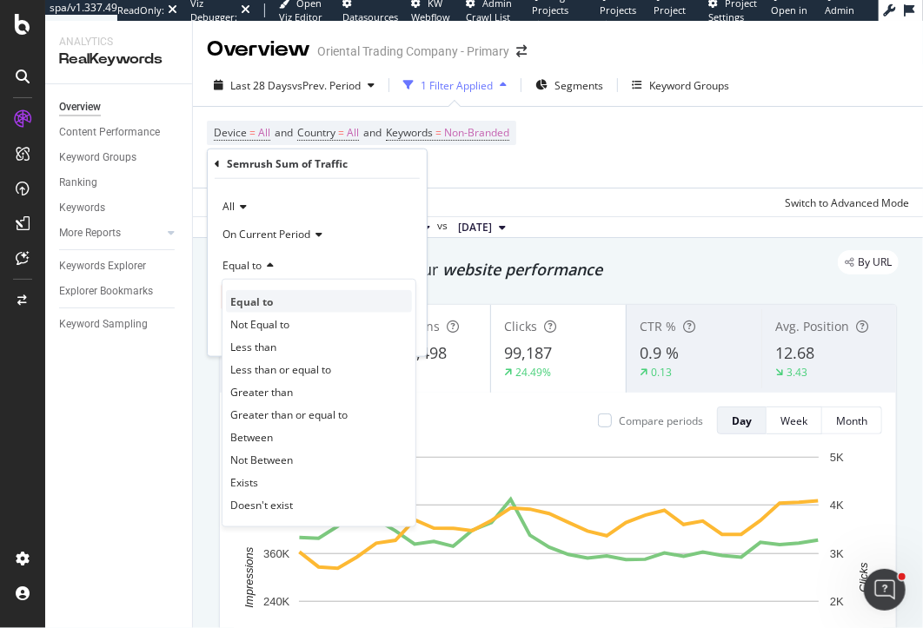
click at [261, 300] on span "Equal to" at bounding box center [251, 301] width 43 height 15
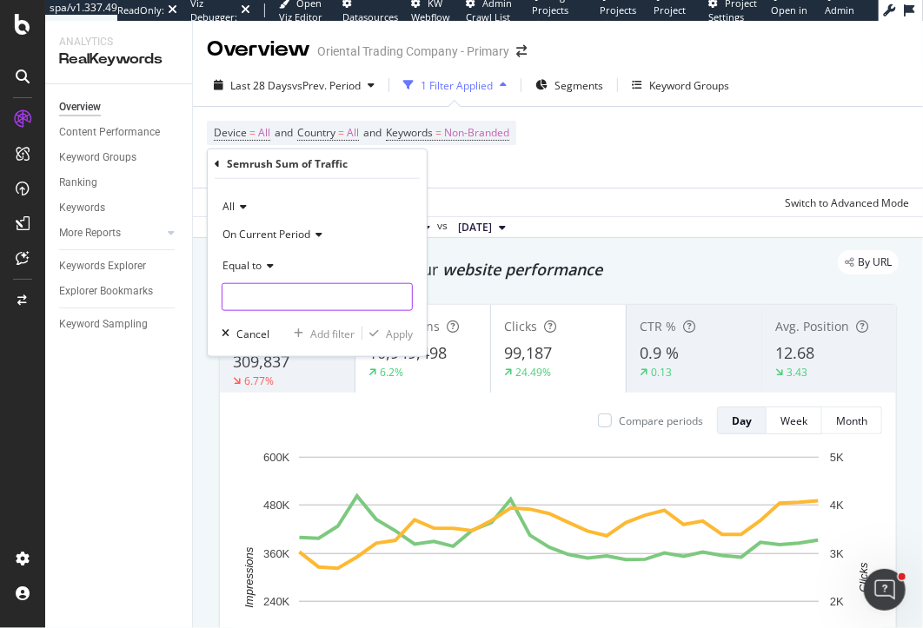
click at [261, 295] on input "number" at bounding box center [317, 297] width 191 height 28
click at [234, 205] on span "All" at bounding box center [228, 206] width 12 height 15
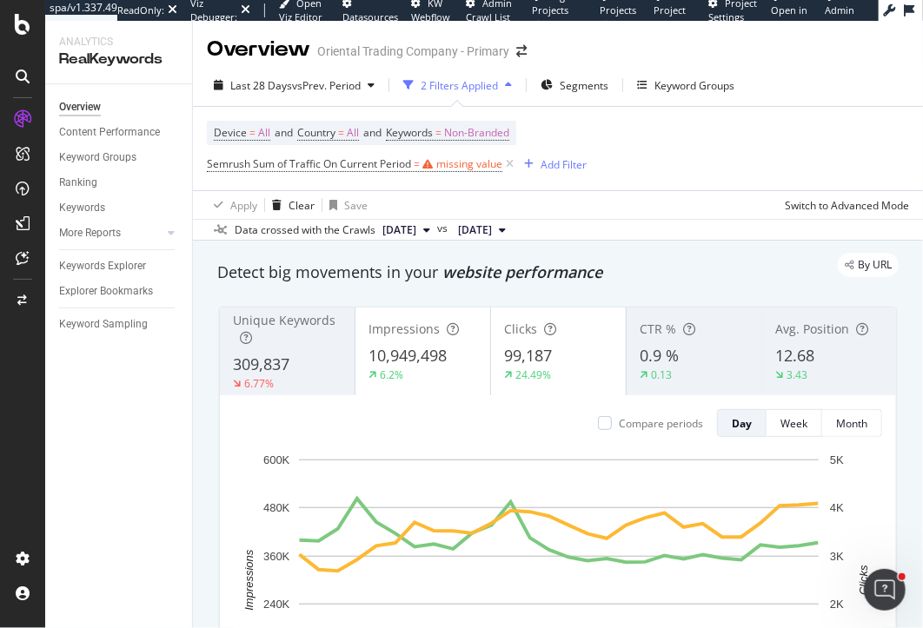
click at [729, 261] on div "By URL" at bounding box center [549, 265] width 699 height 24
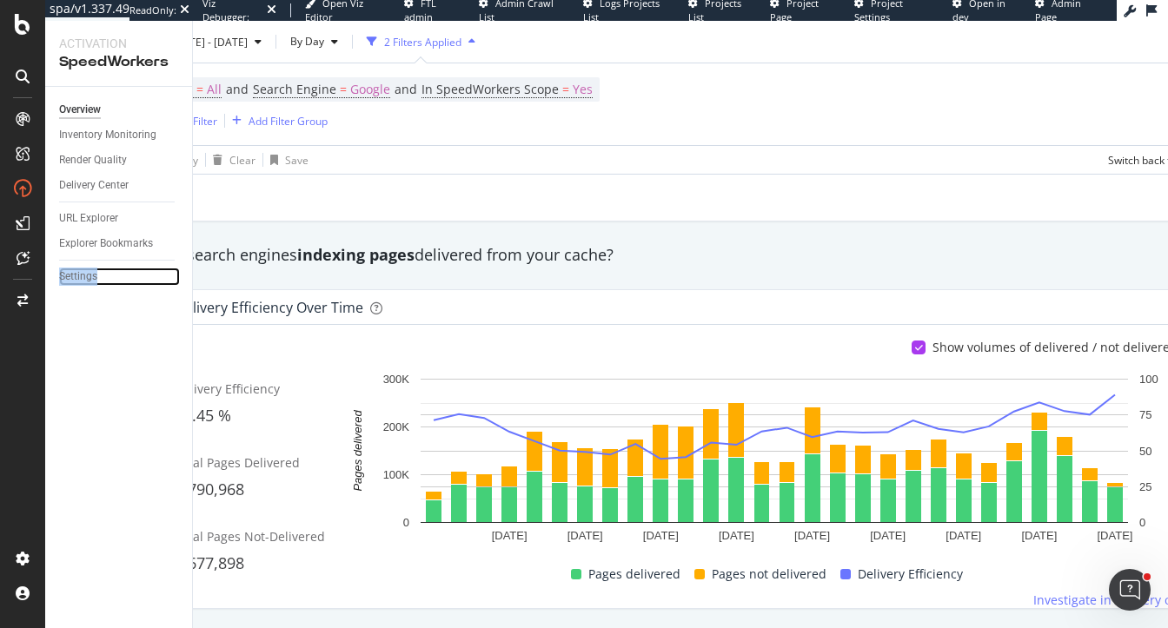
scroll to position [197, 103]
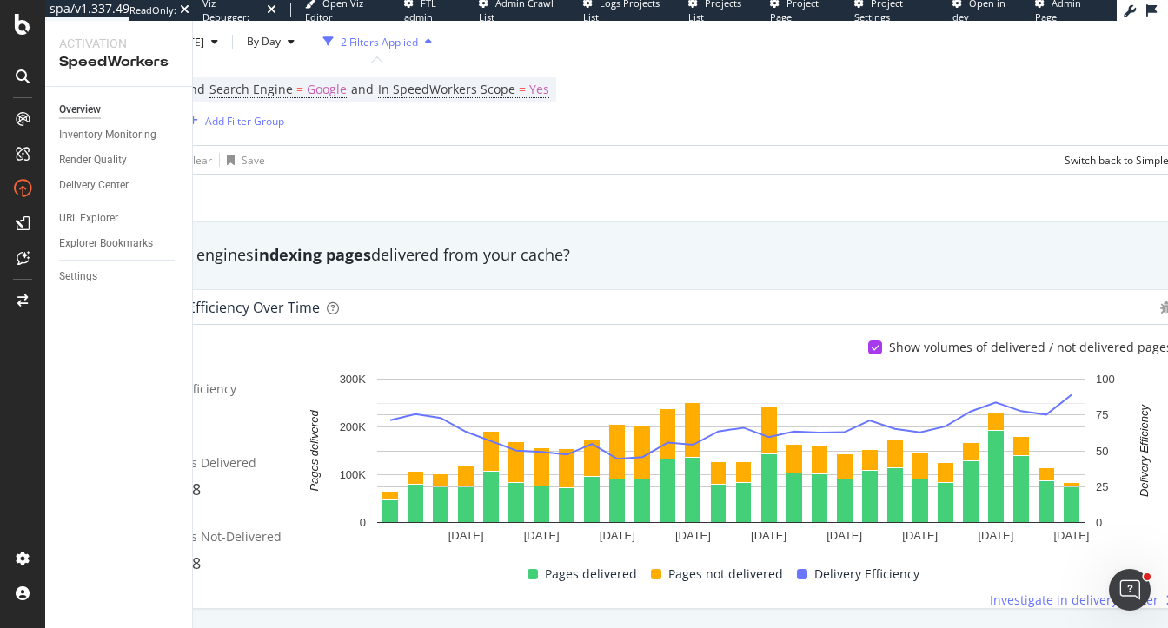
click at [411, 257] on div "Are search engines indexing pages delivered from your cache?" at bounding box center [651, 255] width 1091 height 23
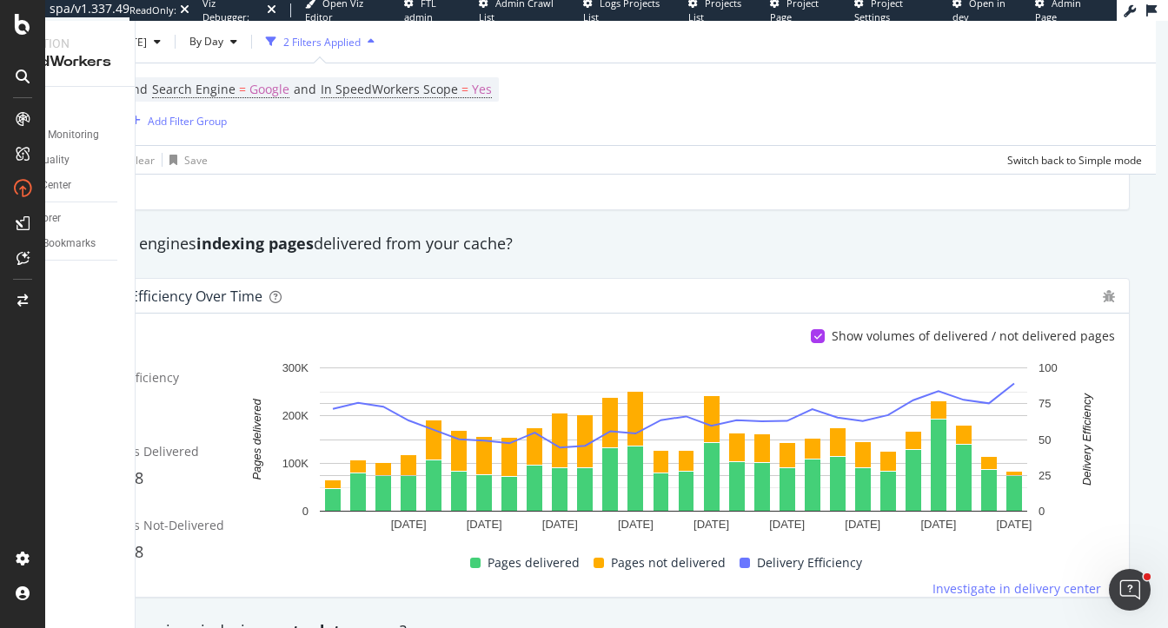
scroll to position [0, 59]
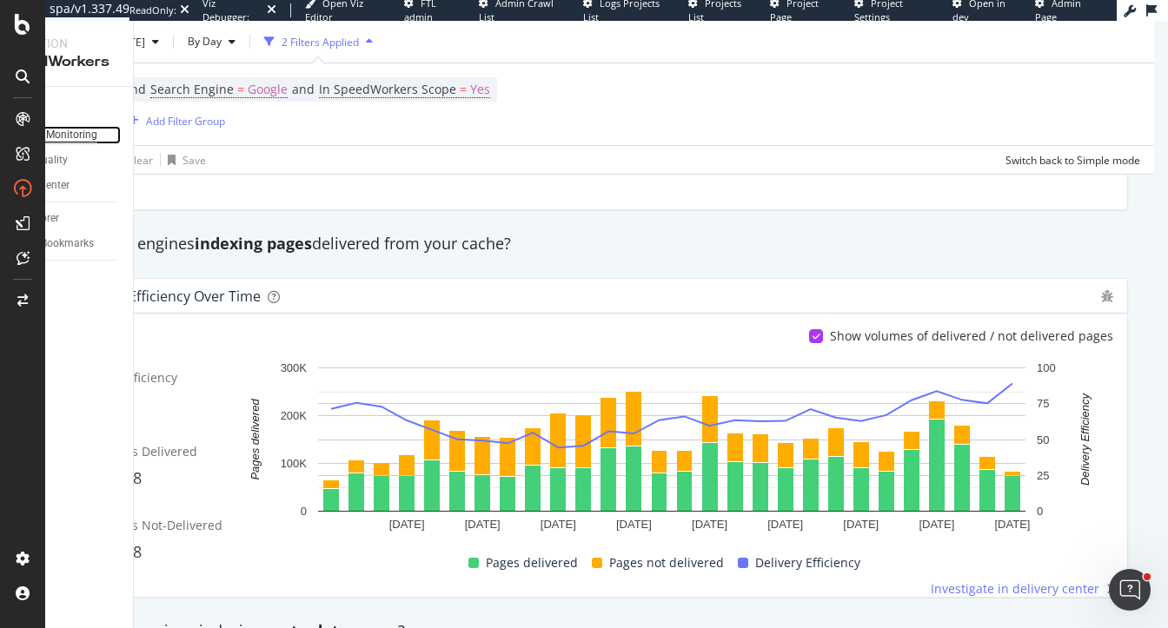
click at [74, 127] on div "Inventory Monitoring" at bounding box center [48, 135] width 97 height 18
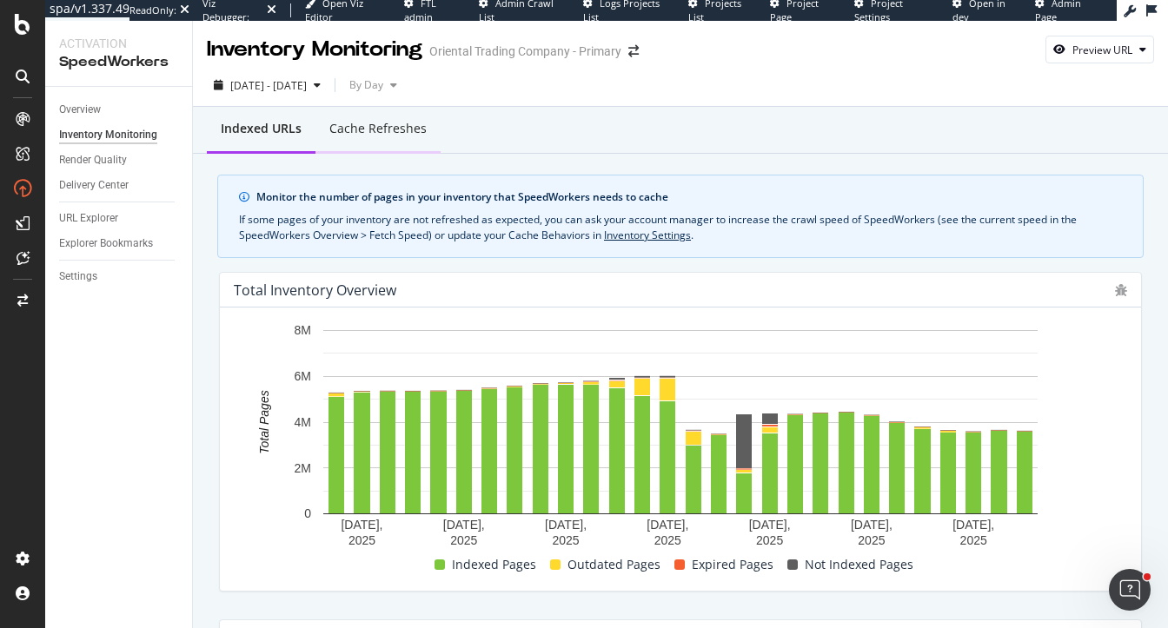
click at [378, 131] on div "Cache refreshes" at bounding box center [377, 128] width 97 height 17
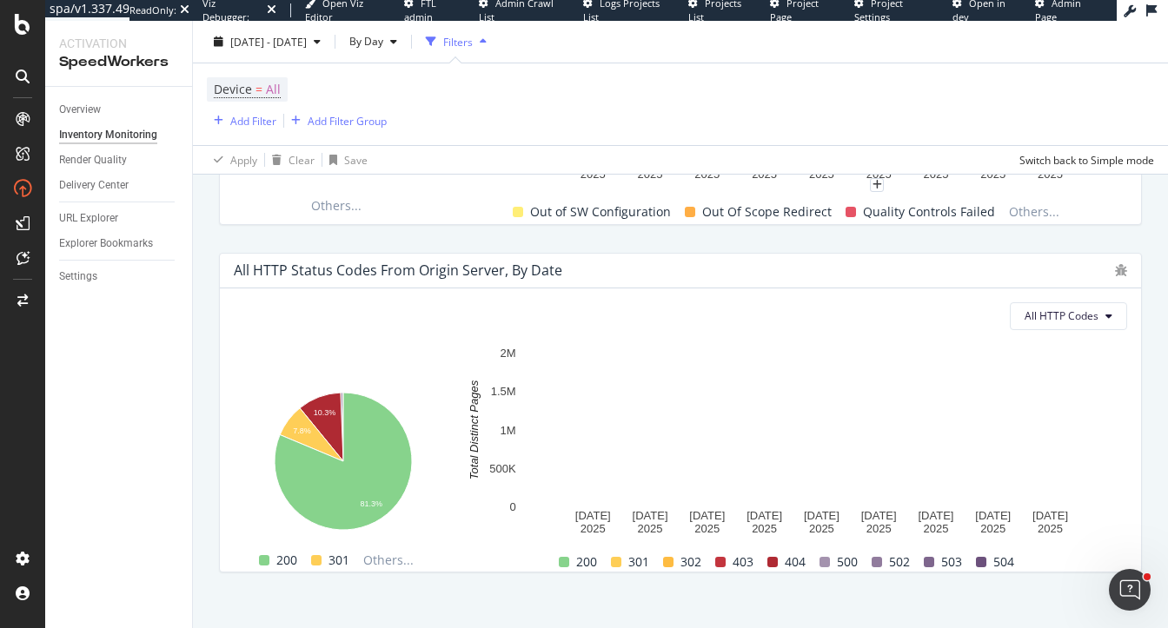
scroll to position [1361, 0]
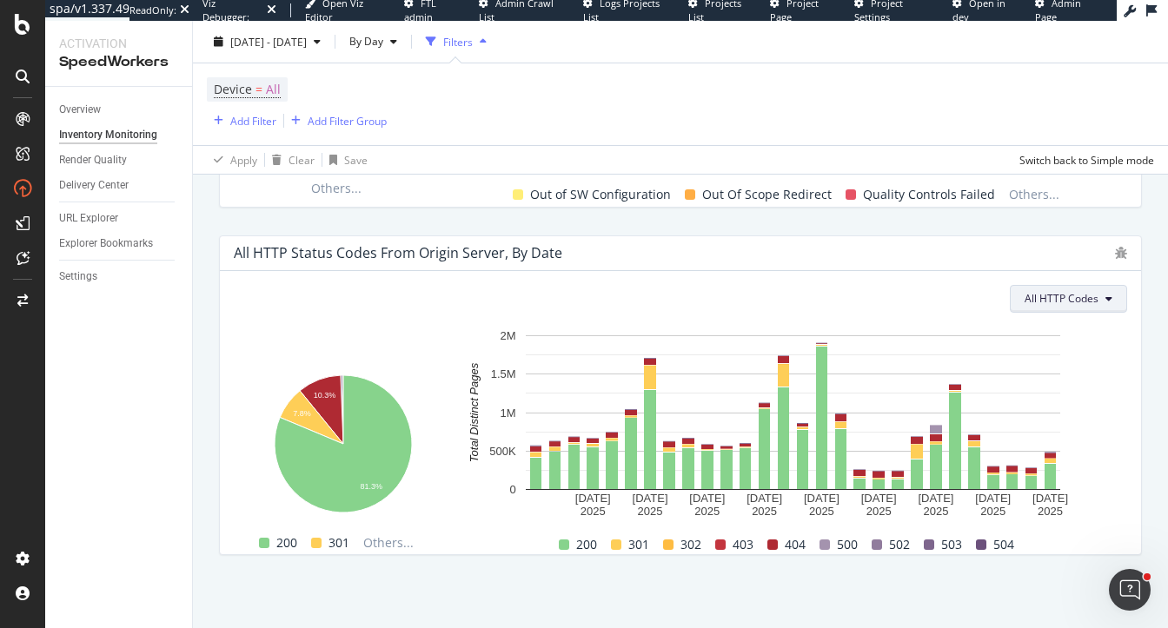
click at [1090, 297] on span "All HTTP Codes" at bounding box center [1061, 298] width 74 height 15
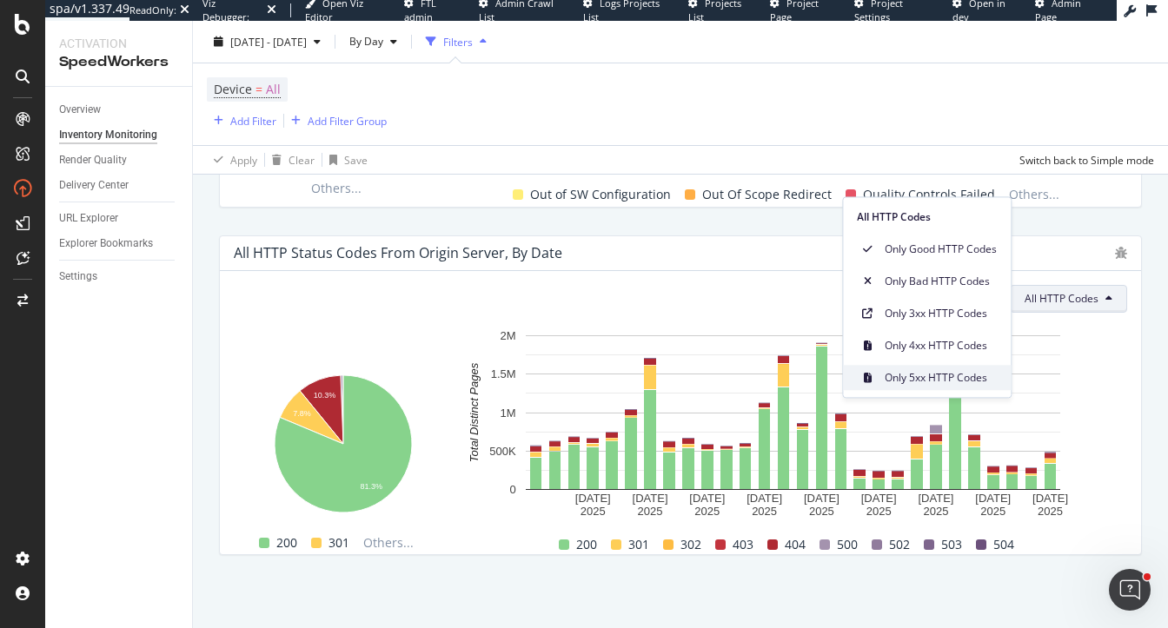
click at [925, 383] on span "Only 5xx HTTP Codes" at bounding box center [941, 378] width 112 height 16
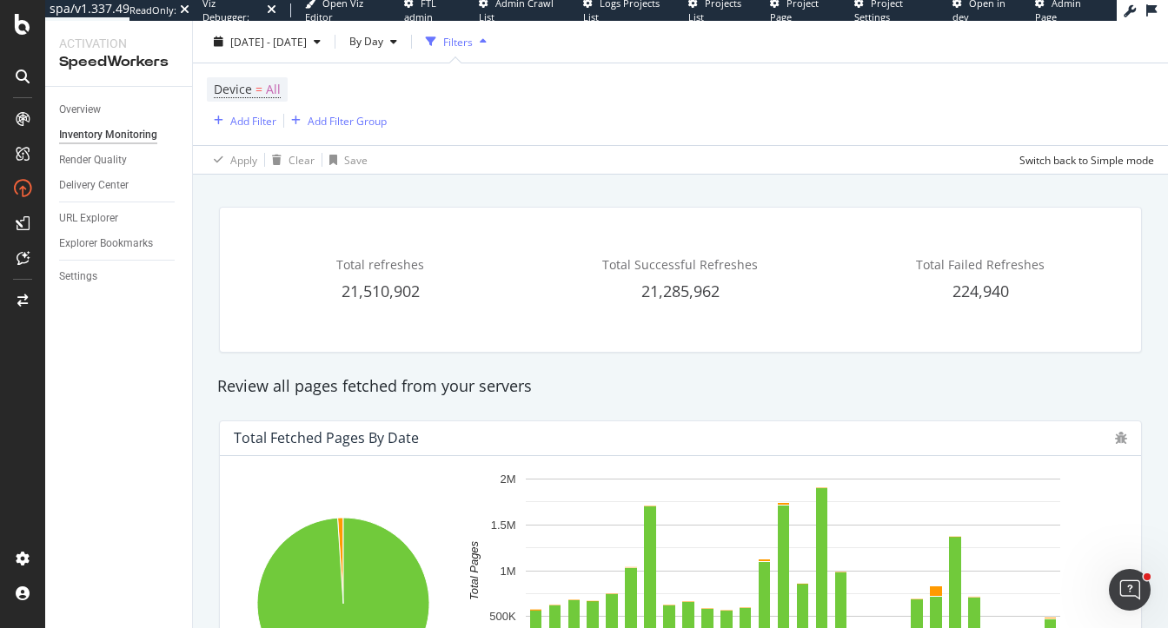
scroll to position [0, 0]
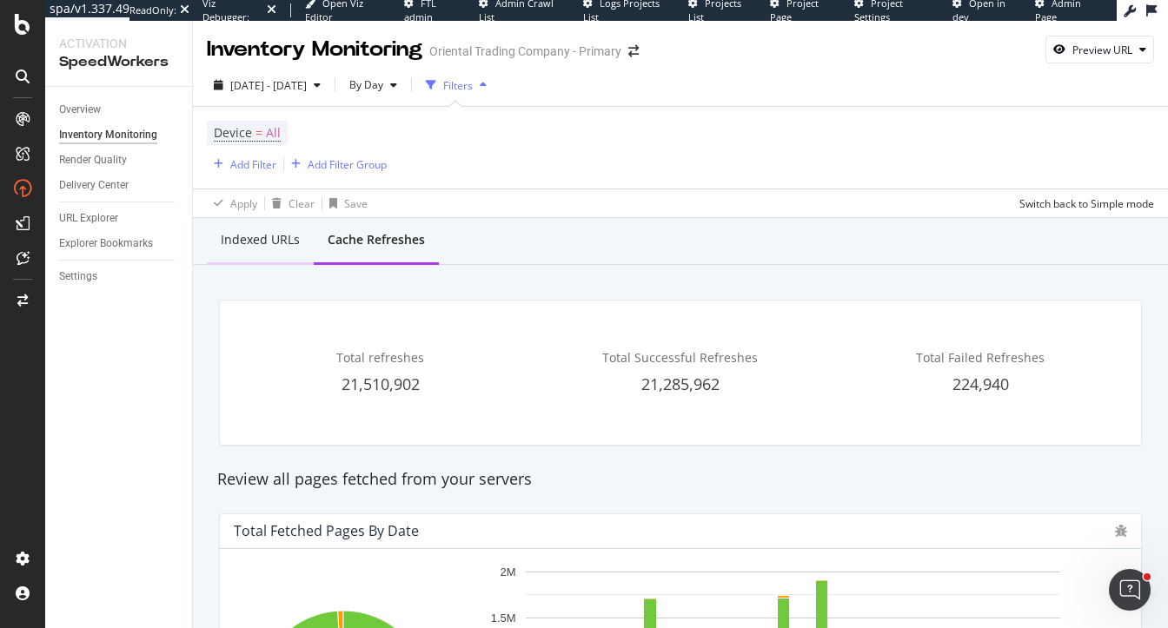
click at [257, 240] on div "Indexed URLs" at bounding box center [260, 239] width 79 height 17
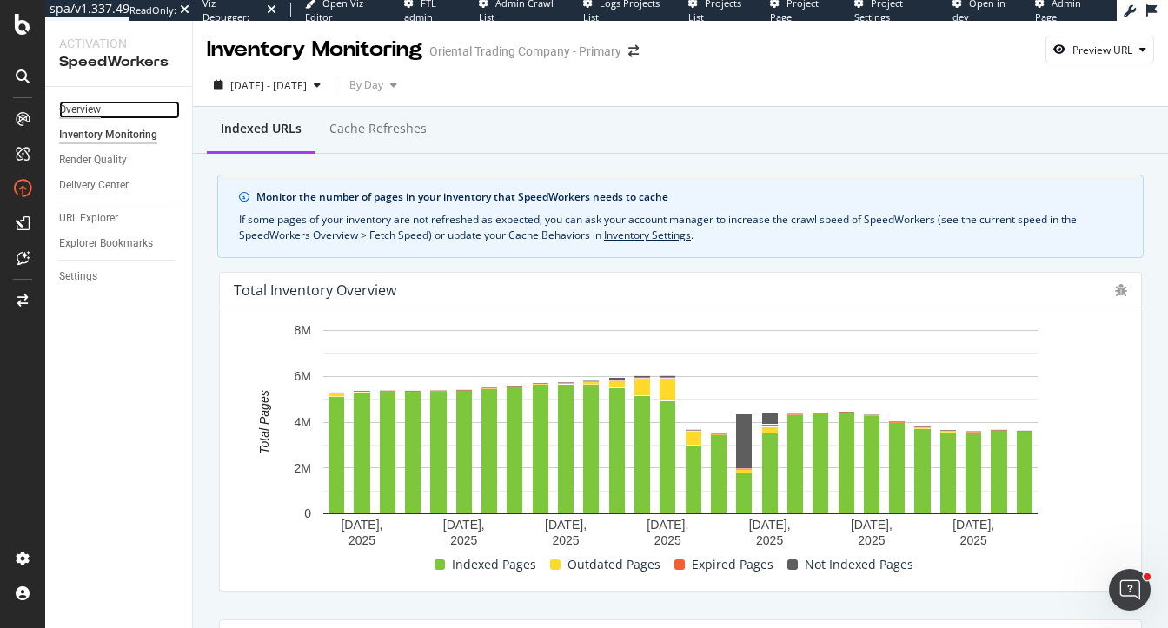
click at [85, 105] on div "Overview" at bounding box center [80, 110] width 42 height 18
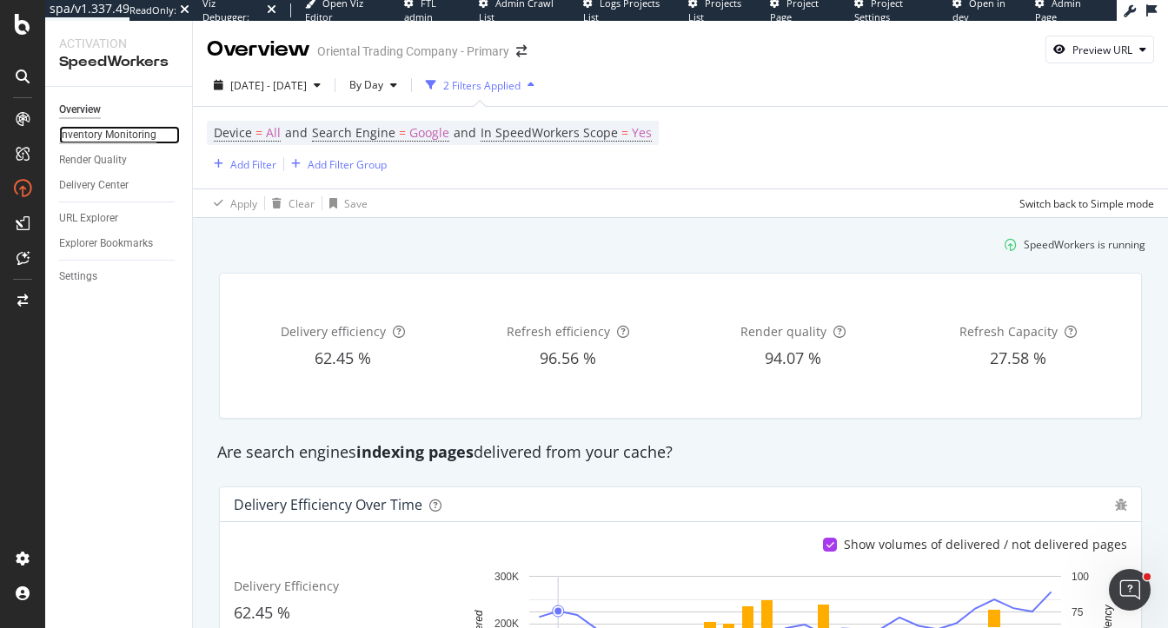
click at [89, 130] on div "Inventory Monitoring" at bounding box center [107, 135] width 97 height 18
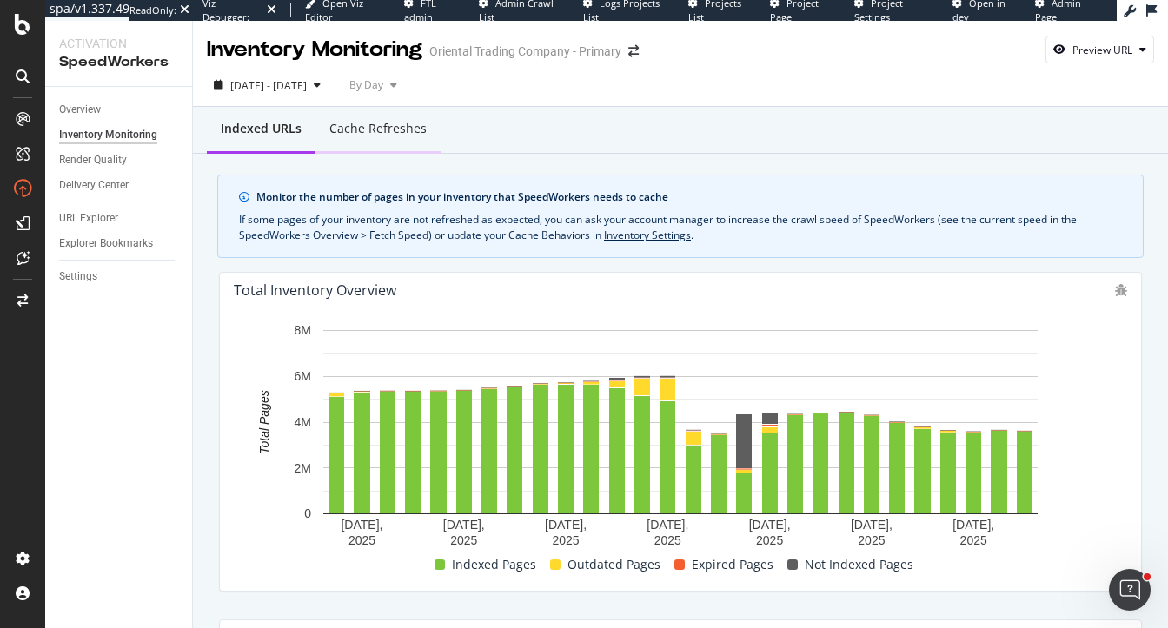
click at [364, 135] on div "Cache refreshes" at bounding box center [377, 128] width 97 height 17
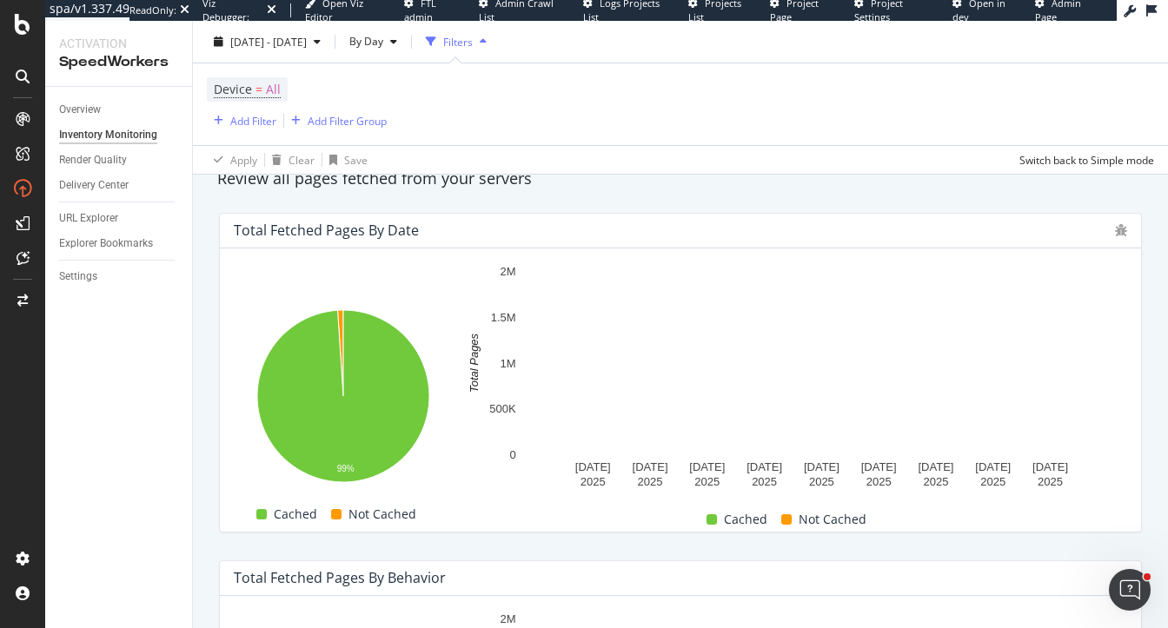
scroll to position [51, 0]
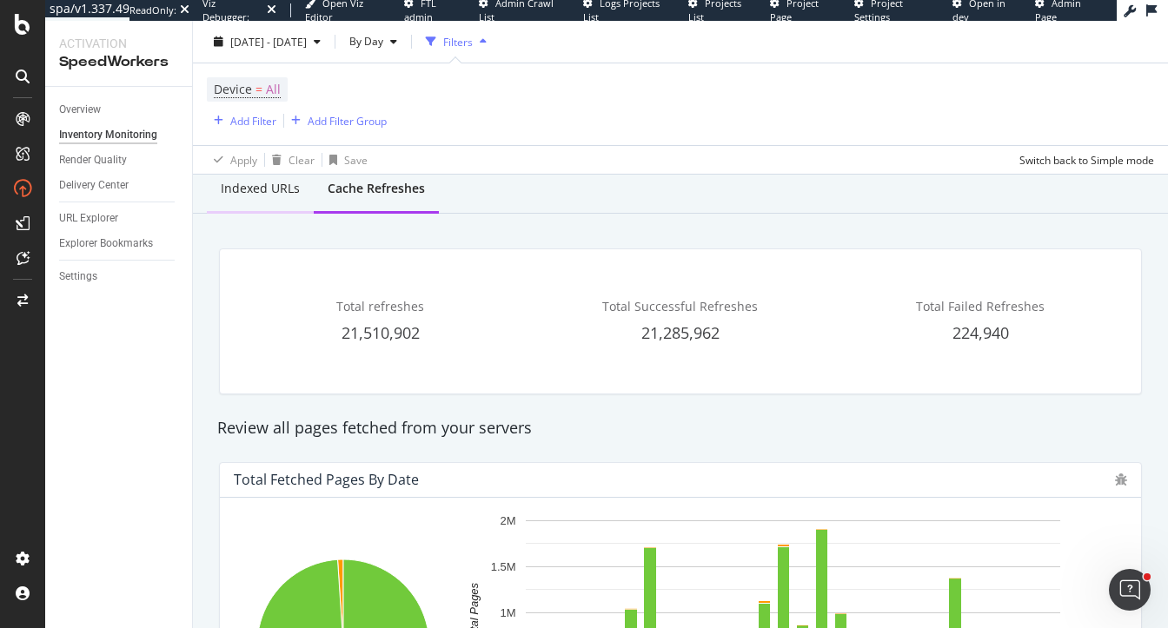
click at [270, 184] on div "Indexed URLs" at bounding box center [260, 188] width 79 height 17
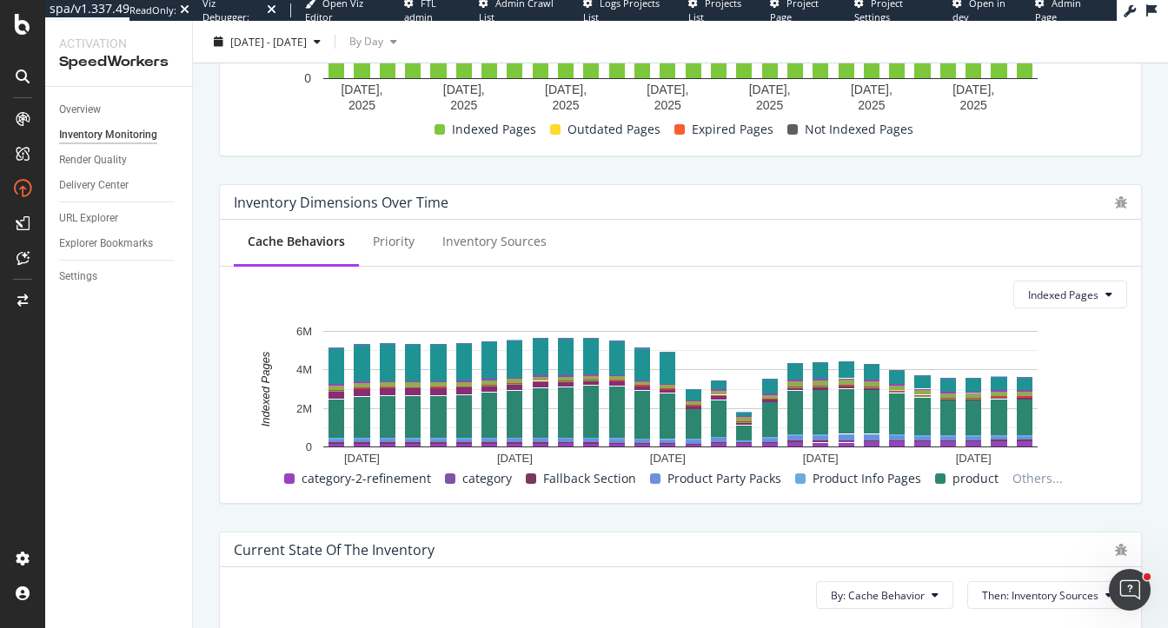
scroll to position [438, 0]
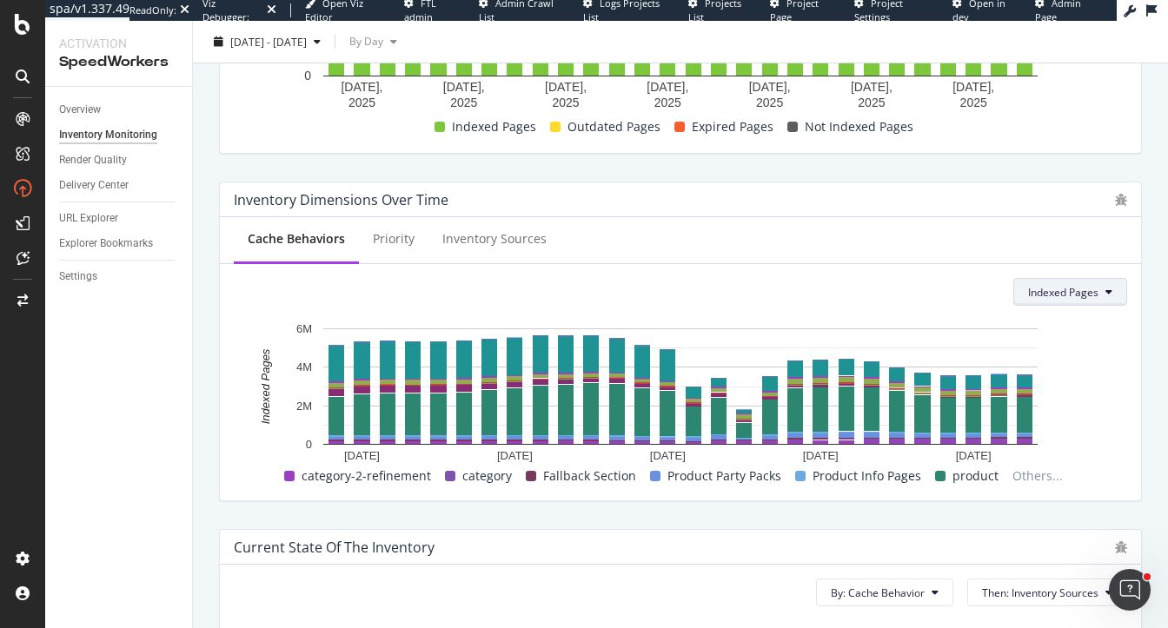
click at [1061, 293] on span "Indexed Pages" at bounding box center [1063, 292] width 70 height 15
click at [1076, 414] on span "Not Indexed Pages" at bounding box center [1074, 422] width 90 height 16
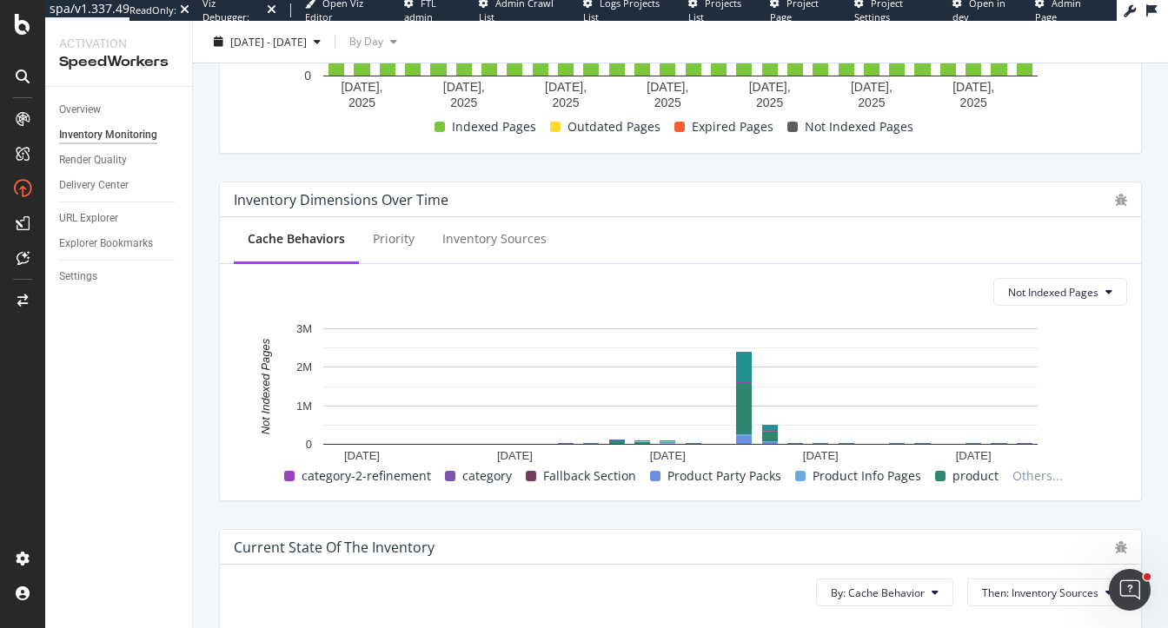
click at [793, 530] on div "Current state of the inventory" at bounding box center [680, 547] width 921 height 35
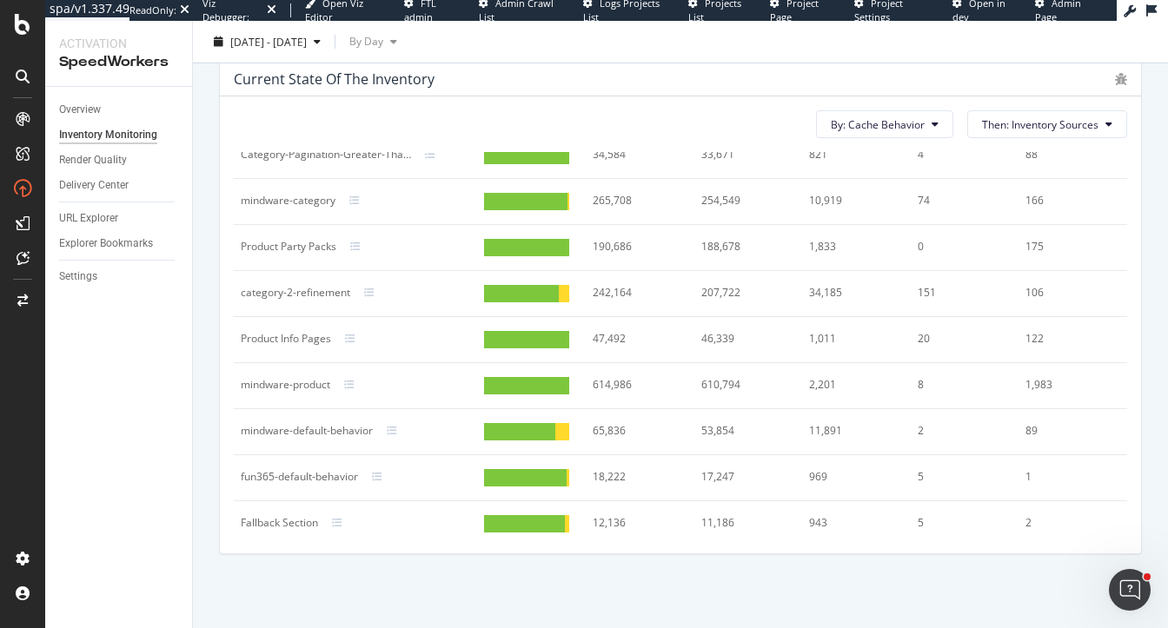
scroll to position [215, 0]
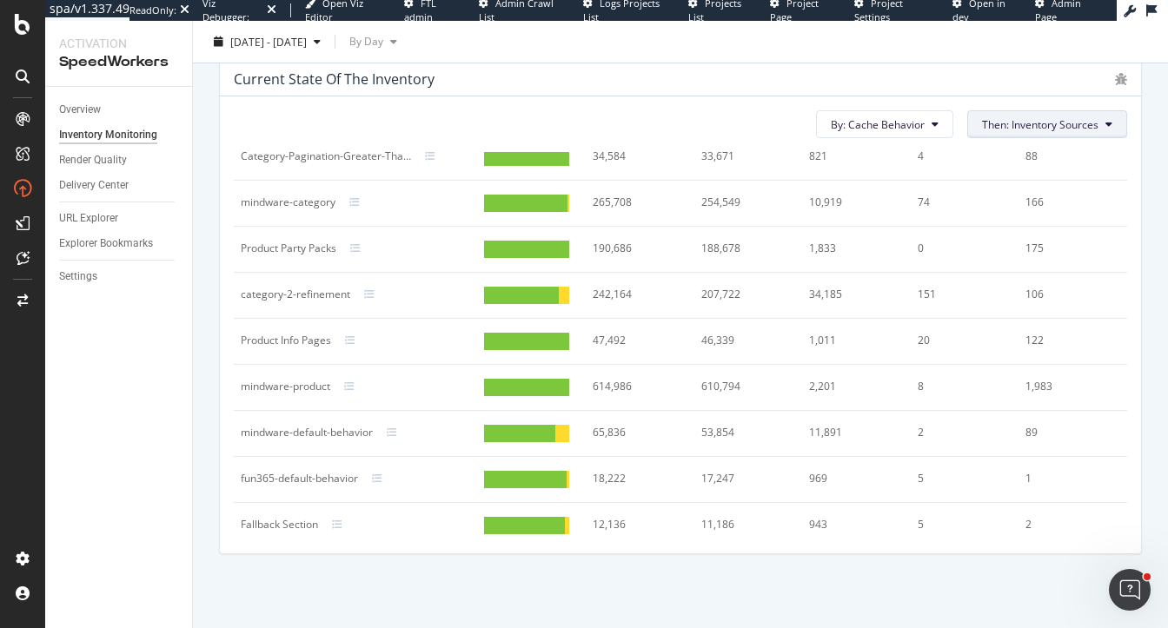
click at [1043, 128] on span "Then: Inventory Sources" at bounding box center [1040, 124] width 116 height 15
click at [908, 106] on div "By: Cache Behavior Then: Inventory Sources Cache Behavior Overview No. of Pages…" at bounding box center [680, 324] width 921 height 457
click at [913, 128] on span "By: Cache Behavior" at bounding box center [878, 124] width 94 height 15
click at [756, 92] on div "Current state of the inventory" at bounding box center [680, 79] width 921 height 35
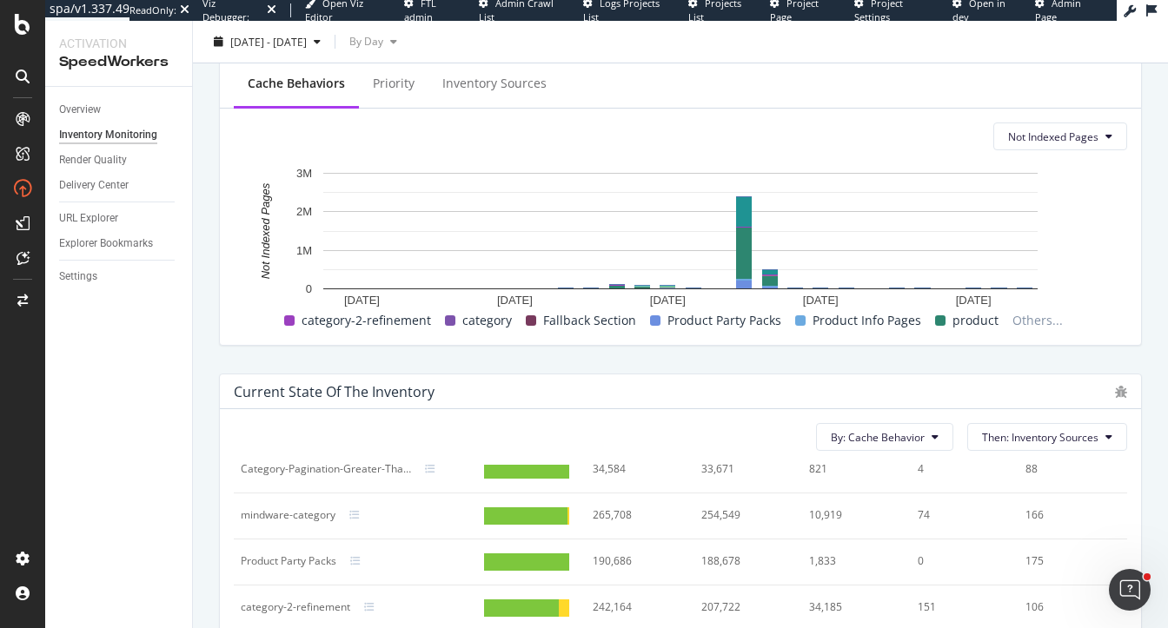
scroll to position [642, 0]
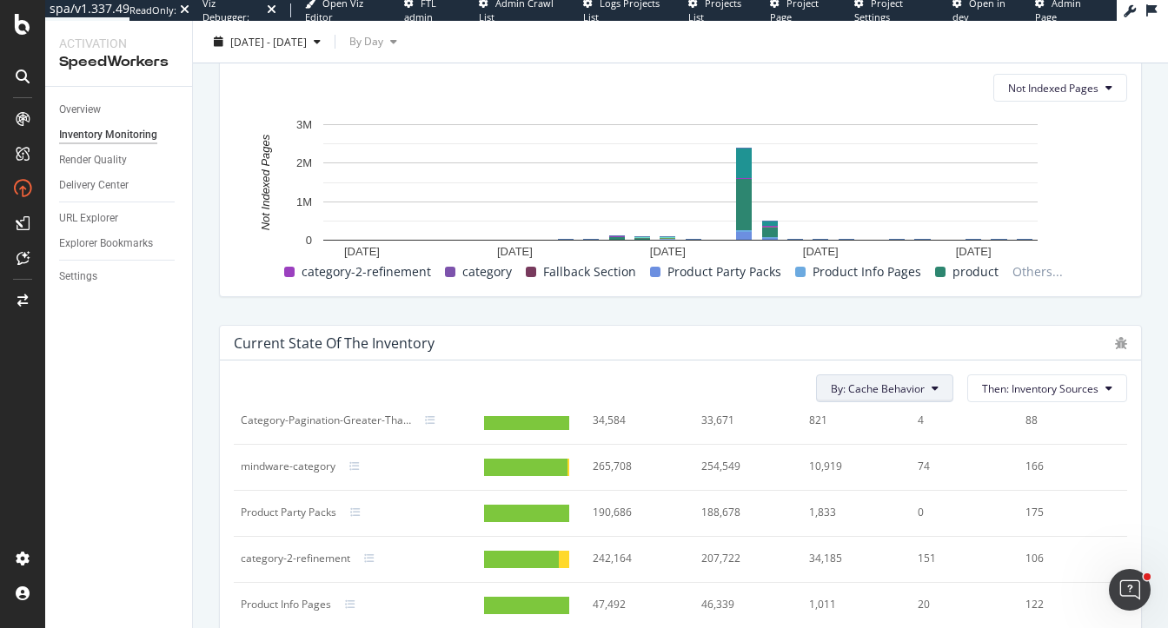
click at [884, 389] on span "By: Cache Behavior" at bounding box center [878, 388] width 94 height 15
click at [870, 520] on span "Rendering Configuration" at bounding box center [891, 519] width 118 height 16
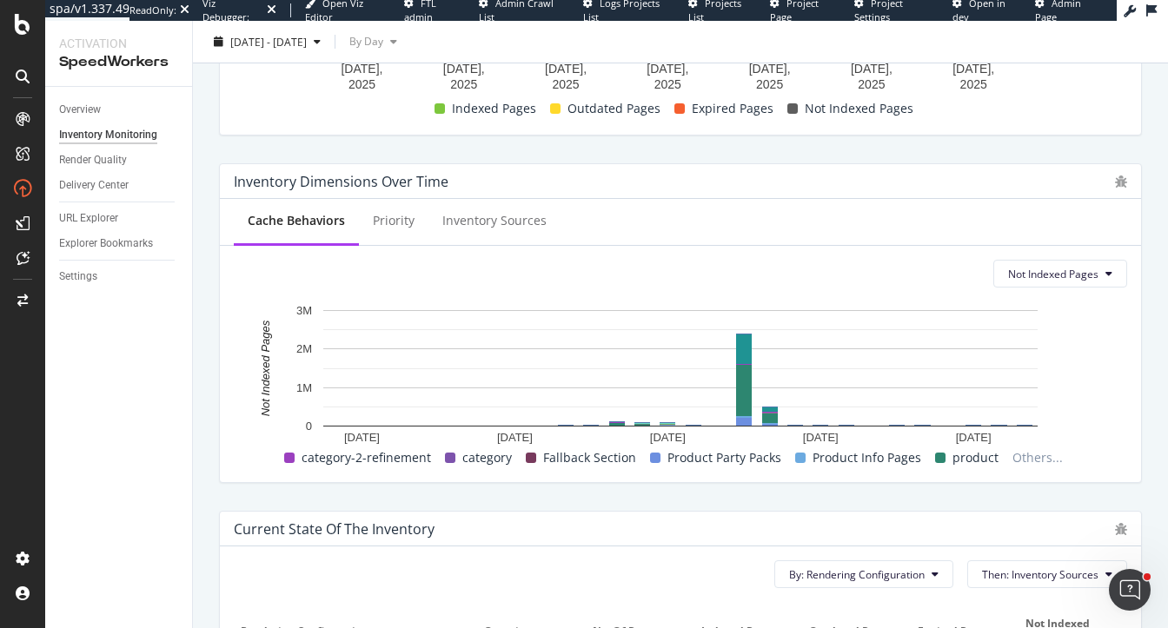
scroll to position [382, 0]
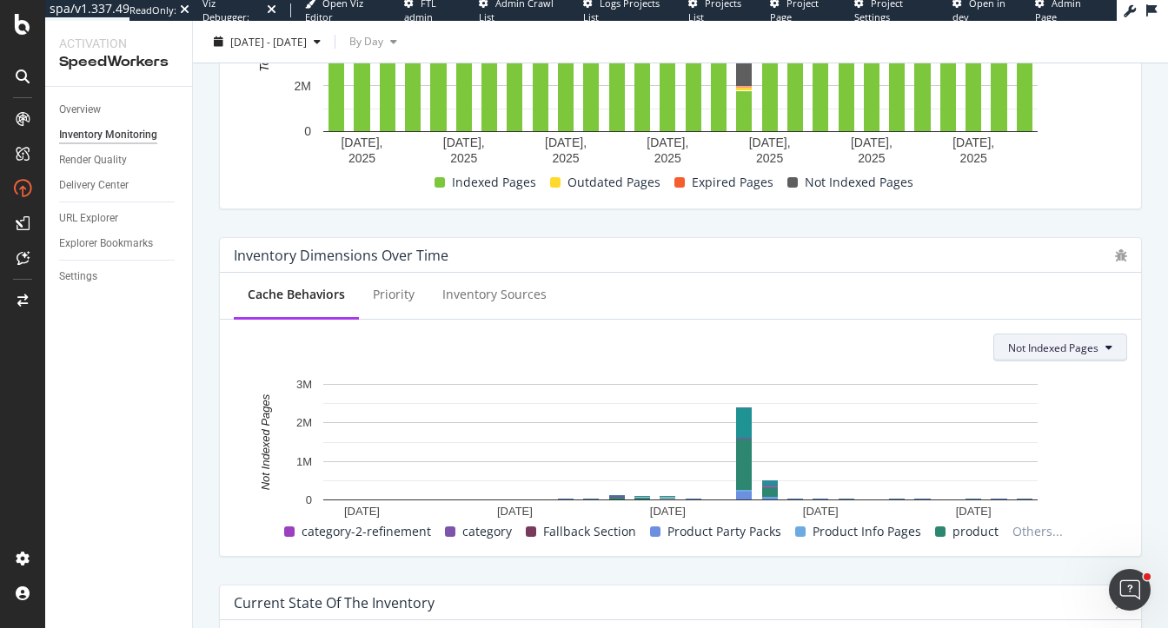
click at [1047, 341] on span "Not Indexed Pages" at bounding box center [1053, 348] width 90 height 15
click at [1041, 447] on span "Expired Pages" at bounding box center [1055, 446] width 94 height 16
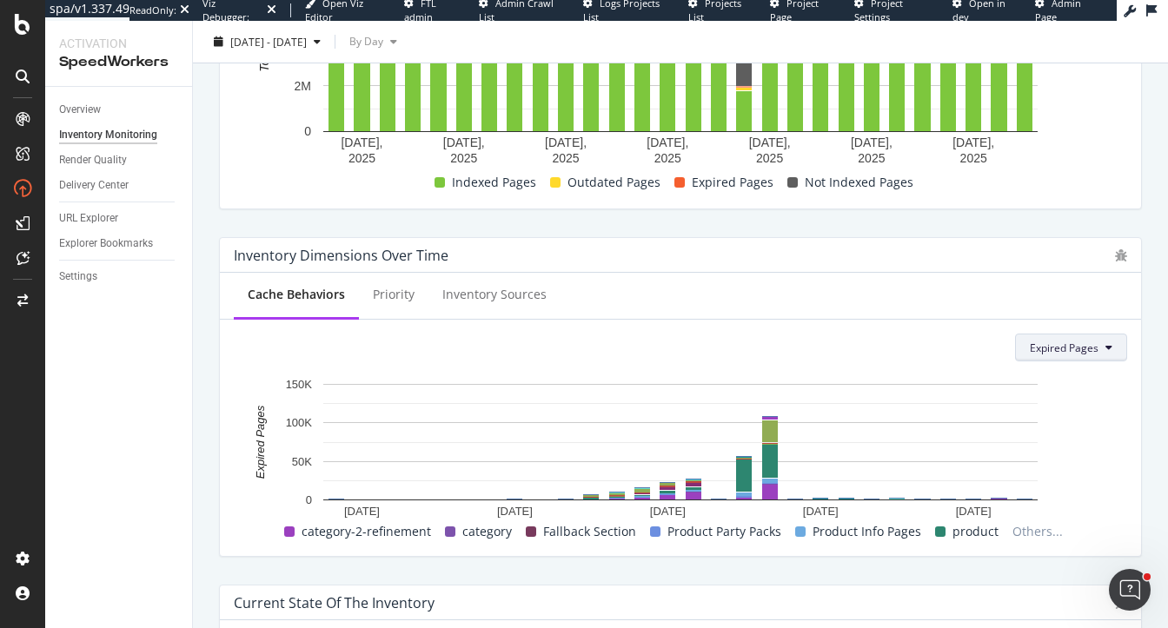
click at [1067, 356] on button "Expired Pages" at bounding box center [1071, 348] width 112 height 28
click at [1062, 406] on span "Stale Pages" at bounding box center [1076, 414] width 90 height 16
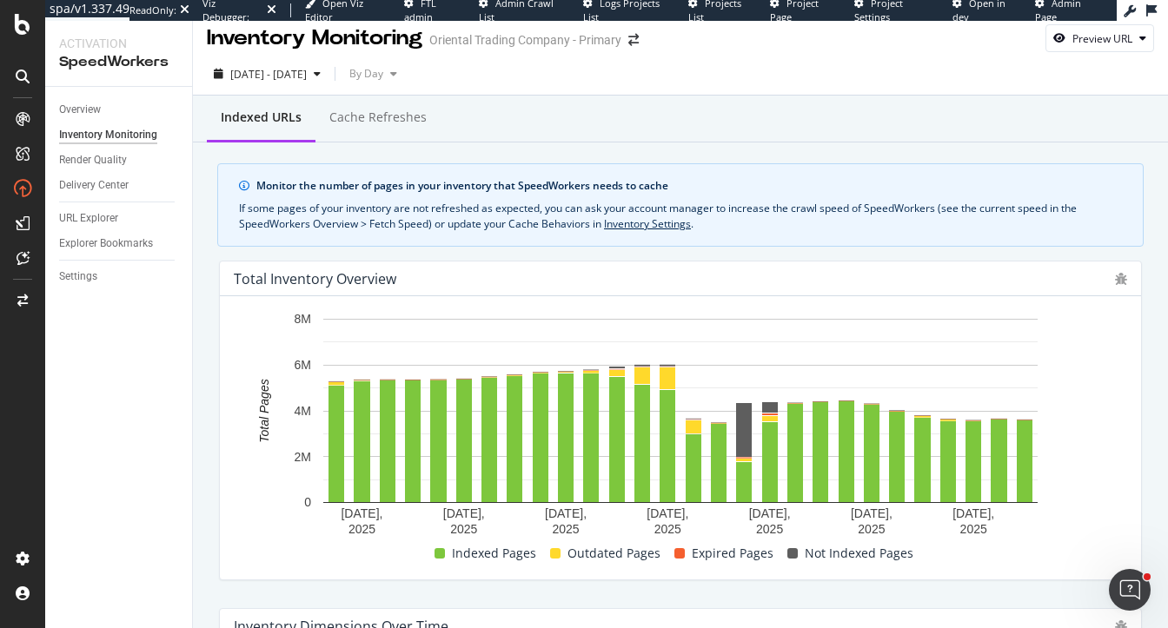
scroll to position [0, 0]
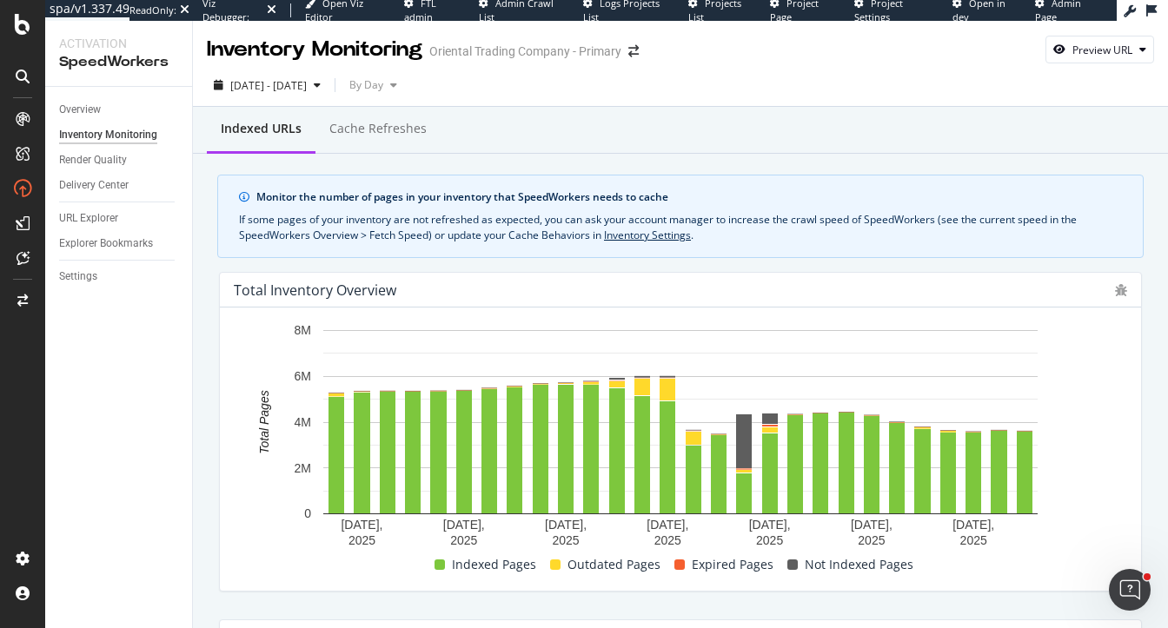
click at [812, 262] on div "Total Inventory Overview September 3, 2025 September 7, 2025 September 11, 2025…" at bounding box center [681, 432] width 944 height 348
click at [88, 107] on div "Overview" at bounding box center [80, 110] width 42 height 18
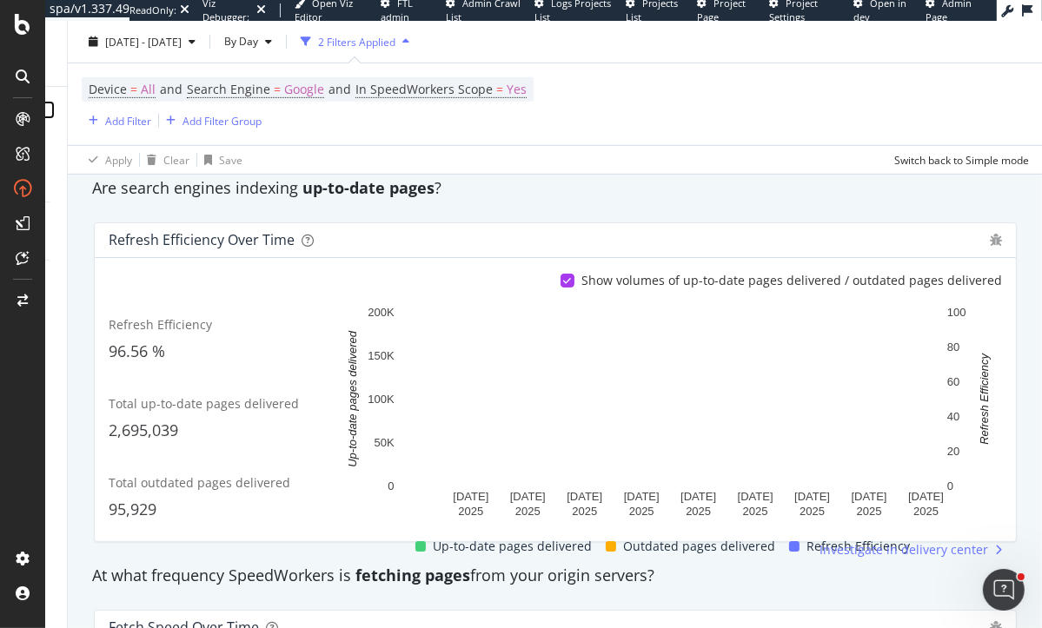
scroll to position [648, 0]
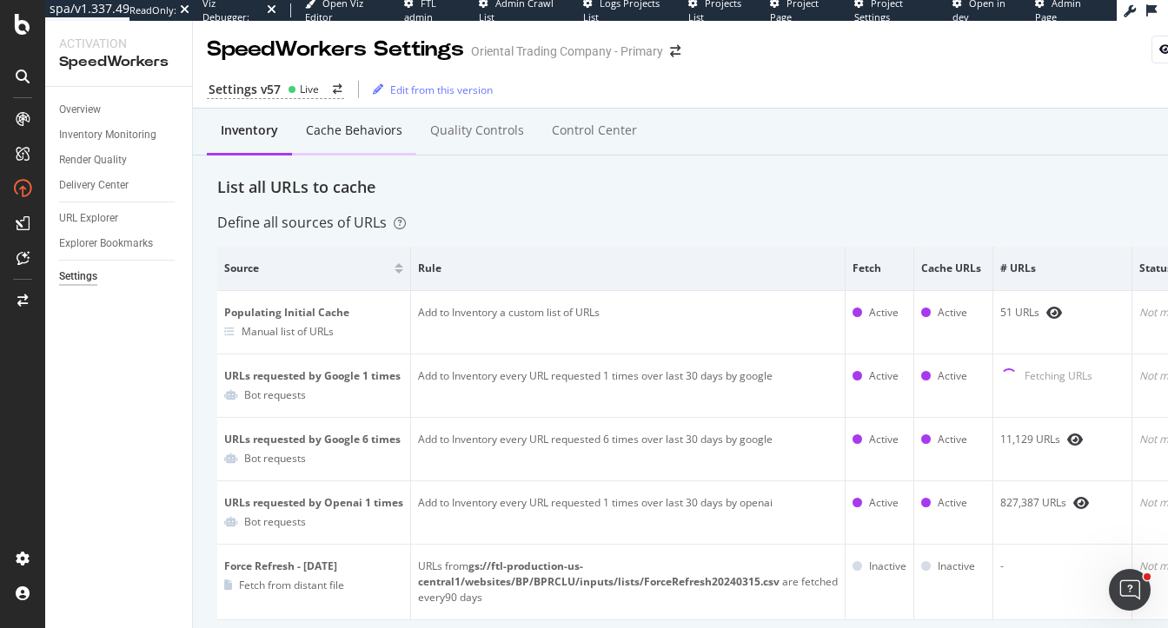
click at [335, 137] on div "Cache behaviors" at bounding box center [354, 130] width 96 height 17
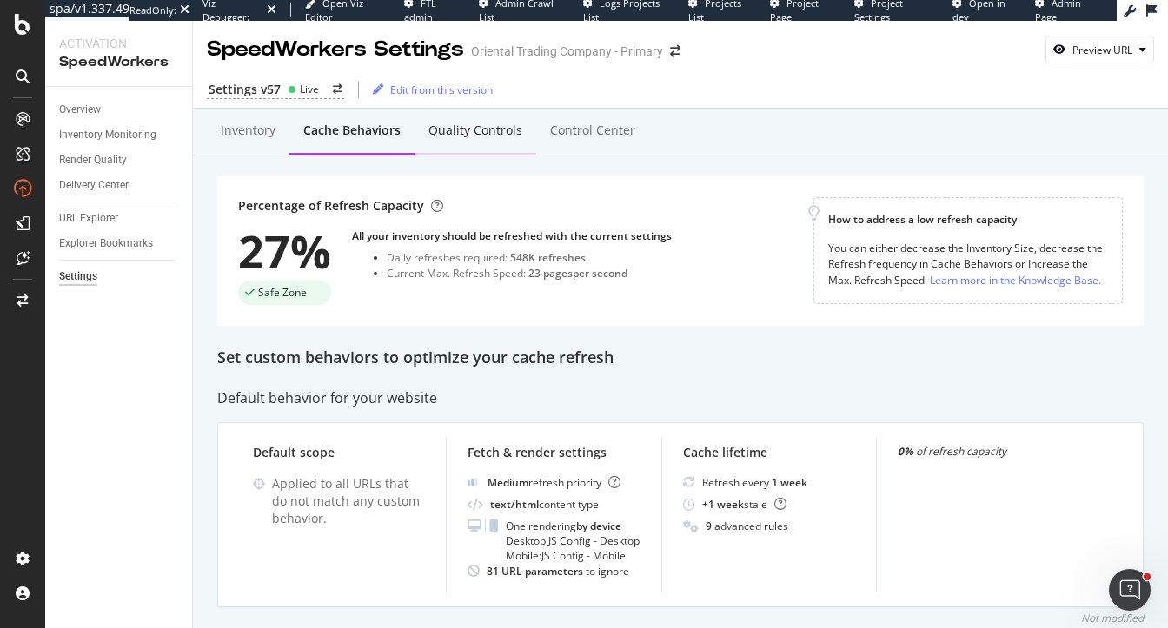
click at [459, 126] on div "Quality Controls" at bounding box center [475, 130] width 94 height 17
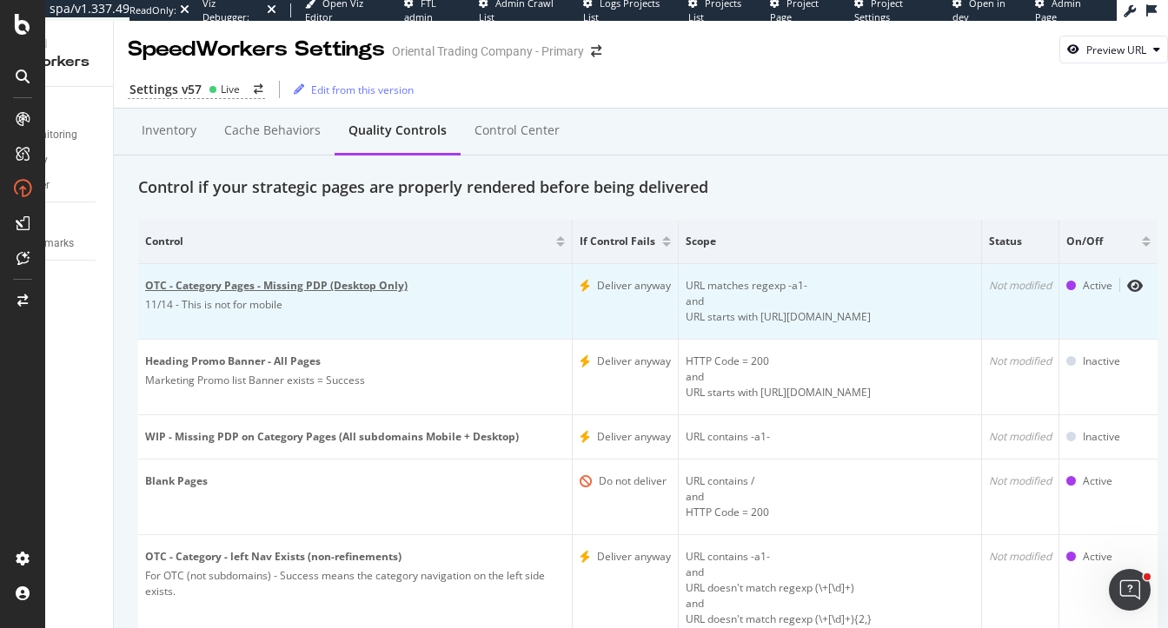
scroll to position [0, 115]
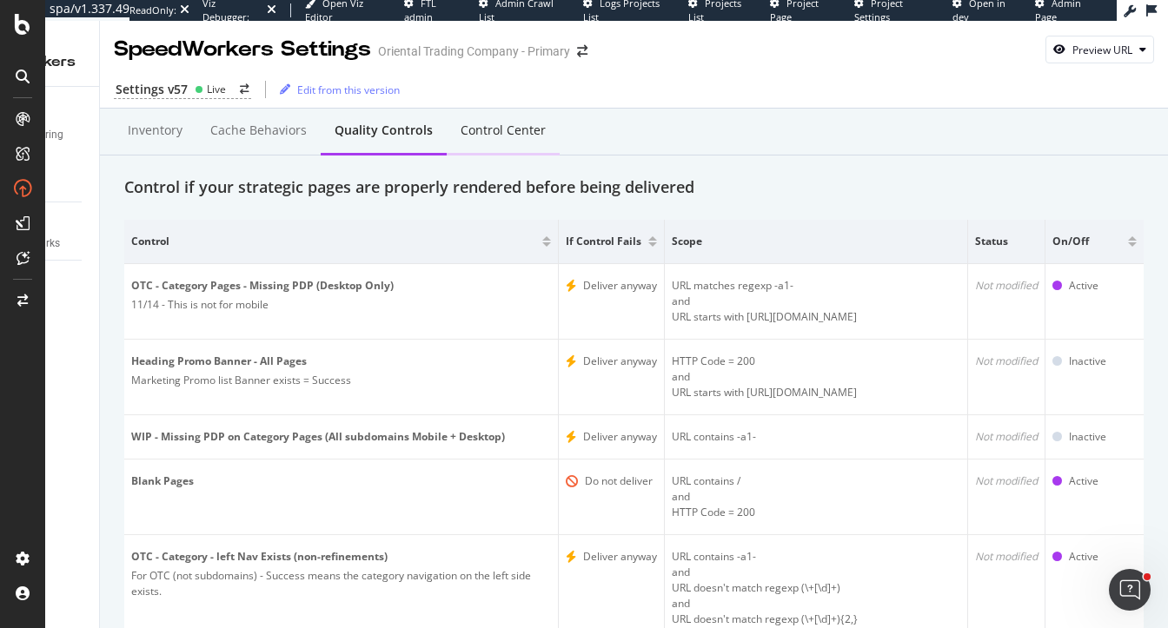
click at [485, 127] on div "Control Center" at bounding box center [503, 130] width 85 height 17
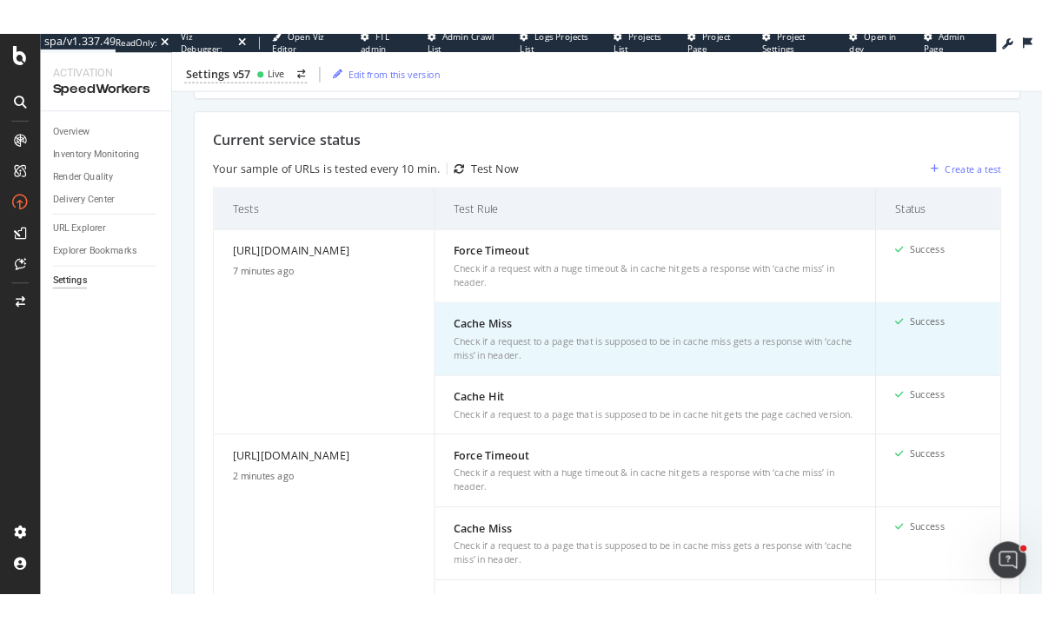
scroll to position [338, 0]
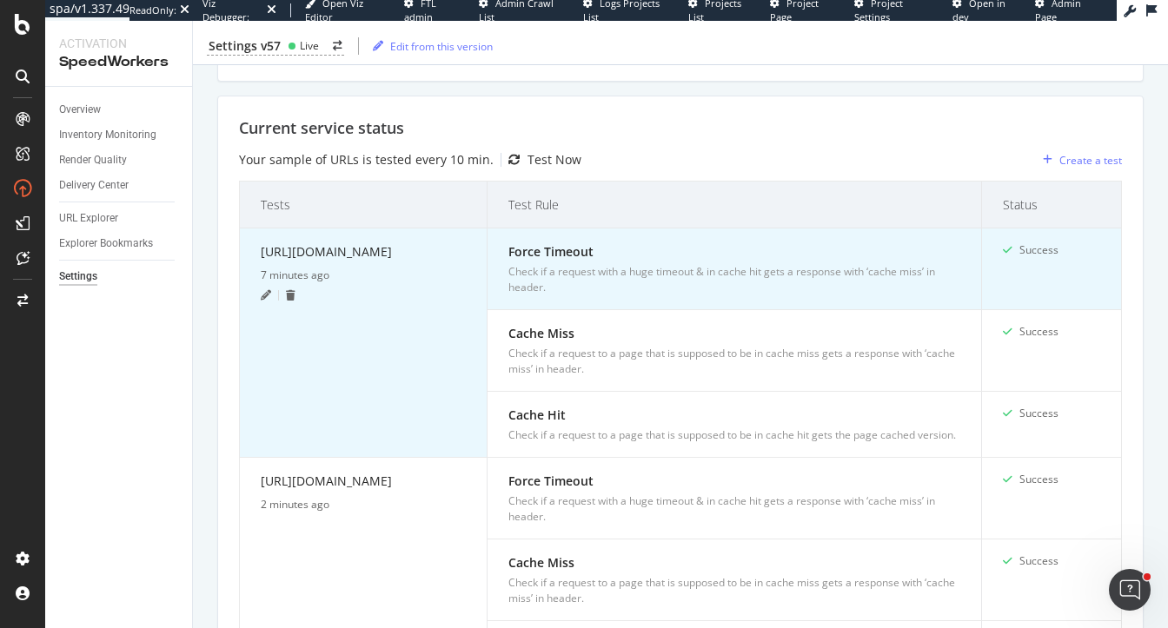
click at [369, 268] on div "[URL][DOMAIN_NAME]" at bounding box center [363, 254] width 205 height 25
drag, startPoint x: 384, startPoint y: 284, endPoint x: 250, endPoint y: 248, distance: 138.7
click at [250, 249] on td "[URL][DOMAIN_NAME] 7 minutes ago" at bounding box center [364, 343] width 248 height 229
copy div "[URL][DOMAIN_NAME]"
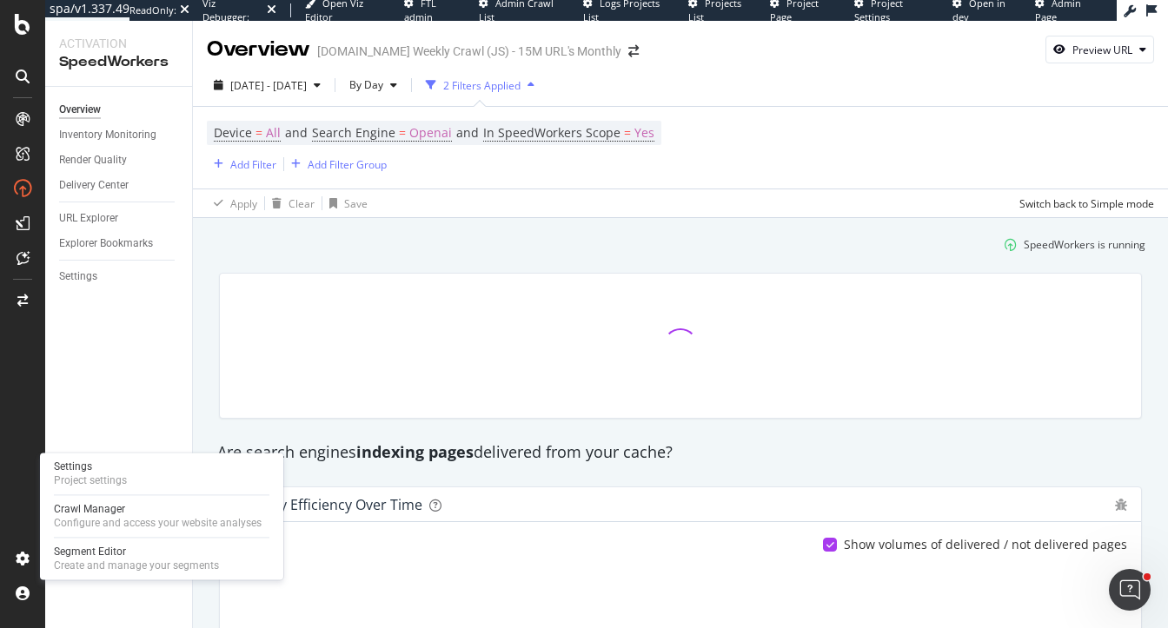
click at [102, 453] on div "Settings Project settings Crawl Manager Configure and access your website analy…" at bounding box center [161, 516] width 243 height 127
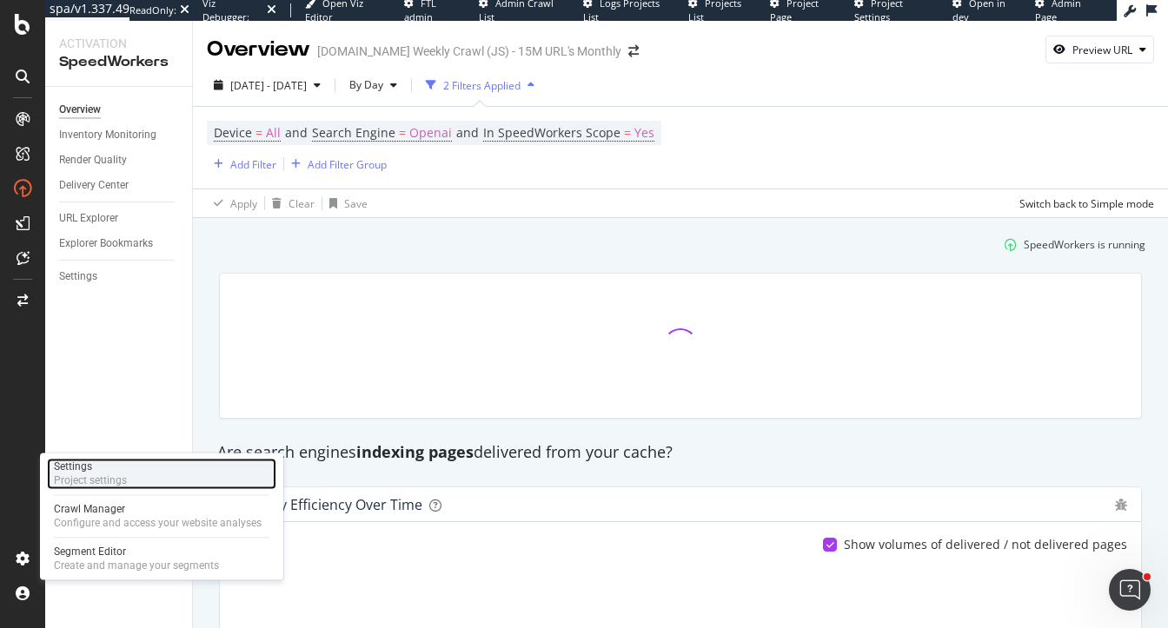
click at [103, 467] on div "Settings" at bounding box center [90, 467] width 73 height 14
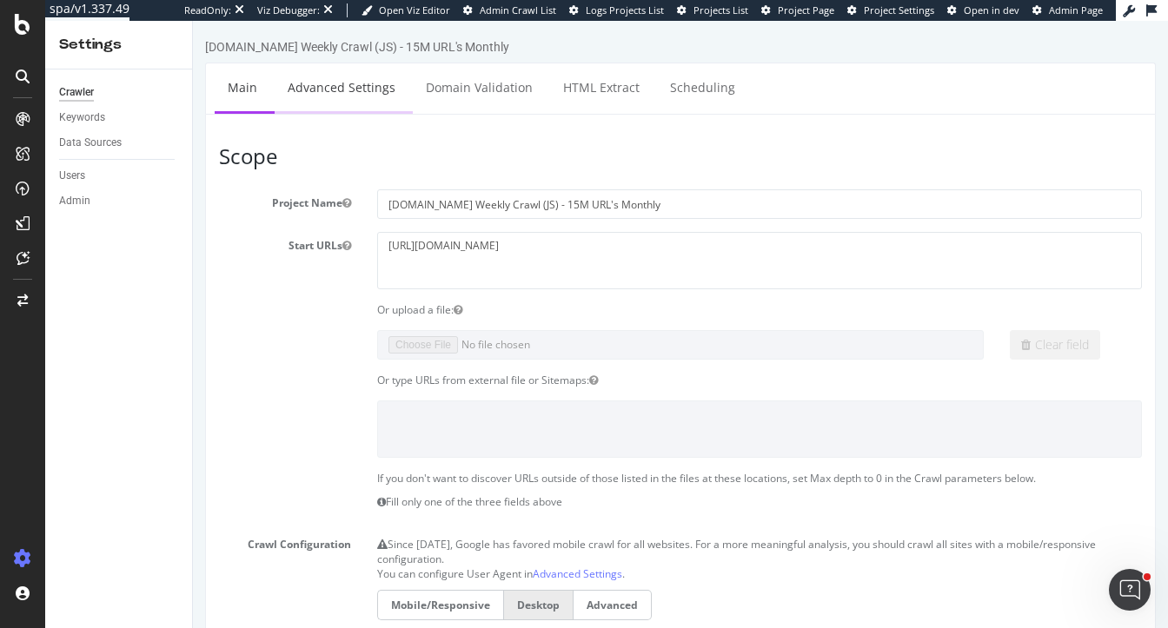
click at [337, 88] on link "Advanced Settings" at bounding box center [342, 87] width 134 height 48
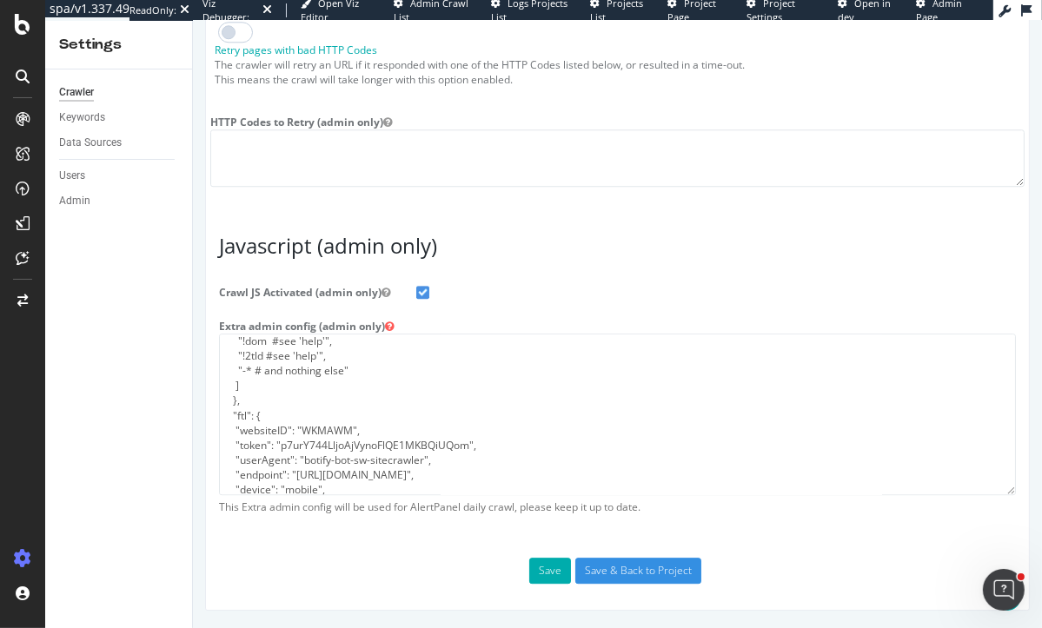
scroll to position [297, 0]
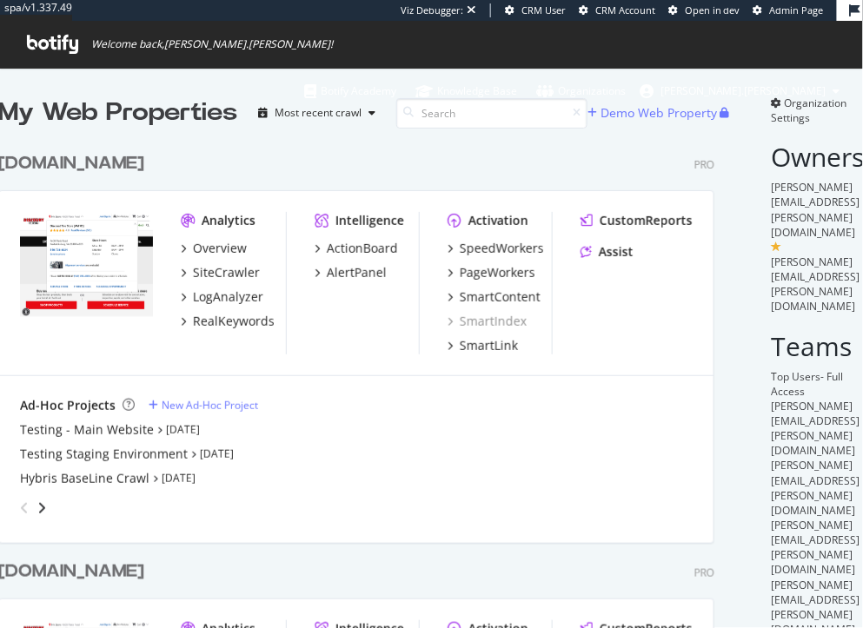
scroll to position [737, 730]
click at [74, 155] on div "[DOMAIN_NAME]" at bounding box center [71, 163] width 146 height 25
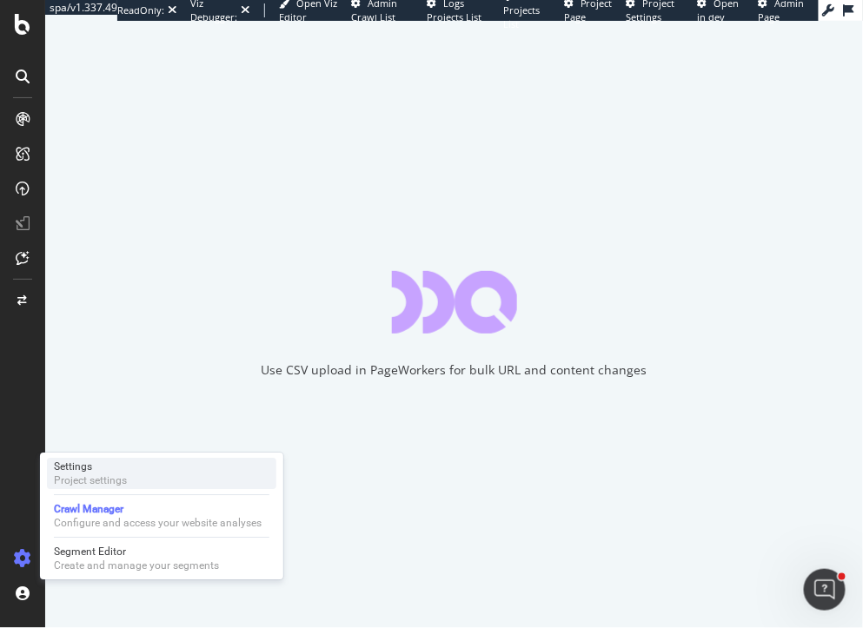
click at [144, 479] on div "Settings Project settings" at bounding box center [161, 473] width 229 height 31
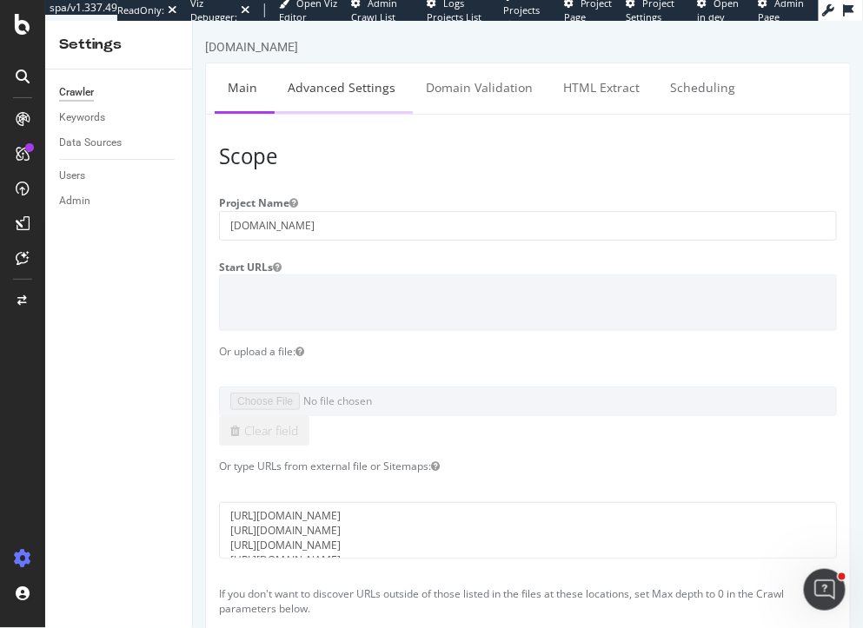
click at [302, 83] on link "Advanced Settings" at bounding box center [341, 87] width 134 height 48
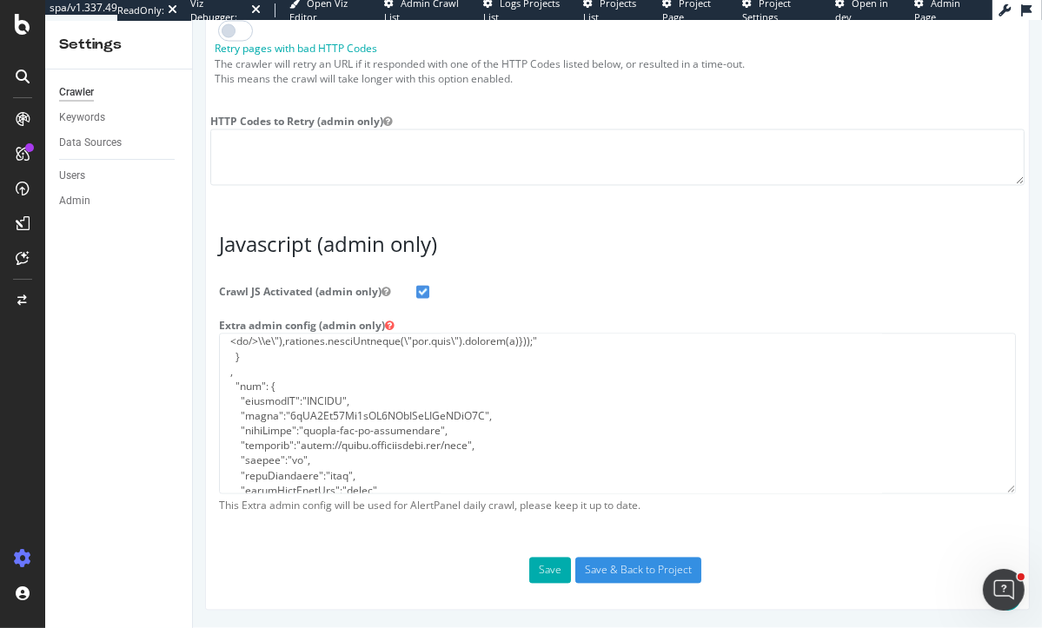
scroll to position [573, 0]
